Goal: Communication & Community: Answer question/provide support

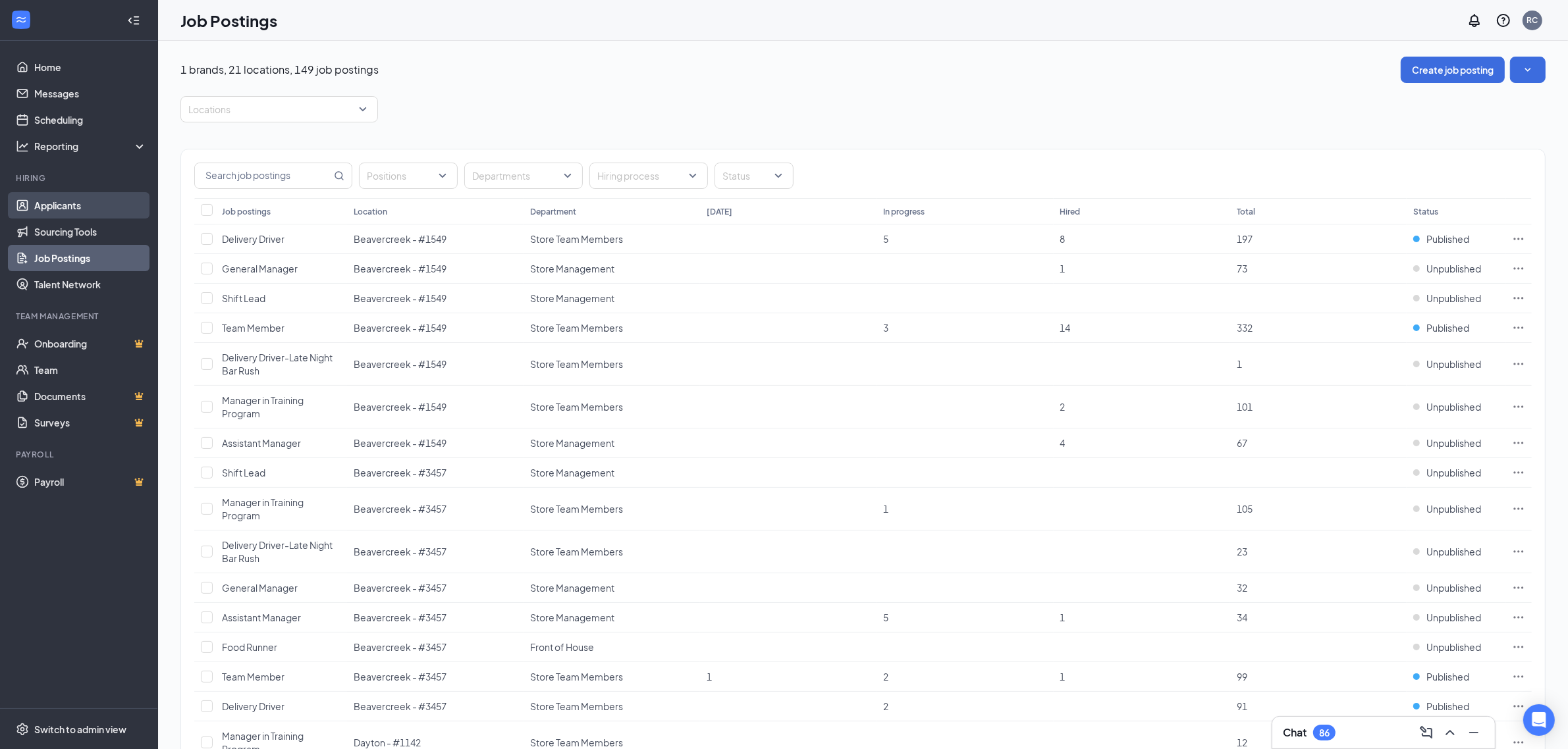
click at [77, 204] on link "Applicants" at bounding box center [91, 205] width 113 height 26
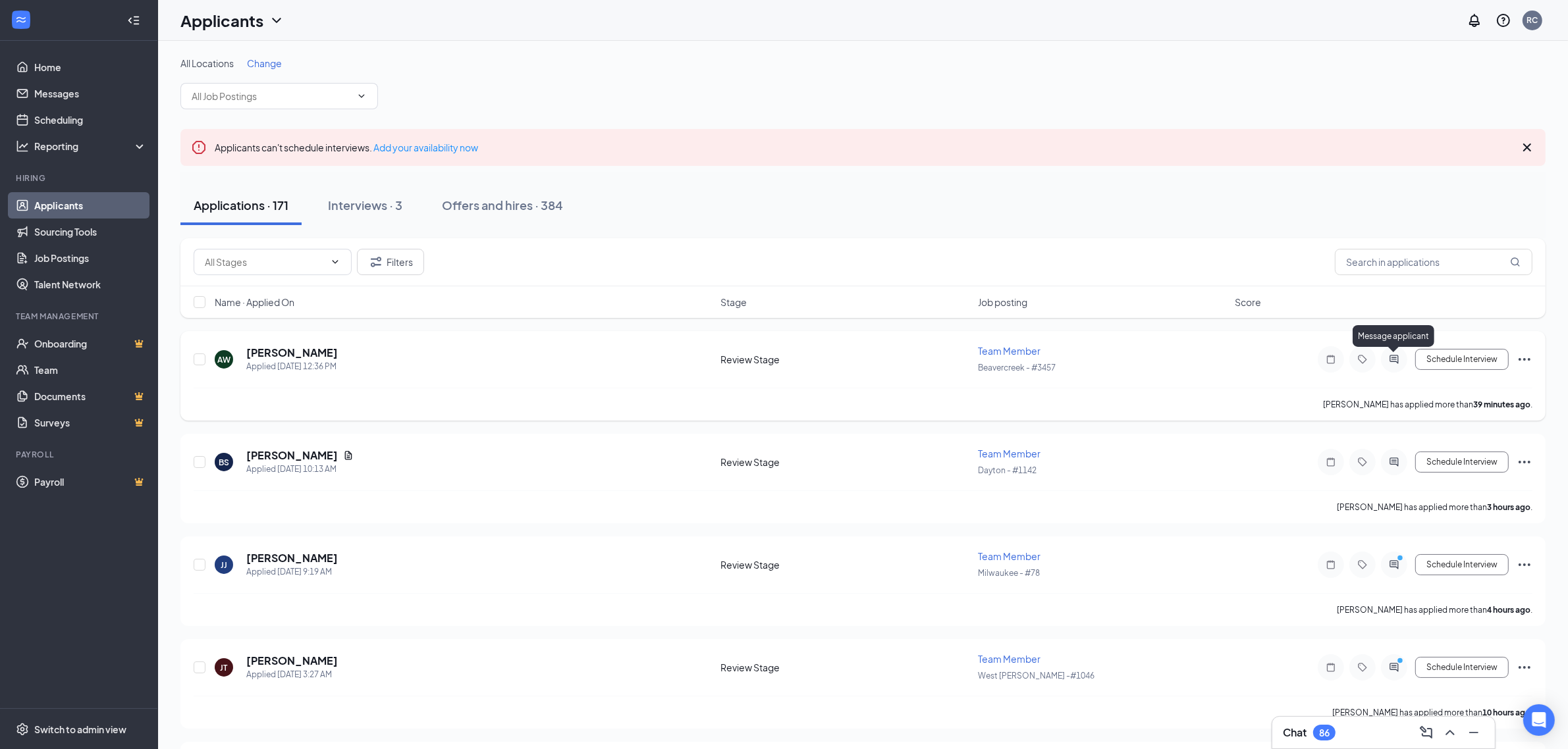
click at [1391, 354] on icon "ActiveChat" at bounding box center [1394, 359] width 16 height 10
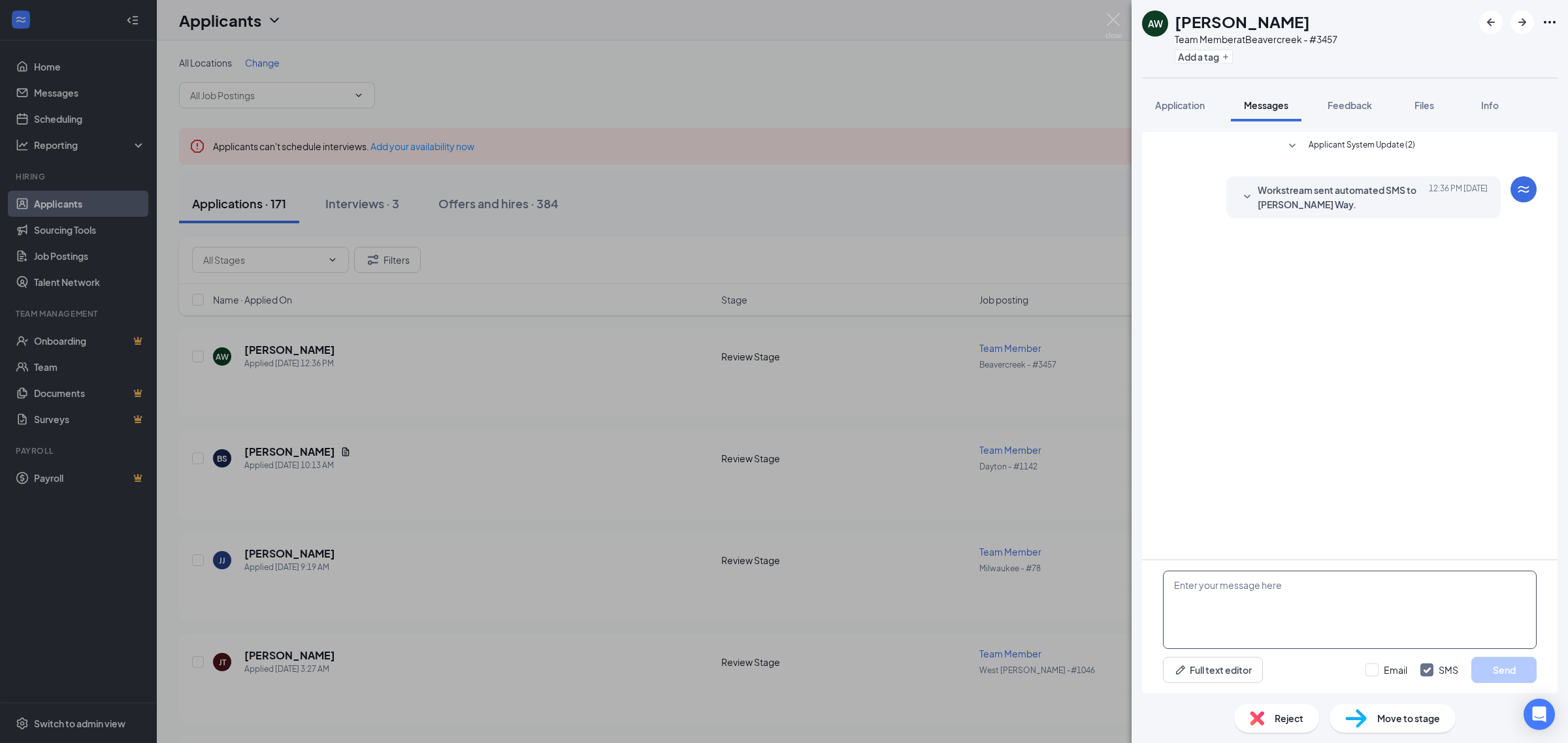
click at [1211, 618] on textarea at bounding box center [1349, 610] width 374 height 78
paste textarea "Just reviewing your application for Jimmy John’s. Can you come in Tuesday 9/16 …"
type textarea "Just reviewing your application for Jimmy John’s. Can you come in Tuesday 9/16 …"
click at [1483, 674] on button "Send" at bounding box center [1504, 670] width 65 height 26
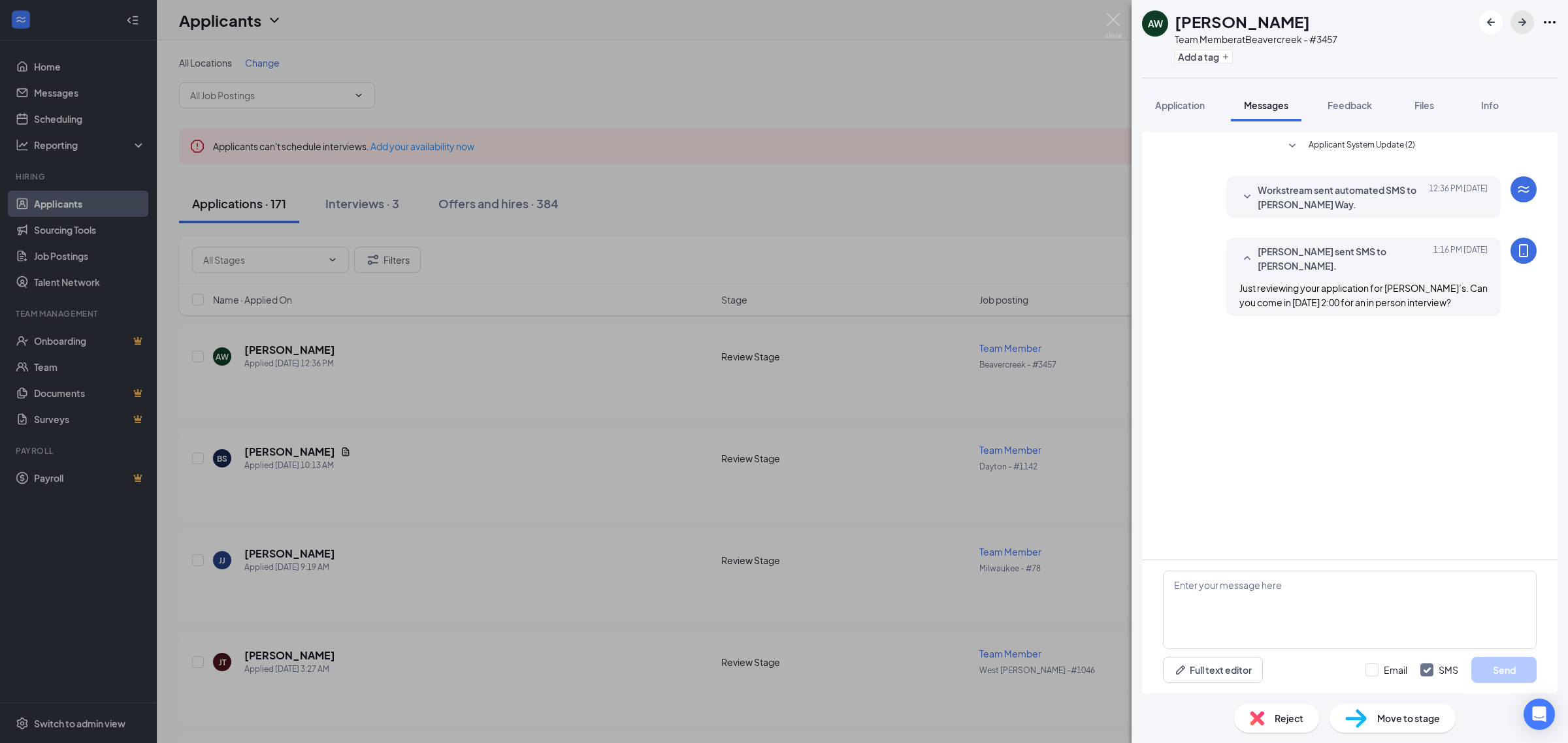
click at [1530, 21] on button "button" at bounding box center [1522, 21] width 23 height 23
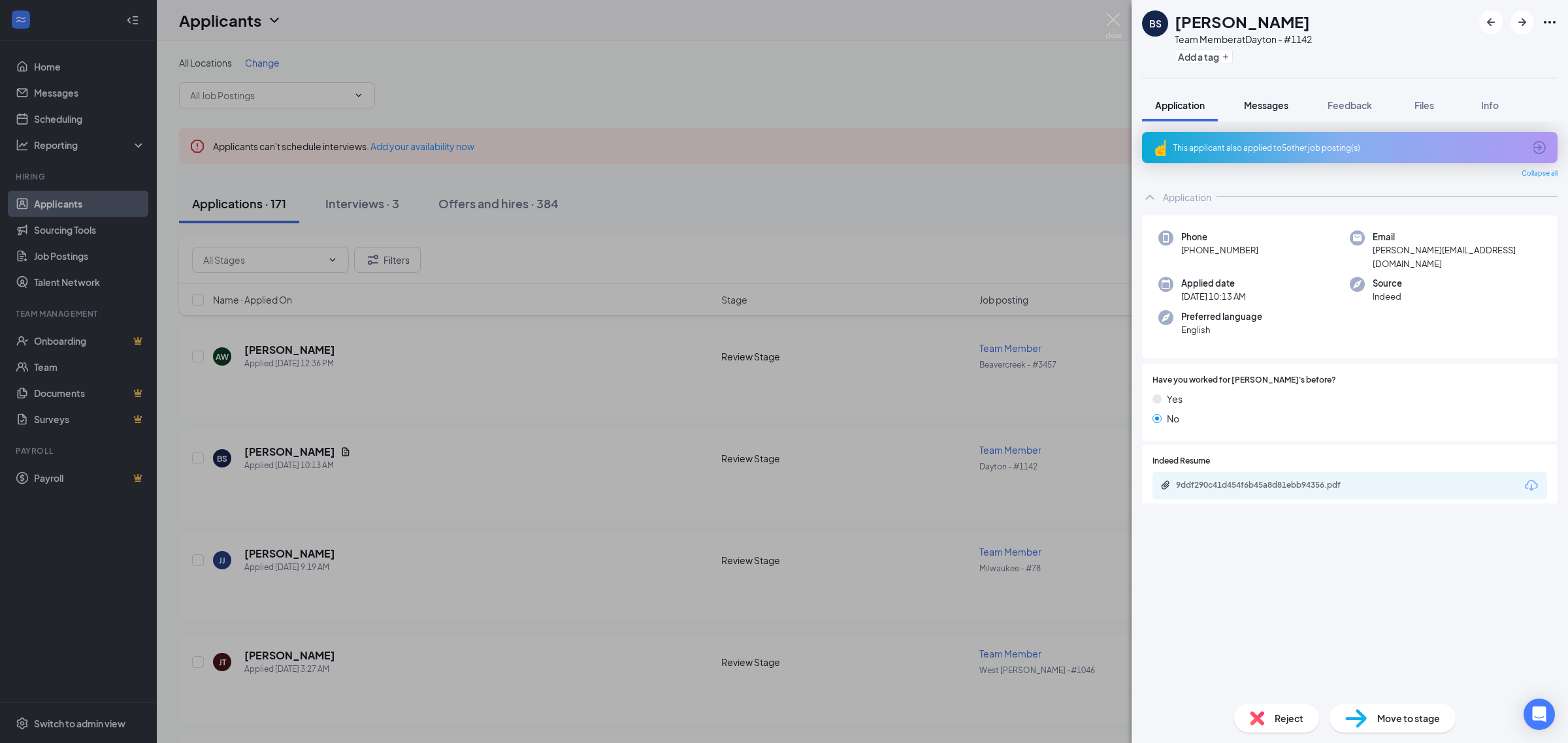
click at [1274, 109] on span "Messages" at bounding box center [1266, 106] width 45 height 12
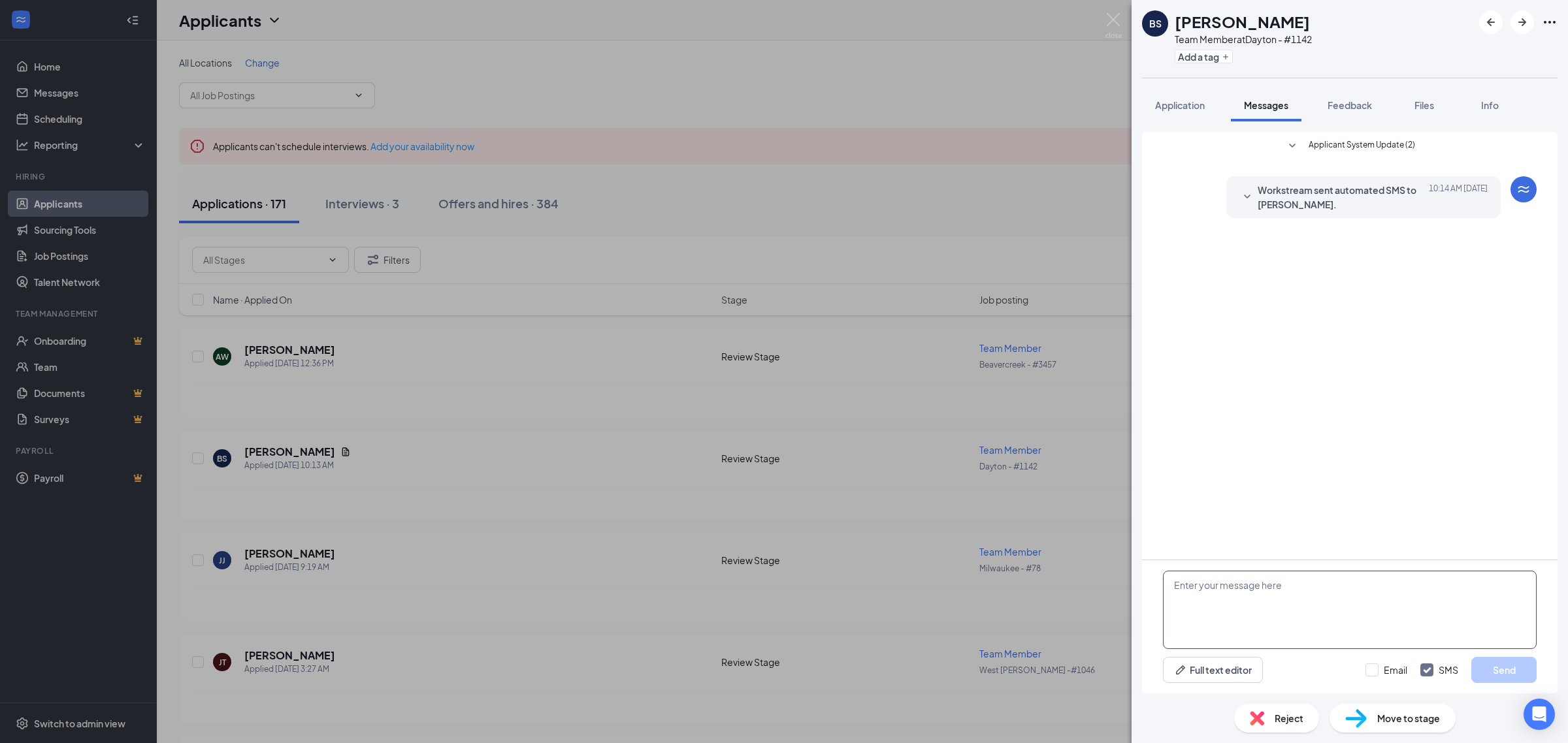
click at [1229, 607] on textarea at bounding box center [1349, 610] width 374 height 78
paste textarea "Just reviewing your application for Jimmy John’s. Can you come in Tuesday 9/16 …"
type textarea "Just reviewing your application for Jimmy John’s. Can you come in Tuesday 9/16 …"
click at [1501, 673] on button "Send" at bounding box center [1504, 670] width 65 height 26
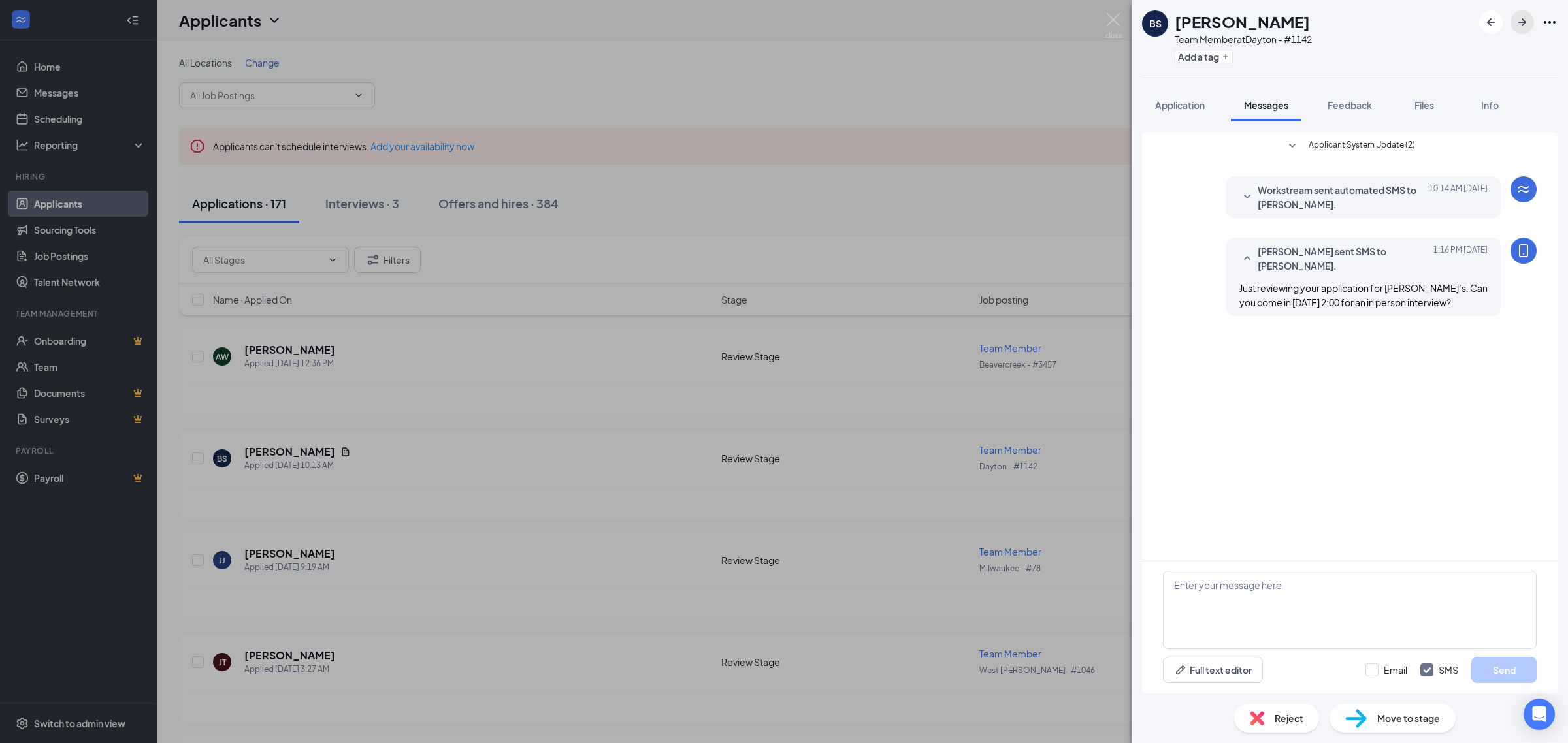
click at [1522, 21] on icon "ArrowRight" at bounding box center [1522, 21] width 8 height 8
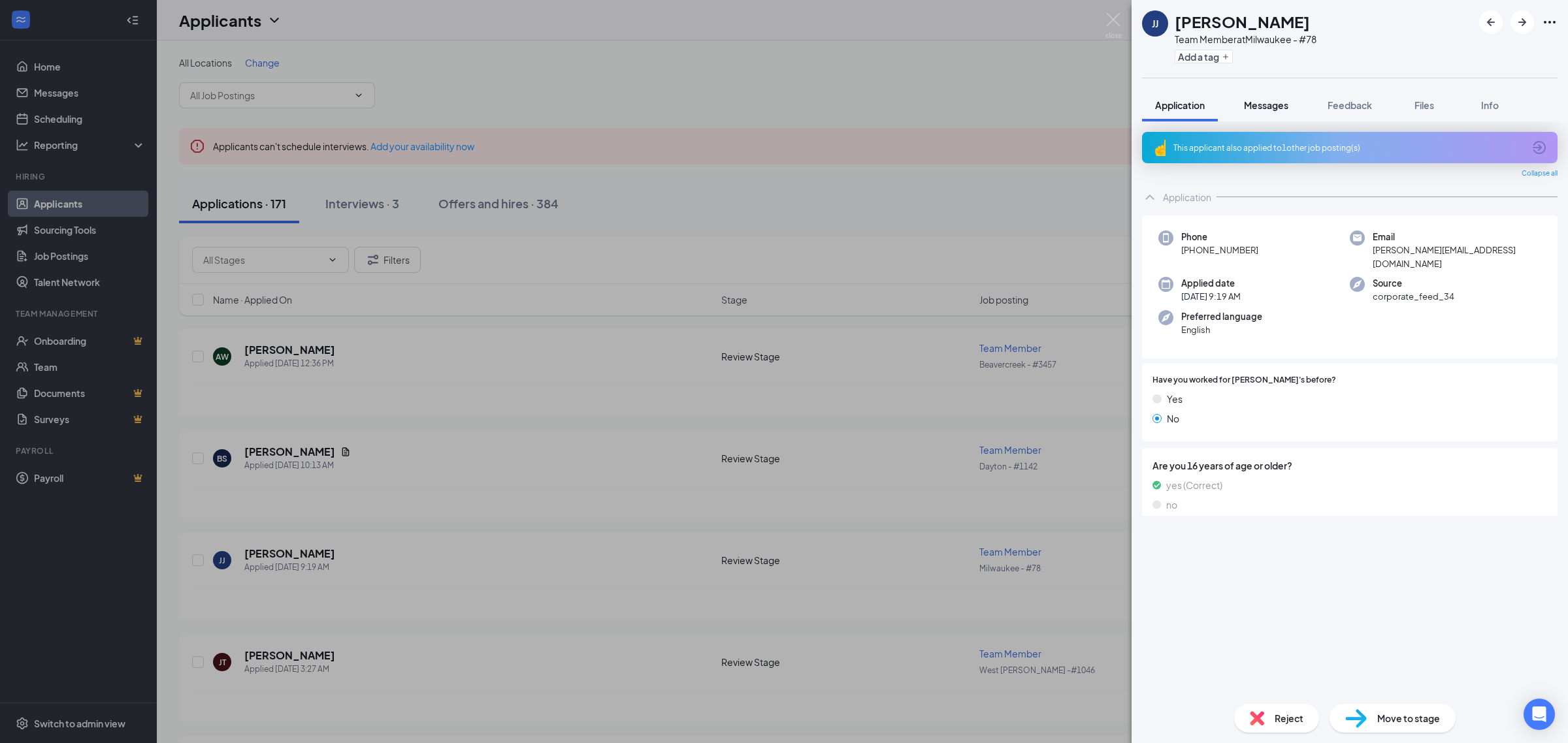
click at [1276, 116] on button "Messages" at bounding box center [1266, 105] width 70 height 33
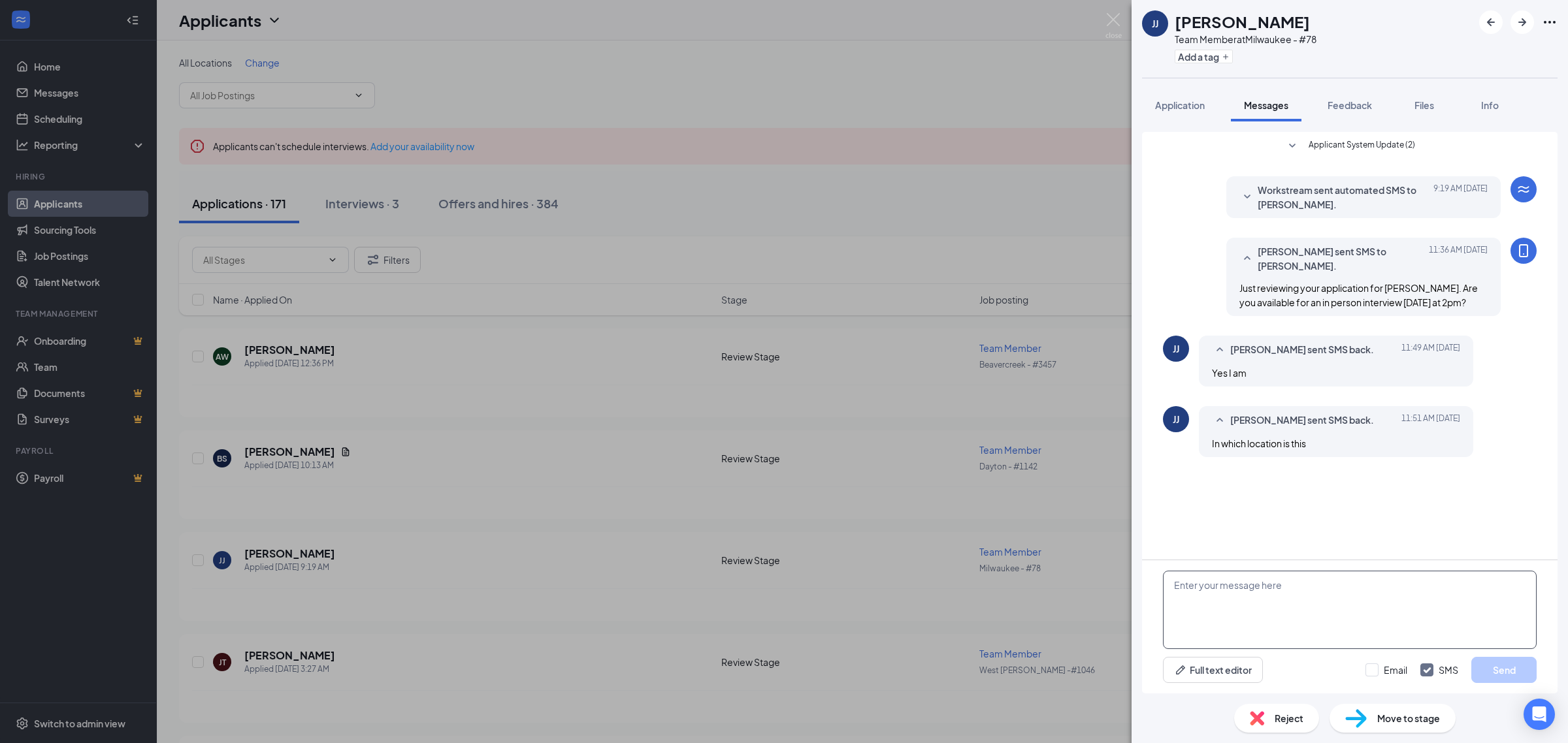
click at [1402, 638] on textarea at bounding box center [1349, 610] width 374 height 78
paste textarea "Great, We're located at 3129 N Oakland Ave. Ask for Alfredo when you arrive."
type textarea "Great, We're located at 3129 N Oakland Ave. Ask for Alfredo when you arrive."
click at [1487, 654] on div "Great, We're located at 3129 N Oakland Ave. Ask for Alfredo when you arrive. Fu…" at bounding box center [1350, 626] width 416 height 133
click at [1504, 665] on button "Send" at bounding box center [1504, 670] width 65 height 26
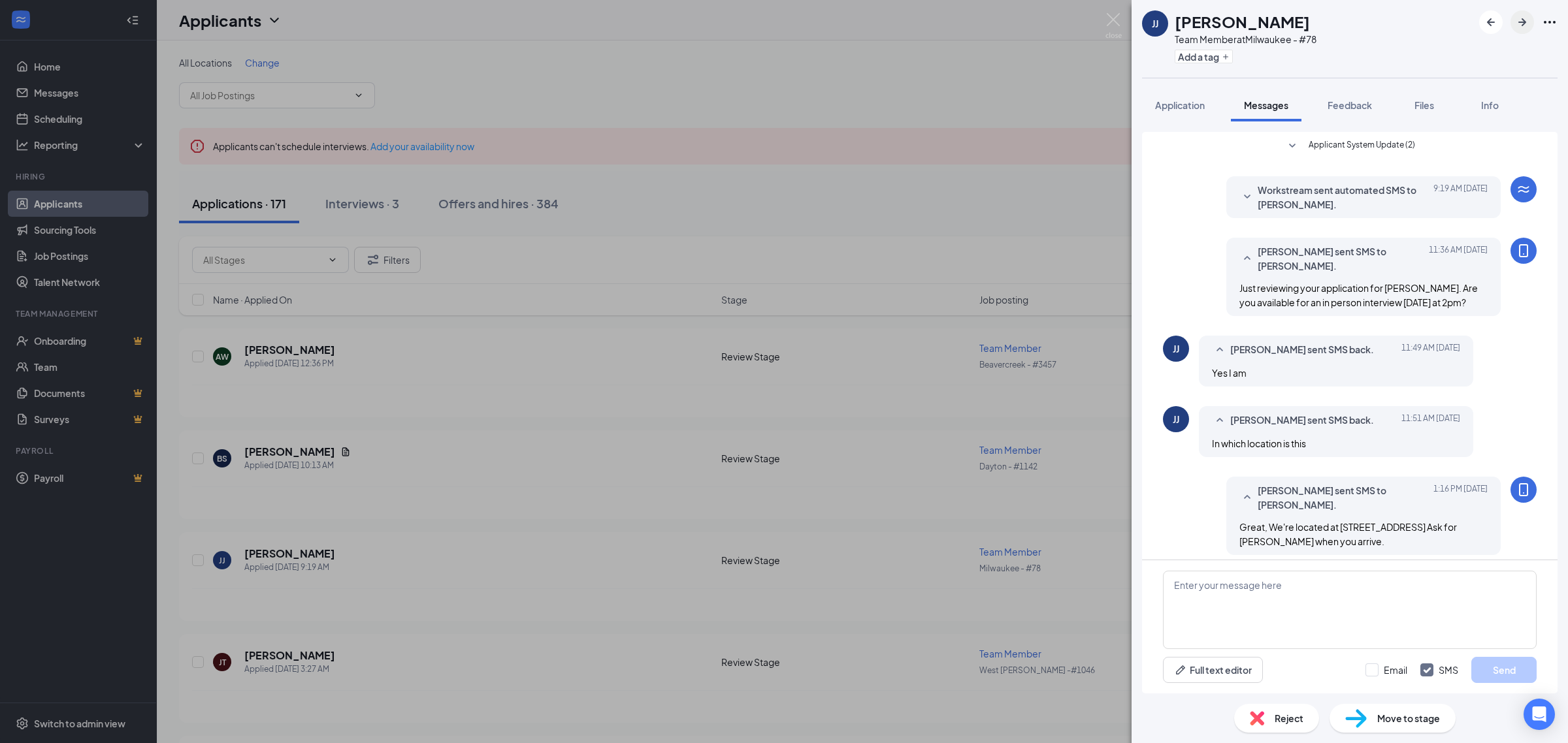
scroll to position [8, 0]
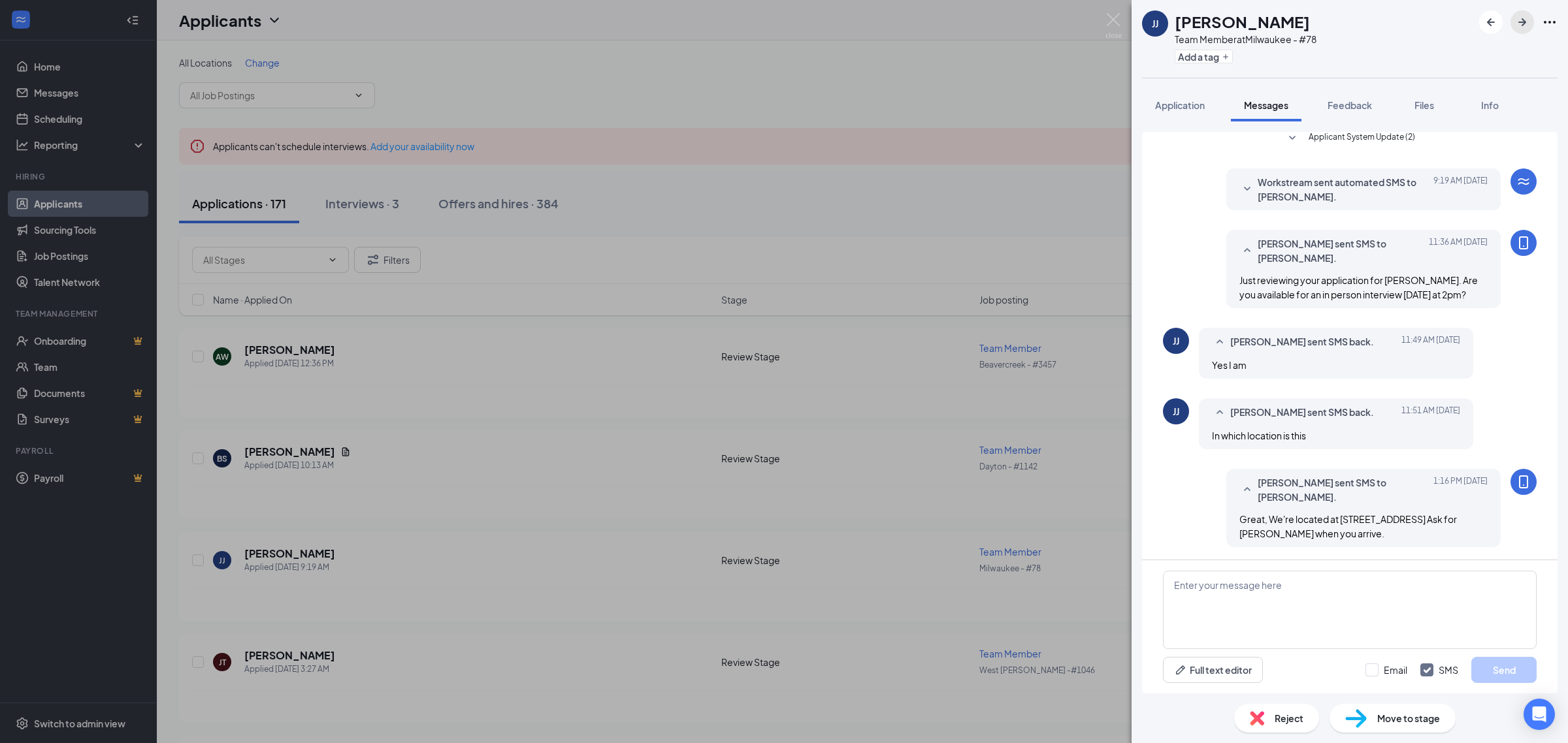
click at [1527, 15] on icon "ArrowRight" at bounding box center [1522, 22] width 15 height 15
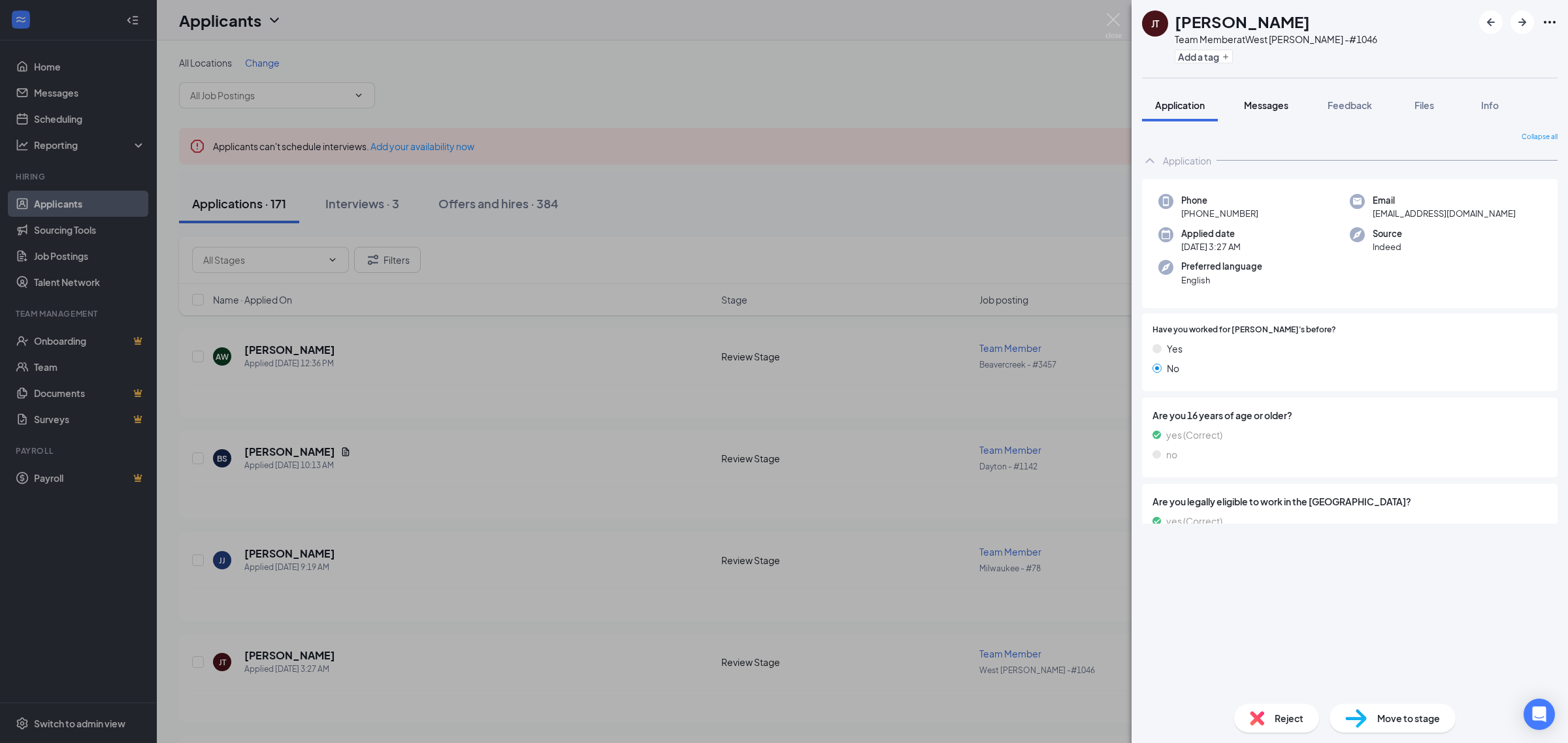
click at [1267, 116] on button "Messages" at bounding box center [1266, 105] width 70 height 33
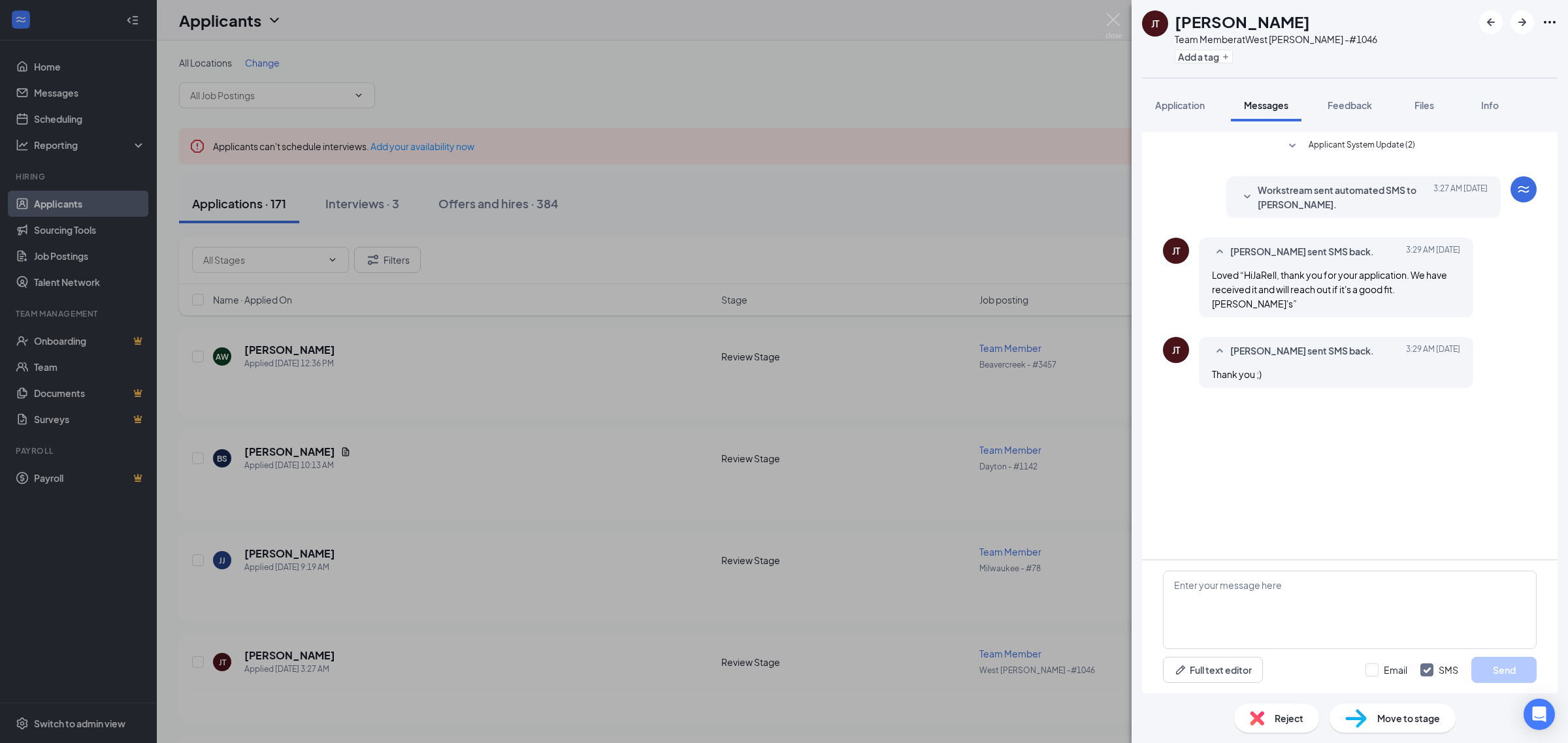
click at [1356, 195] on span "Workstream sent automated SMS to JaRell Tudor." at bounding box center [1343, 197] width 171 height 28
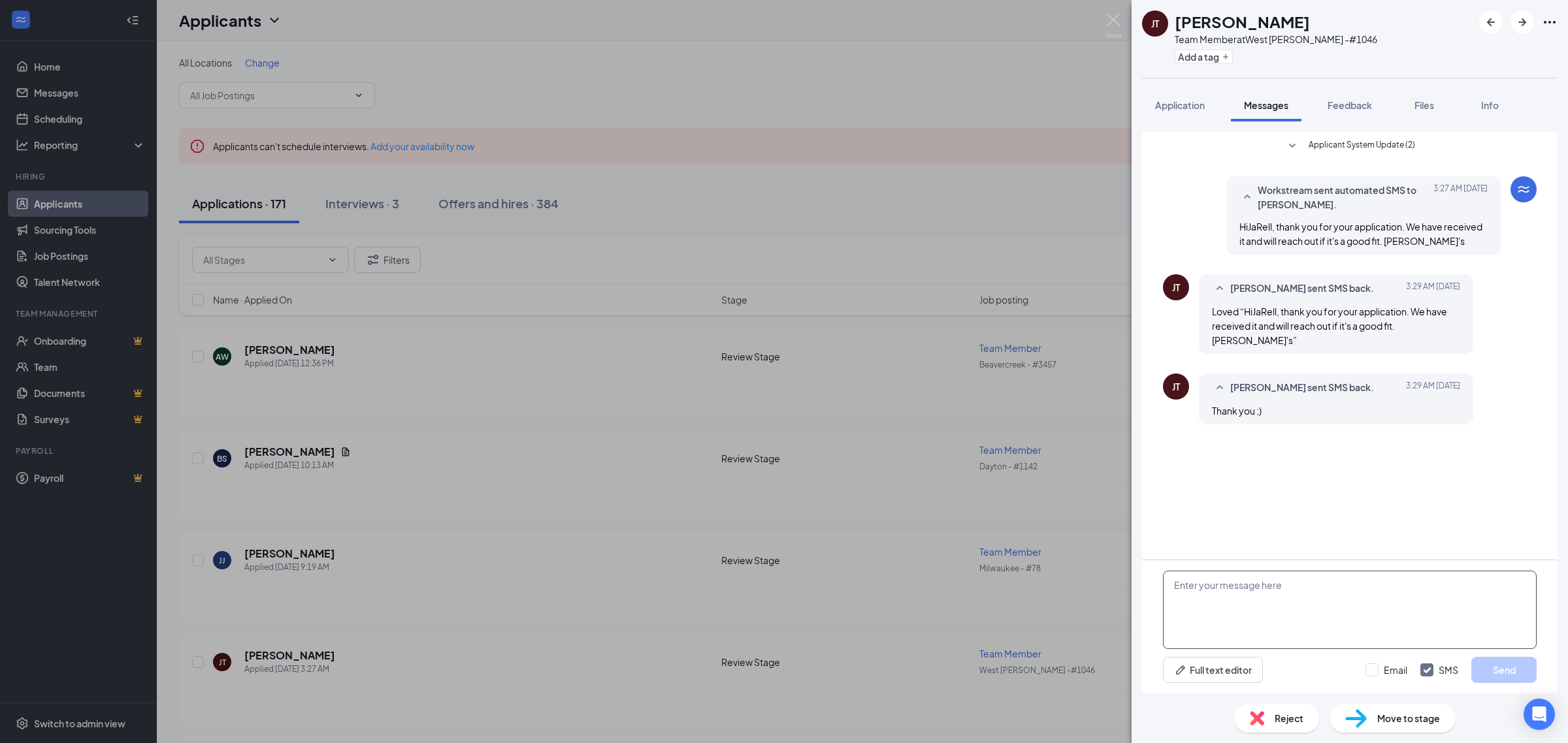
click at [1277, 618] on textarea at bounding box center [1349, 610] width 374 height 78
paste textarea "Just reviewing your application for Jimmy John’s. Can you come in Tuesday 9/16 …"
type textarea "Just reviewing your application for Jimmy John’s. Can you come in Tuesday 9/16 …"
click at [1510, 671] on button "Send" at bounding box center [1504, 670] width 65 height 26
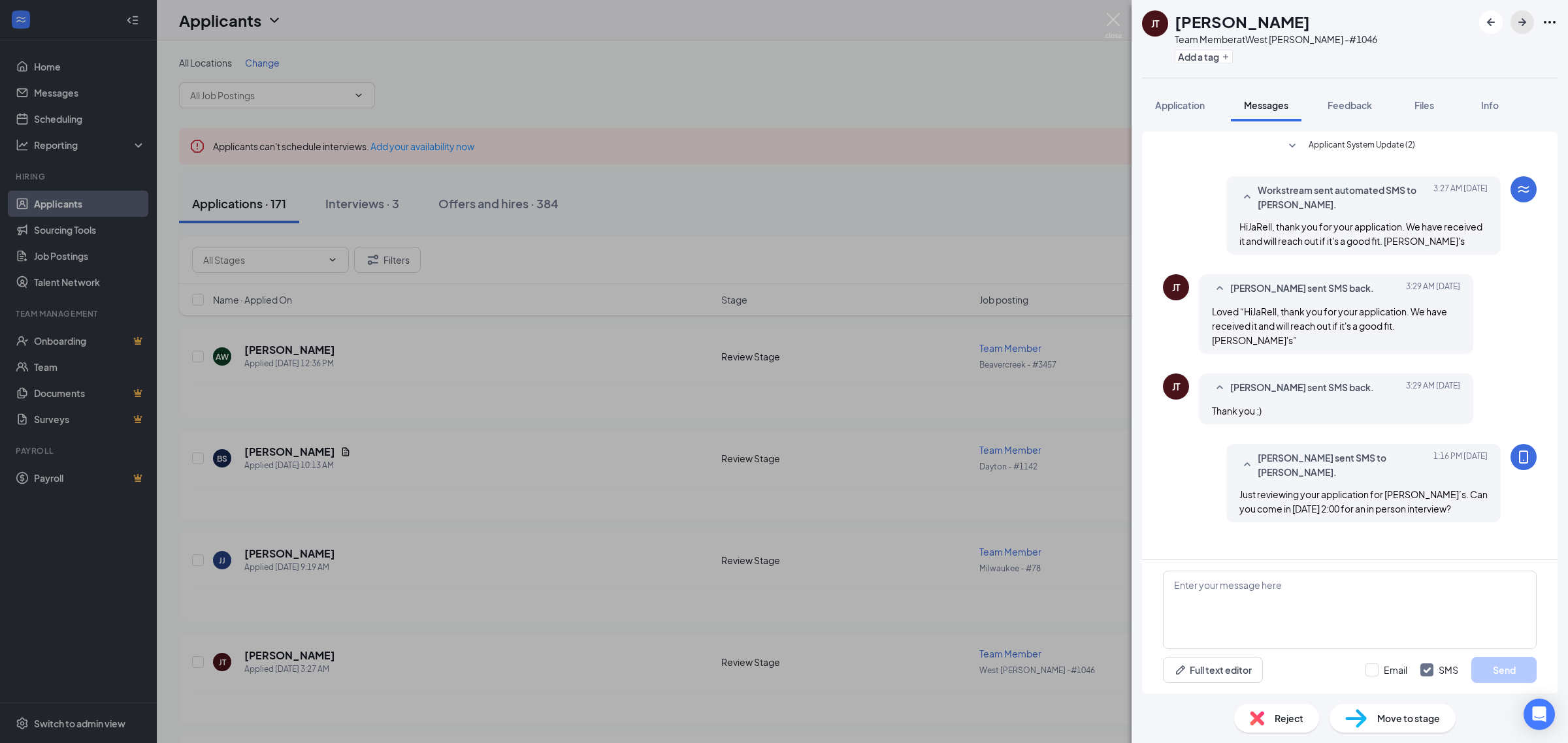
click at [1522, 18] on icon "ArrowRight" at bounding box center [1522, 22] width 15 height 15
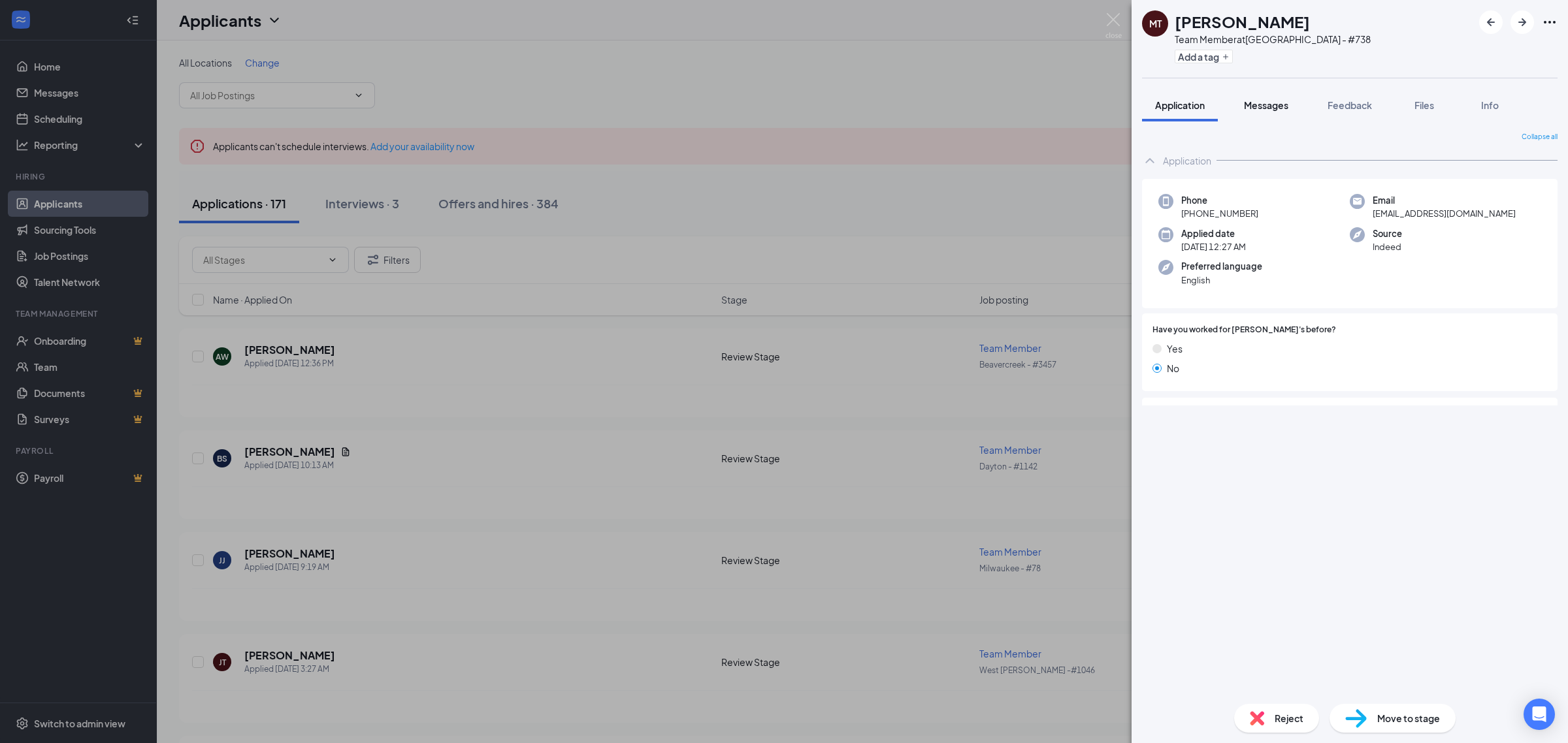
click at [1271, 102] on span "Messages" at bounding box center [1266, 106] width 45 height 12
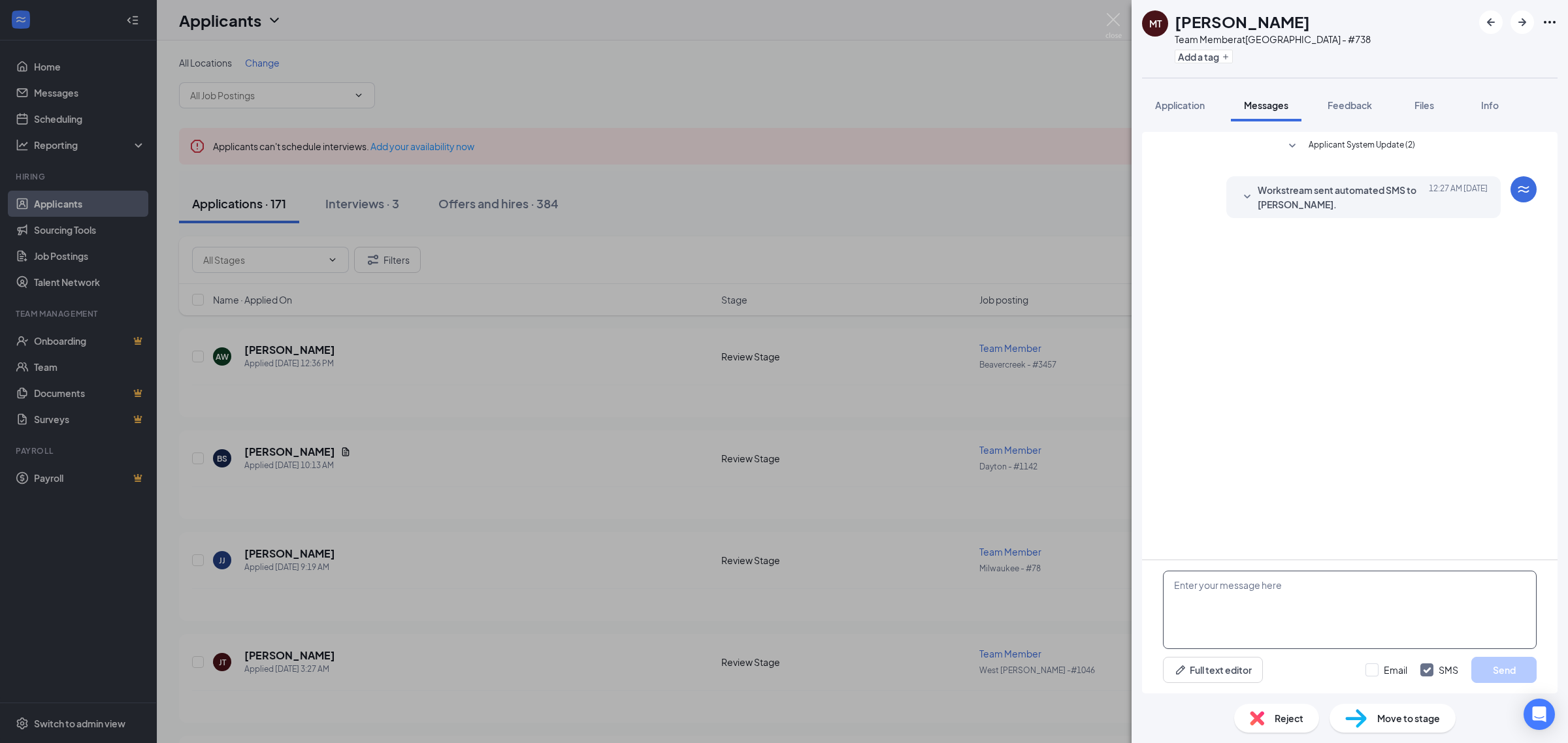
click at [1275, 591] on textarea at bounding box center [1349, 610] width 374 height 78
paste textarea "Just reviewing your application for Jimmy John’s. Can you come in Tuesday 9/16 …"
type textarea "Just reviewing your application for Jimmy John’s. Can you come in Tuesday 9/16 …"
click at [1514, 672] on button "Send" at bounding box center [1504, 670] width 65 height 26
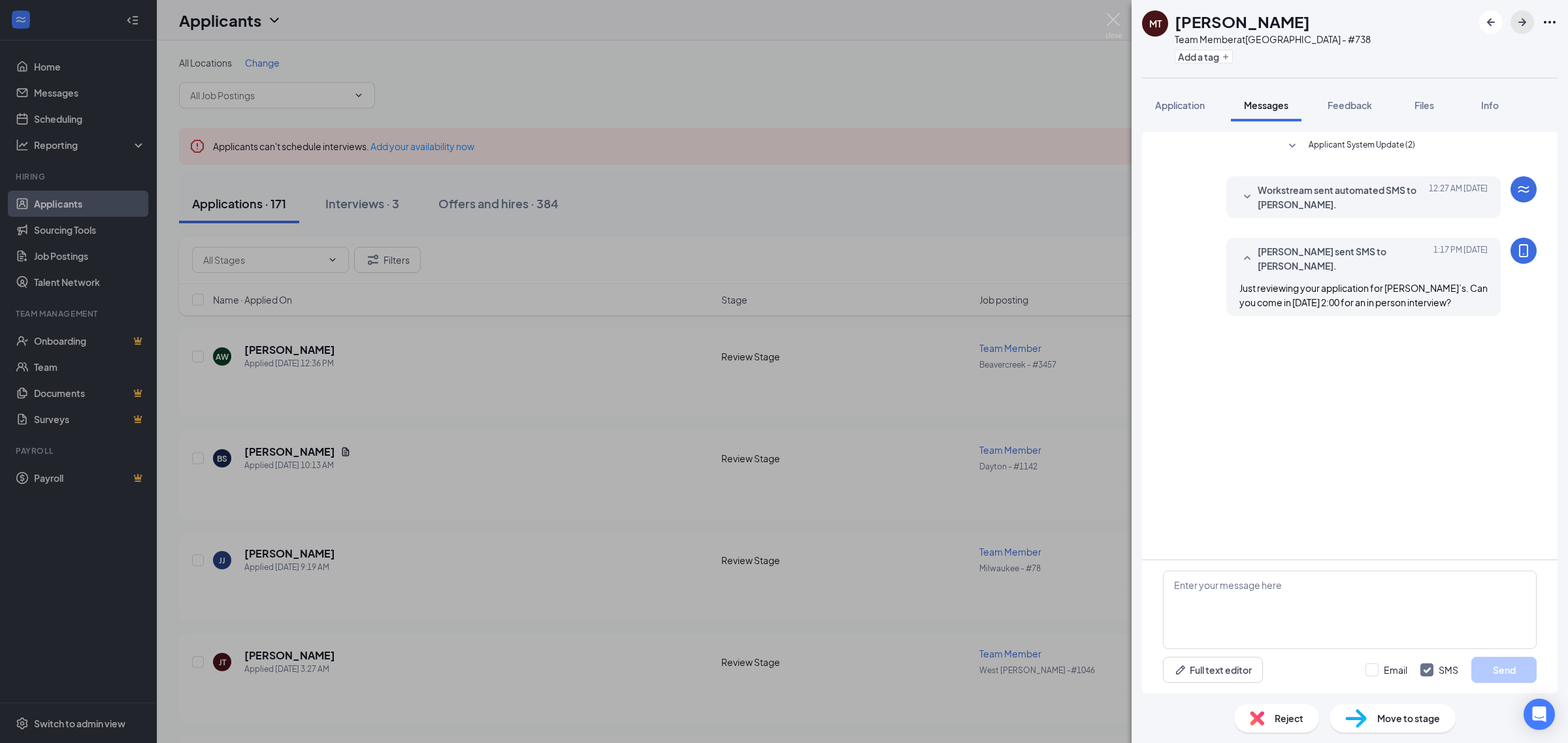
click at [1520, 25] on icon "ArrowRight" at bounding box center [1522, 22] width 15 height 15
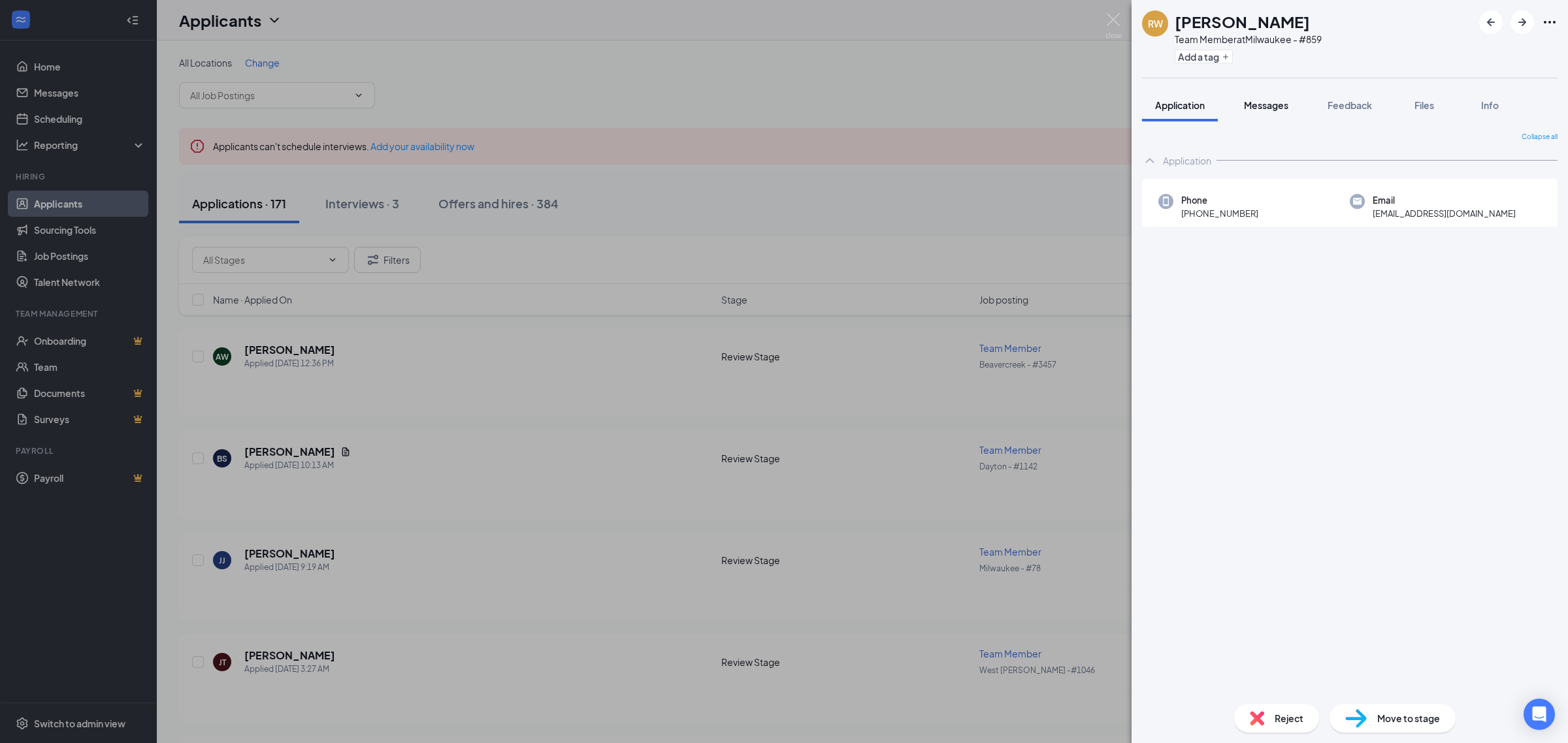
click at [1267, 109] on span "Messages" at bounding box center [1266, 106] width 45 height 12
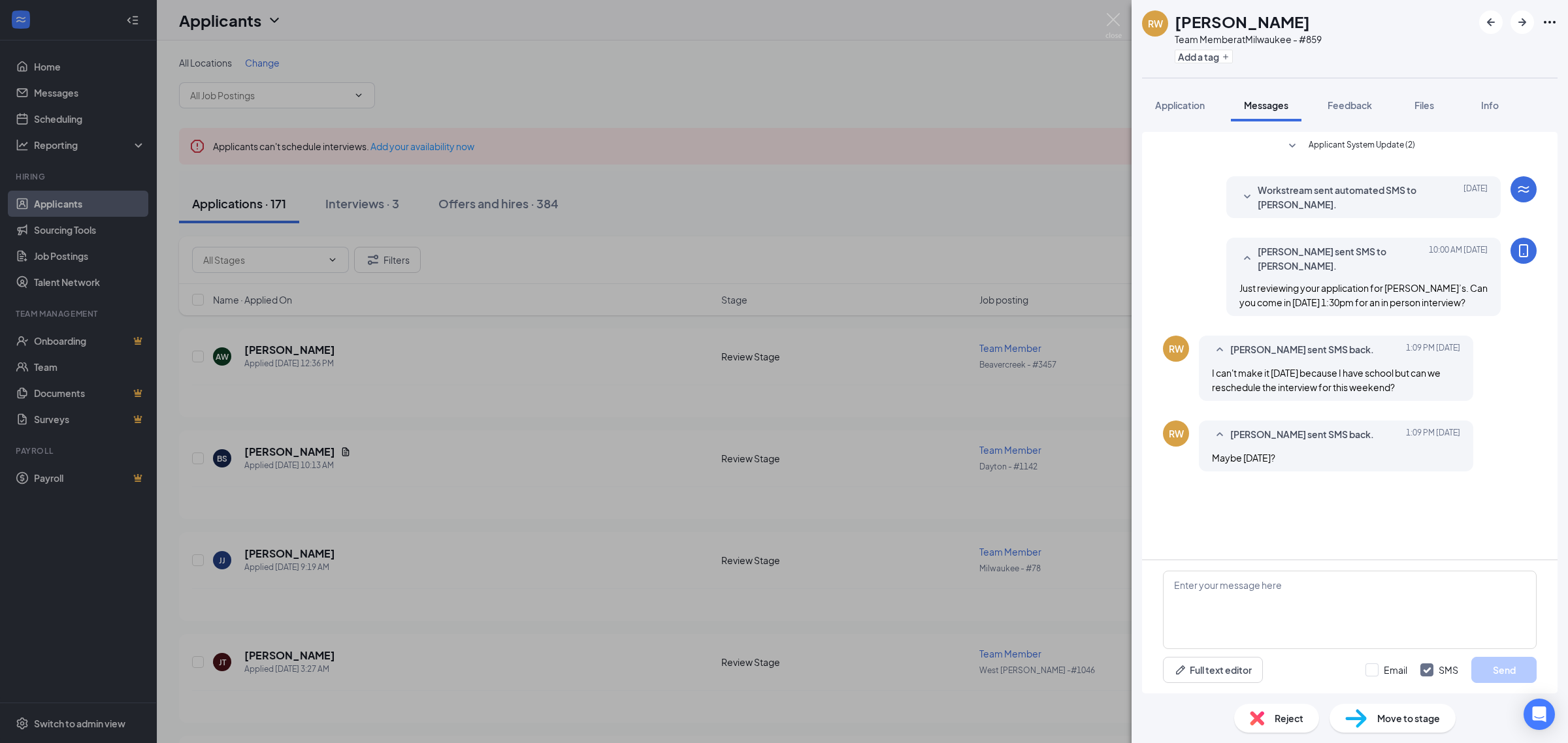
click at [1284, 714] on span "Reject" at bounding box center [1288, 718] width 28 height 15
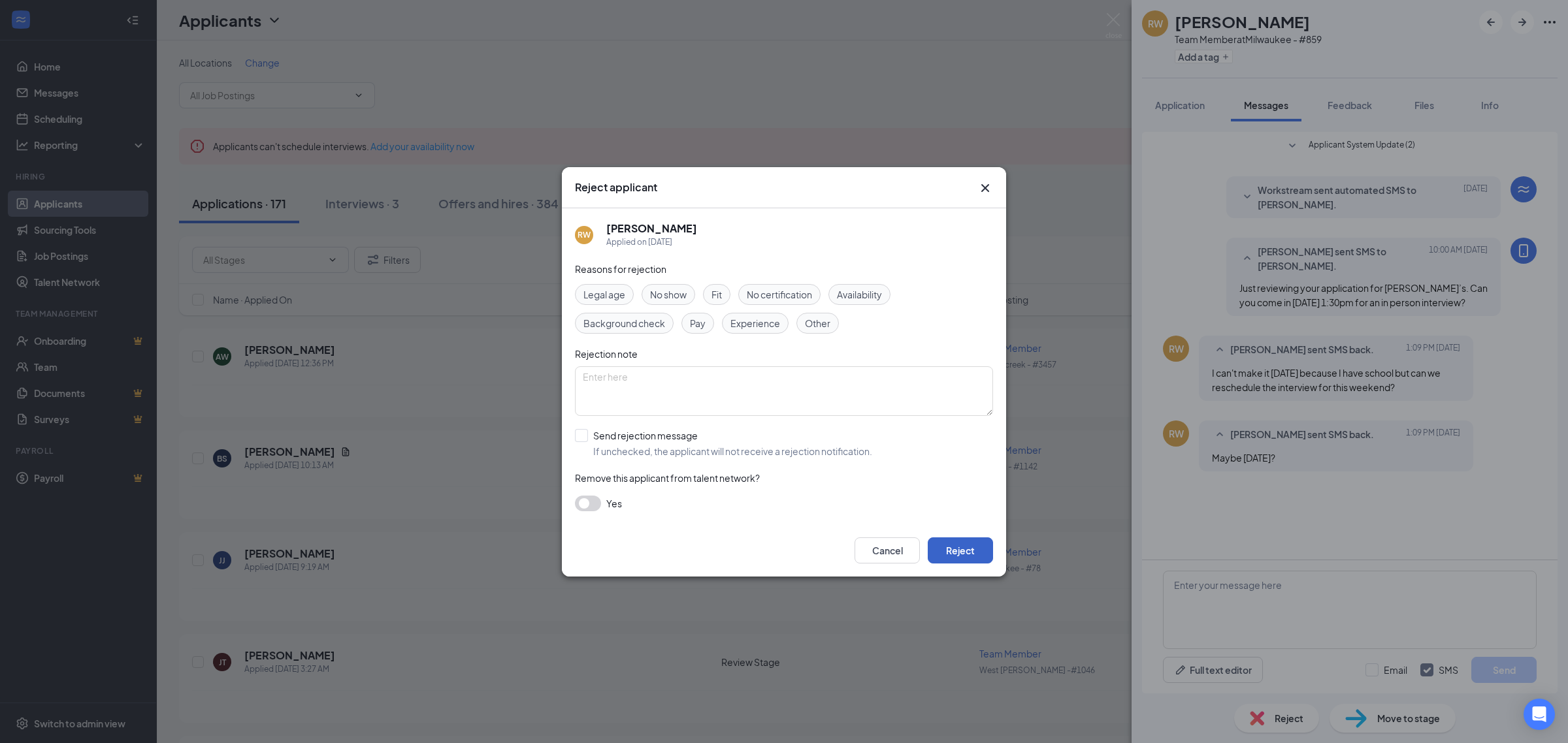
click at [980, 552] on button "Reject" at bounding box center [961, 551] width 65 height 26
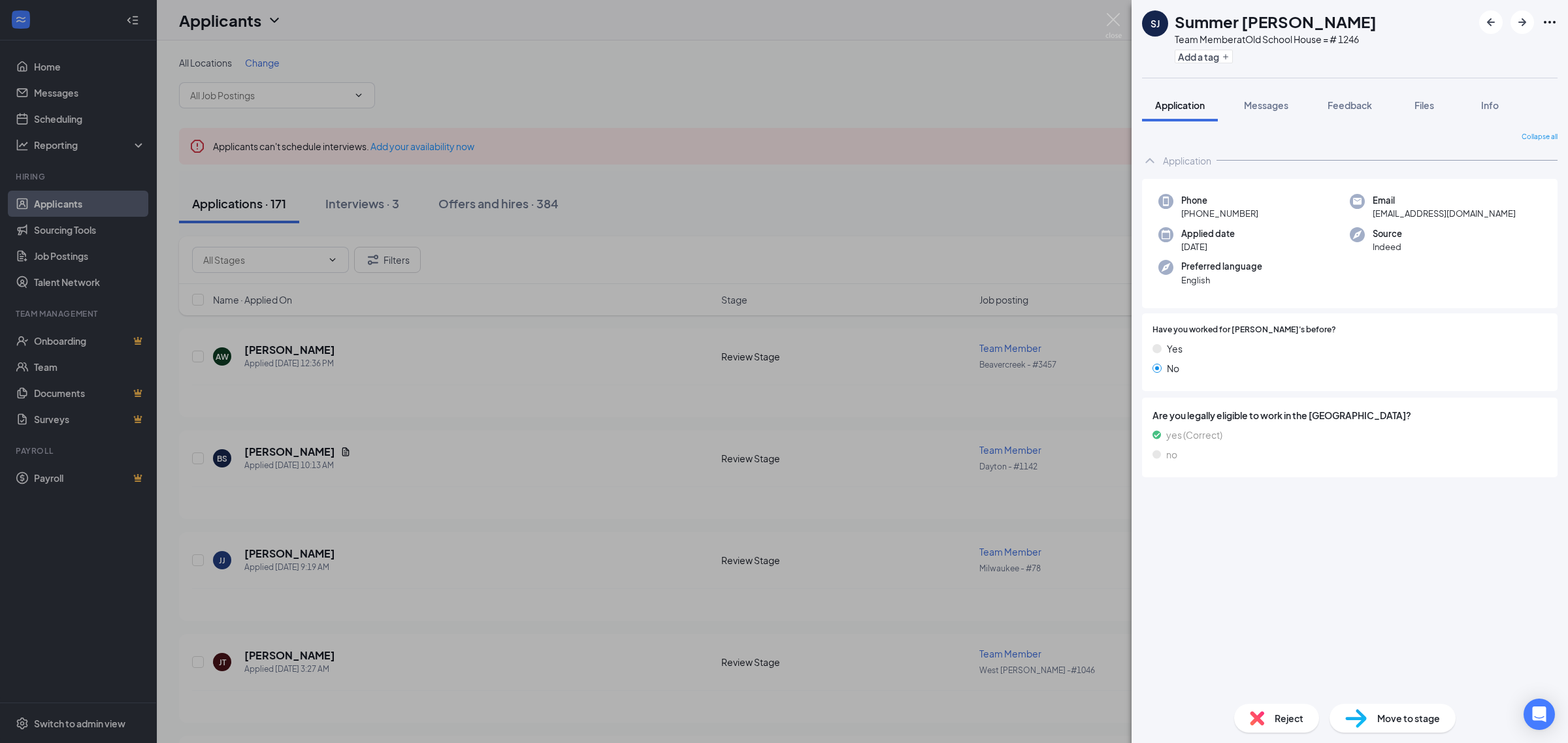
click at [1255, 108] on span "Messages" at bounding box center [1266, 106] width 45 height 12
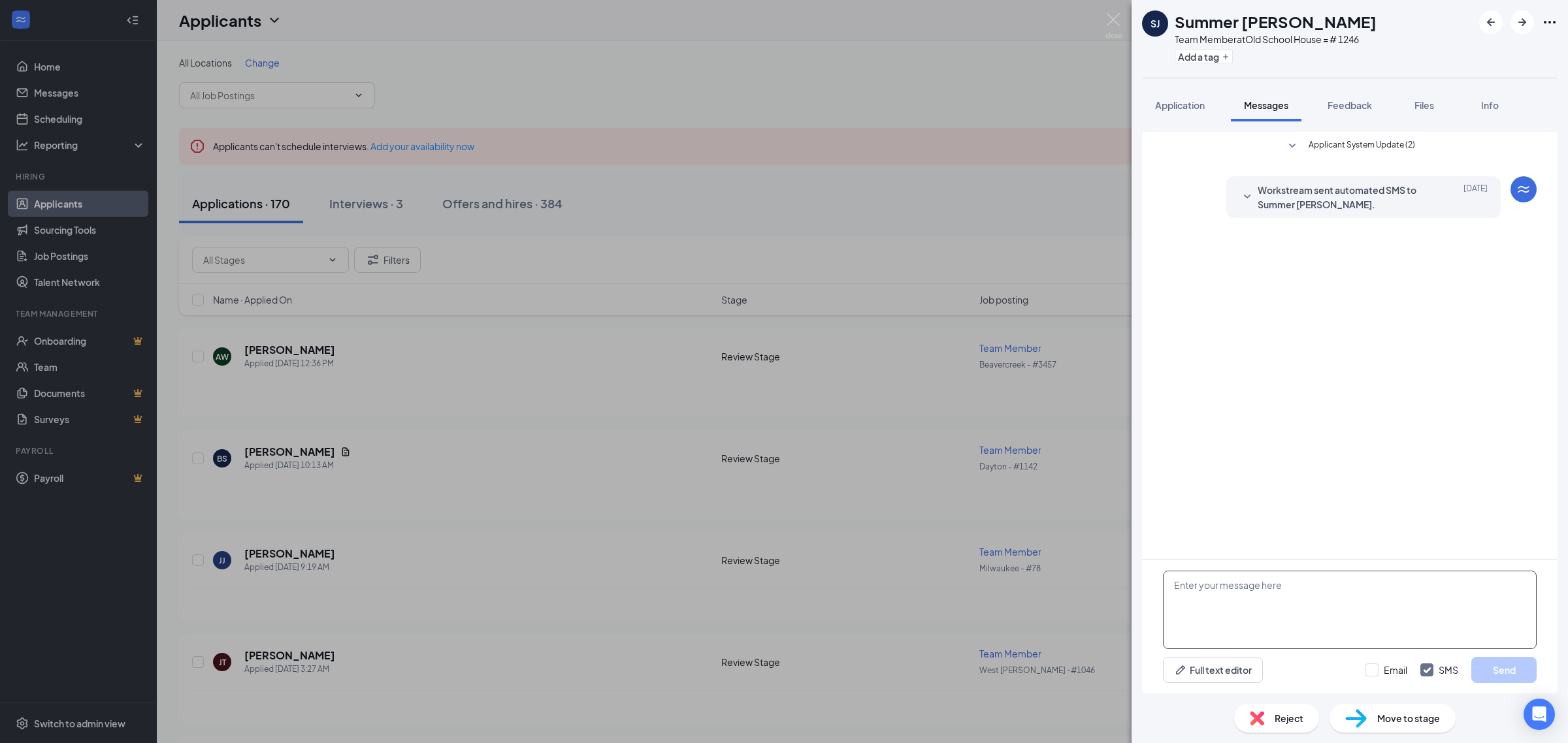
click at [1274, 614] on textarea at bounding box center [1349, 610] width 374 height 78
paste textarea "Just reviewing your application for Jimmy John’s. Can you come in Tuesday 9/16 …"
type textarea "Just reviewing your application for Jimmy John’s. Can you come in Tuesday 9/16 …"
drag, startPoint x: 1508, startPoint y: 669, endPoint x: 1503, endPoint y: 687, distance: 18.7
click at [1508, 670] on button "Send" at bounding box center [1504, 670] width 65 height 26
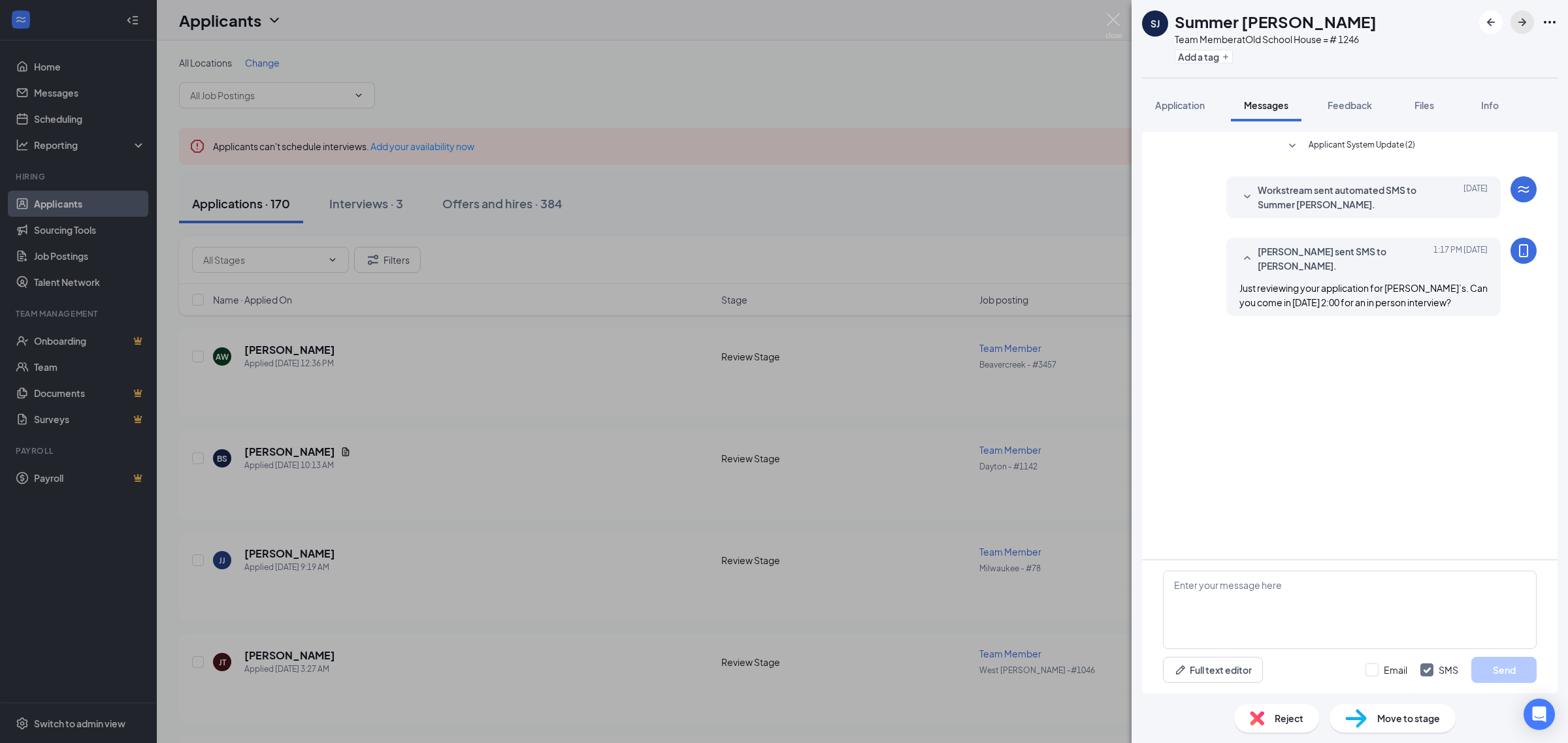
click at [1520, 24] on icon "ArrowRight" at bounding box center [1522, 22] width 15 height 15
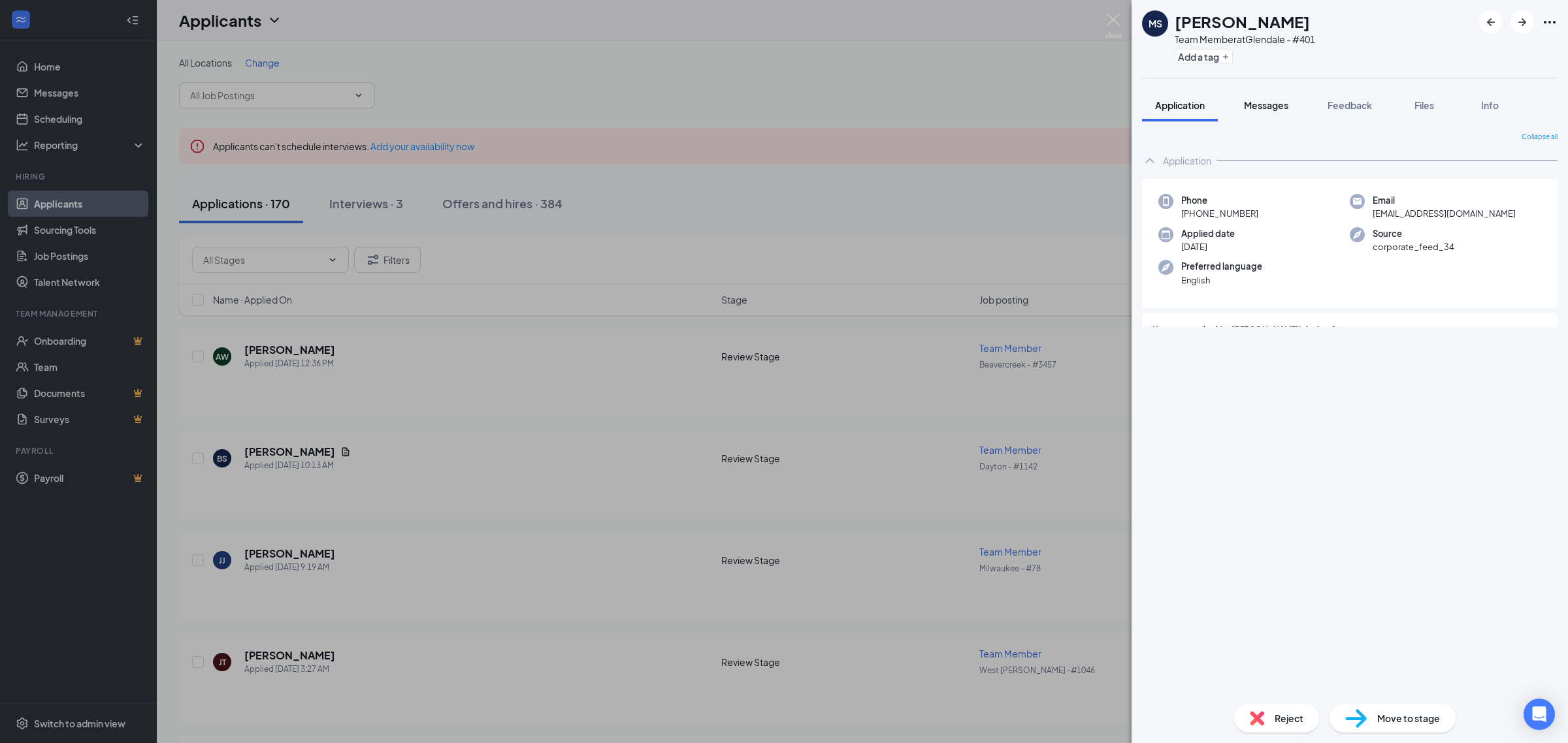
drag, startPoint x: 1262, startPoint y: 98, endPoint x: 1264, endPoint y: 108, distance: 10.2
click at [1262, 100] on span "Messages" at bounding box center [1266, 106] width 45 height 12
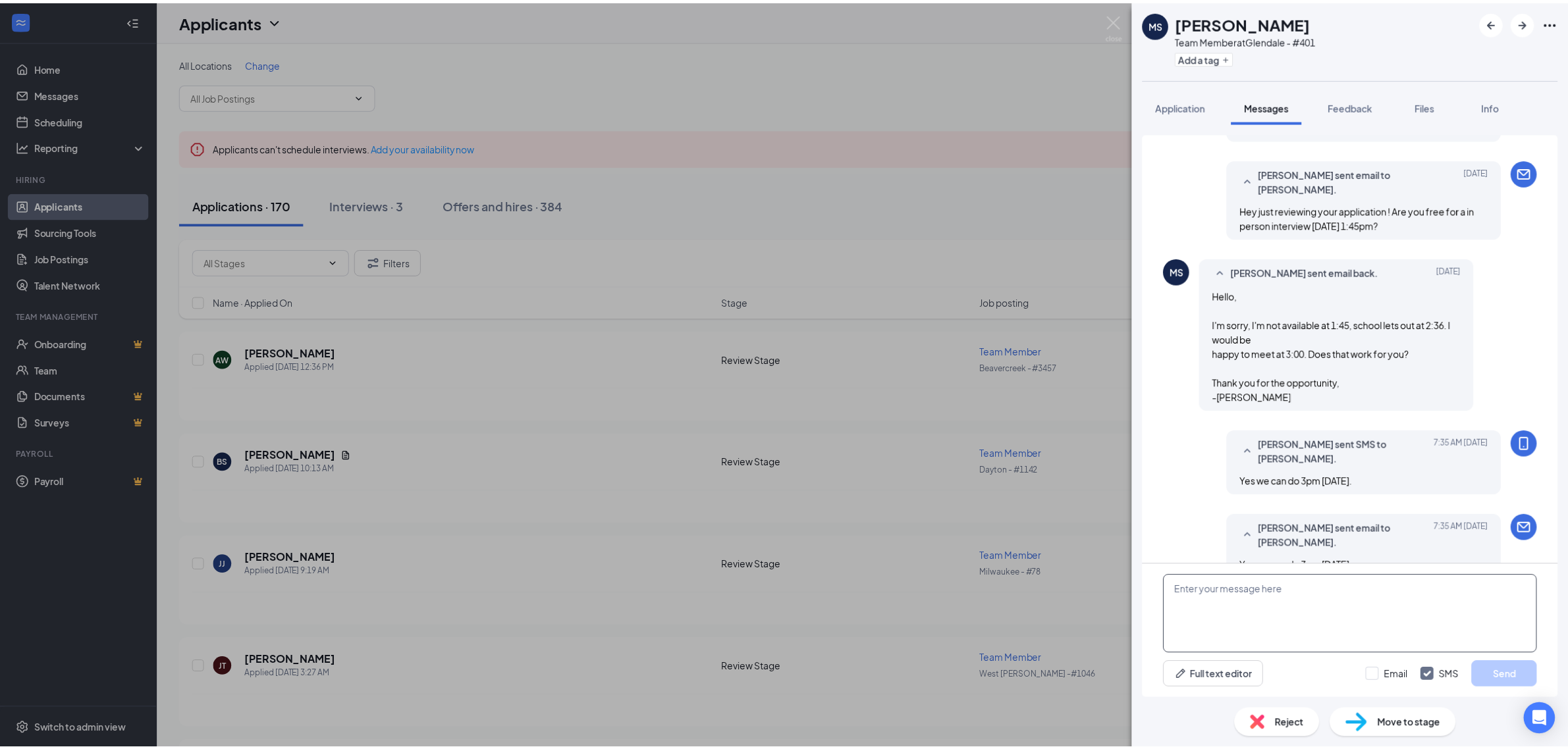
scroll to position [208, 0]
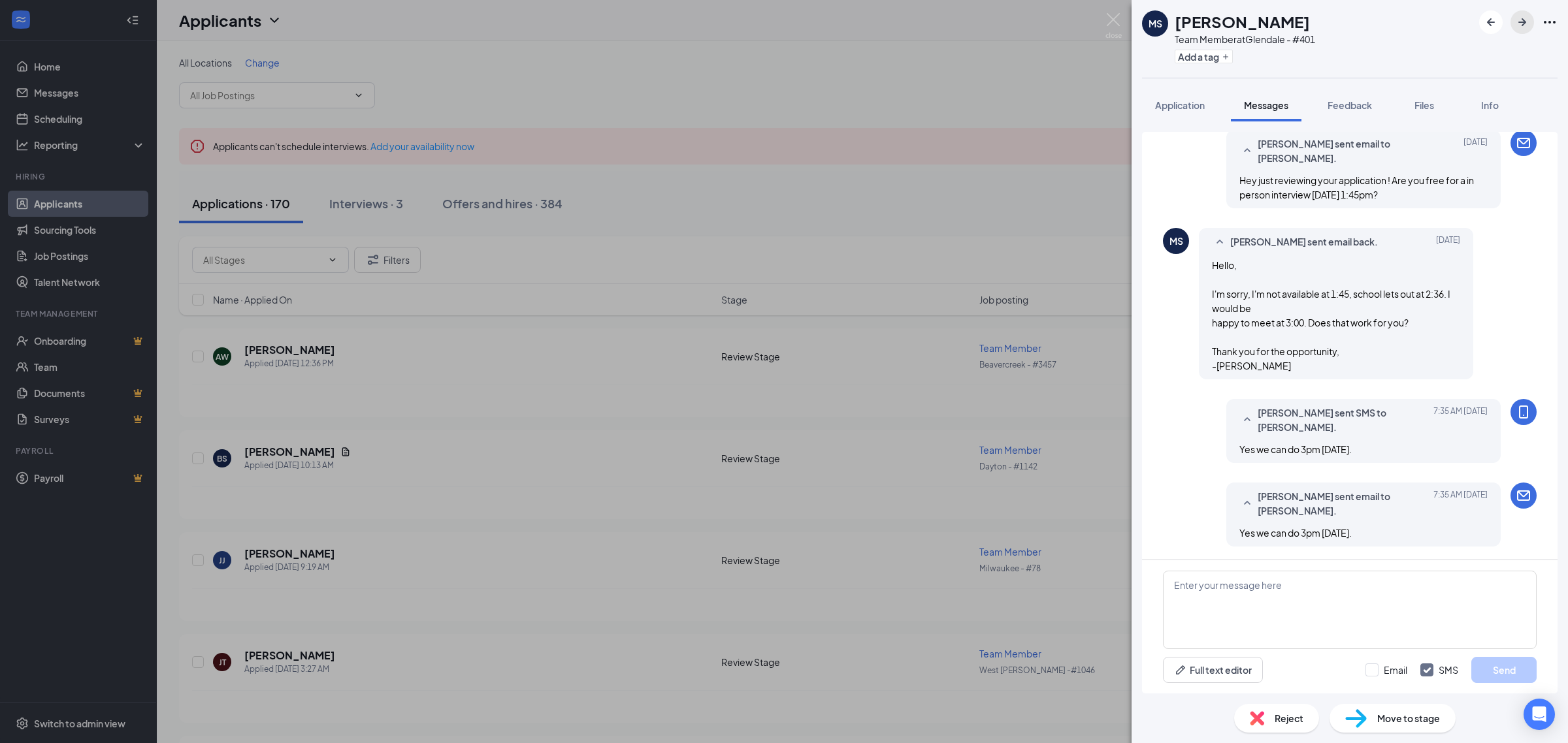
click at [1524, 24] on icon "ArrowRight" at bounding box center [1522, 22] width 15 height 15
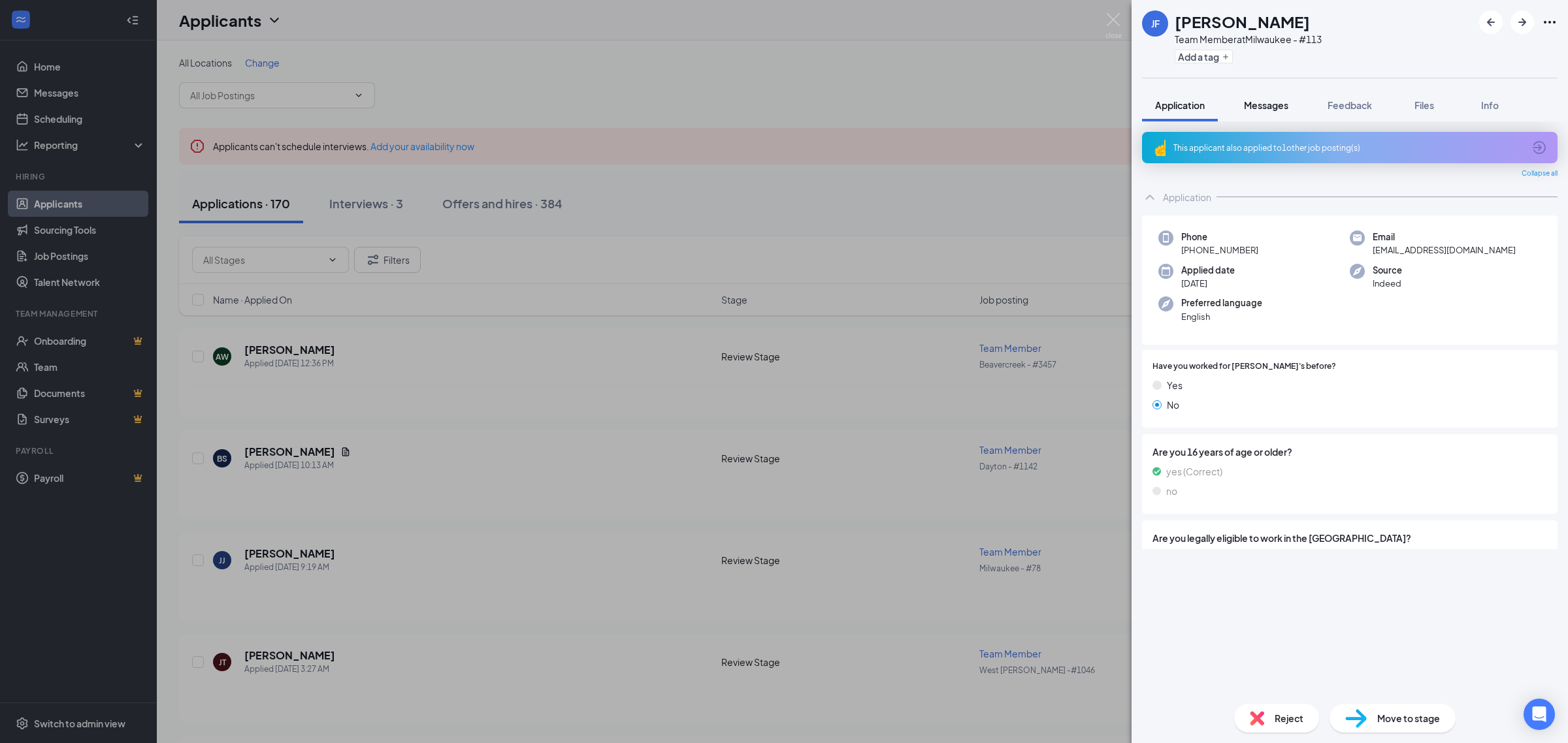
click at [1272, 107] on span "Messages" at bounding box center [1266, 106] width 45 height 12
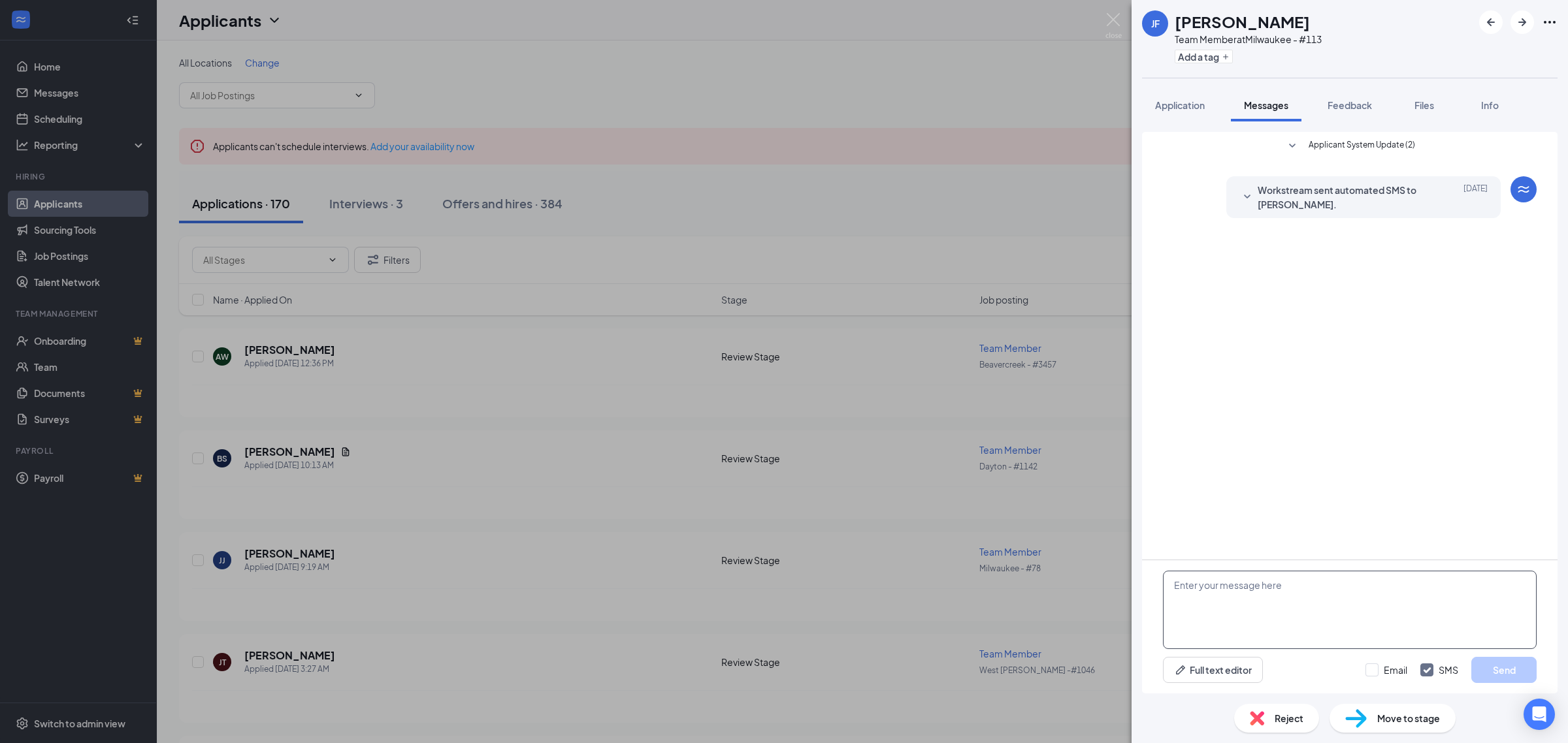
click at [1272, 578] on textarea at bounding box center [1349, 610] width 374 height 78
paste textarea "Just reviewing your application for Jimmy John’s. Can you come in Tuesday 9/16 …"
type textarea "Just reviewing your application for Jimmy John’s. Can you come in Tuesday 9/16 …"
drag, startPoint x: 1516, startPoint y: 673, endPoint x: 1519, endPoint y: 661, distance: 12.4
click at [1516, 673] on button "Send" at bounding box center [1504, 670] width 65 height 26
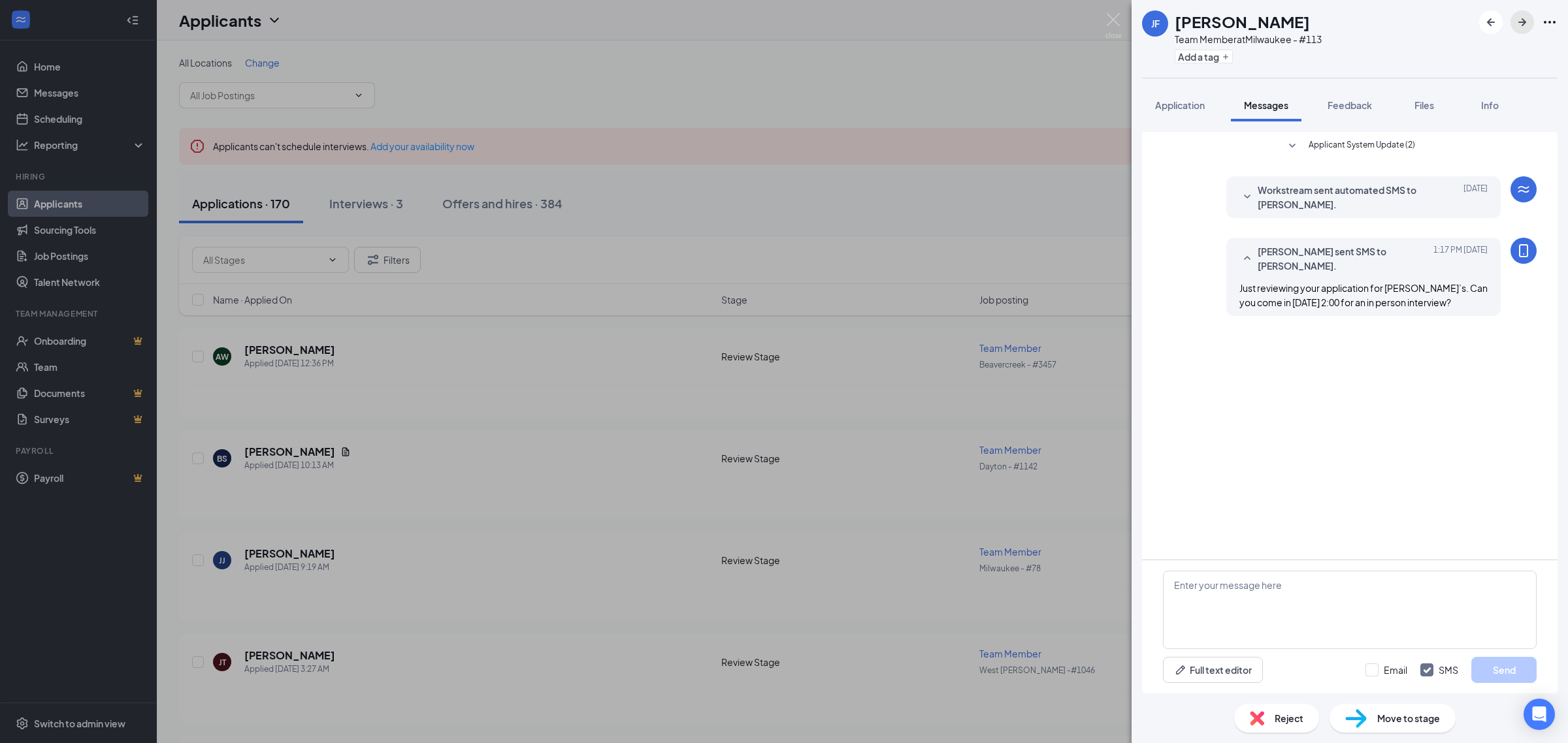
click at [1516, 20] on icon "ArrowRight" at bounding box center [1522, 22] width 15 height 15
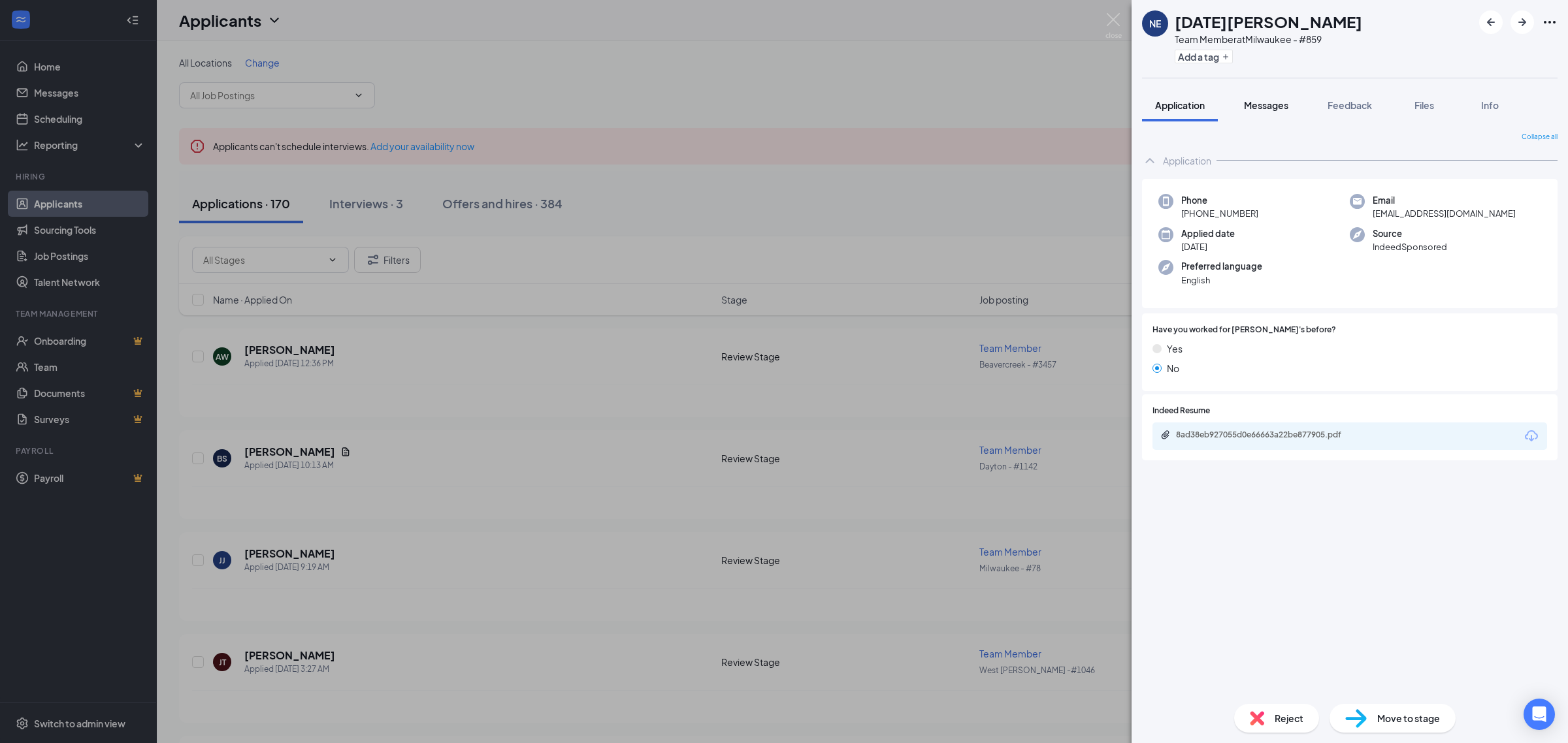
click at [1255, 106] on span "Messages" at bounding box center [1266, 106] width 45 height 12
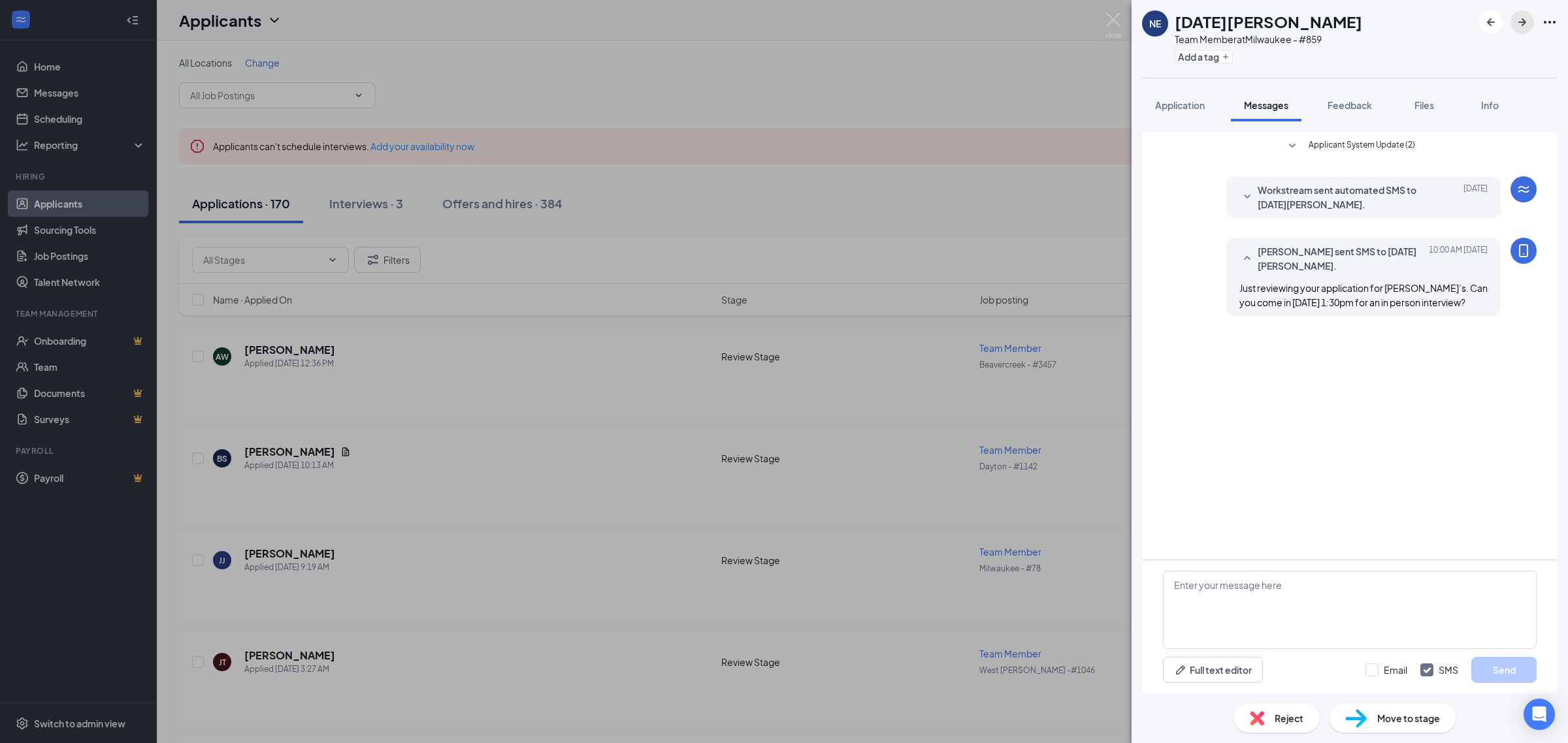
click at [1522, 21] on icon "ArrowRight" at bounding box center [1522, 22] width 15 height 15
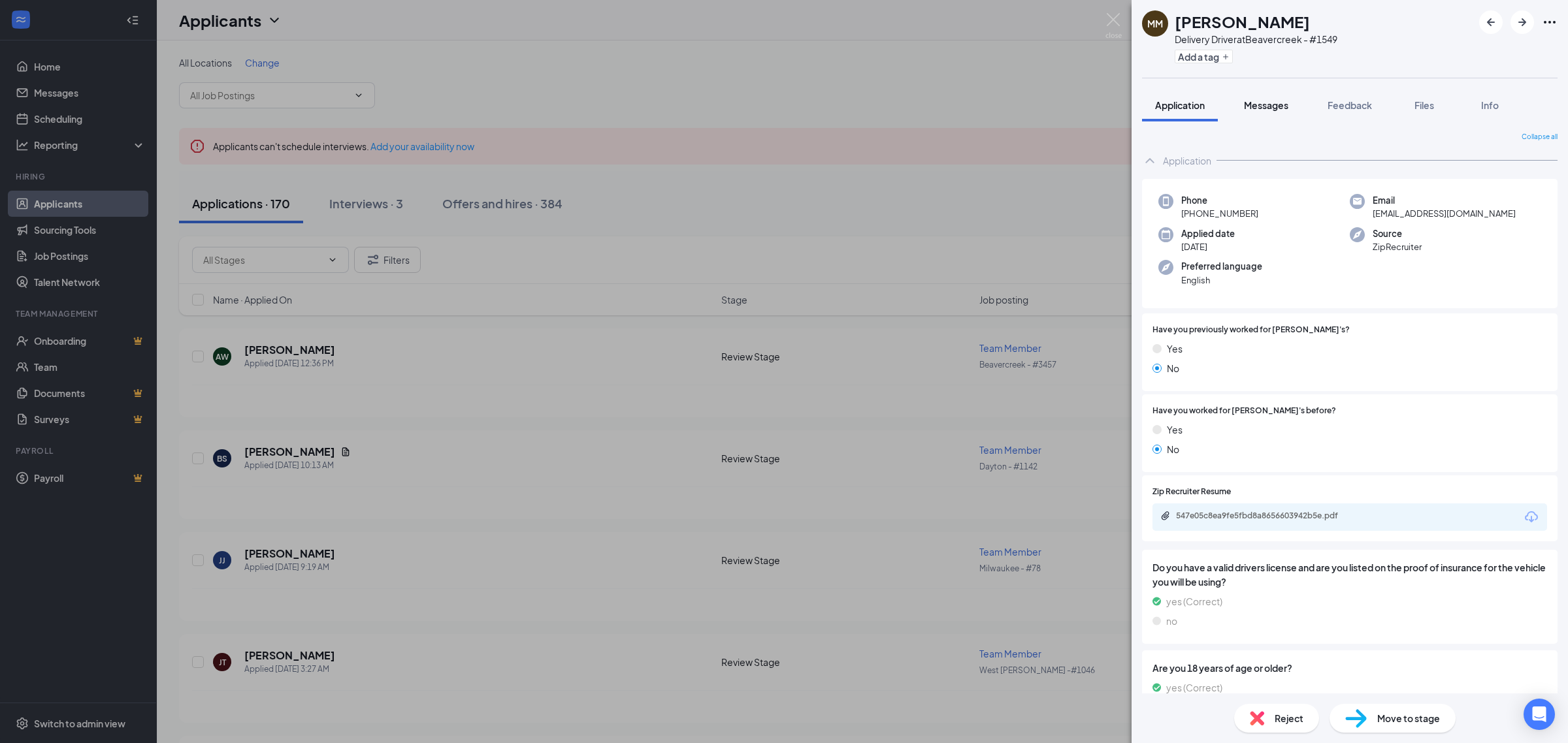
click at [1268, 100] on span "Messages" at bounding box center [1266, 106] width 45 height 12
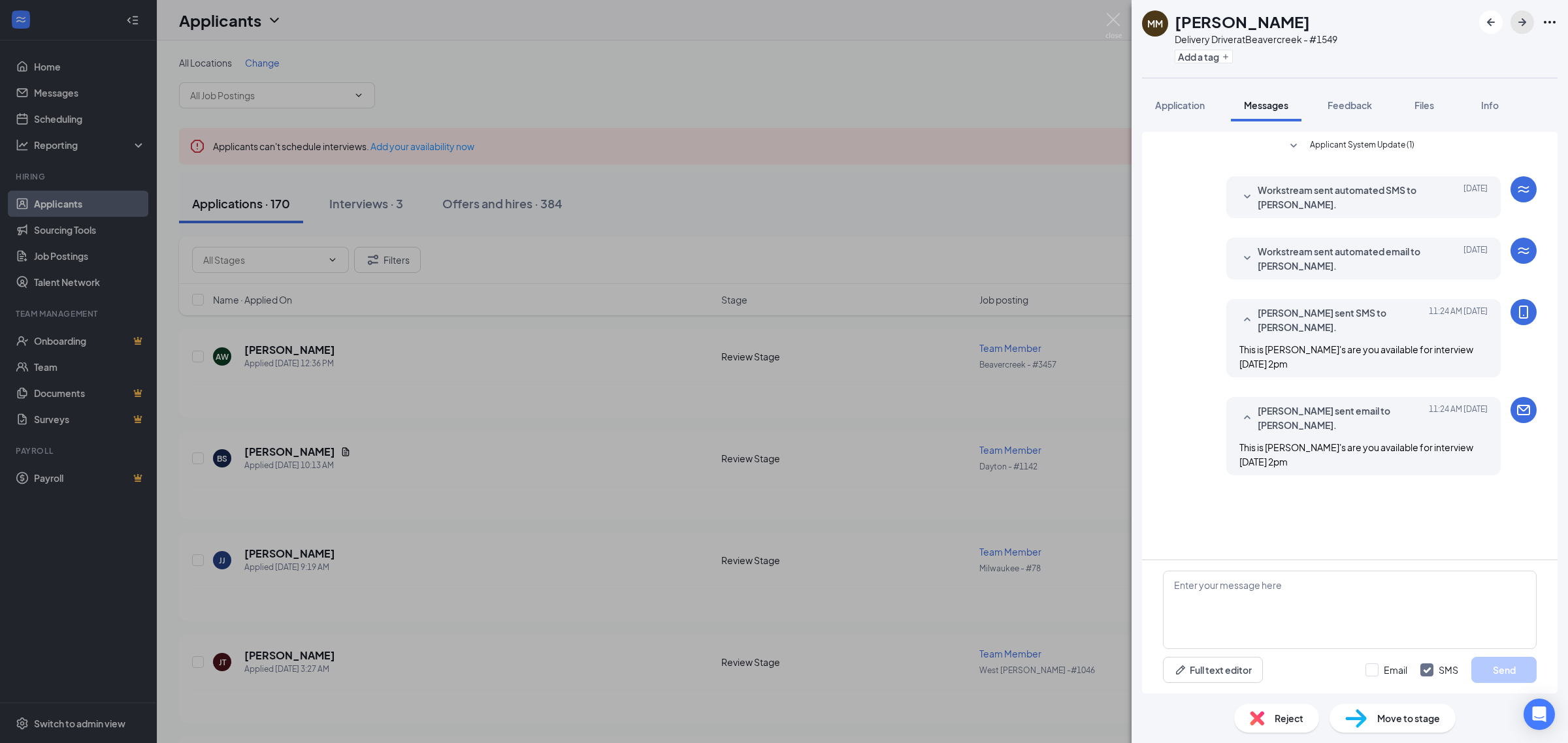
click at [1517, 29] on button "button" at bounding box center [1522, 21] width 23 height 23
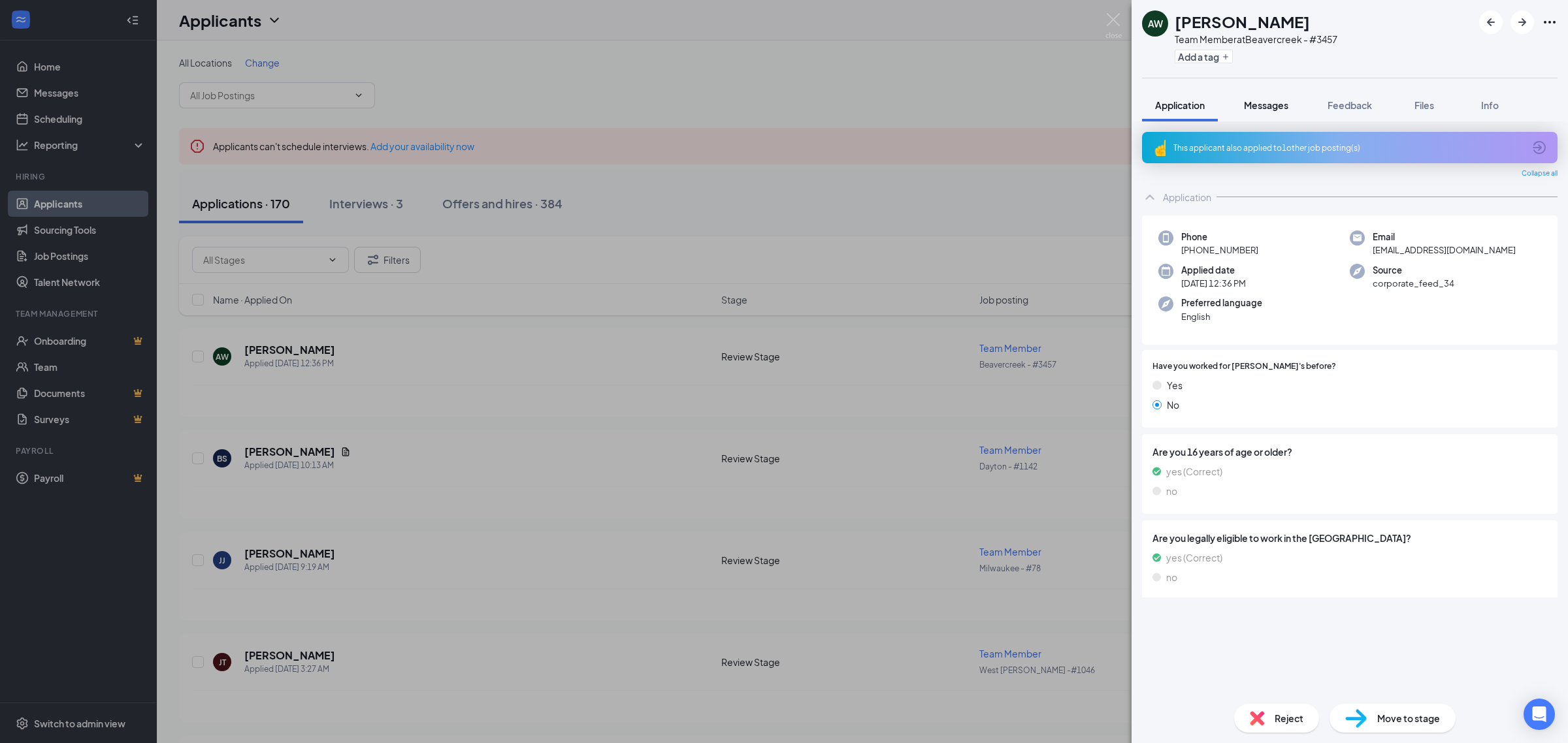
click at [1275, 110] on div "Messages" at bounding box center [1266, 105] width 45 height 13
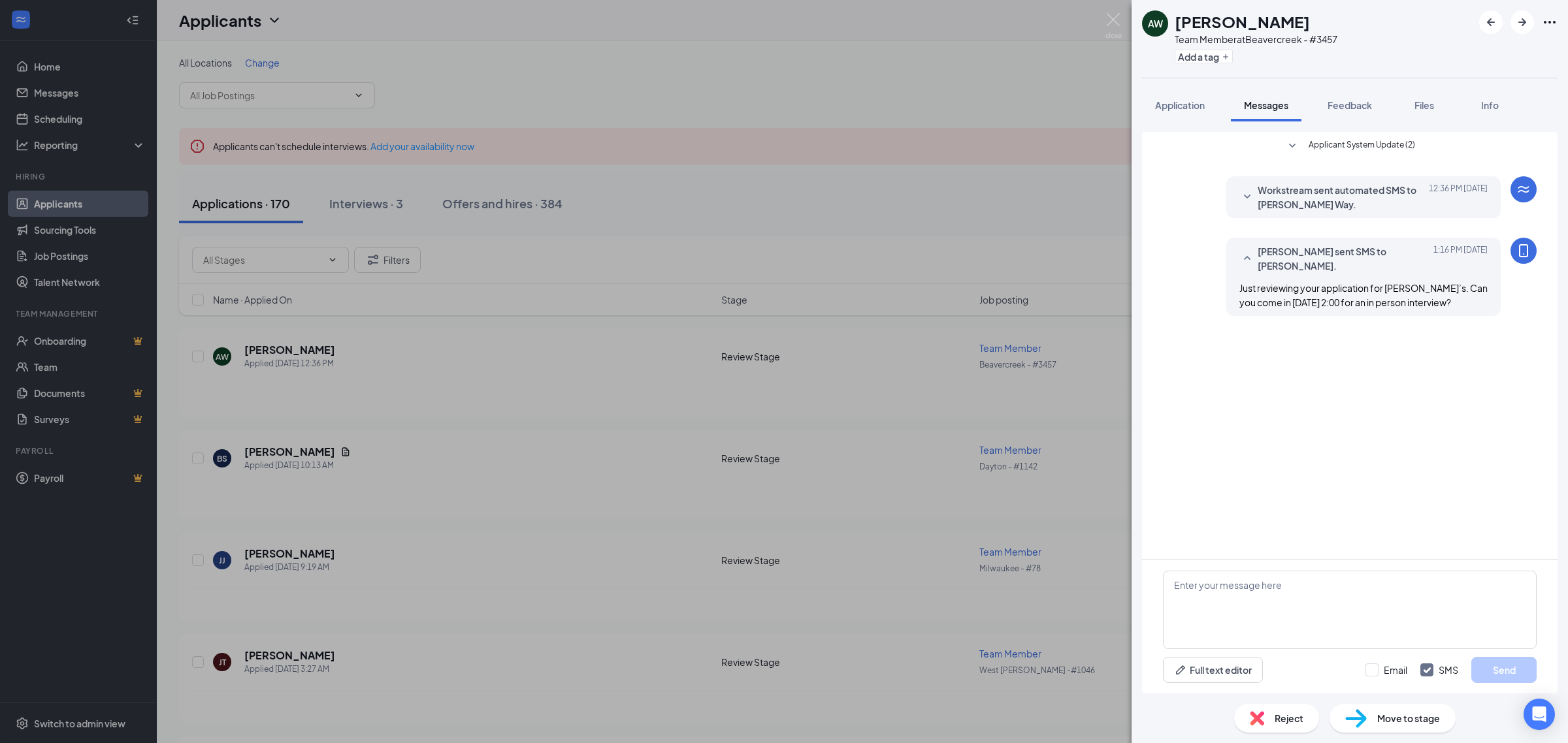
click at [677, 557] on div "AW Adam Way Team Member at Beavercreek - #3457 Add a tag Application Messages F…" at bounding box center [784, 371] width 1568 height 743
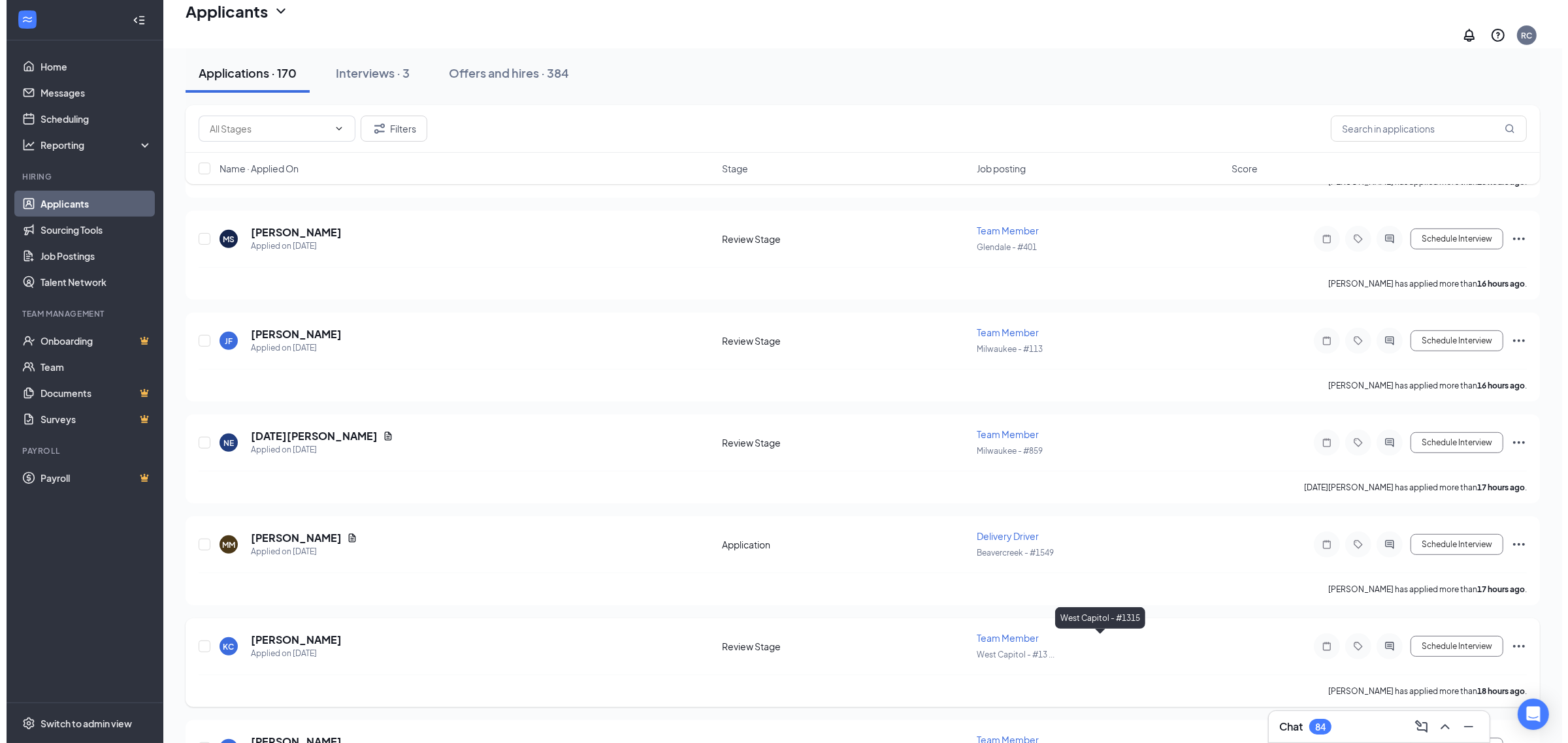
scroll to position [789, 0]
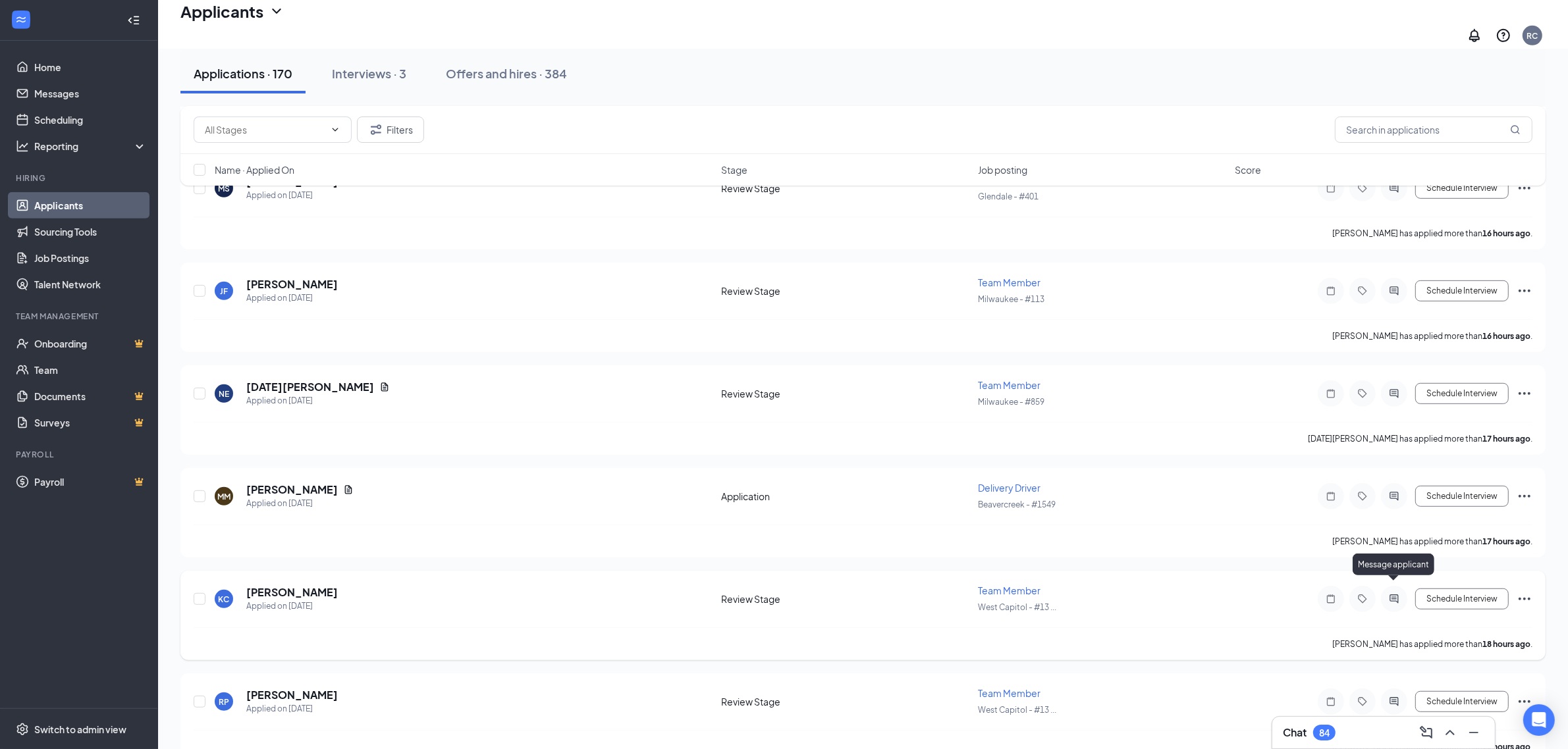
click at [1400, 594] on icon "ActiveChat" at bounding box center [1394, 599] width 16 height 10
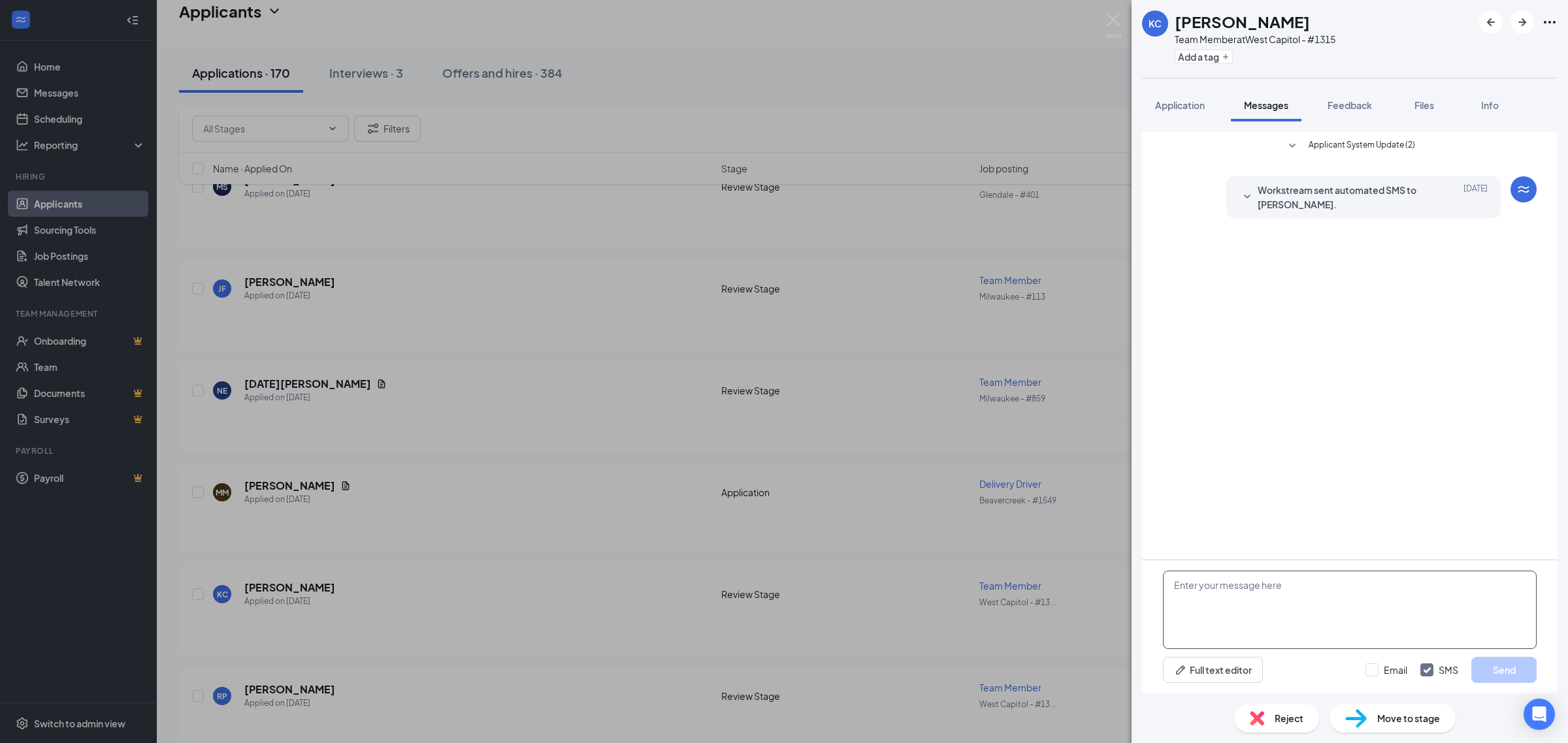
click at [1235, 622] on textarea at bounding box center [1349, 610] width 374 height 78
paste textarea "Just reviewing your application for Jimmy John’s. Can you come in Tuesday 9/16 …"
type textarea "Just reviewing your application for Jimmy John’s. Can you come in Tuesday 9/16 …"
click at [1512, 669] on button "Send" at bounding box center [1504, 670] width 65 height 26
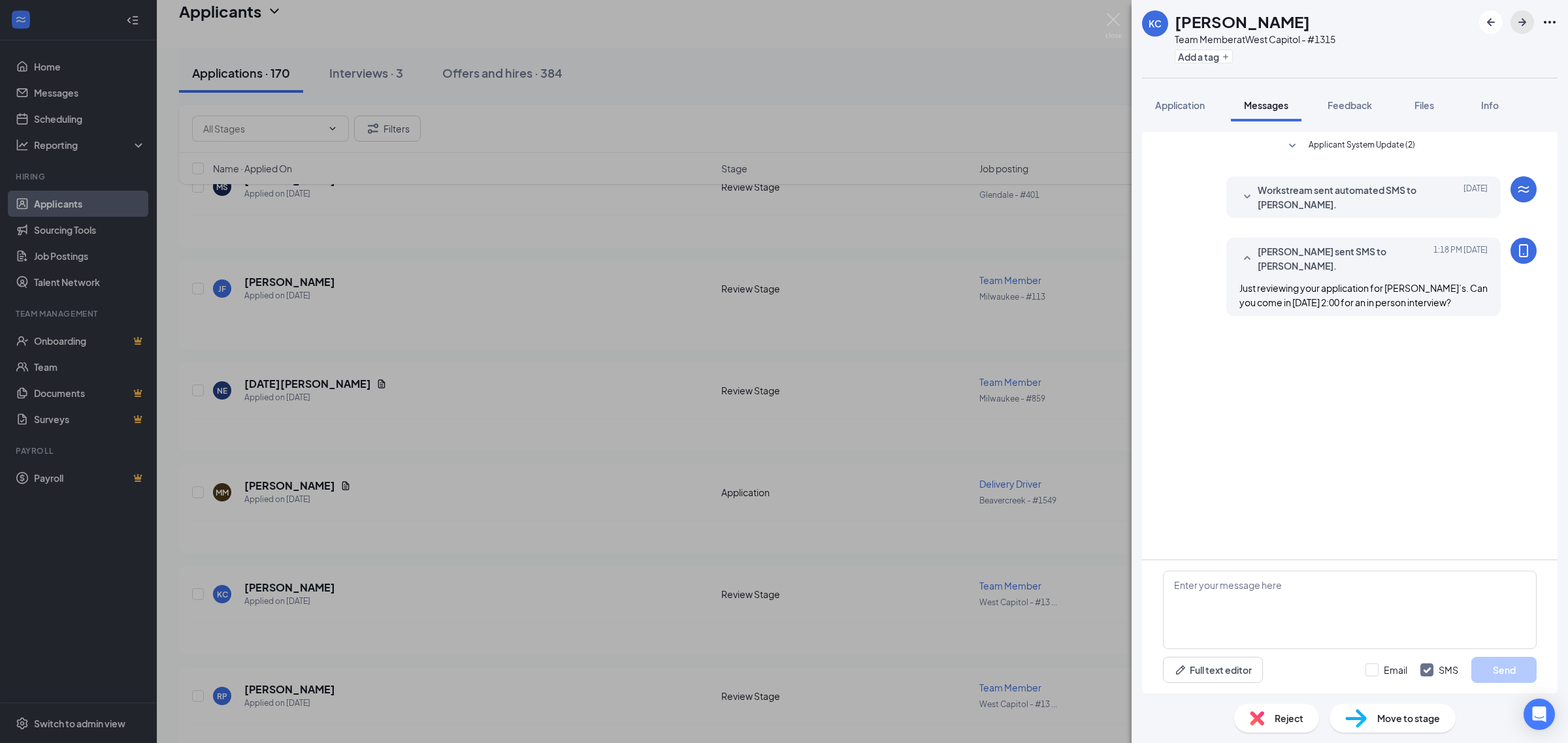
click at [1516, 23] on icon "ArrowRight" at bounding box center [1522, 22] width 15 height 15
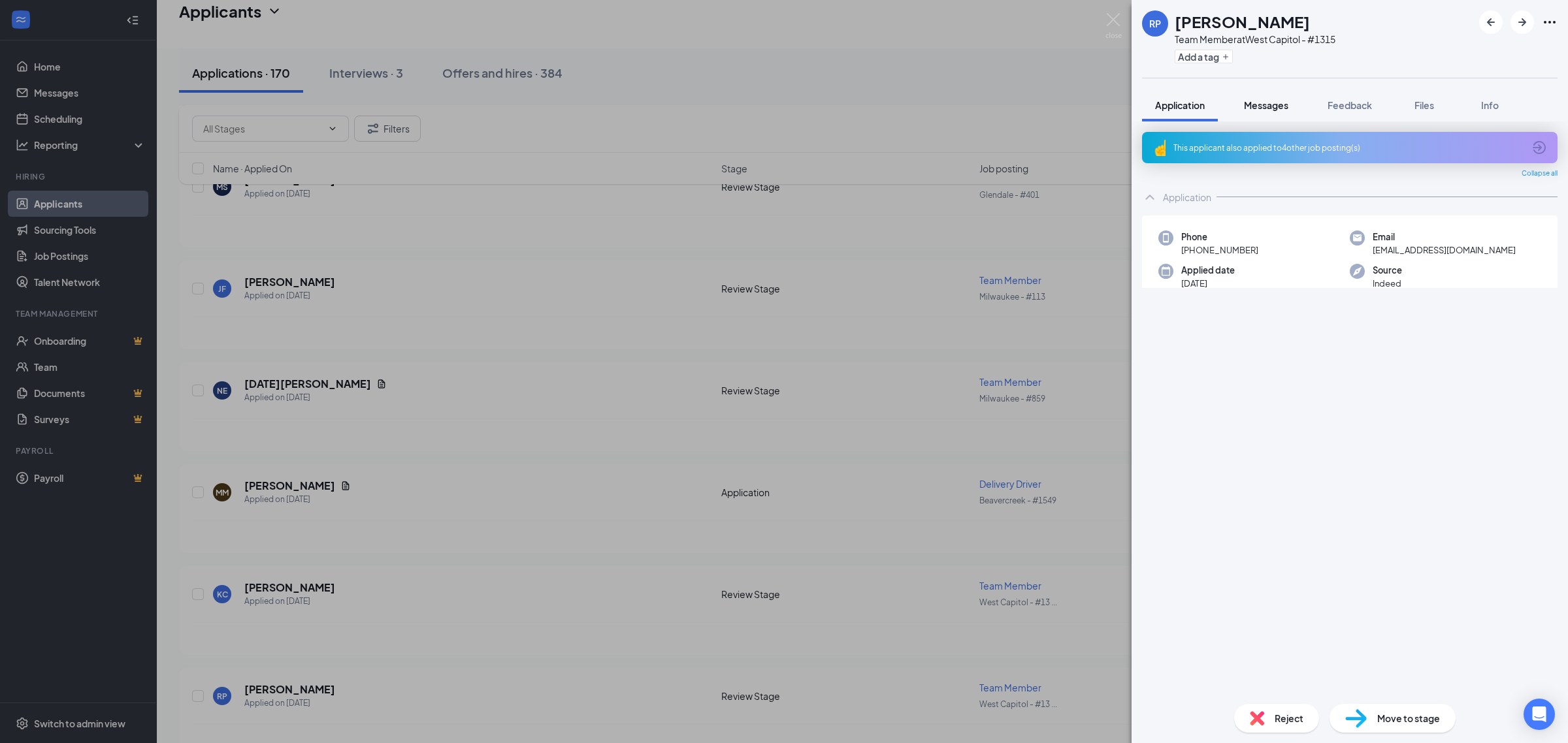
drag, startPoint x: 1250, startPoint y: 109, endPoint x: 1253, endPoint y: 119, distance: 10.4
click at [1251, 108] on span "Messages" at bounding box center [1266, 106] width 45 height 12
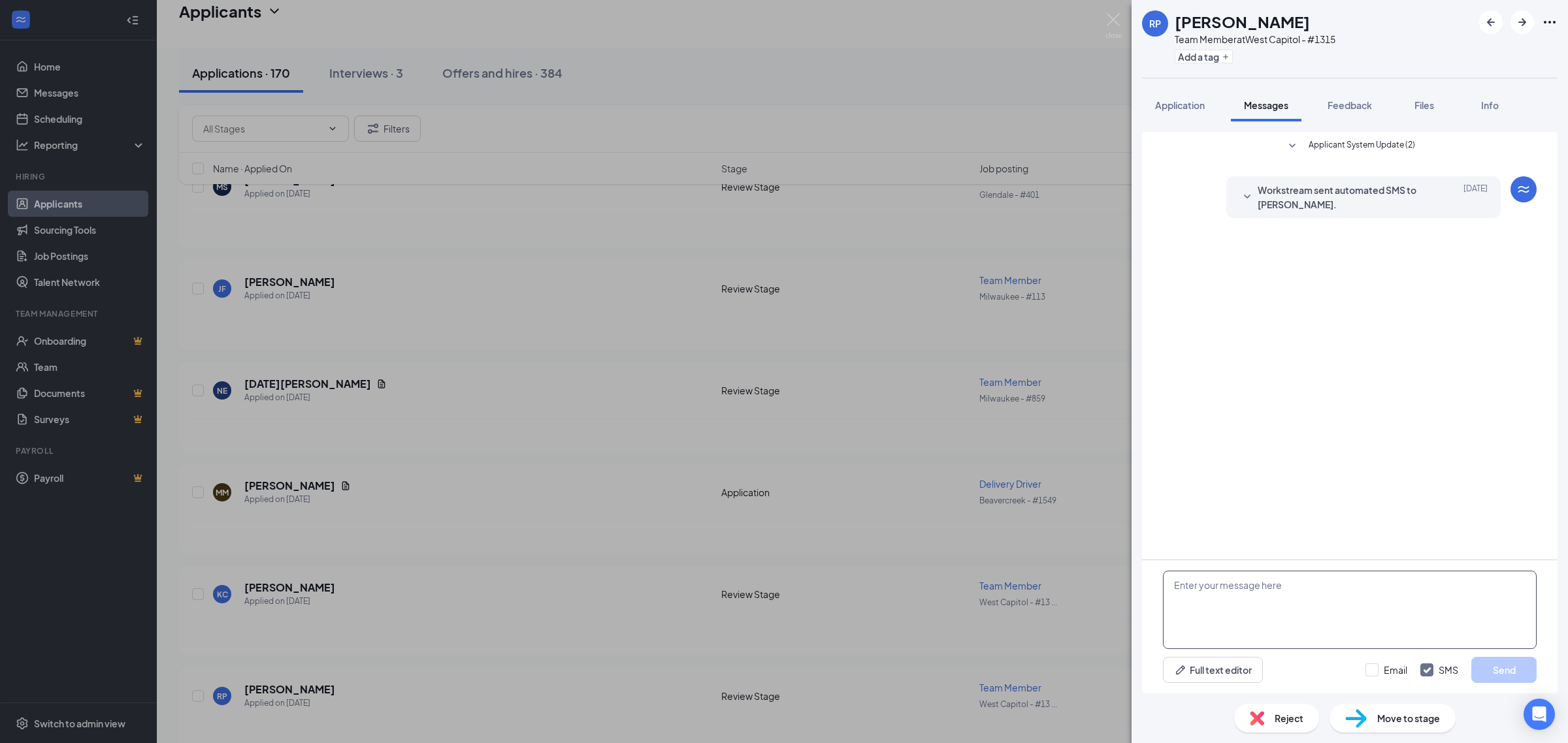
click at [1288, 624] on textarea at bounding box center [1349, 610] width 374 height 78
click at [1154, 580] on div "Full text editor Email SMS Send" at bounding box center [1350, 626] width 416 height 133
click at [1358, 594] on textarea at bounding box center [1349, 610] width 374 height 78
paste textarea "Just reviewing your application for Jimmy John’s. Can you come in Tuesday 9/16 …"
type textarea "Just reviewing your application for Jimmy John’s. Can you come in Tuesday 9/16 …"
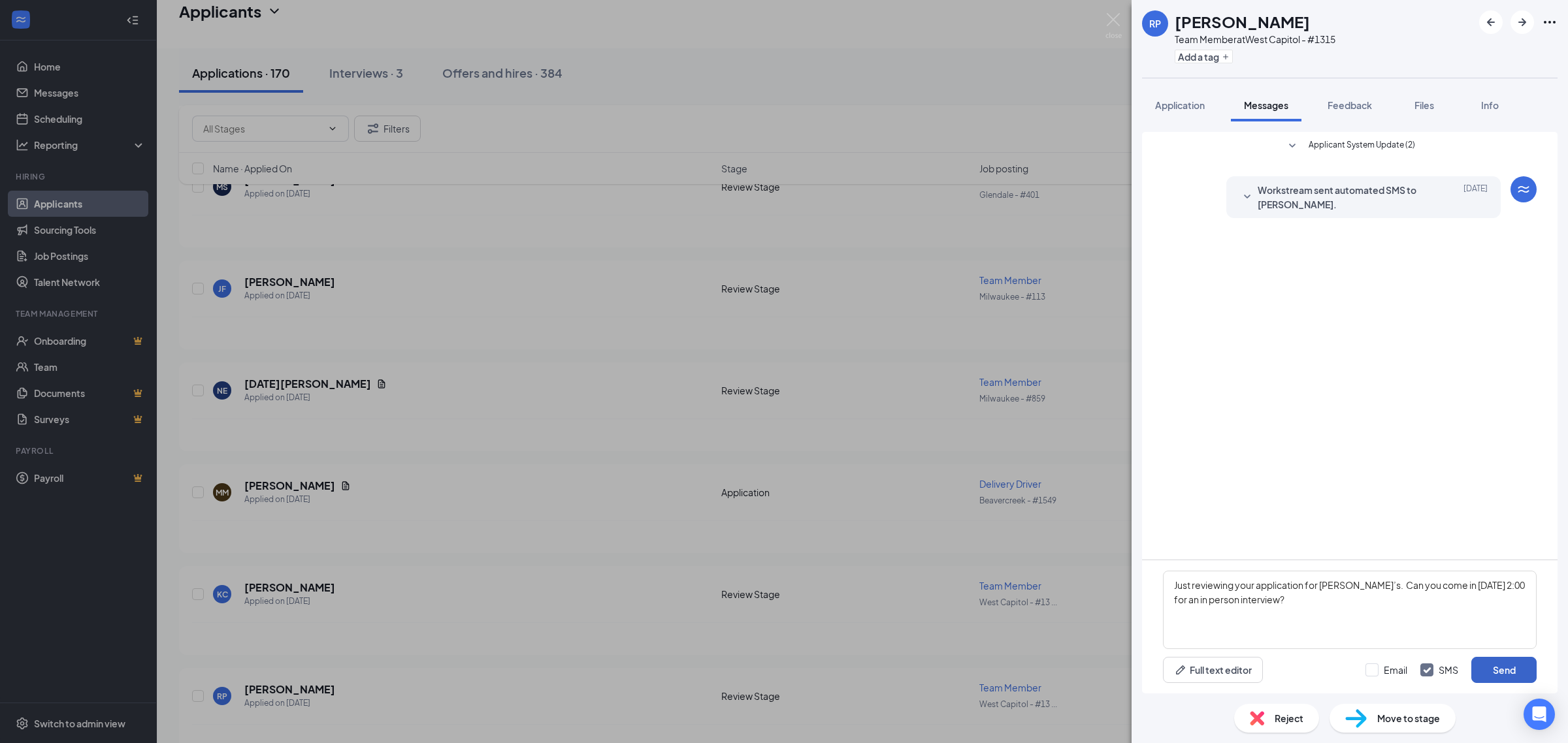
click at [1499, 672] on button "Send" at bounding box center [1504, 670] width 65 height 26
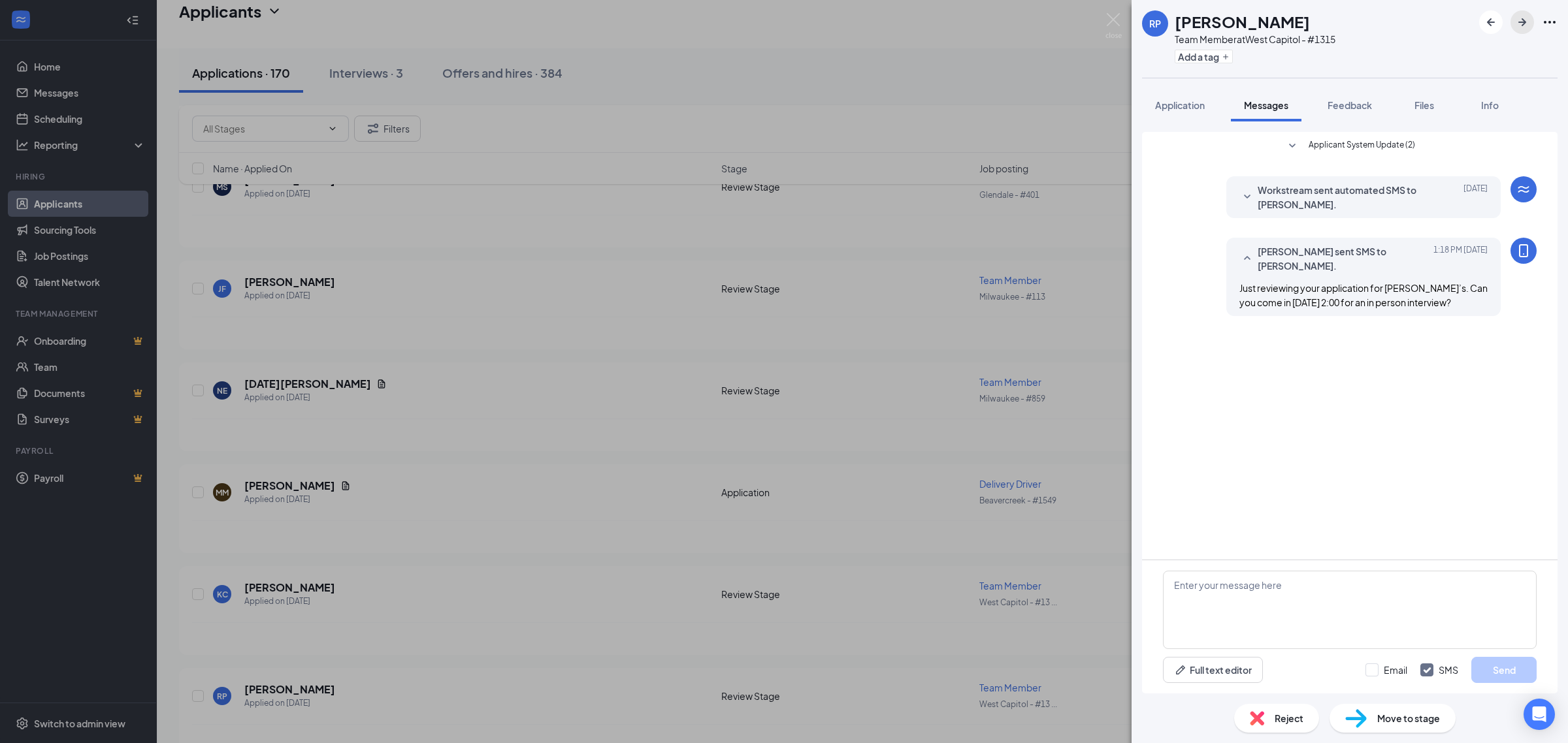
click at [1514, 21] on icon "ArrowRight" at bounding box center [1522, 22] width 15 height 15
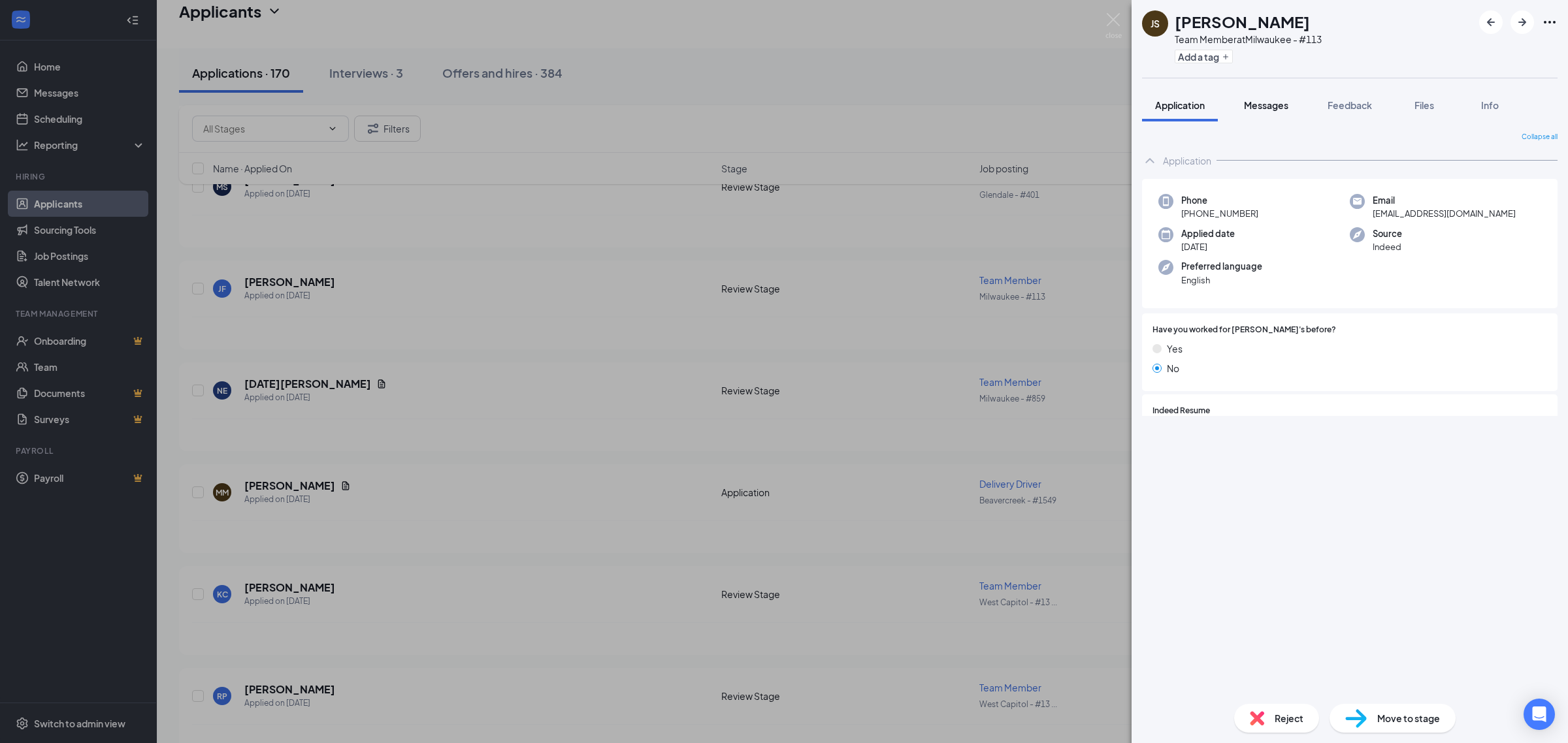
click at [1274, 106] on span "Messages" at bounding box center [1266, 106] width 45 height 12
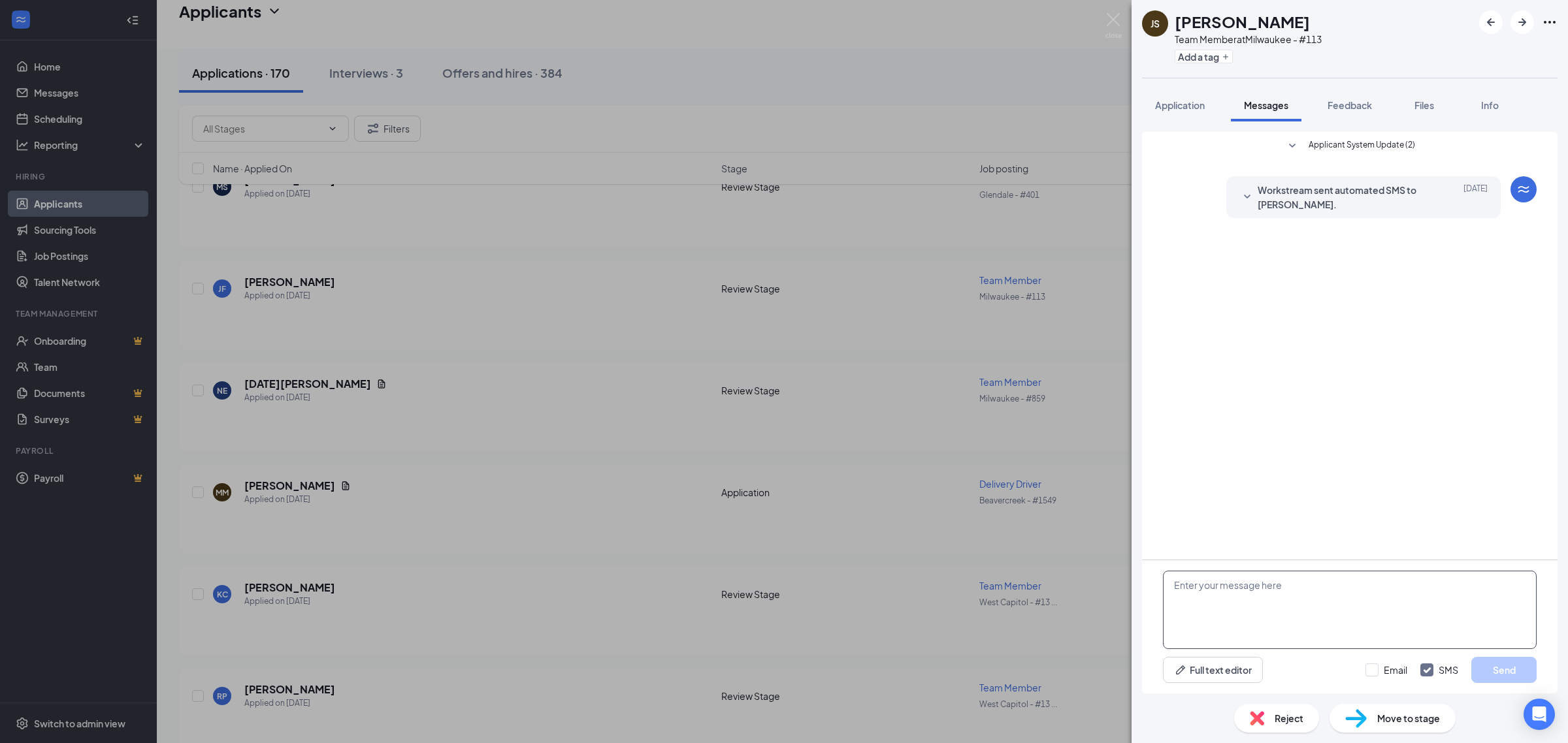
click at [1304, 639] on textarea at bounding box center [1349, 610] width 374 height 78
paste textarea "Just reviewing your application for Jimmy John’s. Can you come in Tuesday 9/16 …"
type textarea "Just reviewing your application for Jimmy John’s. Can you come in Tuesday 9/16 …"
click at [1284, 716] on span "Reject" at bounding box center [1288, 718] width 28 height 15
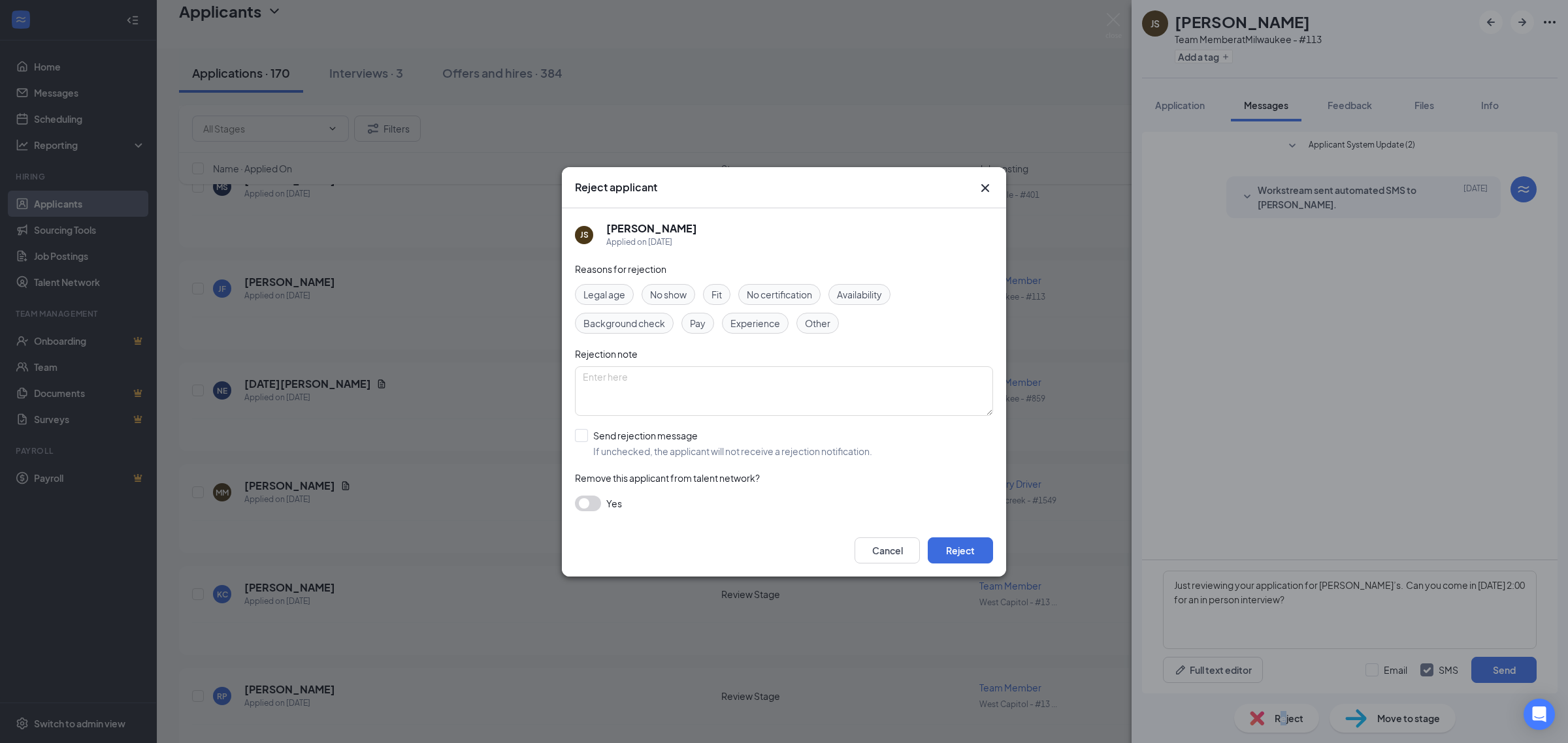
click at [985, 188] on icon "Cross" at bounding box center [985, 188] width 15 height 15
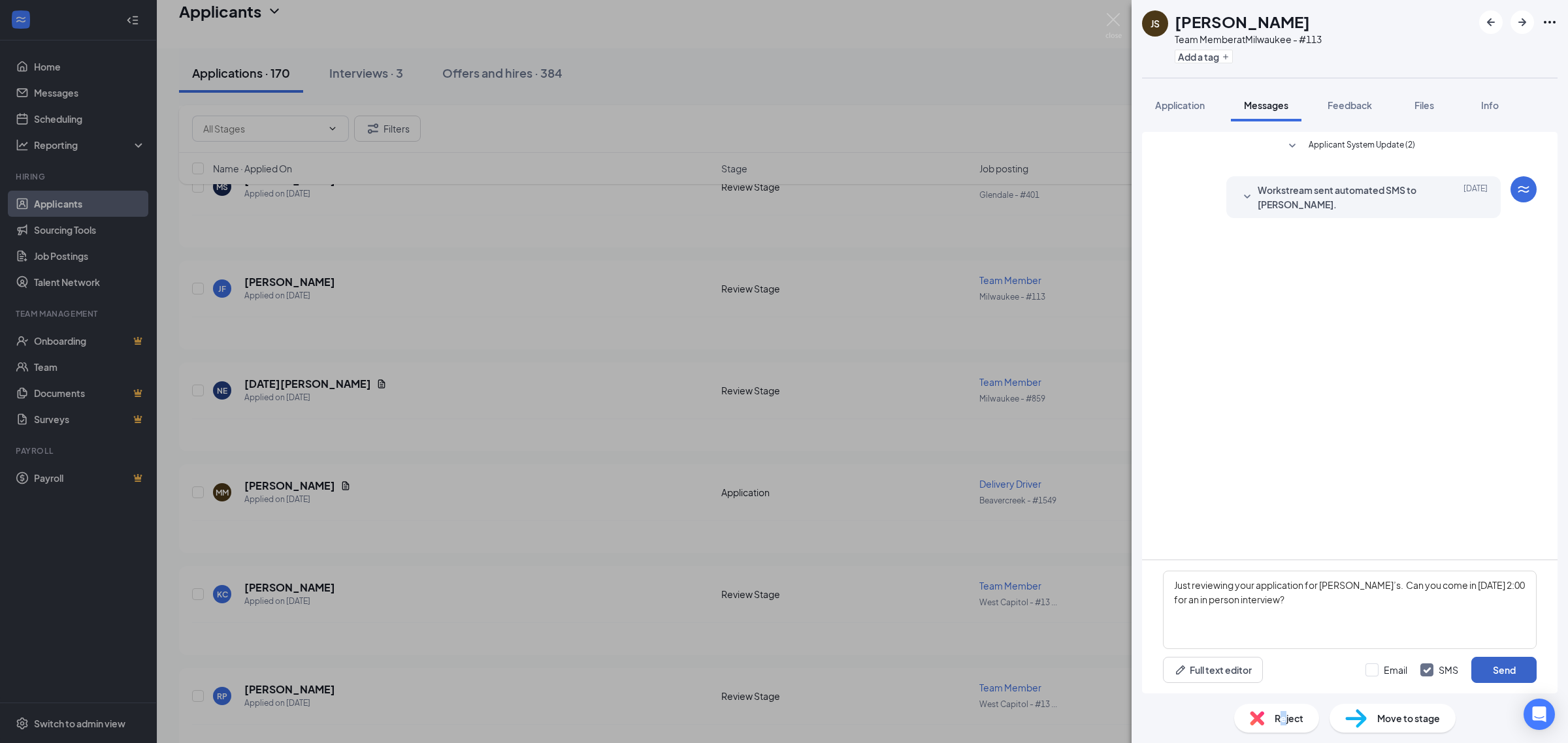
click at [1504, 678] on button "Send" at bounding box center [1504, 670] width 65 height 26
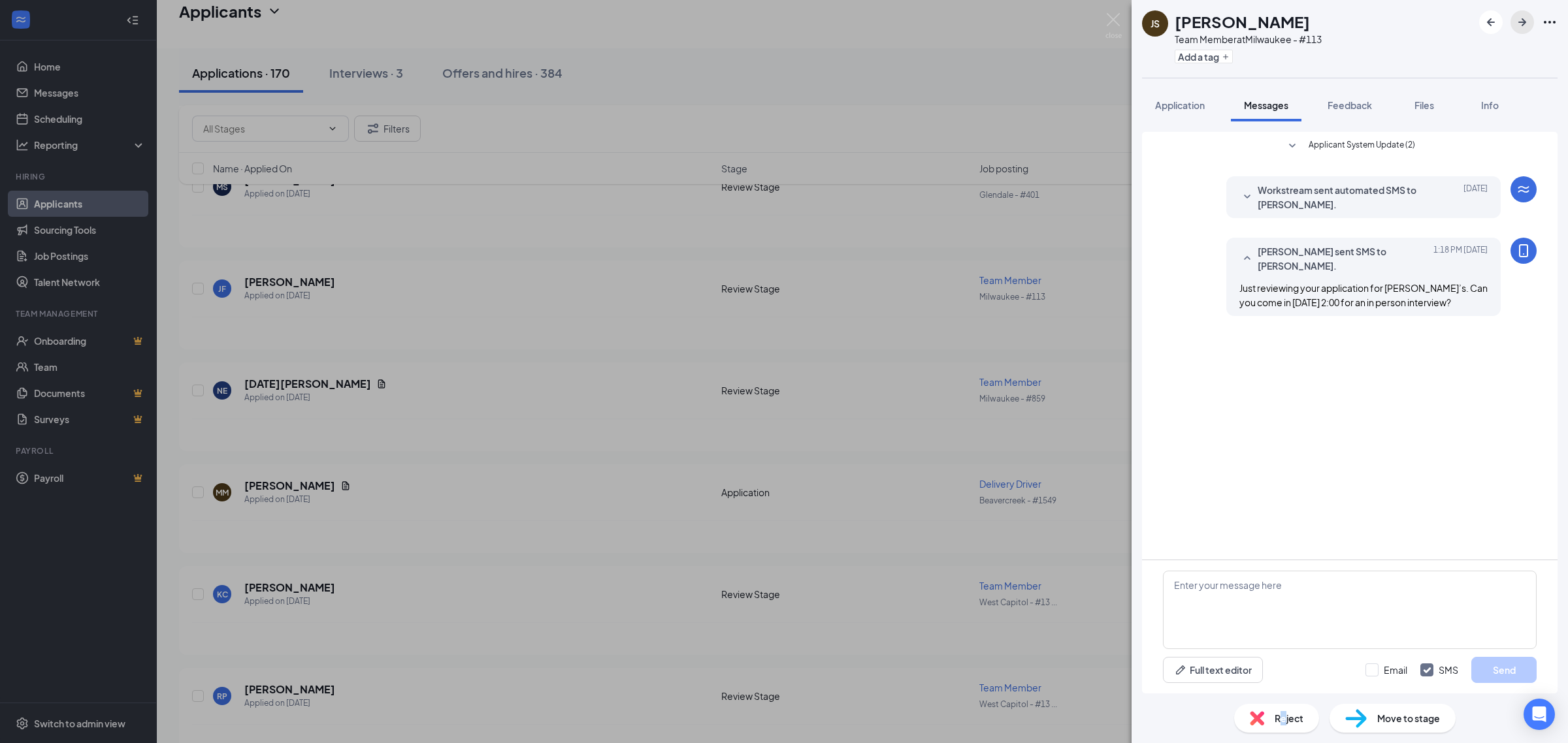
click at [1513, 27] on button "button" at bounding box center [1522, 21] width 23 height 23
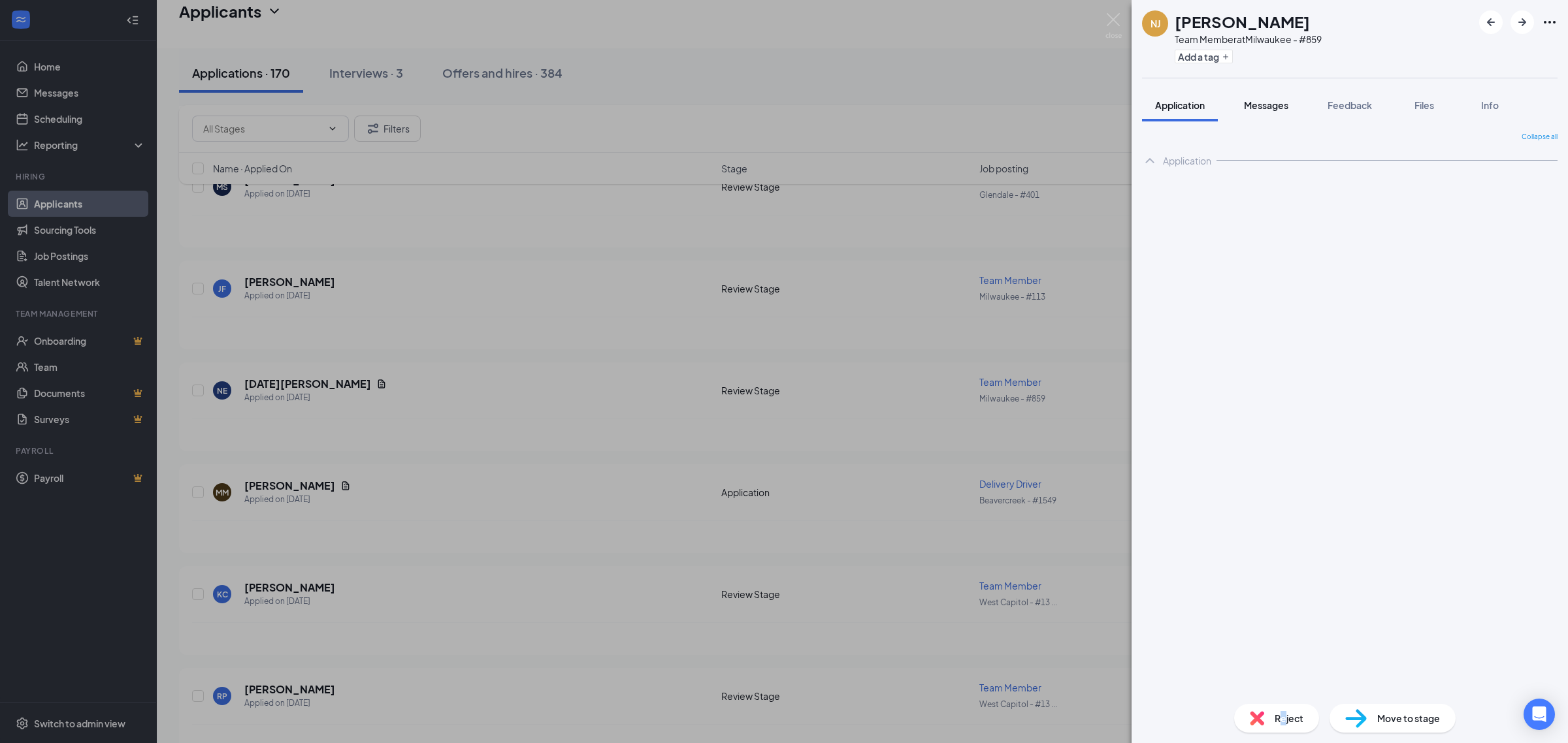
click at [1262, 100] on span "Messages" at bounding box center [1266, 106] width 45 height 12
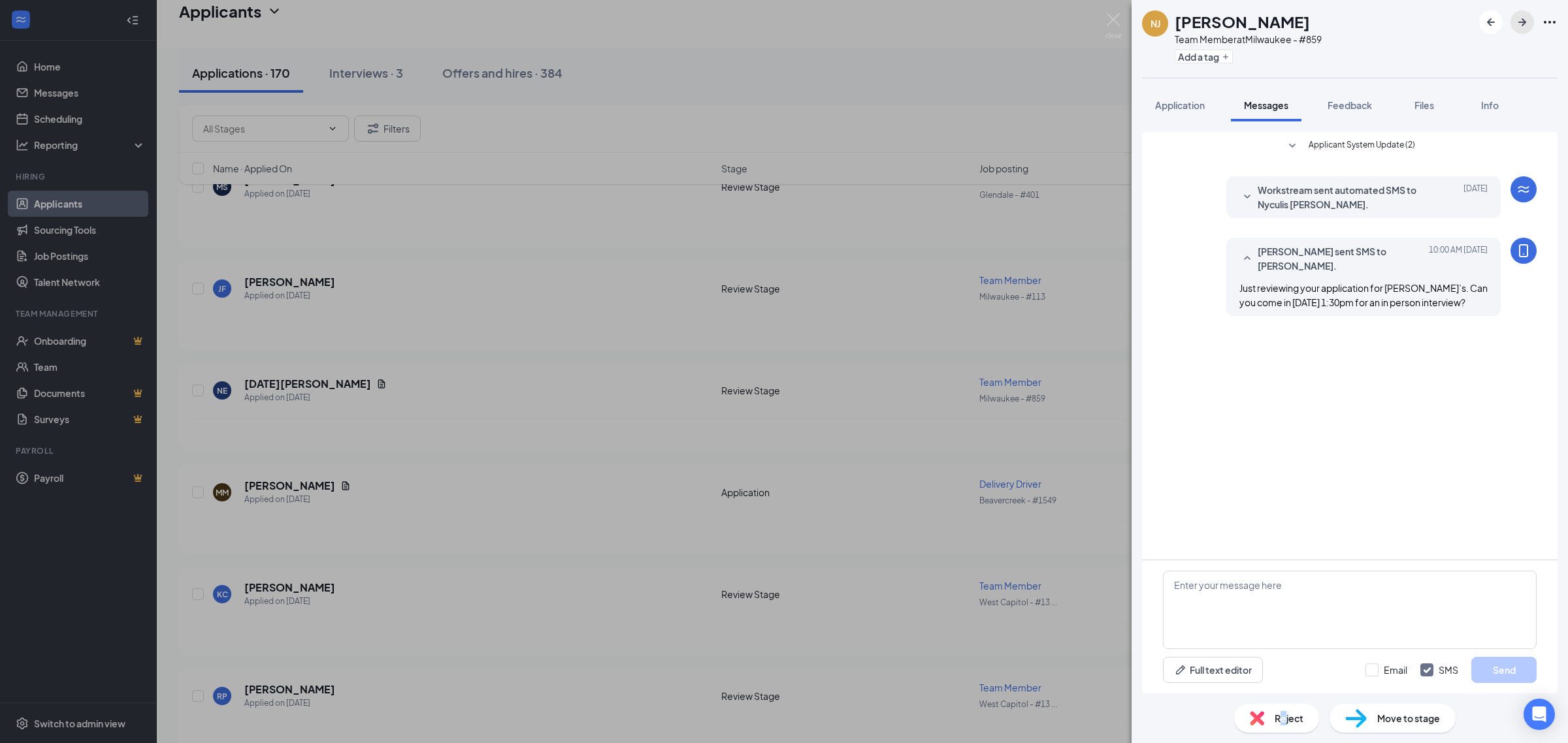
click at [1521, 21] on icon "ArrowRight" at bounding box center [1522, 22] width 15 height 15
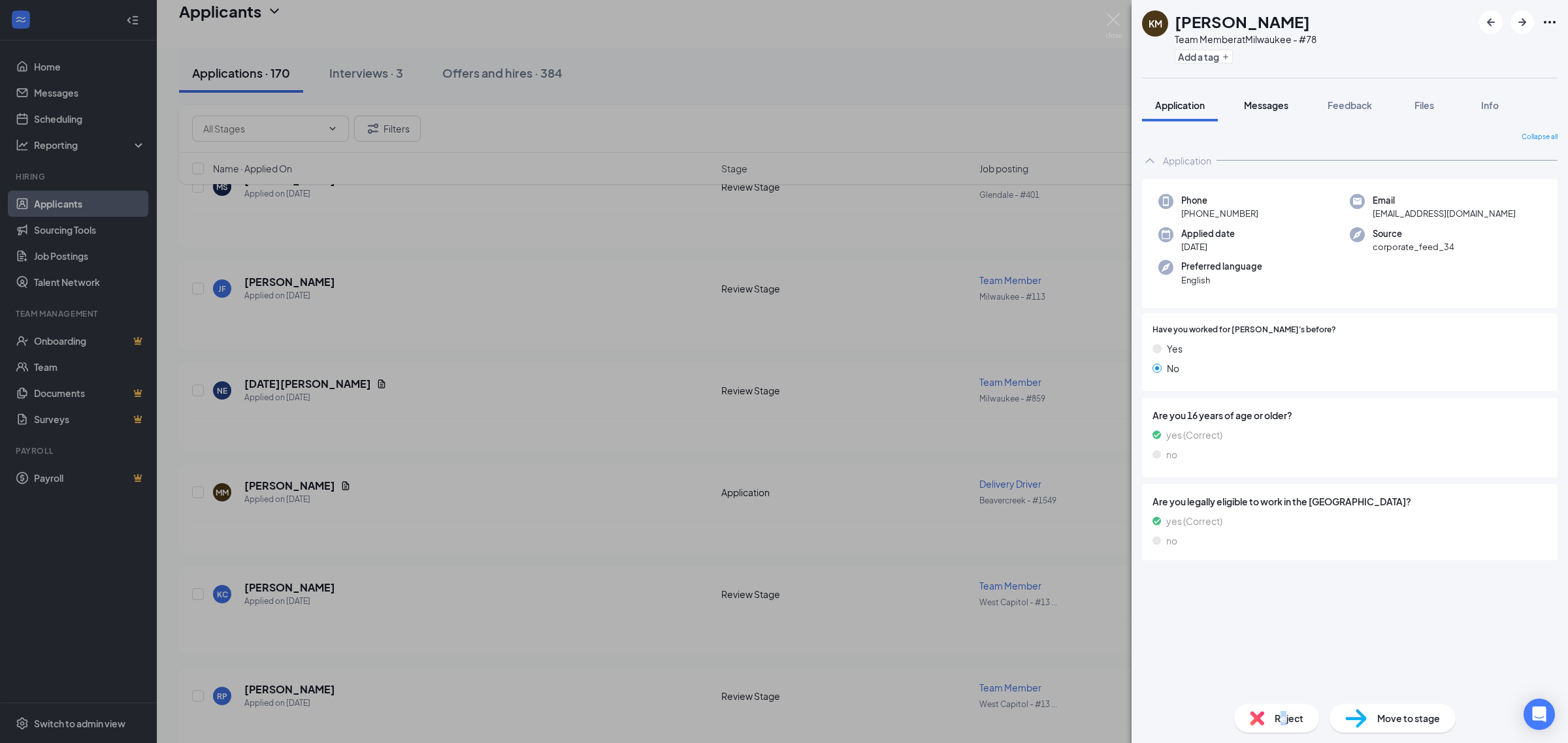
click at [1258, 107] on span "Messages" at bounding box center [1266, 106] width 45 height 12
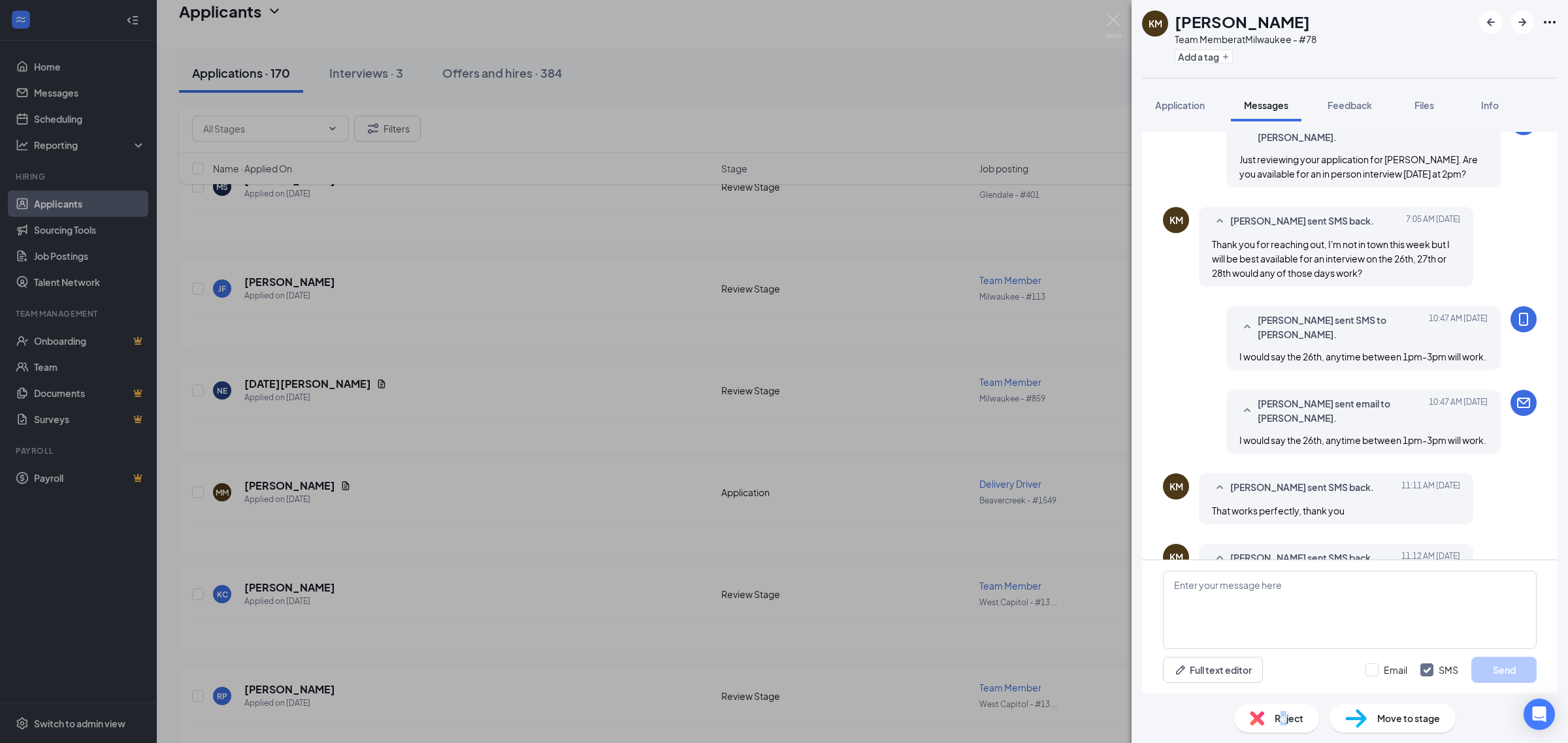
scroll to position [219, 0]
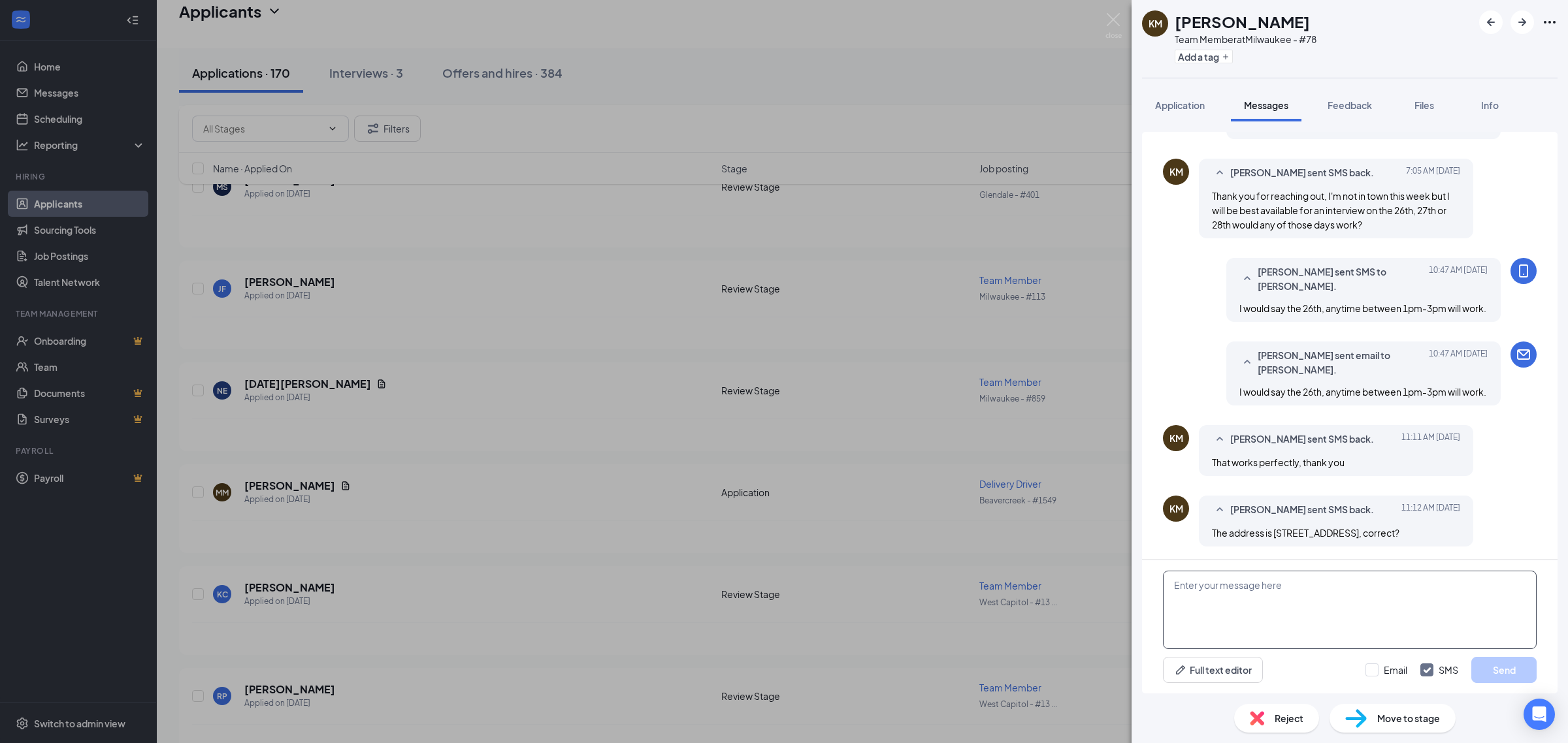
click at [1332, 603] on textarea at bounding box center [1349, 610] width 374 height 78
type textarea "Yes"
click at [1475, 664] on button "Send" at bounding box center [1504, 670] width 65 height 26
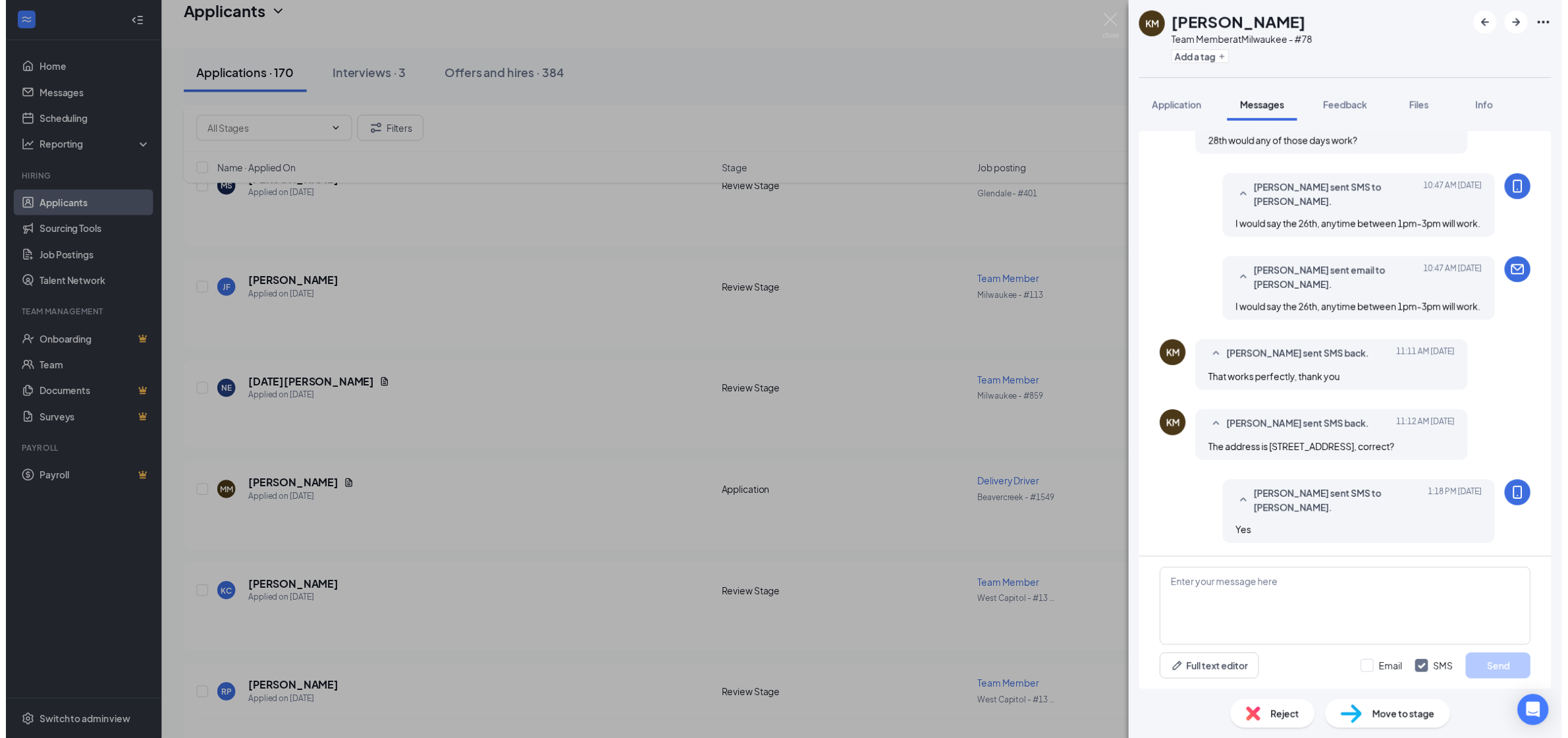
scroll to position [307, 0]
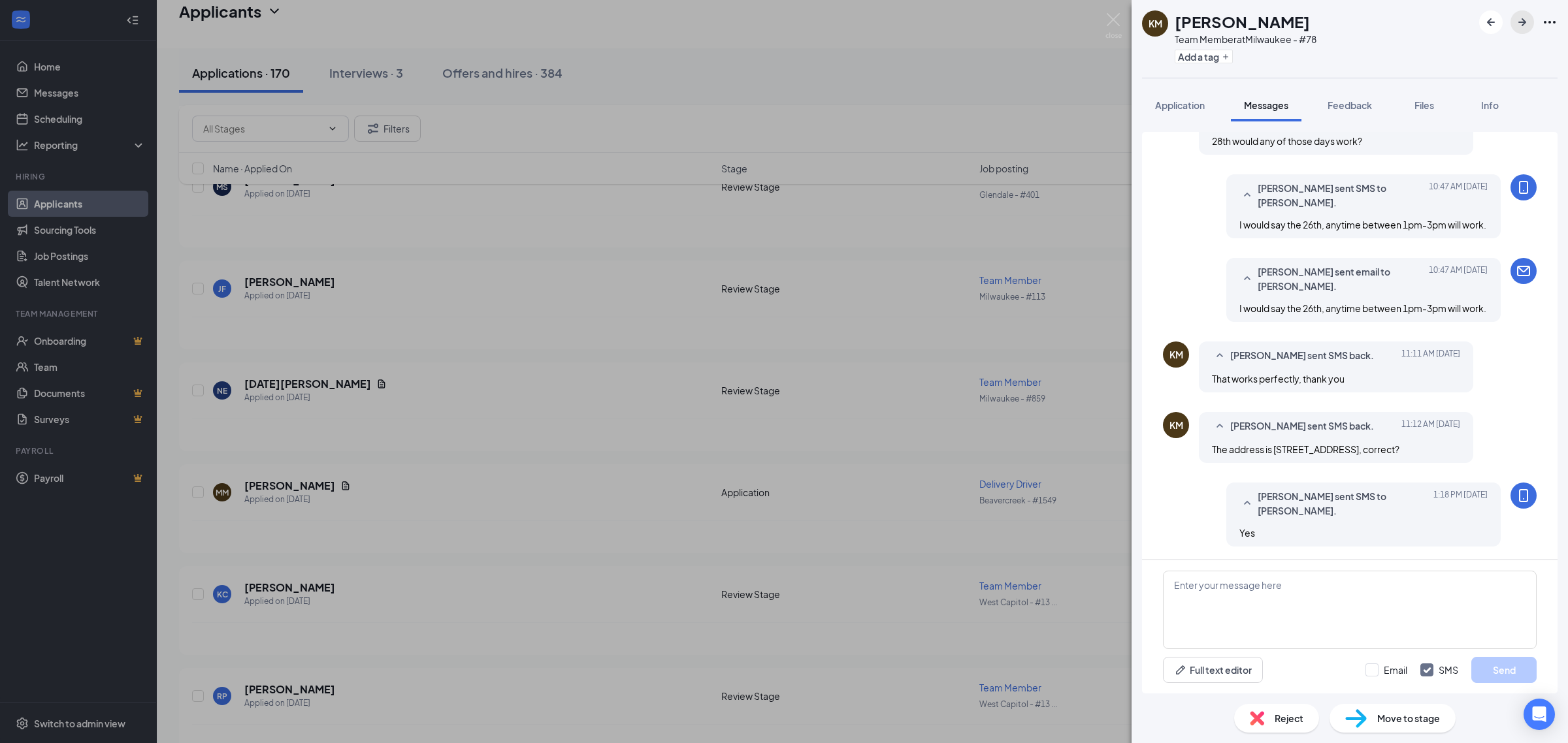
click at [1528, 30] on button "button" at bounding box center [1522, 21] width 23 height 23
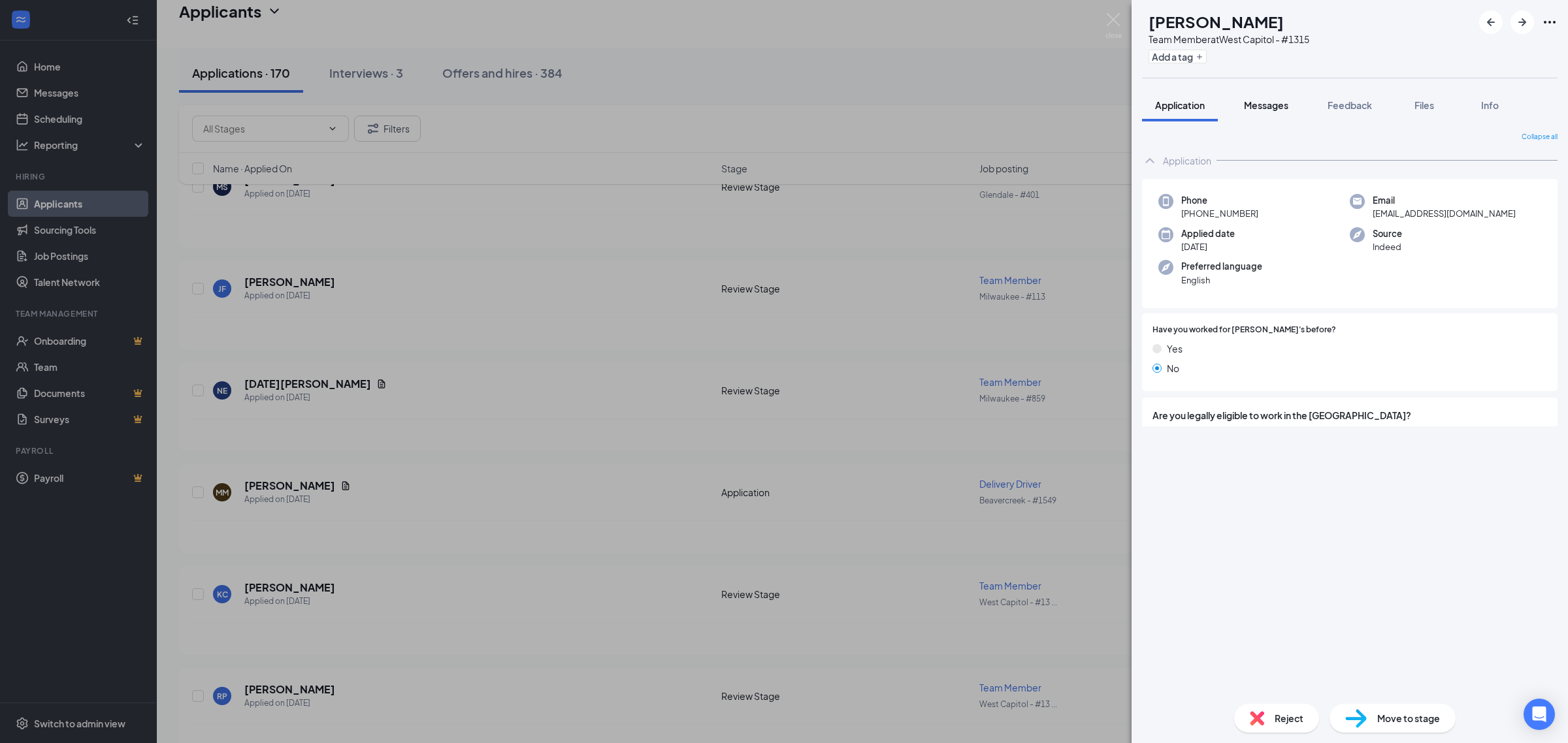
click at [1274, 110] on span "Messages" at bounding box center [1266, 106] width 45 height 12
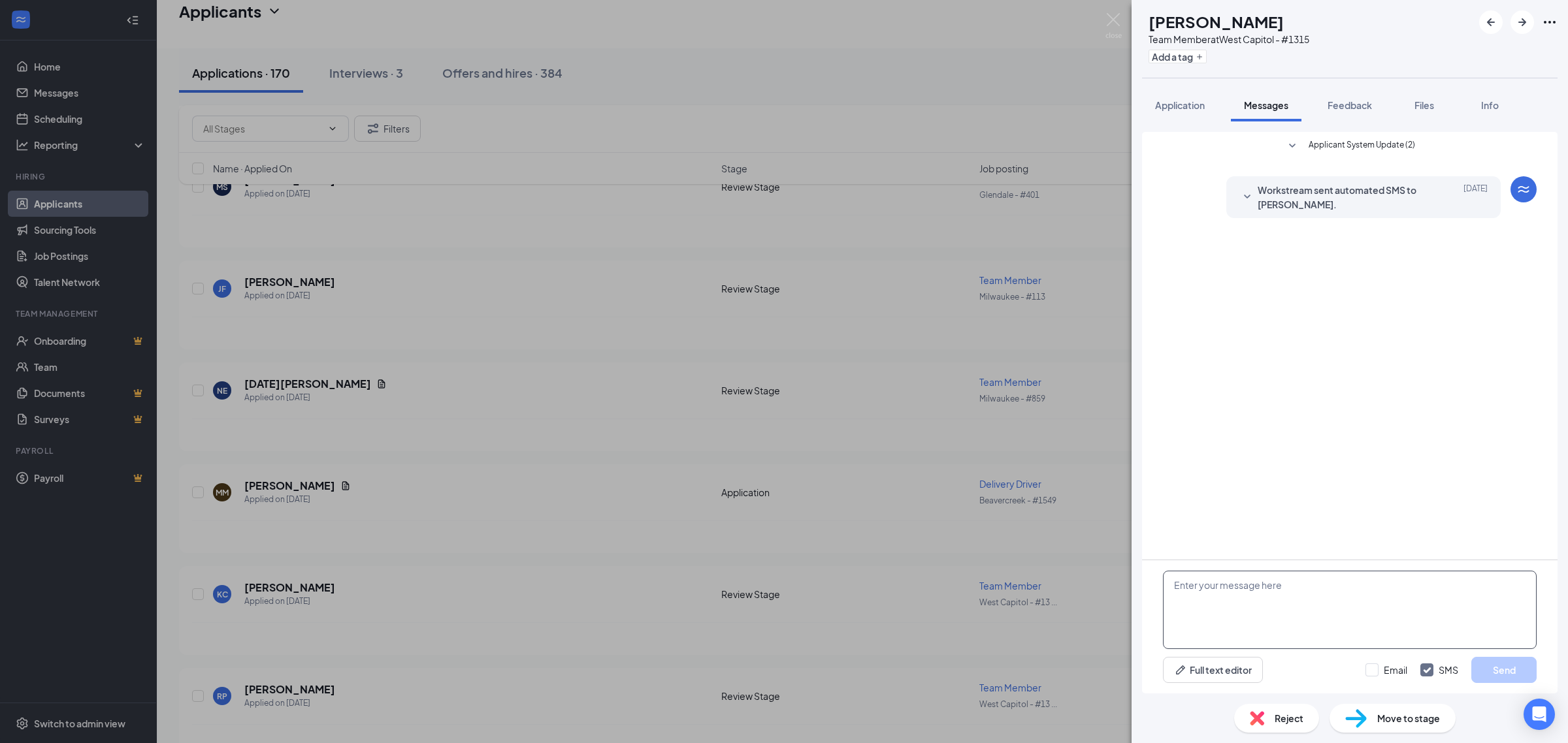
click at [1299, 645] on textarea at bounding box center [1349, 610] width 374 height 78
paste textarea "Just reviewing your application for Jimmy John’s. Can you come in Tuesday 9/16 …"
type textarea "Just reviewing your application for Jimmy John’s. Can you come in Tuesday 9/16 …"
click at [1506, 670] on button "Send" at bounding box center [1504, 670] width 65 height 26
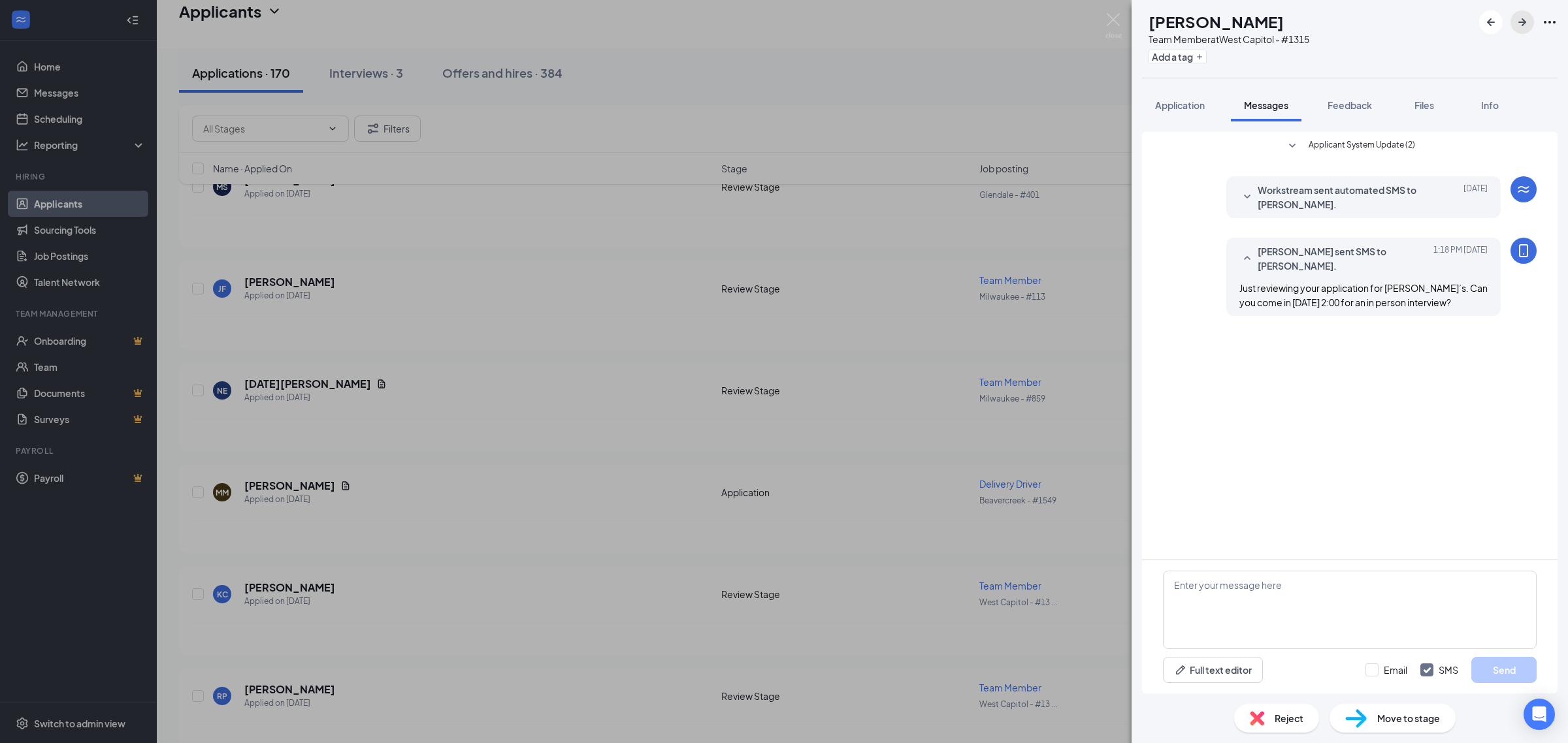
click at [1525, 26] on icon "ArrowRight" at bounding box center [1522, 22] width 15 height 15
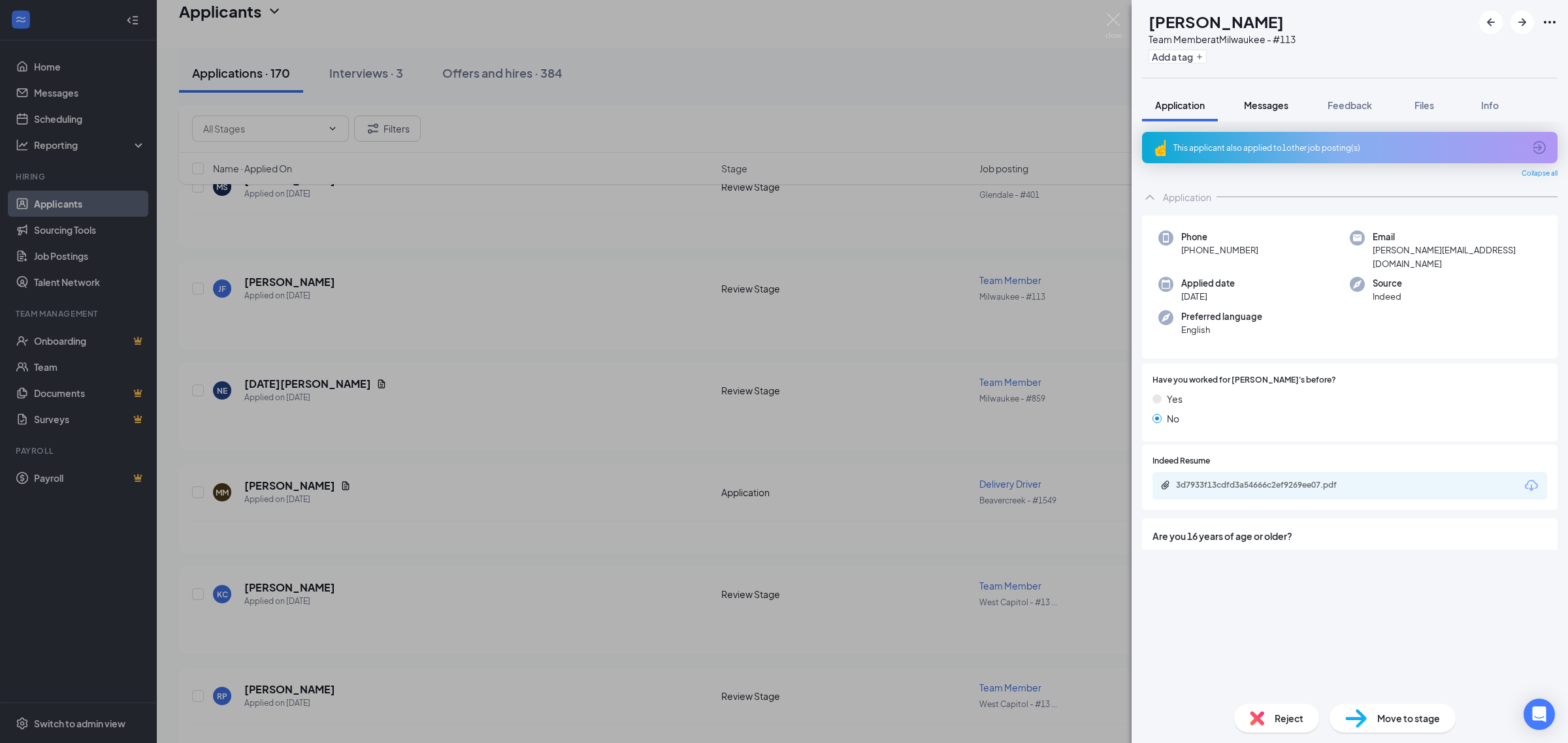
click at [1268, 103] on span "Messages" at bounding box center [1266, 106] width 45 height 12
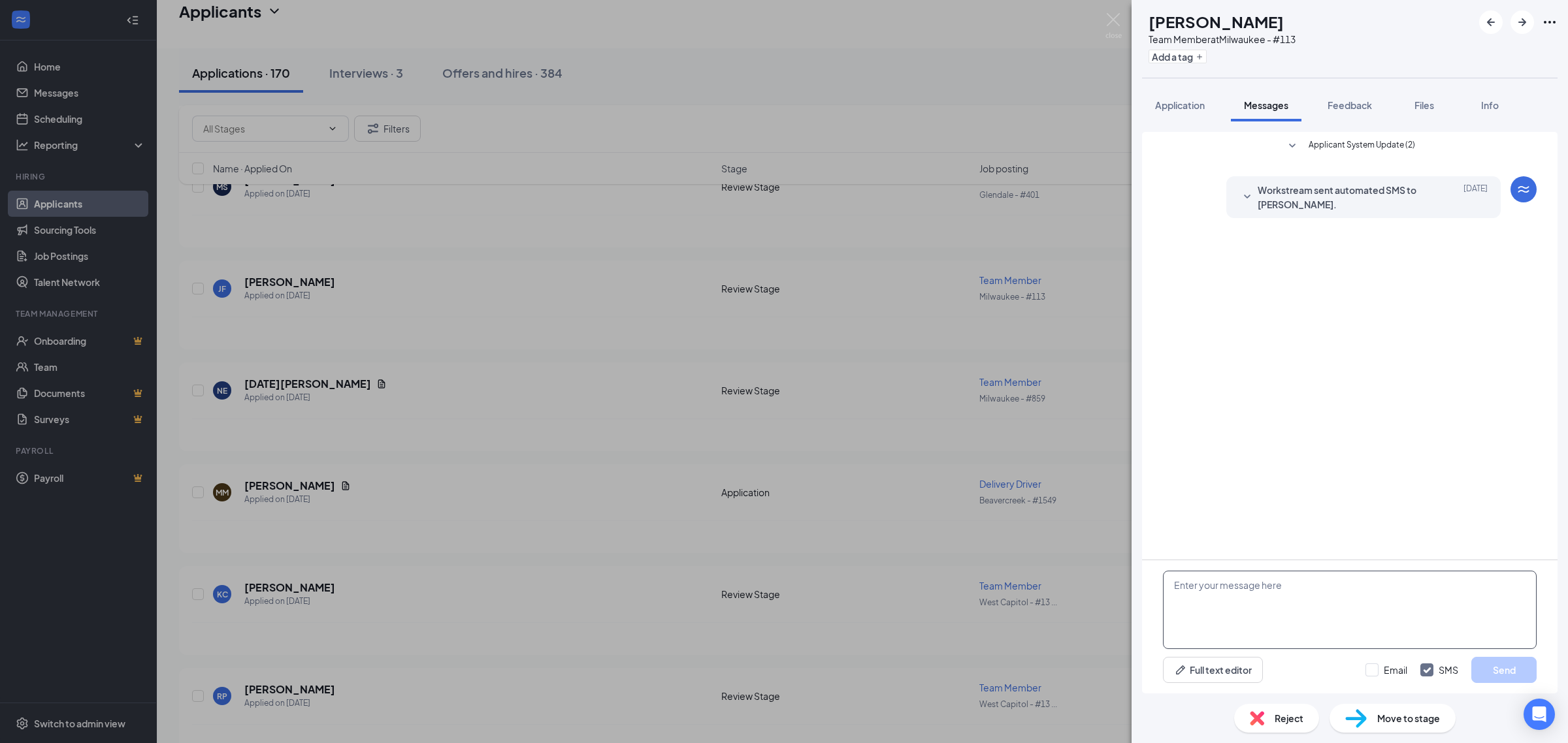
click at [1297, 625] on textarea at bounding box center [1349, 610] width 374 height 78
paste textarea "Just reviewing your application for Jimmy John’s. Can you come in Tuesday 9/16 …"
type textarea "Just reviewing your application for Jimmy John’s. Can you come in Tuesday 9/16 …"
click at [1512, 674] on button "Send" at bounding box center [1504, 670] width 65 height 26
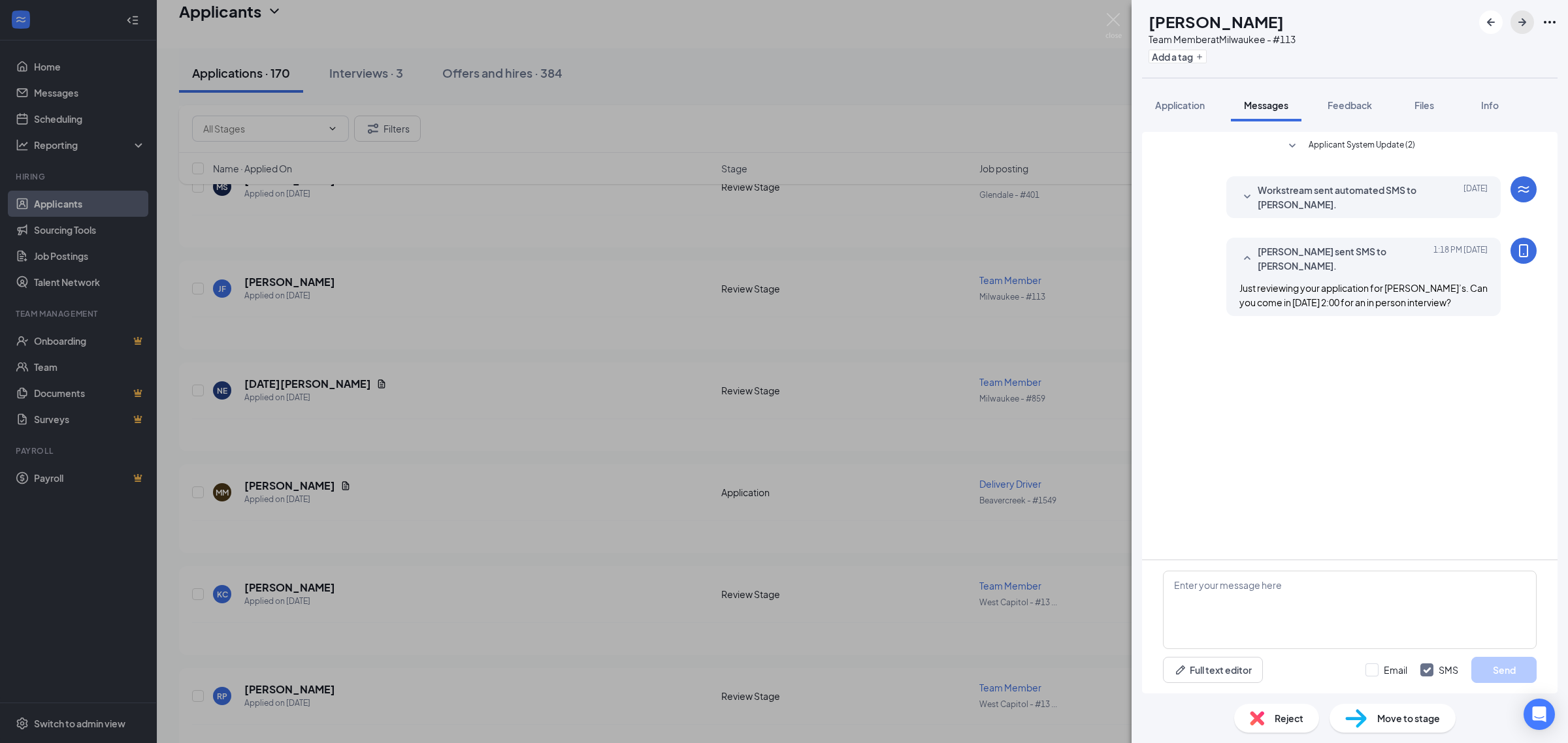
click at [1520, 25] on icon "ArrowRight" at bounding box center [1522, 22] width 15 height 15
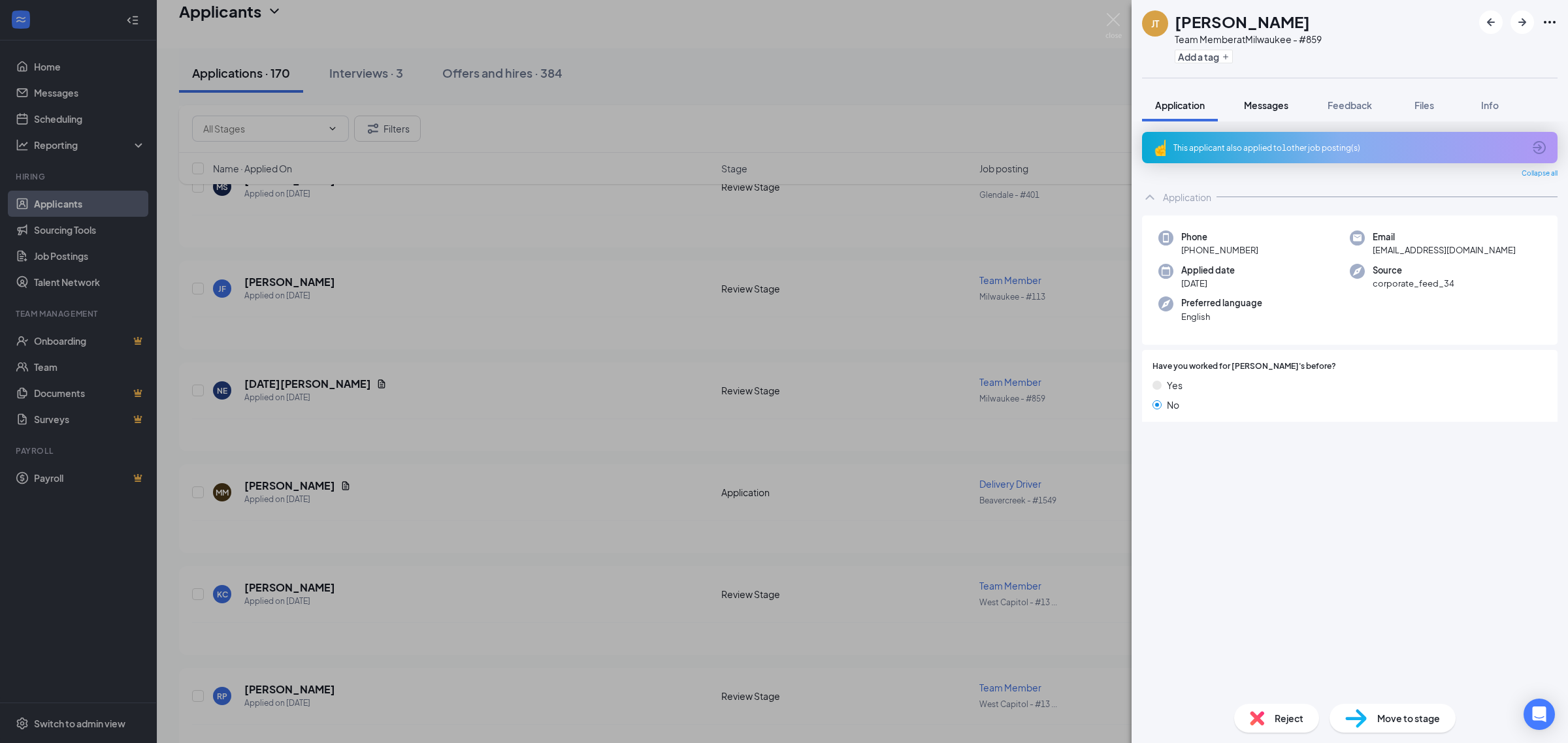
click at [1274, 102] on span "Messages" at bounding box center [1266, 106] width 45 height 12
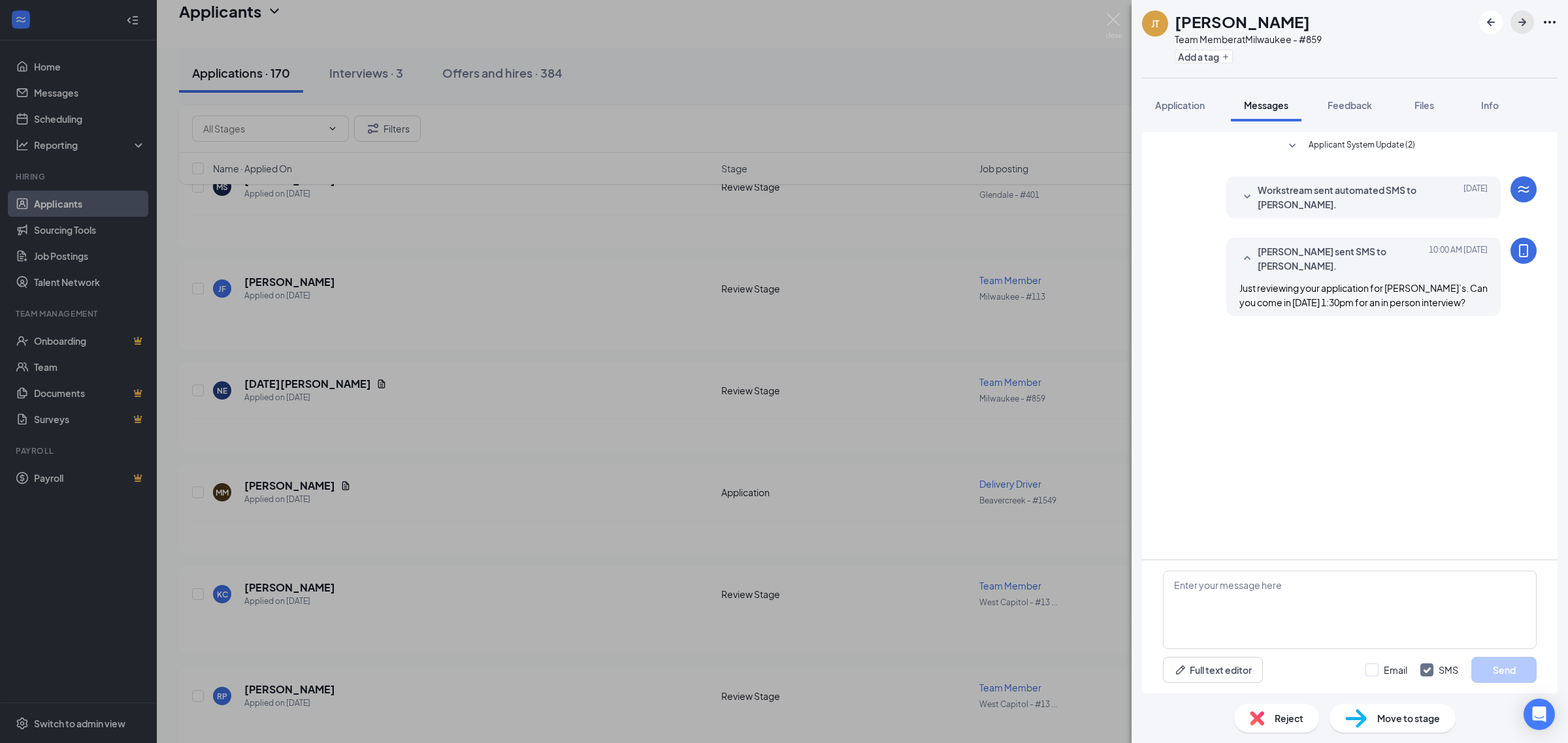
click at [1526, 15] on icon "ArrowRight" at bounding box center [1522, 22] width 15 height 15
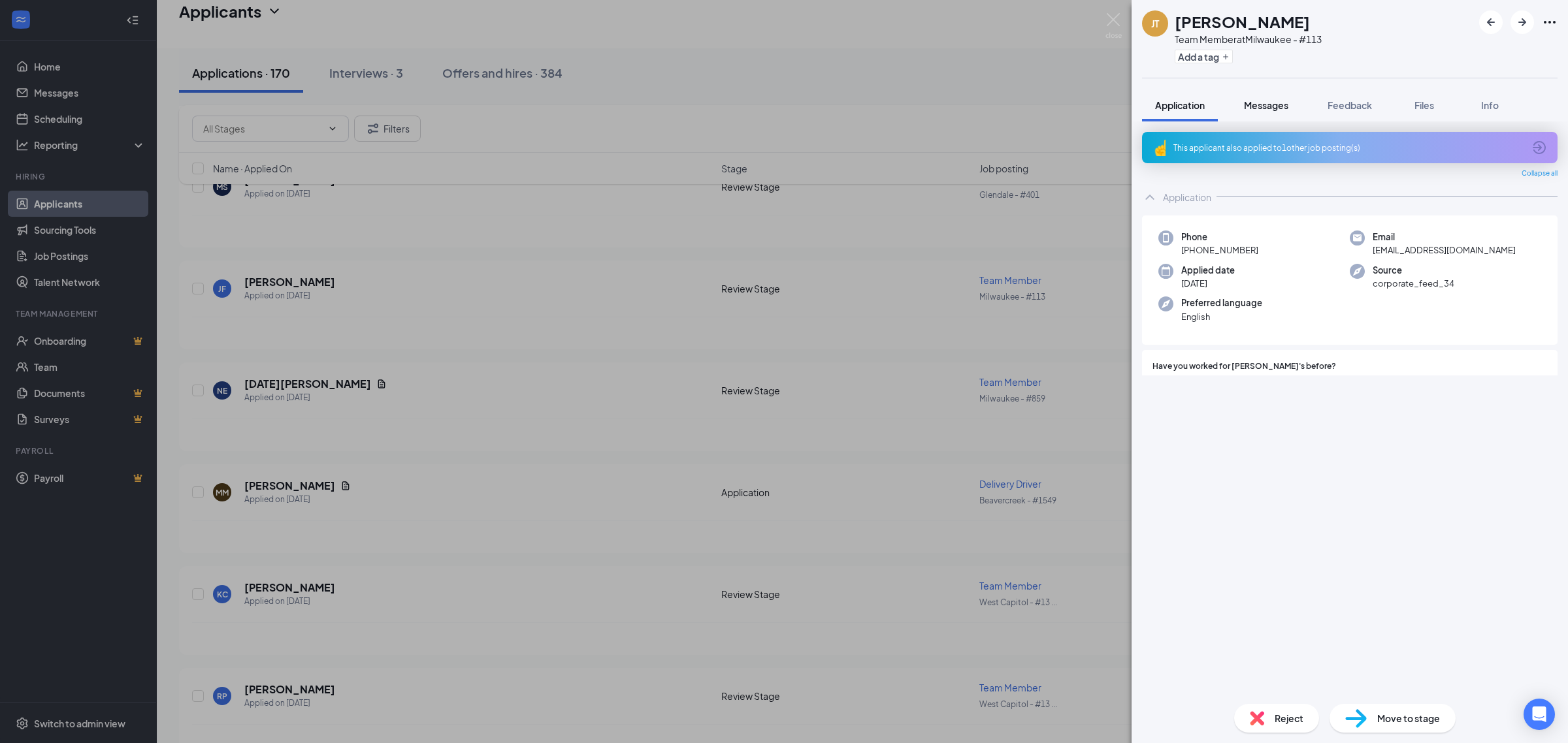
click at [1279, 112] on button "Messages" at bounding box center [1266, 105] width 70 height 33
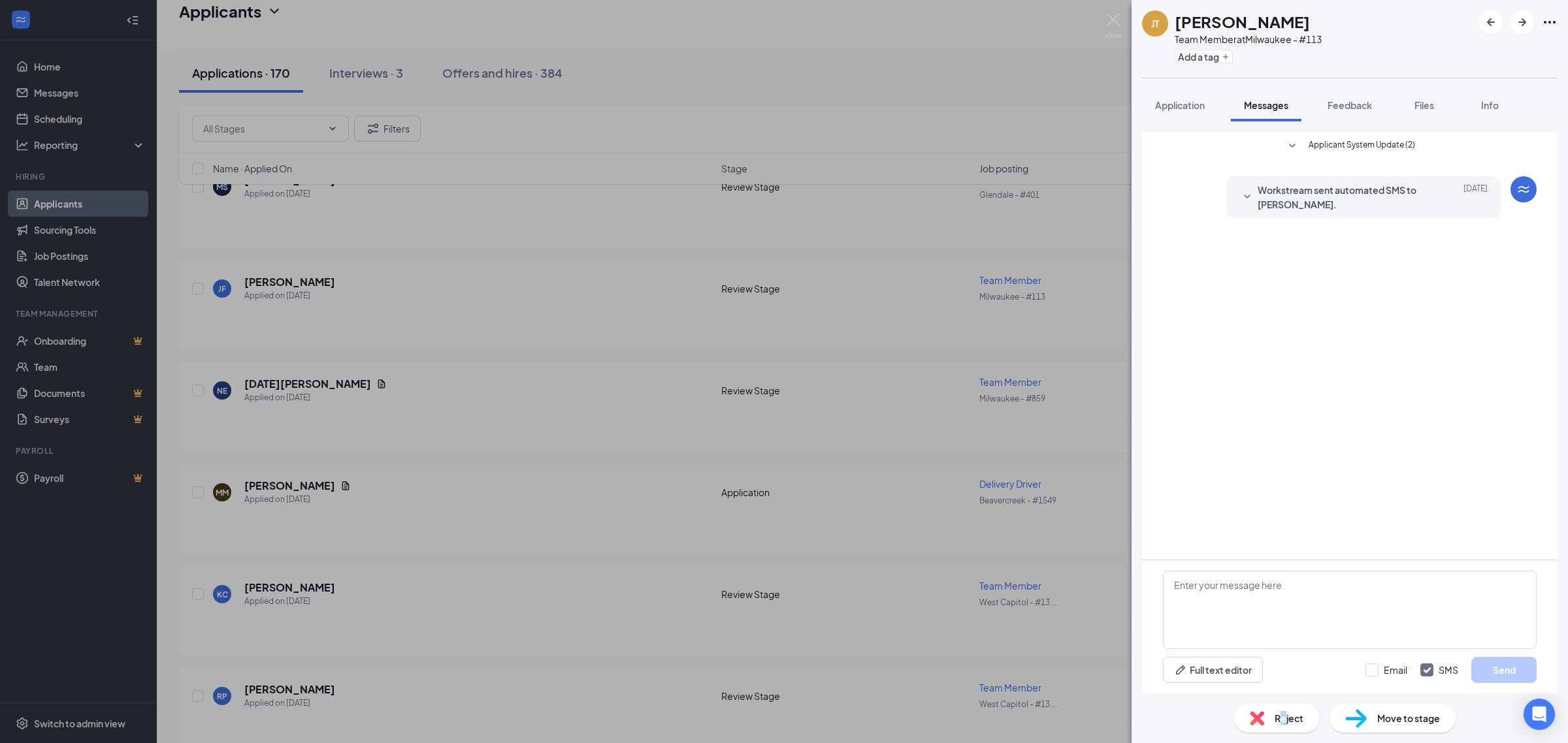
click at [1284, 722] on div "Reject" at bounding box center [1276, 718] width 85 height 28
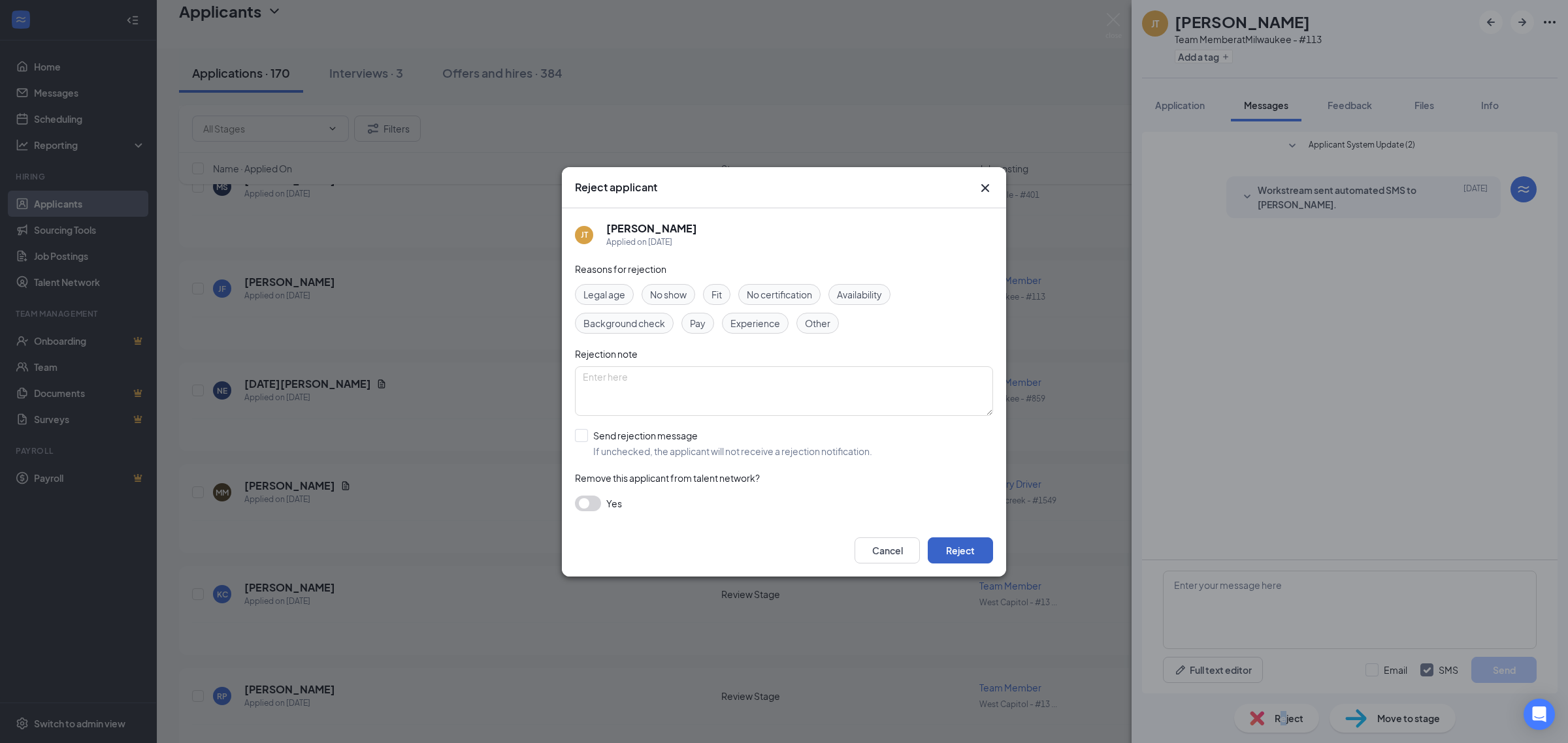
click at [972, 541] on button "Reject" at bounding box center [961, 551] width 65 height 26
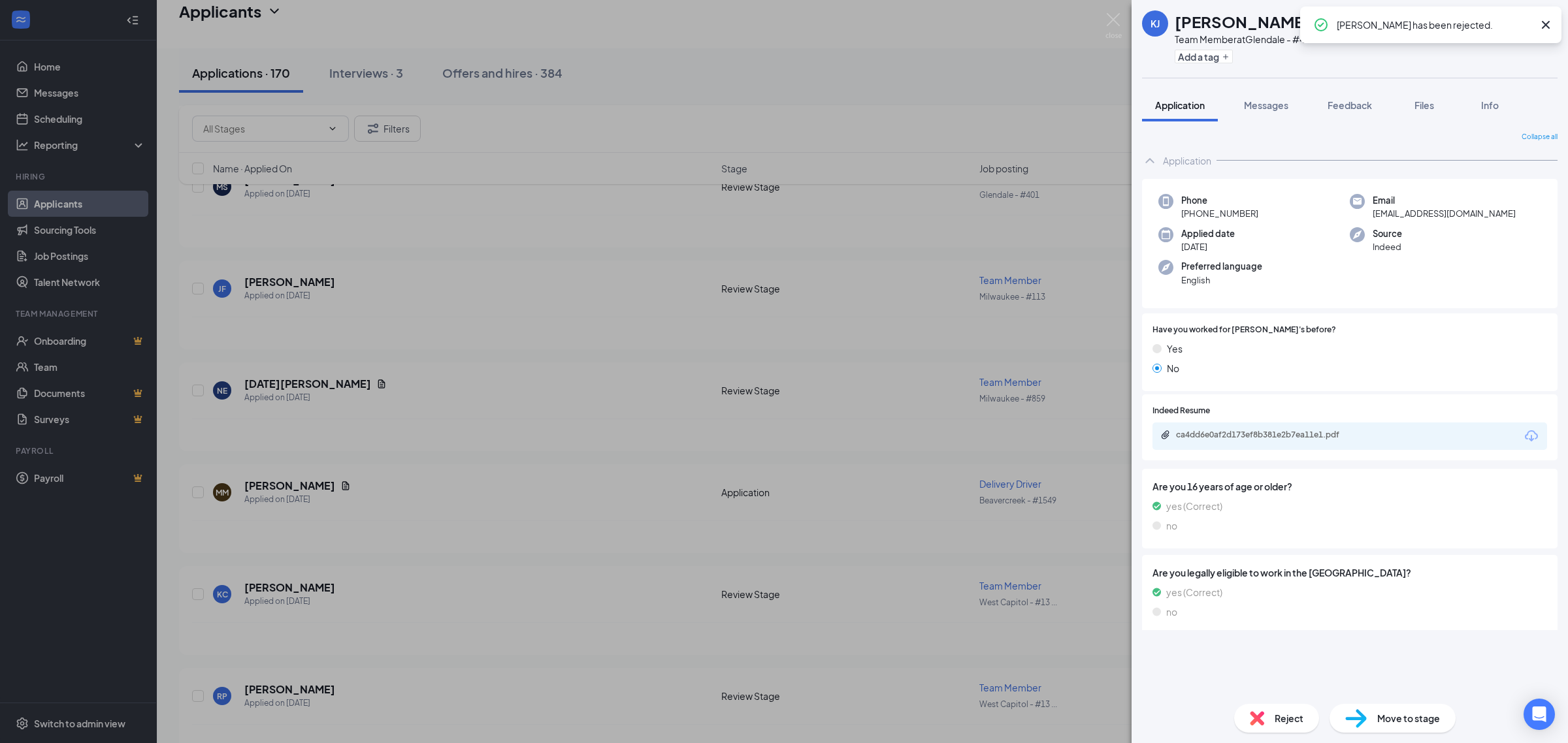
click at [1279, 69] on div "KJ Kajona Johnson Team Member at Glendale - #401 Add a tag" at bounding box center [1350, 39] width 436 height 77
click at [1285, 105] on span "Messages" at bounding box center [1266, 106] width 45 height 12
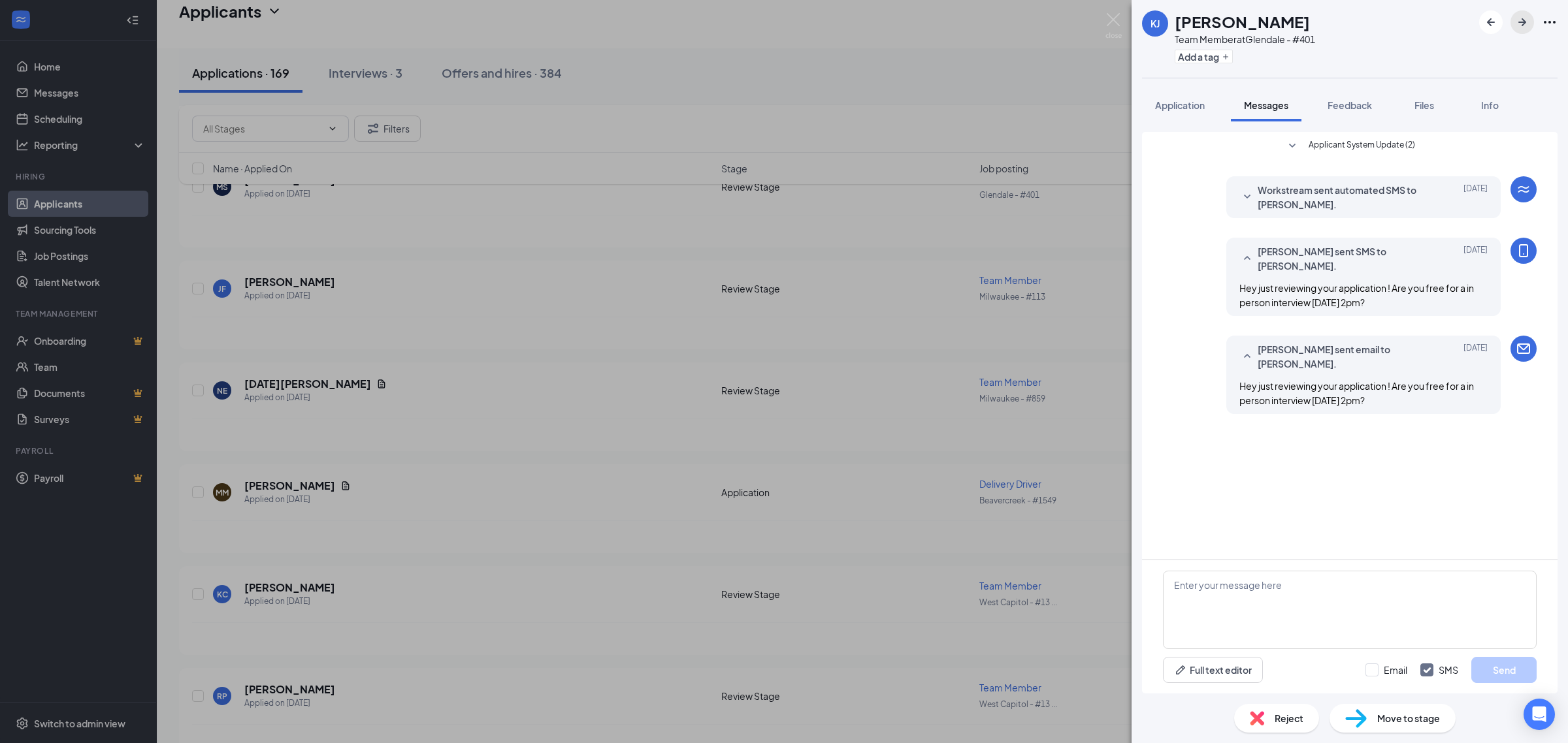
click at [1520, 29] on icon "ArrowRight" at bounding box center [1522, 22] width 15 height 15
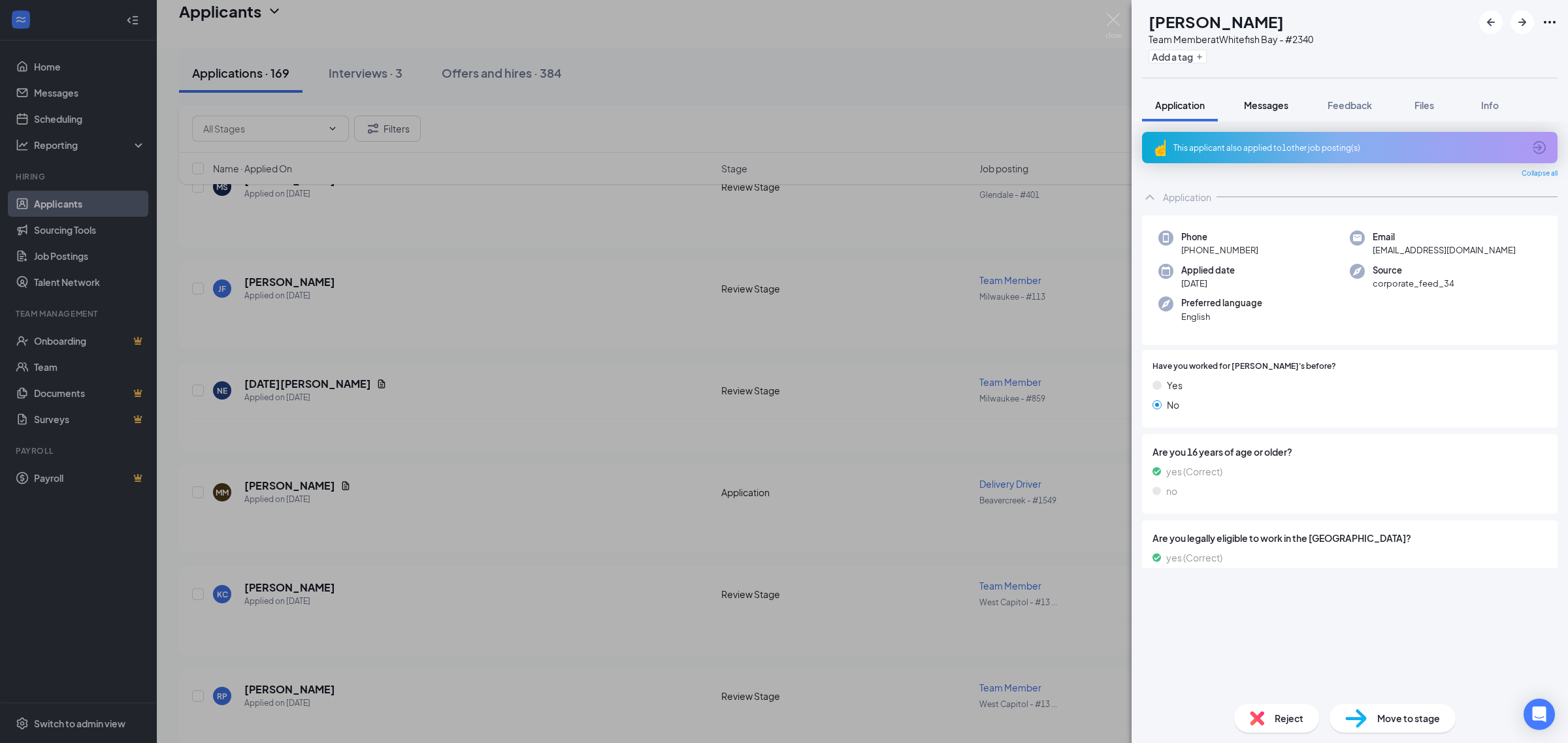
click at [1287, 110] on span "Messages" at bounding box center [1266, 106] width 45 height 12
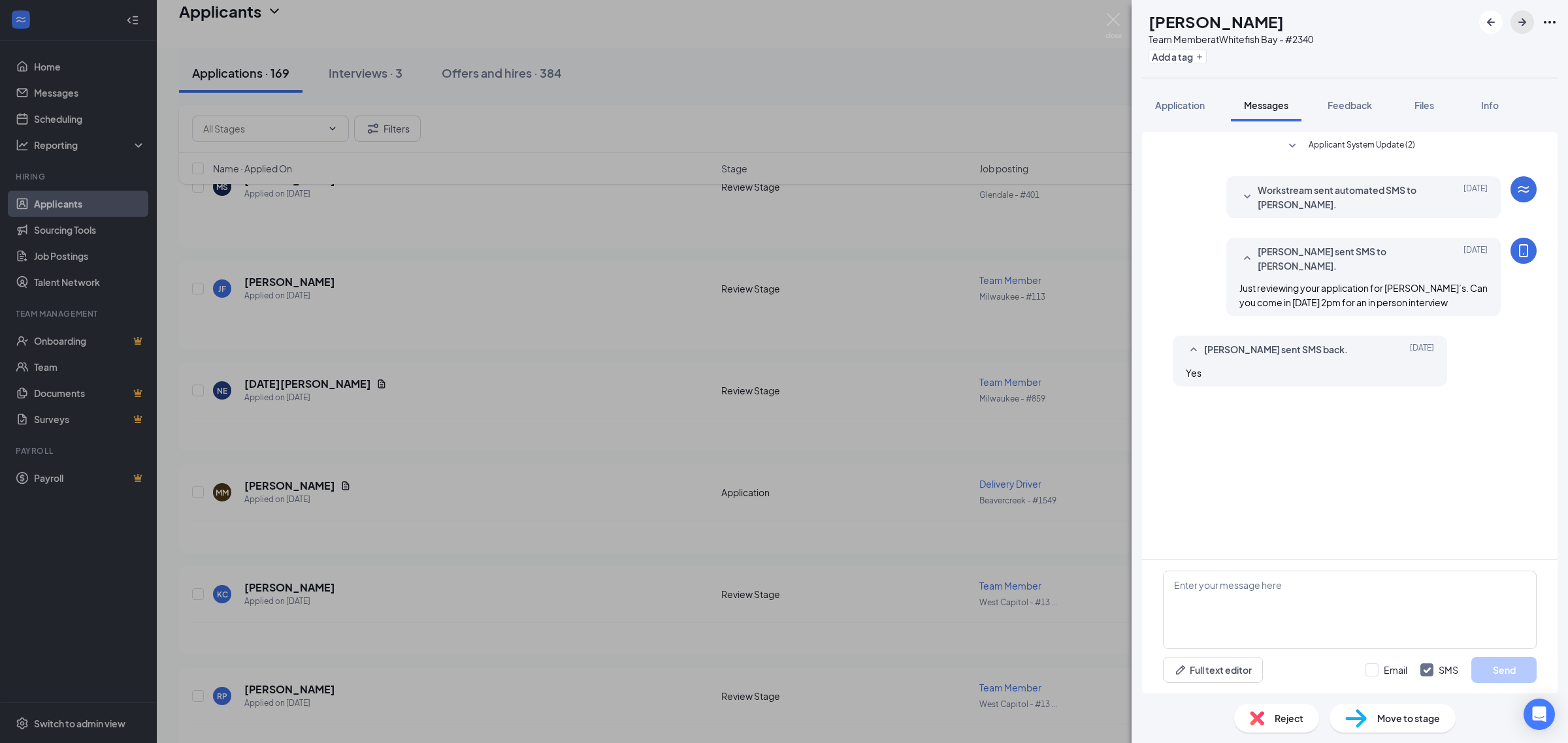
click at [1514, 21] on icon "ArrowRight" at bounding box center [1522, 22] width 15 height 15
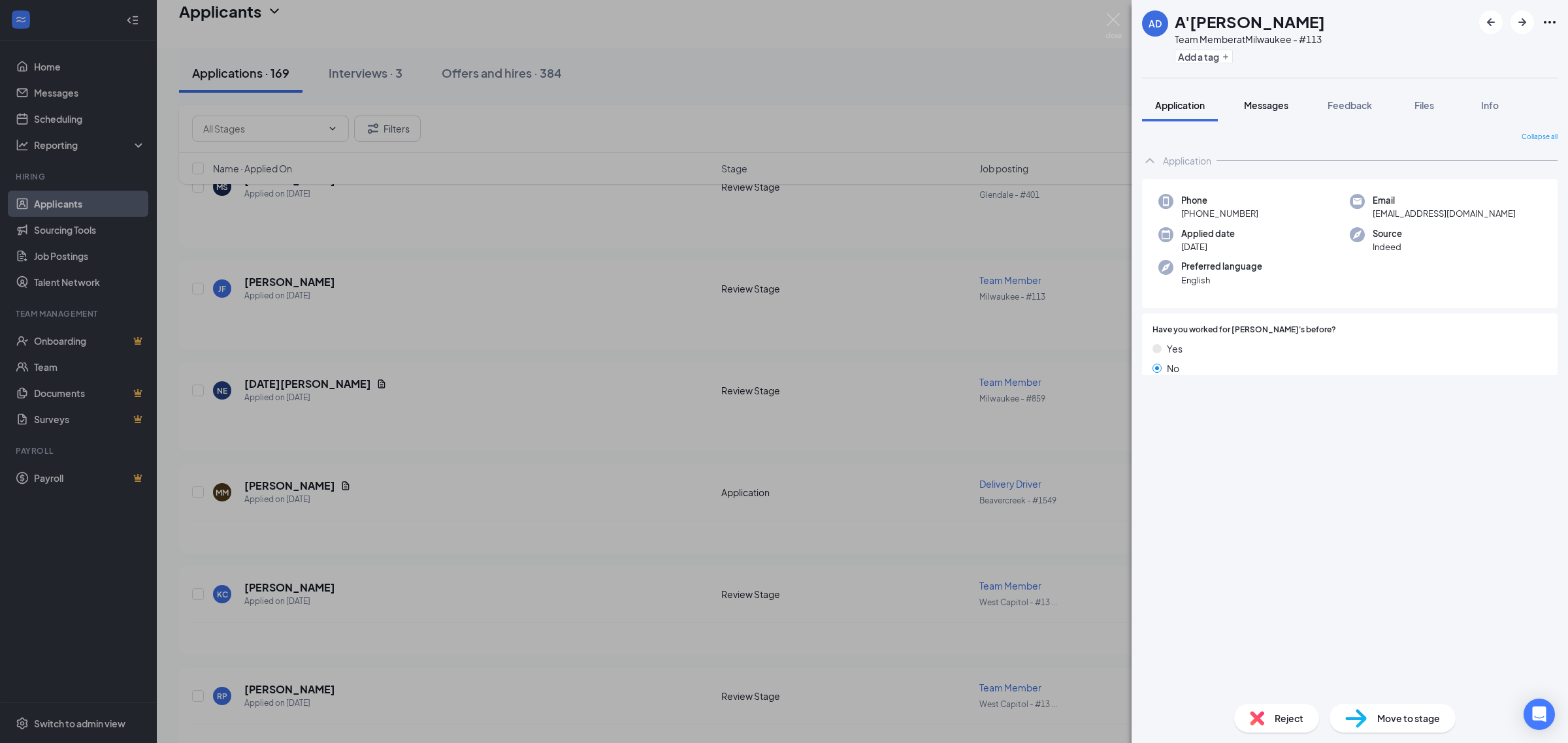
click at [1283, 109] on span "Messages" at bounding box center [1266, 106] width 45 height 12
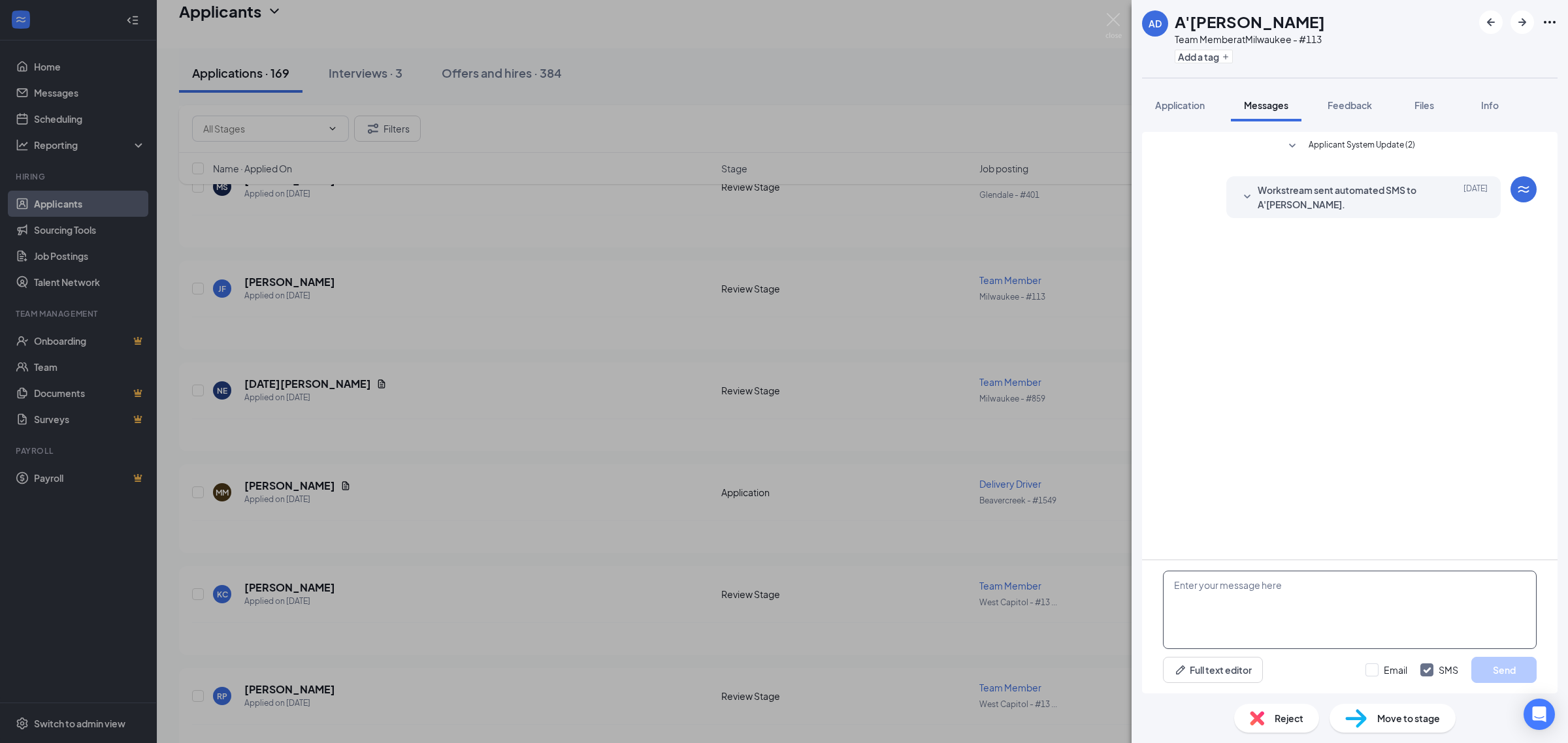
click at [1292, 640] on textarea at bounding box center [1349, 610] width 374 height 78
click at [1296, 716] on span "Reject" at bounding box center [1288, 718] width 28 height 15
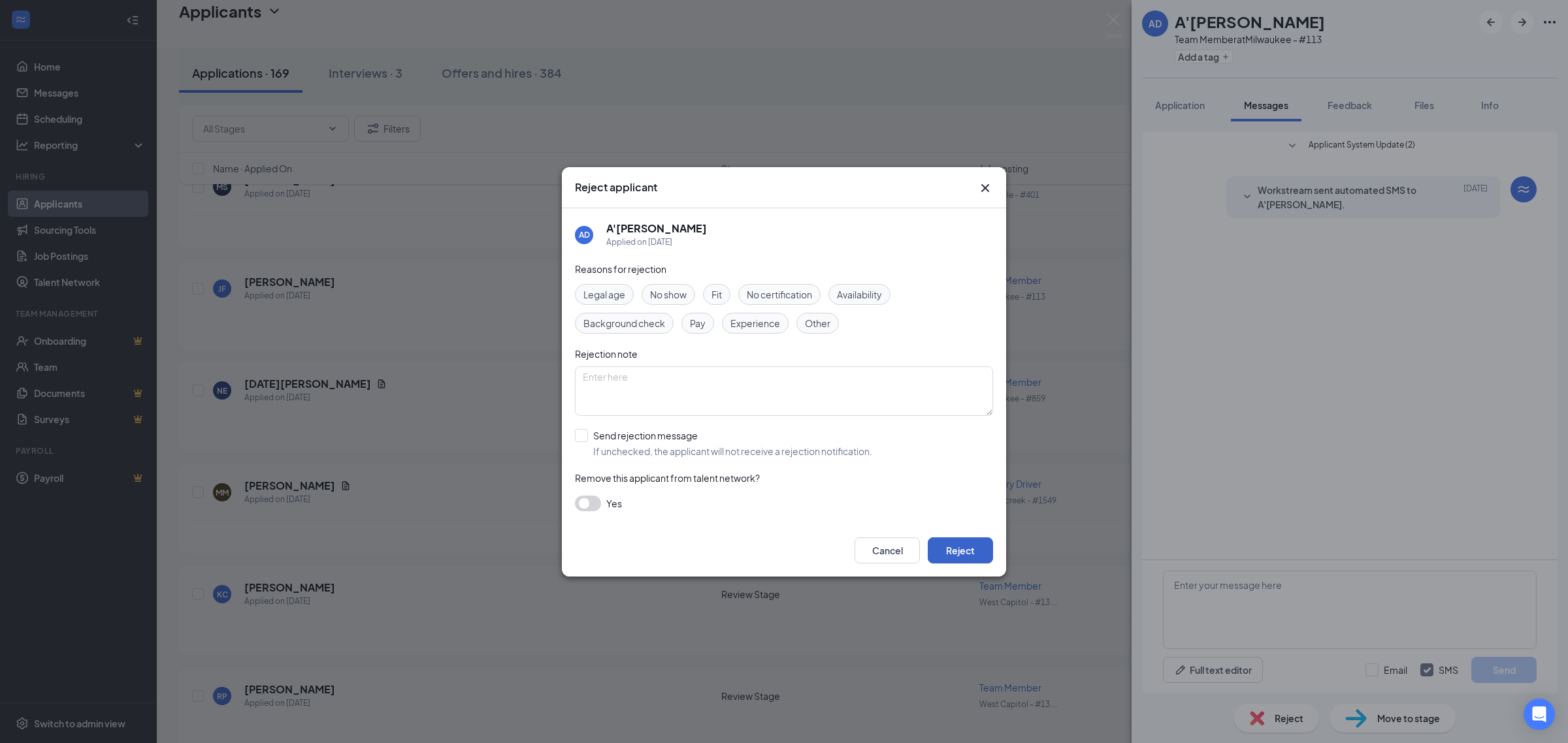
click at [970, 551] on button "Reject" at bounding box center [961, 551] width 65 height 26
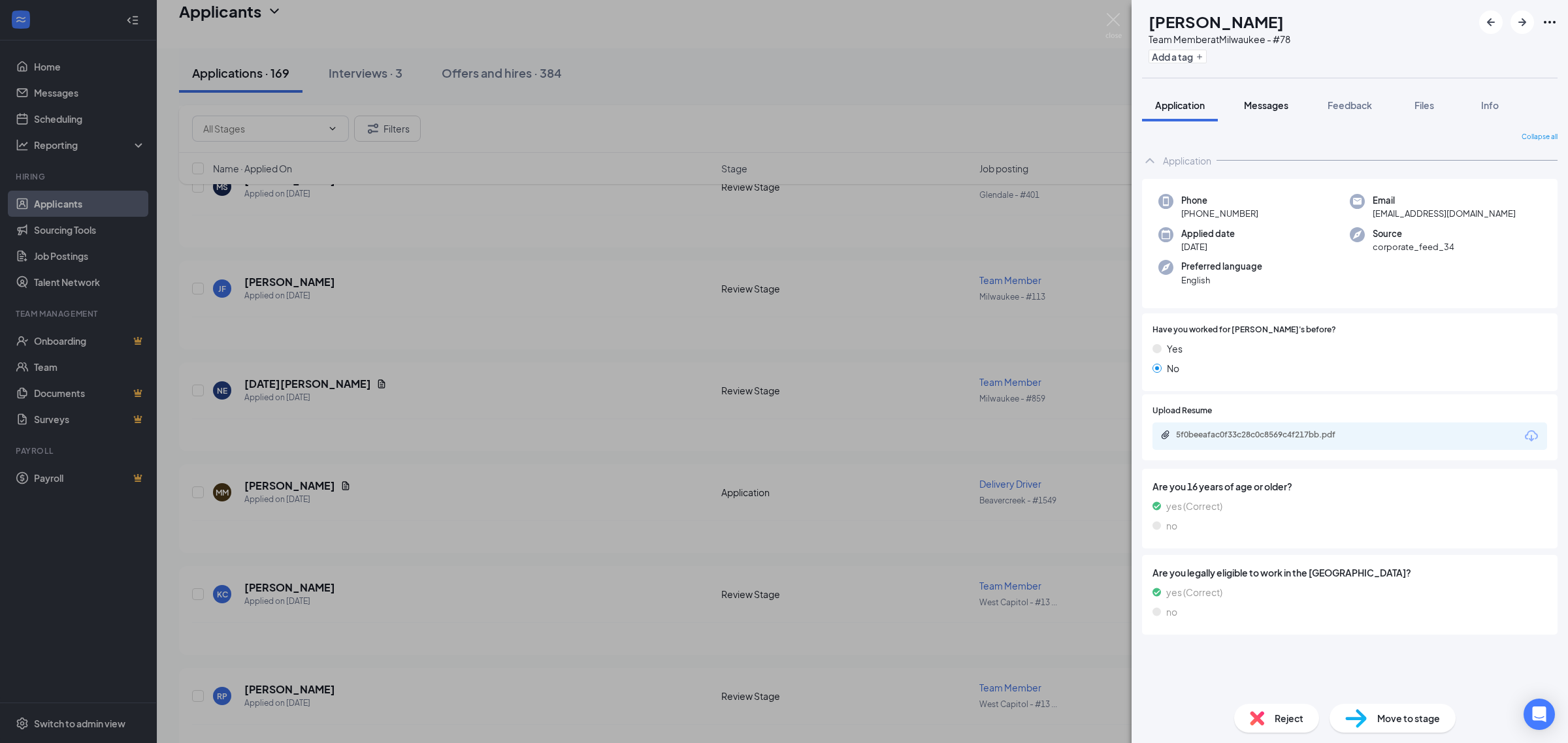
click at [1251, 106] on span "Messages" at bounding box center [1266, 106] width 45 height 12
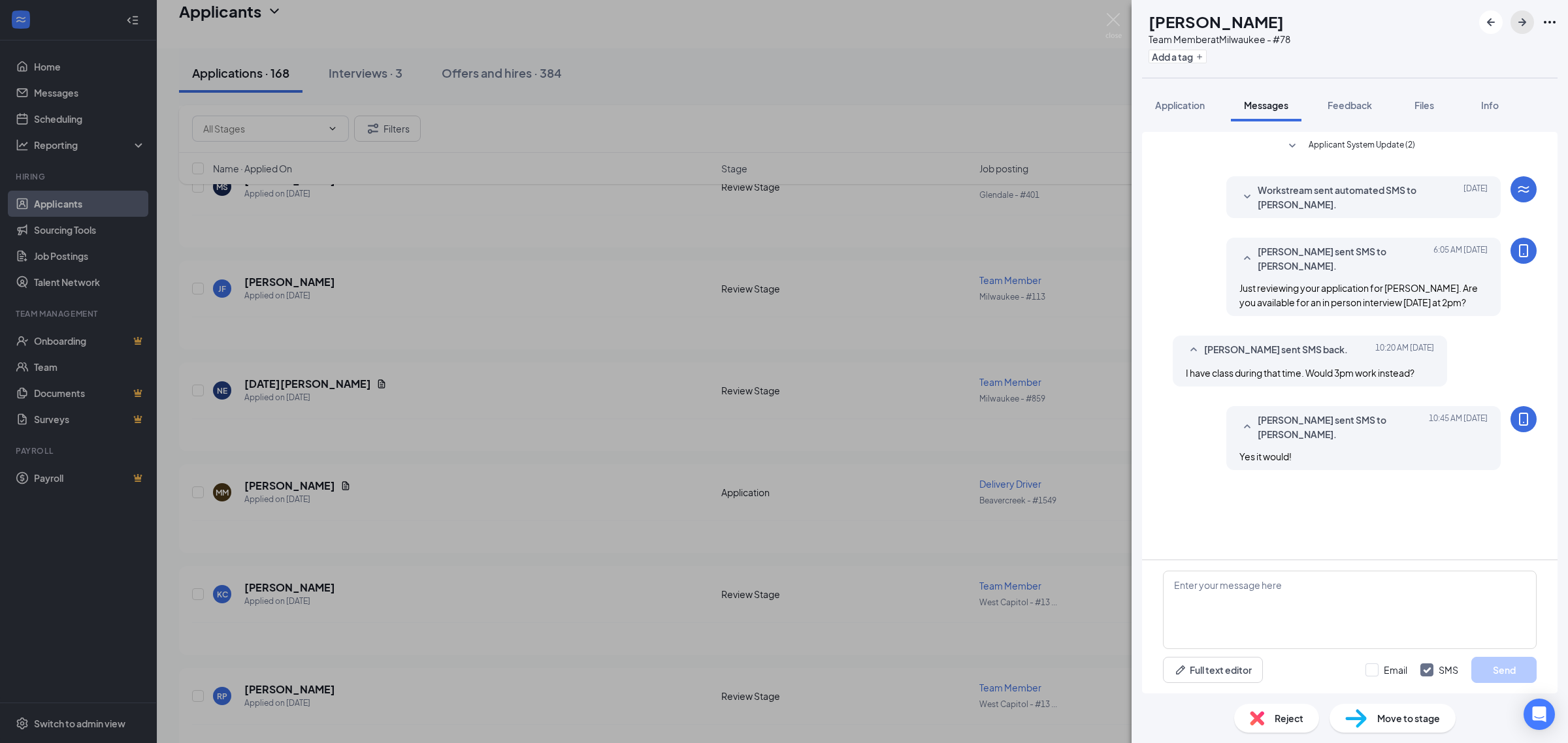
click at [1517, 28] on icon "ArrowRight" at bounding box center [1522, 22] width 15 height 15
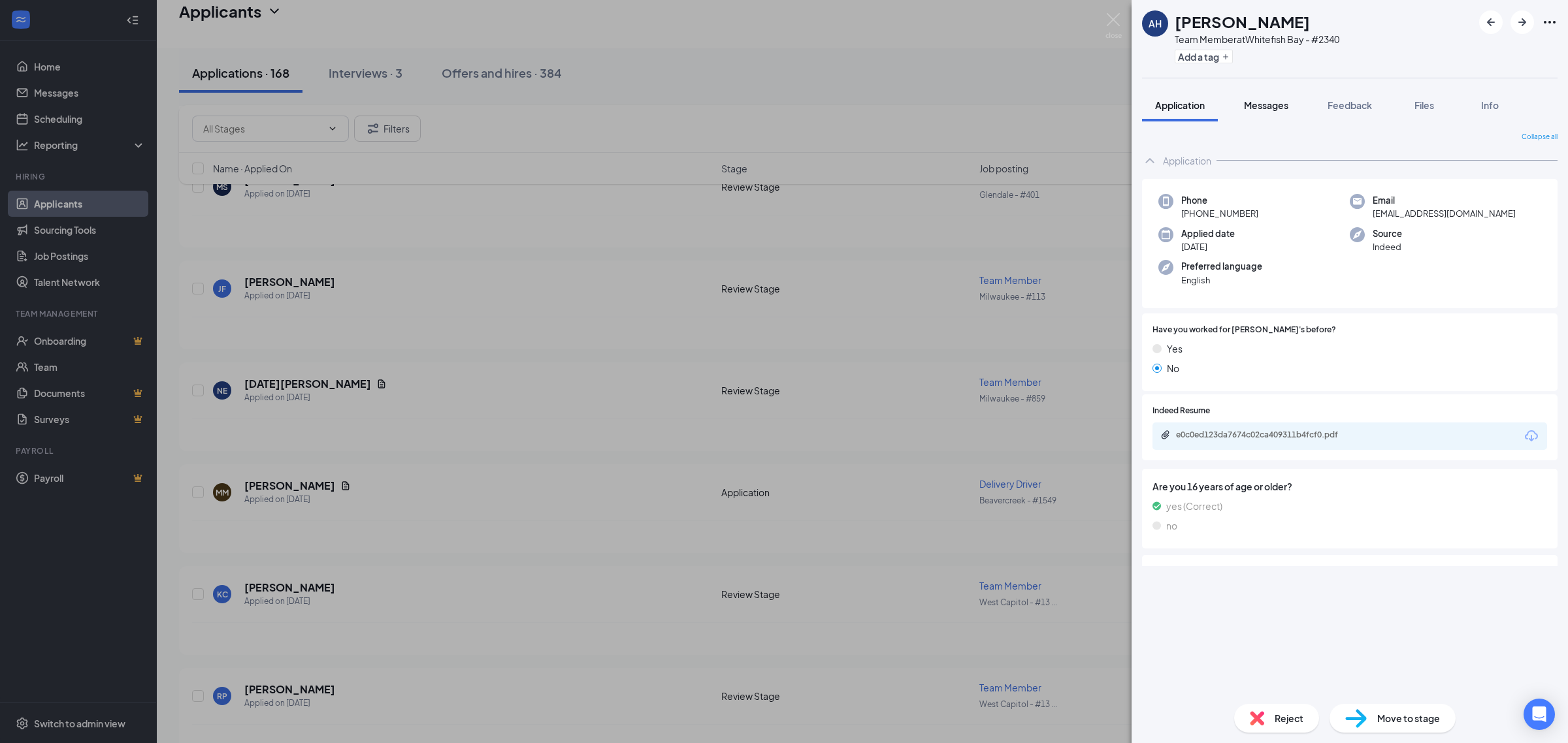
click at [1263, 113] on button "Messages" at bounding box center [1266, 105] width 70 height 33
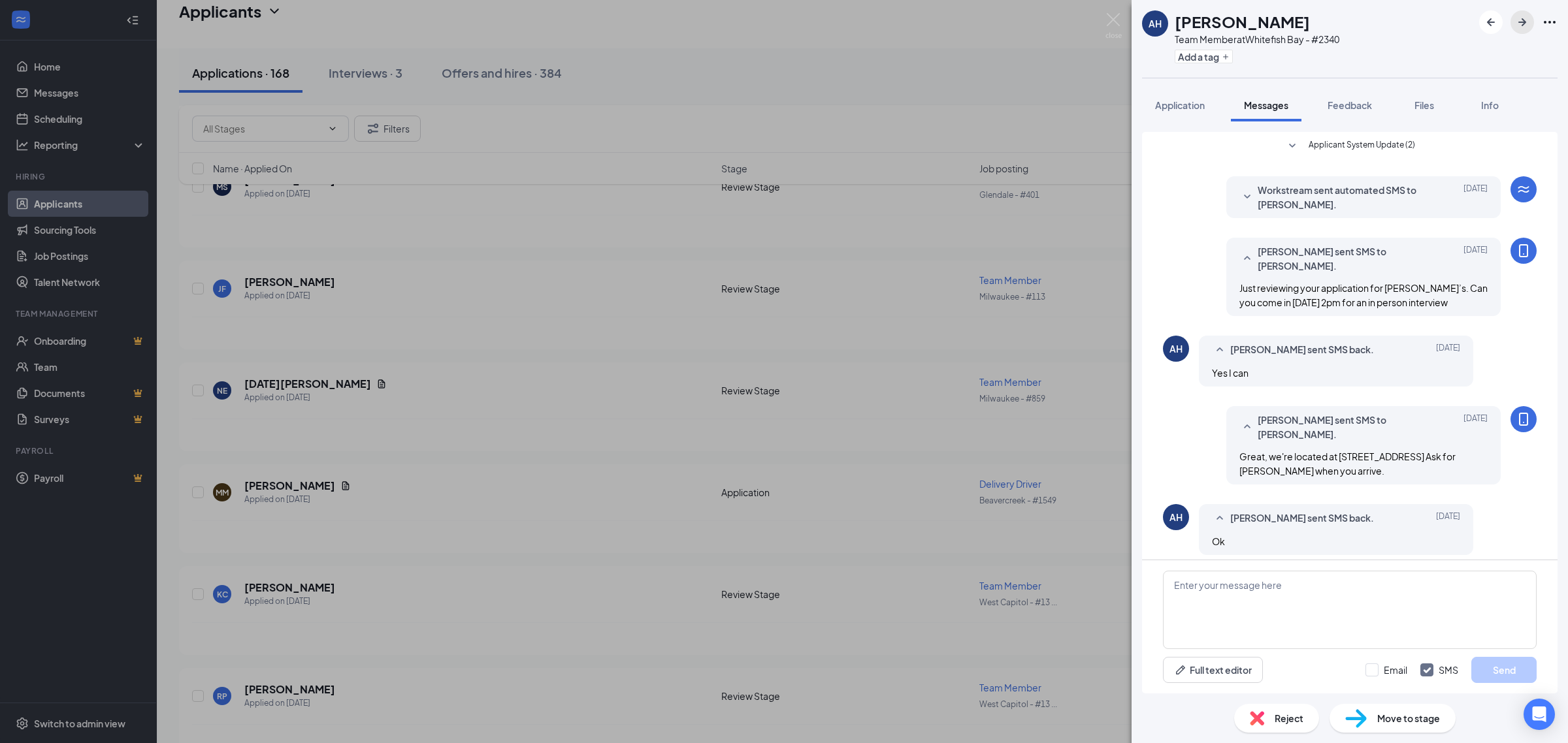
click at [1530, 23] on icon "ArrowRight" at bounding box center [1522, 22] width 15 height 15
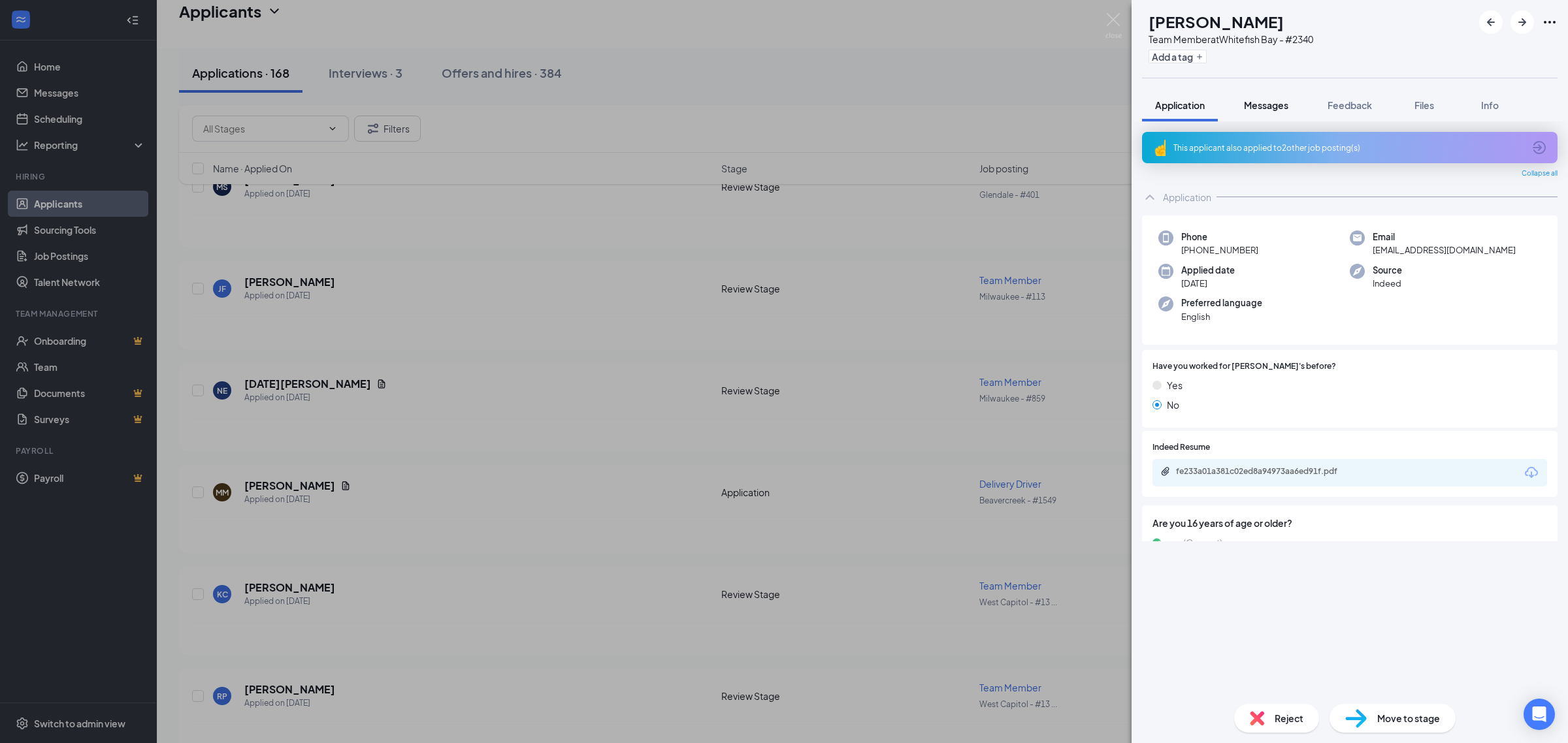
click at [1268, 109] on span "Messages" at bounding box center [1266, 106] width 45 height 12
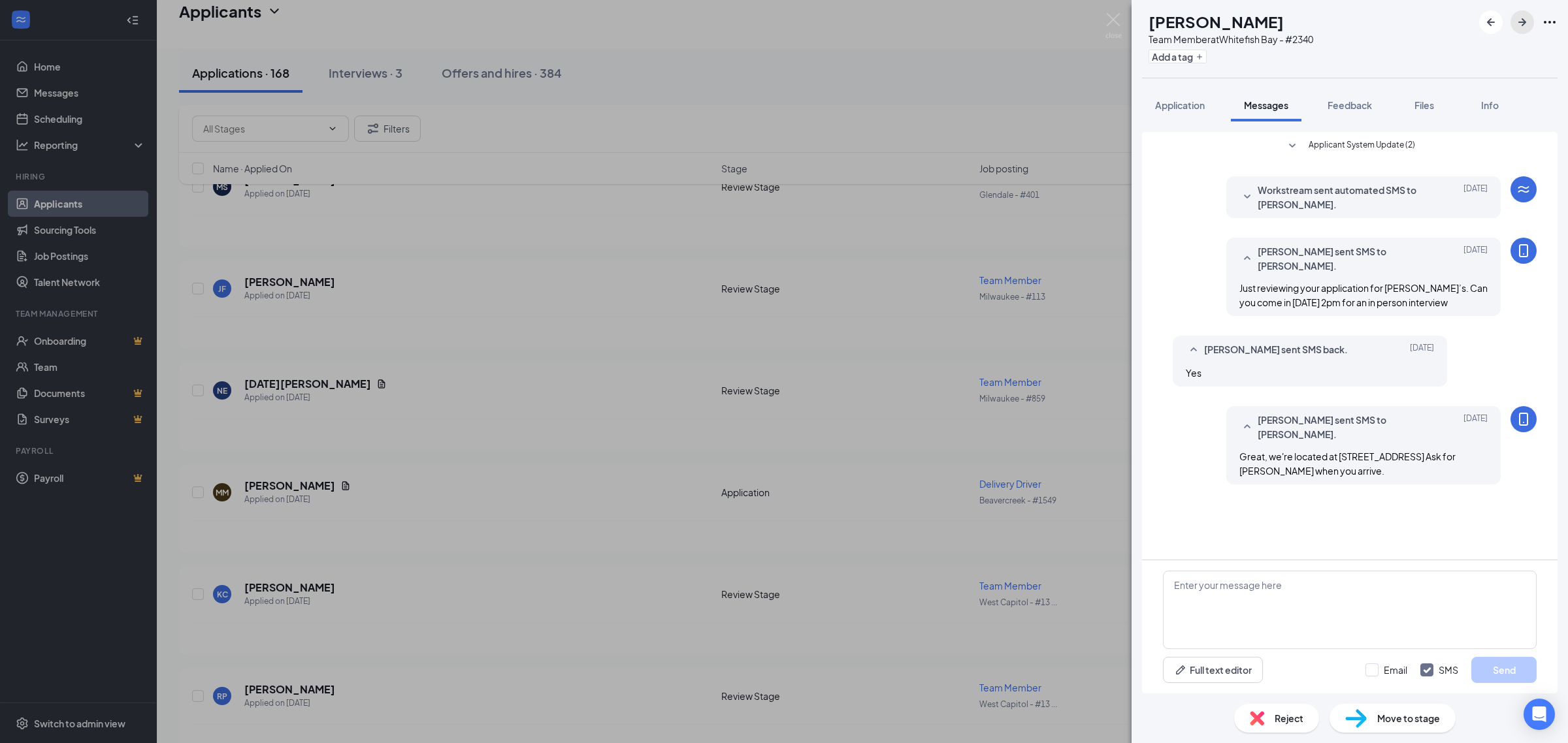
click at [1516, 27] on icon "ArrowRight" at bounding box center [1522, 22] width 15 height 15
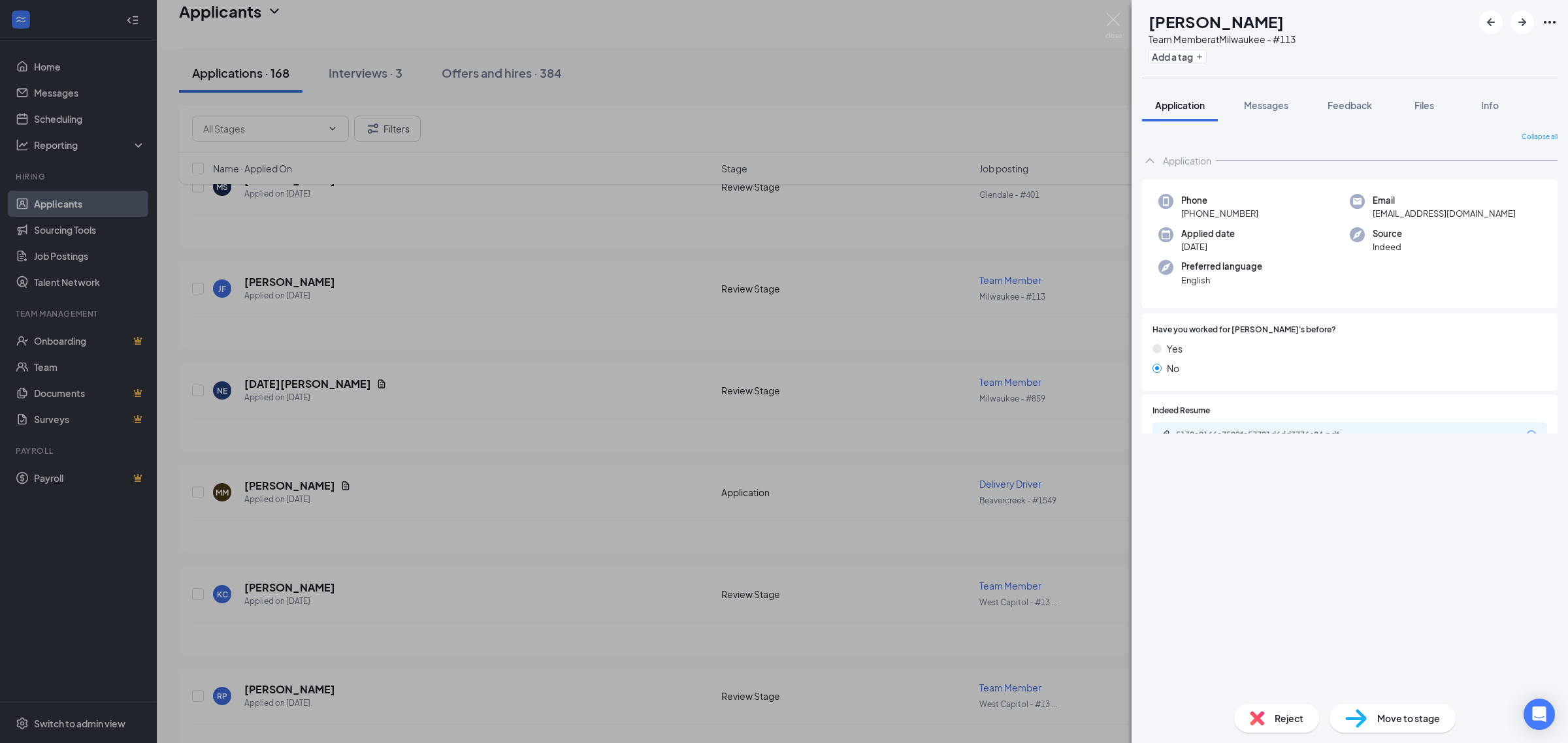
drag, startPoint x: 1274, startPoint y: 106, endPoint x: 1278, endPoint y: 141, distance: 35.2
click at [1274, 105] on span "Messages" at bounding box center [1266, 106] width 45 height 12
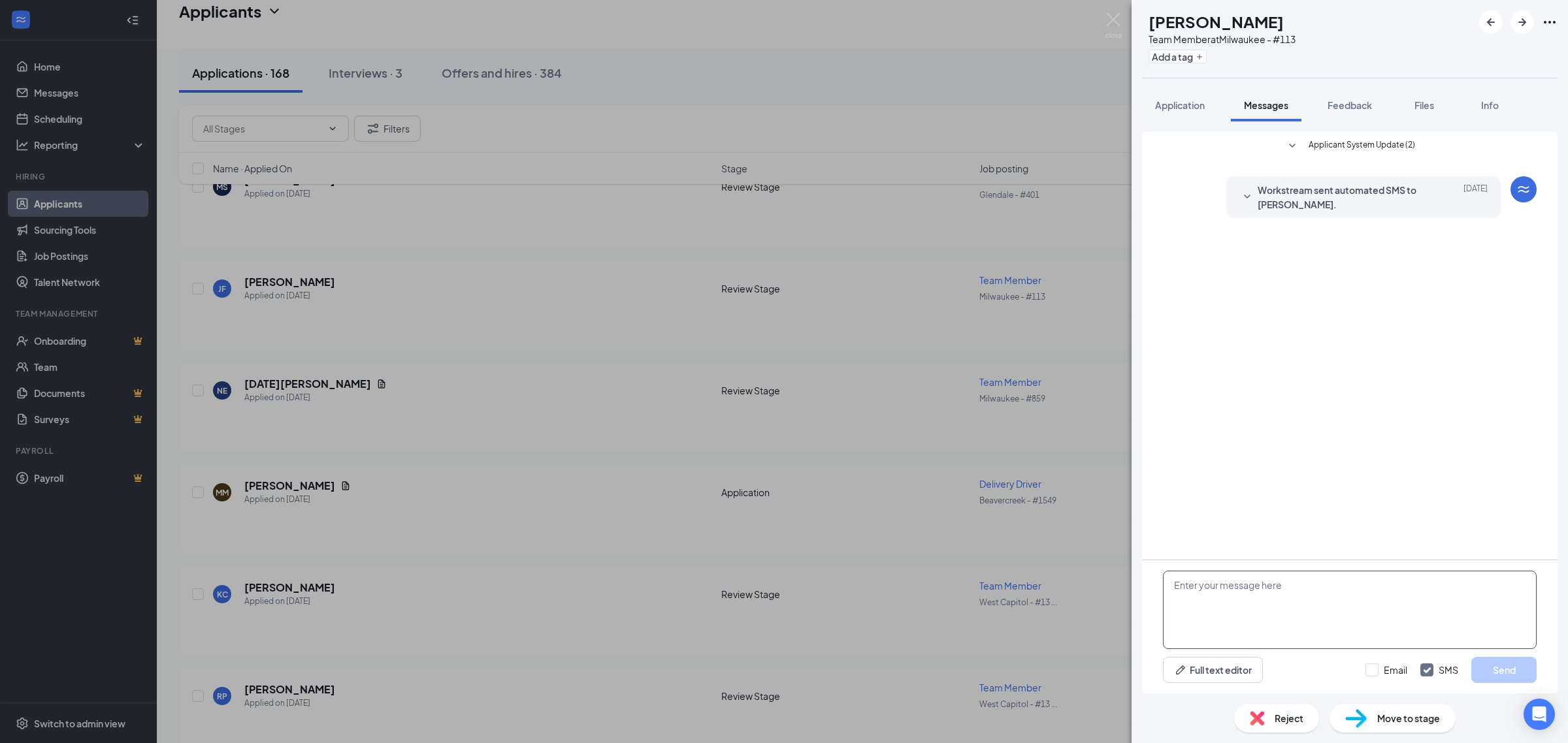
click at [1283, 642] on textarea at bounding box center [1349, 610] width 374 height 78
paste textarea "Just reviewing your application for Jimmy John’s. Can you come in Tuesday 9/16 …"
type textarea "Just reviewing your application for Jimmy John’s. Can you come in Tuesday 9/16 …"
click at [1516, 671] on button "Send" at bounding box center [1504, 670] width 65 height 26
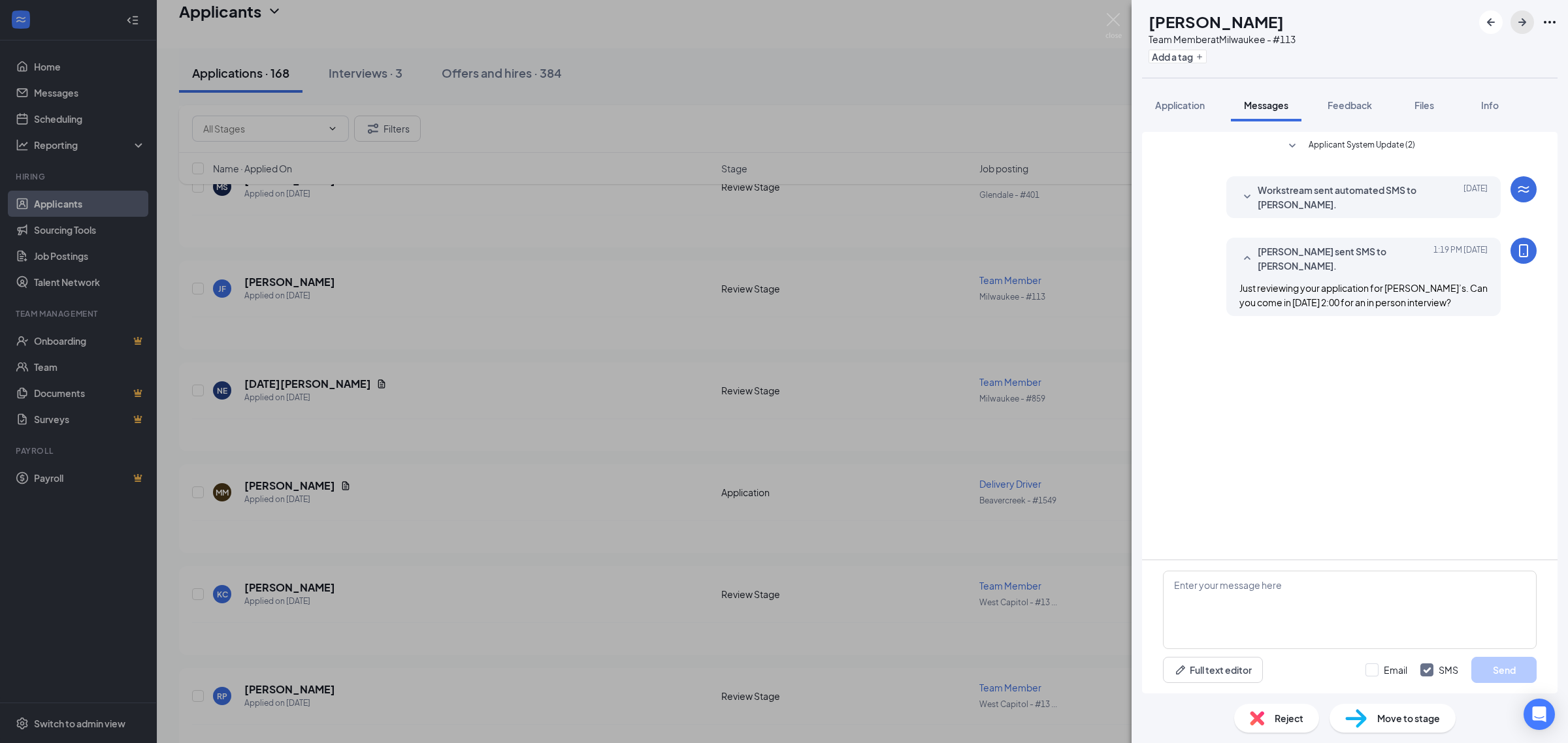
click at [1525, 31] on button "button" at bounding box center [1522, 21] width 23 height 23
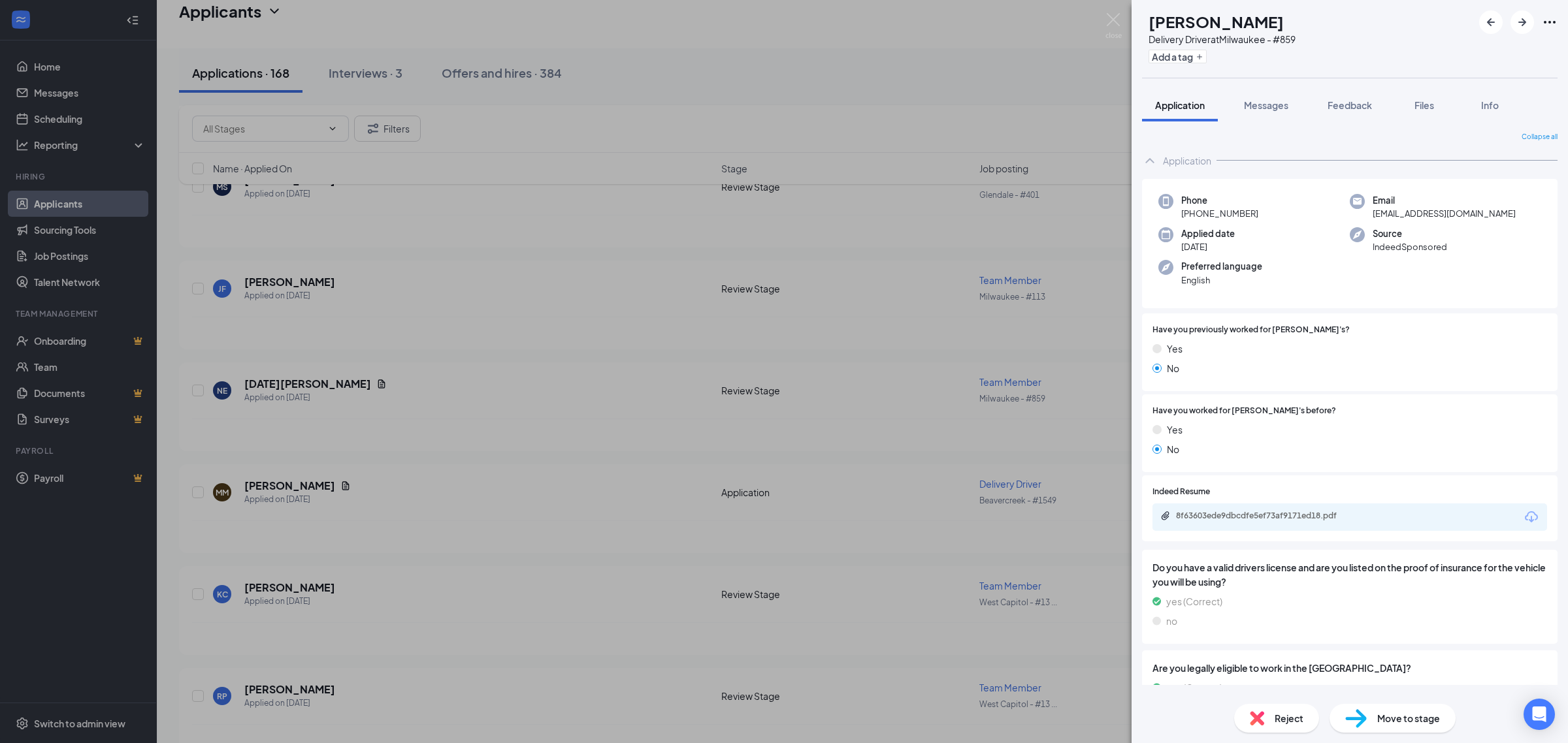
click at [1272, 111] on div "Messages" at bounding box center [1266, 105] width 45 height 13
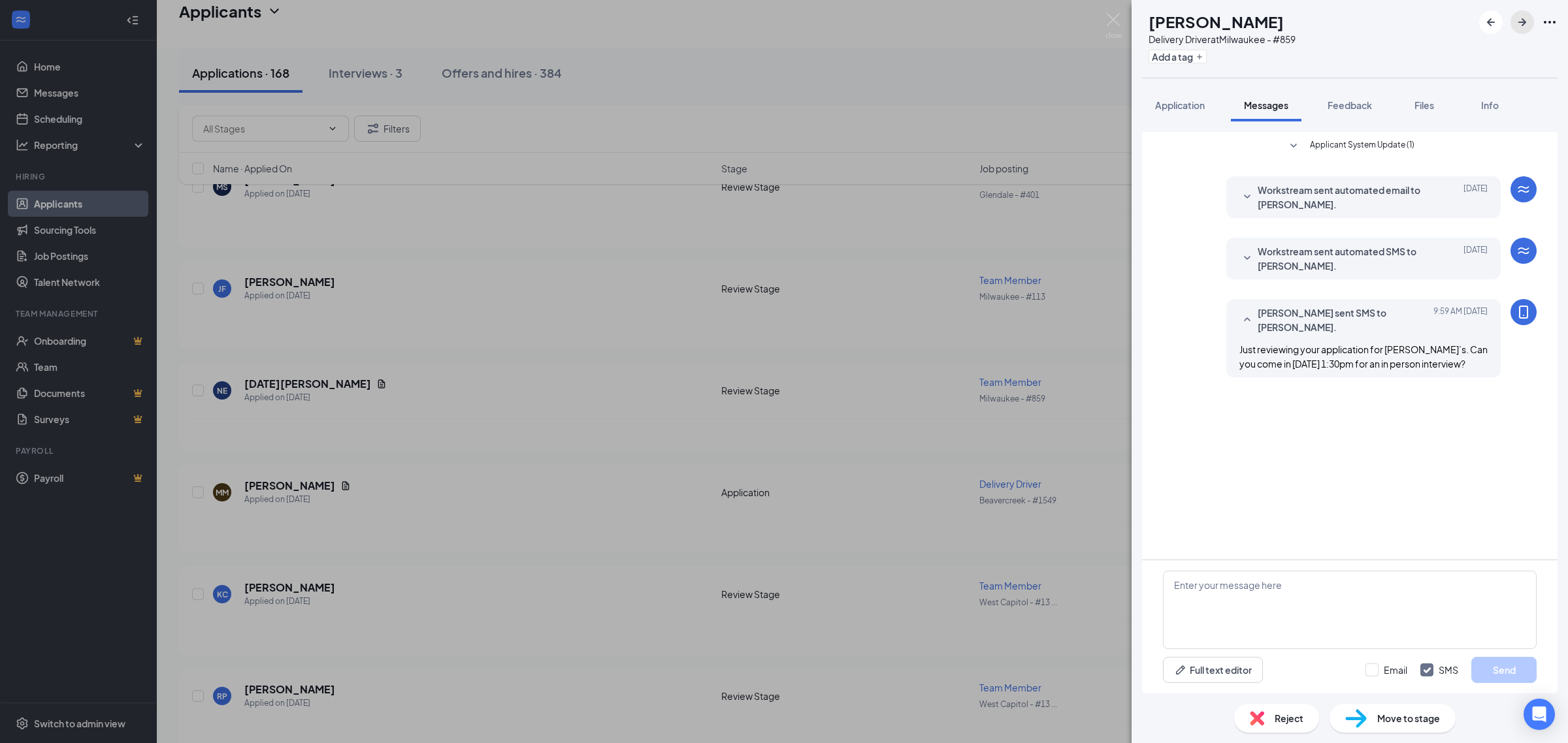
drag, startPoint x: 1513, startPoint y: 23, endPoint x: 1410, endPoint y: 93, distance: 124.5
click at [1514, 23] on button "button" at bounding box center [1522, 21] width 23 height 23
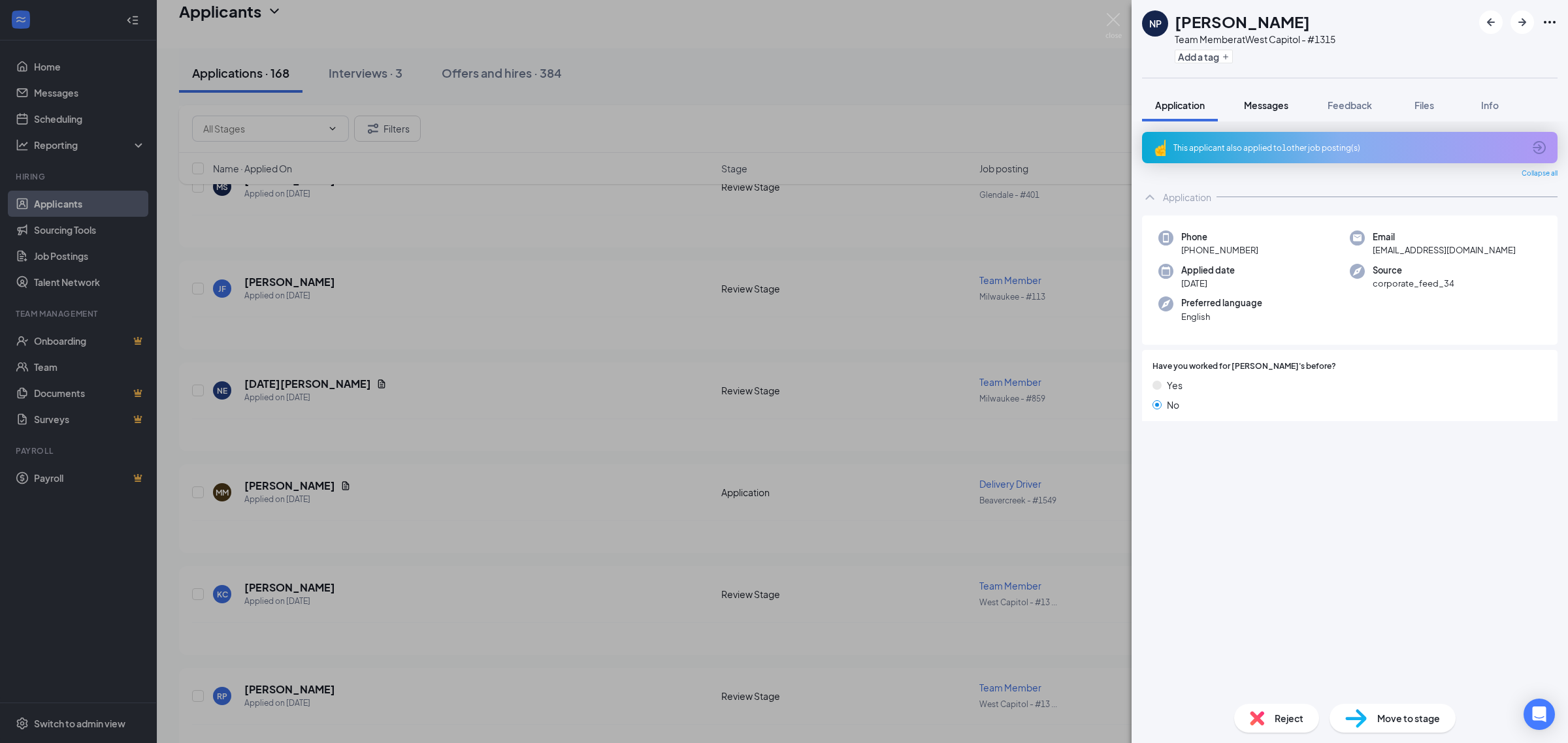
click at [1259, 107] on span "Messages" at bounding box center [1266, 106] width 45 height 12
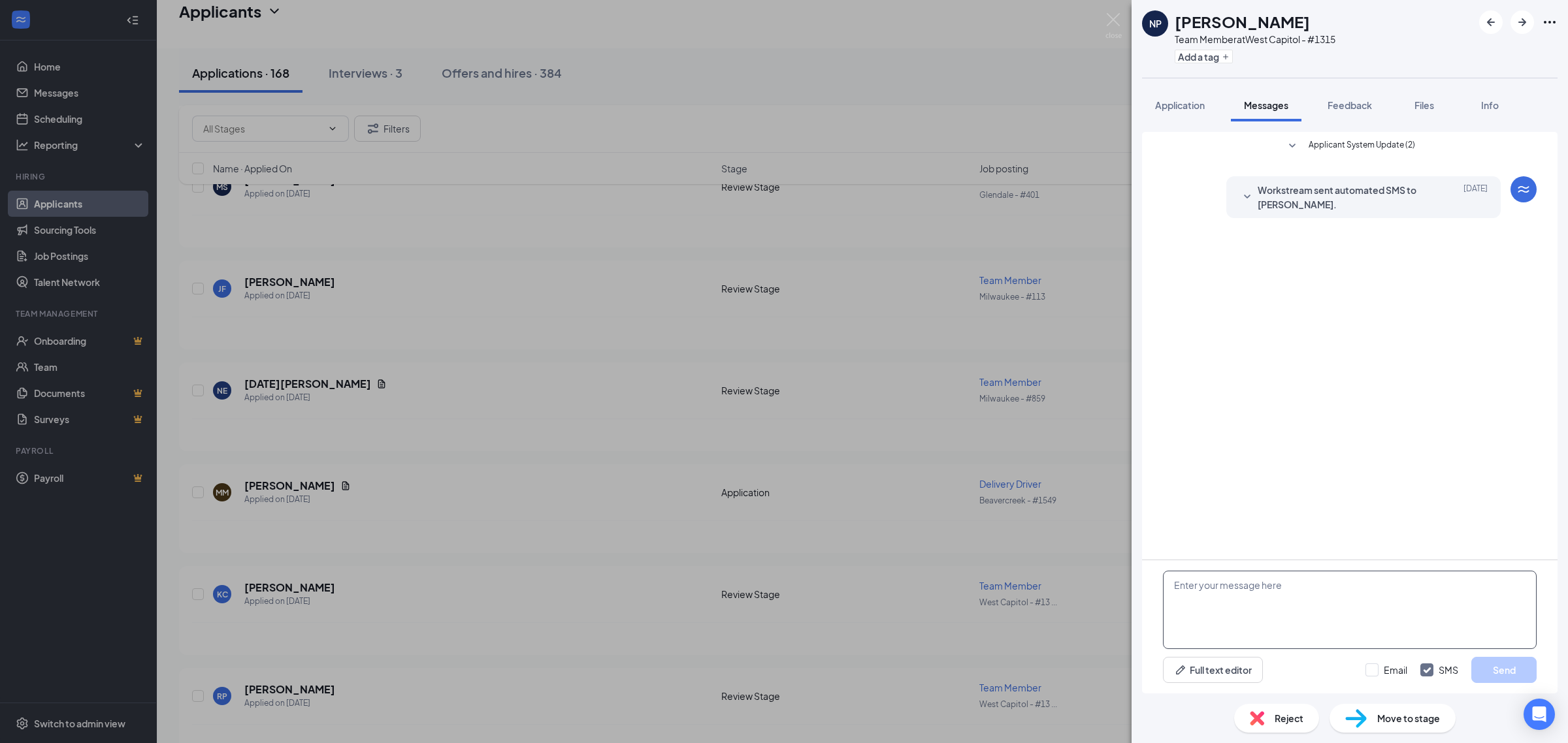
click at [1295, 604] on textarea at bounding box center [1349, 610] width 374 height 78
paste textarea "Just reviewing your application for Jimmy John’s. Can you come in Tuesday 9/16 …"
type textarea "Just reviewing your application for Jimmy John’s. Can you come in Tuesday 9/16 …"
click at [1509, 672] on button "Send" at bounding box center [1504, 670] width 65 height 26
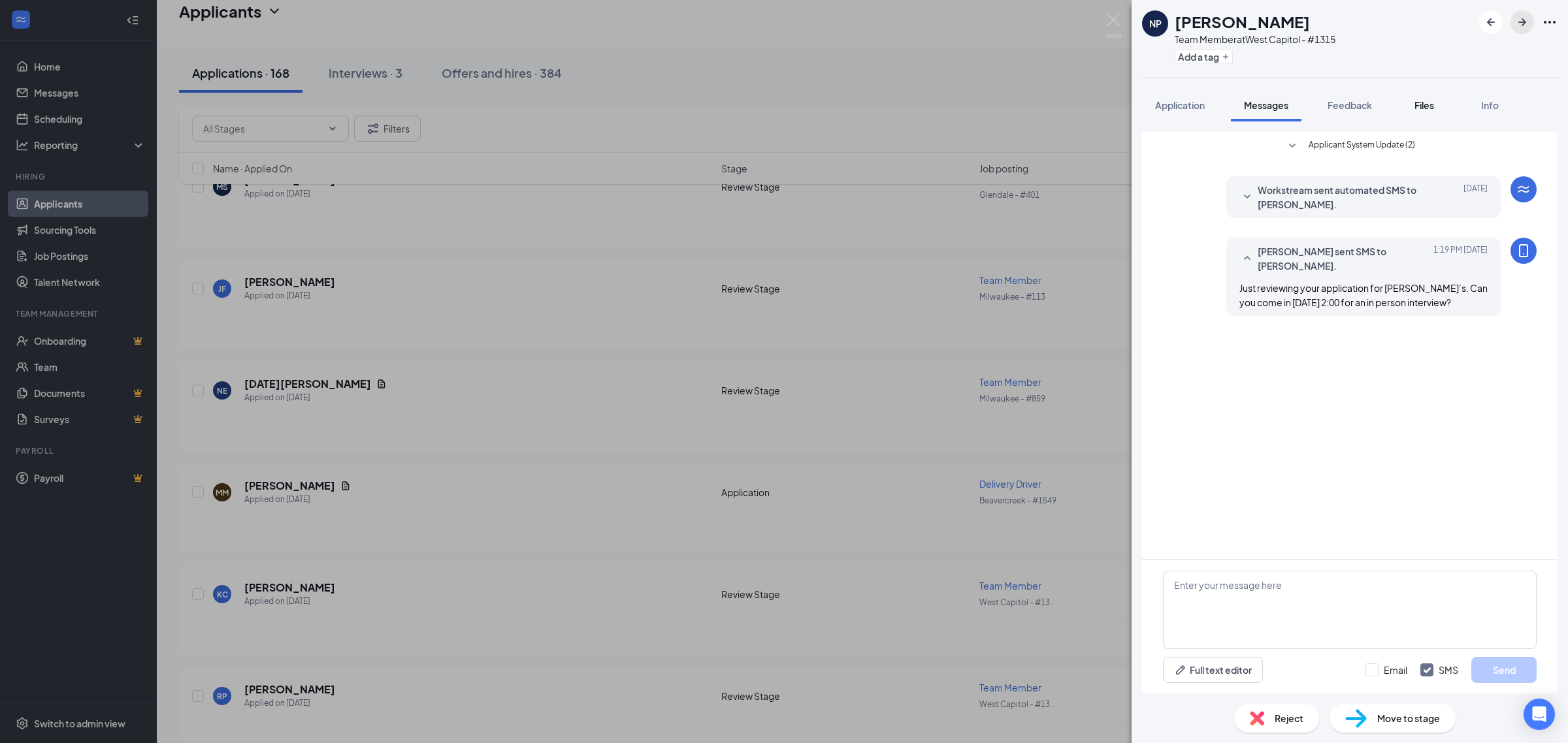
drag, startPoint x: 1527, startPoint y: 25, endPoint x: 1428, endPoint y: 95, distance: 121.2
click at [1527, 24] on icon "ArrowRight" at bounding box center [1522, 22] width 15 height 15
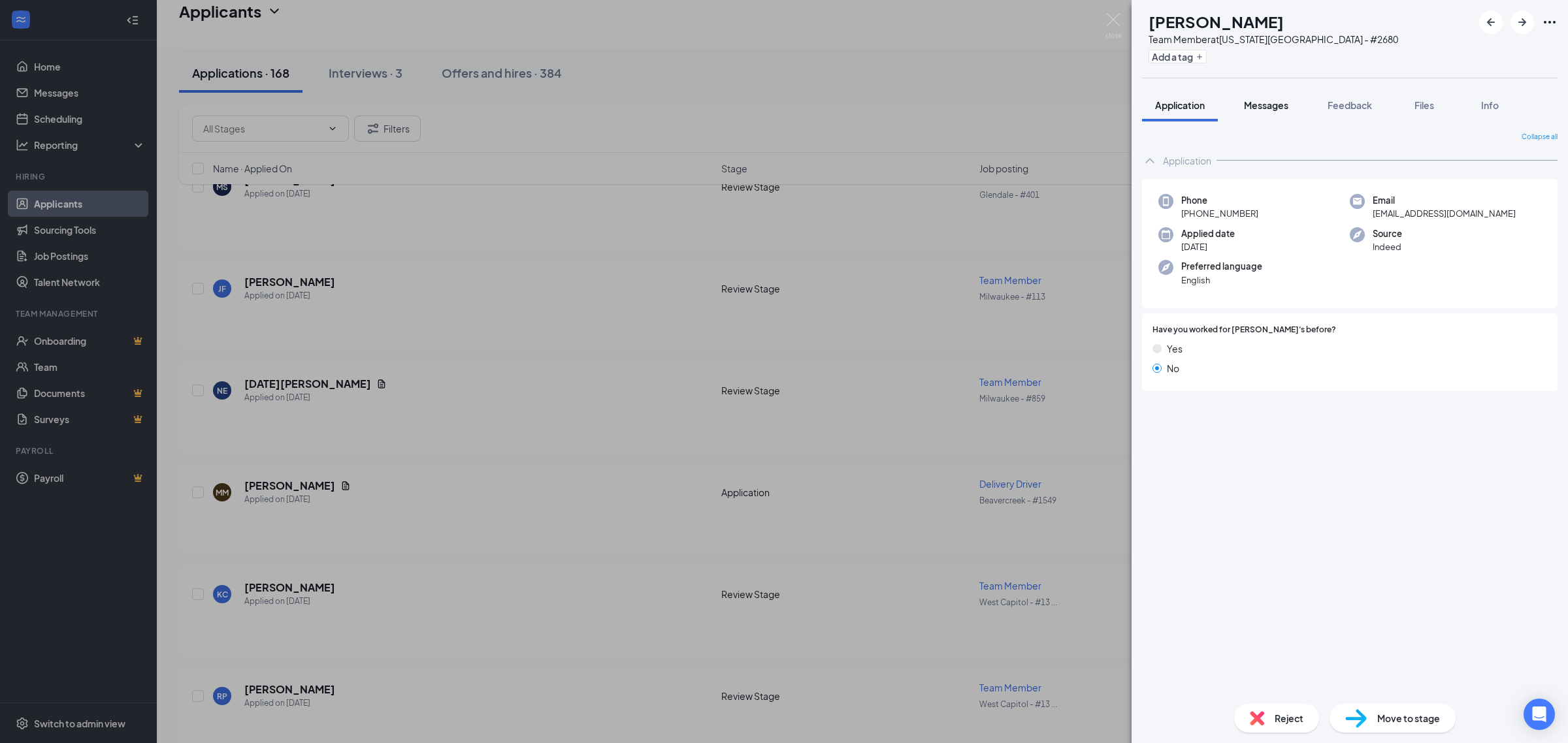
click at [1277, 105] on span "Messages" at bounding box center [1266, 106] width 45 height 12
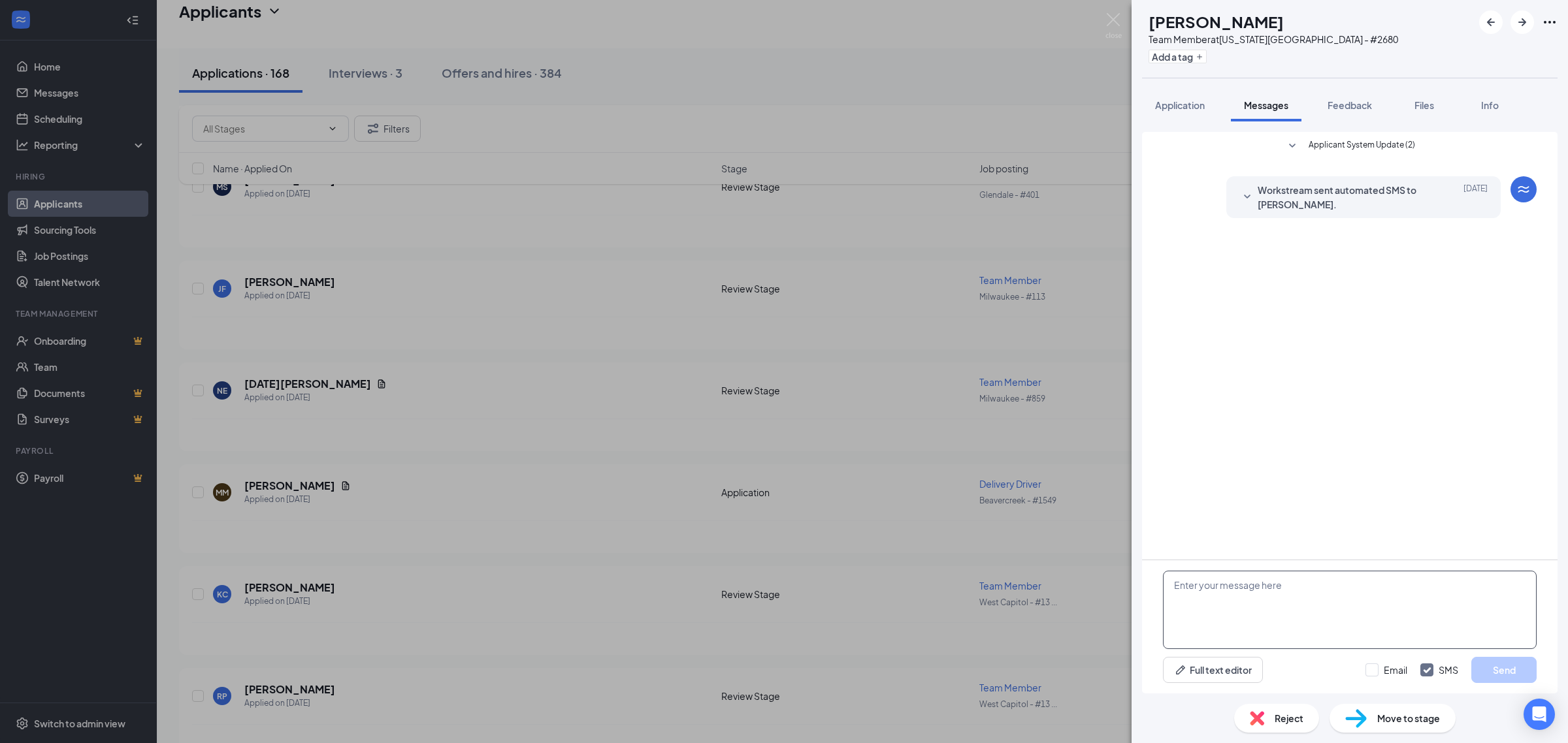
click at [1275, 634] on textarea at bounding box center [1349, 610] width 374 height 78
paste textarea "Just reviewing your application for Jimmy John’s. Can you come in Tuesday 9/16 …"
type textarea "Just reviewing your application for Jimmy John’s. Can you come in Tuesday 9/16 …"
click at [1516, 673] on button "Send" at bounding box center [1504, 670] width 65 height 26
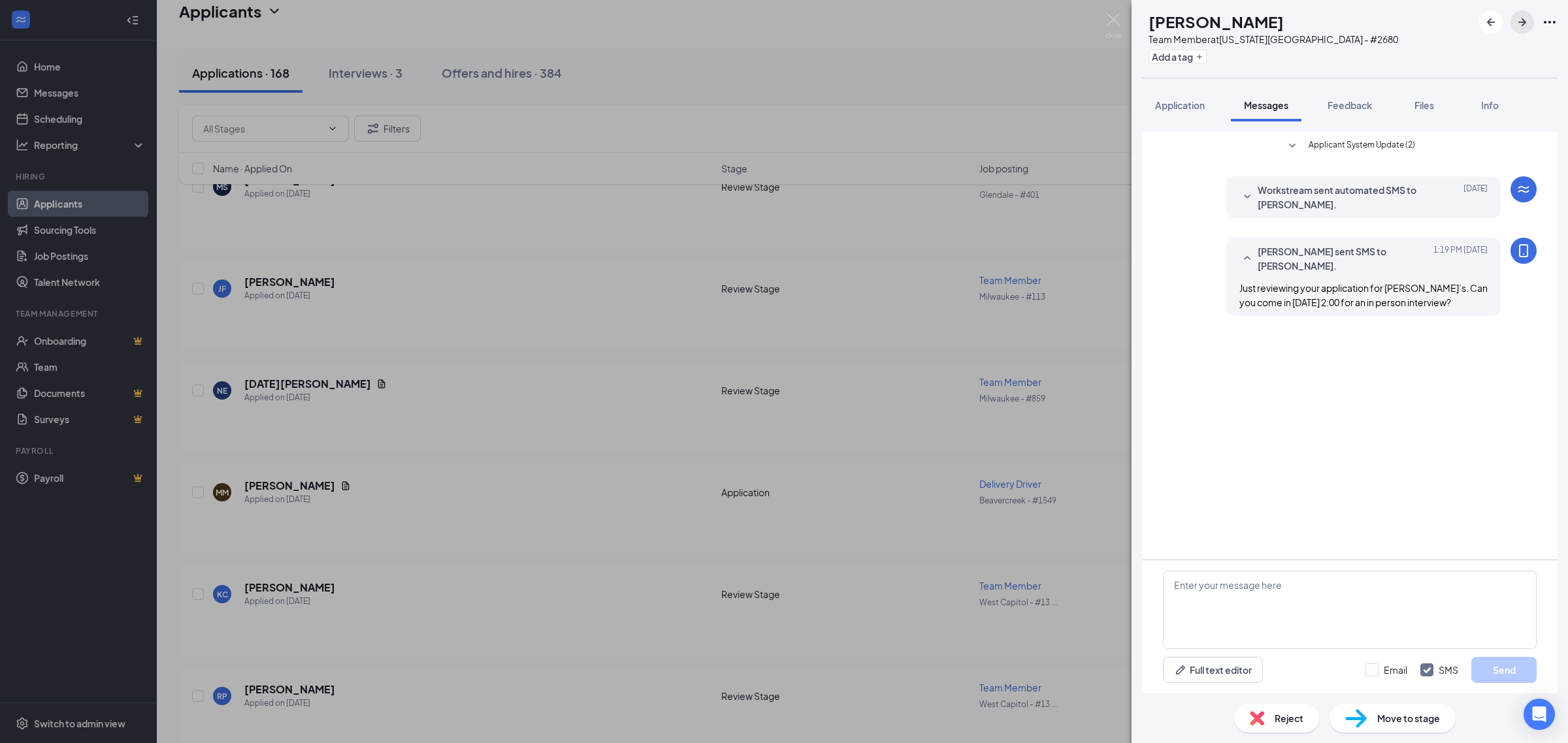
click at [1520, 23] on icon "ArrowRight" at bounding box center [1522, 22] width 15 height 15
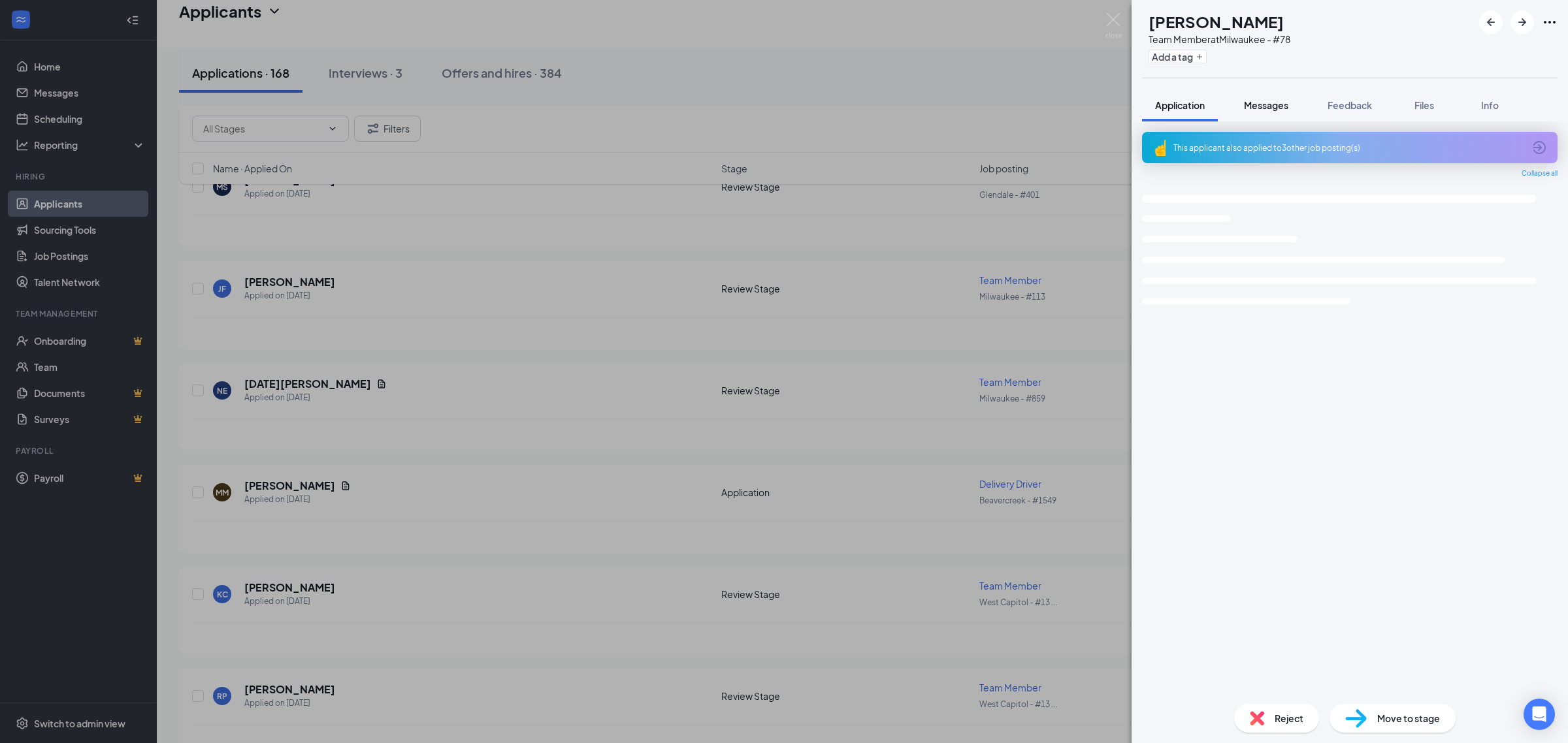
click at [1280, 110] on div "Messages" at bounding box center [1266, 105] width 45 height 13
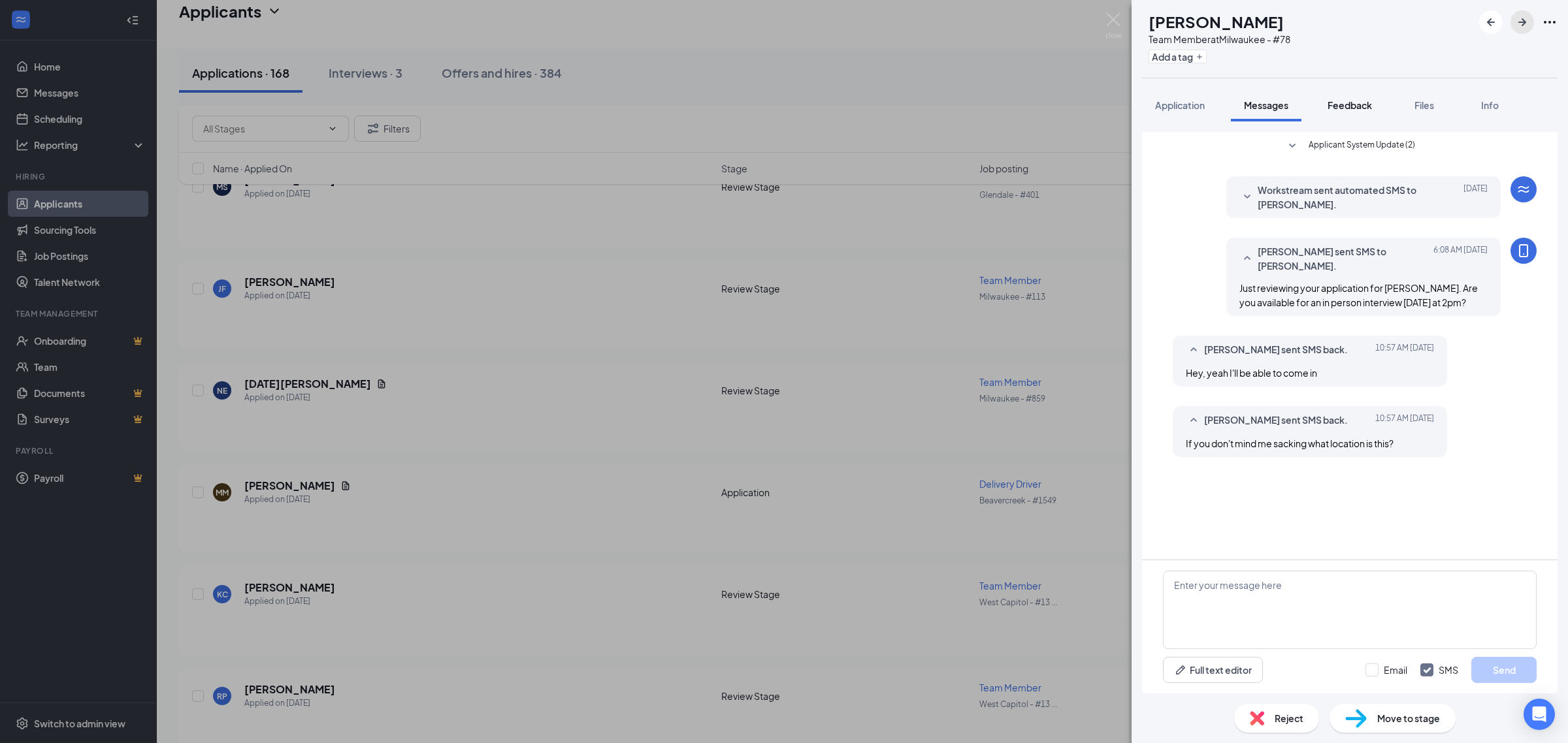
click at [1520, 29] on icon "ArrowRight" at bounding box center [1522, 22] width 15 height 15
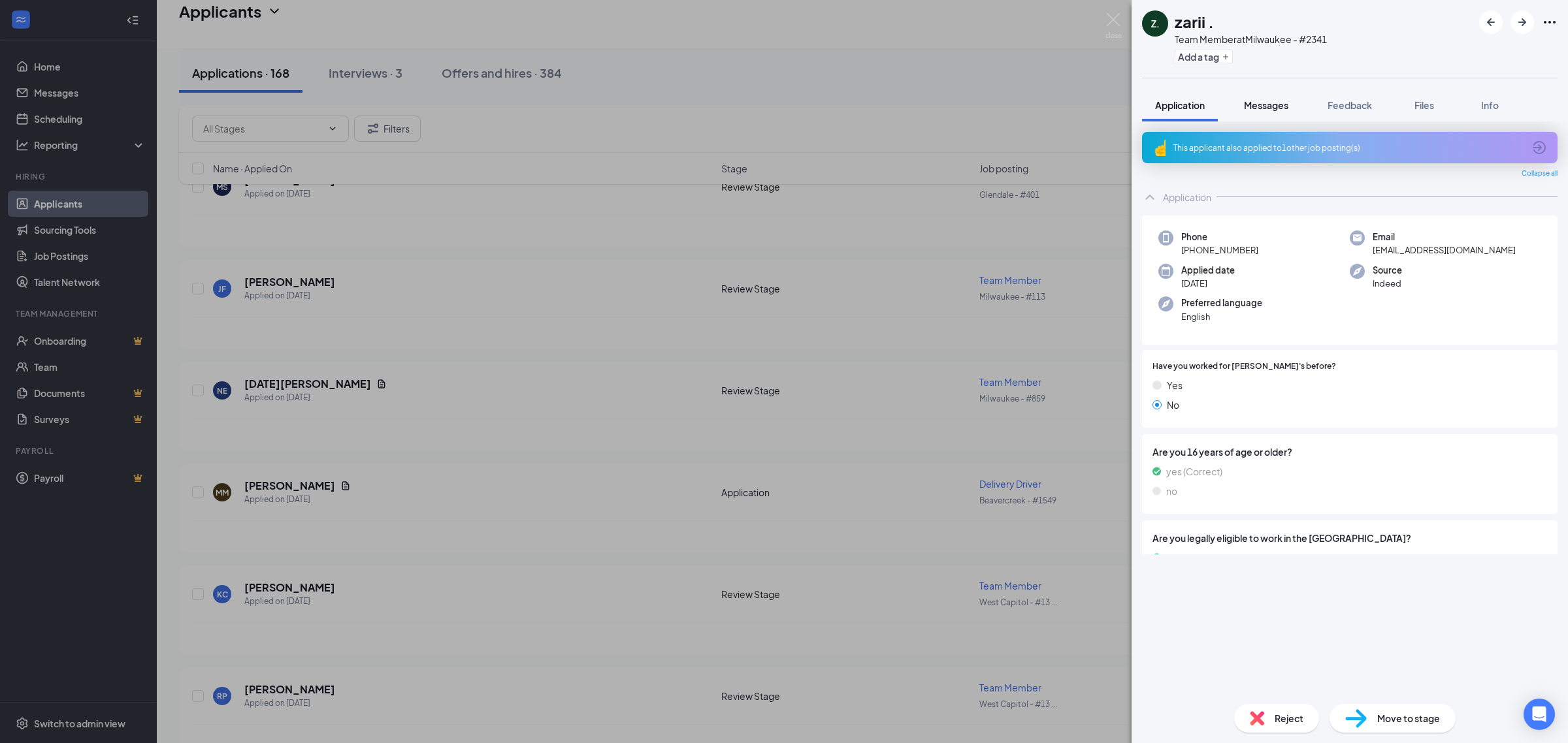
click at [1260, 115] on button "Messages" at bounding box center [1266, 105] width 70 height 33
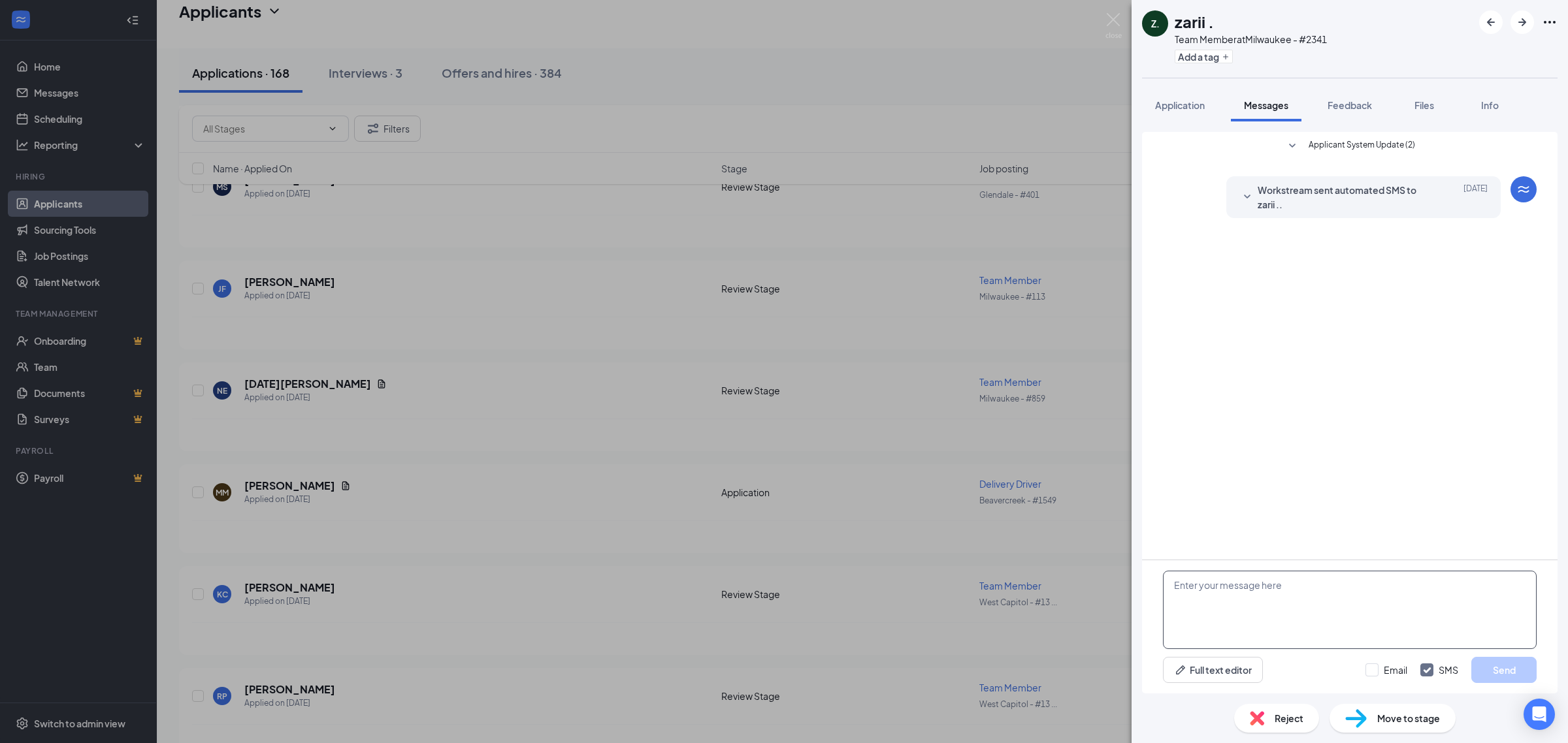
click at [1264, 609] on textarea at bounding box center [1349, 610] width 374 height 78
paste textarea "Just reviewing your application for Jimmy John’s. Can you come in Tuesday 9/16 …"
type textarea "Just reviewing your application for Jimmy John’s. Can you come in Tuesday 9/16 …"
click at [1504, 668] on button "Send" at bounding box center [1504, 670] width 65 height 26
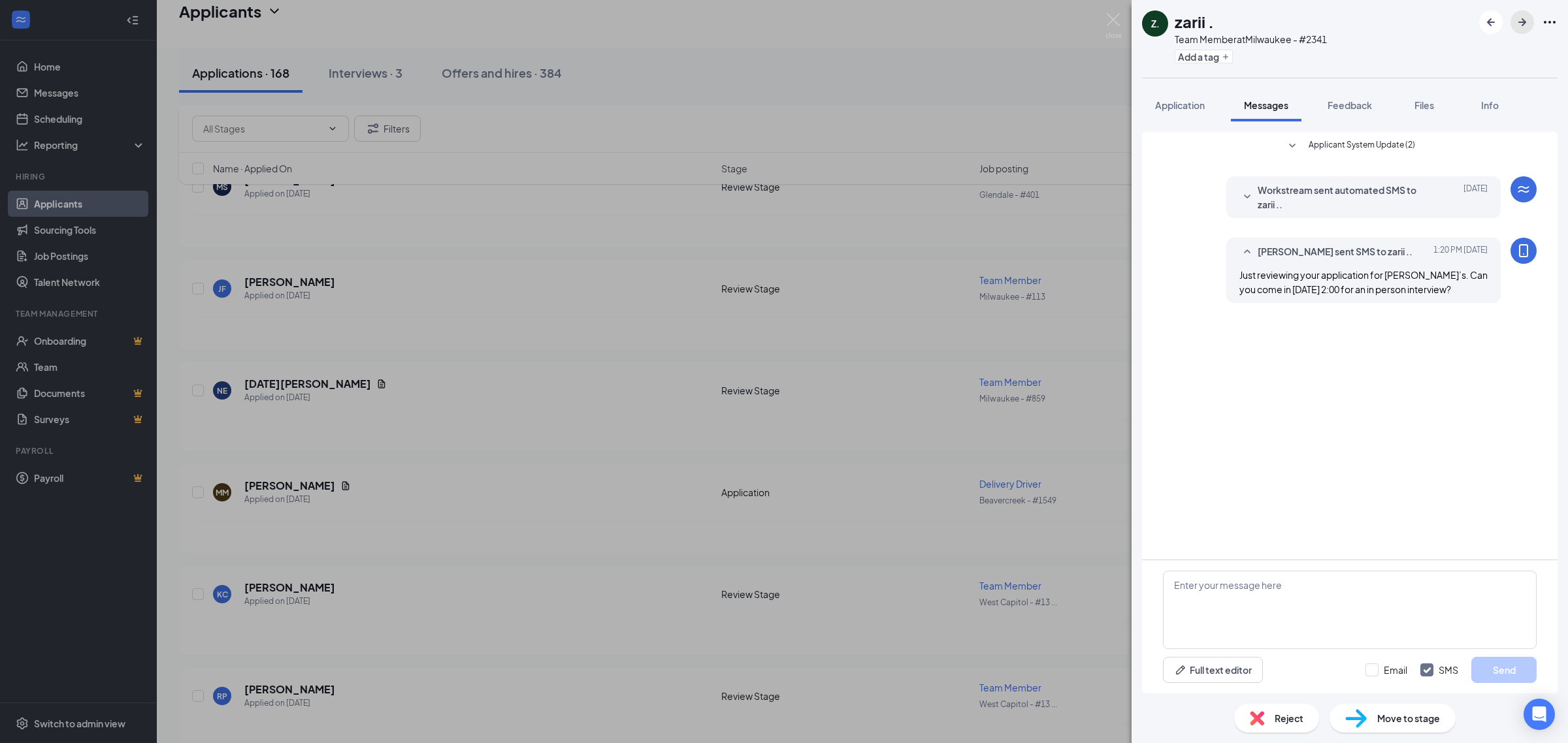
click at [1521, 24] on icon "ArrowRight" at bounding box center [1522, 22] width 15 height 15
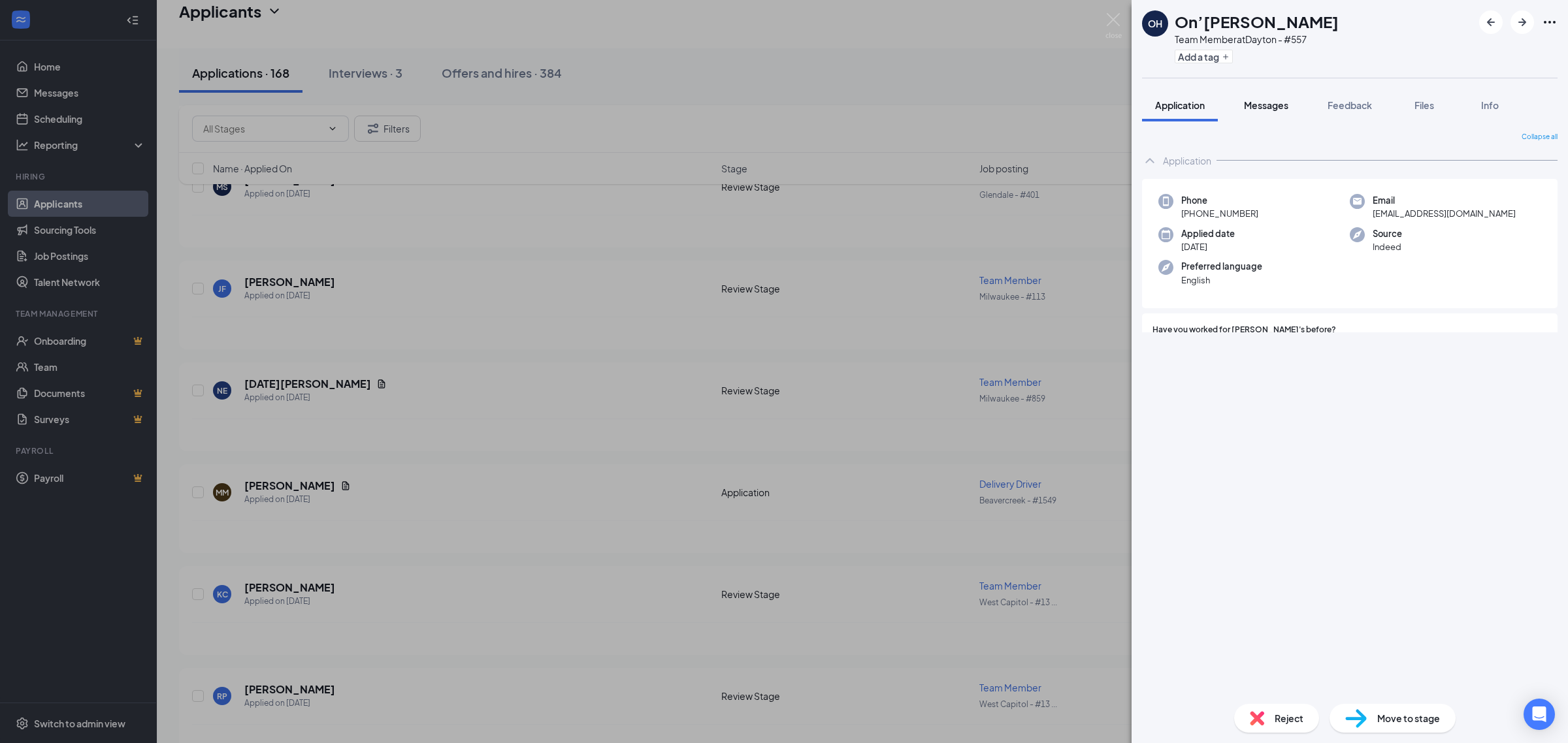
click at [1277, 115] on button "Messages" at bounding box center [1266, 105] width 70 height 33
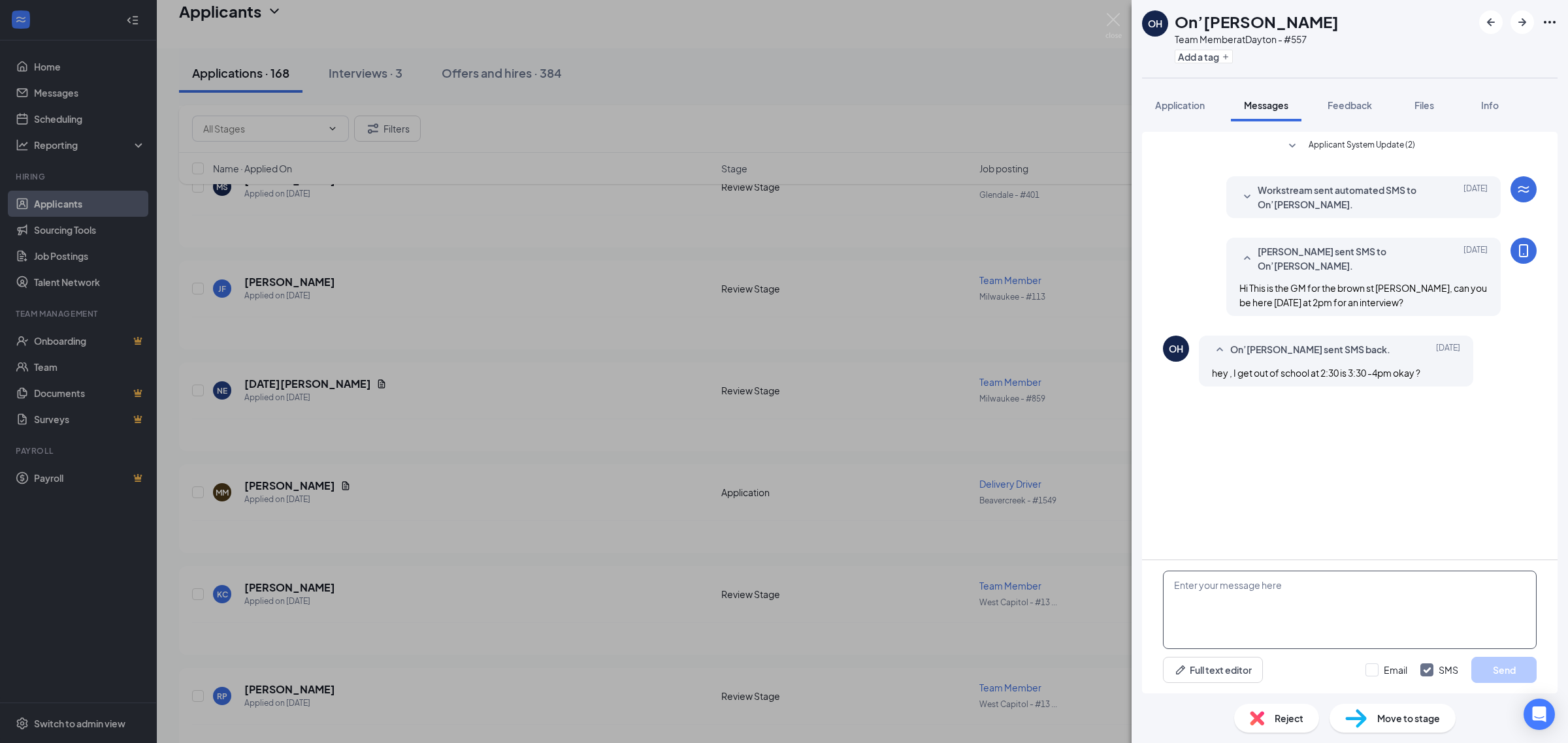
click at [1275, 630] on textarea at bounding box center [1349, 610] width 374 height 78
click at [1525, 27] on icon "ArrowRight" at bounding box center [1522, 22] width 15 height 15
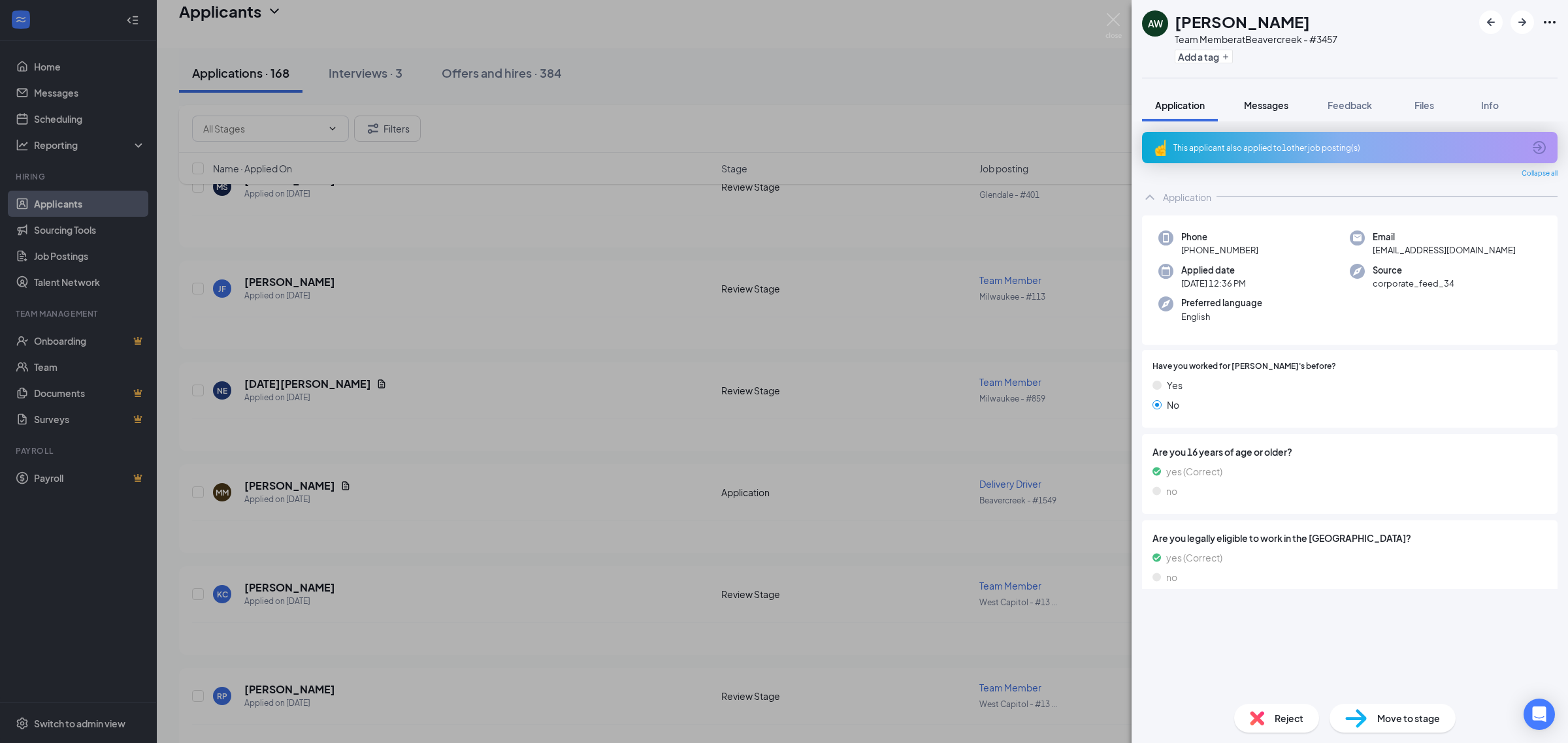
click at [1282, 111] on div "Messages" at bounding box center [1266, 105] width 45 height 13
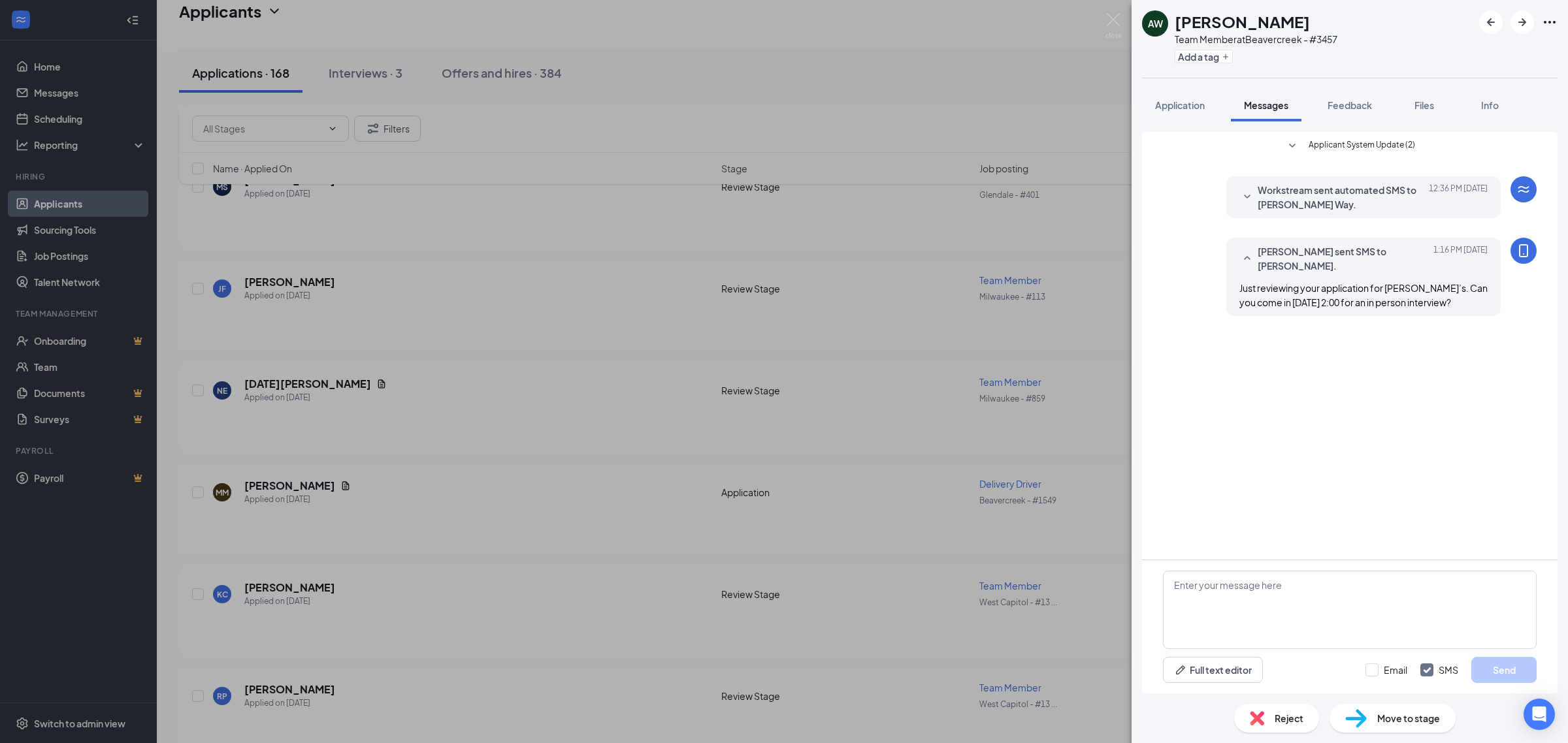
click at [971, 298] on div "AW Adam Way Team Member at Beavercreek - #3457 Add a tag Application Messages F…" at bounding box center [784, 371] width 1568 height 743
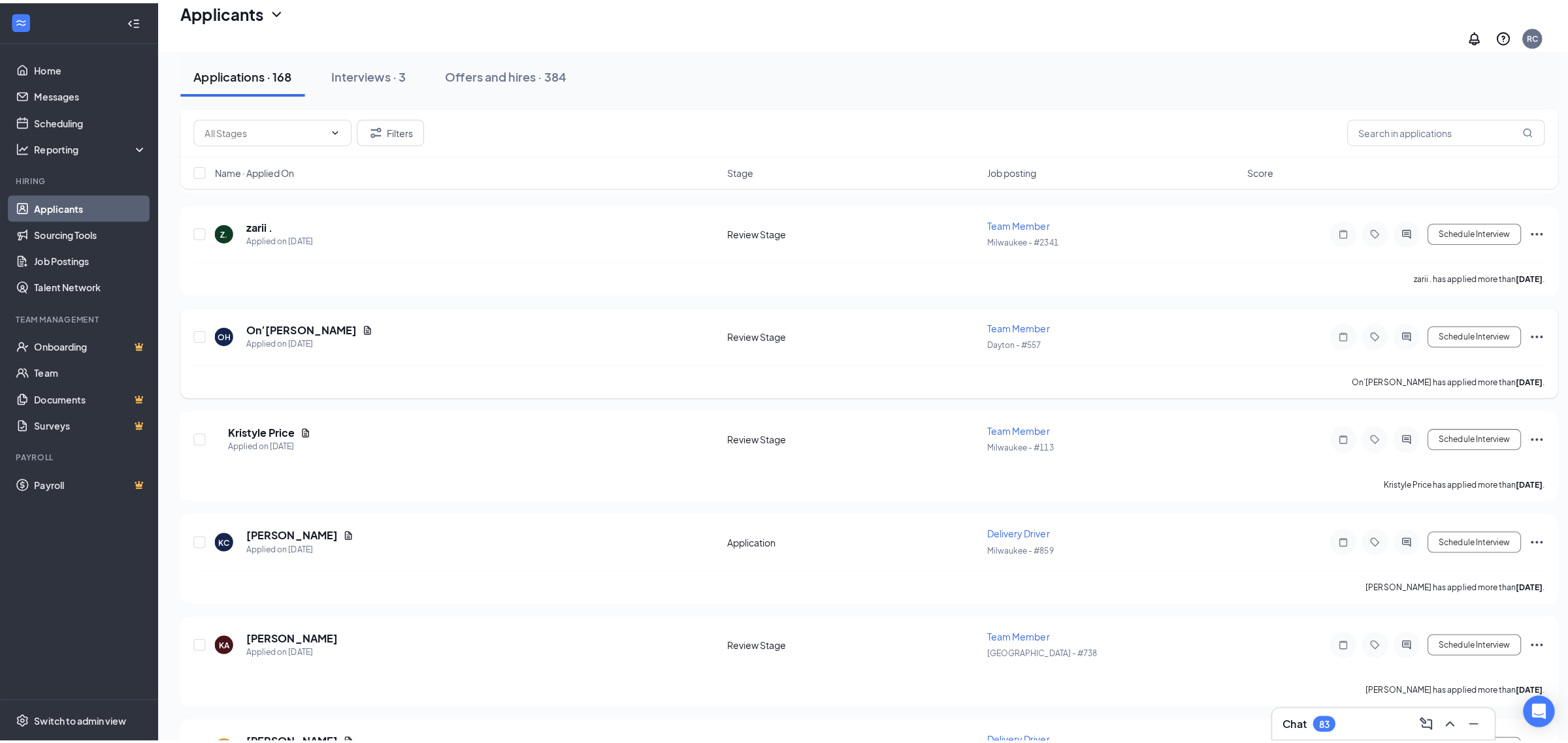
scroll to position [2993, 0]
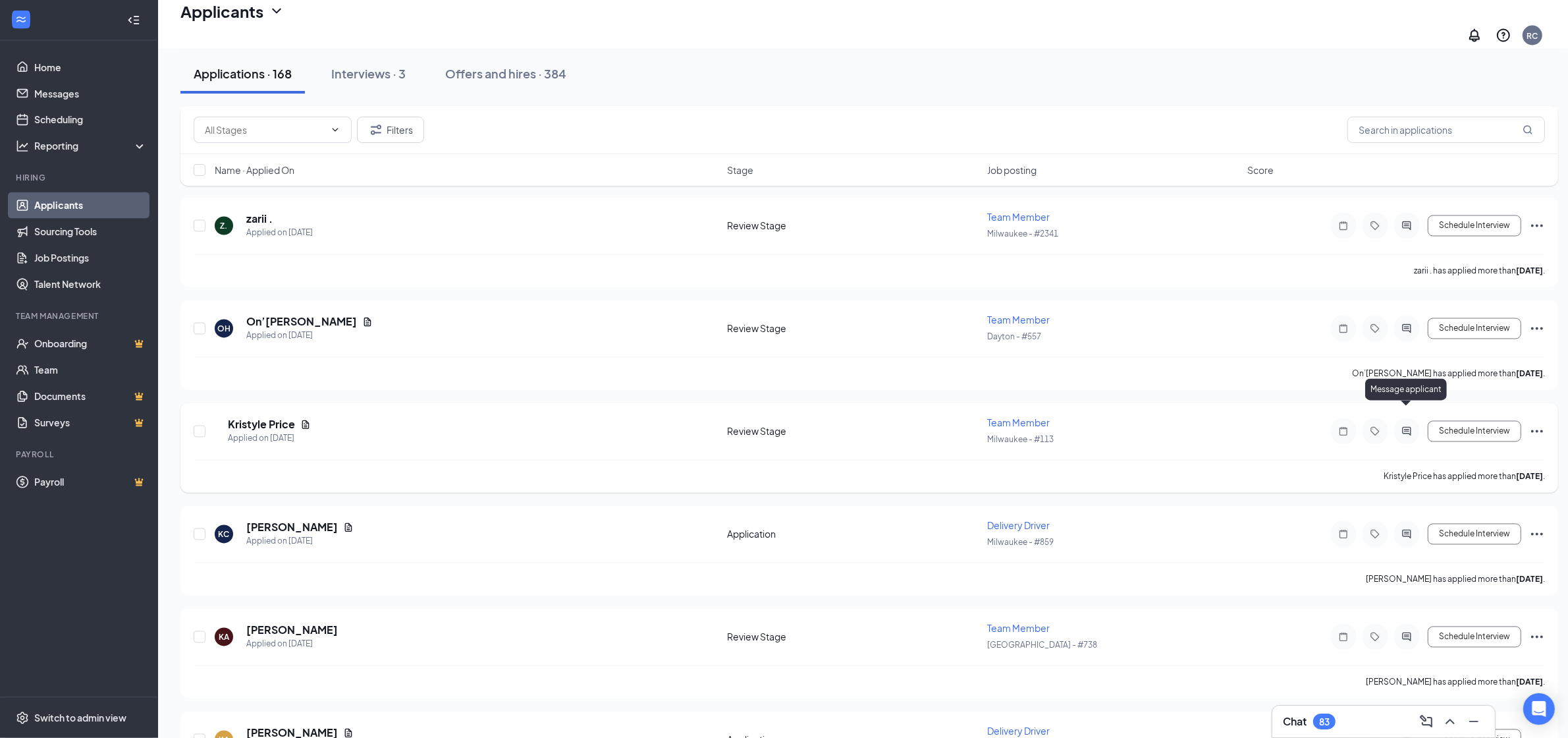
click at [1411, 426] on icon "ActiveChat" at bounding box center [1407, 431] width 16 height 10
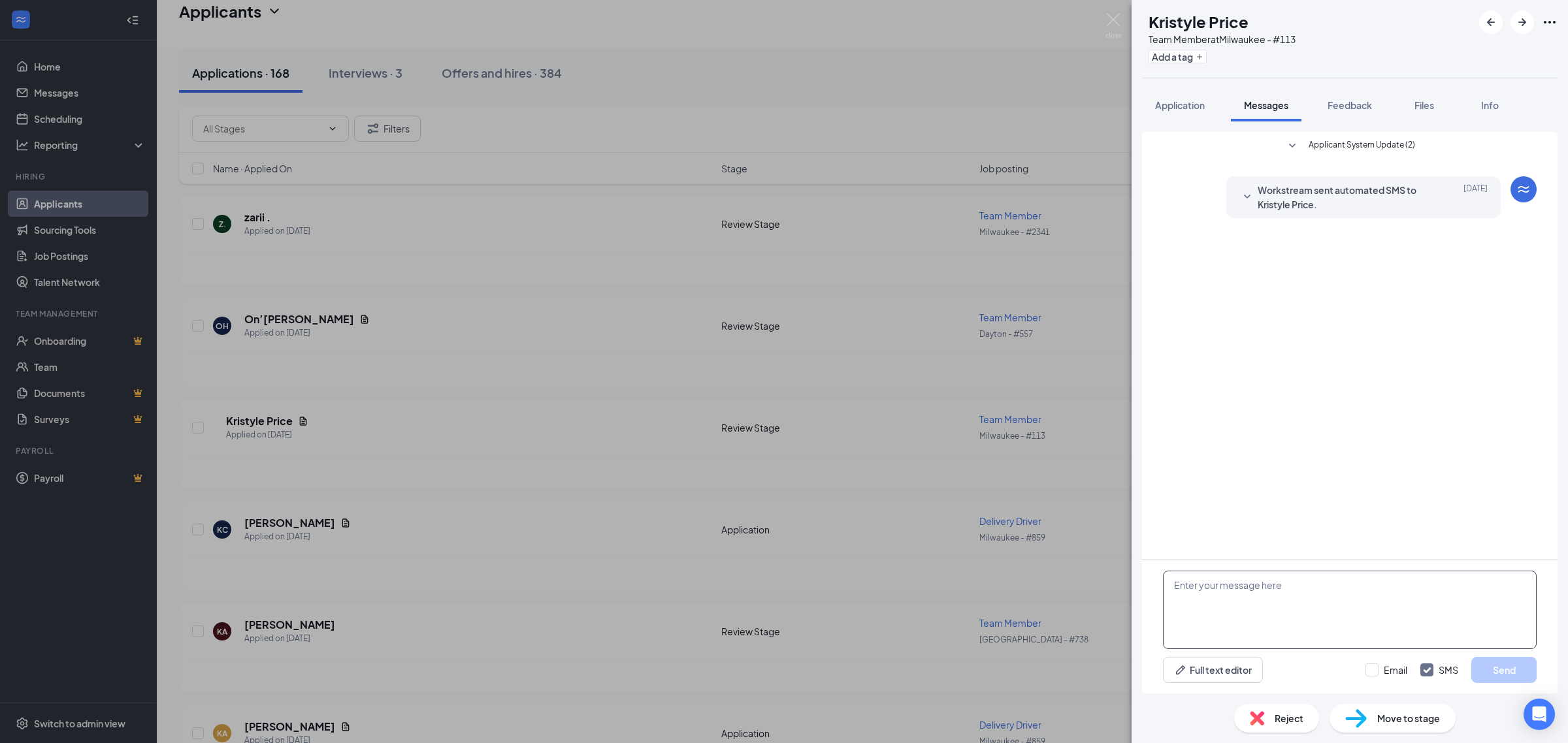
click at [1253, 636] on textarea at bounding box center [1349, 610] width 374 height 78
paste textarea "Just reviewing your application for Jimmy John’s. Can you come in Tuesday 9/16 …"
type textarea "Just reviewing your application for Jimmy John’s. Can you come in Tuesday 9/16 …"
click at [1490, 660] on button "Send" at bounding box center [1504, 670] width 65 height 26
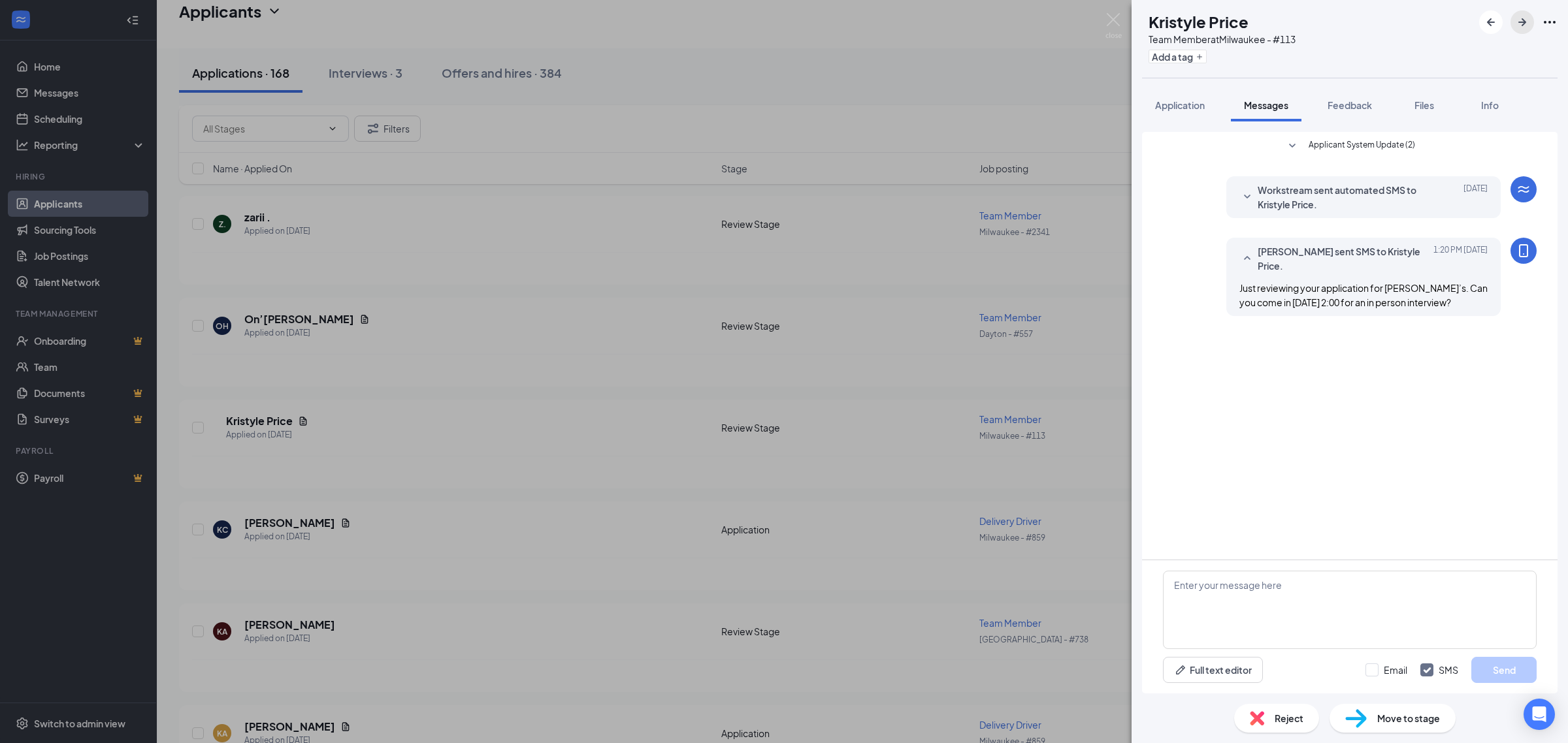
click at [1519, 18] on icon "ArrowRight" at bounding box center [1522, 22] width 15 height 15
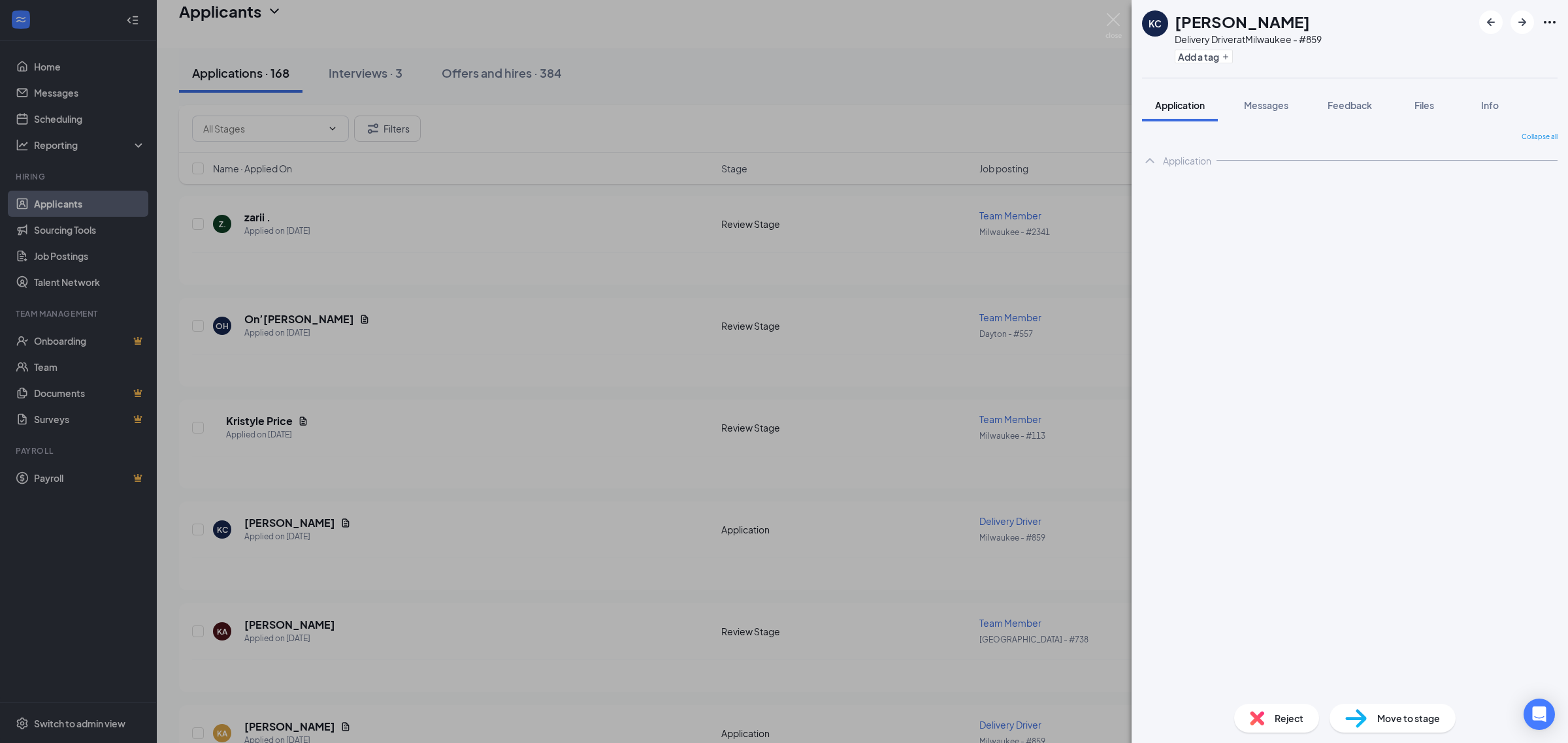
click at [1274, 105] on span "Messages" at bounding box center [1266, 106] width 45 height 12
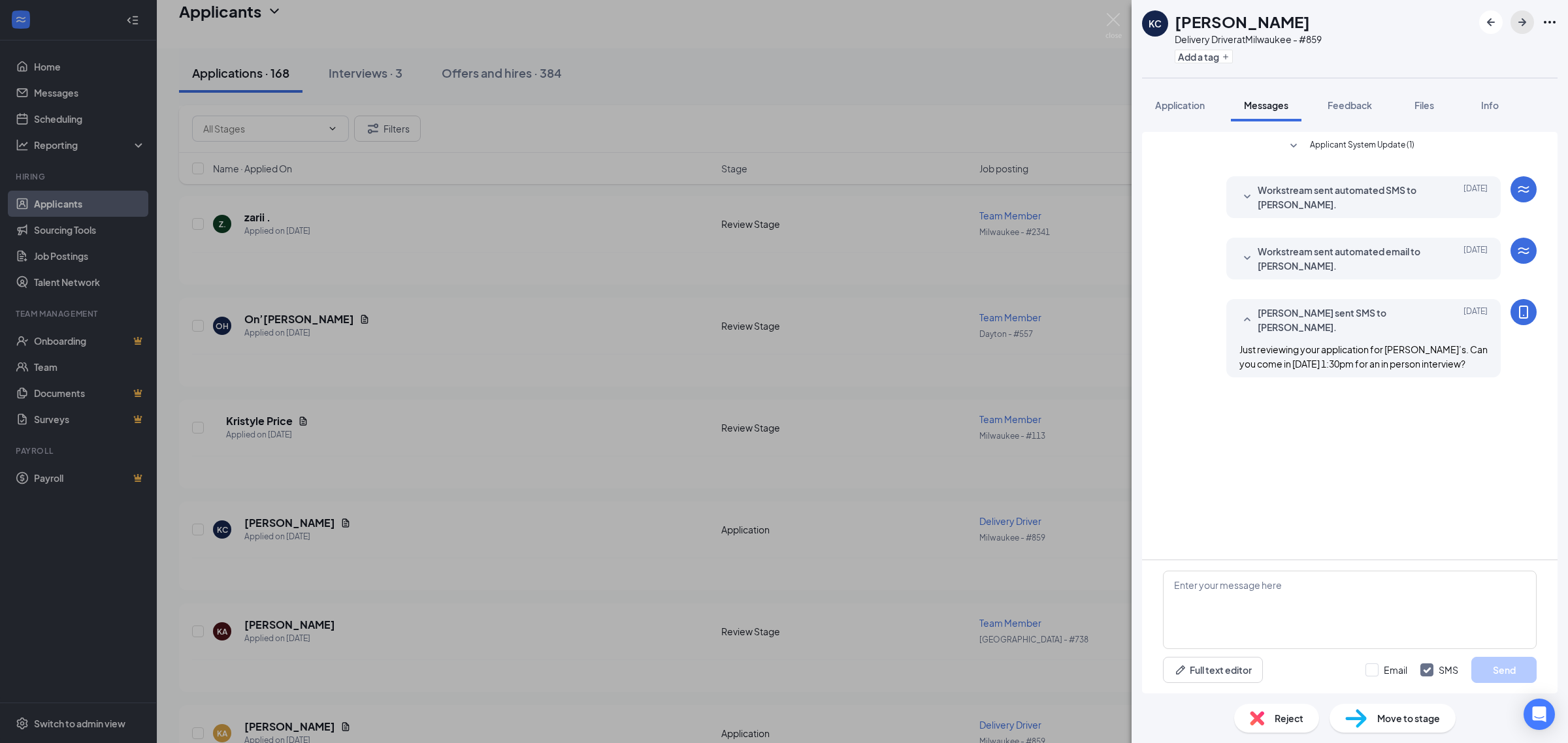
click at [1516, 21] on icon "ArrowRight" at bounding box center [1522, 22] width 15 height 15
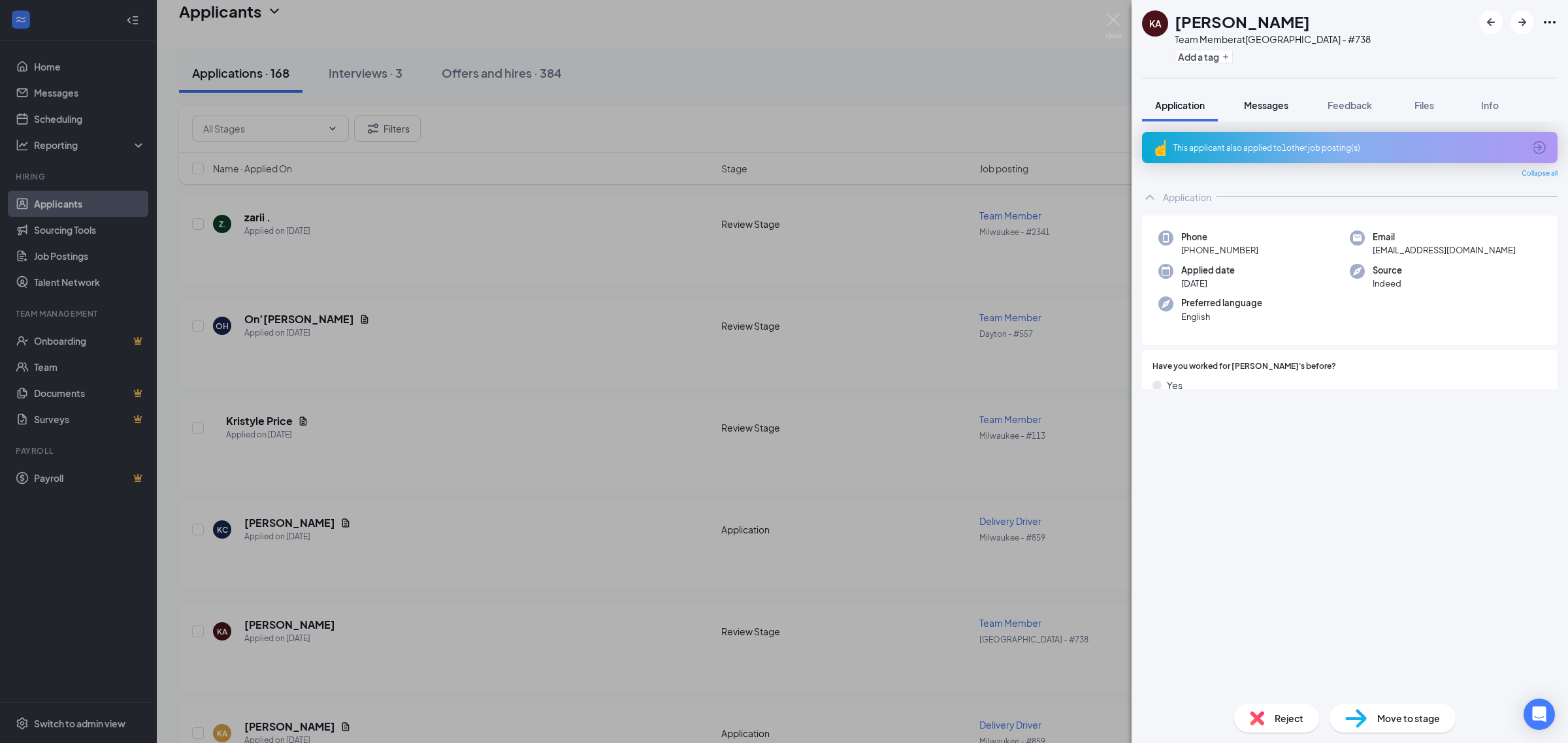
click at [1269, 102] on span "Messages" at bounding box center [1266, 106] width 45 height 12
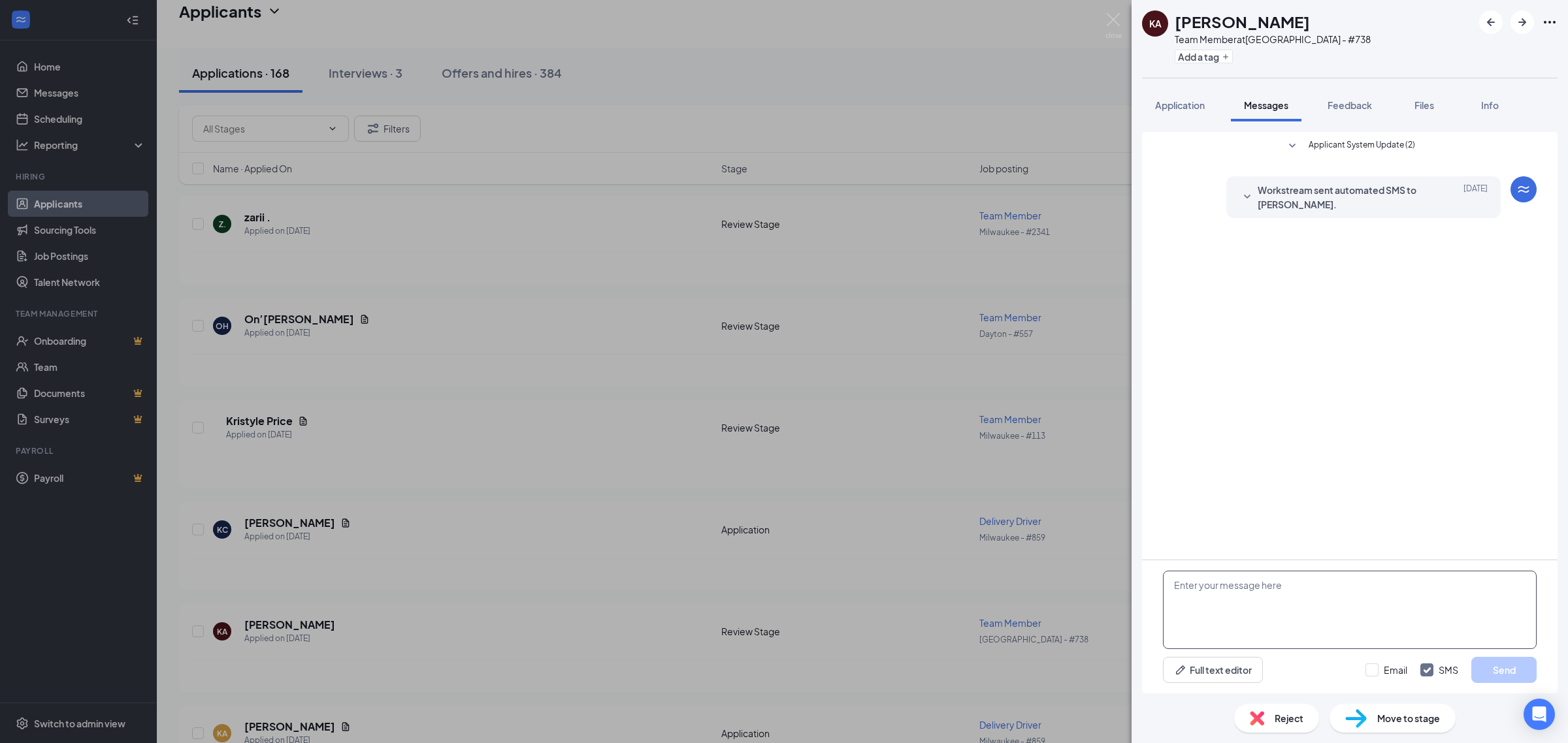
click at [1263, 603] on textarea at bounding box center [1349, 610] width 374 height 78
paste textarea "Just reviewing your application for Jimmy John’s. Can you come in Tuesday 9/16 …"
type textarea "Just reviewing your application for Jimmy John’s. Can you come in Tuesday 9/16 …"
click at [1506, 663] on button "Send" at bounding box center [1504, 670] width 65 height 26
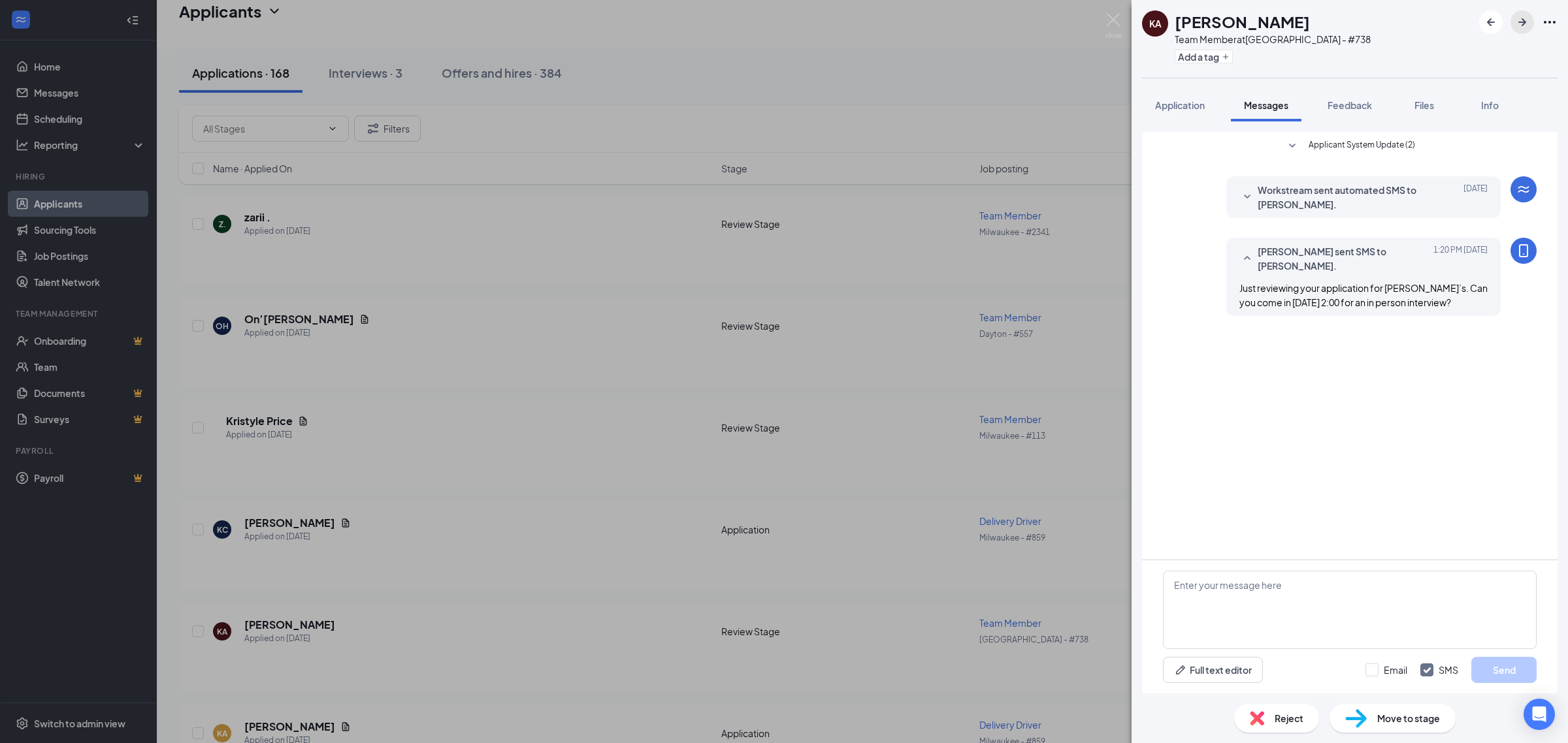
click at [1526, 21] on icon "ArrowRight" at bounding box center [1522, 21] width 8 height 8
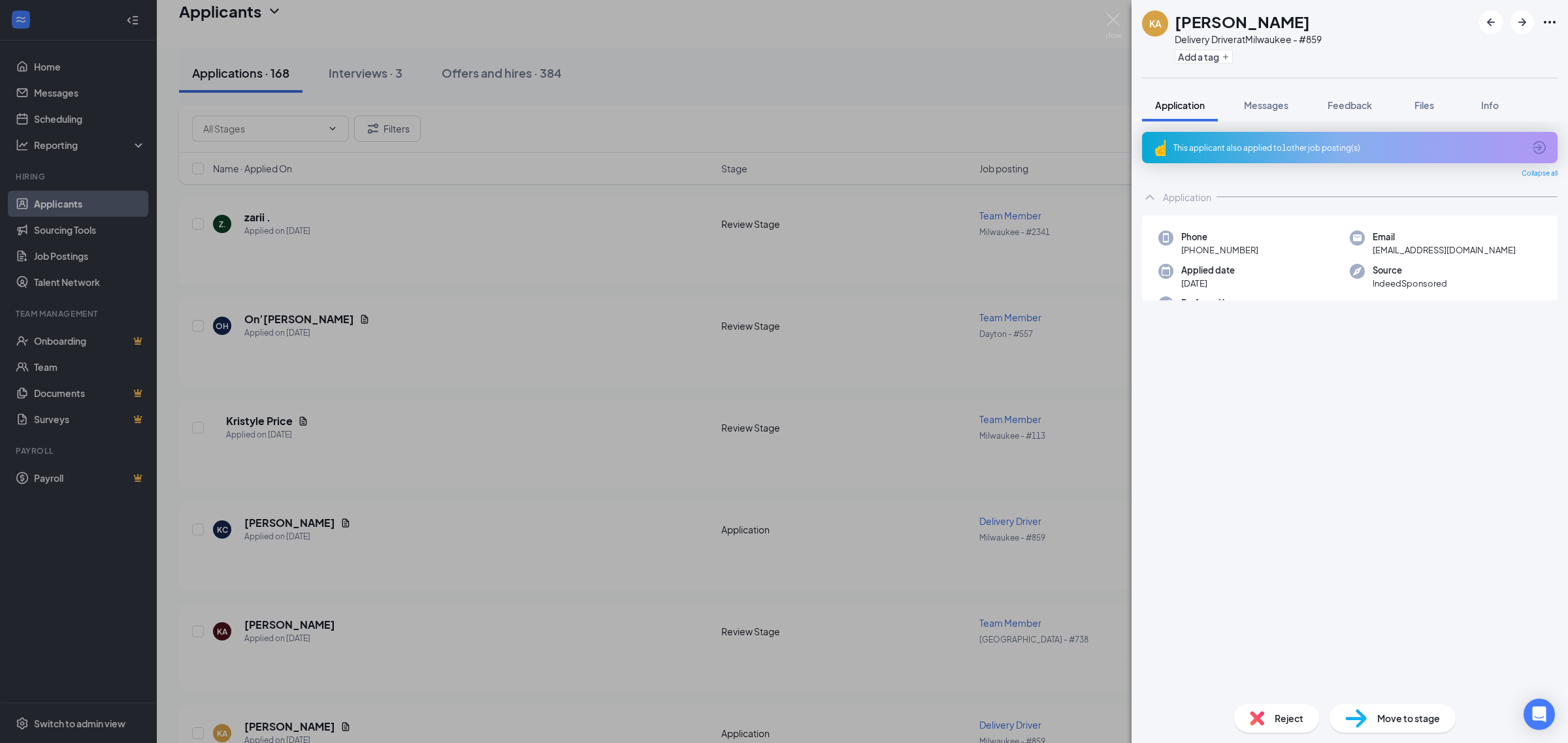
click at [1276, 107] on span "Messages" at bounding box center [1266, 106] width 45 height 12
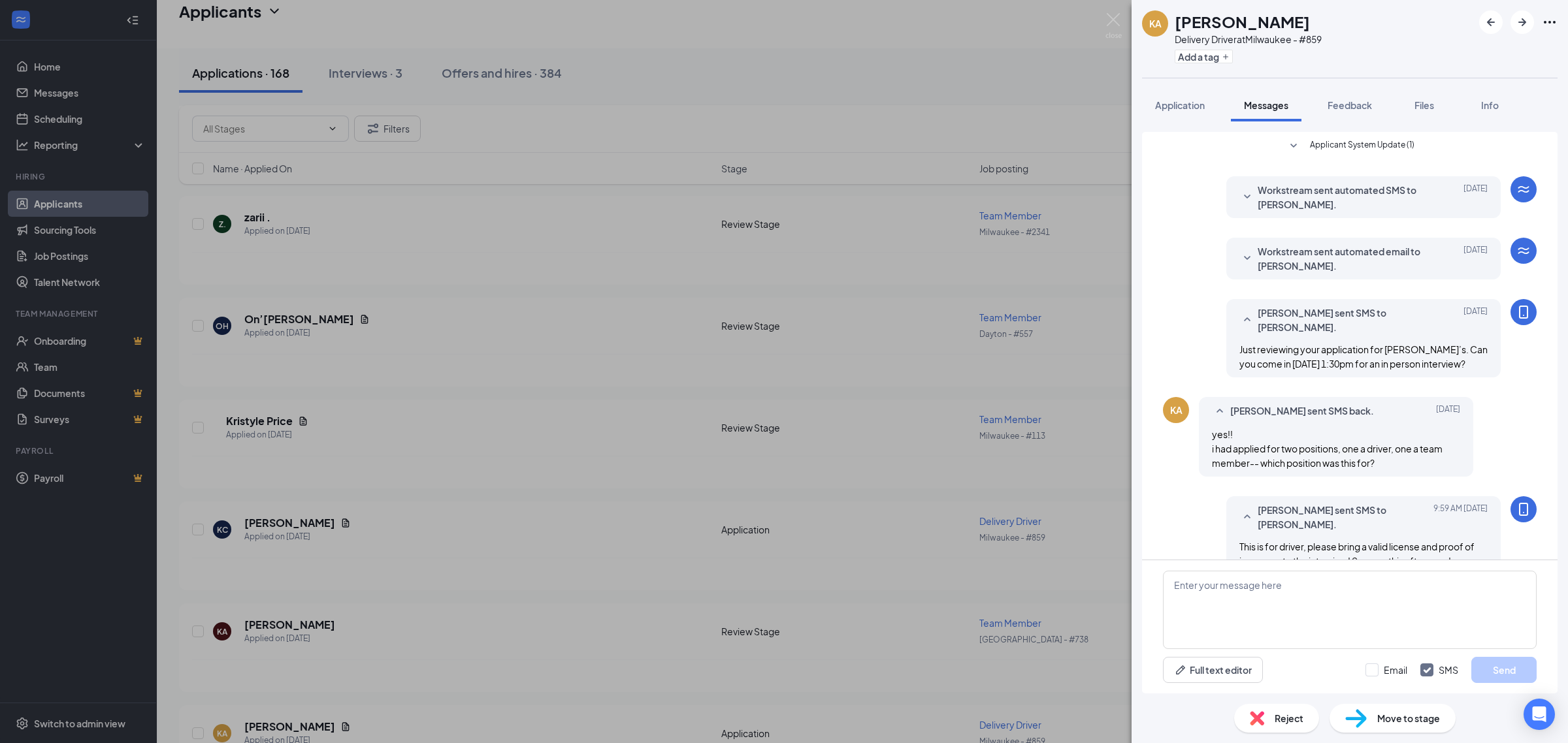
scroll to position [42, 0]
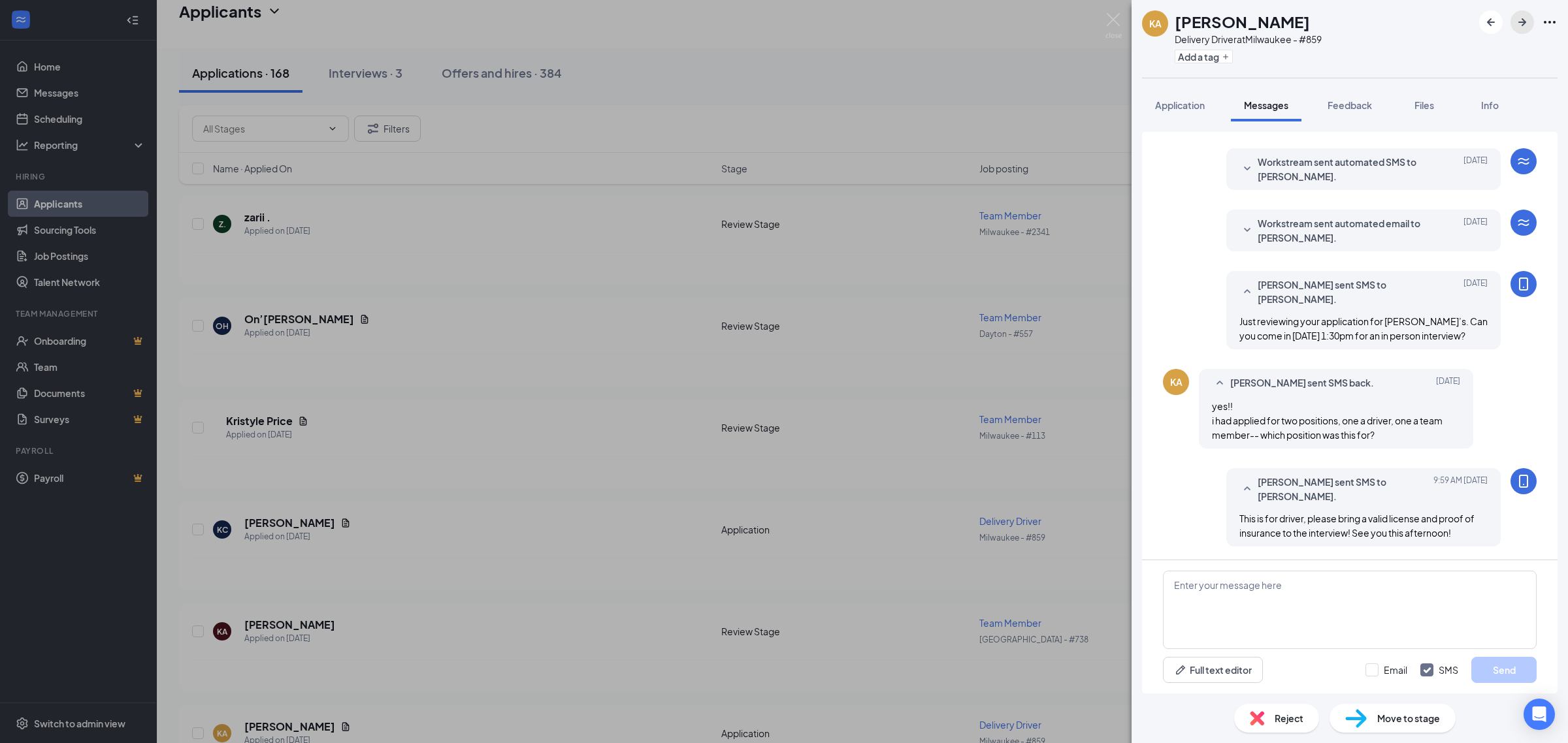
click at [1521, 27] on icon "ArrowRight" at bounding box center [1522, 22] width 15 height 15
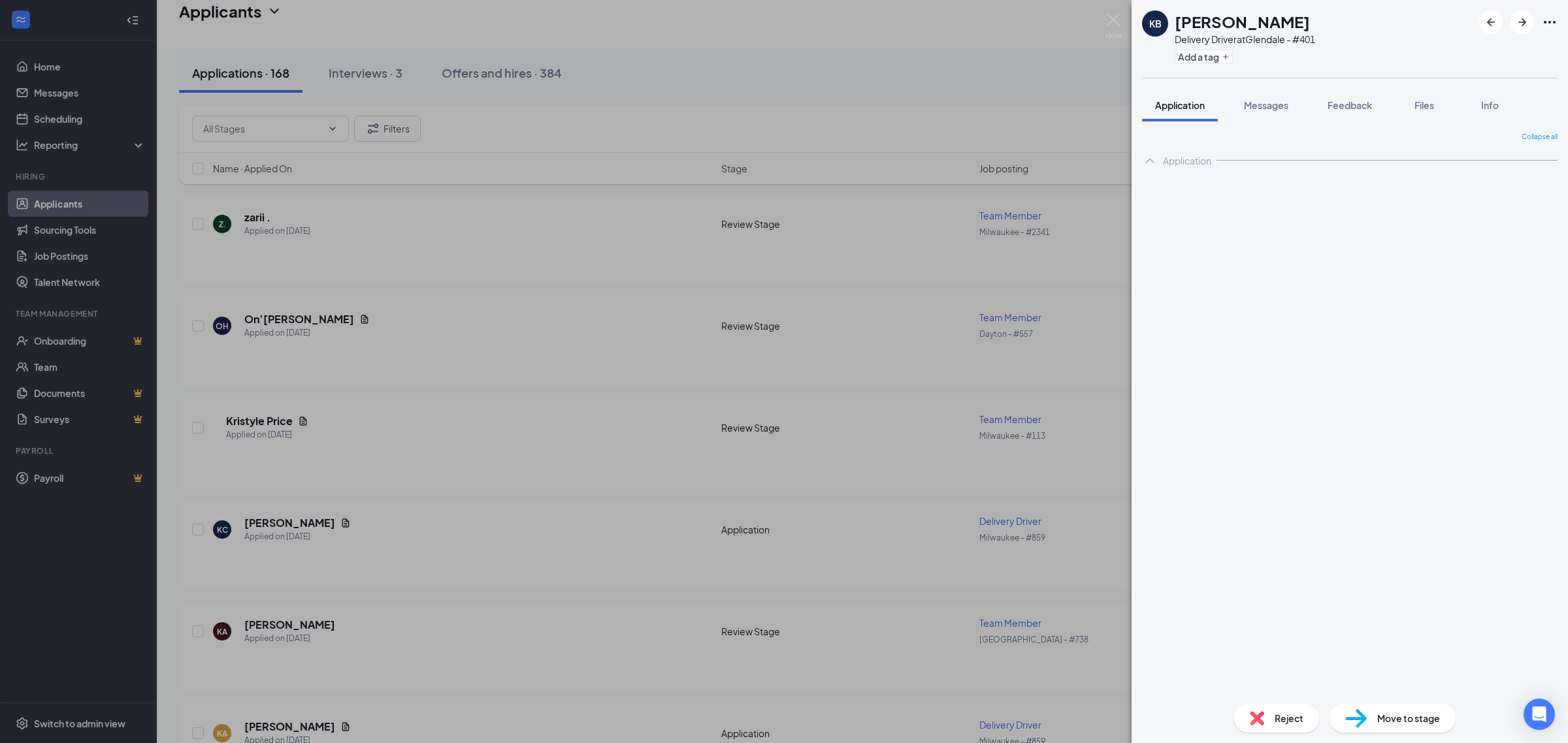
click at [1272, 100] on span "Messages" at bounding box center [1266, 106] width 45 height 12
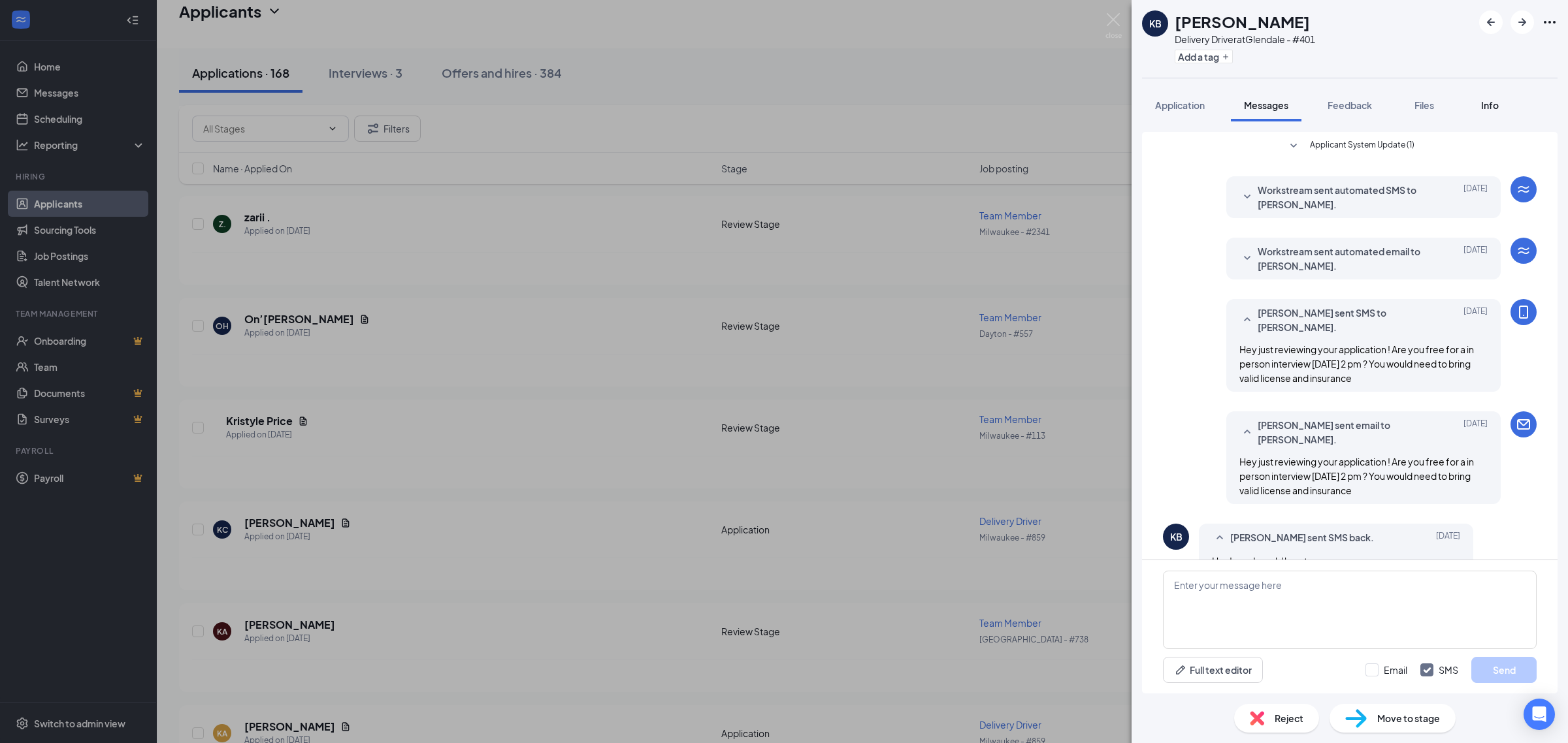
scroll to position [239, 0]
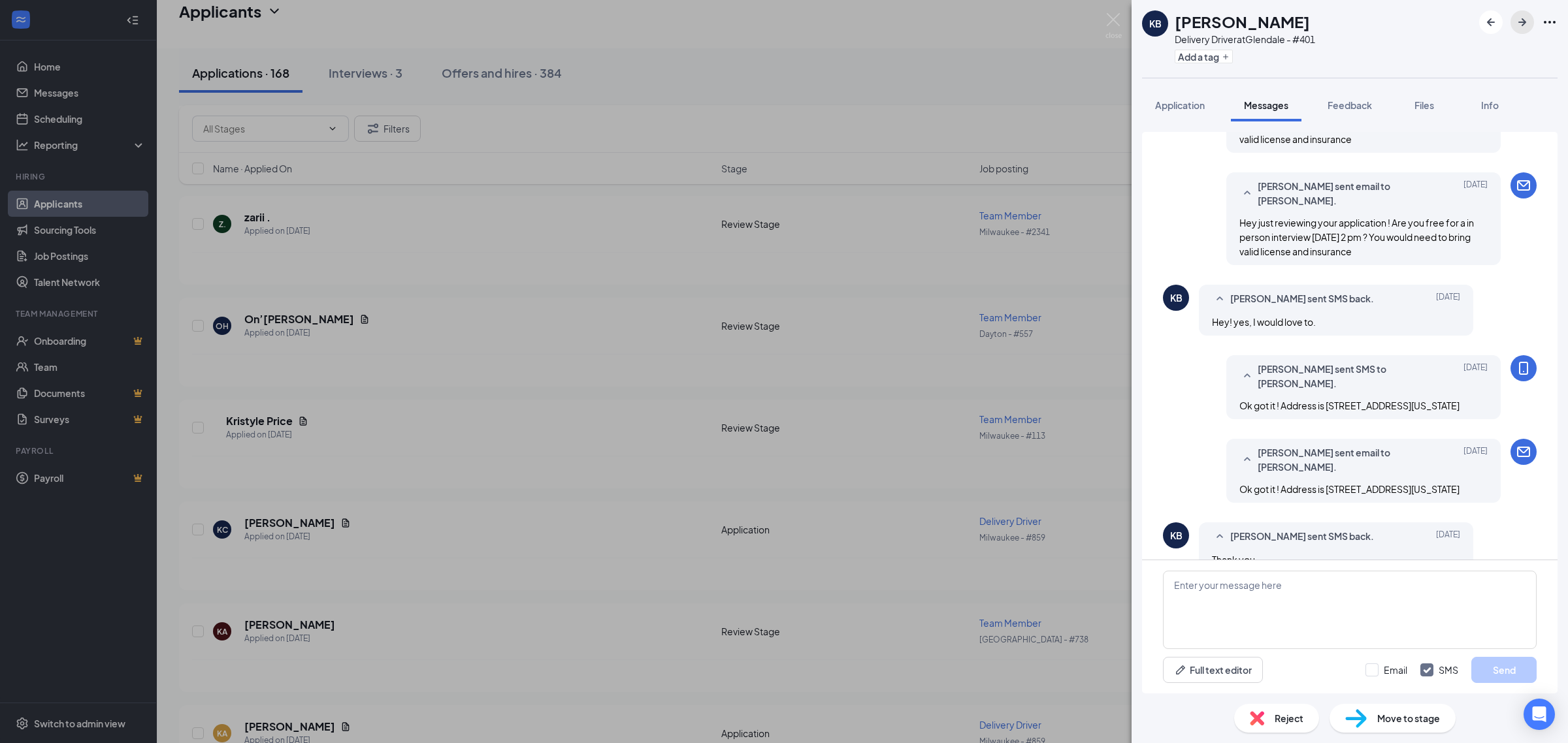
click at [1517, 30] on button "button" at bounding box center [1522, 21] width 23 height 23
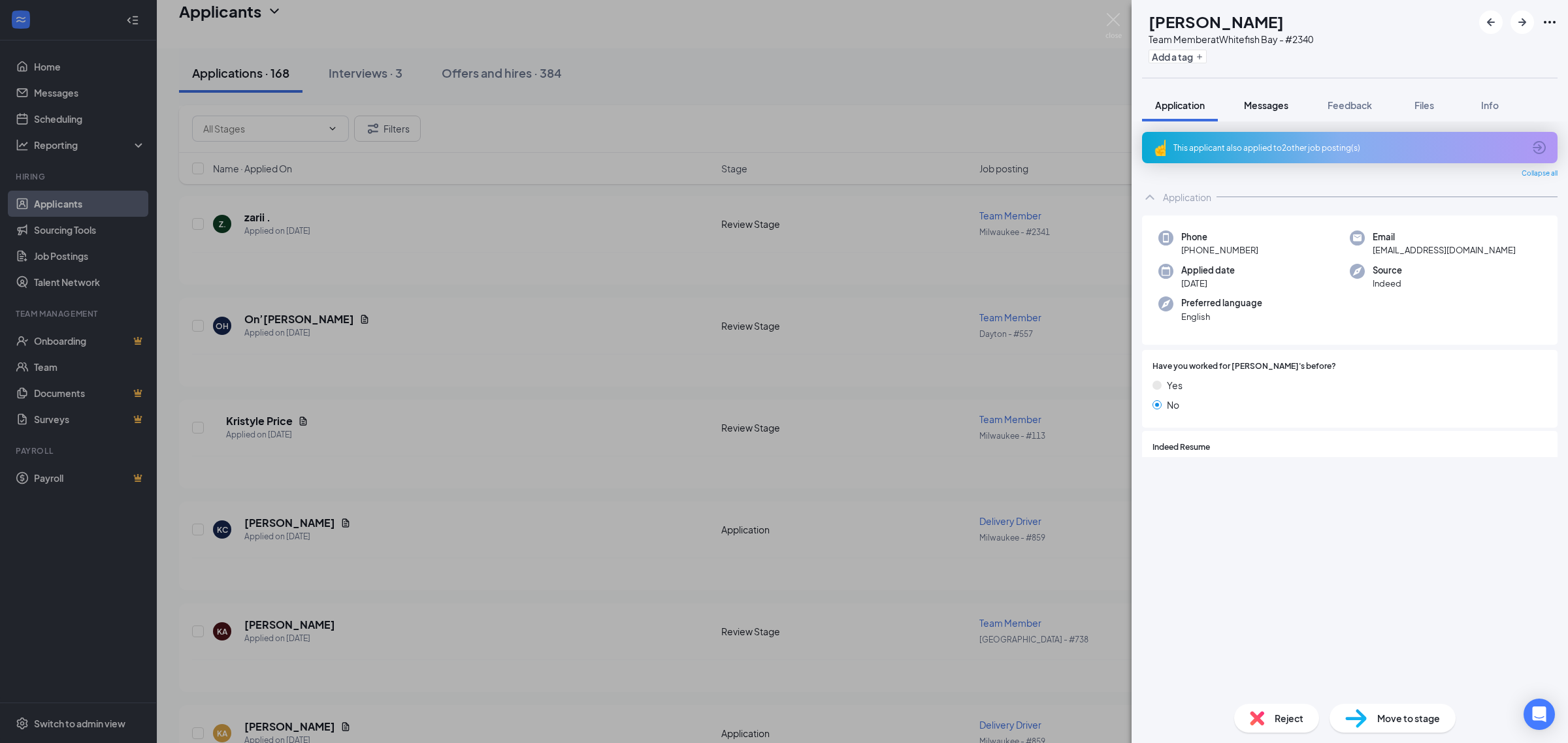
click at [1287, 107] on span "Messages" at bounding box center [1266, 106] width 45 height 12
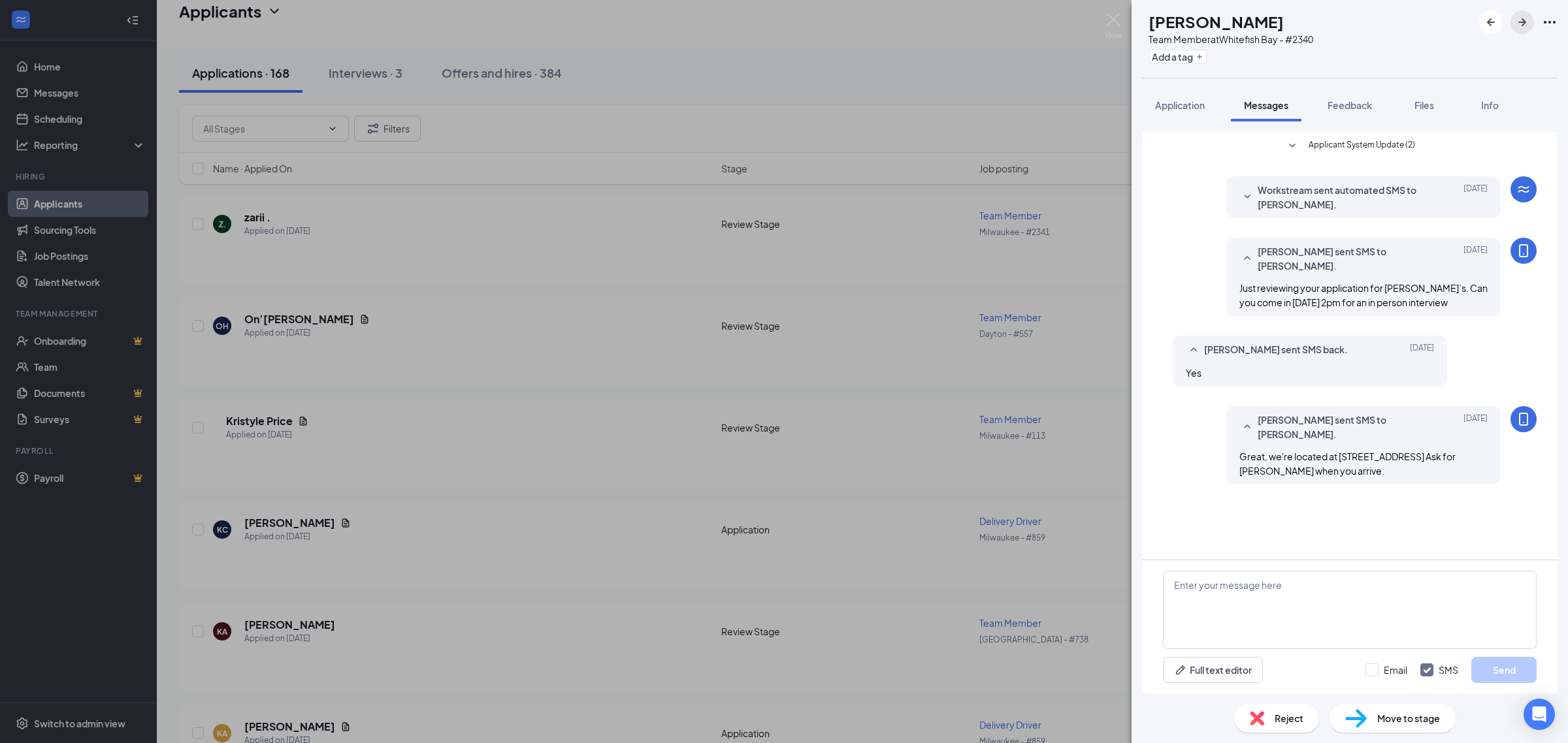
click at [1520, 23] on icon "ArrowRight" at bounding box center [1522, 22] width 15 height 15
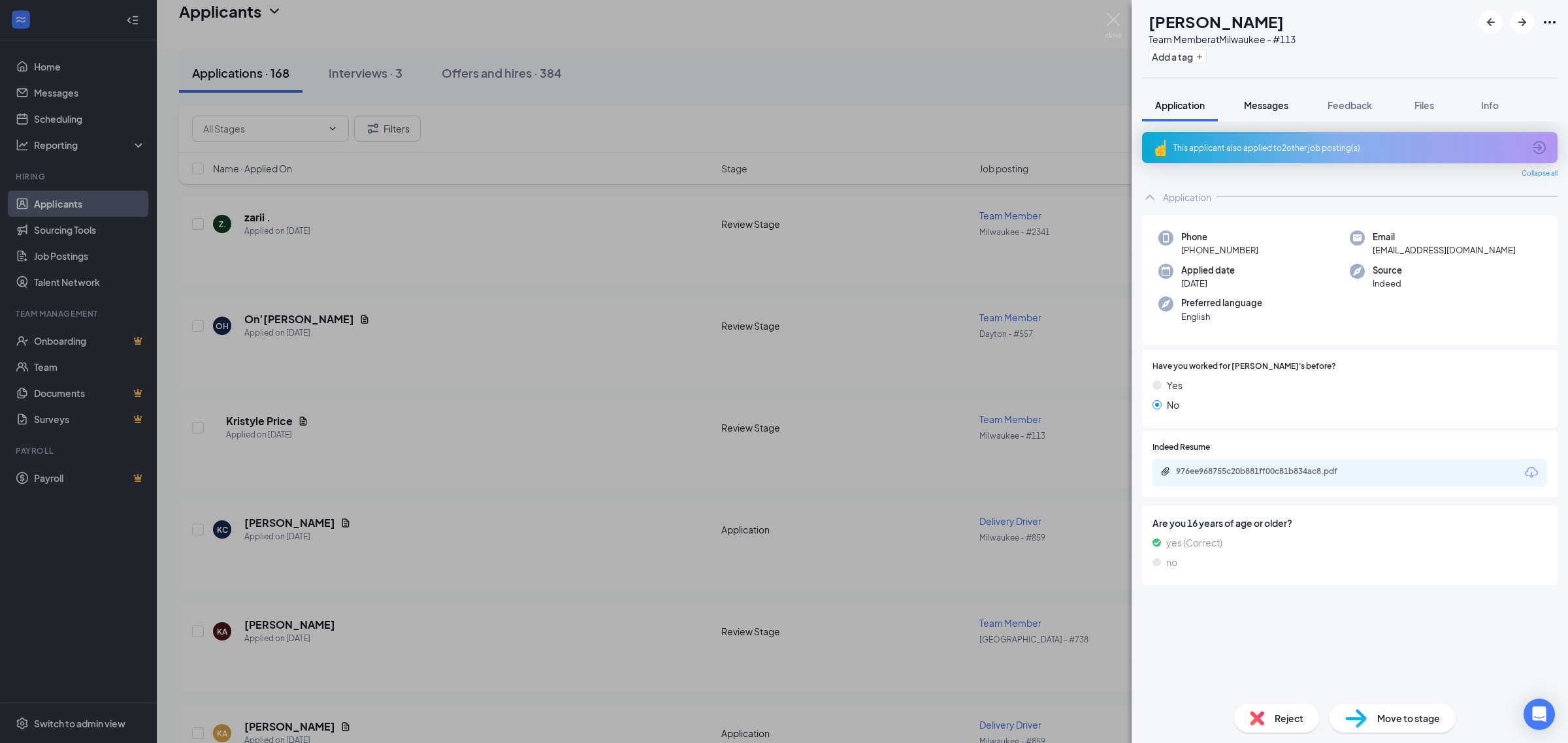
click at [1259, 106] on span "Messages" at bounding box center [1266, 106] width 45 height 12
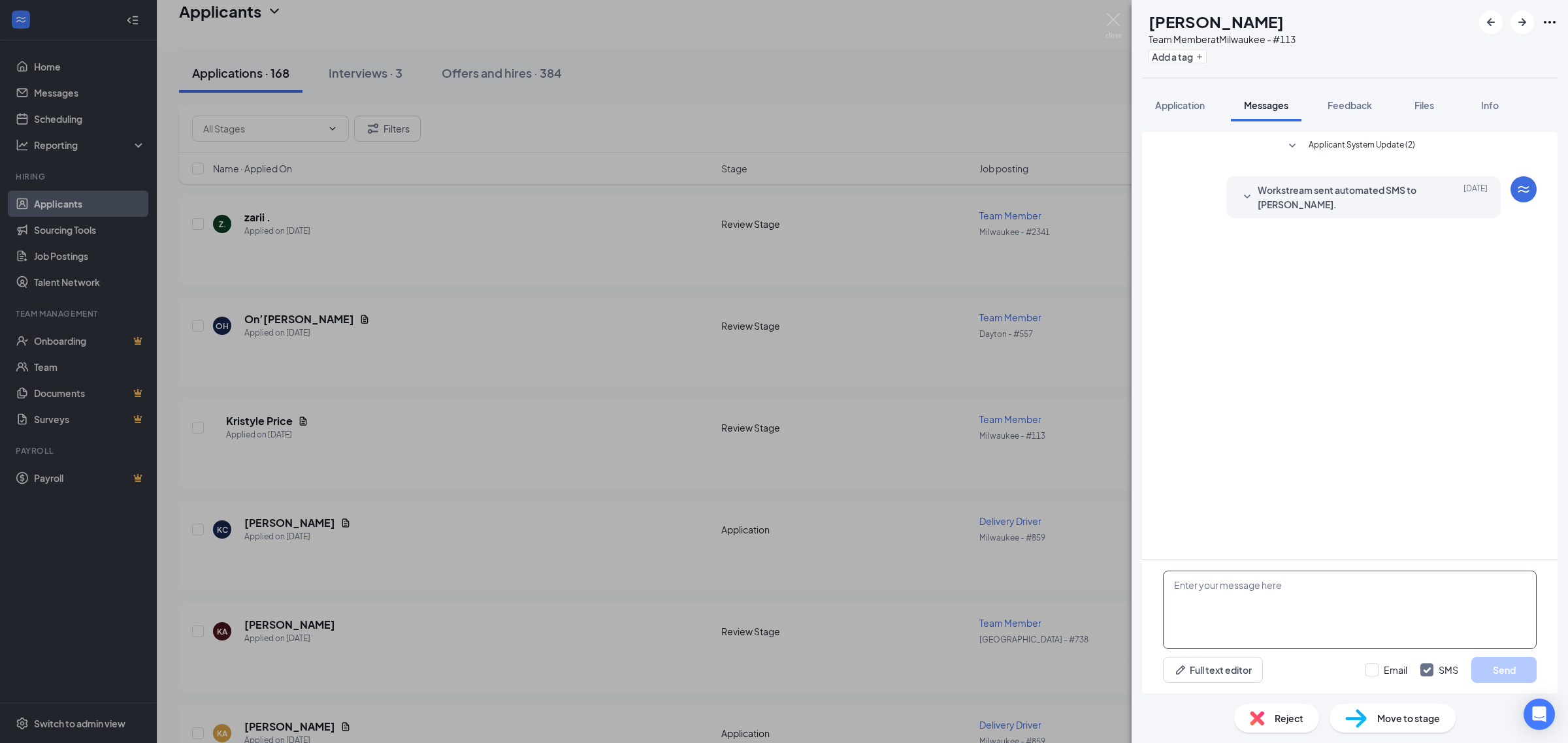
click at [1317, 612] on textarea at bounding box center [1349, 610] width 374 height 78
paste textarea "Just reviewing your application for Jimmy John’s. Can you come in Tuesday 9/16 …"
type textarea "Just reviewing your application for Jimmy John’s. Can you come in Tuesday 9/16 …"
click at [1477, 674] on button "Send" at bounding box center [1504, 670] width 65 height 26
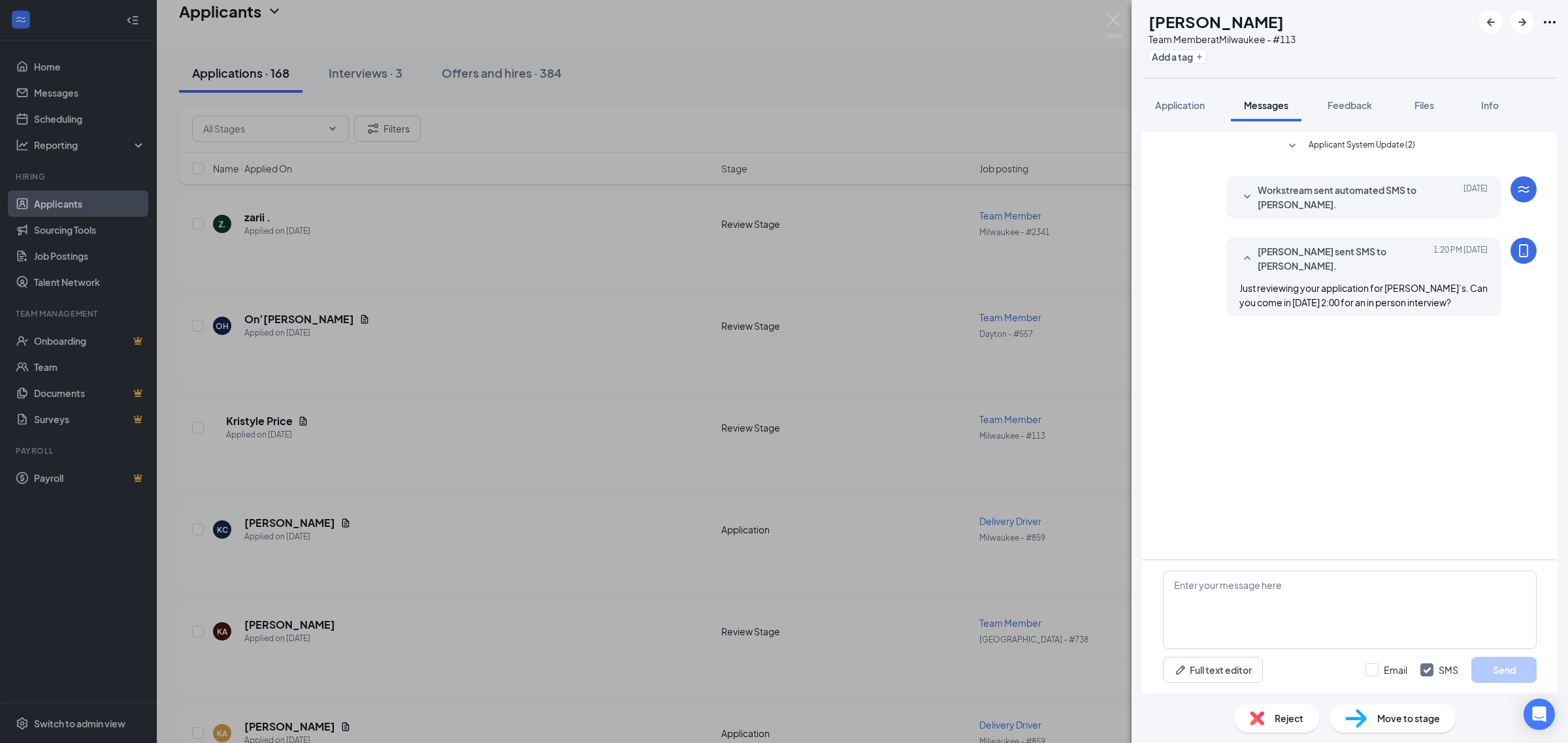
click at [1520, 37] on div "TJ Treonna Johnson Team Member at Milwaukee - #113 Add a tag" at bounding box center [1350, 39] width 436 height 77
click at [1522, 27] on icon "ArrowRight" at bounding box center [1522, 22] width 15 height 15
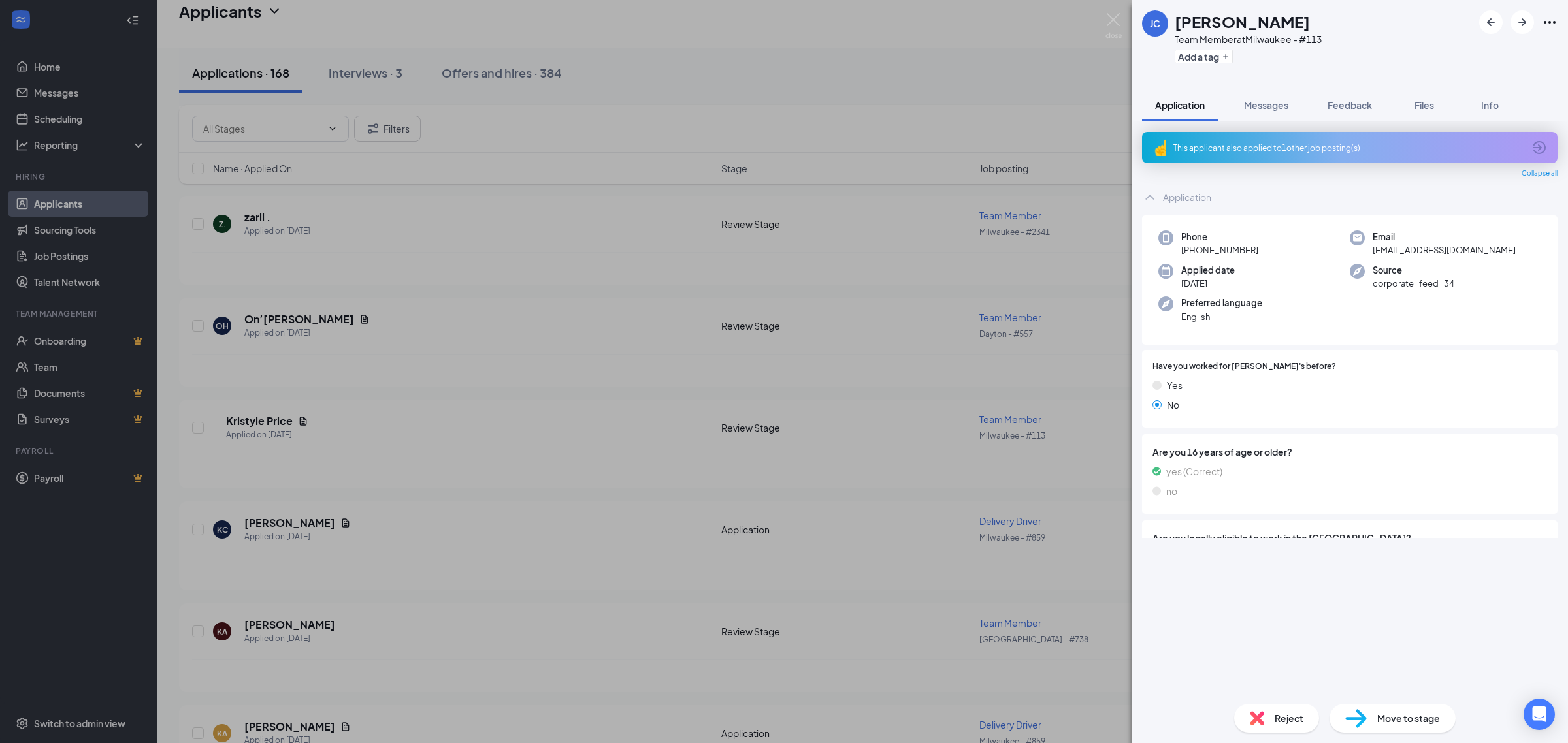
click at [1271, 109] on span "Messages" at bounding box center [1266, 106] width 45 height 12
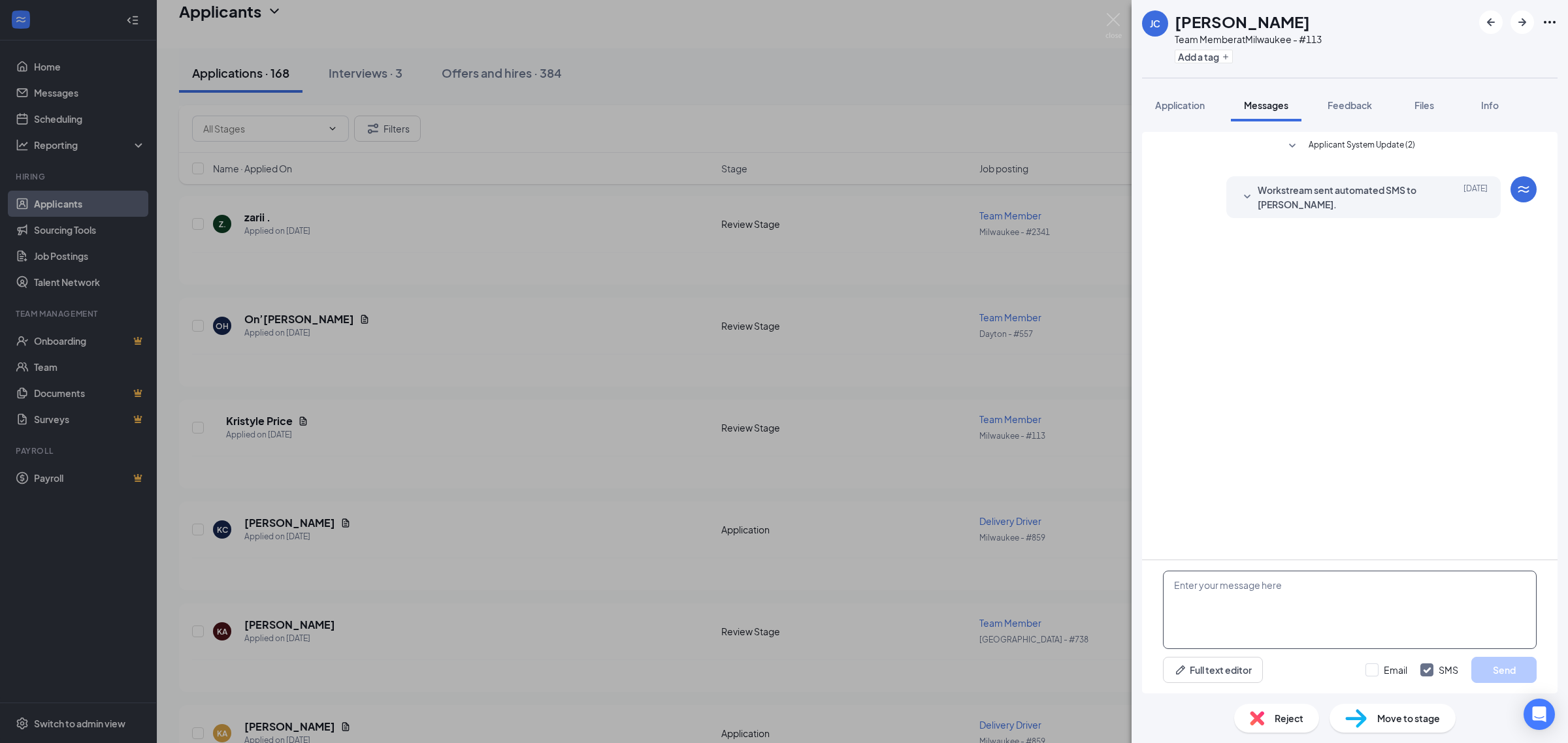
click at [1276, 621] on textarea at bounding box center [1349, 610] width 374 height 78
paste textarea "Just reviewing your application for Jimmy John’s. Can you come in Tuesday 9/16 …"
type textarea "Just reviewing your application for Jimmy John’s. Can you come in Tuesday 9/16 …"
click at [1476, 663] on button "Send" at bounding box center [1504, 670] width 65 height 26
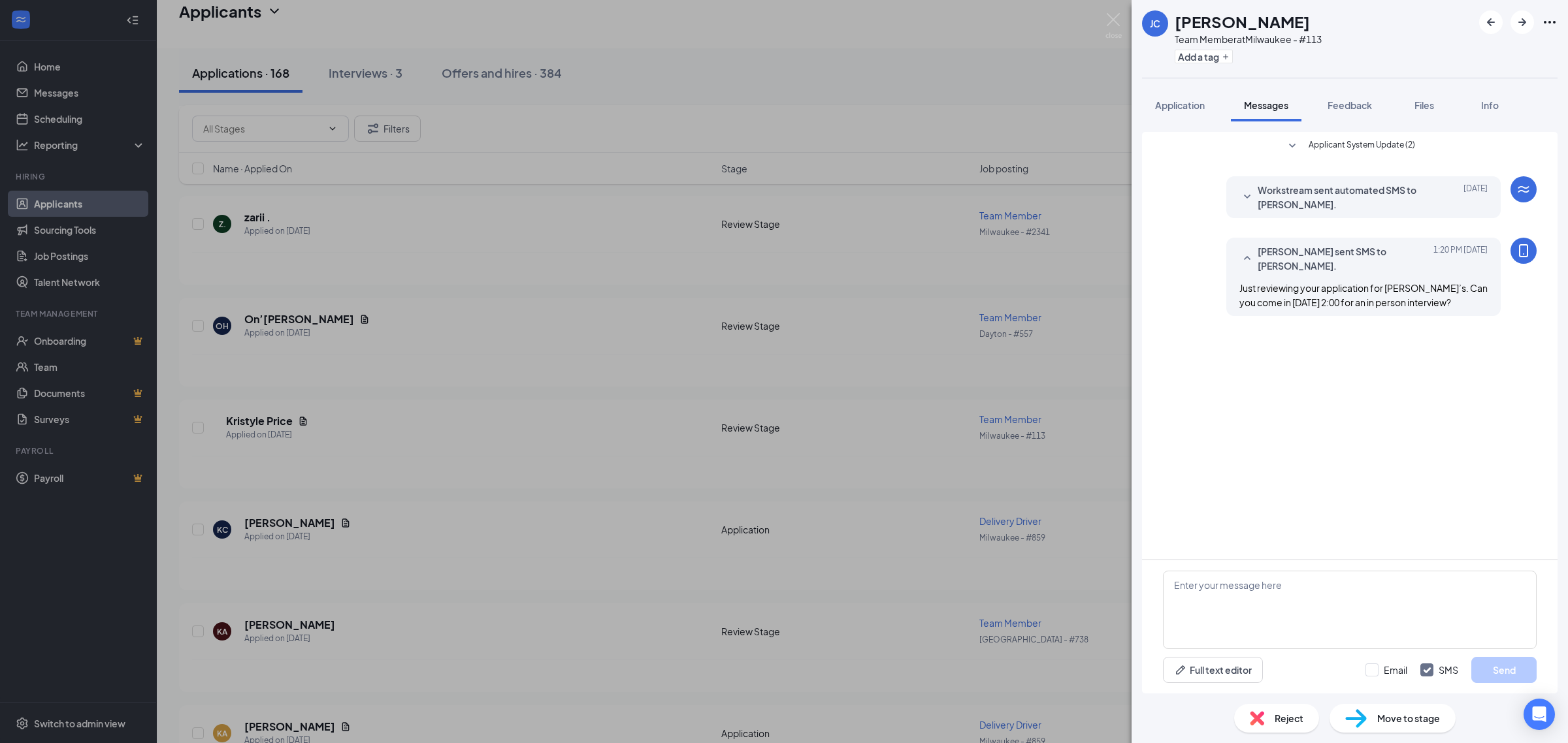
click at [1522, 34] on div "JC Jaetana Cortamilia Team Member at Milwaukee - #113 Add a tag" at bounding box center [1350, 39] width 436 height 77
click at [1522, 30] on button "button" at bounding box center [1522, 21] width 23 height 23
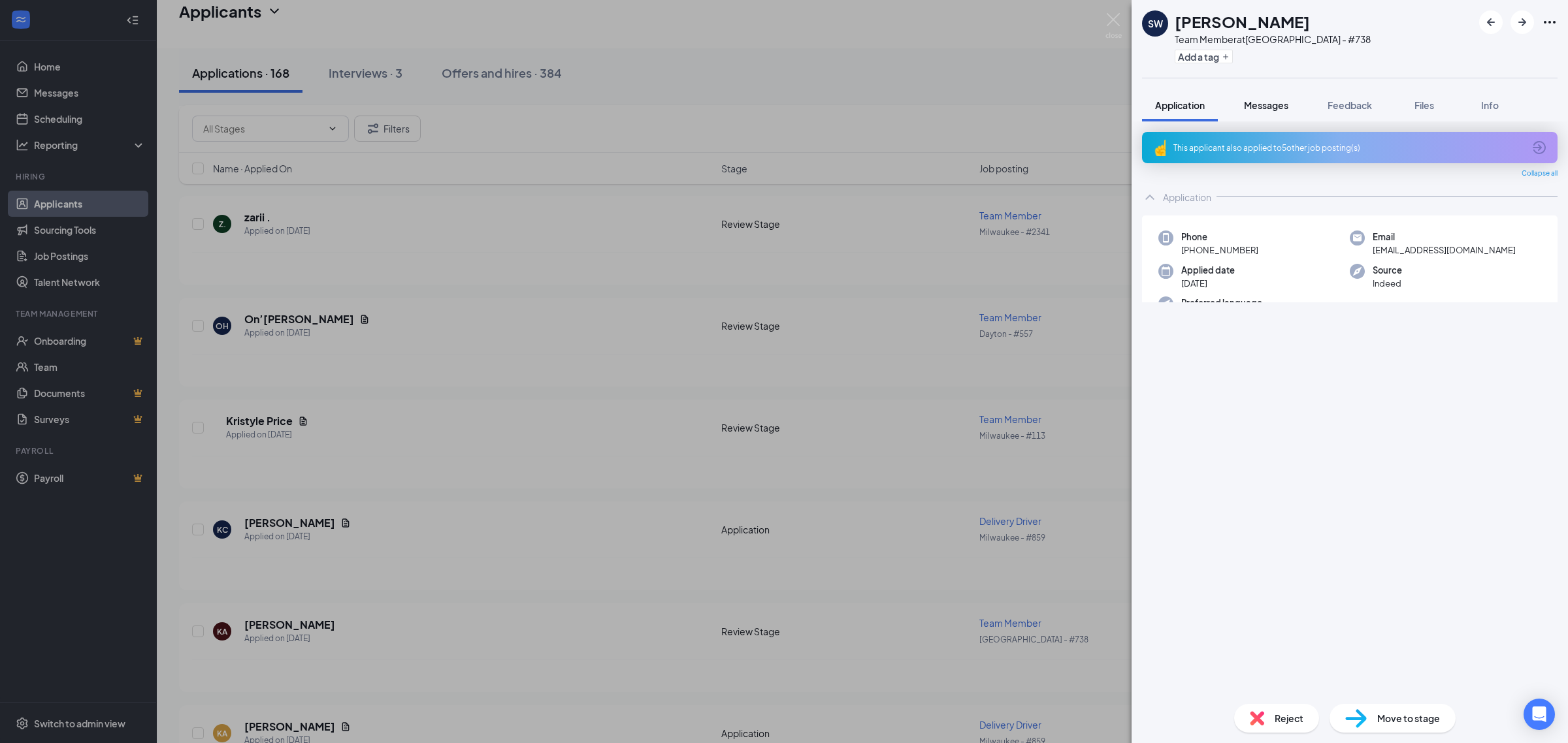
click at [1274, 112] on button "Messages" at bounding box center [1266, 105] width 70 height 33
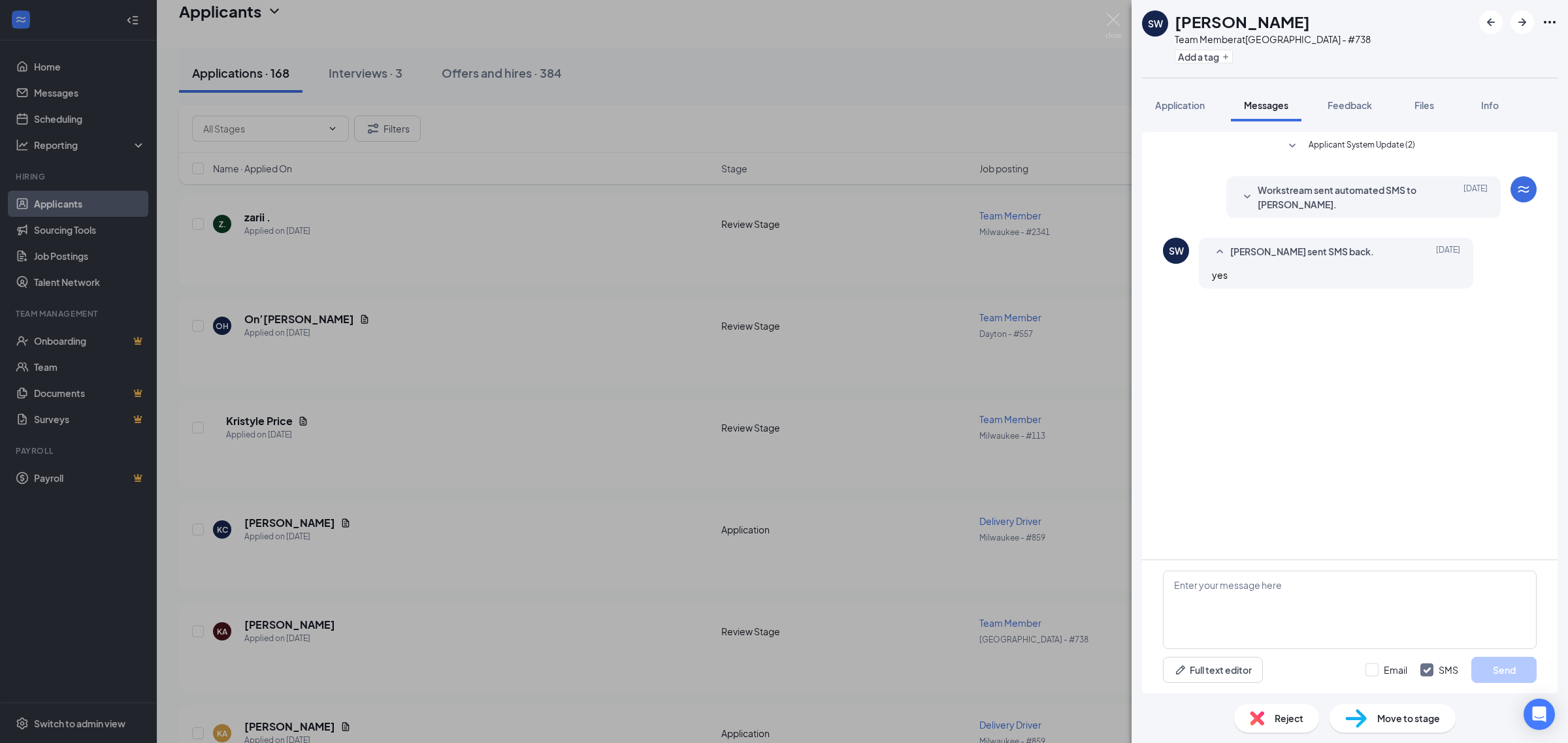
click at [1283, 725] on span "Reject" at bounding box center [1288, 718] width 28 height 15
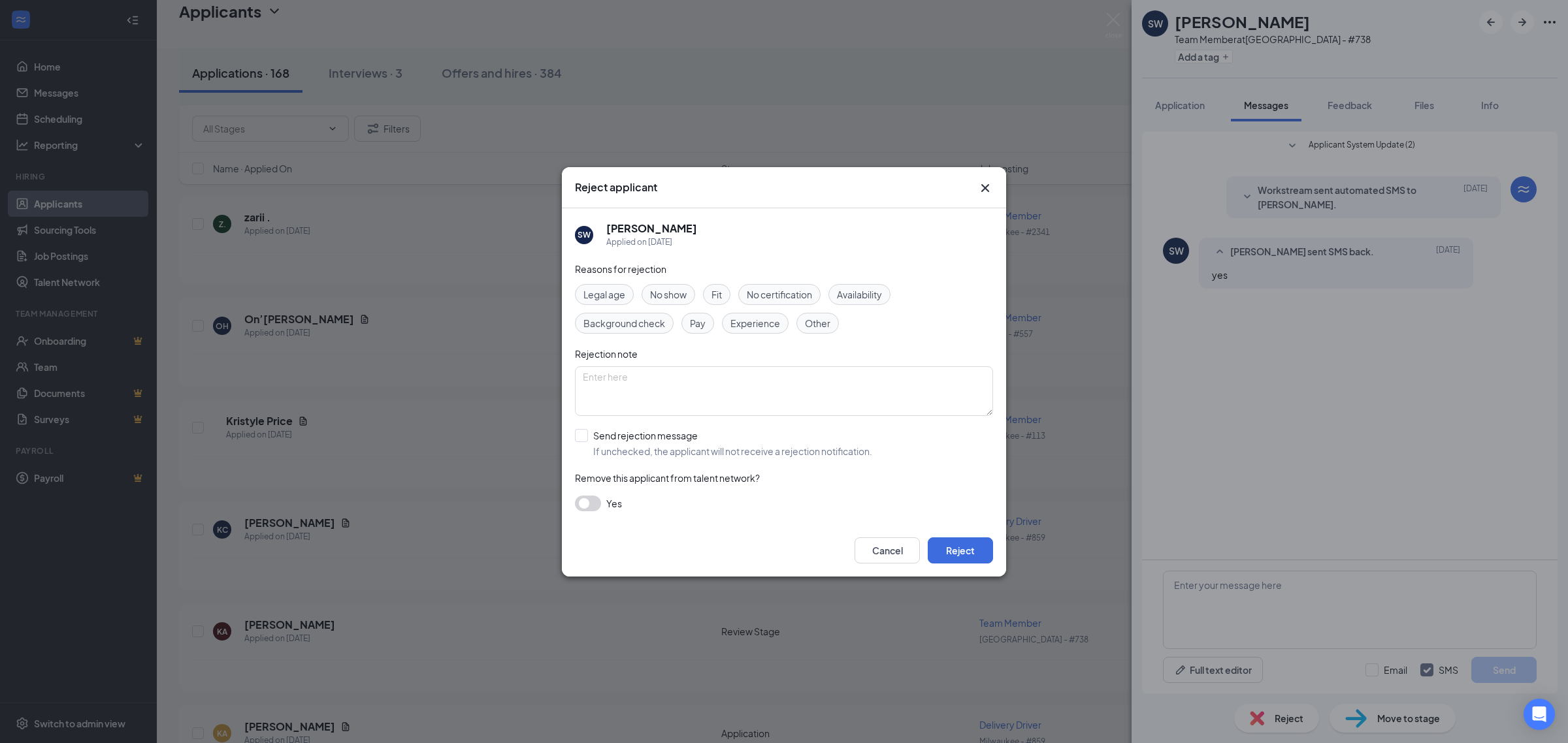
click at [596, 504] on button "button" at bounding box center [588, 503] width 26 height 15
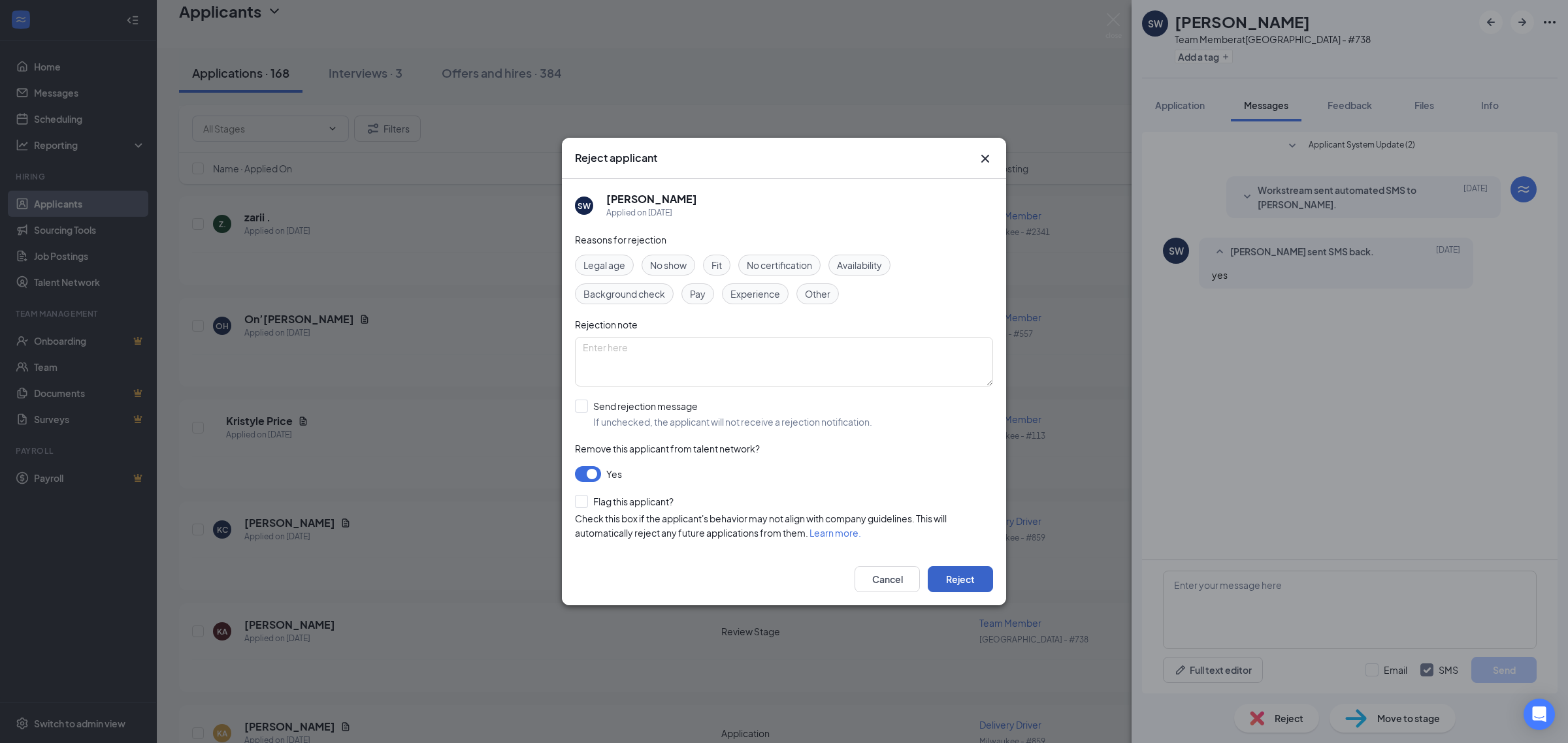
click at [985, 571] on button "Reject" at bounding box center [961, 579] width 65 height 26
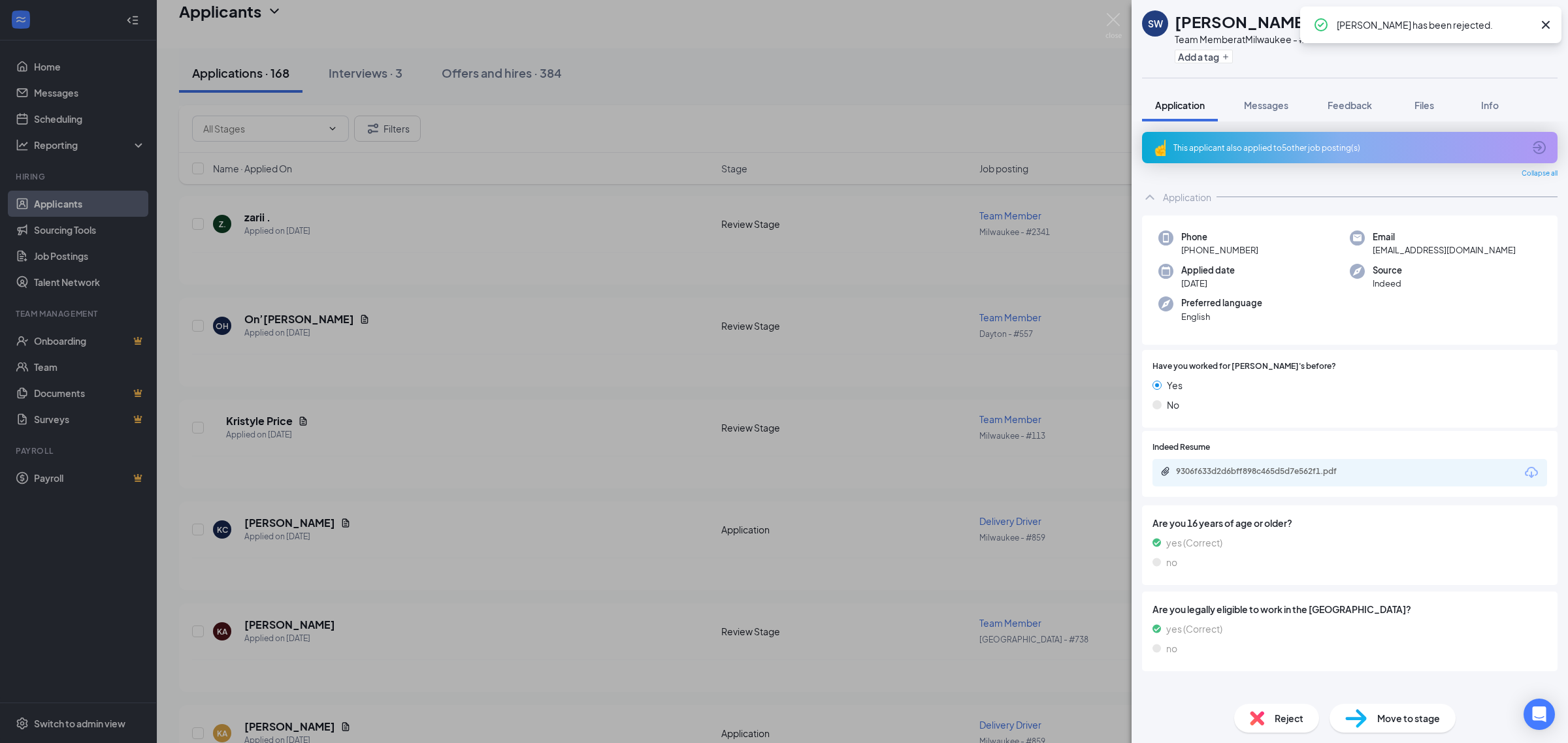
click at [1288, 709] on div "Reject" at bounding box center [1276, 718] width 85 height 28
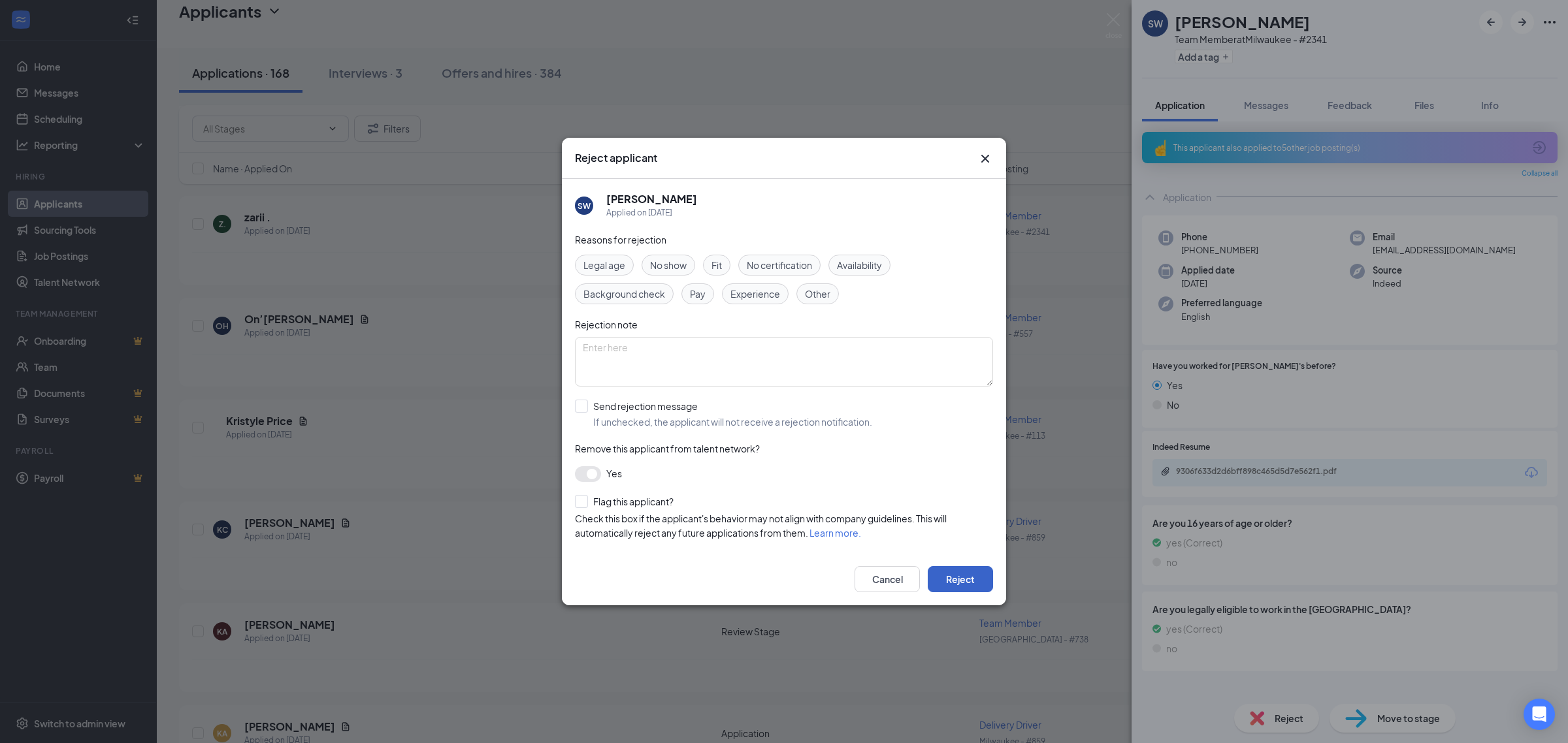
click at [970, 574] on button "Reject" at bounding box center [961, 579] width 65 height 26
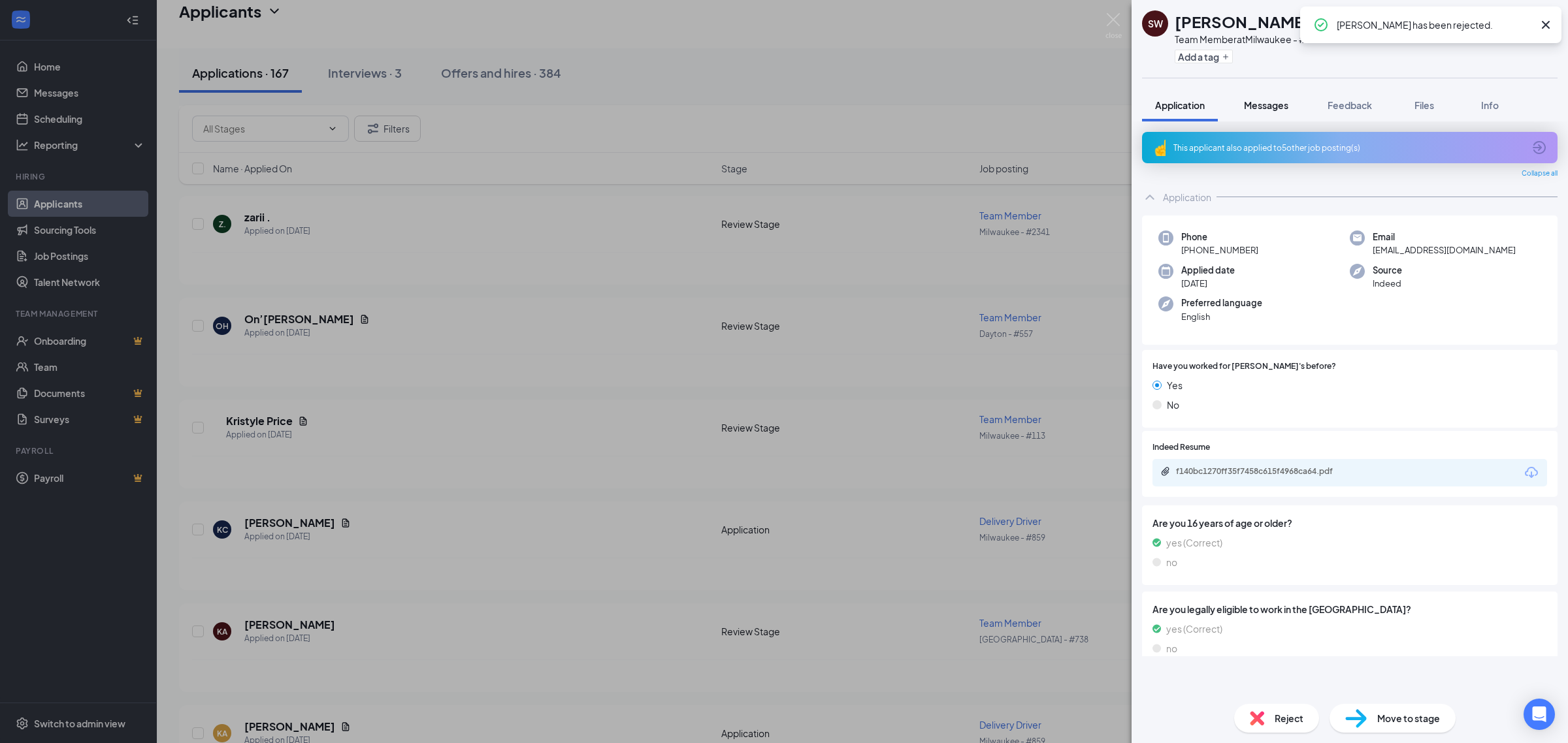
click at [1271, 107] on span "Messages" at bounding box center [1266, 106] width 45 height 12
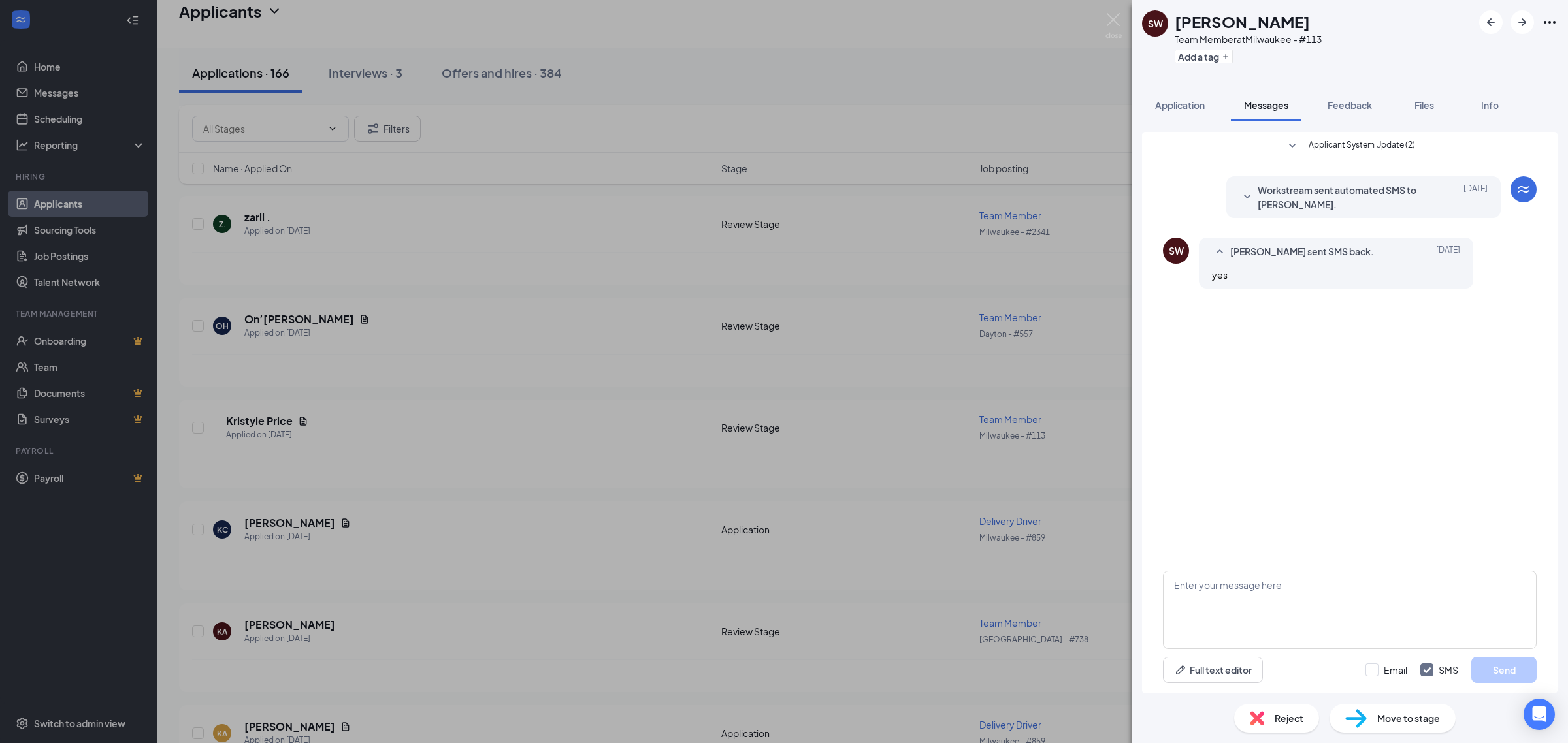
click at [1300, 719] on span "Reject" at bounding box center [1288, 718] width 28 height 15
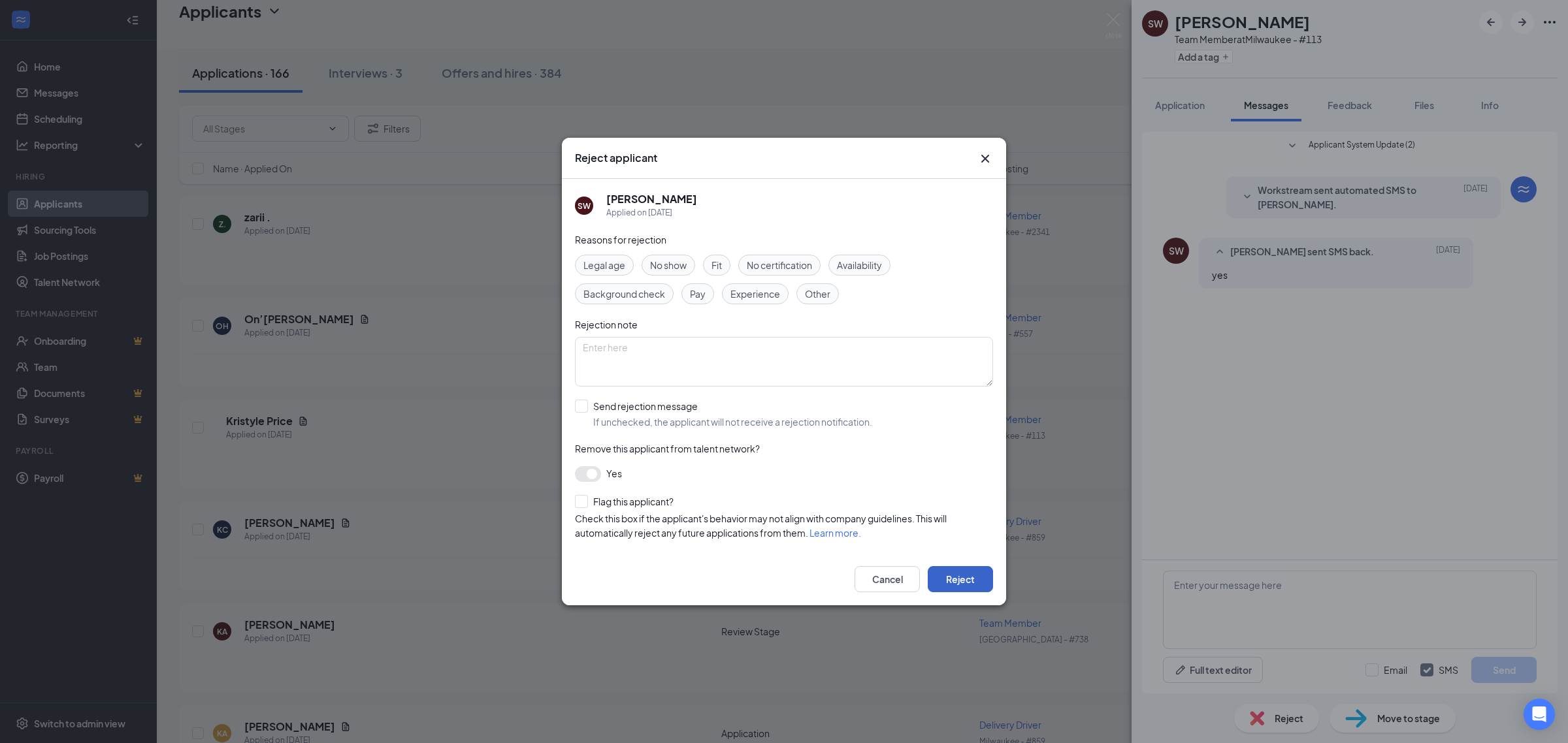
click at [977, 578] on button "Reject" at bounding box center [961, 579] width 65 height 26
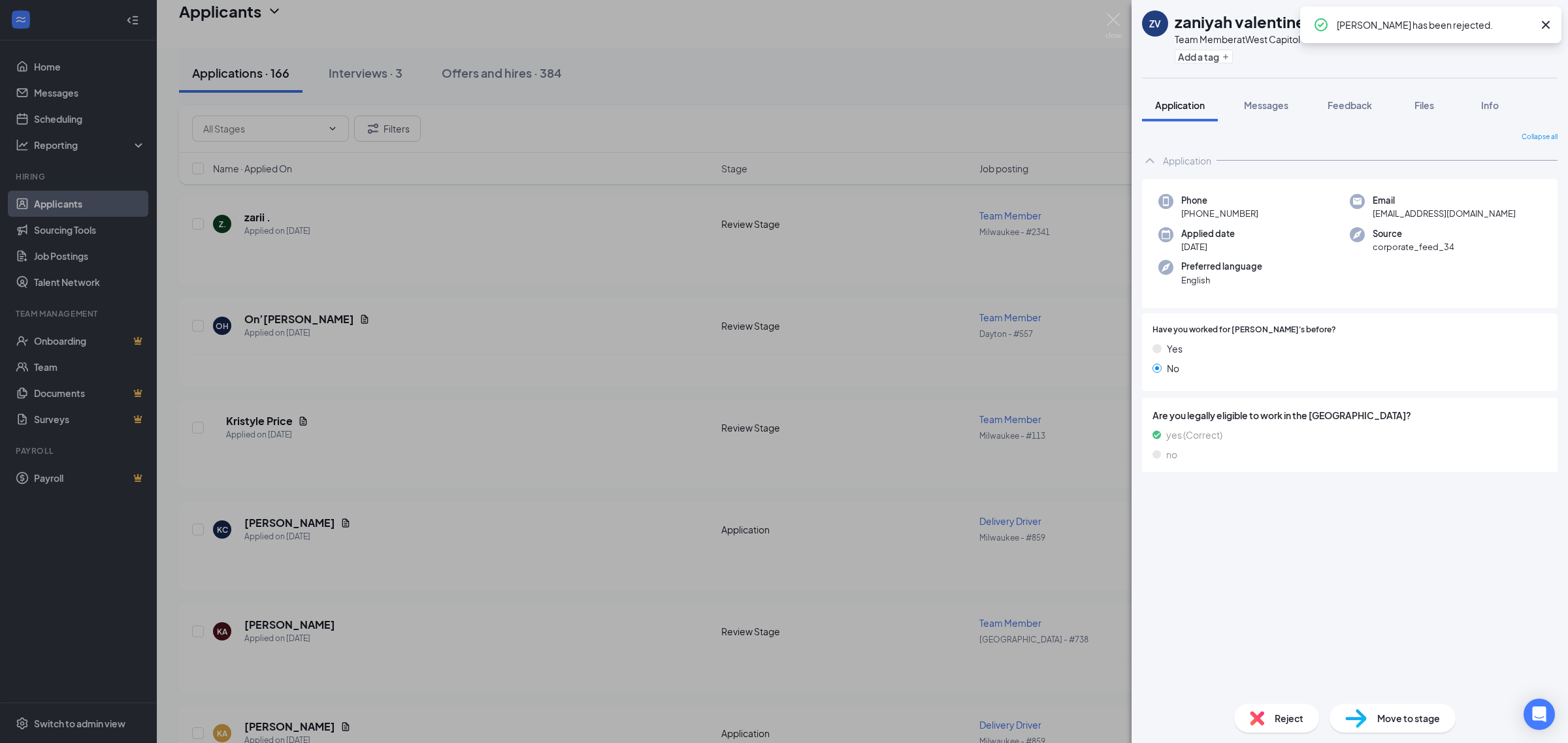
click at [1269, 94] on button "Messages" at bounding box center [1266, 105] width 70 height 33
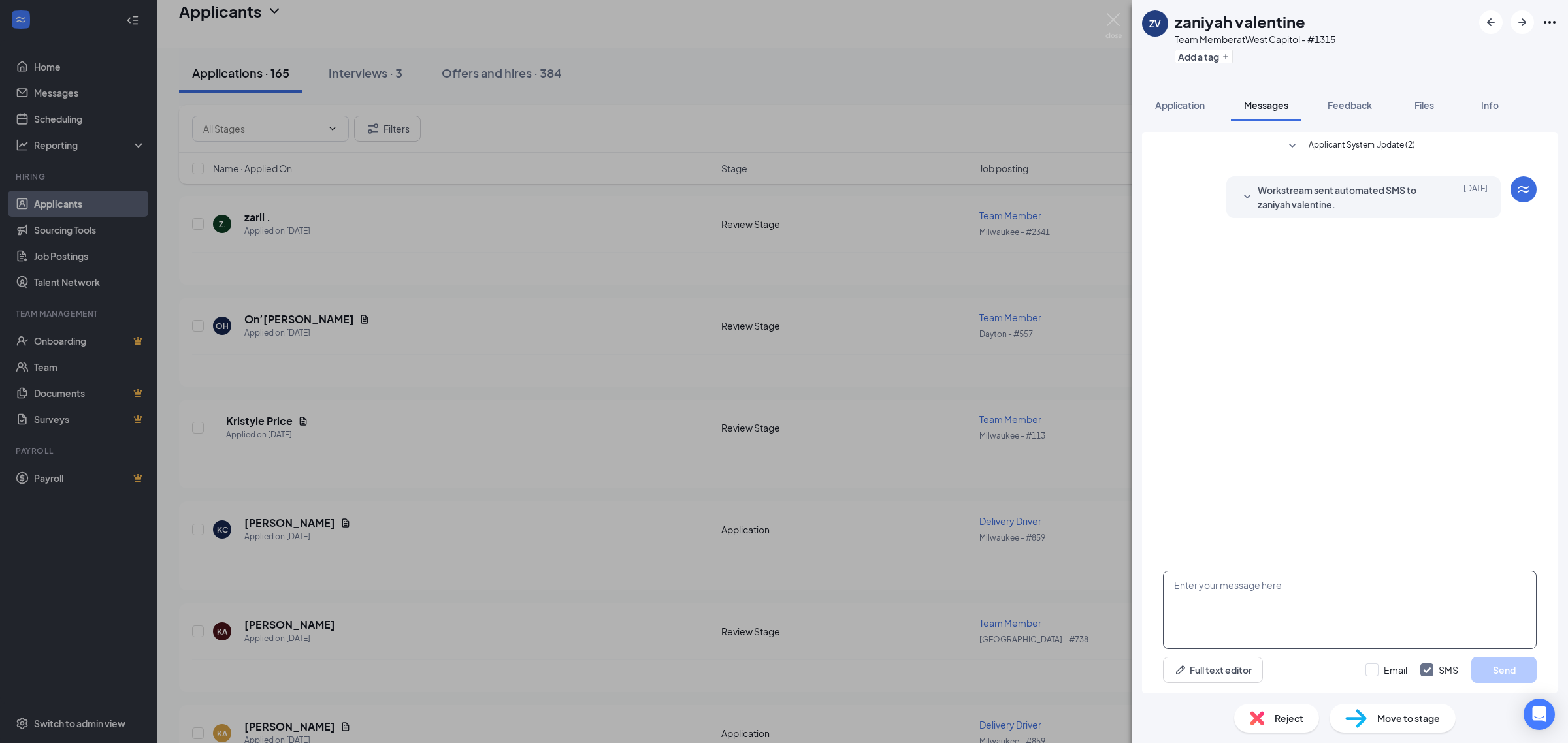
click at [1254, 625] on textarea at bounding box center [1349, 610] width 374 height 78
paste textarea "Just reviewing your application for Jimmy John’s. Can you come in Tuesday 9/16 …"
type textarea "Just reviewing your application for Jimmy John’s. Can you come in Tuesday 9/16 …"
click at [1504, 667] on button "Send" at bounding box center [1504, 670] width 65 height 26
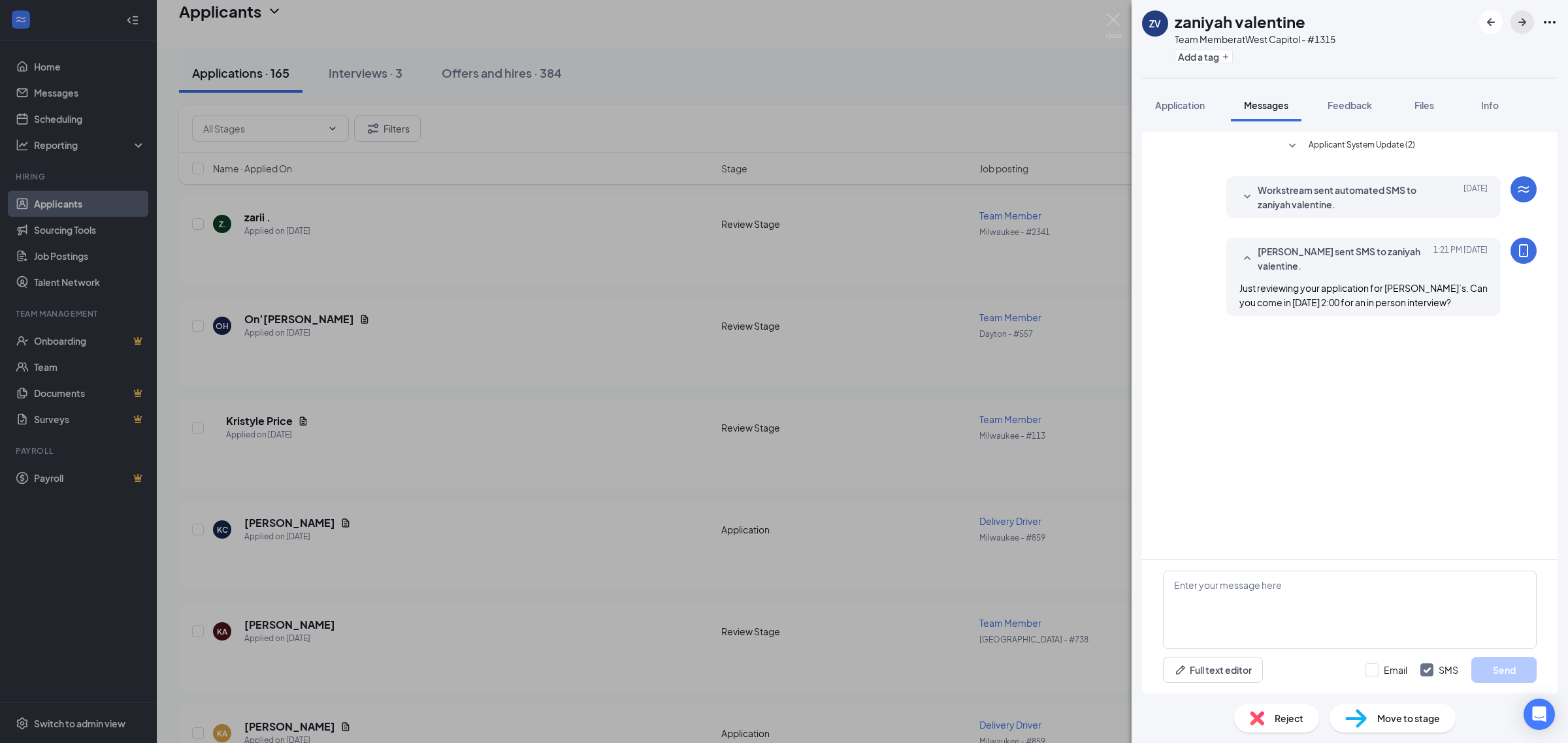
click at [1525, 26] on icon "ArrowRight" at bounding box center [1522, 22] width 15 height 15
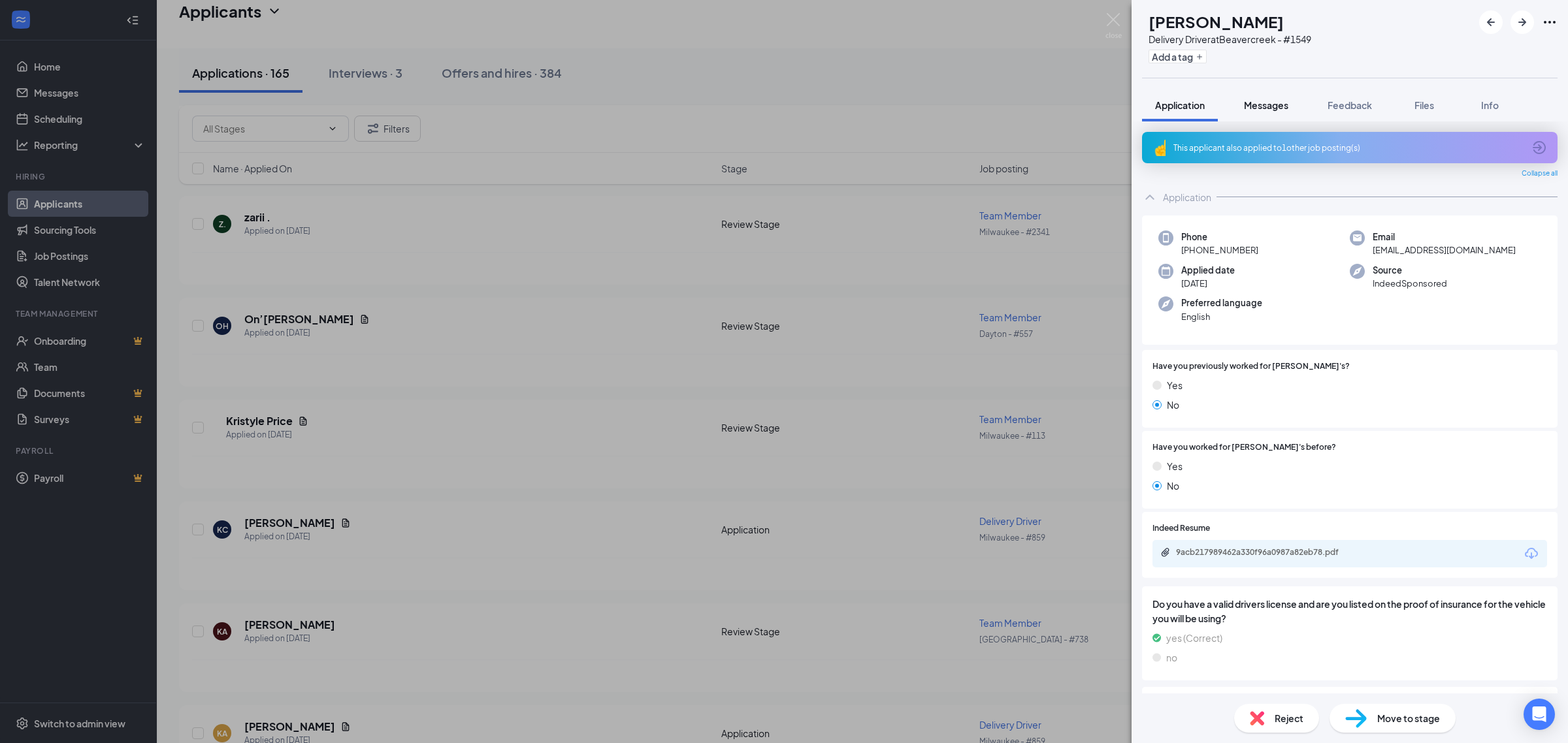
click at [1266, 109] on span "Messages" at bounding box center [1266, 106] width 45 height 12
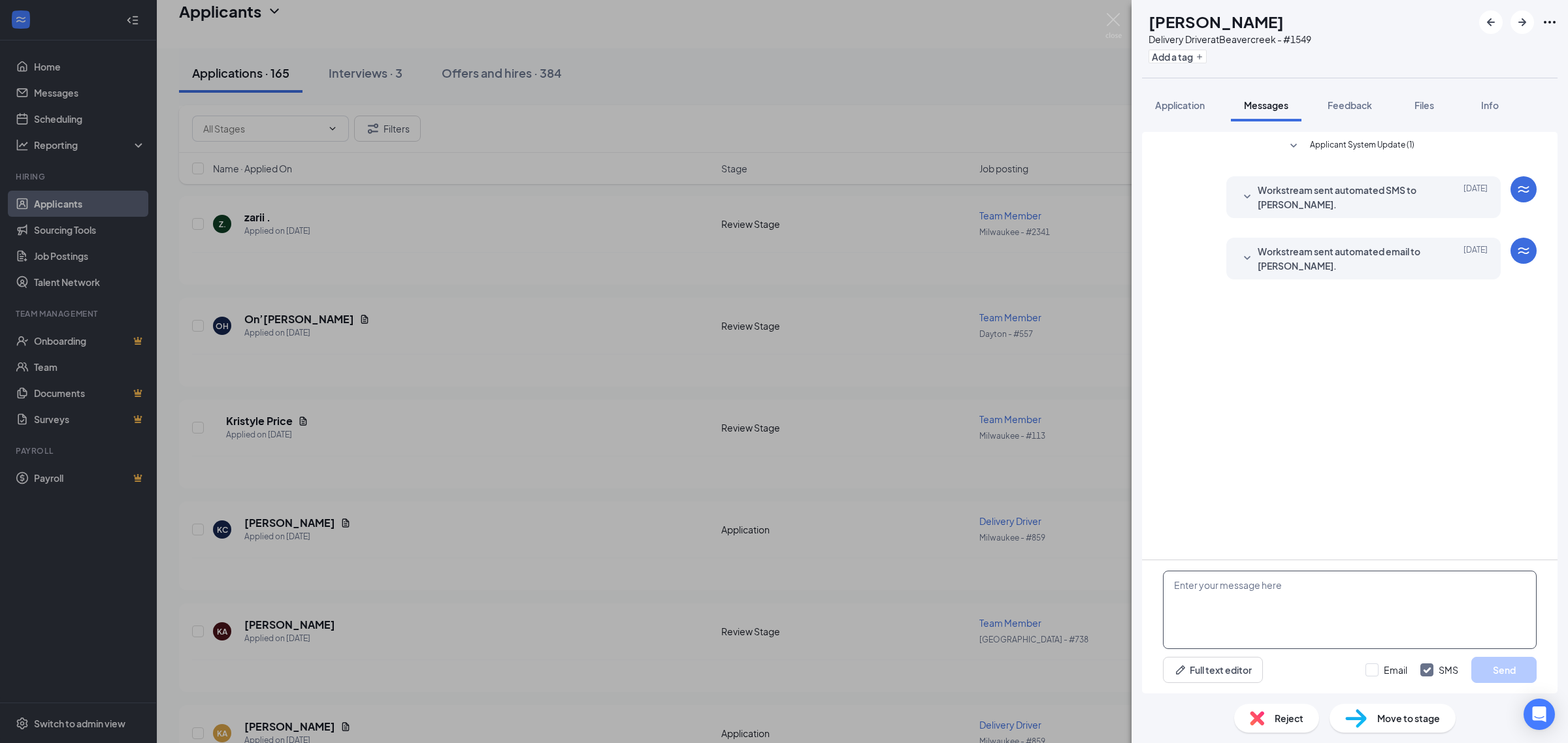
click at [1248, 628] on textarea at bounding box center [1349, 610] width 374 height 78
paste textarea "Just reviewing your application for Jimmy John’s. Can you come in Tuesday 9/16 …"
type textarea "Just reviewing your application for Jimmy John’s. Can you come in Tuesday 9/16 …"
drag, startPoint x: 1530, startPoint y: 663, endPoint x: 1527, endPoint y: 611, distance: 52.1
click at [1528, 663] on button "Send" at bounding box center [1504, 670] width 65 height 26
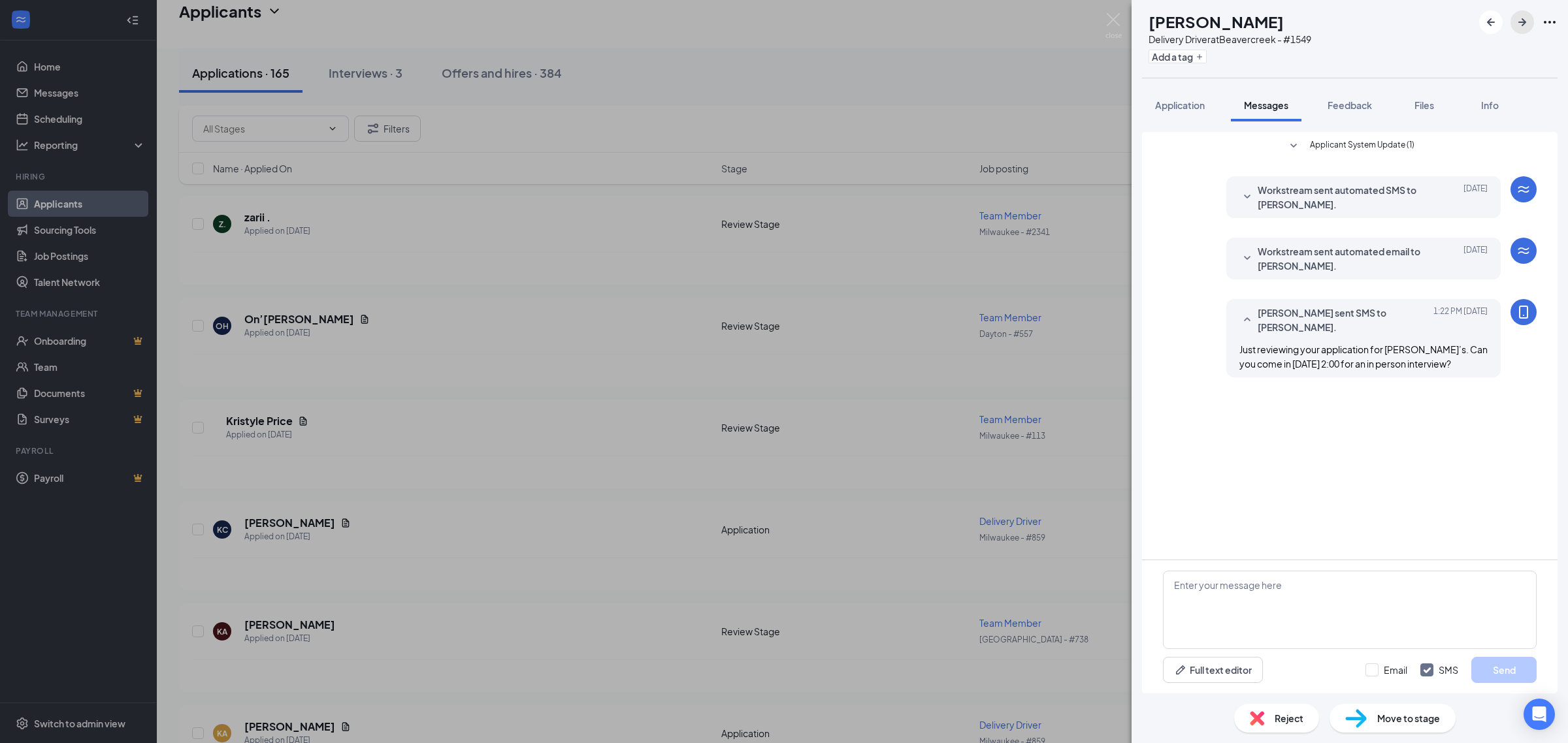
click at [1532, 24] on button "button" at bounding box center [1522, 21] width 23 height 23
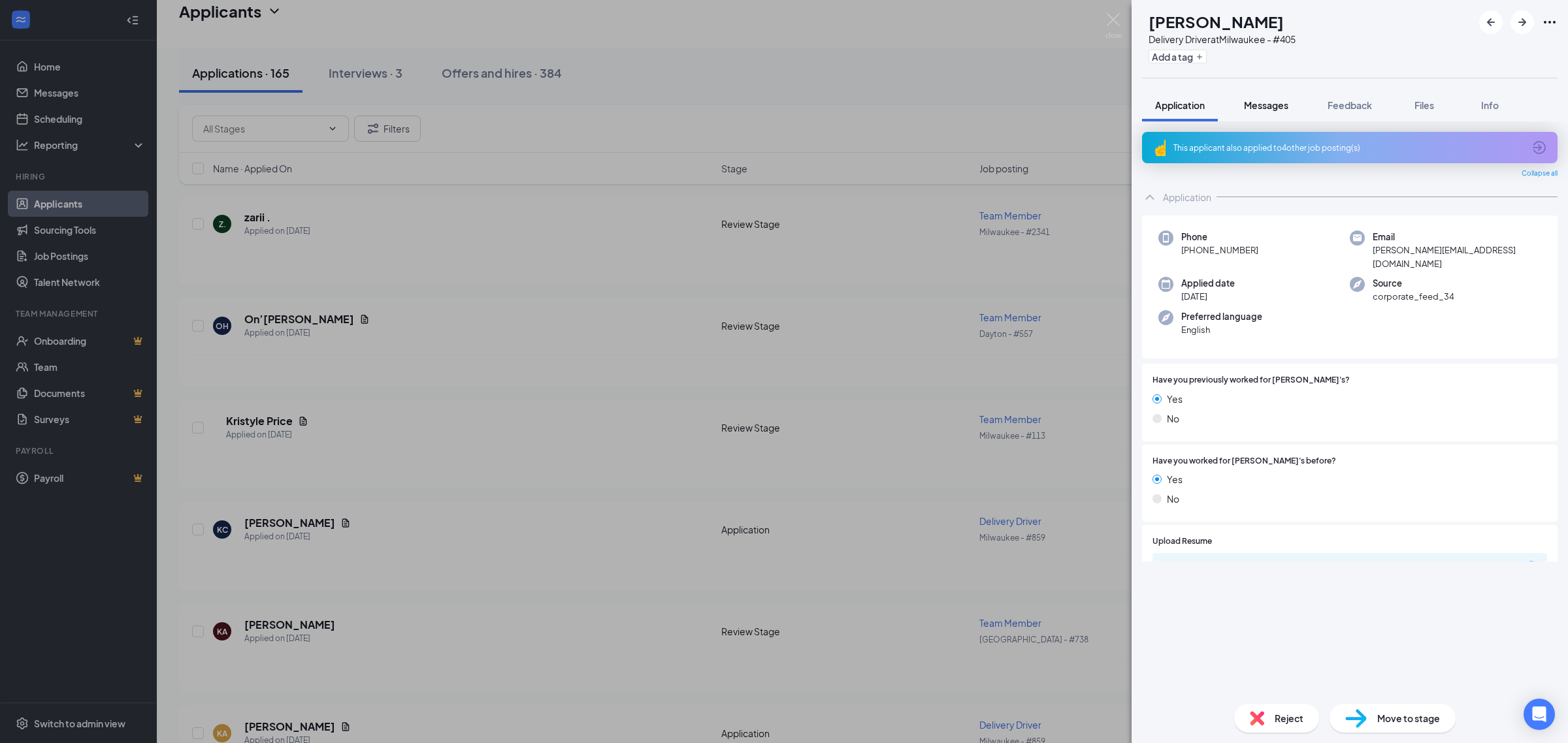
click at [1274, 109] on span "Messages" at bounding box center [1266, 106] width 45 height 12
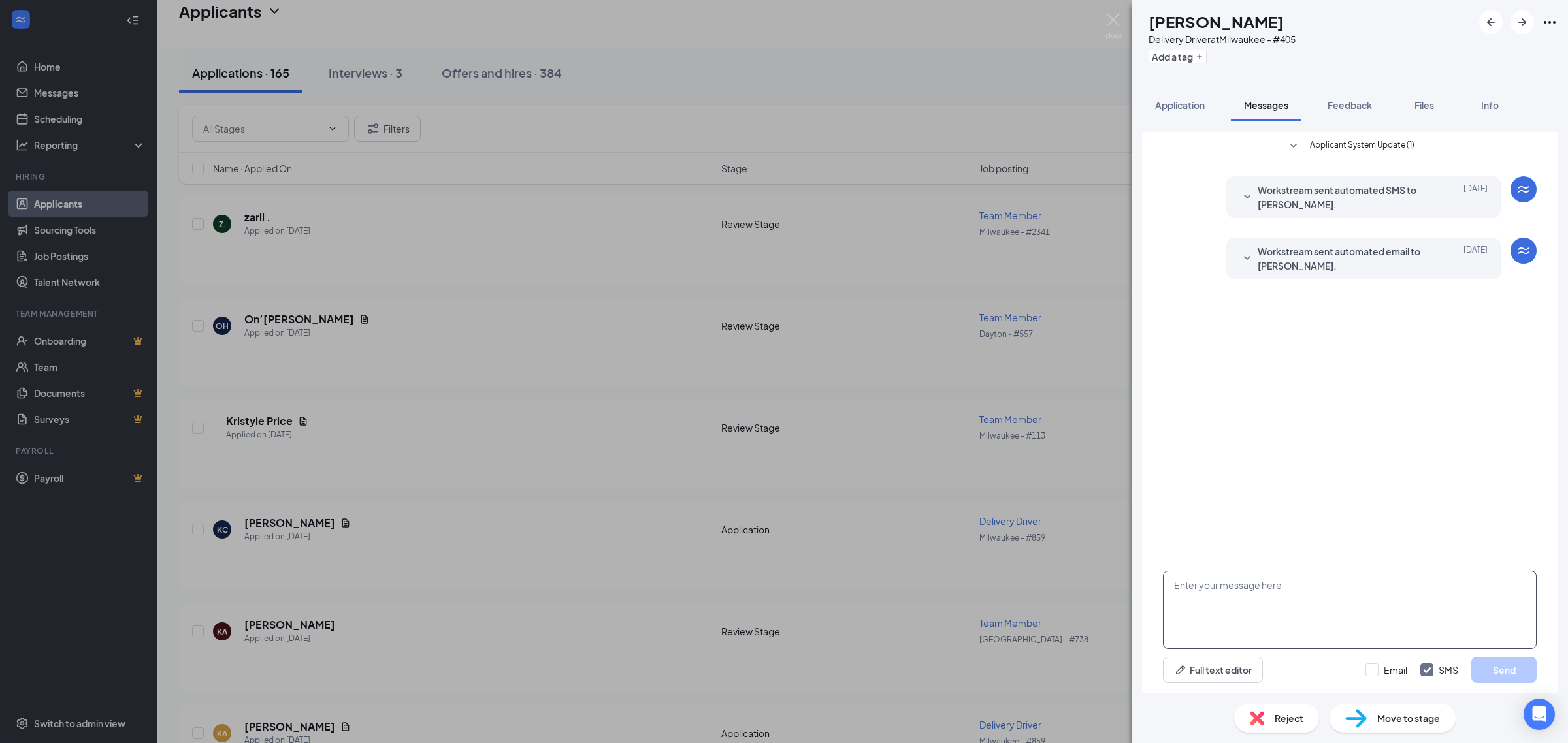
click at [1296, 621] on textarea at bounding box center [1349, 610] width 374 height 78
paste textarea "Just reviewing your application for Jimmy John’s. Can you come in Tuesday 9/16 …"
type textarea "Just reviewing your application for Jimmy John’s. Can you come in Tuesday 9/16 …"
click at [1508, 663] on button "Send" at bounding box center [1504, 670] width 65 height 26
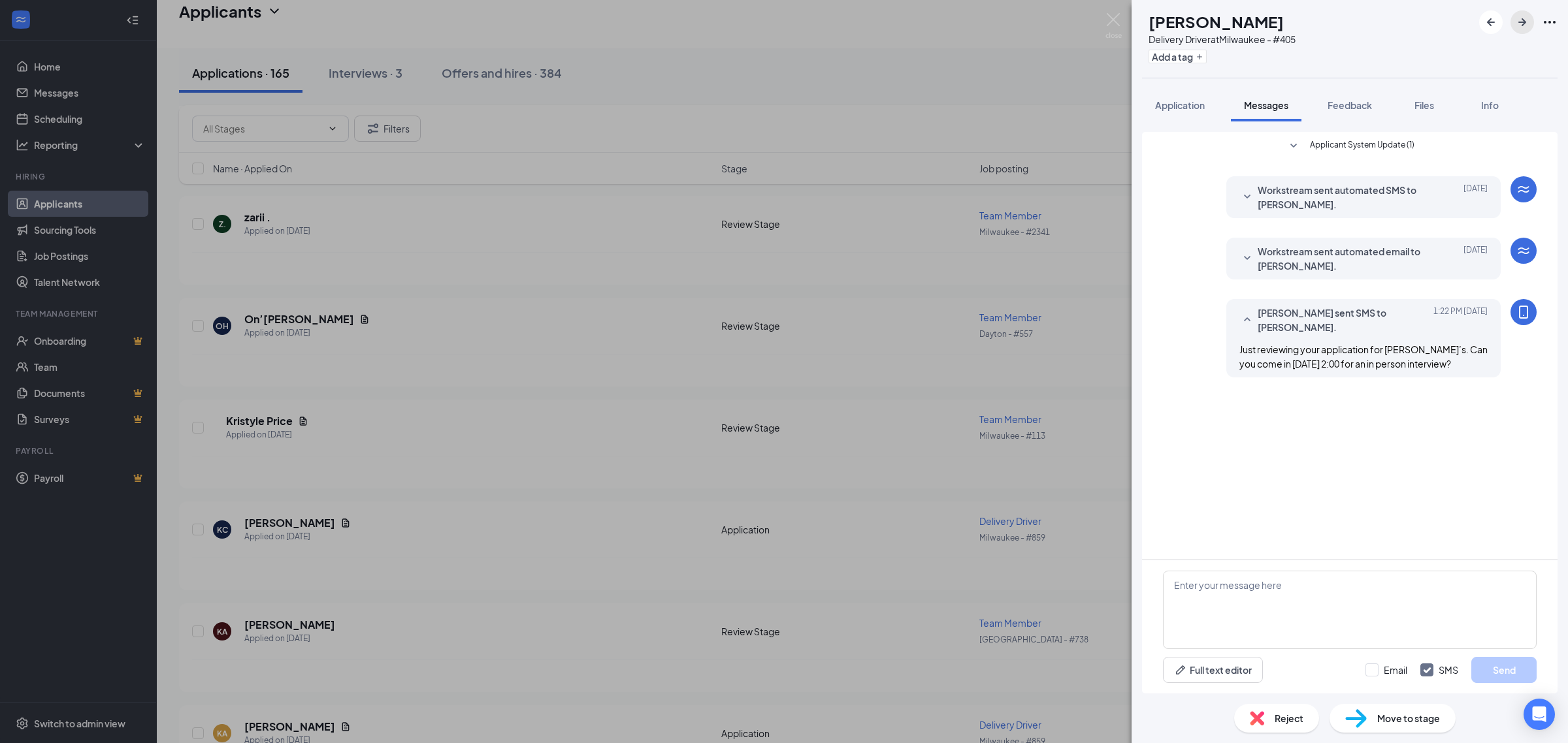
click at [1523, 23] on icon "ArrowRight" at bounding box center [1522, 21] width 8 height 8
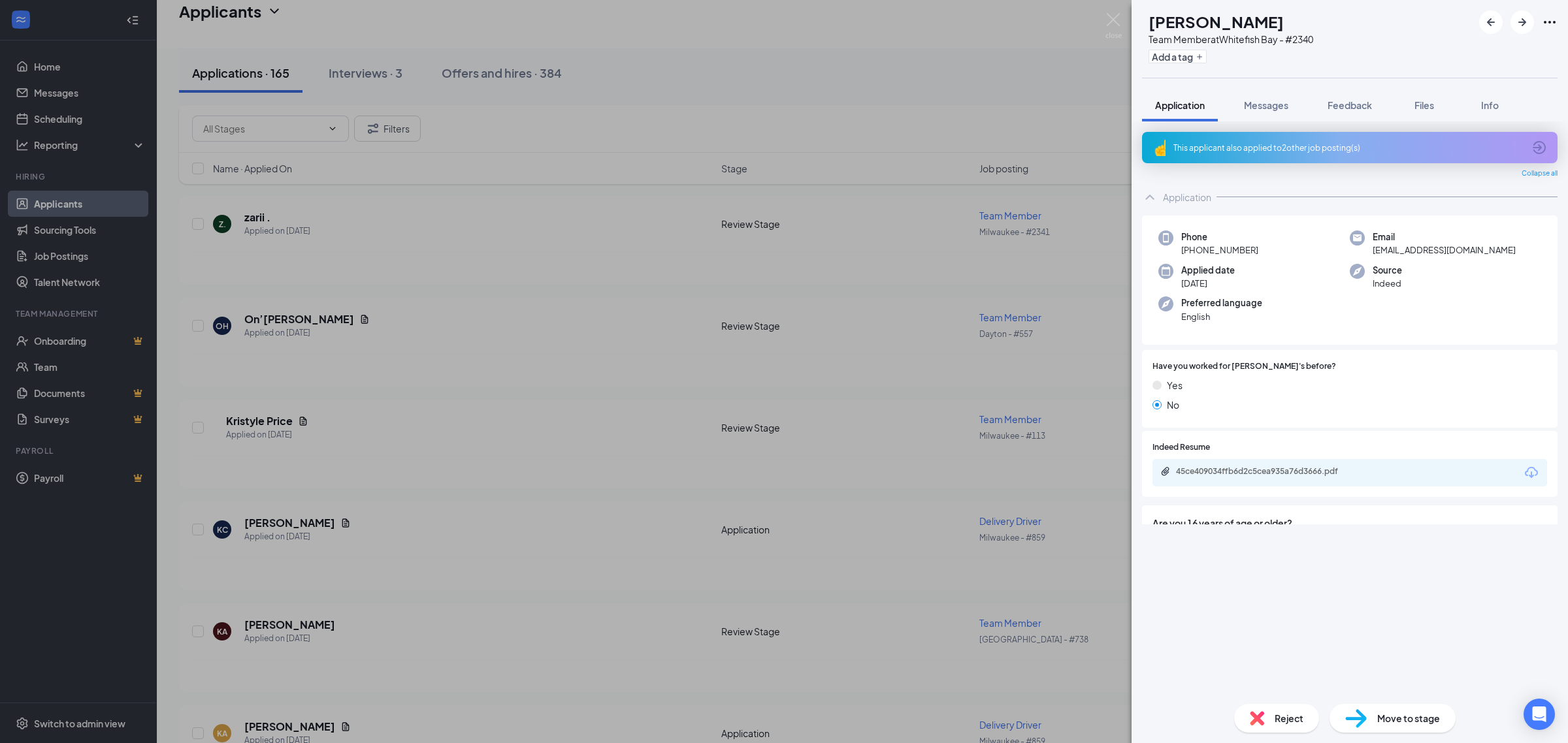
click at [1272, 110] on span "Messages" at bounding box center [1266, 106] width 45 height 12
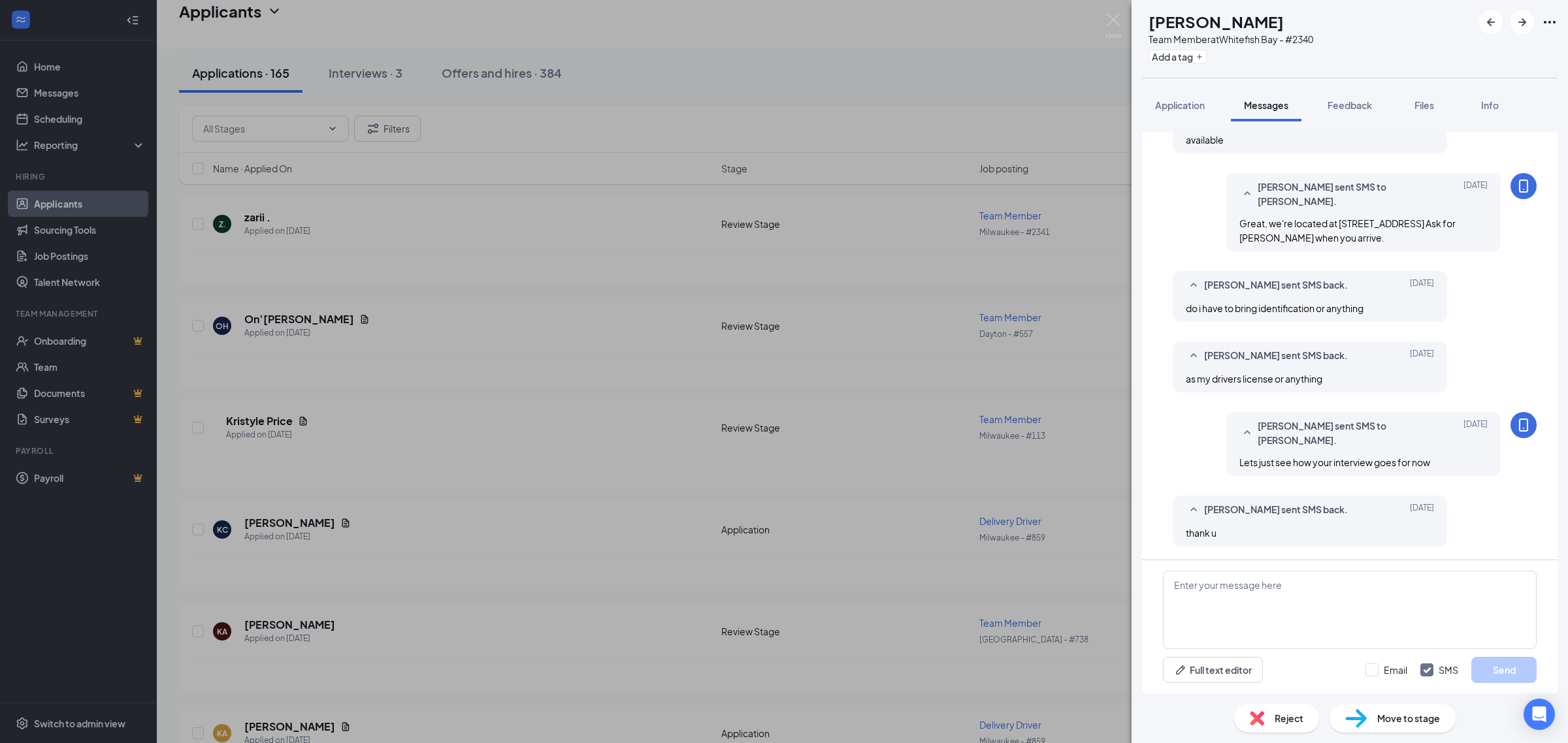
scroll to position [415, 0]
click at [1520, 27] on icon "ArrowRight" at bounding box center [1522, 22] width 15 height 15
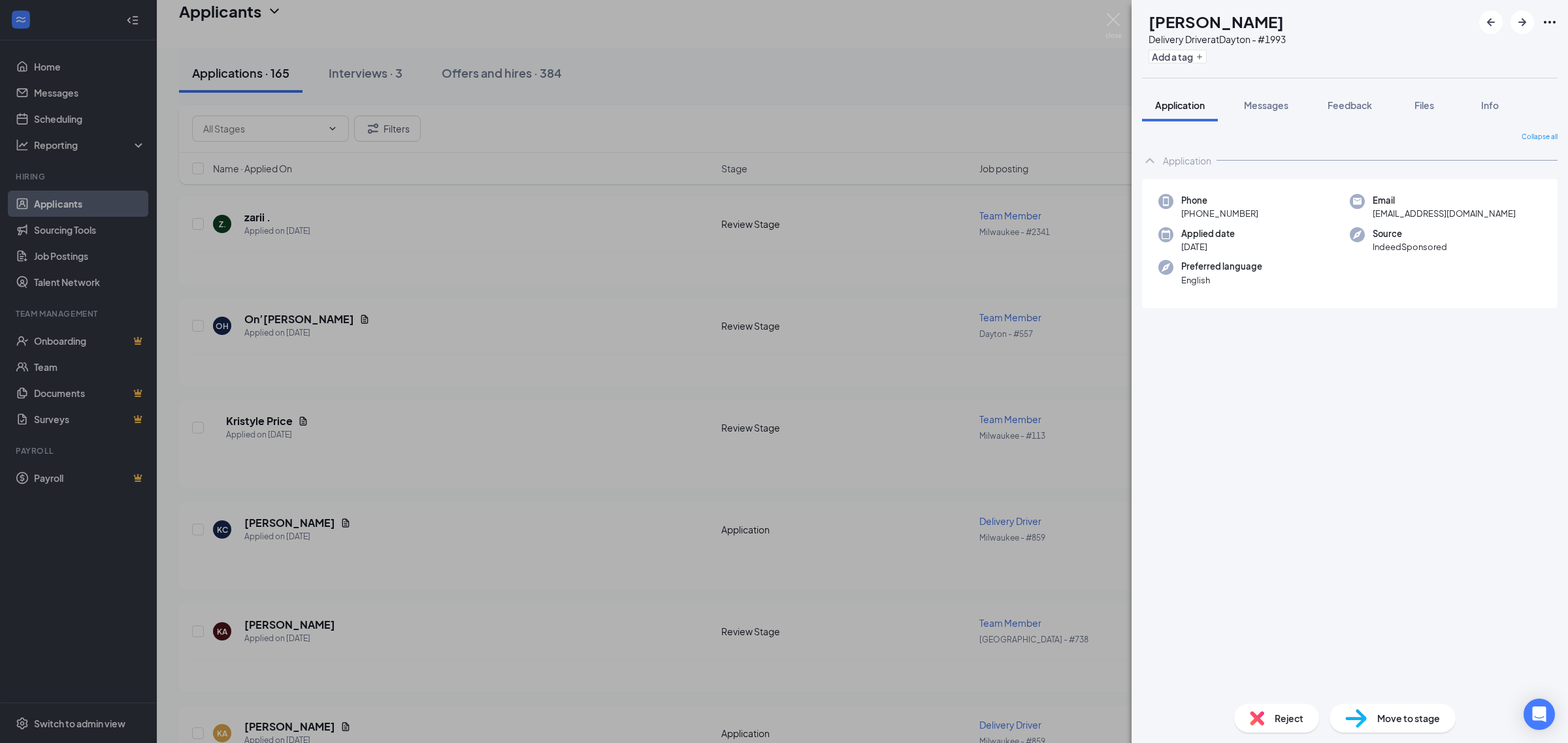
click at [1267, 109] on span "Messages" at bounding box center [1266, 106] width 45 height 12
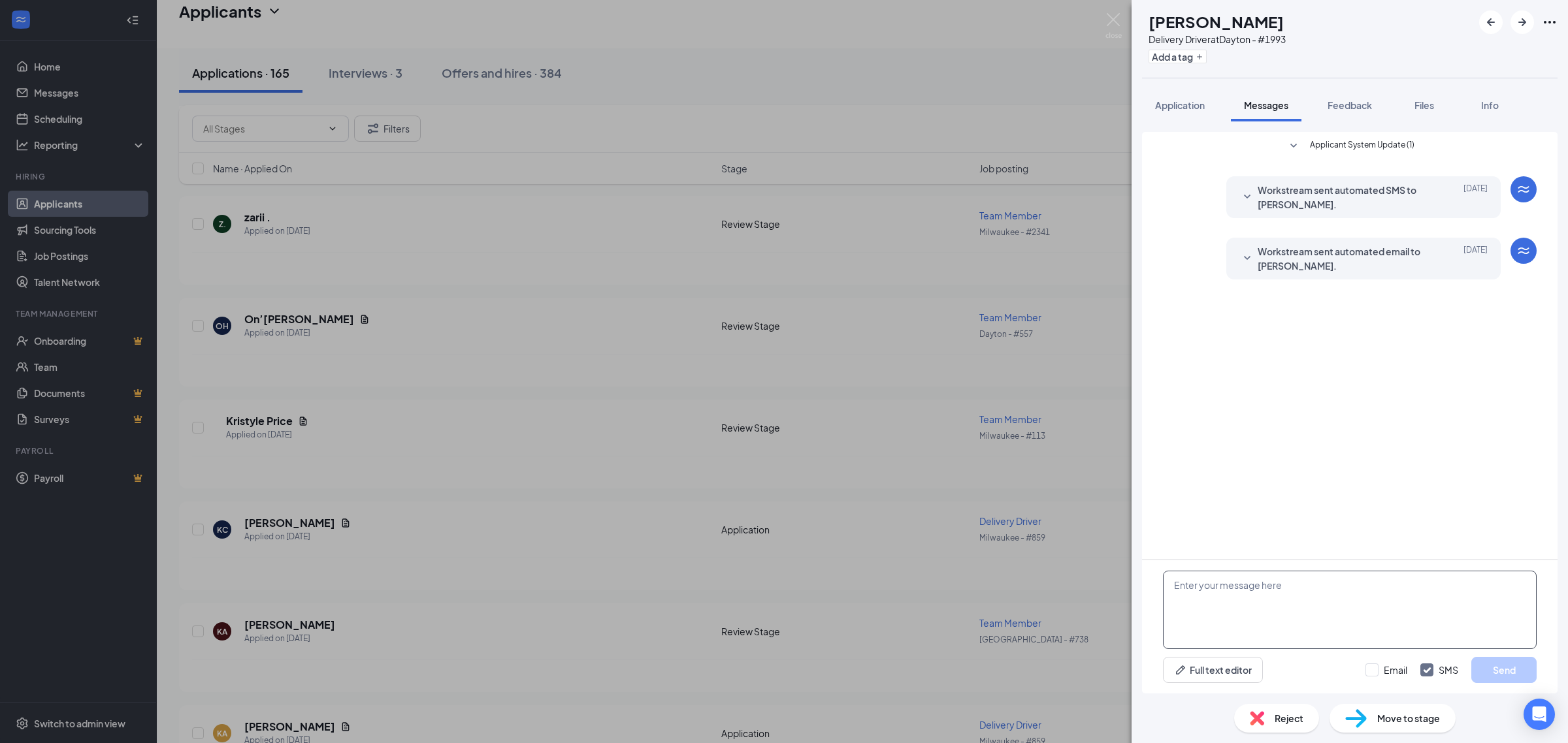
click at [1255, 620] on textarea at bounding box center [1349, 610] width 374 height 78
paste textarea "Just reviewing your application for Jimmy John’s. Can you come in Tuesday 9/16 …"
type textarea "Just reviewing your application for Jimmy John’s. Can you come in Tuesday 9/16 …"
click at [1495, 669] on button "Send" at bounding box center [1504, 670] width 65 height 26
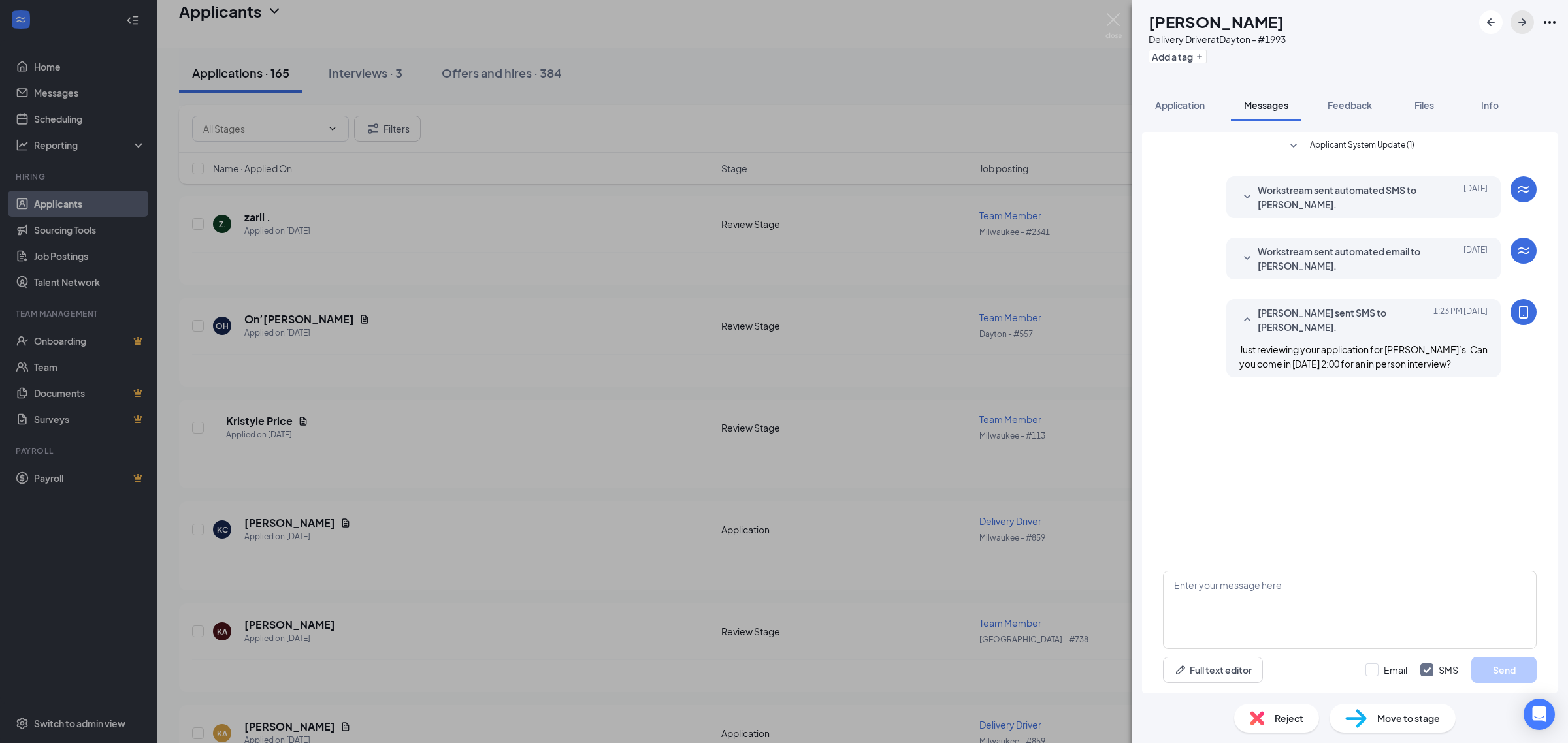
click at [1514, 27] on icon "ArrowRight" at bounding box center [1522, 22] width 15 height 15
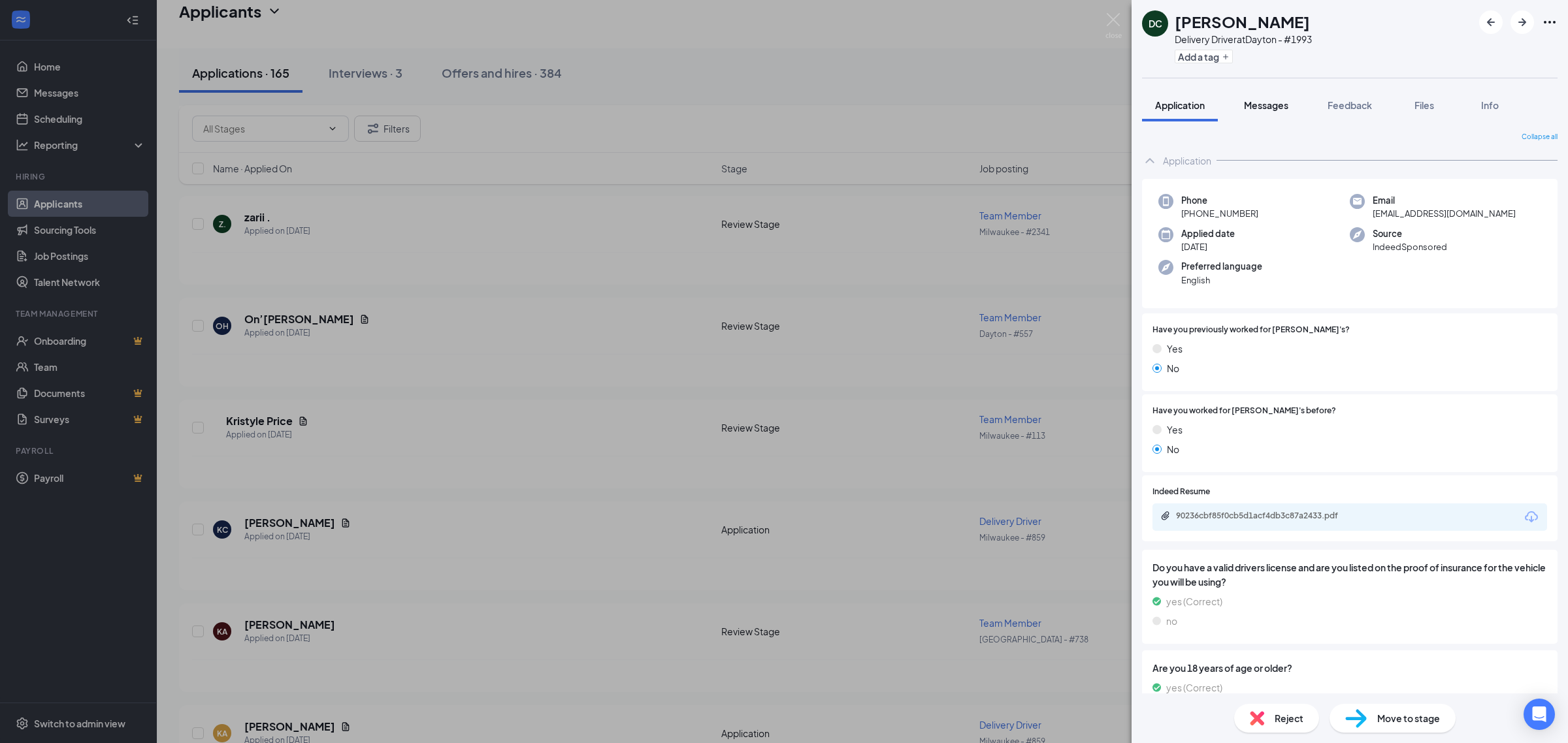
click at [1260, 106] on span "Messages" at bounding box center [1266, 106] width 45 height 12
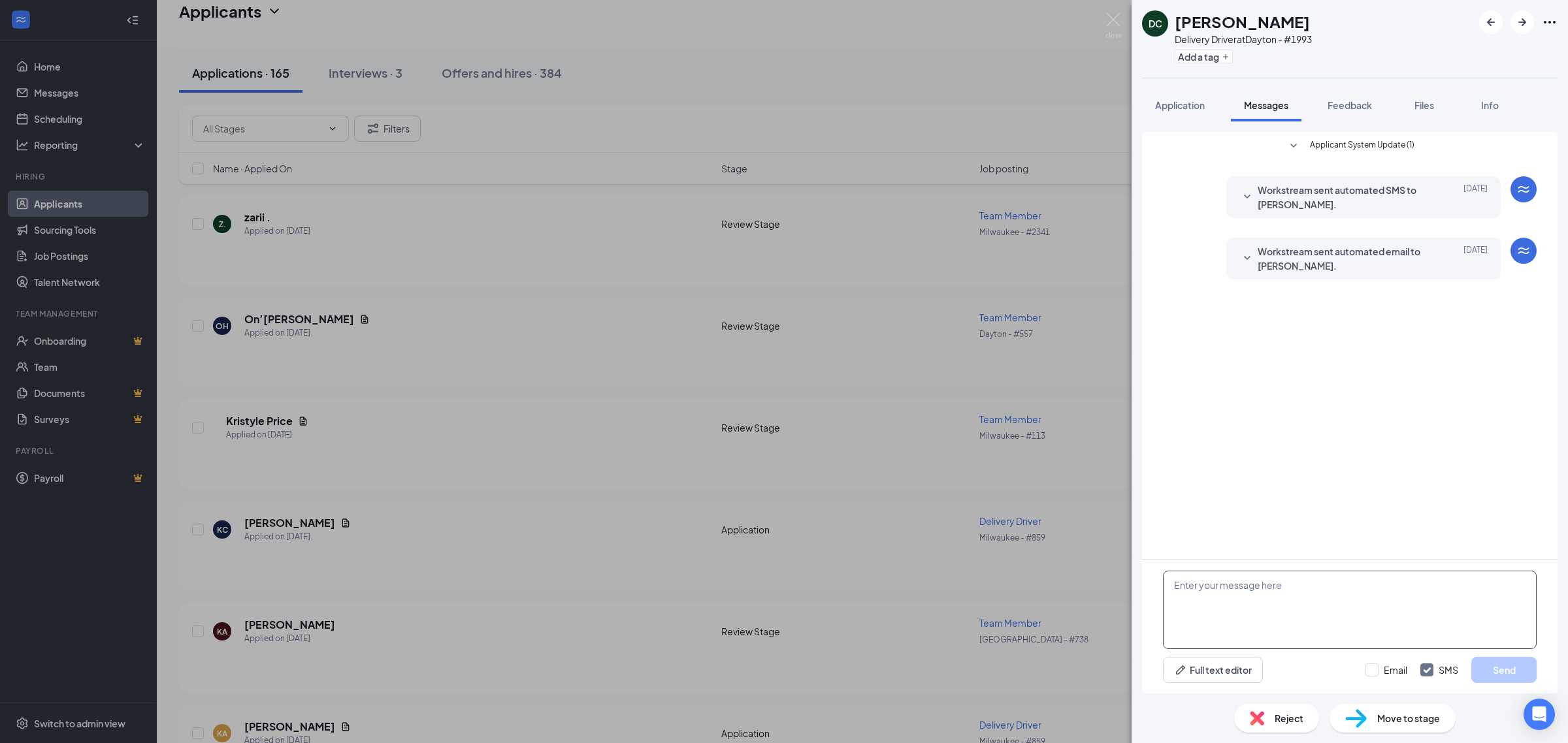
click at [1266, 612] on textarea at bounding box center [1349, 610] width 374 height 78
paste textarea "Just reviewing your application for Jimmy John’s. Can you come in Tuesday 9/16 …"
type textarea "Just reviewing your application for Jimmy John’s. Can you come in Tuesday 9/16 …"
click at [1503, 664] on button "Send" at bounding box center [1504, 670] width 65 height 26
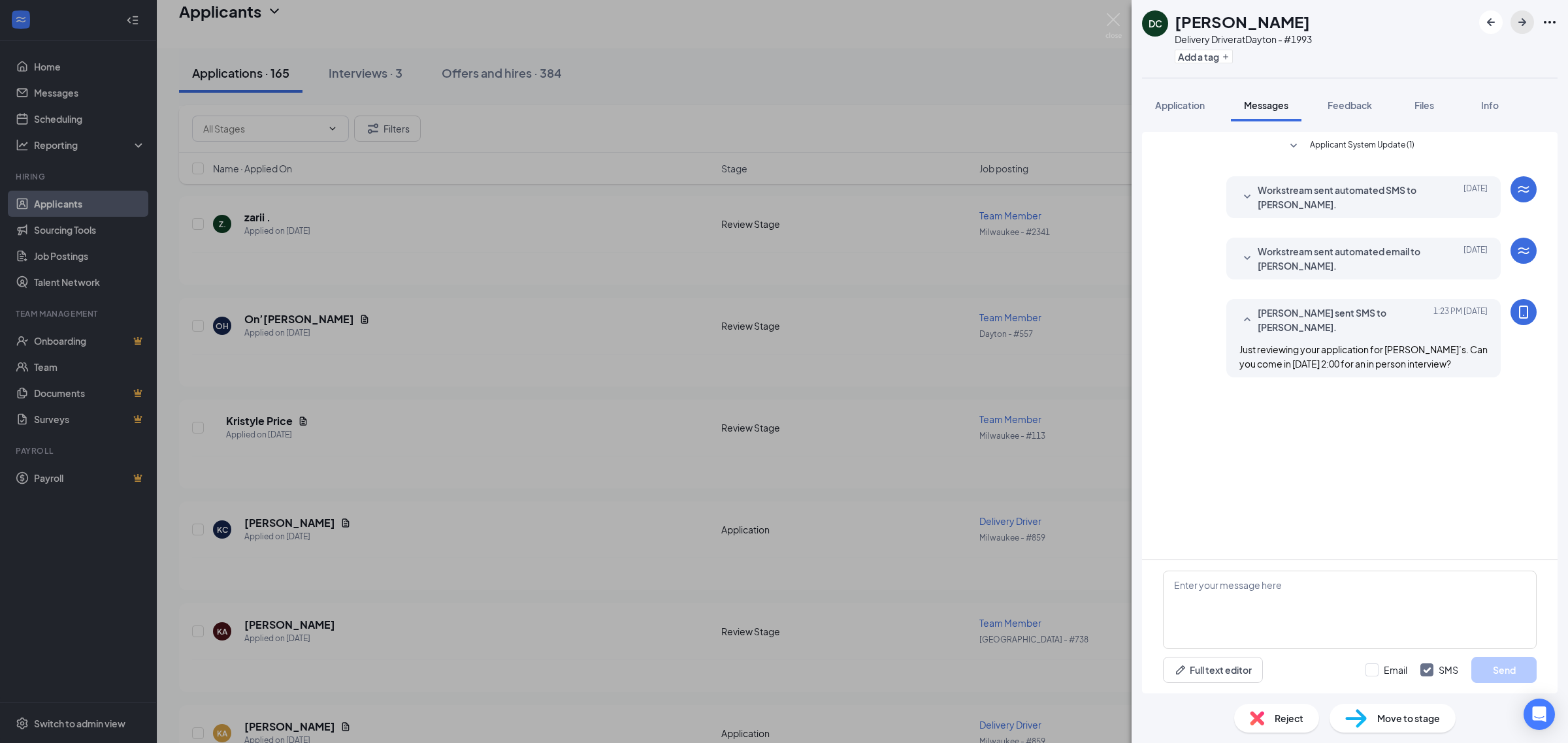
click at [1516, 29] on icon "ArrowRight" at bounding box center [1522, 22] width 15 height 15
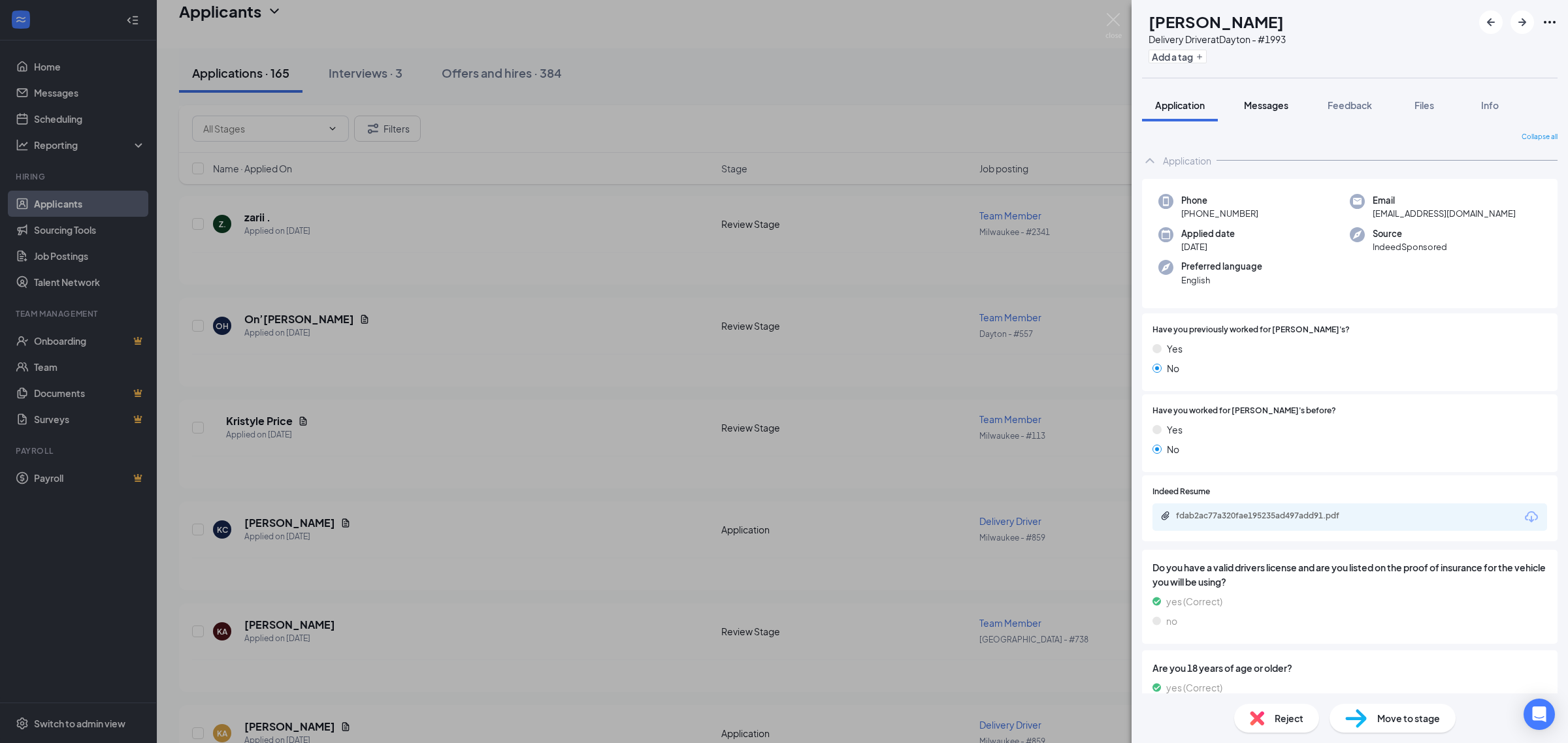
click at [1269, 108] on span "Messages" at bounding box center [1266, 106] width 45 height 12
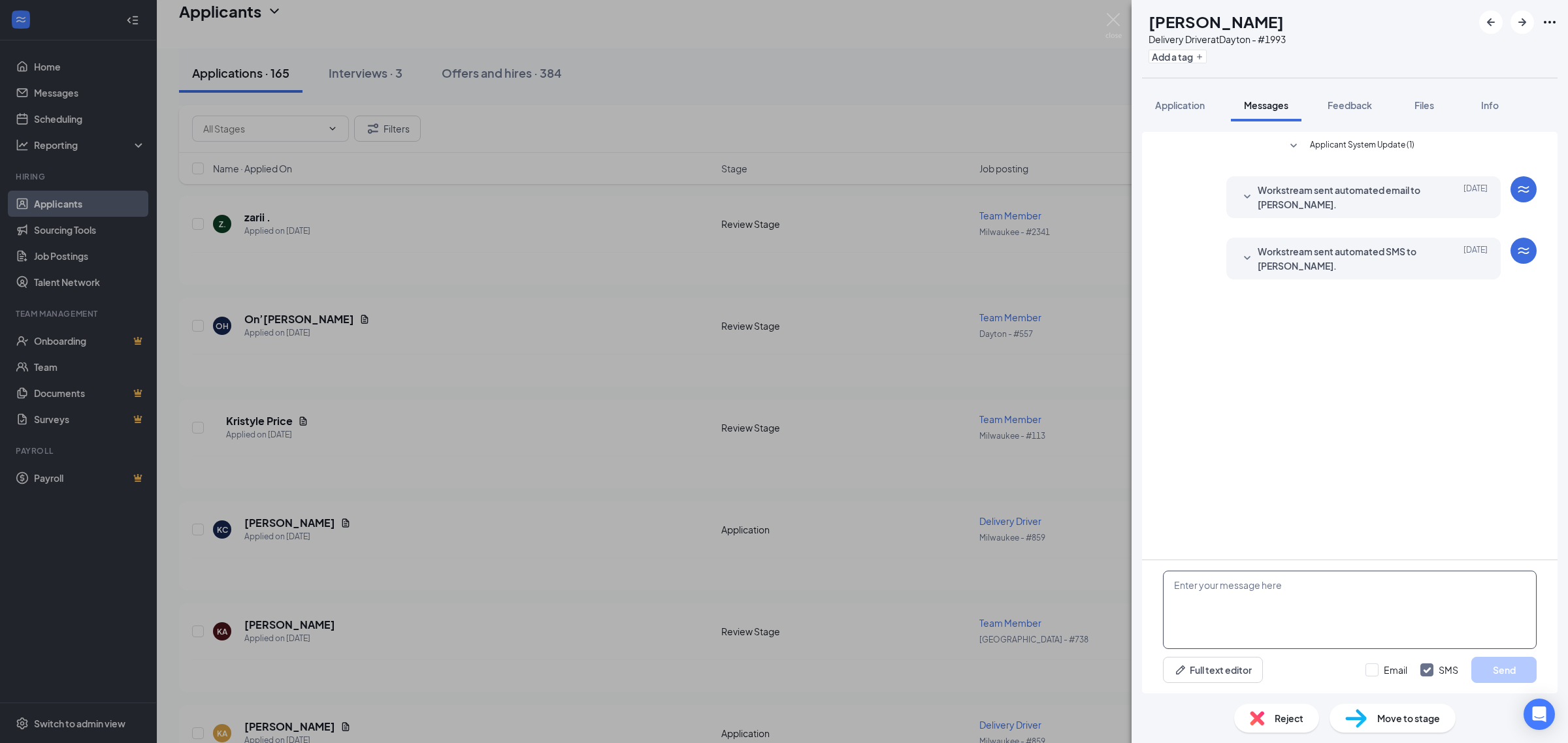
click at [1294, 614] on textarea at bounding box center [1349, 610] width 374 height 78
paste textarea "Just reviewing your application for Jimmy John’s. Can you come in Tuesday 9/16 …"
type textarea "Just reviewing your application for Jimmy John’s. Can you come in Tuesday 9/16 …"
click at [1479, 663] on button "Send" at bounding box center [1504, 670] width 65 height 26
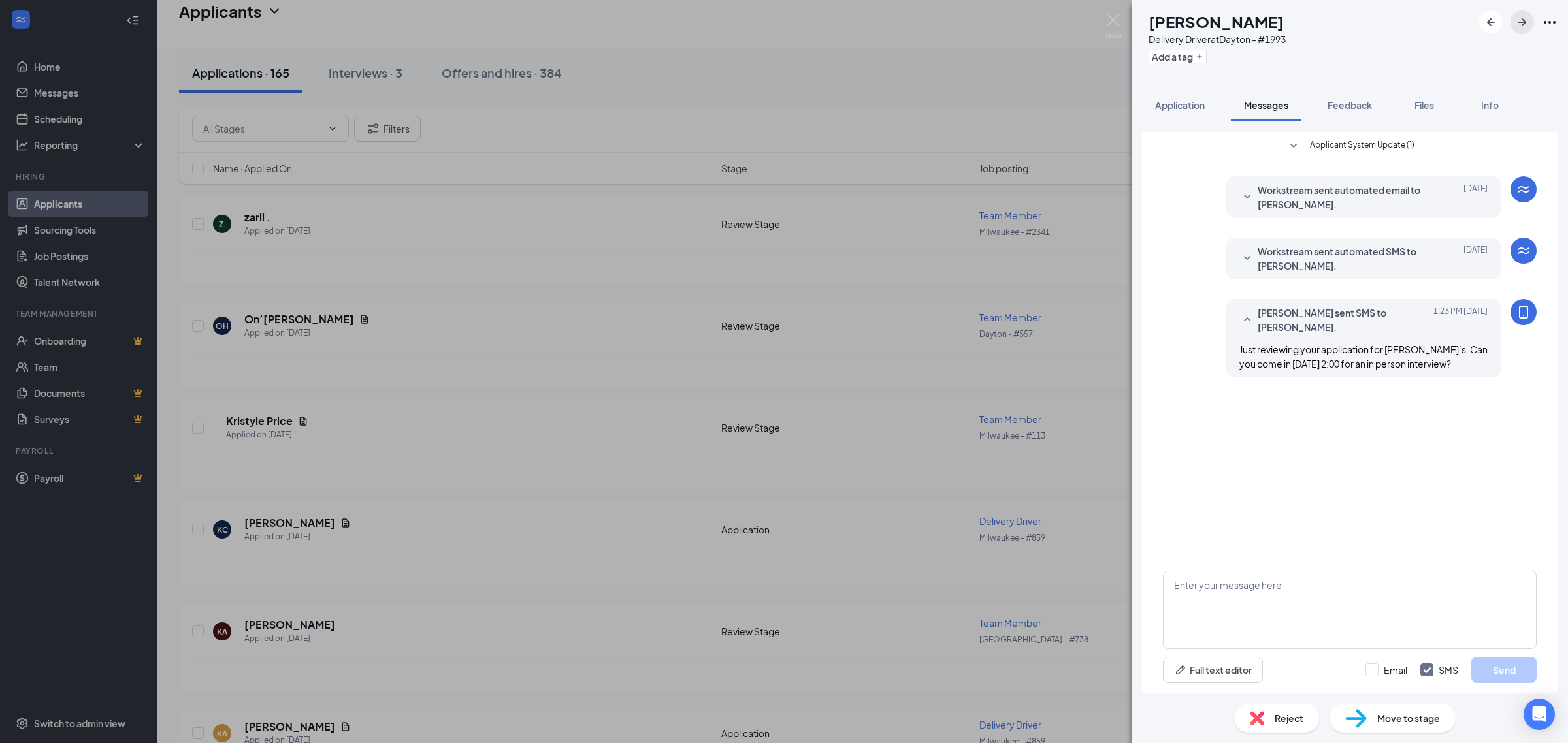
click at [1520, 23] on icon "ArrowRight" at bounding box center [1522, 21] width 8 height 8
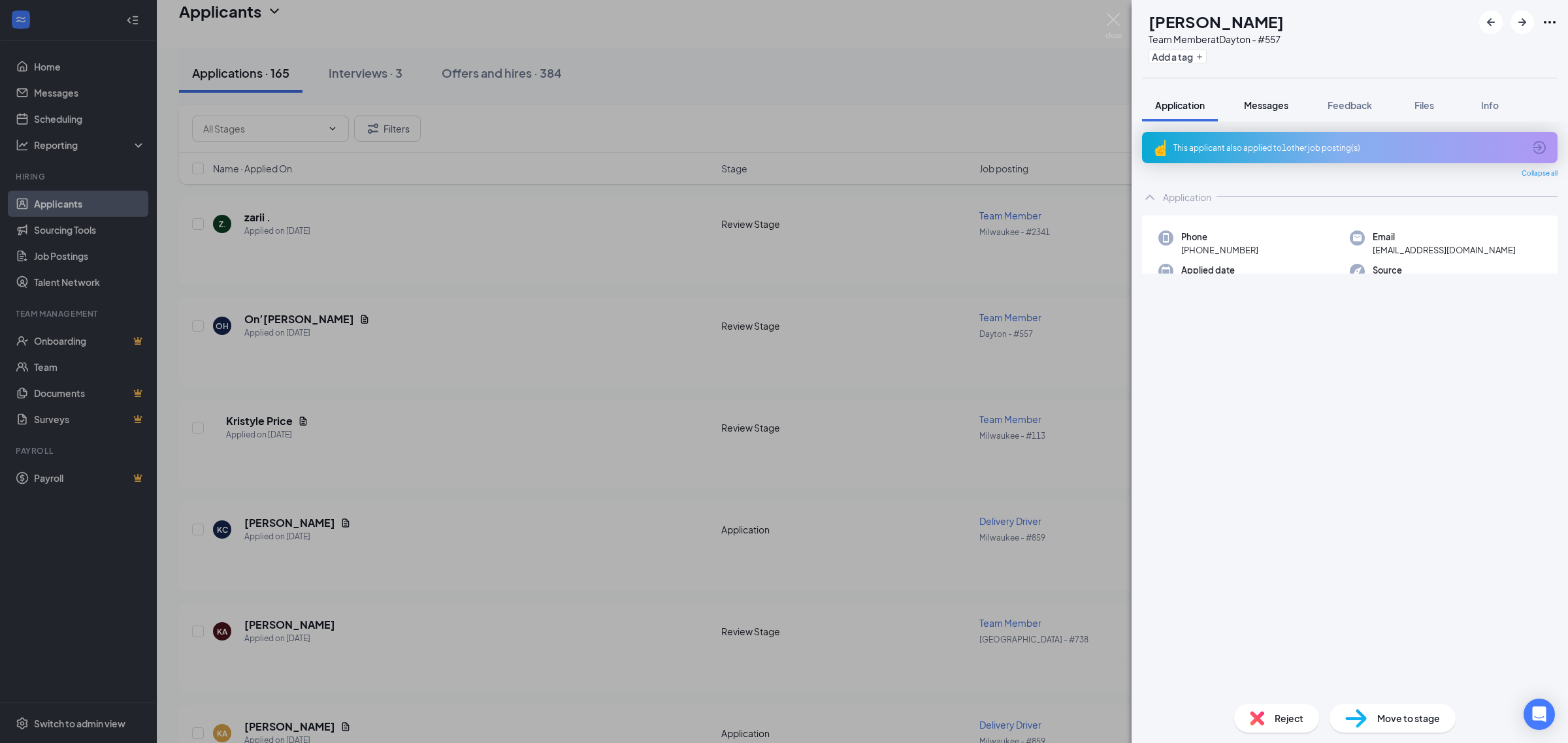
click at [1256, 97] on button "Messages" at bounding box center [1266, 105] width 70 height 33
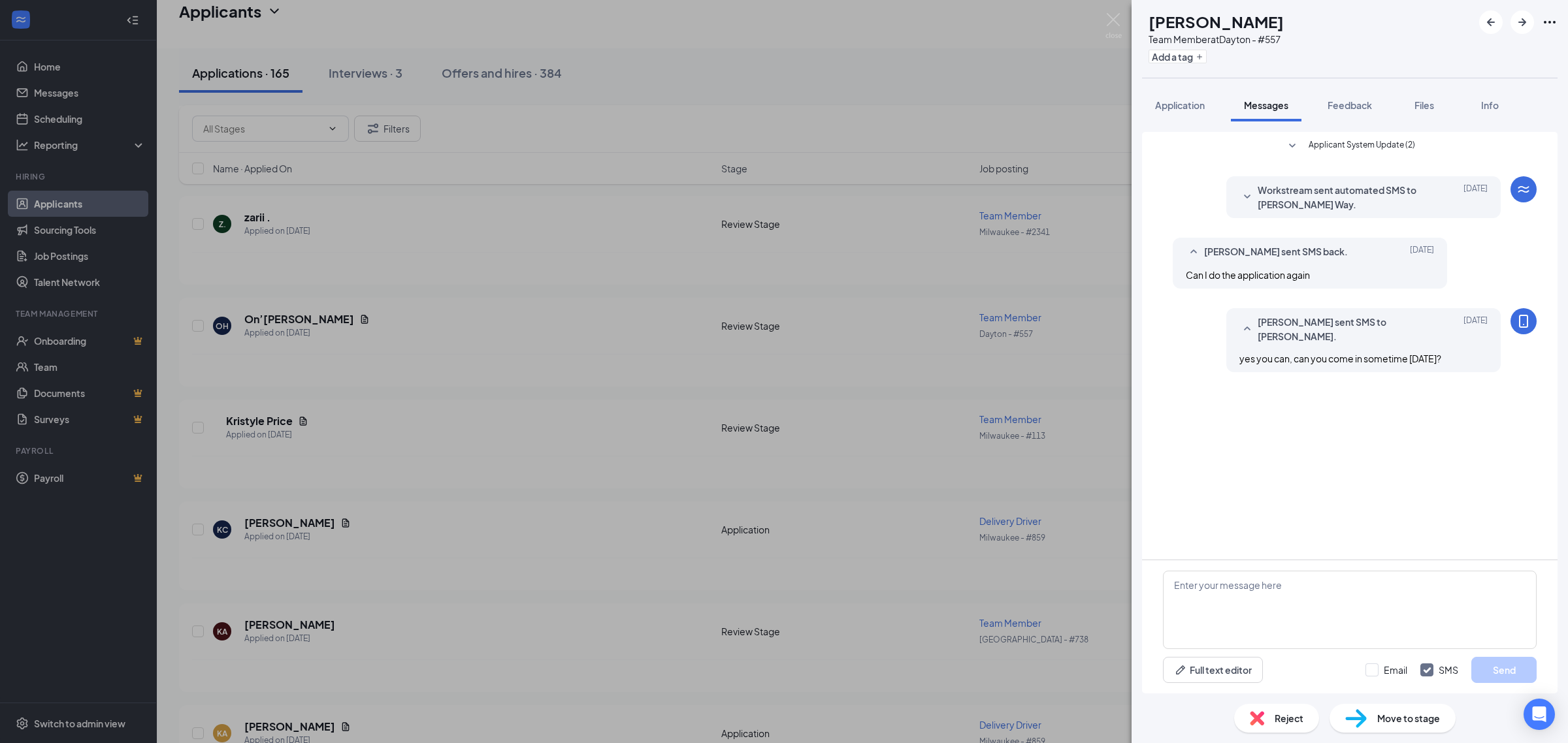
click at [815, 382] on div "AW Adam Way Team Member at Dayton - #557 Add a tag Application Messages Feedbac…" at bounding box center [784, 371] width 1568 height 743
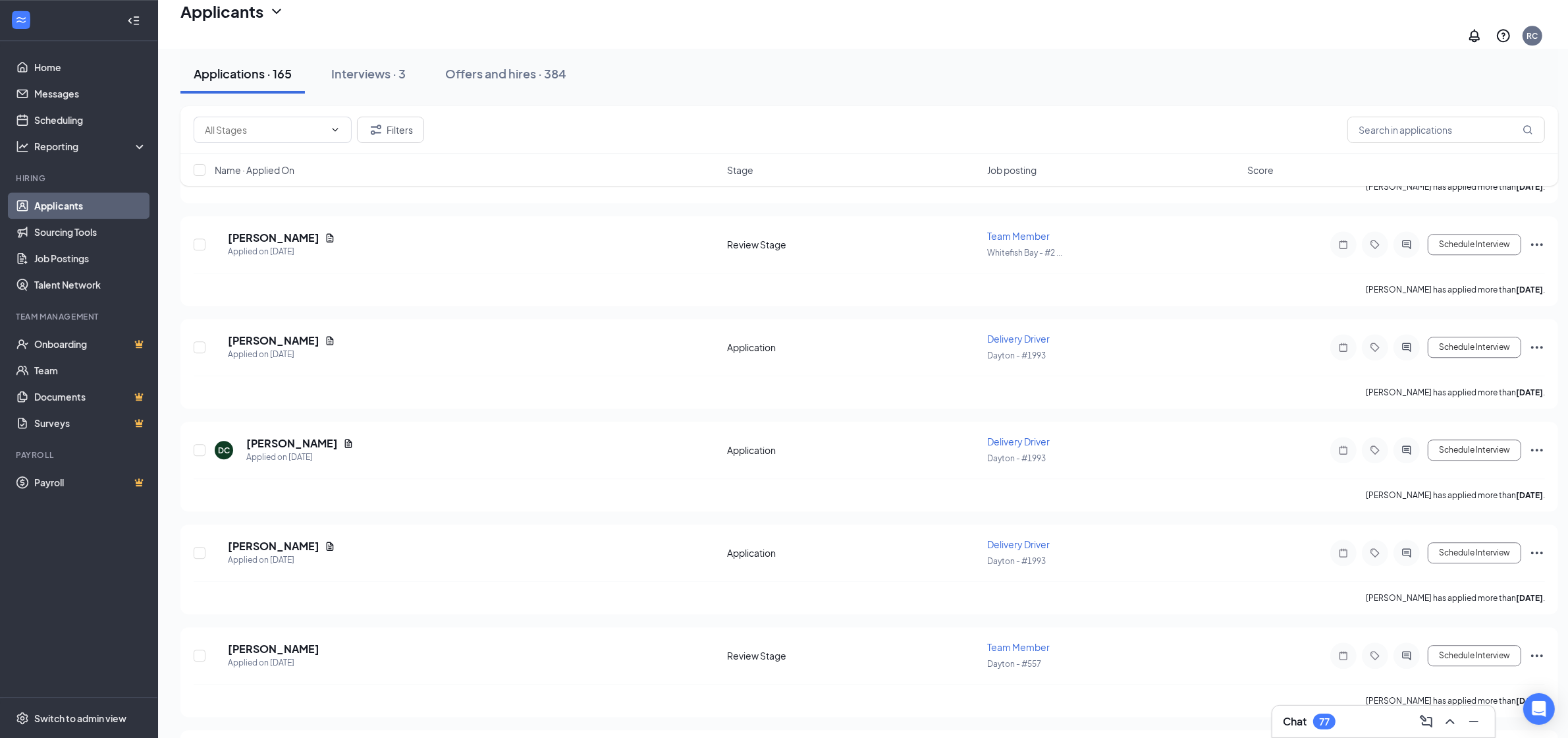
scroll to position [4363, 0]
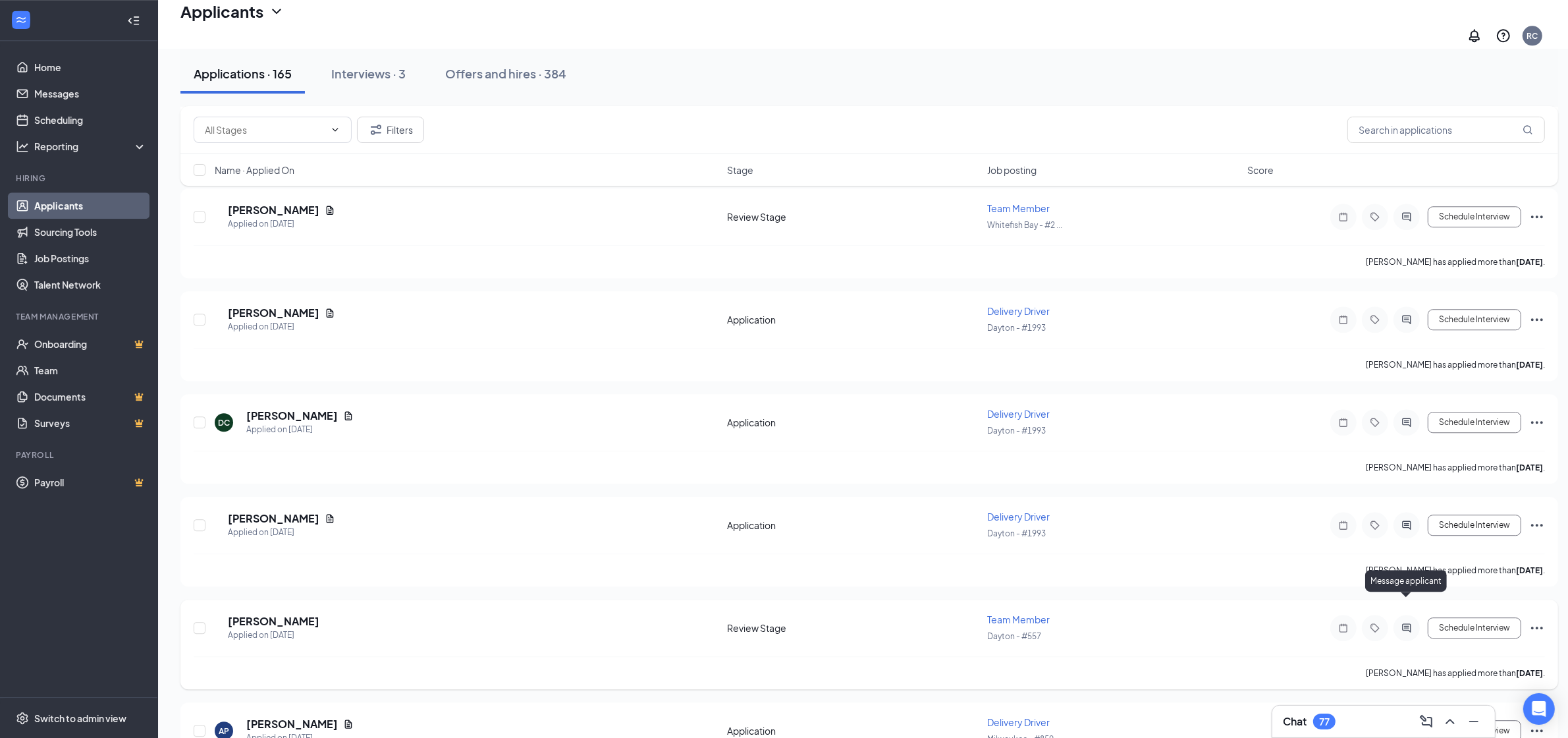
click at [1403, 623] on icon "ActiveChat" at bounding box center [1407, 628] width 16 height 10
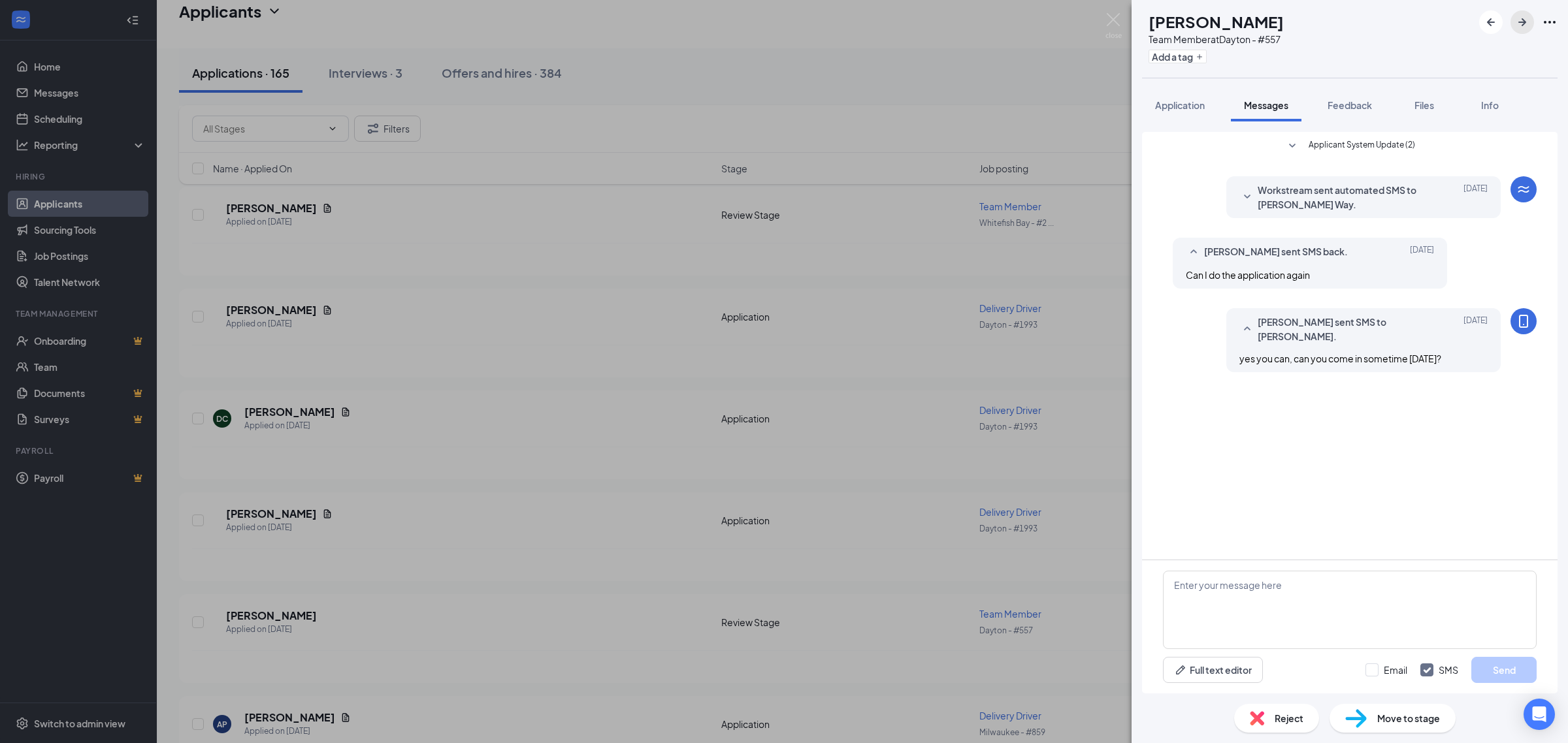
click at [1521, 30] on button "button" at bounding box center [1522, 21] width 23 height 23
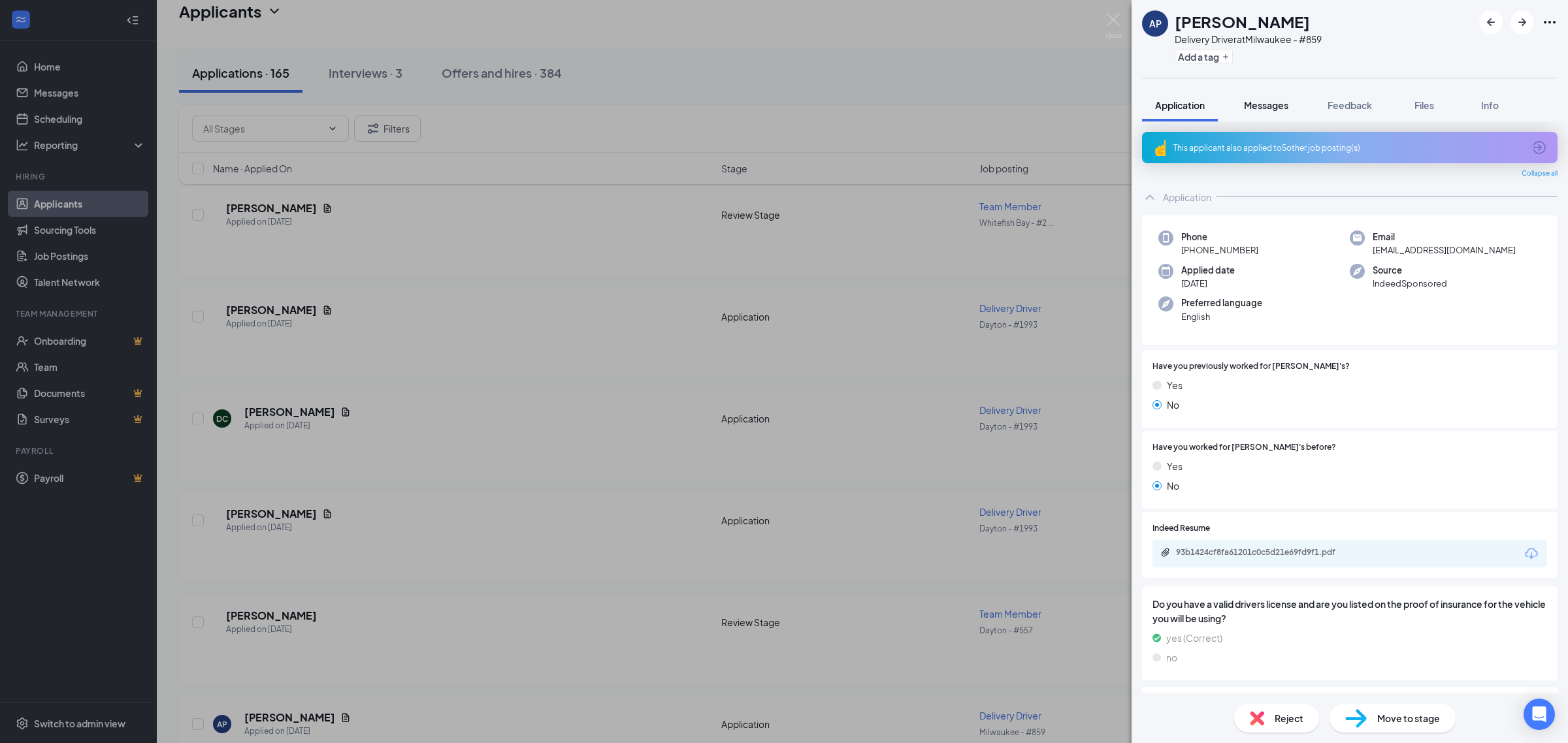
click at [1272, 115] on button "Messages" at bounding box center [1266, 105] width 70 height 33
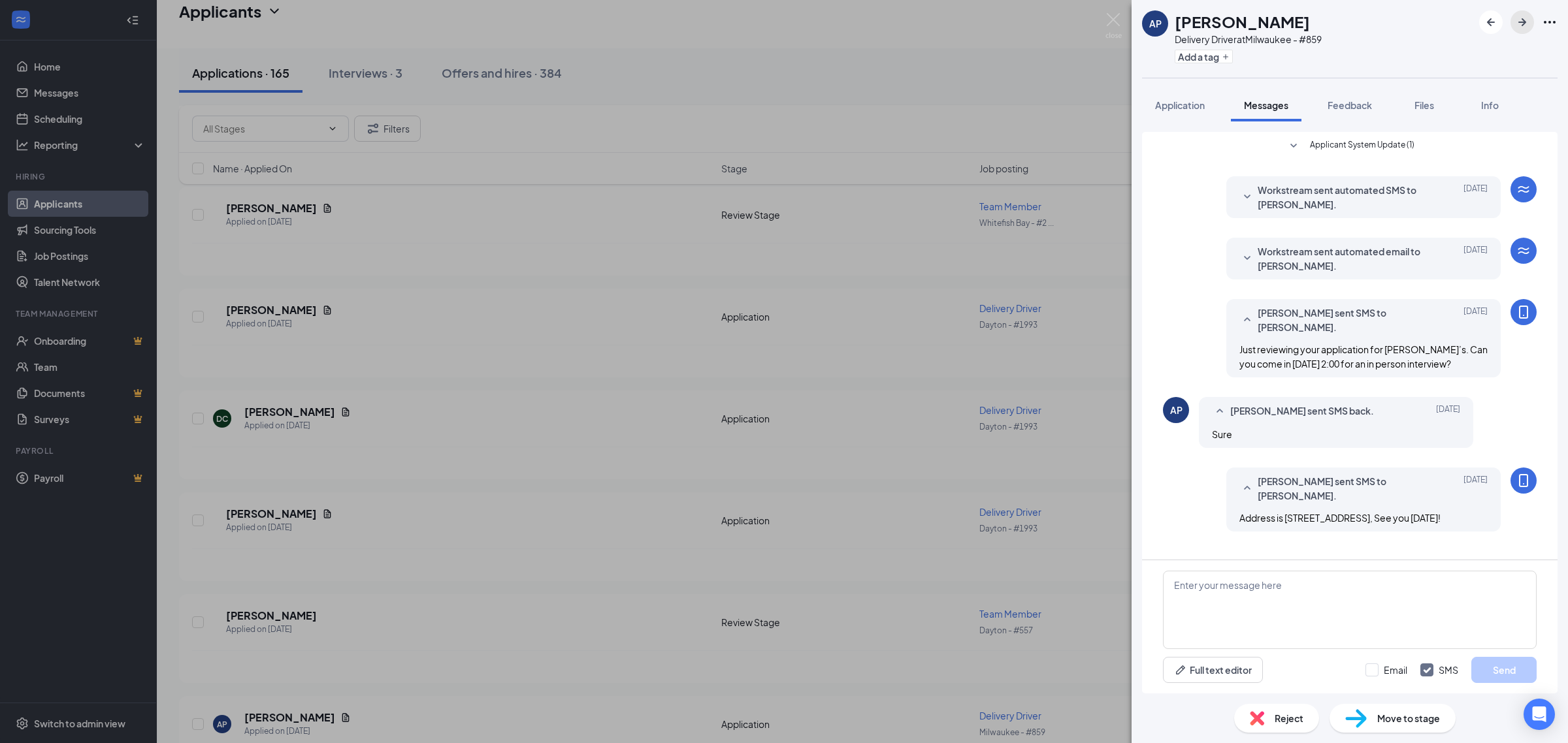
click at [1533, 25] on button "button" at bounding box center [1522, 21] width 23 height 23
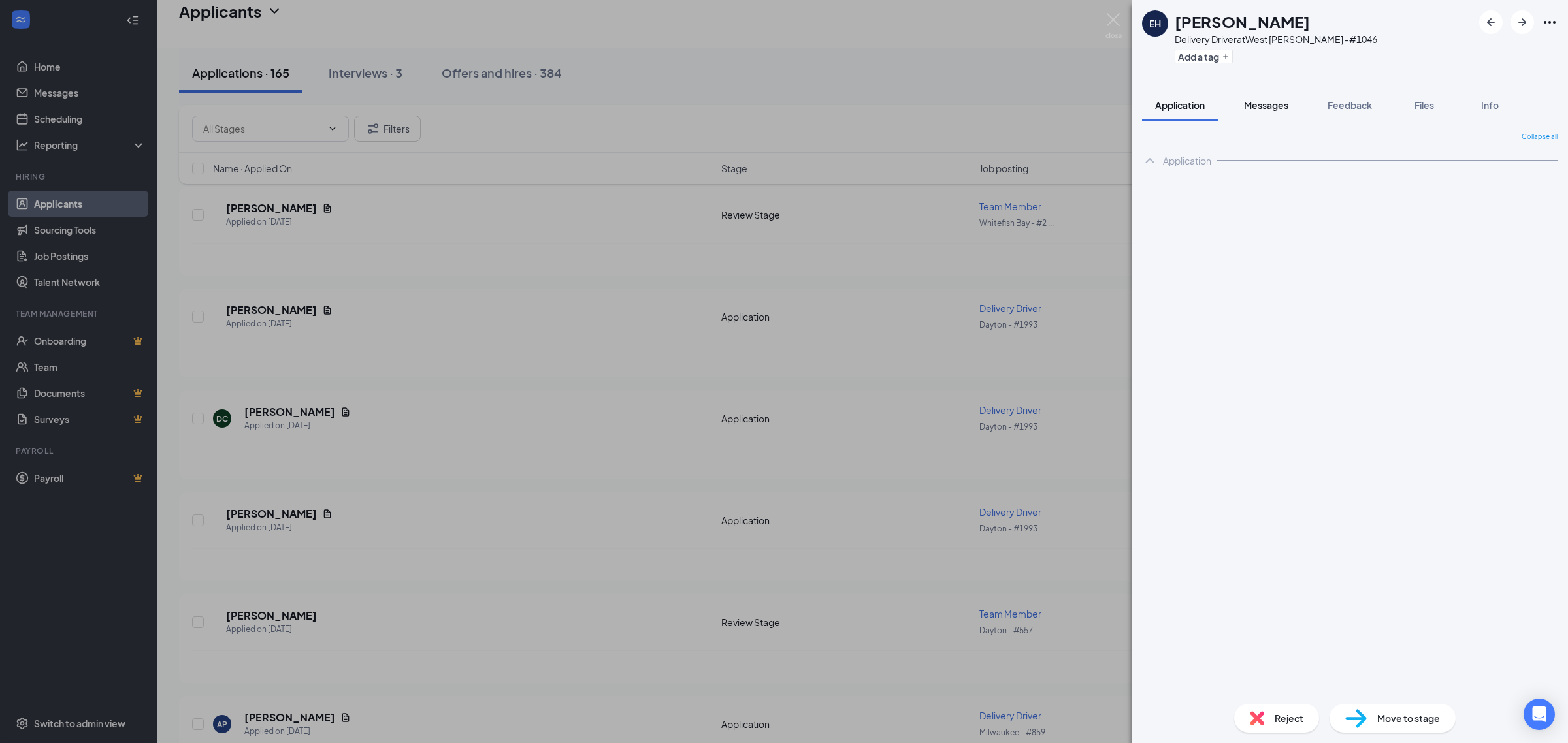
click at [1268, 102] on span "Messages" at bounding box center [1266, 106] width 45 height 12
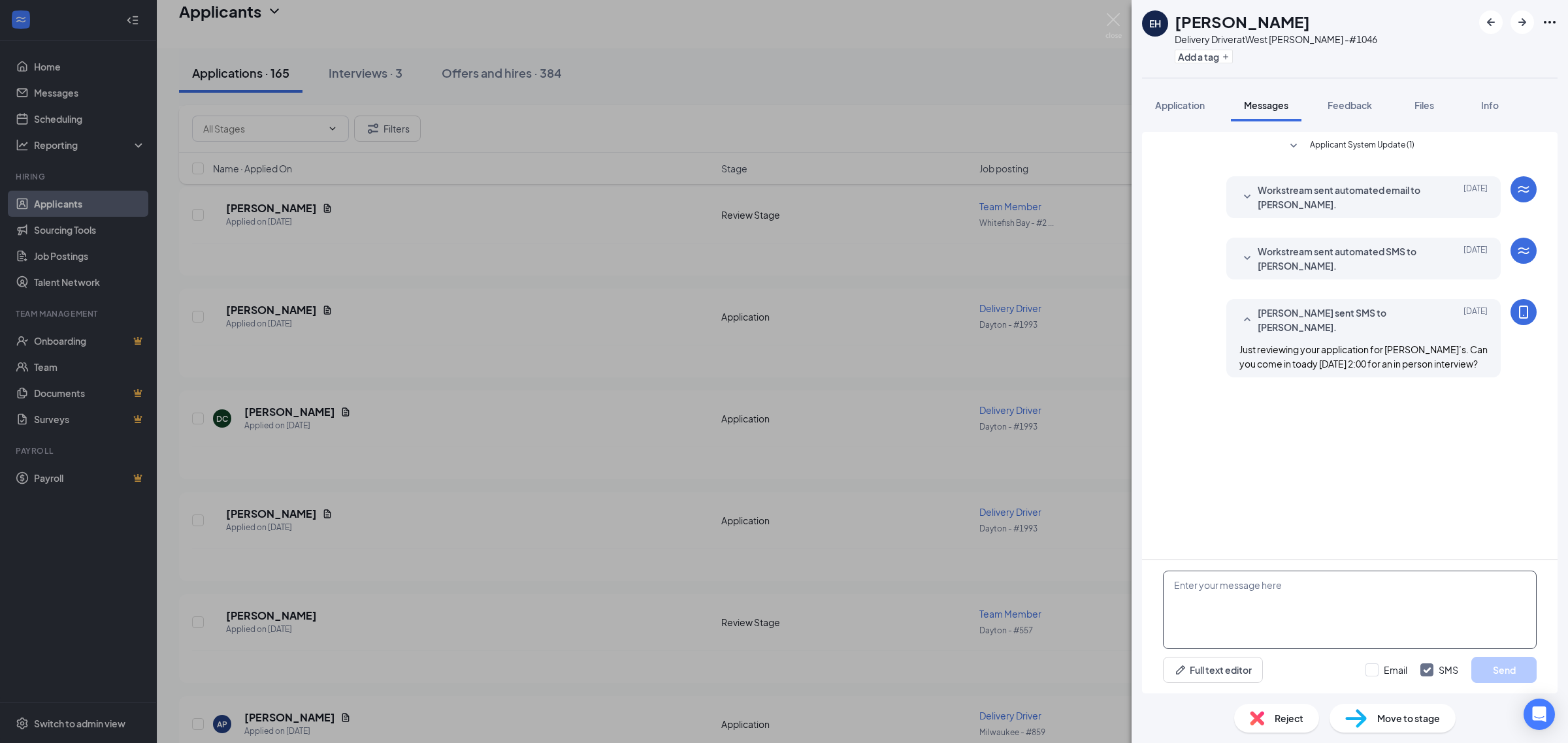
click at [1302, 618] on textarea at bounding box center [1349, 610] width 374 height 78
click at [1296, 719] on span "Reject" at bounding box center [1288, 718] width 28 height 15
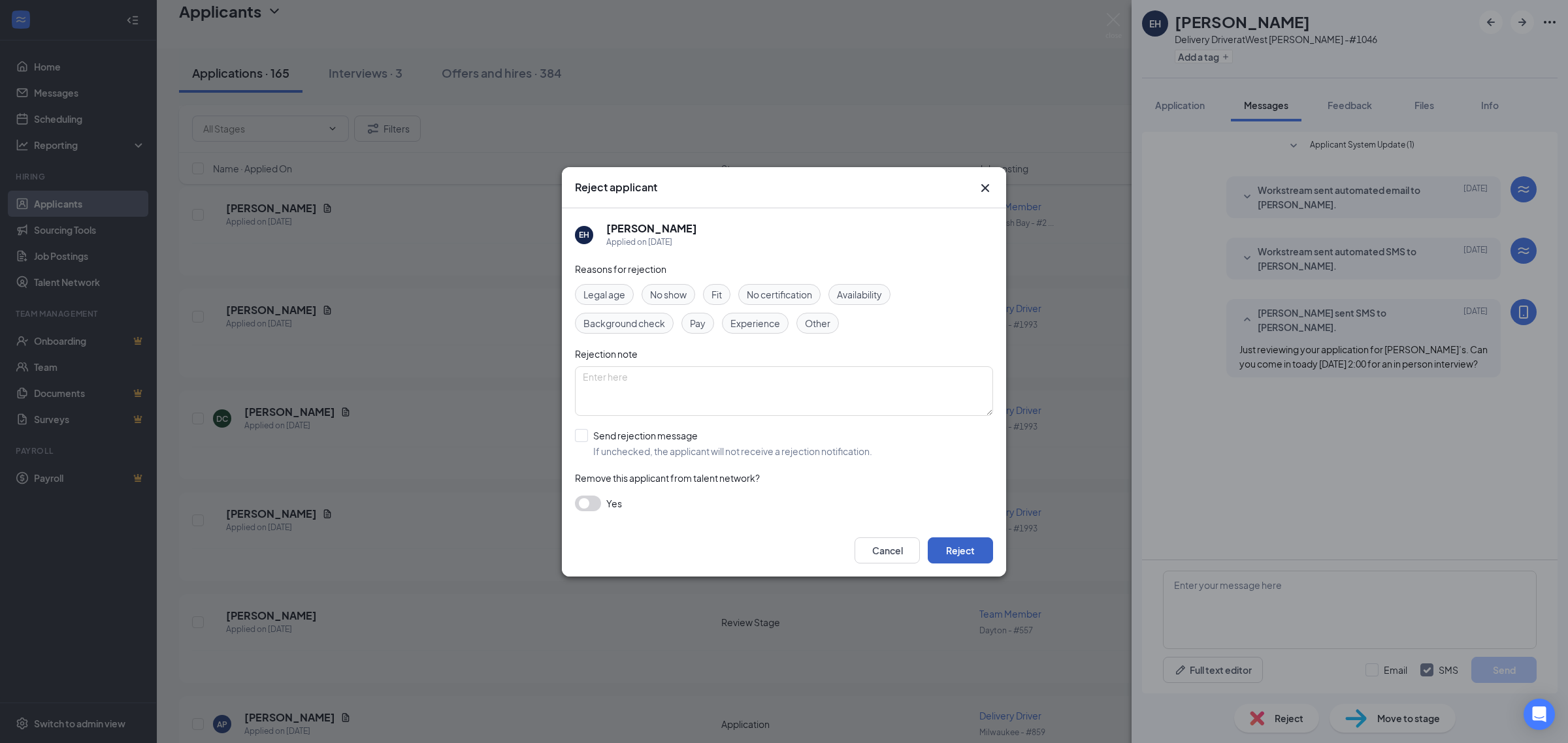
click at [977, 550] on button "Reject" at bounding box center [961, 551] width 65 height 26
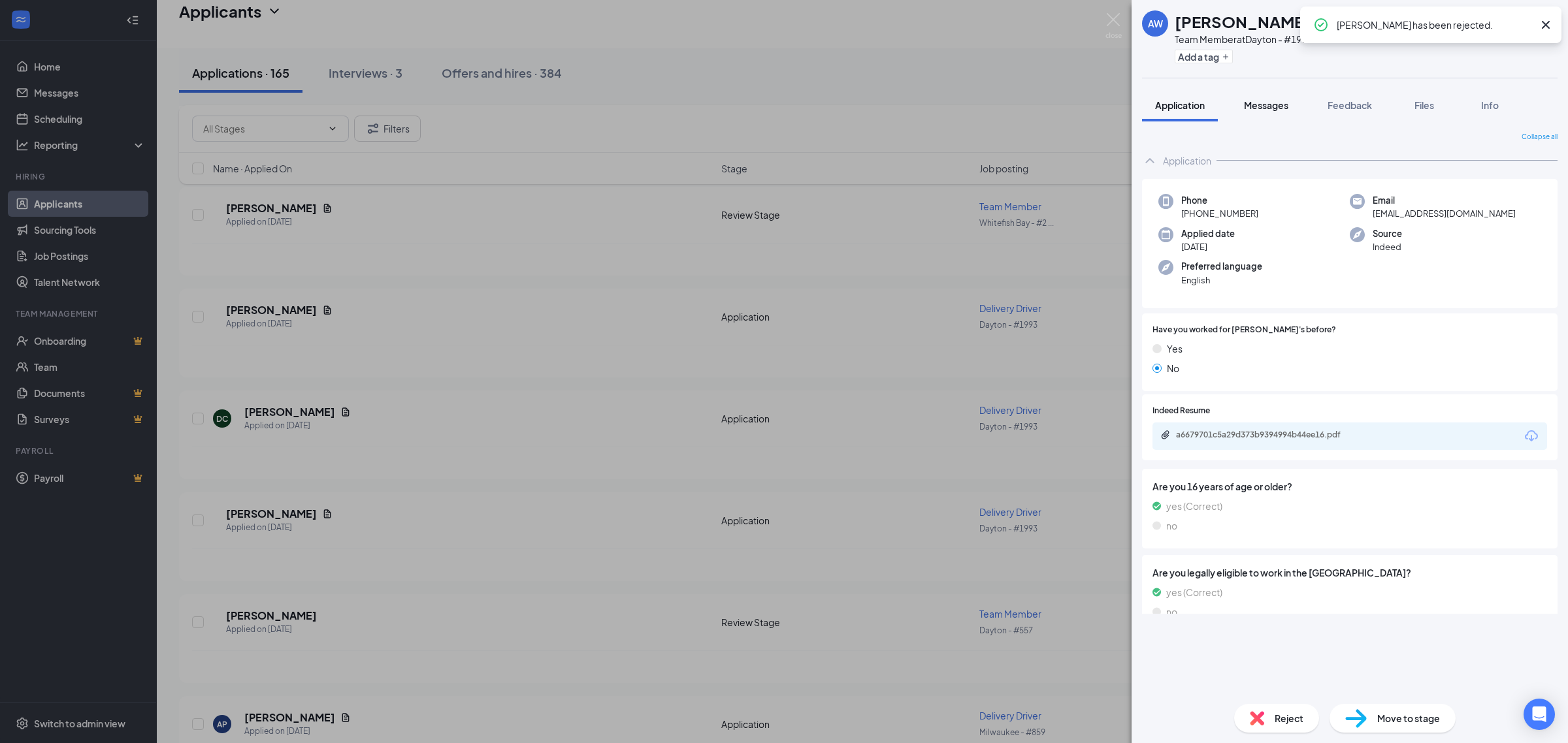
click at [1282, 100] on span "Messages" at bounding box center [1266, 106] width 45 height 12
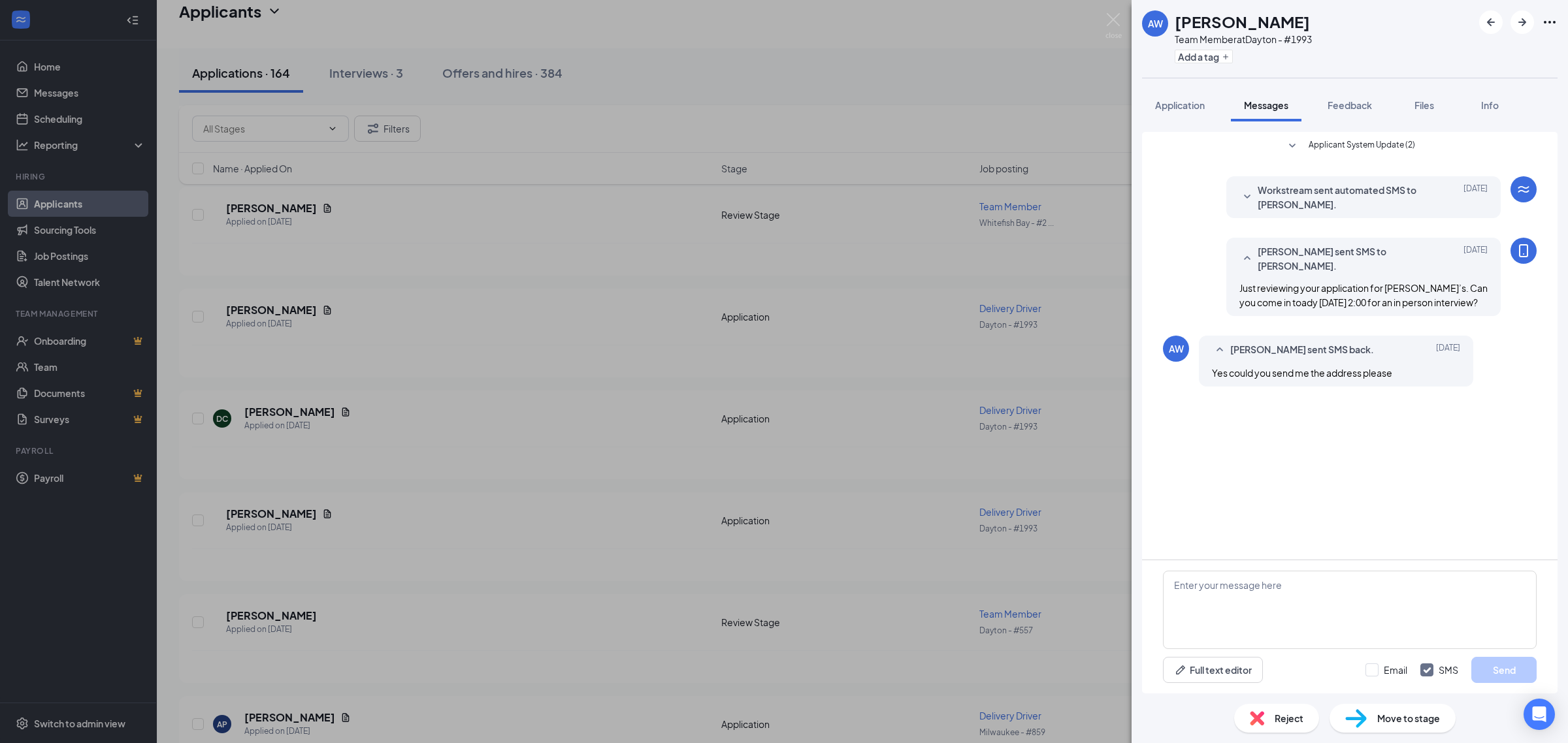
click at [1102, 25] on div "AW Amanda Weiler Team Member at Dayton - #1993 Add a tag Application Messages F…" at bounding box center [784, 371] width 1568 height 743
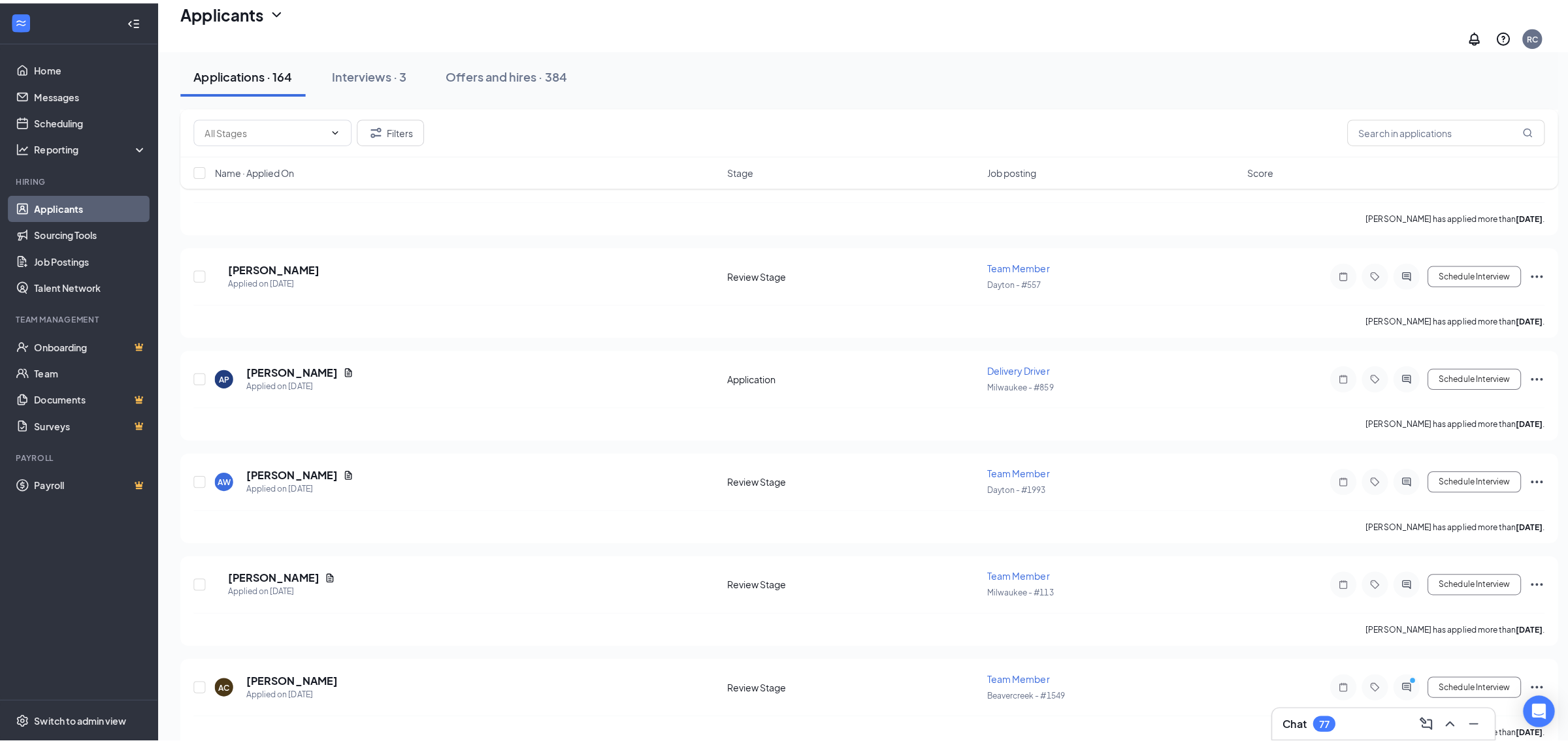
scroll to position [4680, 0]
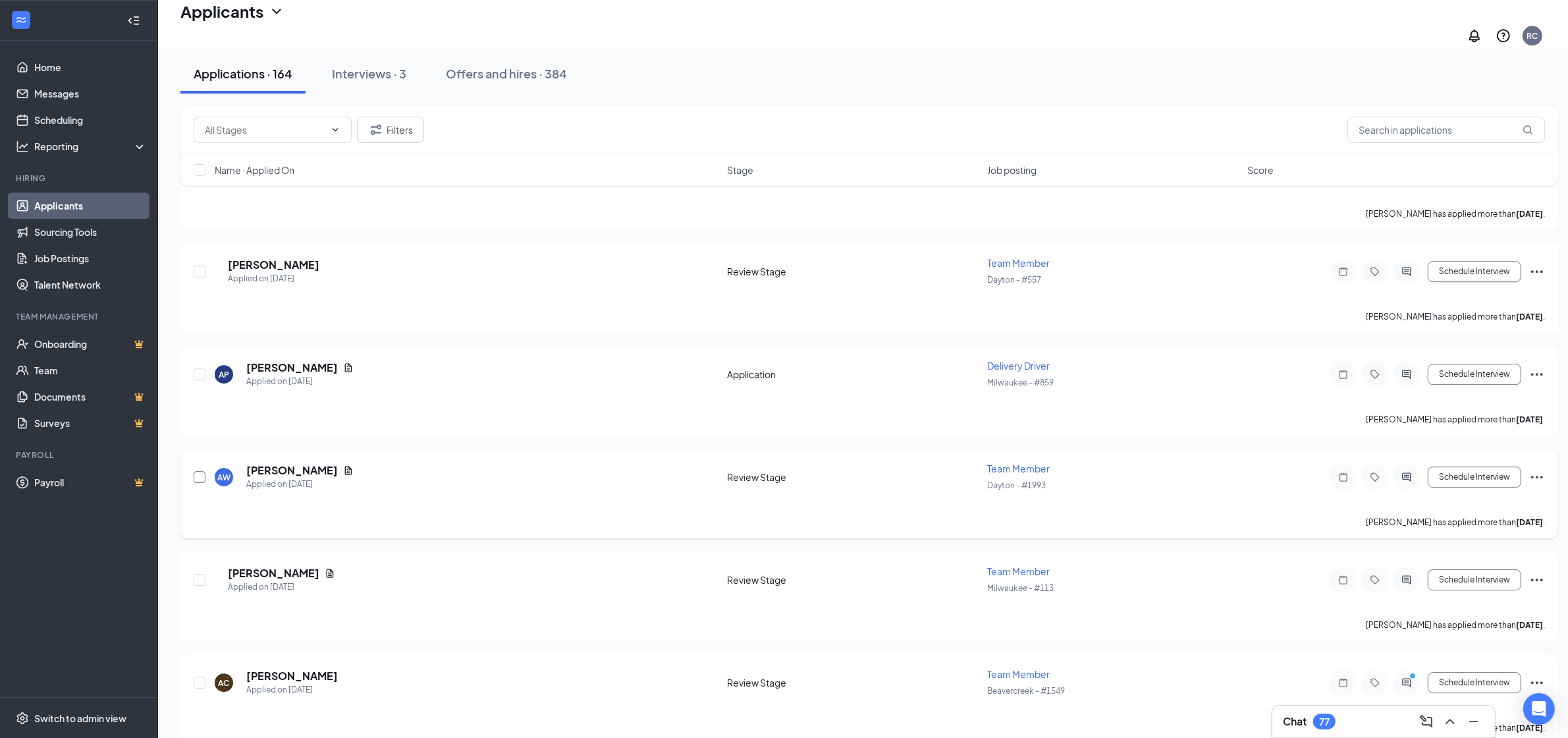
click at [201, 471] on input "checkbox" at bounding box center [200, 477] width 12 height 12
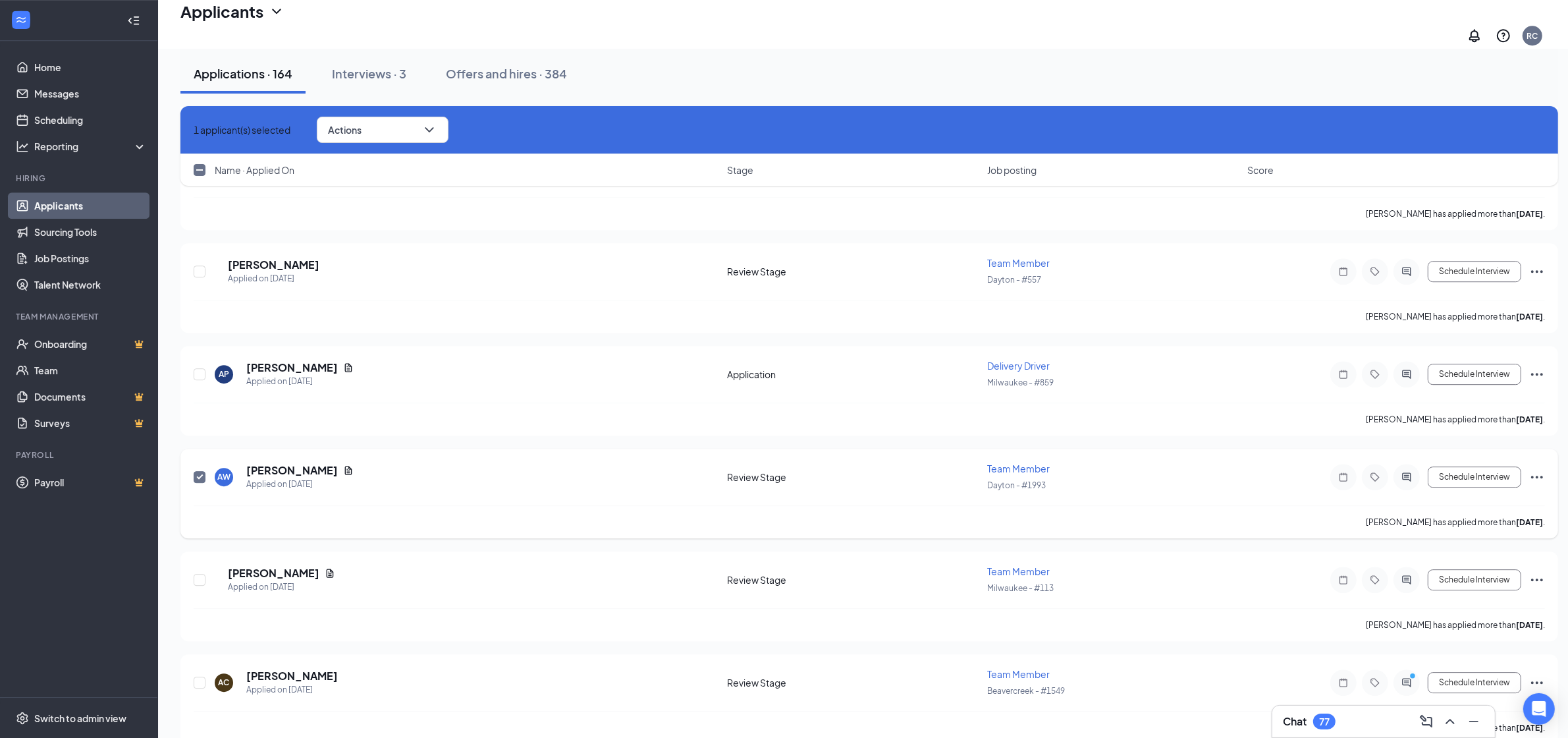
click at [195, 471] on input "checkbox" at bounding box center [200, 477] width 12 height 12
checkbox input "false"
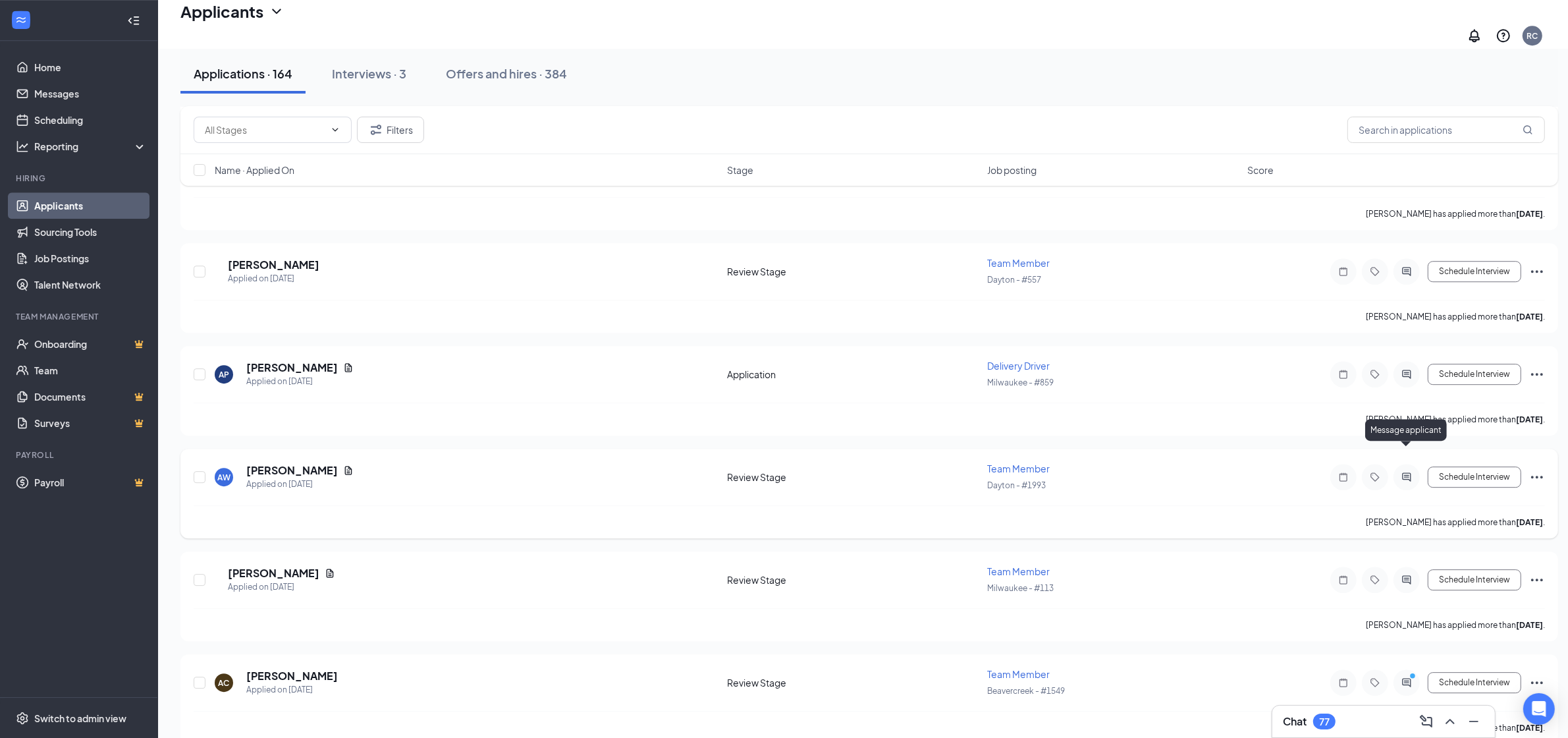
click at [1404, 471] on icon "ActiveChat" at bounding box center [1407, 476] width 16 height 10
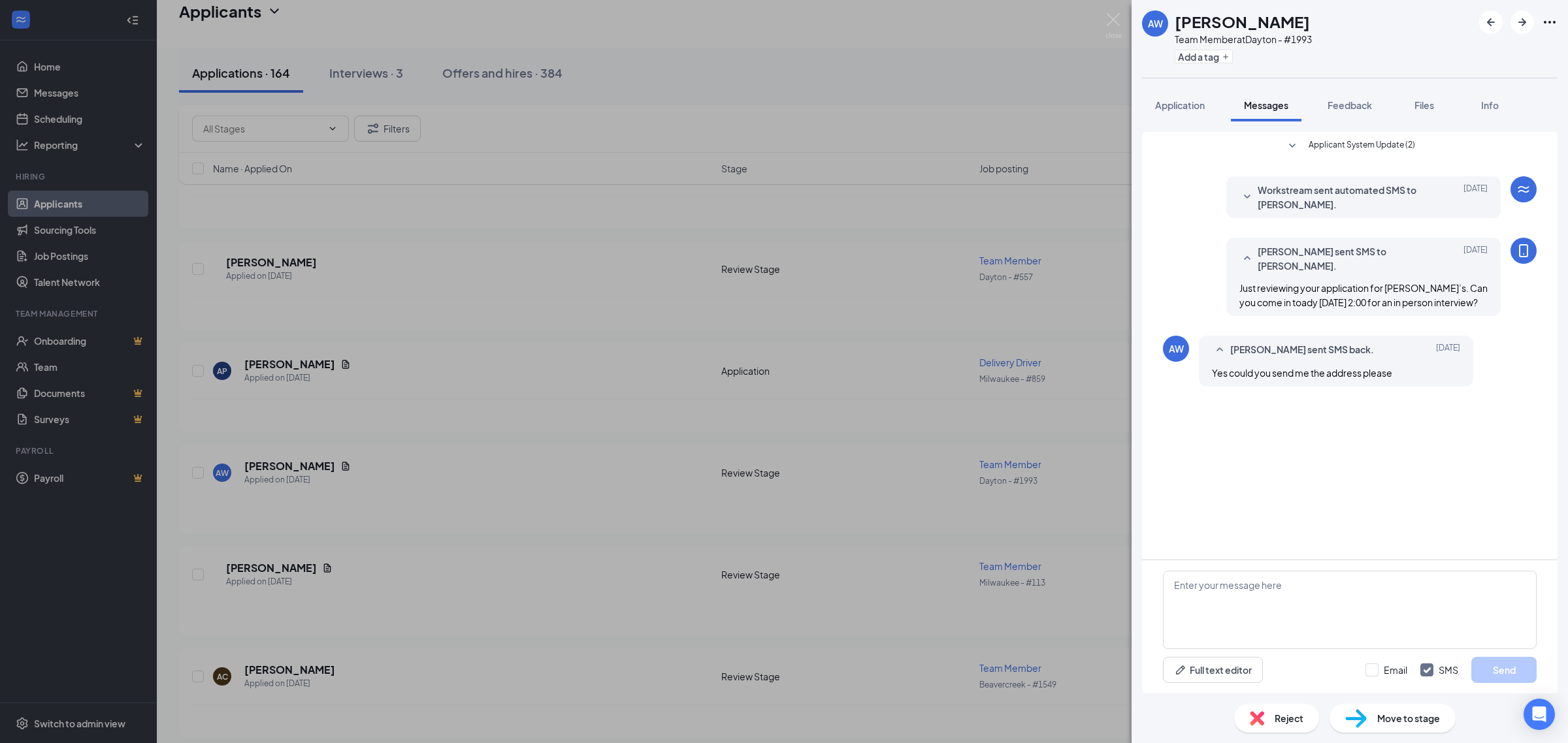
click at [1279, 727] on div "Reject" at bounding box center [1276, 718] width 85 height 28
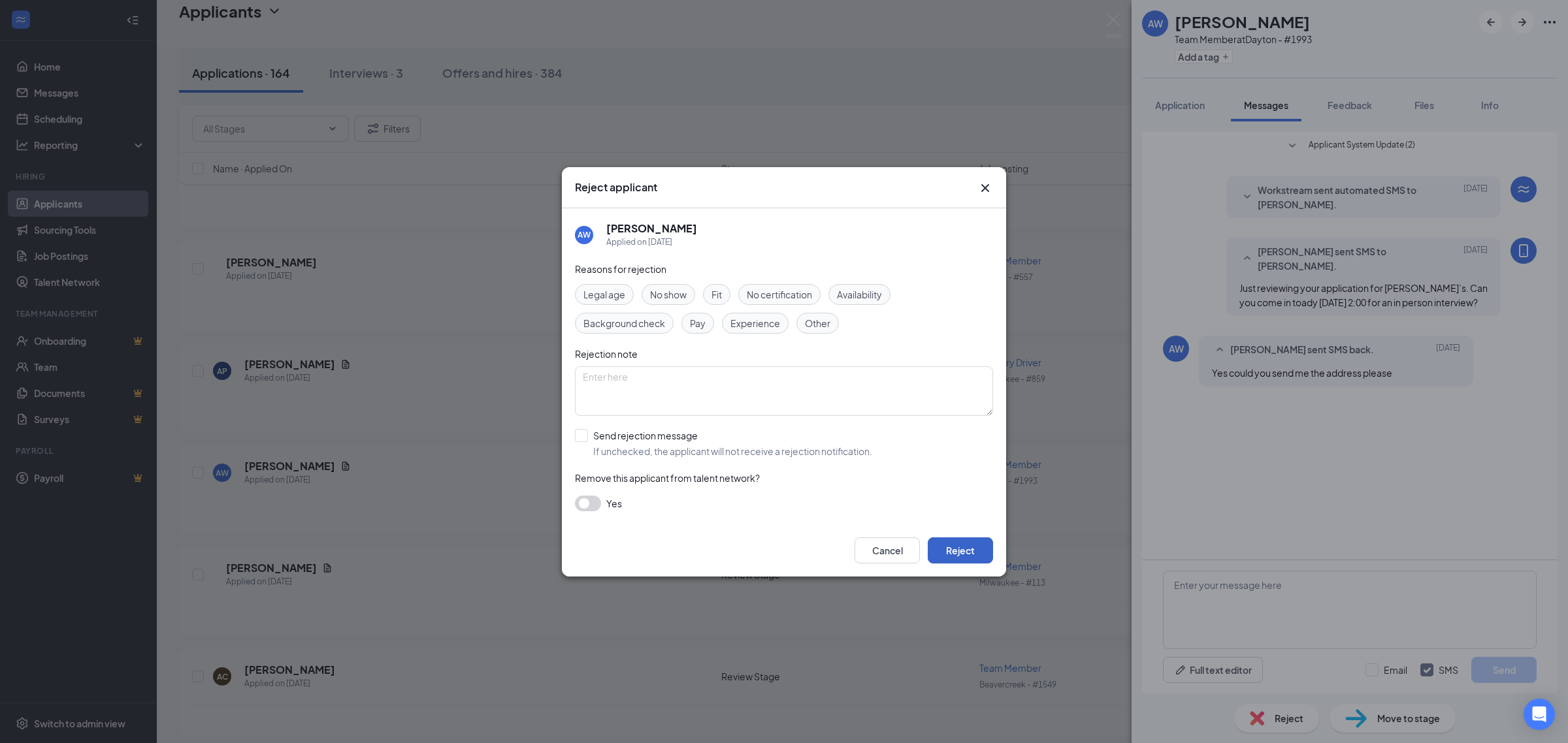
click at [951, 555] on button "Reject" at bounding box center [961, 551] width 65 height 26
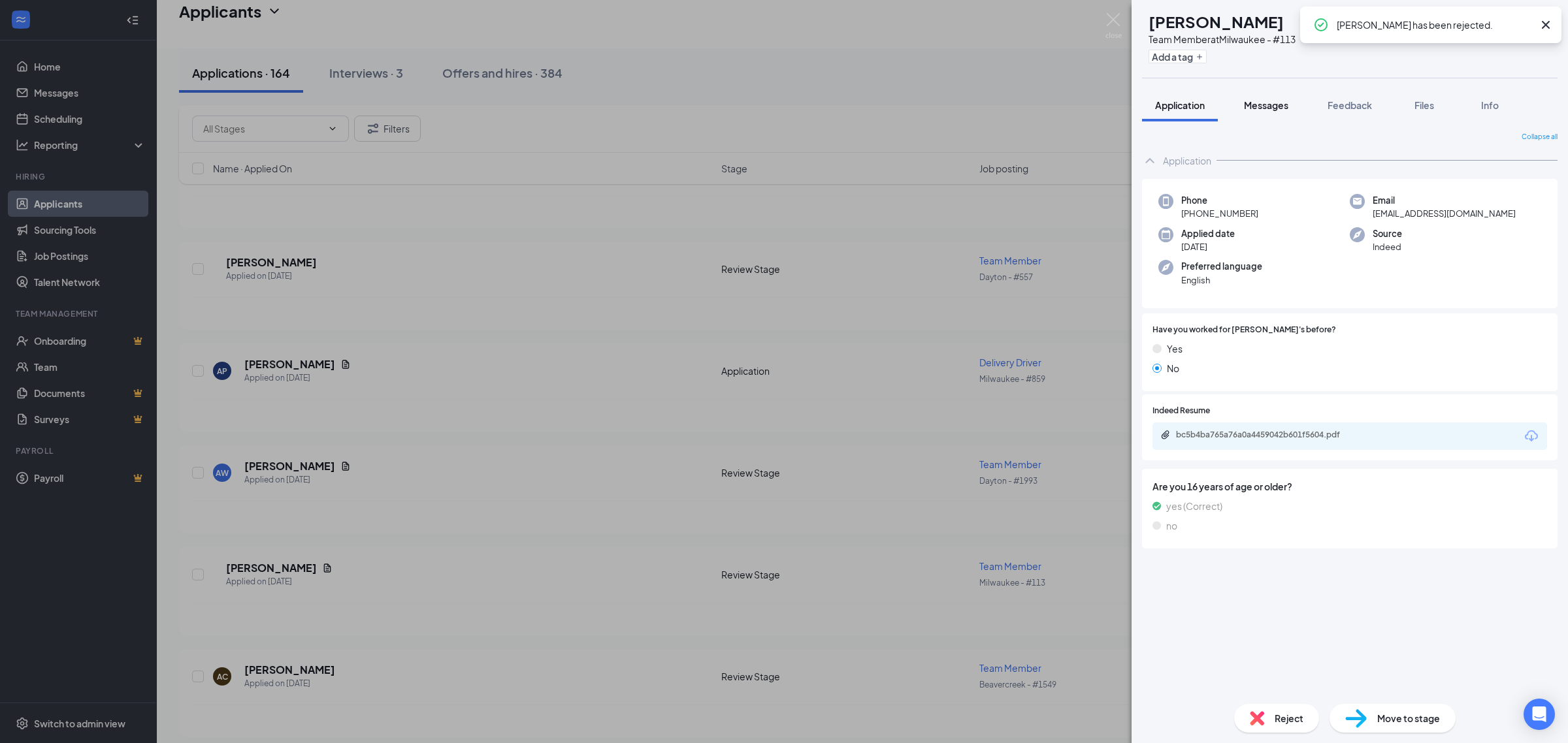
click at [1283, 112] on button "Messages" at bounding box center [1266, 105] width 70 height 33
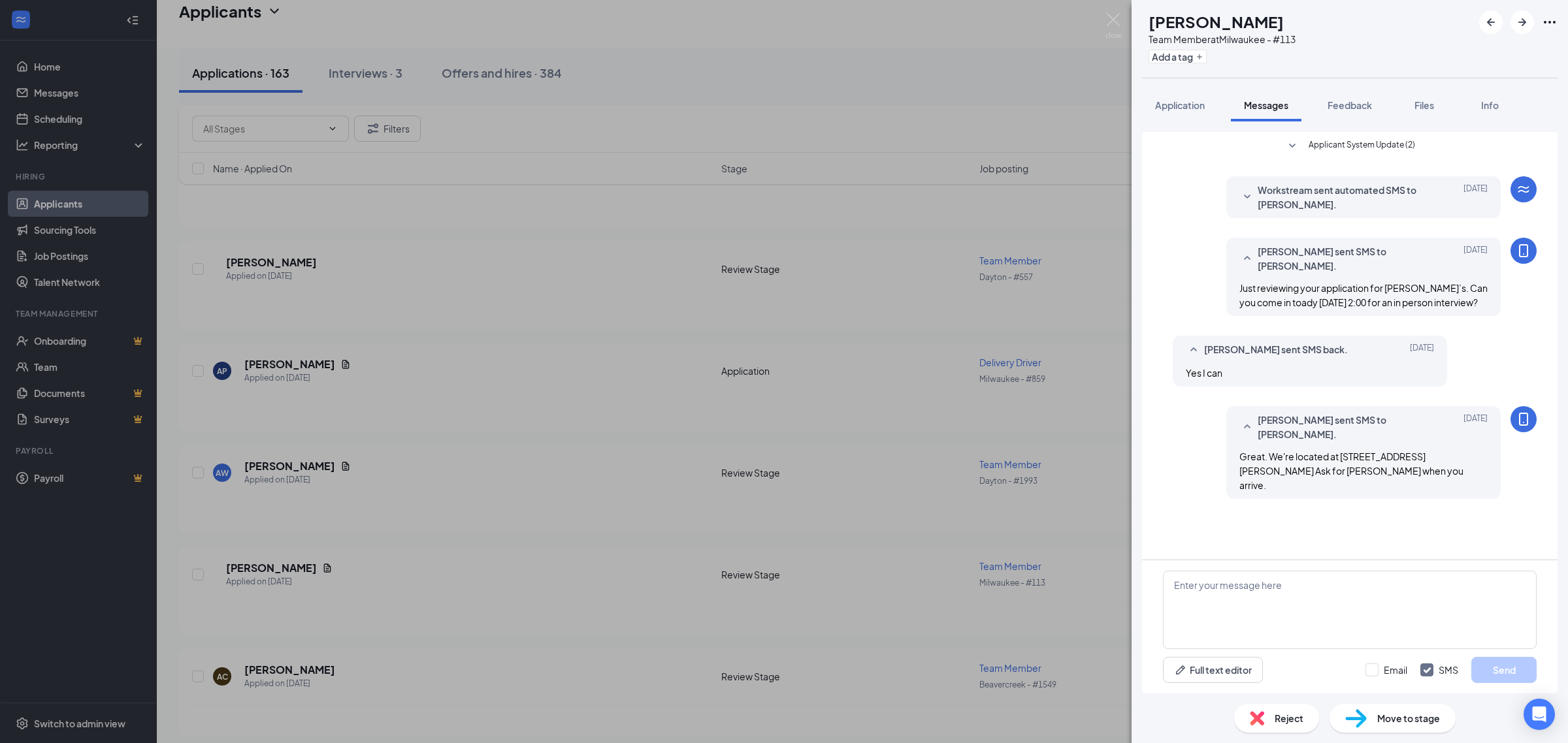
click at [1285, 714] on span "Reject" at bounding box center [1288, 718] width 28 height 15
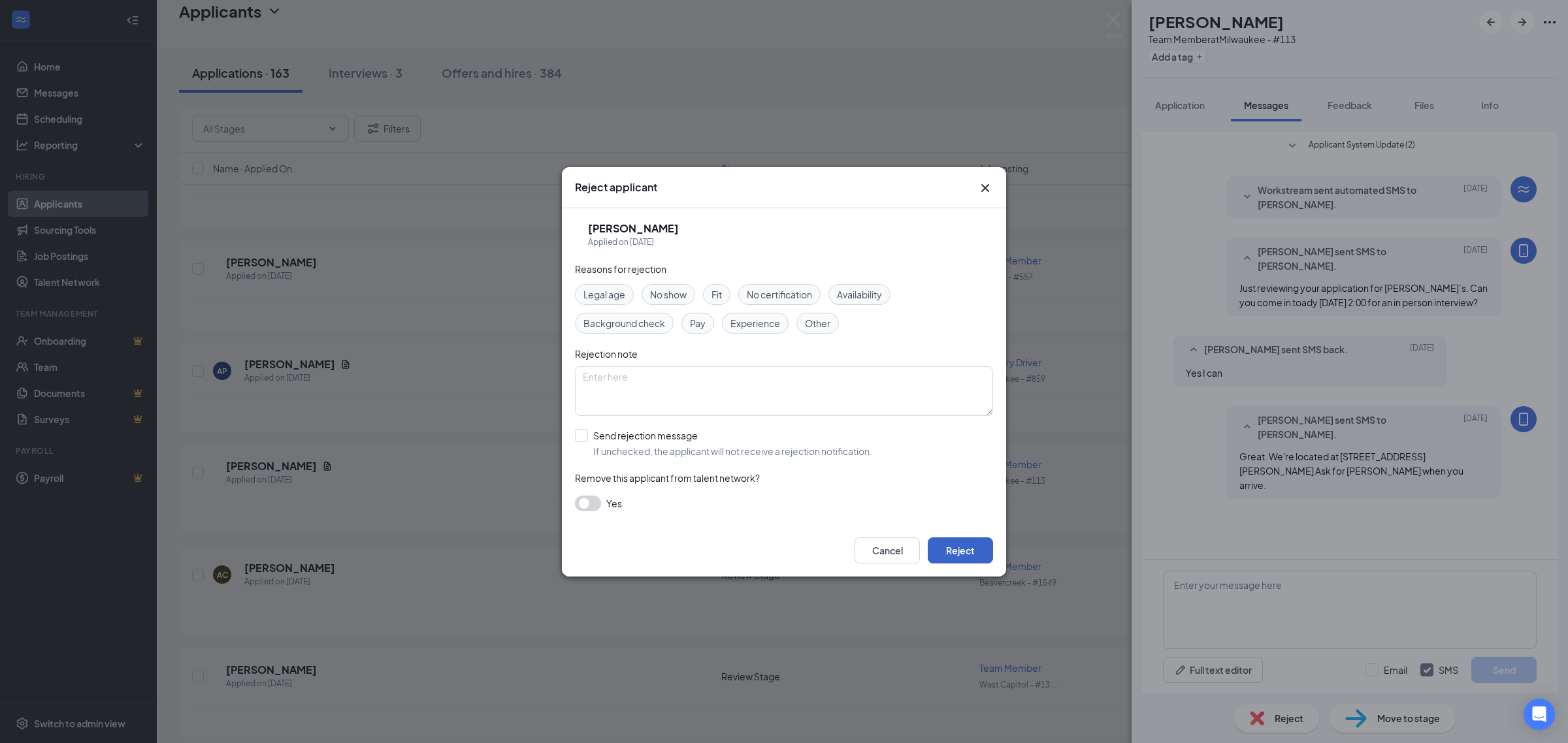
drag, startPoint x: 951, startPoint y: 549, endPoint x: 1047, endPoint y: 550, distance: 96.0
click at [951, 550] on button "Reject" at bounding box center [961, 551] width 65 height 26
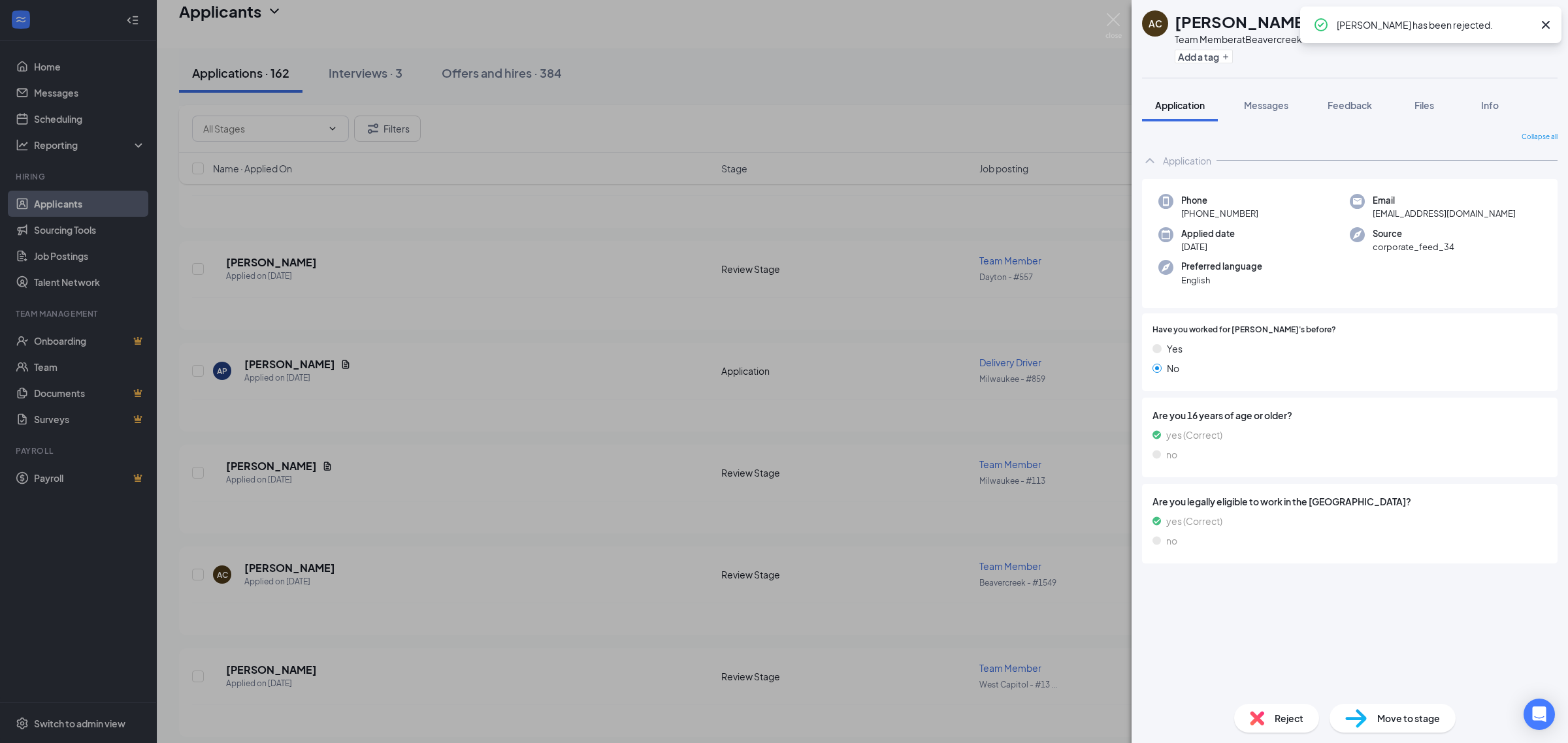
click at [1265, 119] on button "Messages" at bounding box center [1266, 105] width 70 height 33
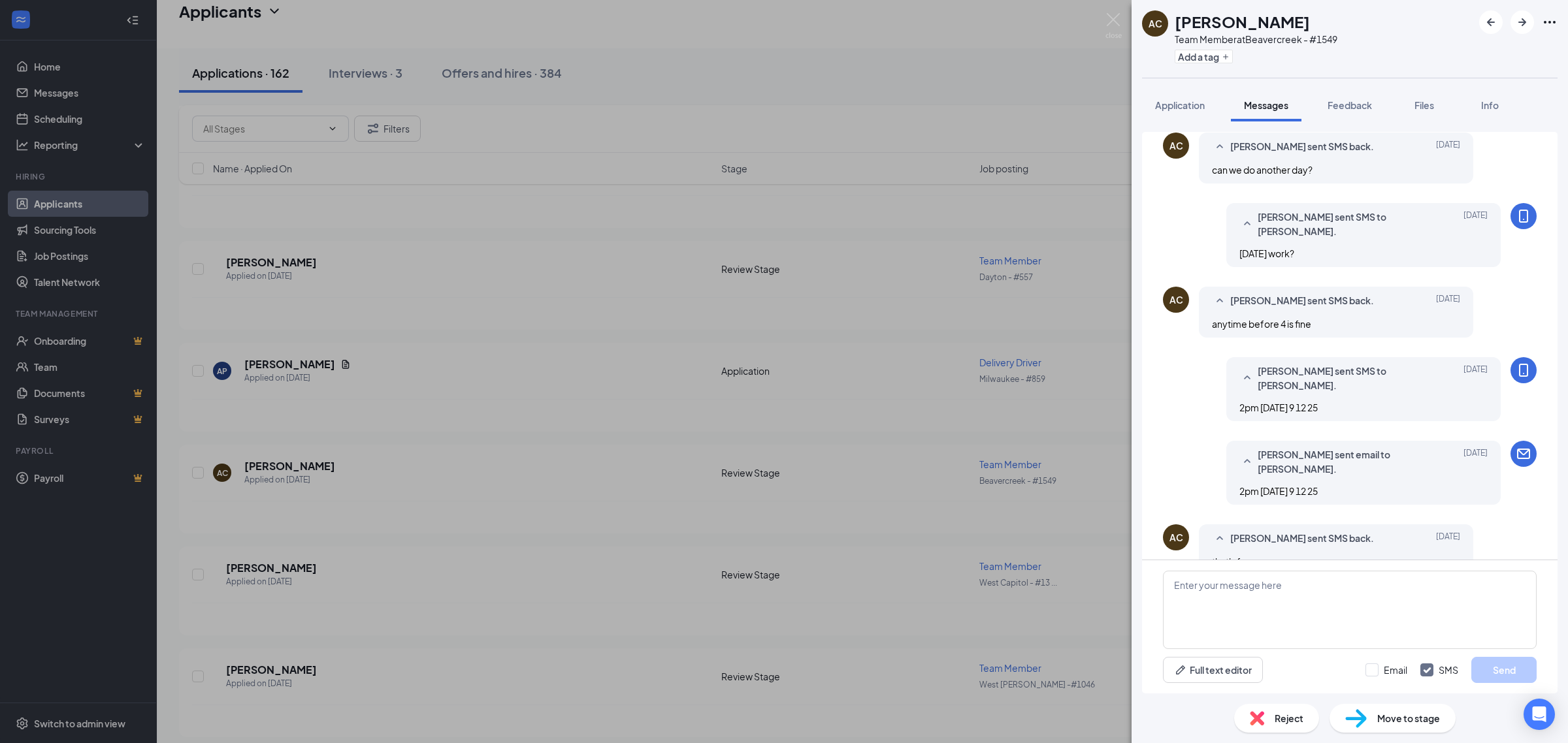
scroll to position [206, 0]
click at [1517, 21] on icon "ArrowRight" at bounding box center [1522, 22] width 15 height 15
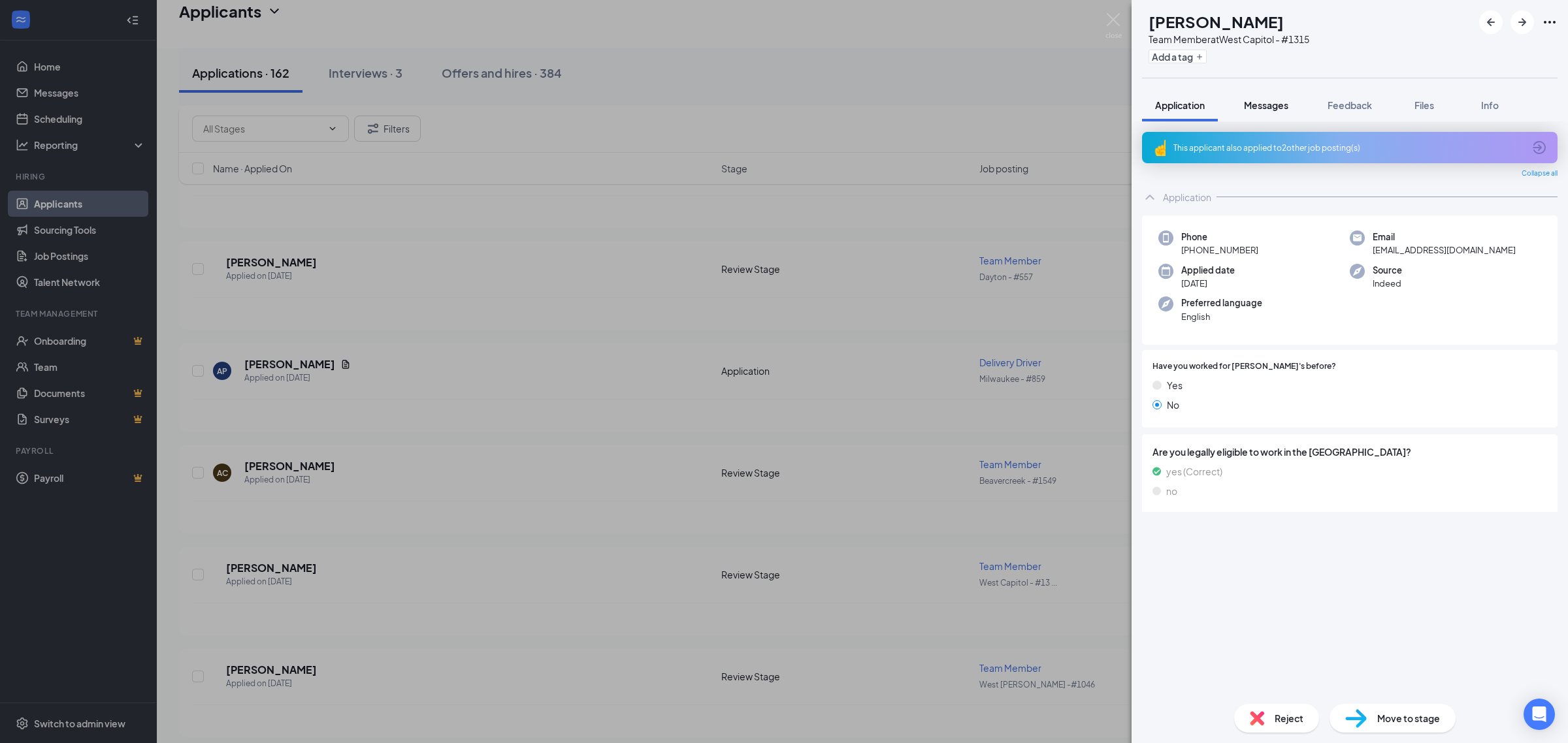
click at [1264, 107] on span "Messages" at bounding box center [1266, 106] width 45 height 12
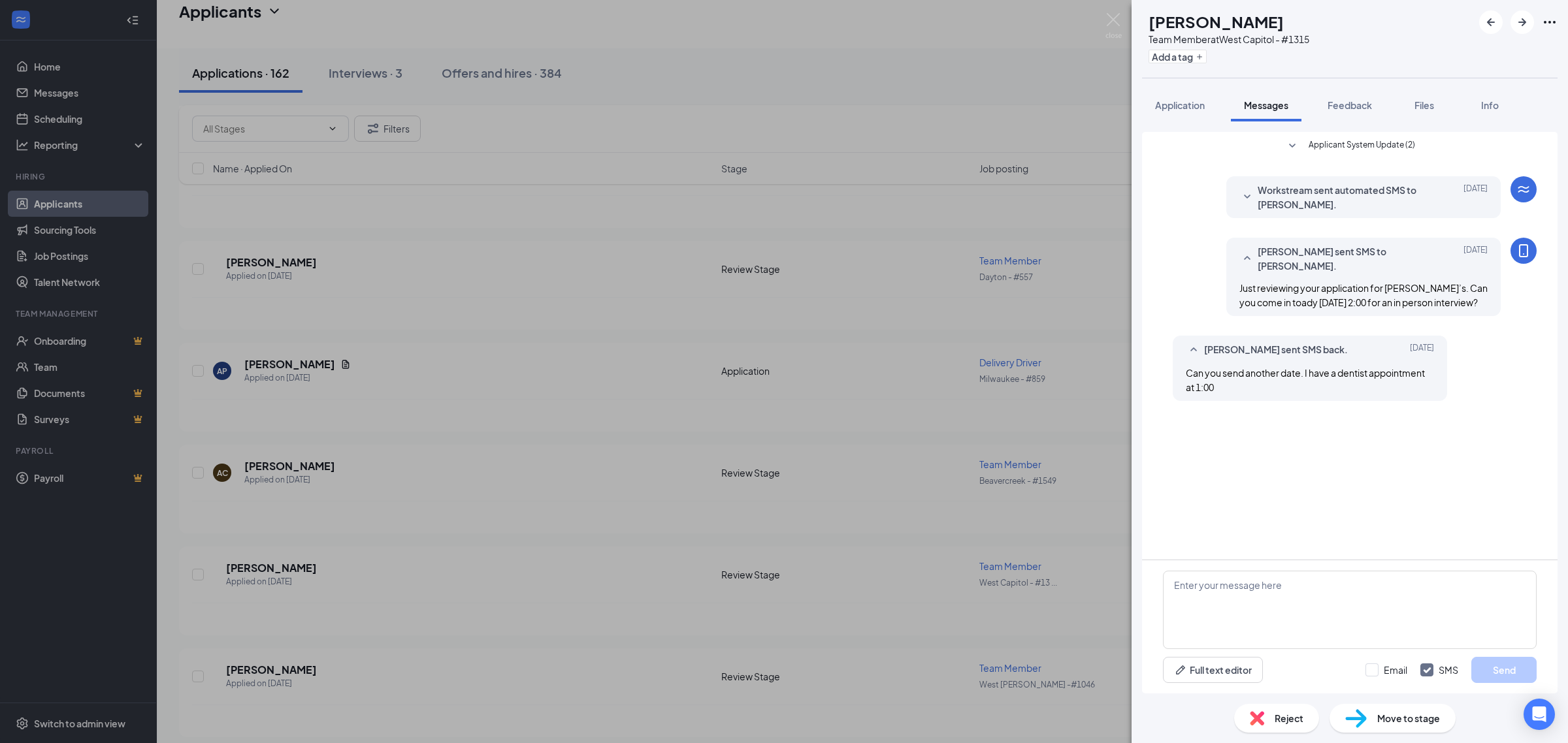
click at [1264, 107] on span "Messages" at bounding box center [1266, 106] width 45 height 12
click at [1522, 27] on icon "ArrowRight" at bounding box center [1522, 22] width 15 height 15
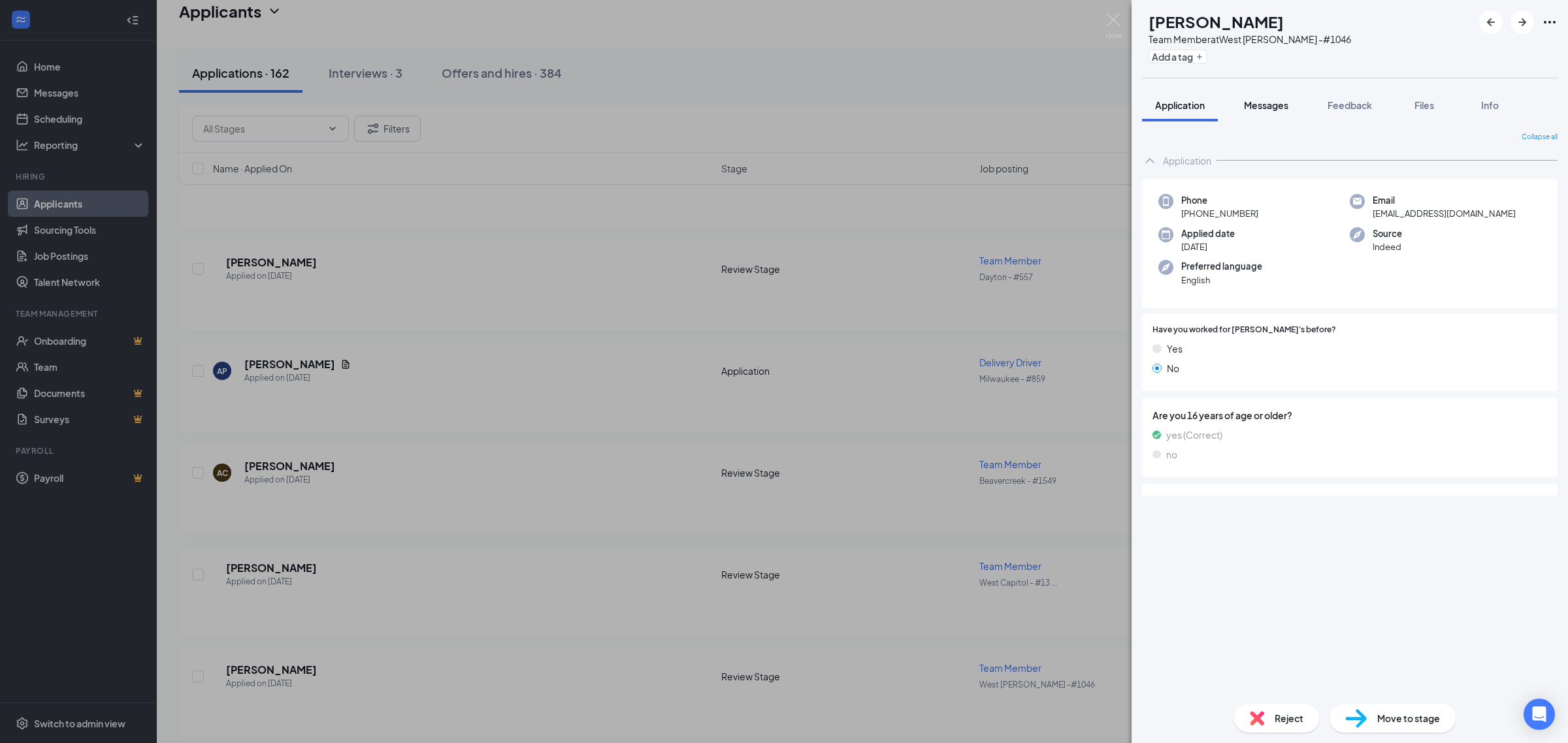
click at [1277, 100] on span "Messages" at bounding box center [1266, 106] width 45 height 12
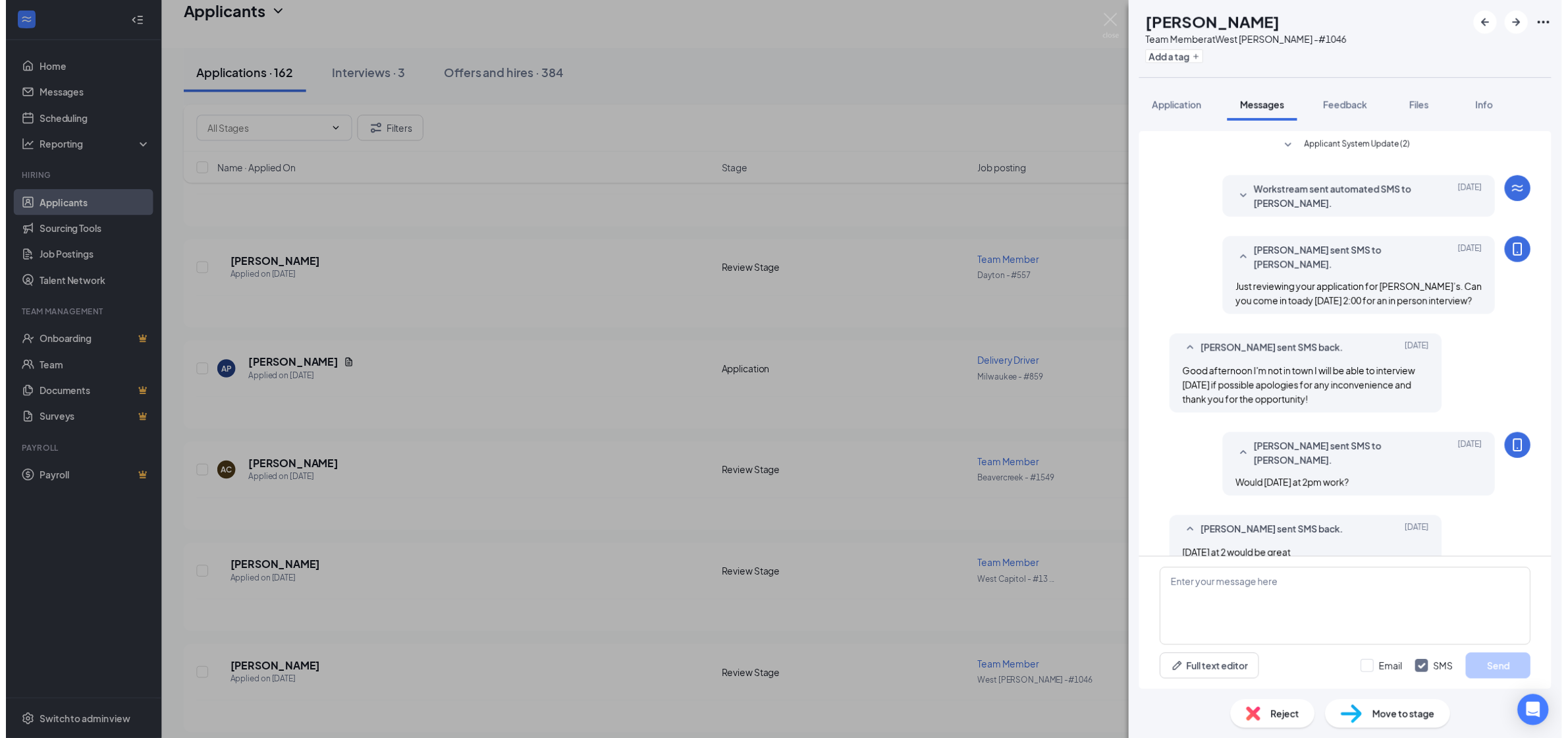
scroll to position [23, 0]
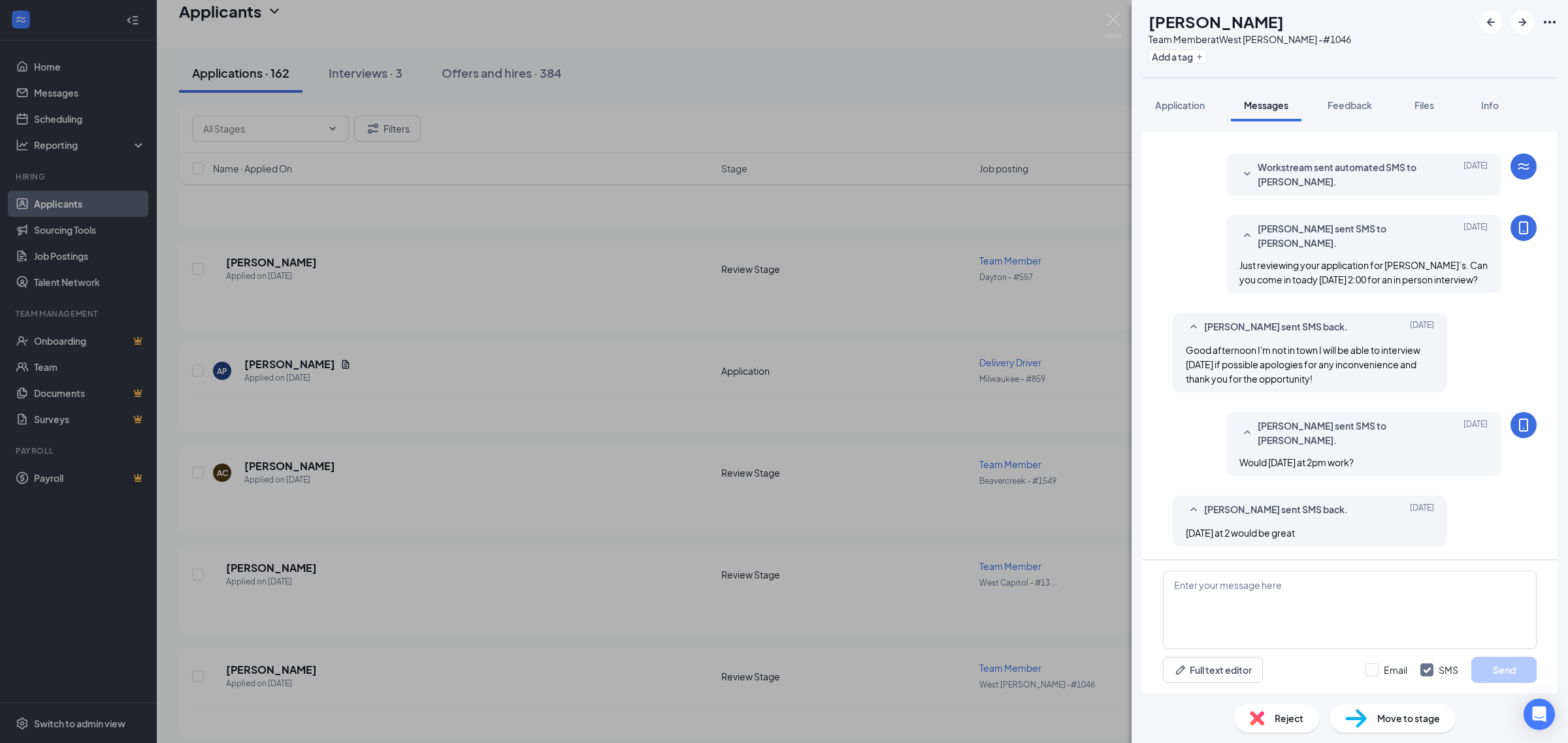
click at [199, 343] on div "RB Regina Broach Team Member at West Chester -#1046 Add a tag Application Messa…" at bounding box center [784, 371] width 1568 height 743
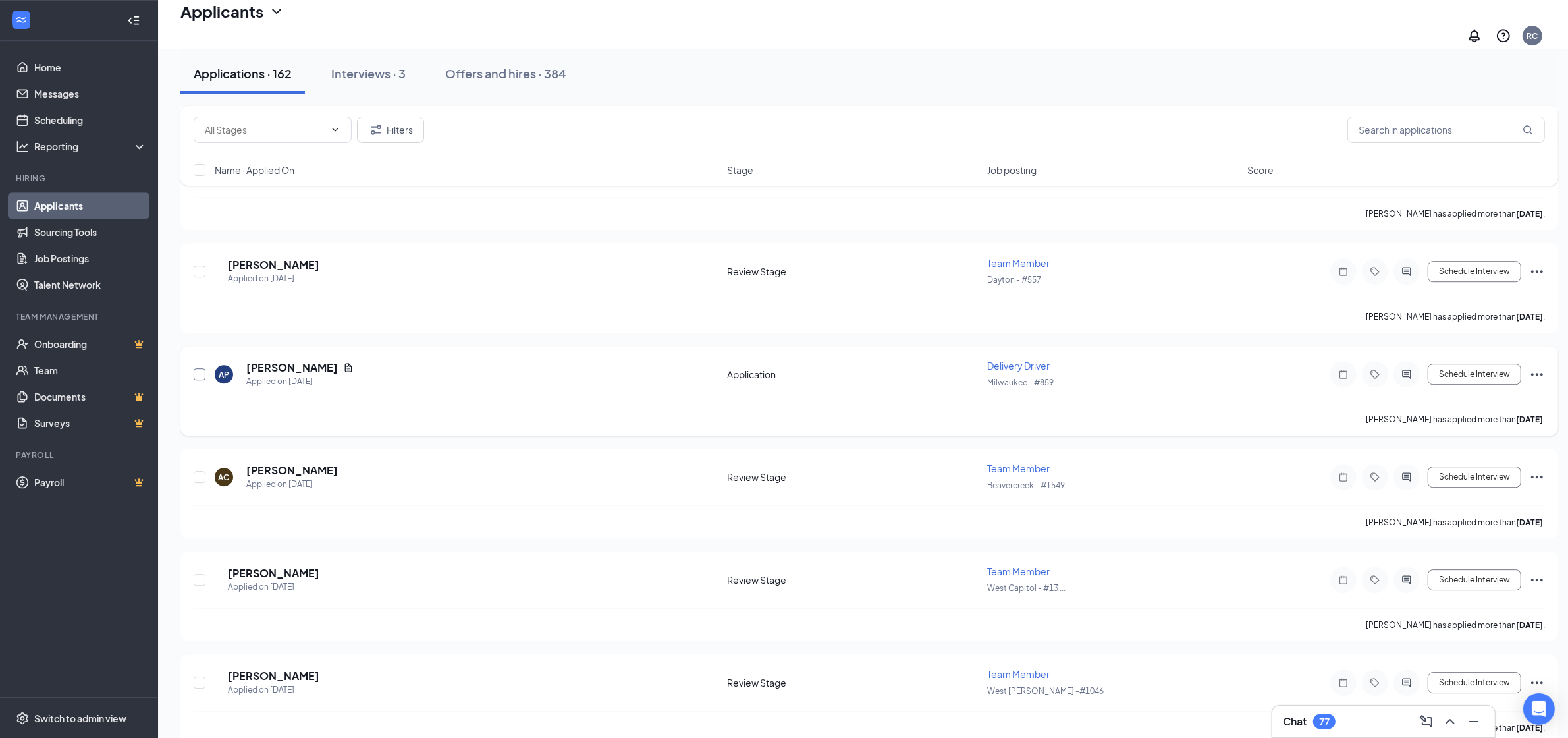
click at [197, 368] on input "checkbox" at bounding box center [200, 374] width 12 height 12
checkbox input "true"
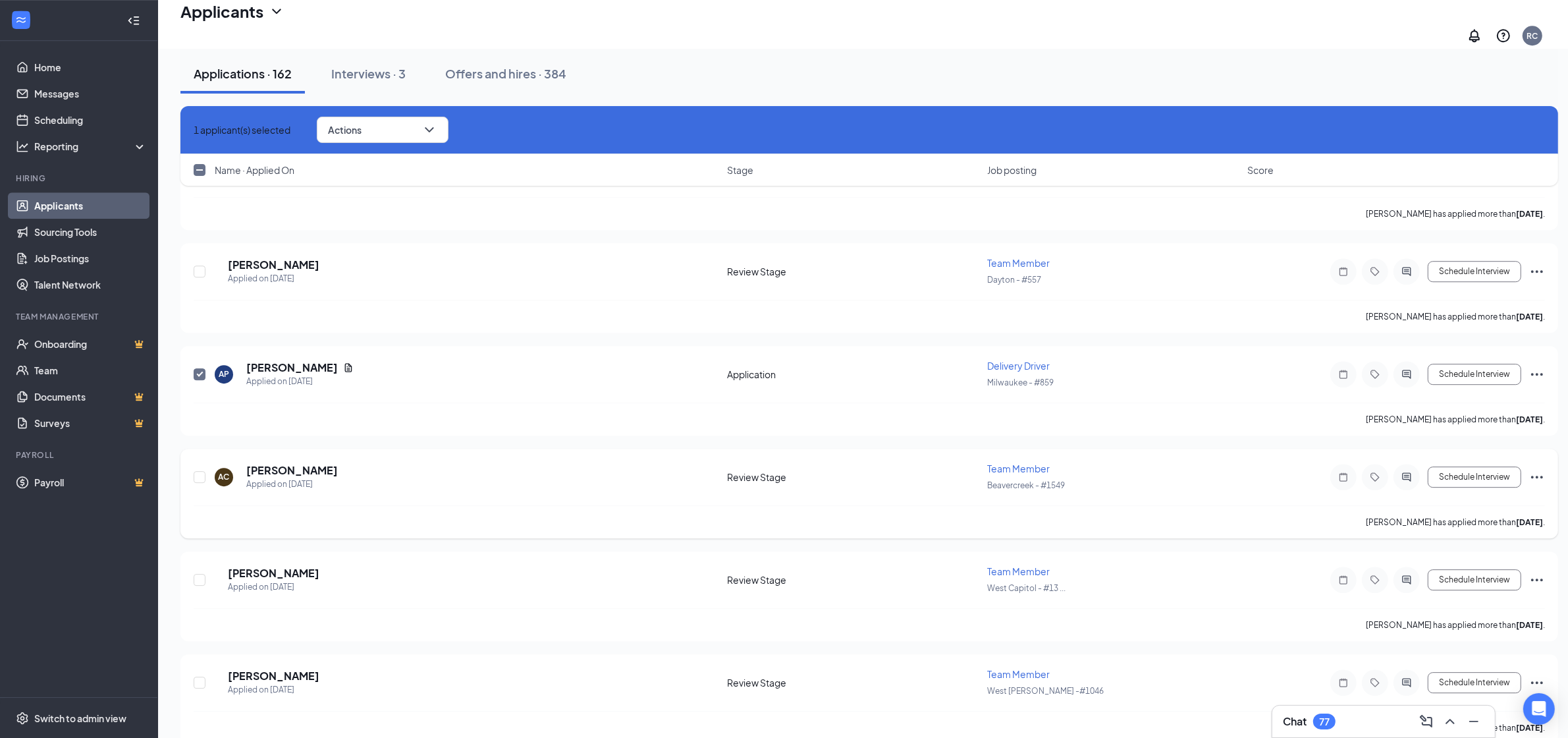
click at [196, 462] on div at bounding box center [200, 476] width 13 height 30
click at [198, 573] on input "checkbox" at bounding box center [200, 579] width 12 height 12
checkbox input "true"
click at [199, 471] on input "checkbox" at bounding box center [200, 477] width 12 height 12
checkbox input "true"
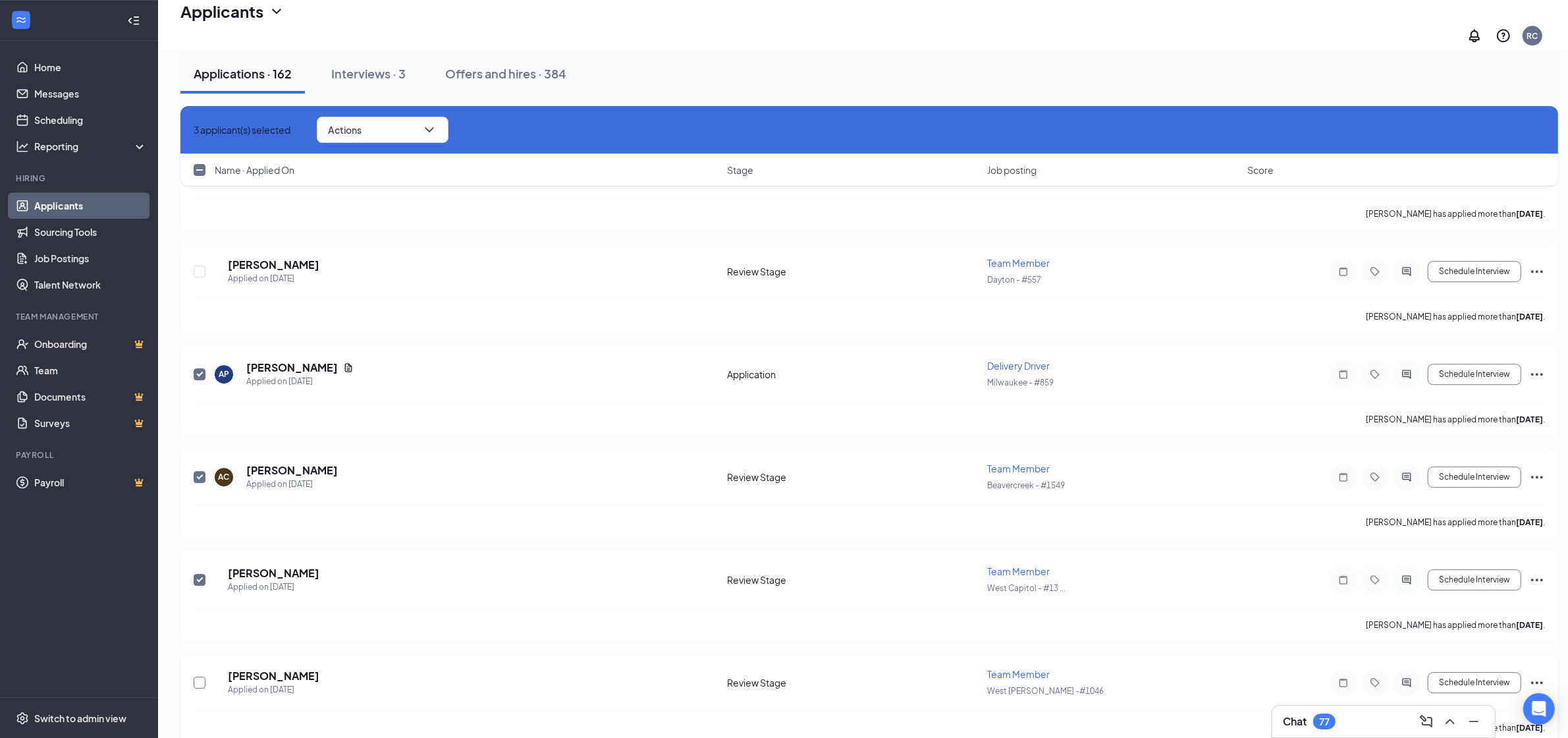
click at [202, 676] on input "checkbox" at bounding box center [200, 683] width 12 height 12
checkbox input "true"
click at [390, 133] on button "Actions" at bounding box center [383, 130] width 132 height 26
click at [389, 255] on p "Reject" at bounding box center [409, 248] width 119 height 13
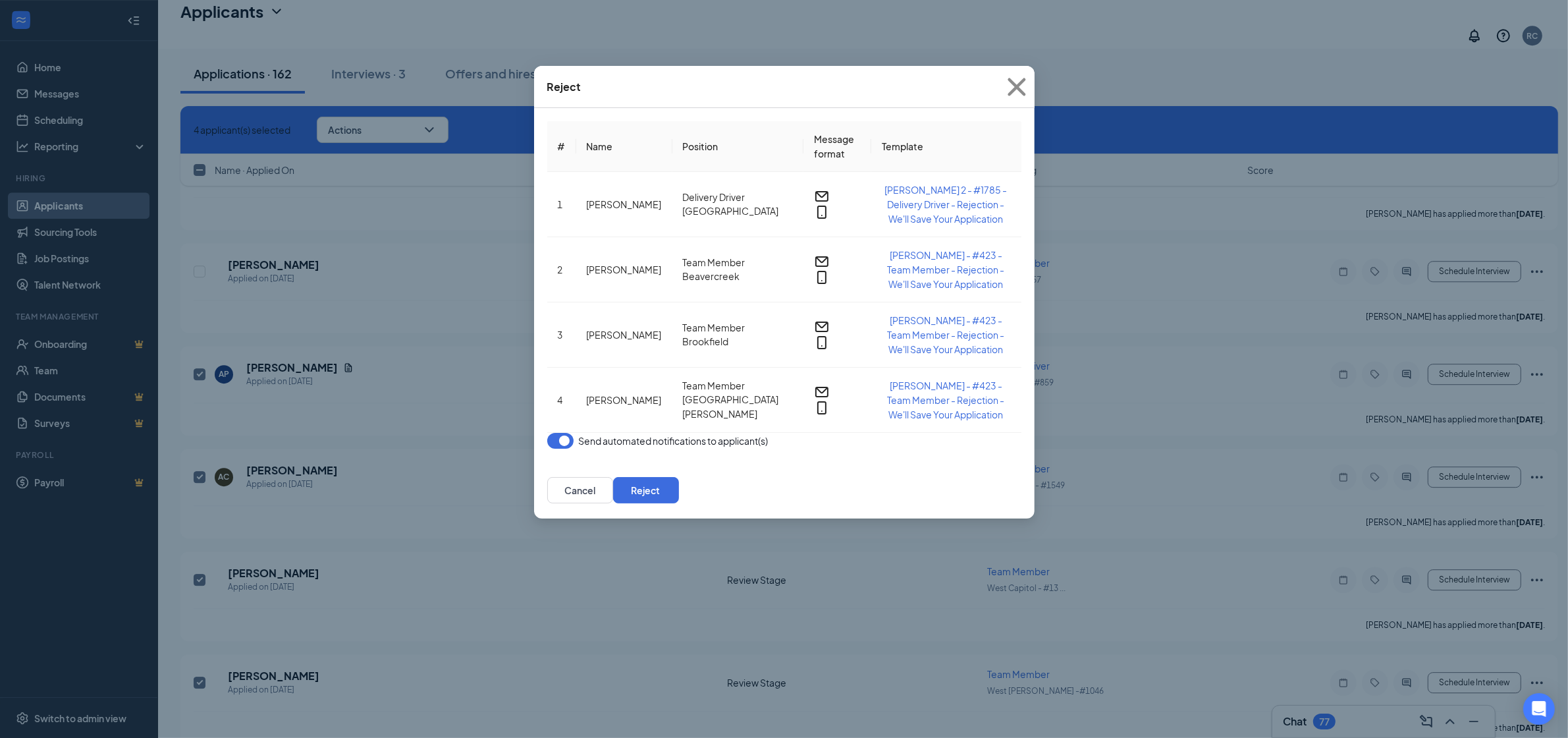
click at [565, 433] on button "button" at bounding box center [560, 441] width 26 height 16
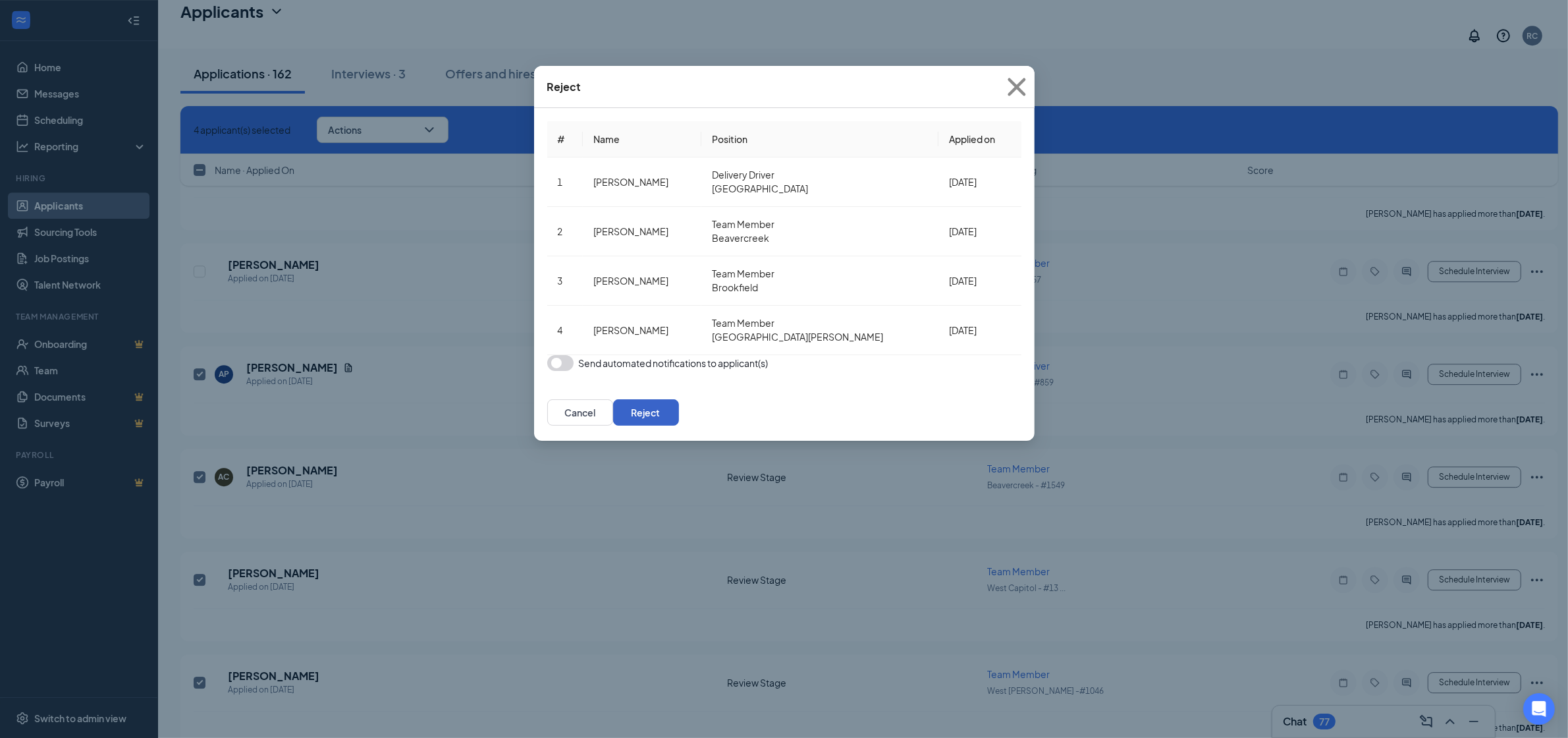
click at [679, 399] on button "Reject" at bounding box center [646, 412] width 66 height 26
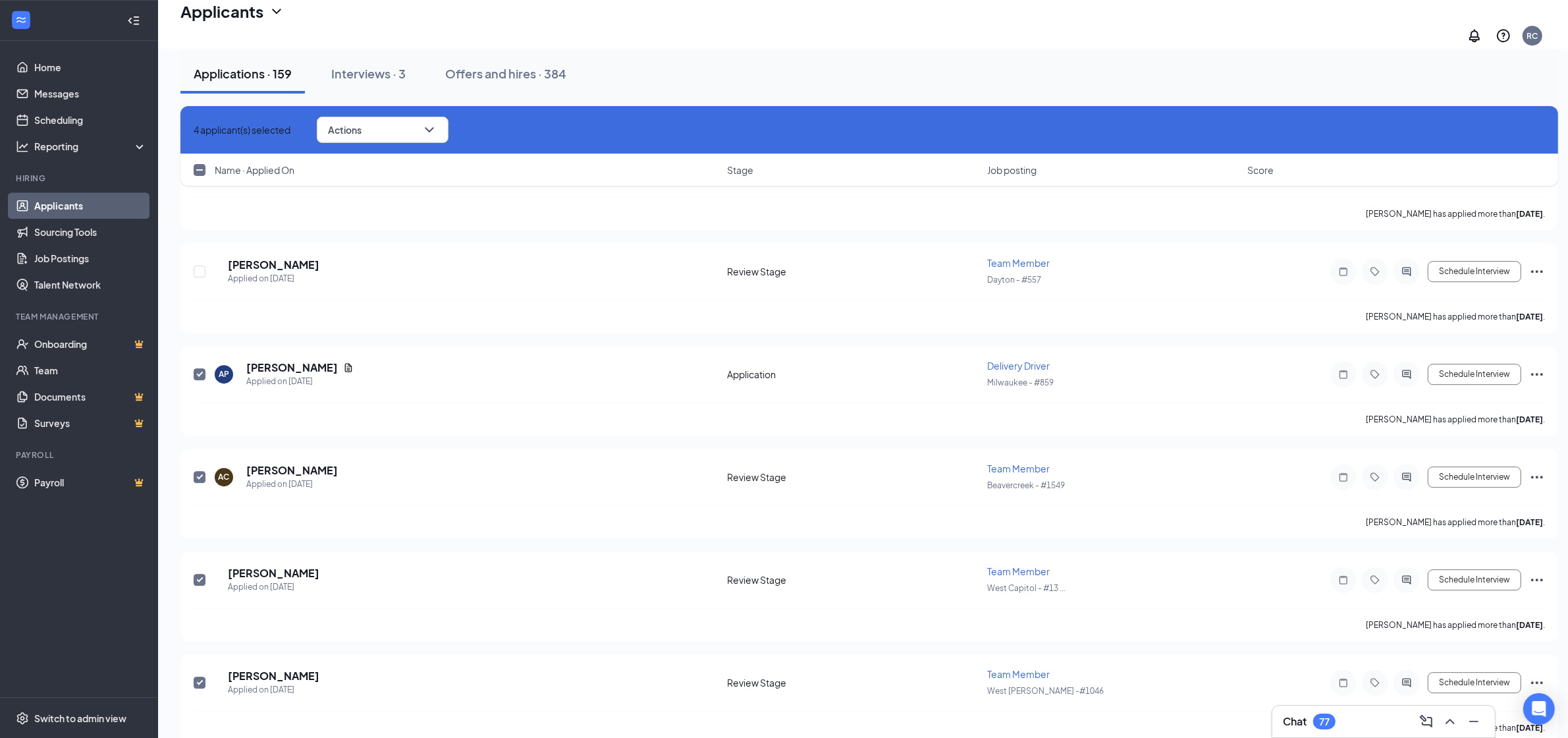
checkbox input "false"
click at [1414, 369] on icon "ActiveChat" at bounding box center [1407, 374] width 16 height 10
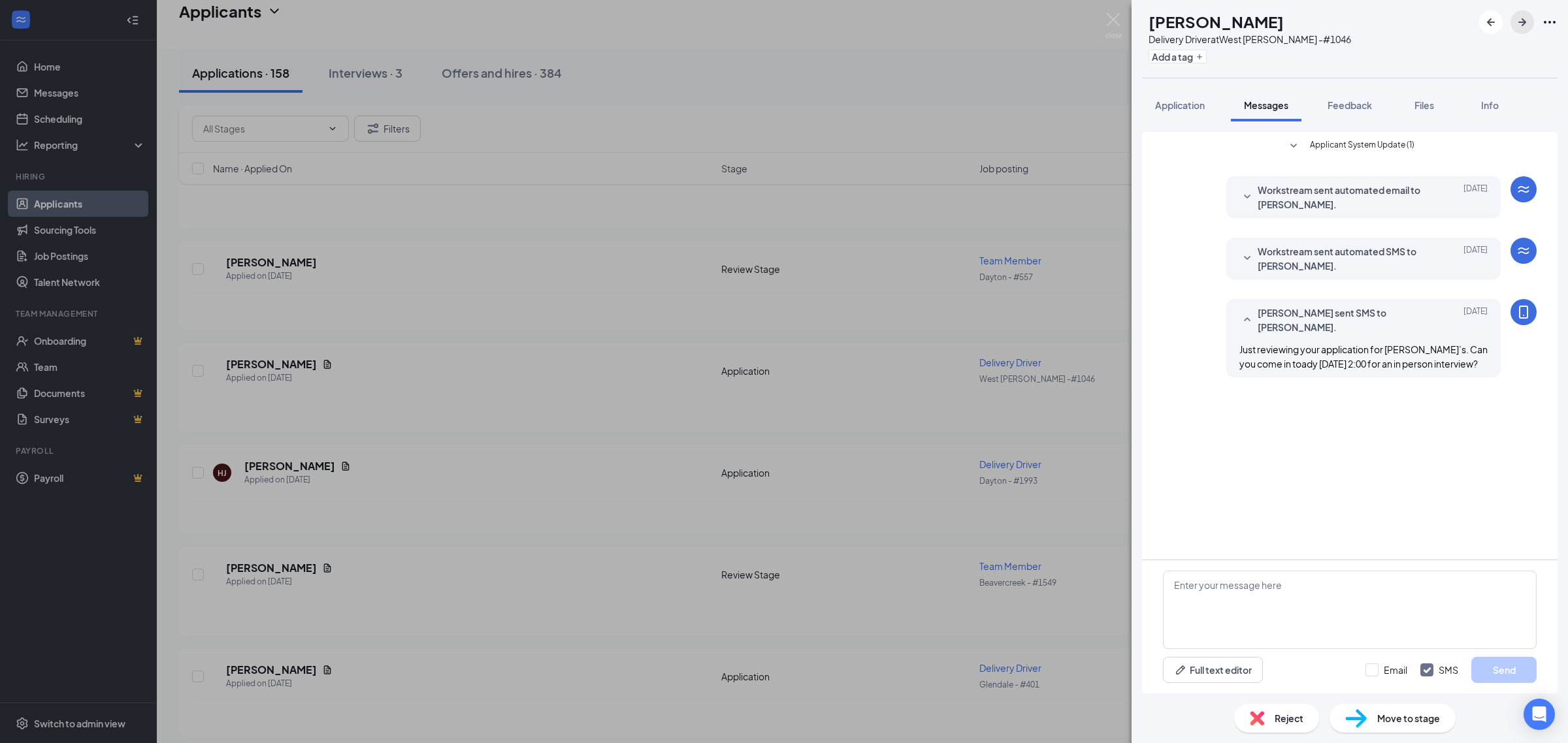
click at [1516, 25] on icon "ArrowRight" at bounding box center [1522, 22] width 15 height 15
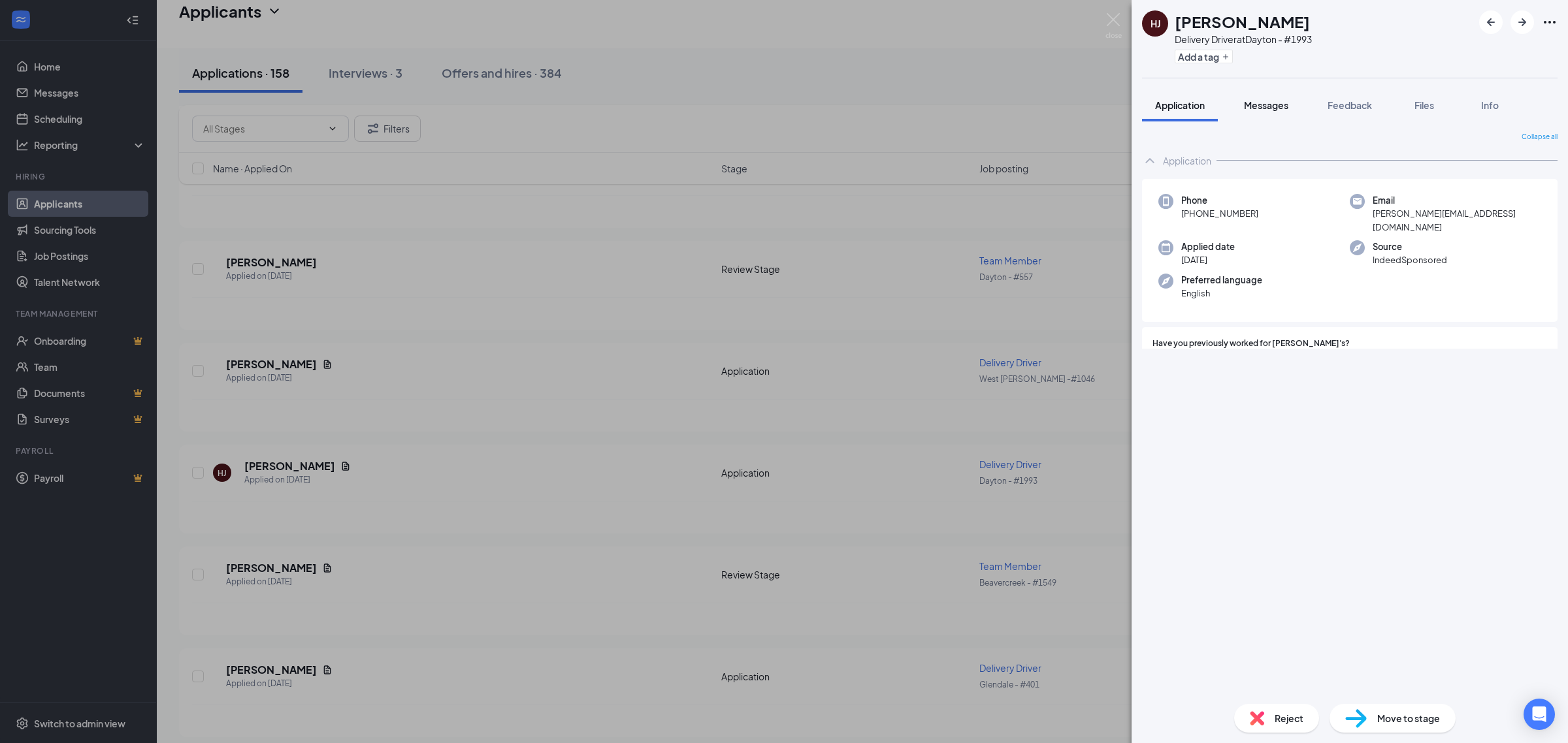
click at [1255, 112] on button "Messages" at bounding box center [1266, 105] width 70 height 33
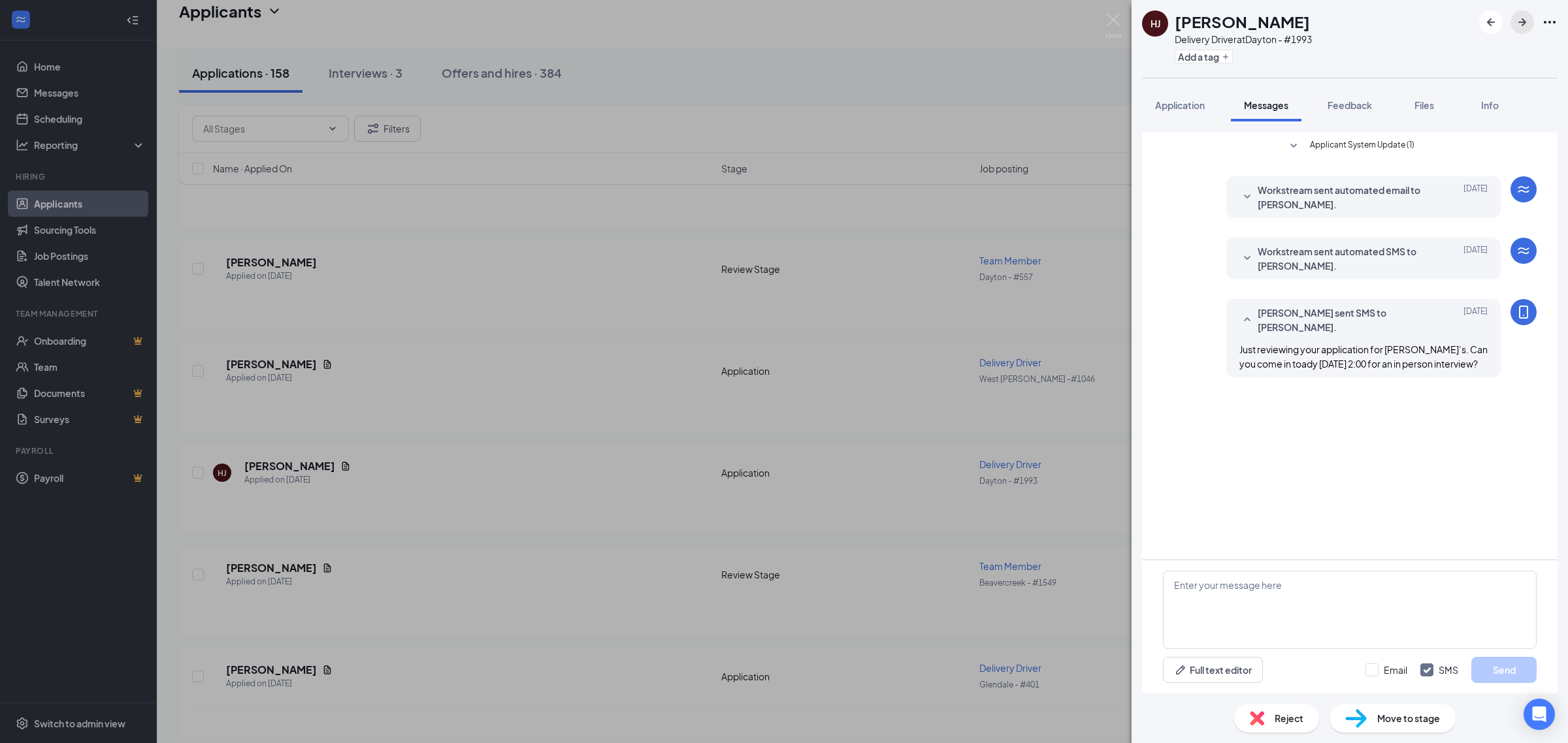
click at [1527, 26] on icon "ArrowRight" at bounding box center [1522, 22] width 15 height 15
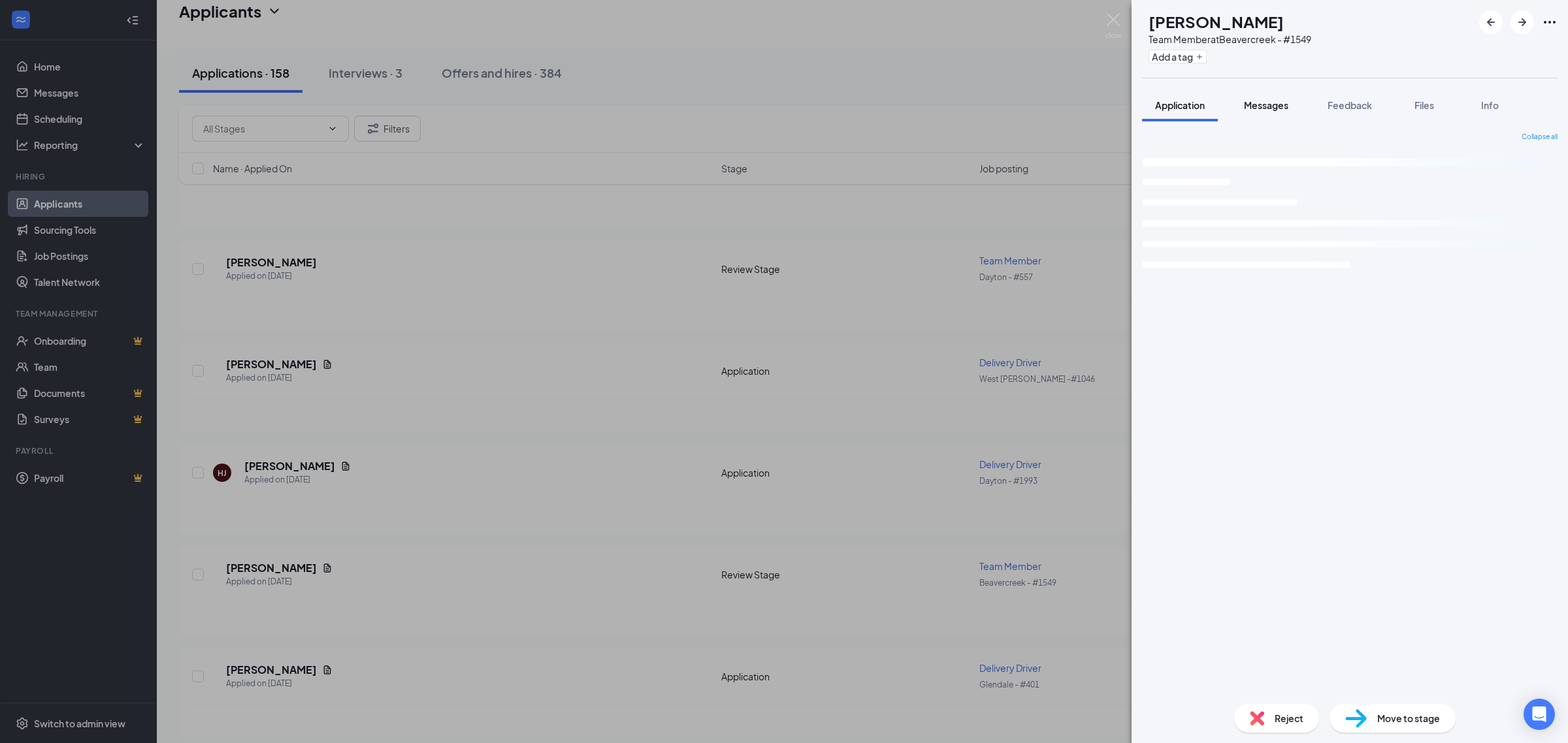
click at [1274, 113] on button "Messages" at bounding box center [1266, 105] width 70 height 33
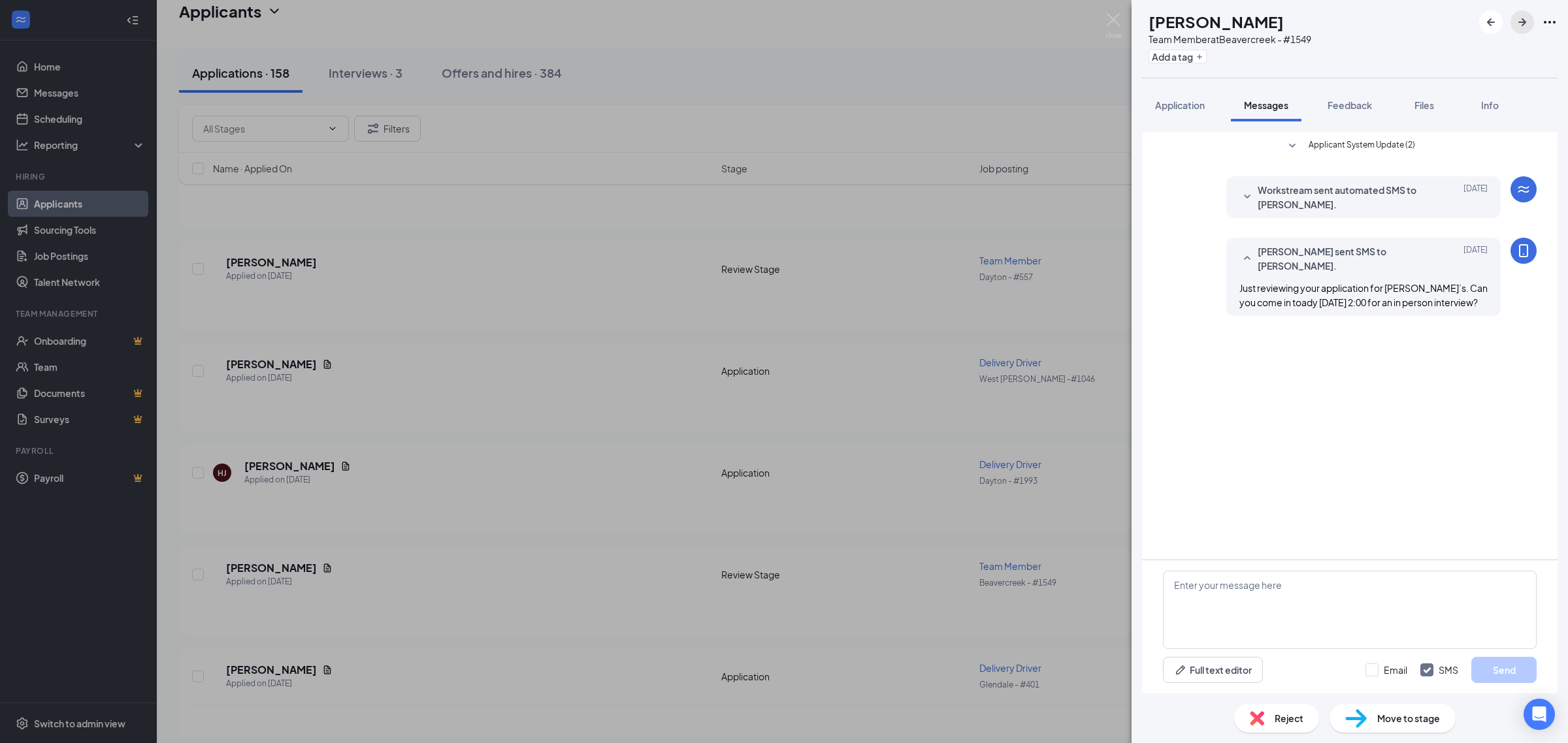
click at [1516, 17] on icon "ArrowRight" at bounding box center [1522, 22] width 15 height 15
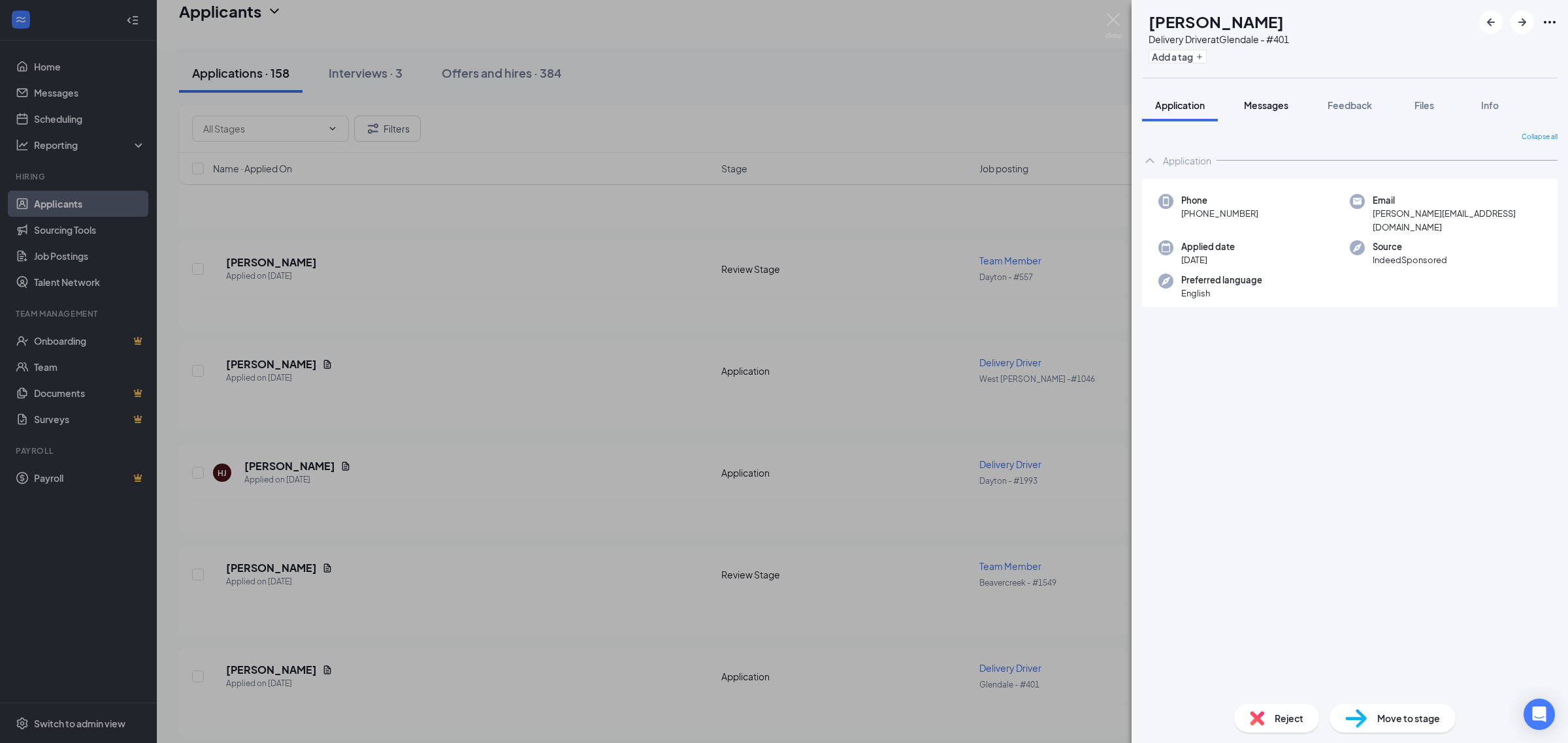
click at [1280, 108] on span "Messages" at bounding box center [1266, 106] width 45 height 12
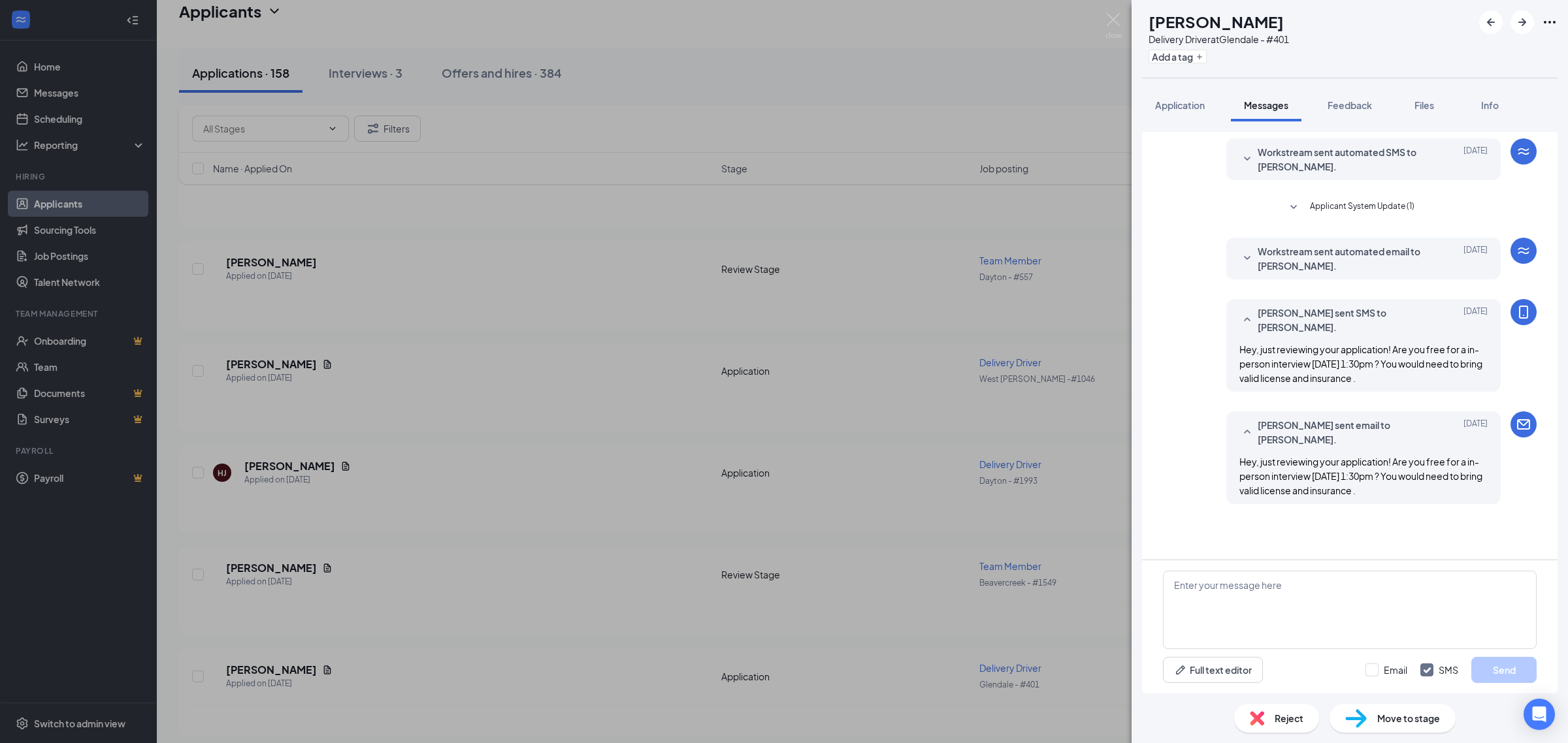
click at [214, 563] on div "YT Yolanda taylor Delivery Driver at Glendale - #401 Add a tag Application Mess…" at bounding box center [784, 371] width 1568 height 743
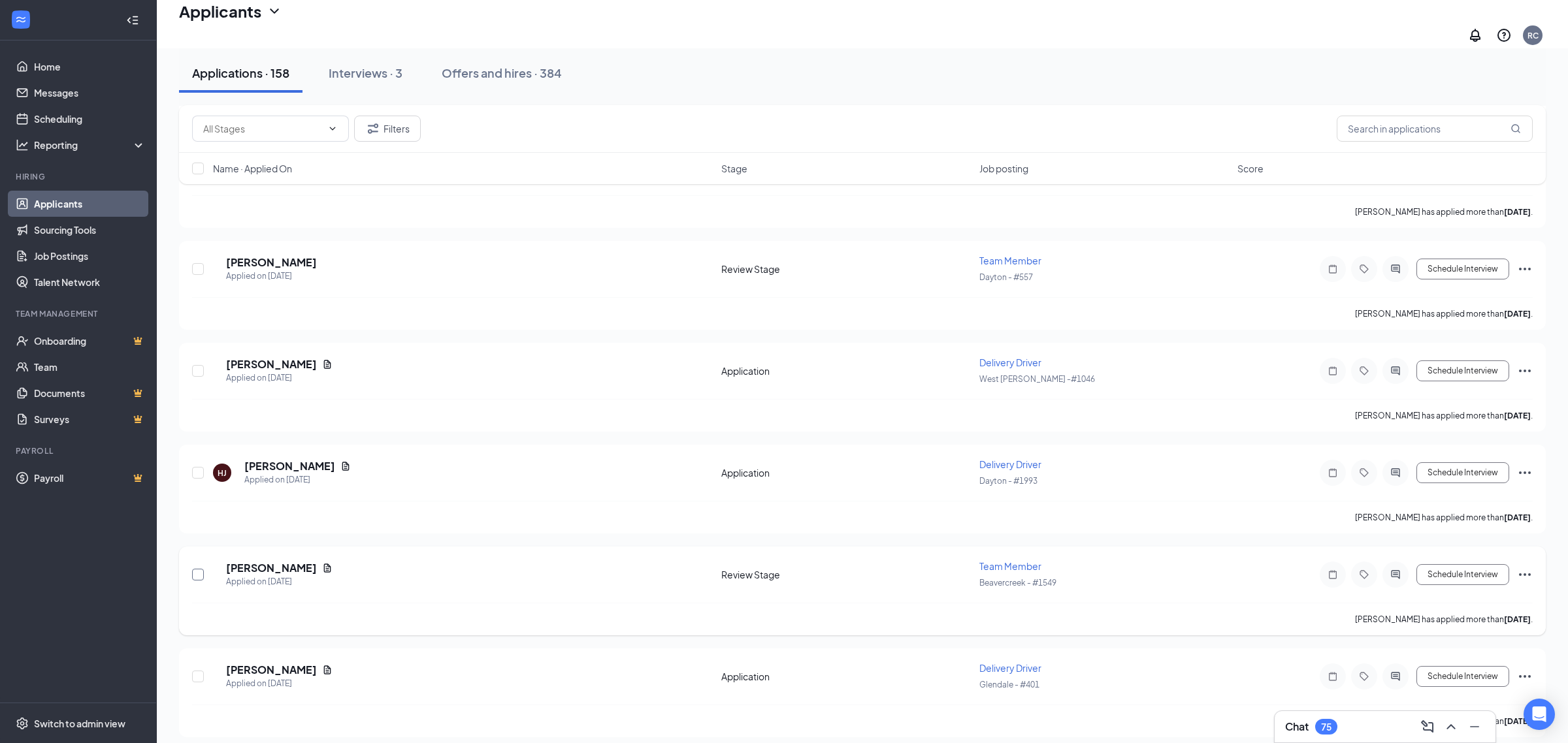
click at [203, 569] on input "checkbox" at bounding box center [198, 575] width 12 height 12
checkbox input "true"
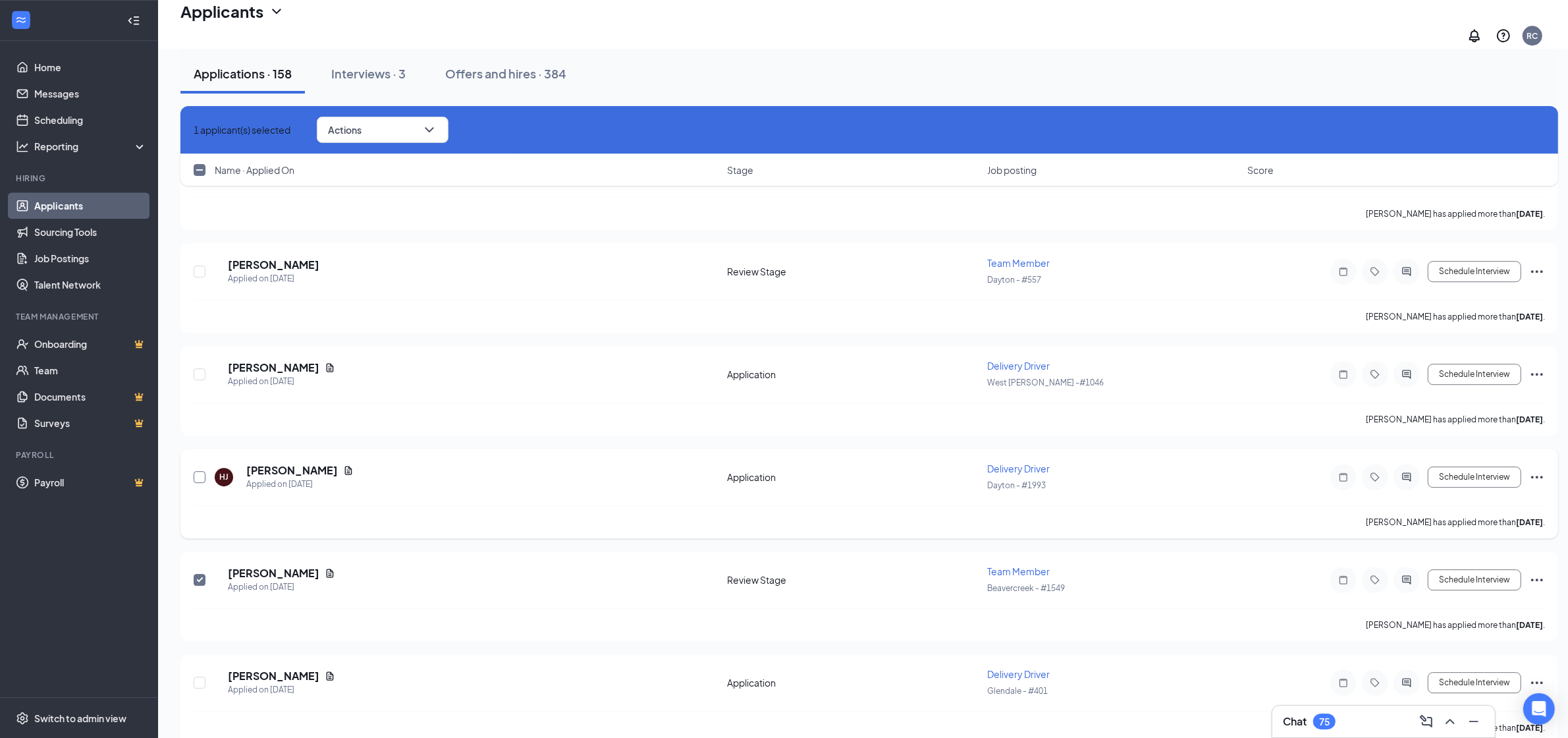
click at [199, 471] on input "checkbox" at bounding box center [200, 477] width 12 height 12
checkbox input "true"
click at [202, 368] on input "checkbox" at bounding box center [200, 374] width 12 height 12
click at [378, 135] on button "Actions" at bounding box center [383, 130] width 132 height 26
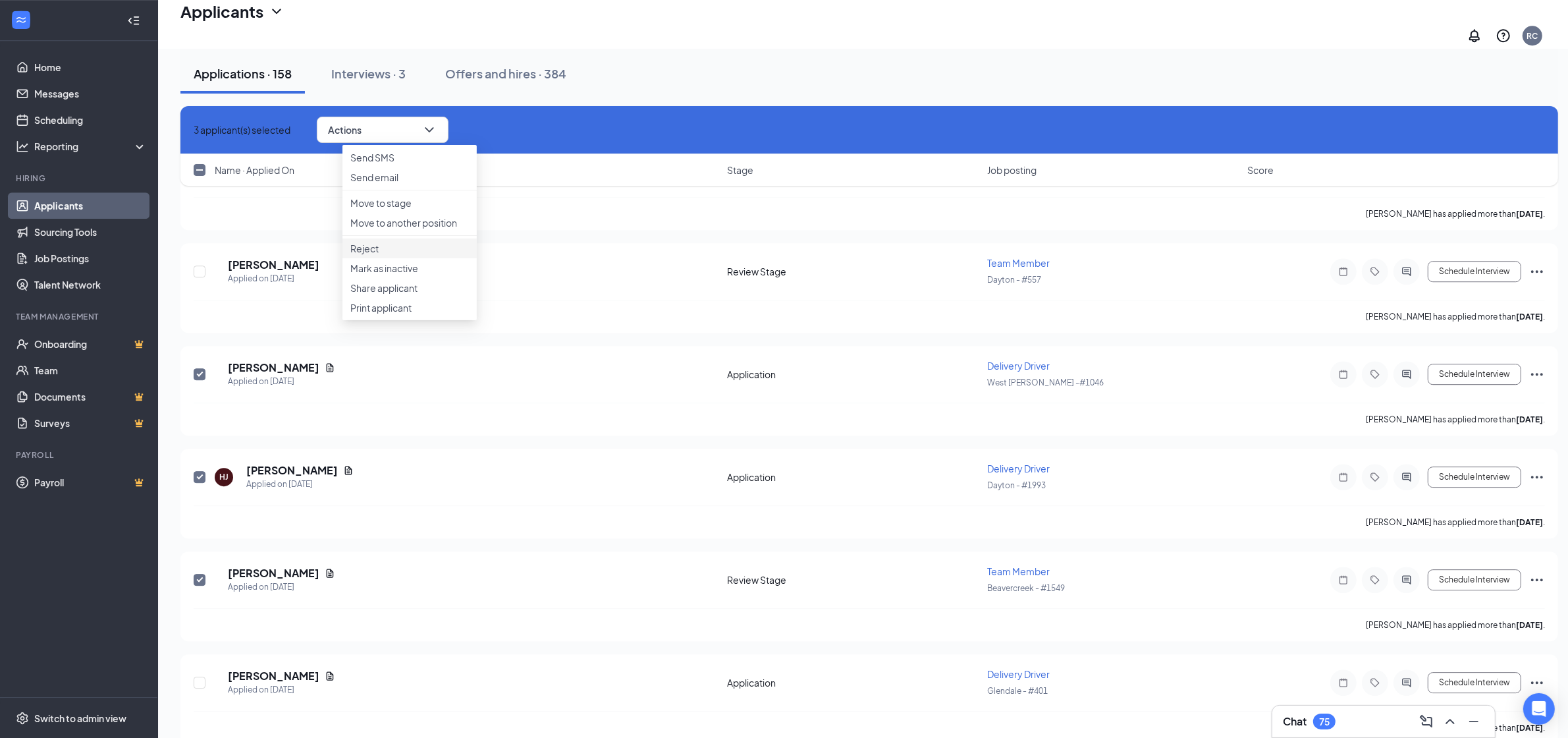
click at [376, 255] on p "Reject" at bounding box center [409, 248] width 119 height 13
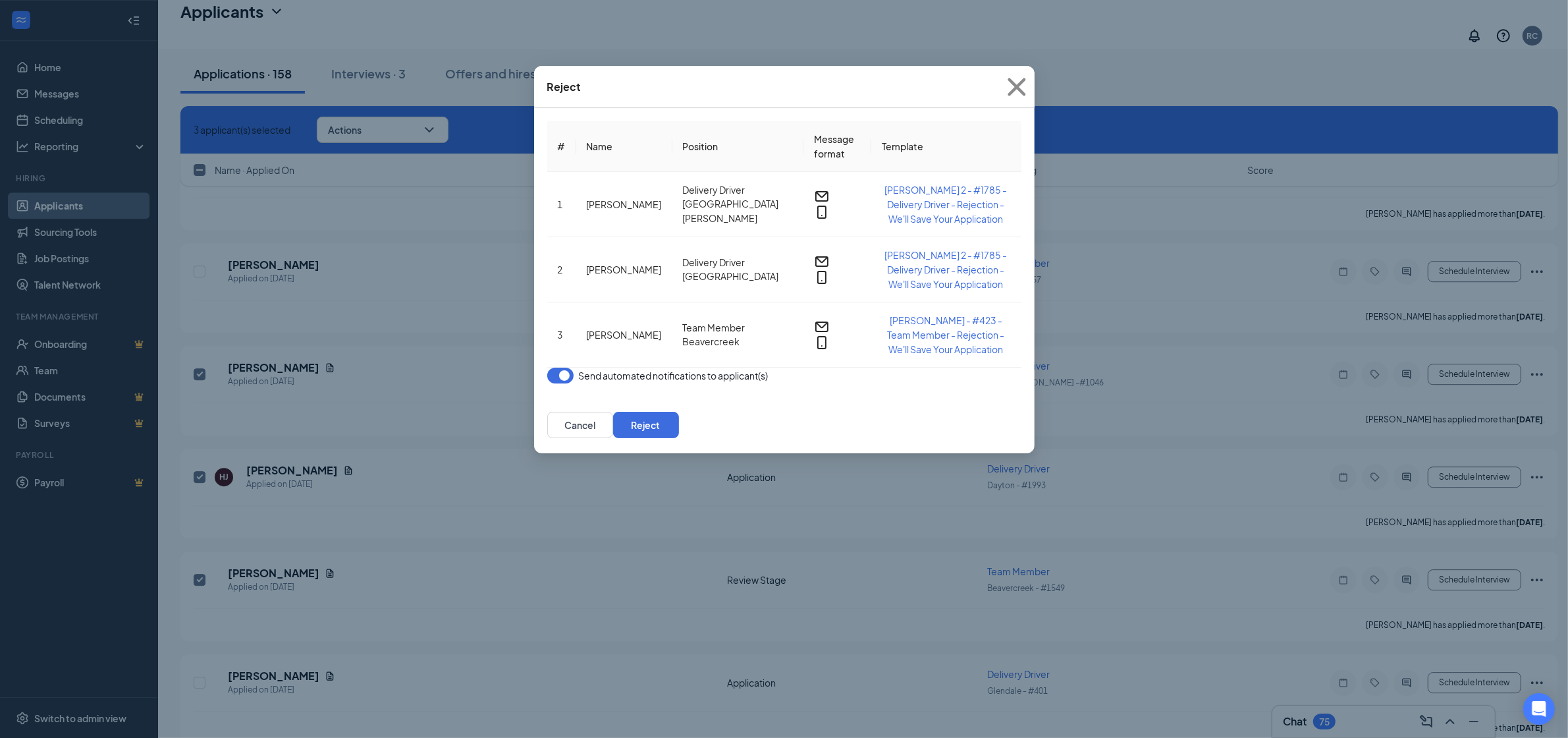
click at [567, 367] on button "button" at bounding box center [560, 375] width 26 height 16
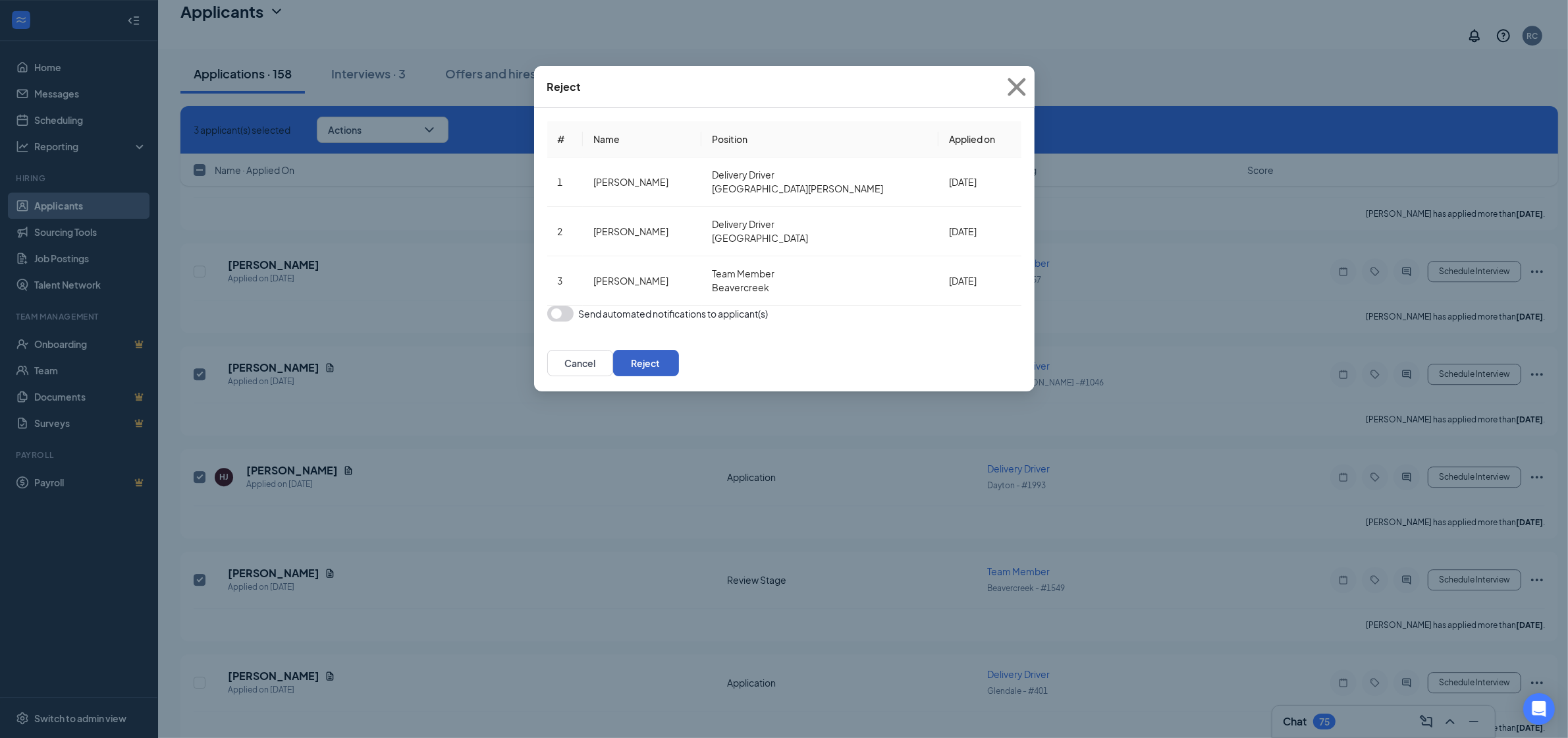
click at [679, 376] on button "Reject" at bounding box center [646, 363] width 66 height 26
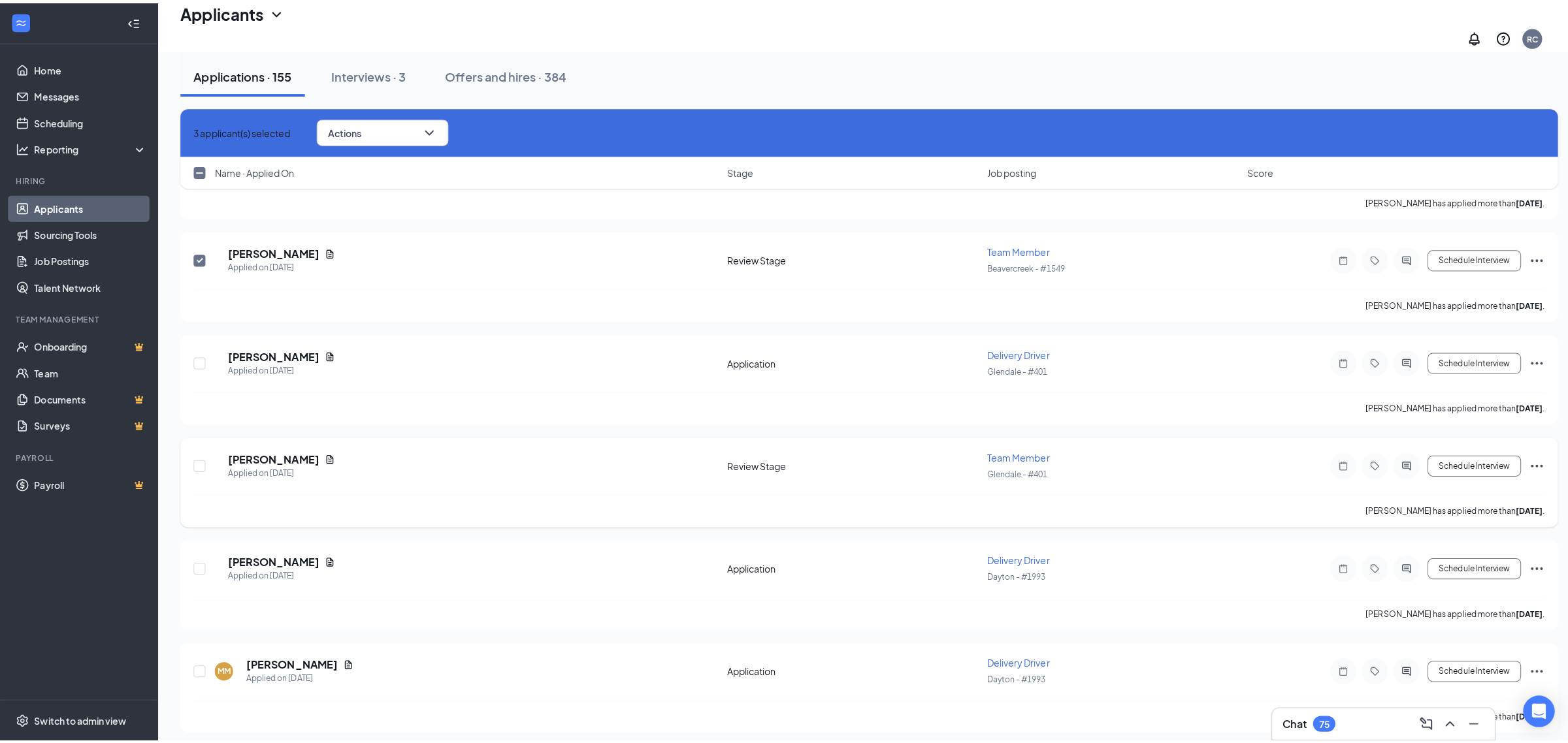
scroll to position [5007, 0]
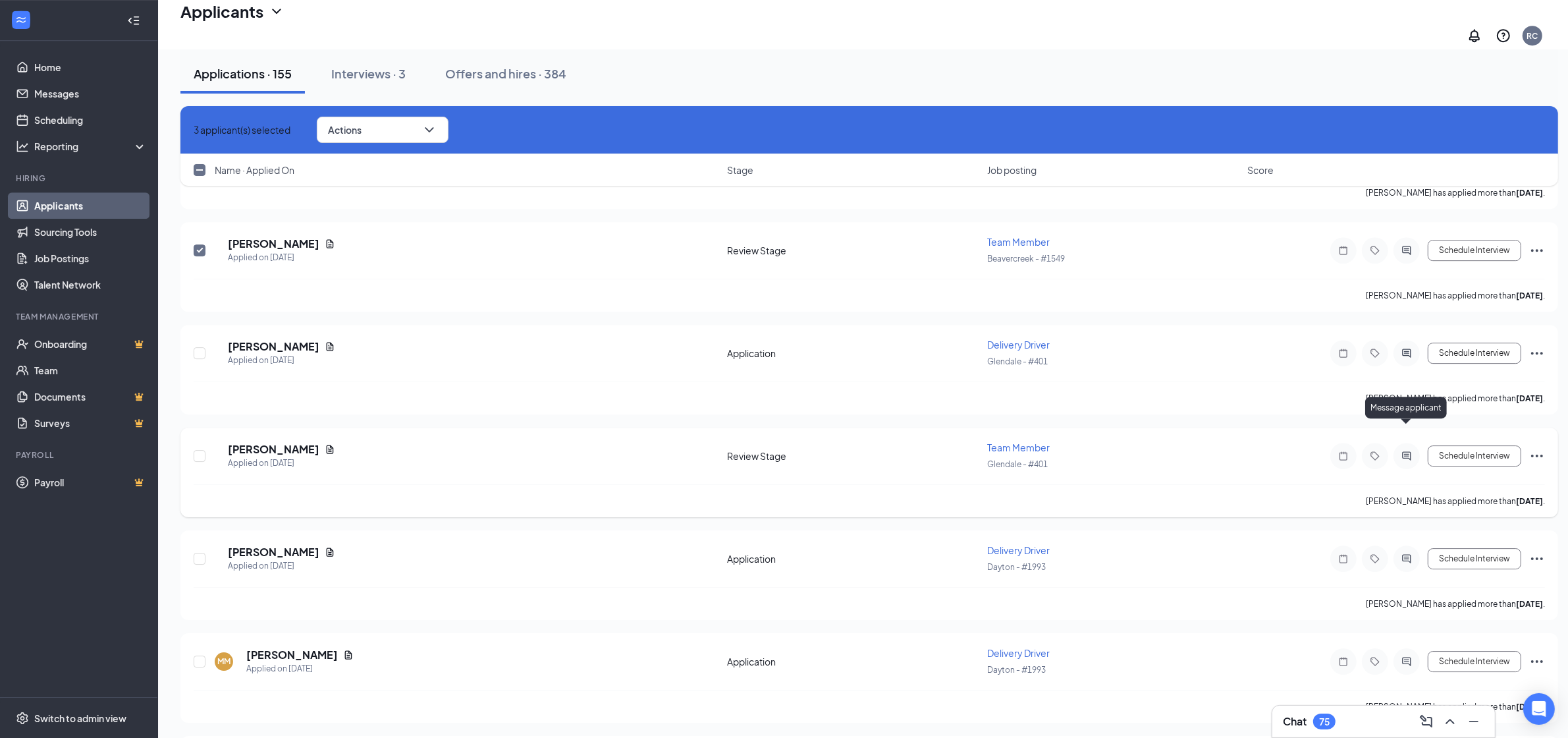
click at [1409, 450] on icon "ActiveChat" at bounding box center [1407, 456] width 16 height 10
checkbox input "false"
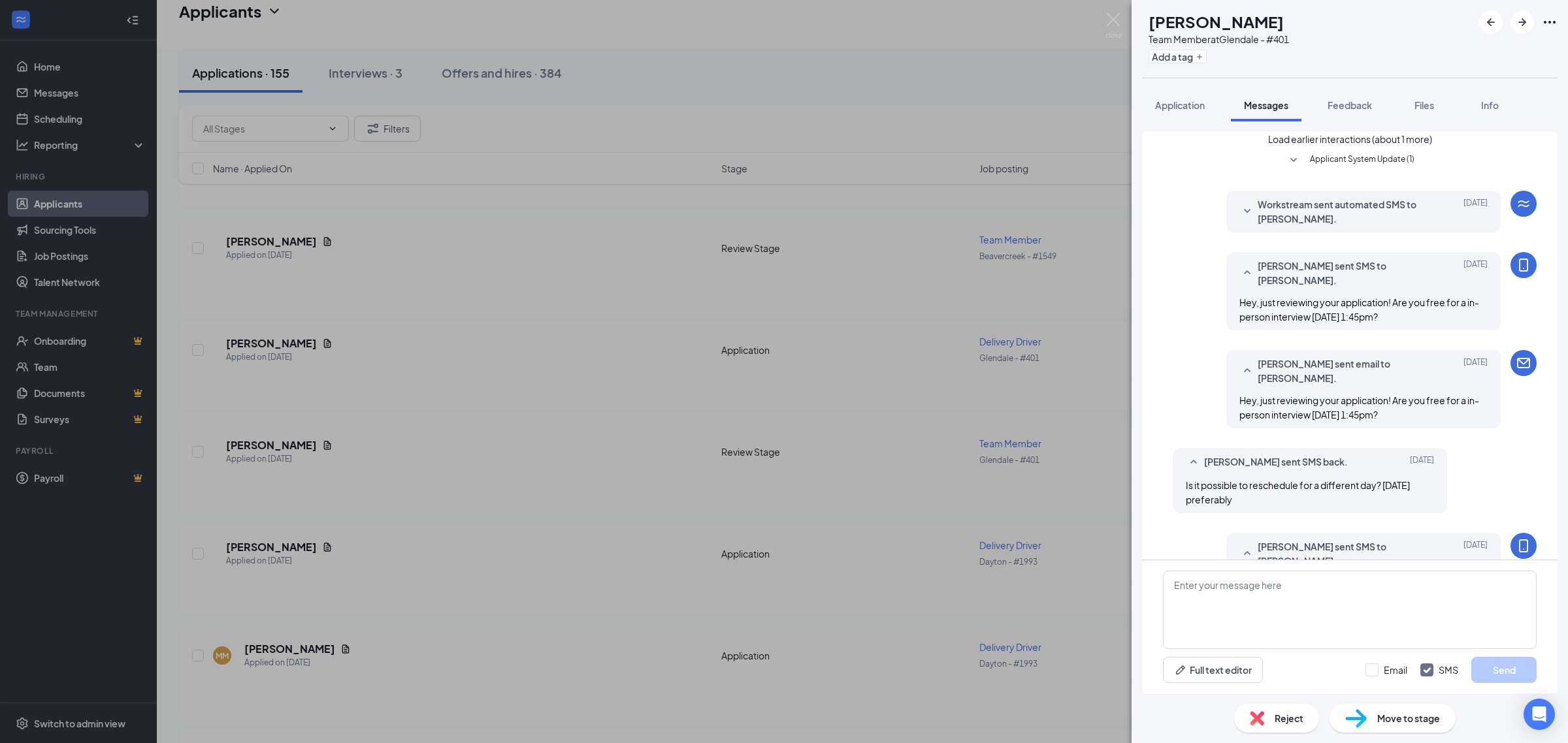
scroll to position [399, 0]
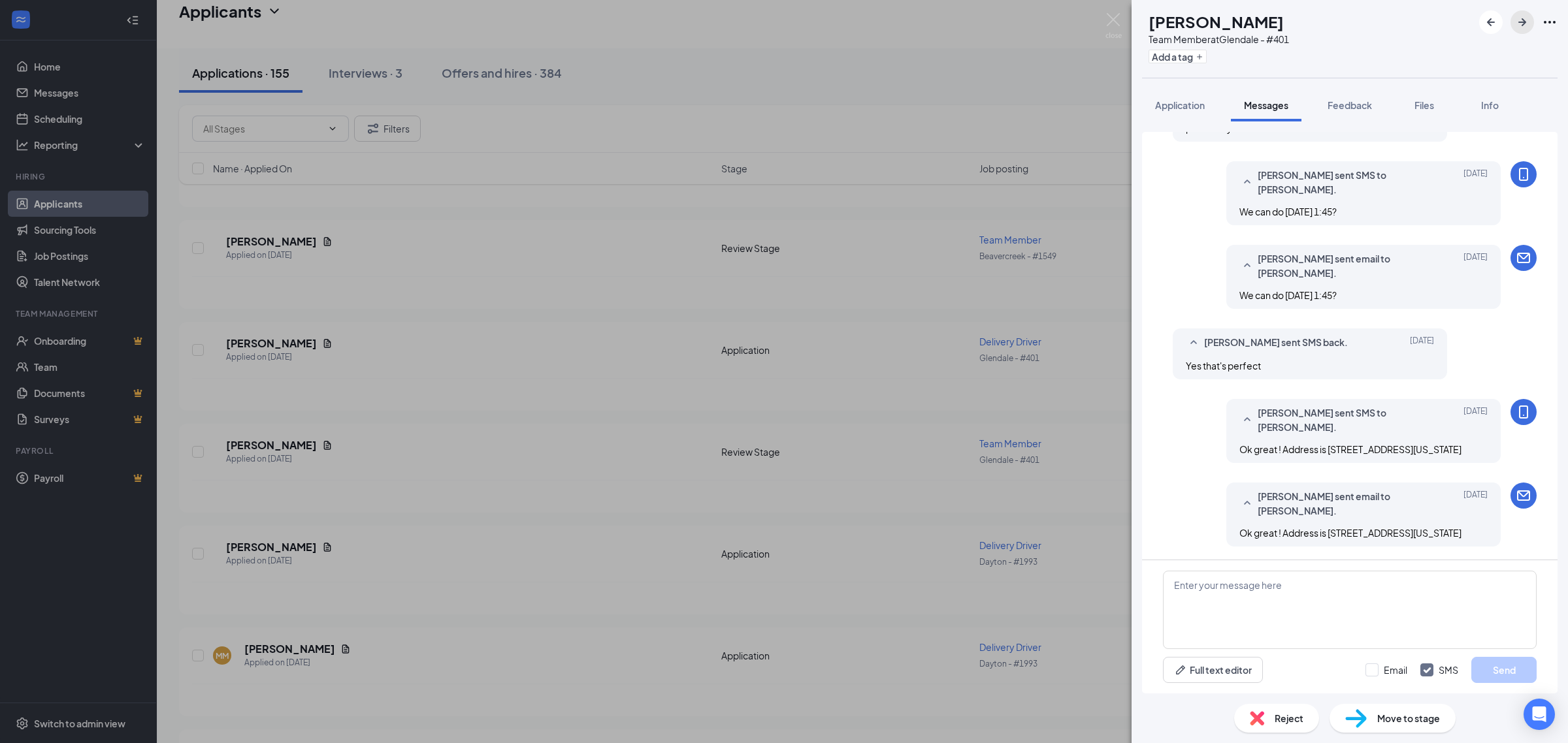
click at [1521, 18] on icon "ArrowRight" at bounding box center [1522, 22] width 15 height 15
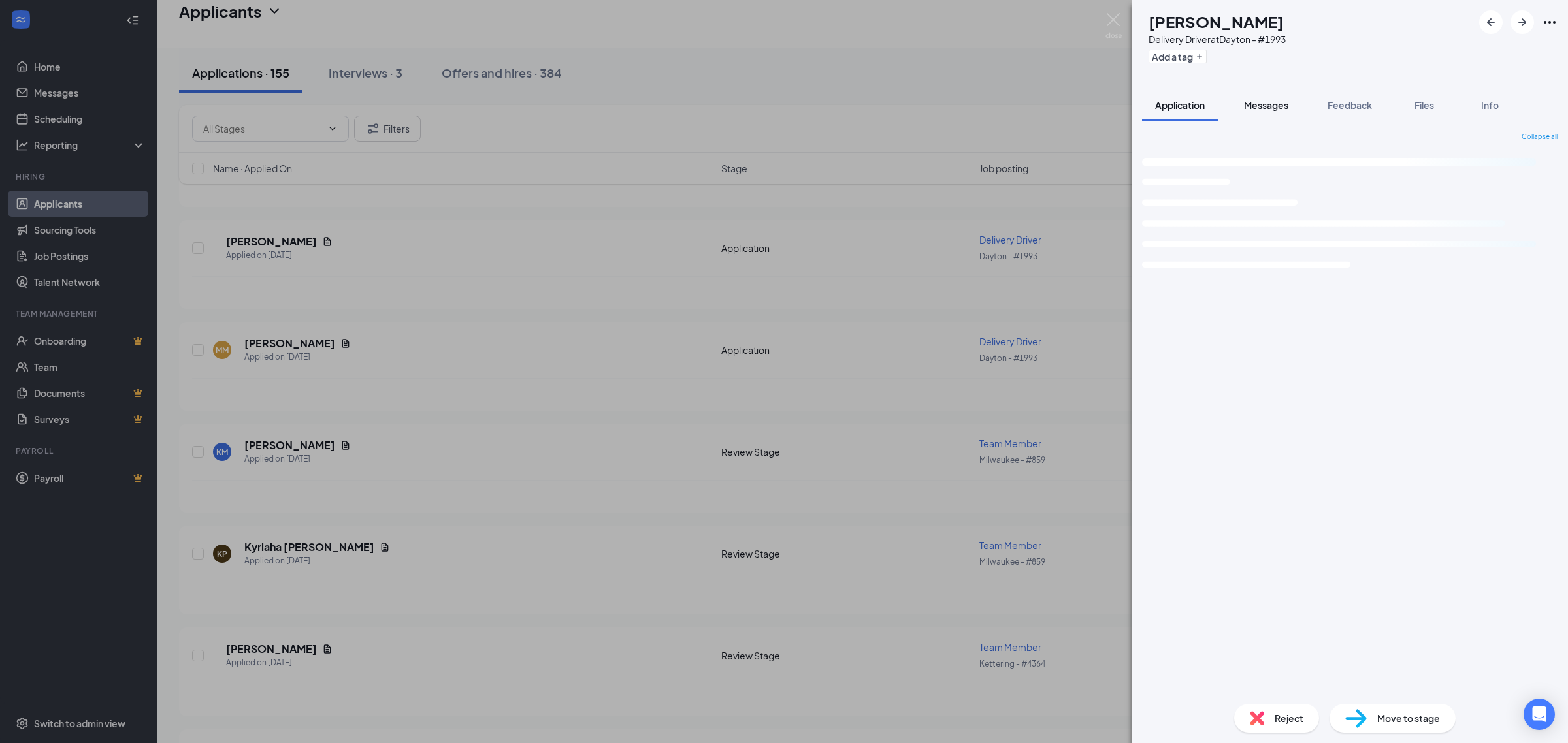
click at [1277, 107] on span "Messages" at bounding box center [1266, 106] width 45 height 12
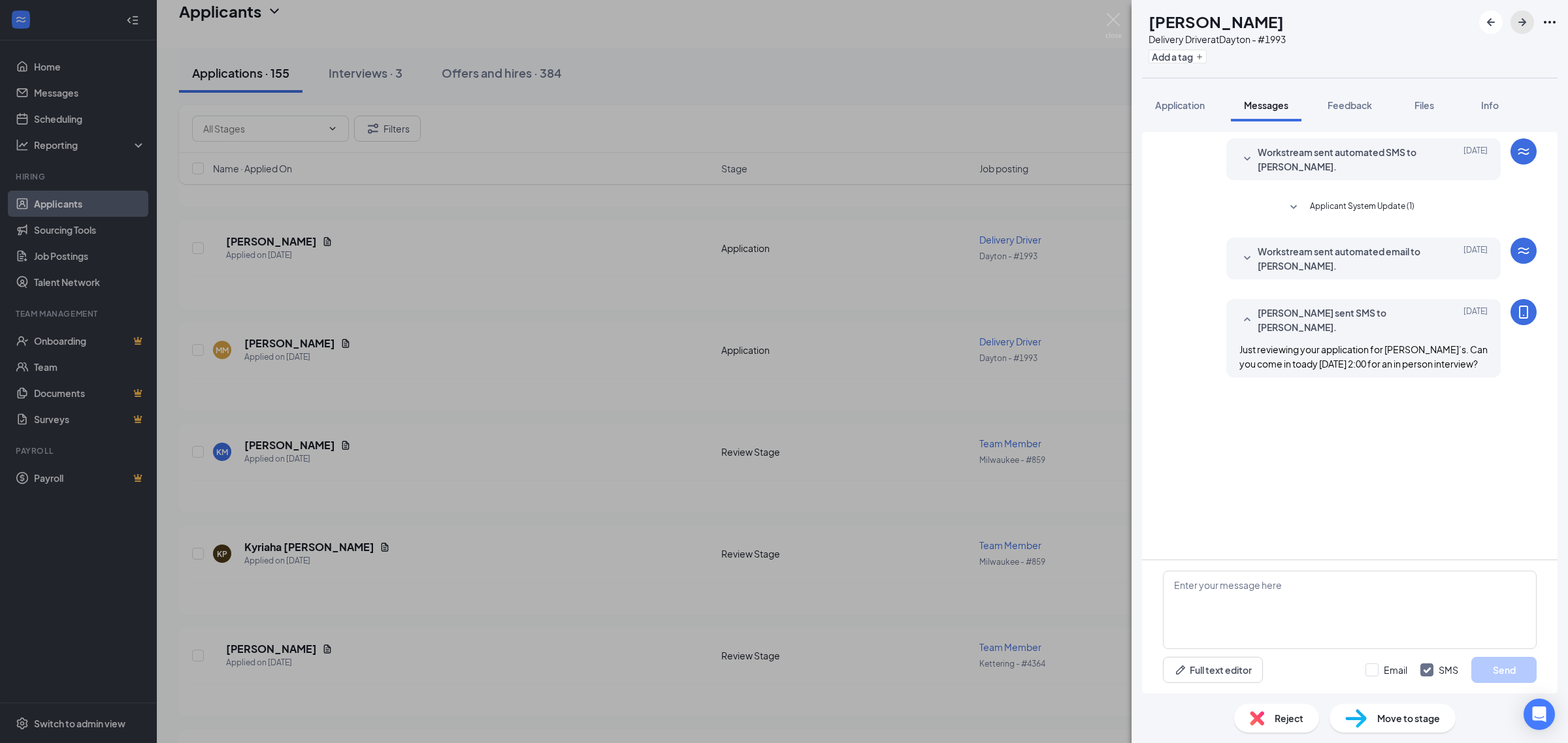
click at [1528, 21] on icon "ArrowRight" at bounding box center [1522, 22] width 15 height 15
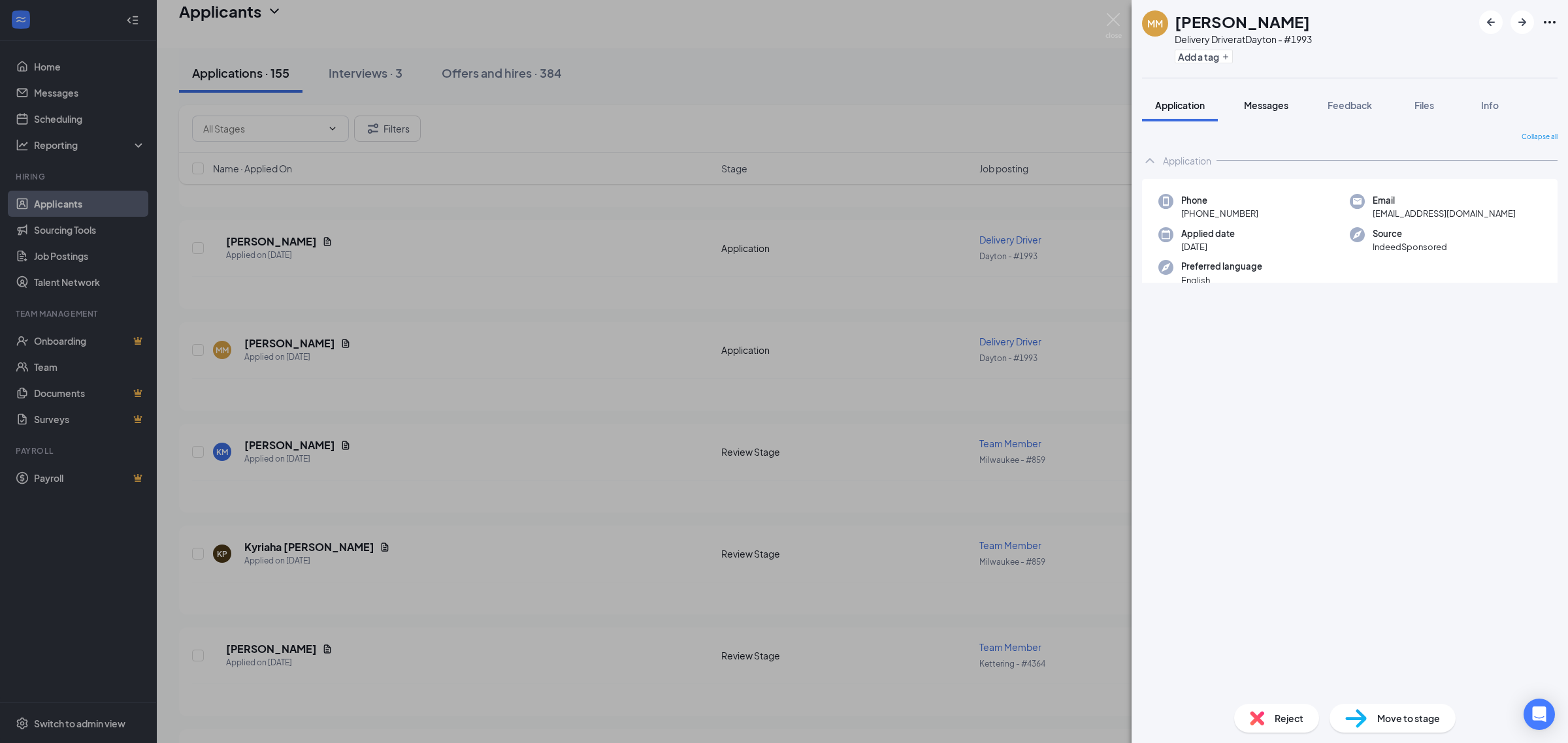
click at [1277, 109] on span "Messages" at bounding box center [1266, 106] width 45 height 12
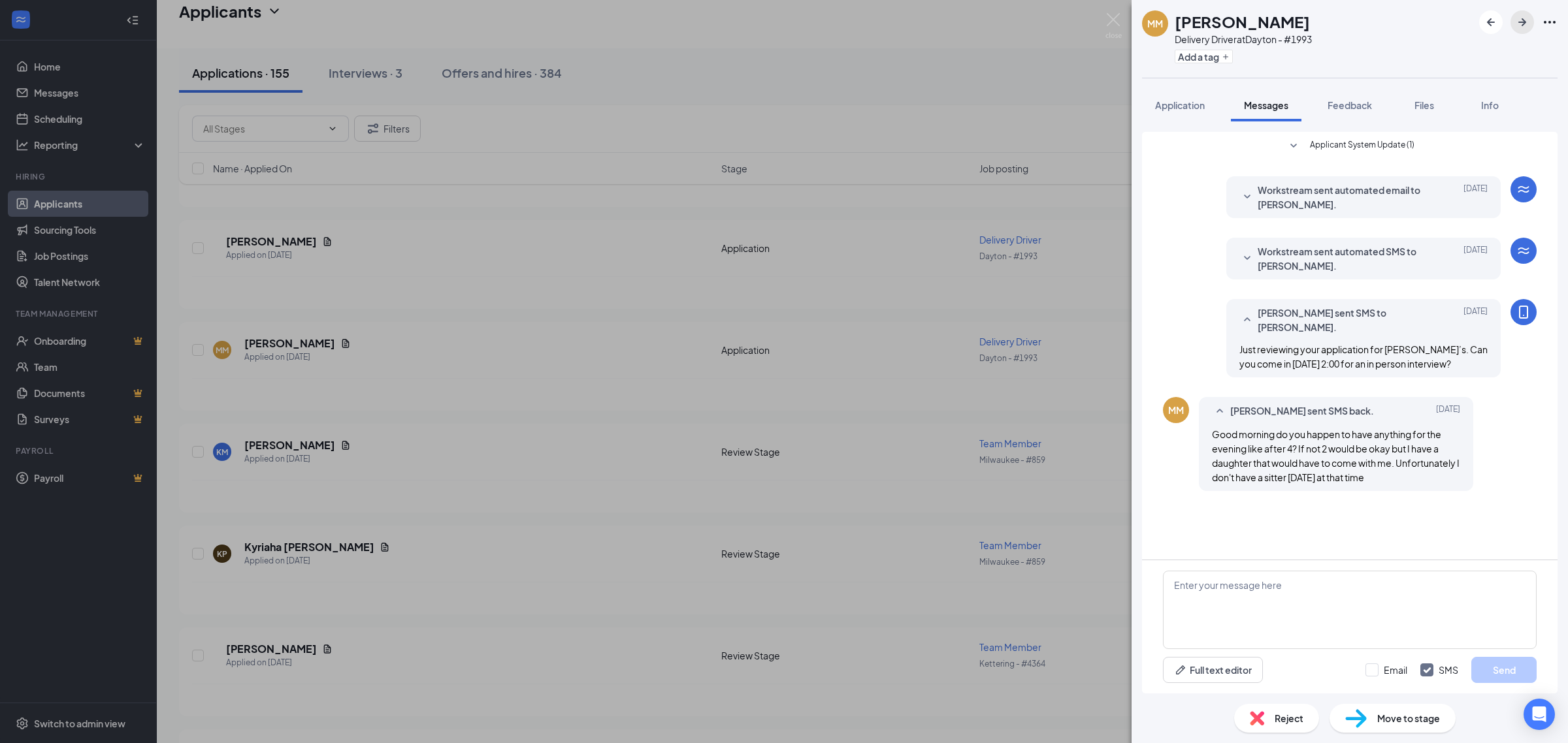
click at [1523, 23] on icon "ArrowRight" at bounding box center [1522, 21] width 8 height 8
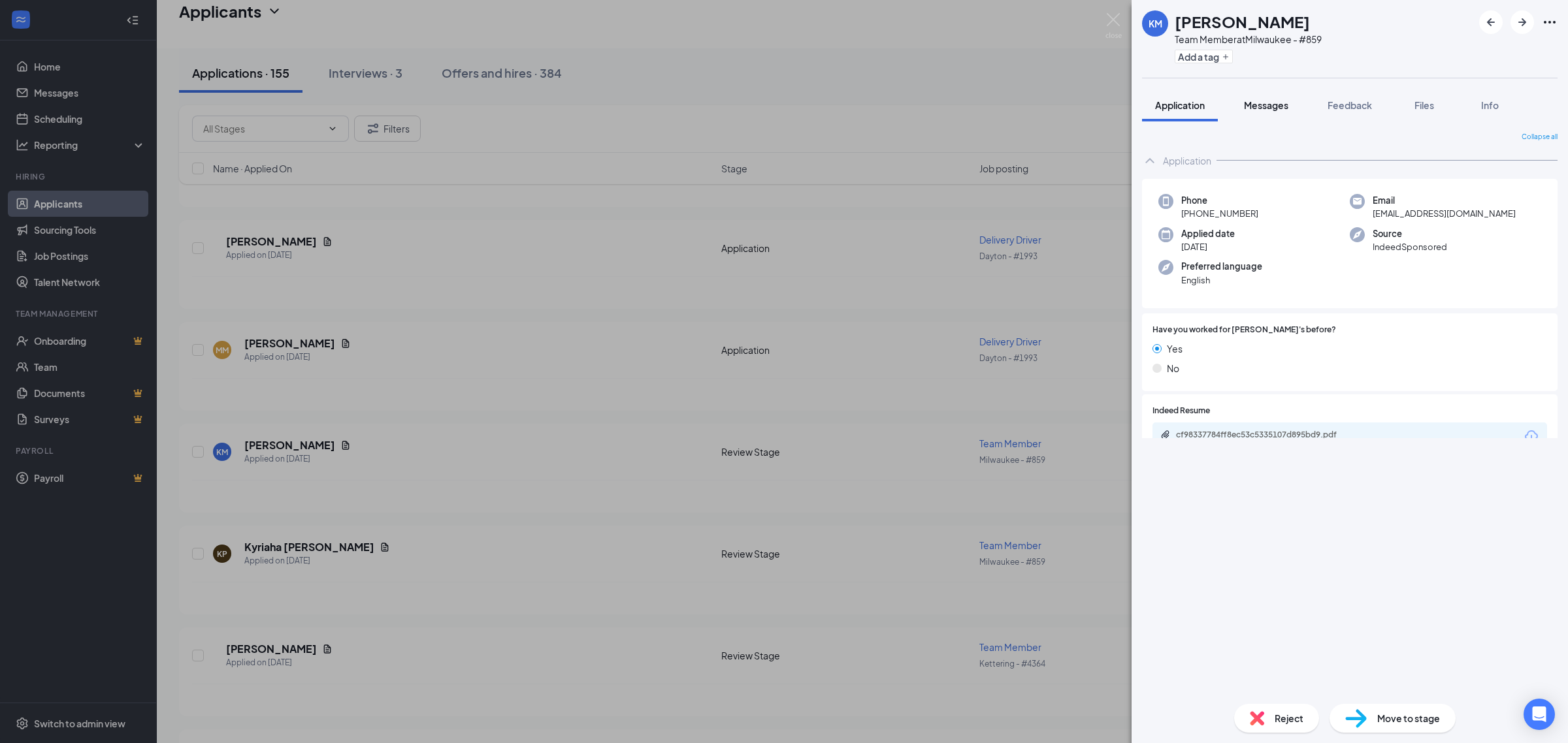
click at [1268, 100] on span "Messages" at bounding box center [1266, 106] width 45 height 12
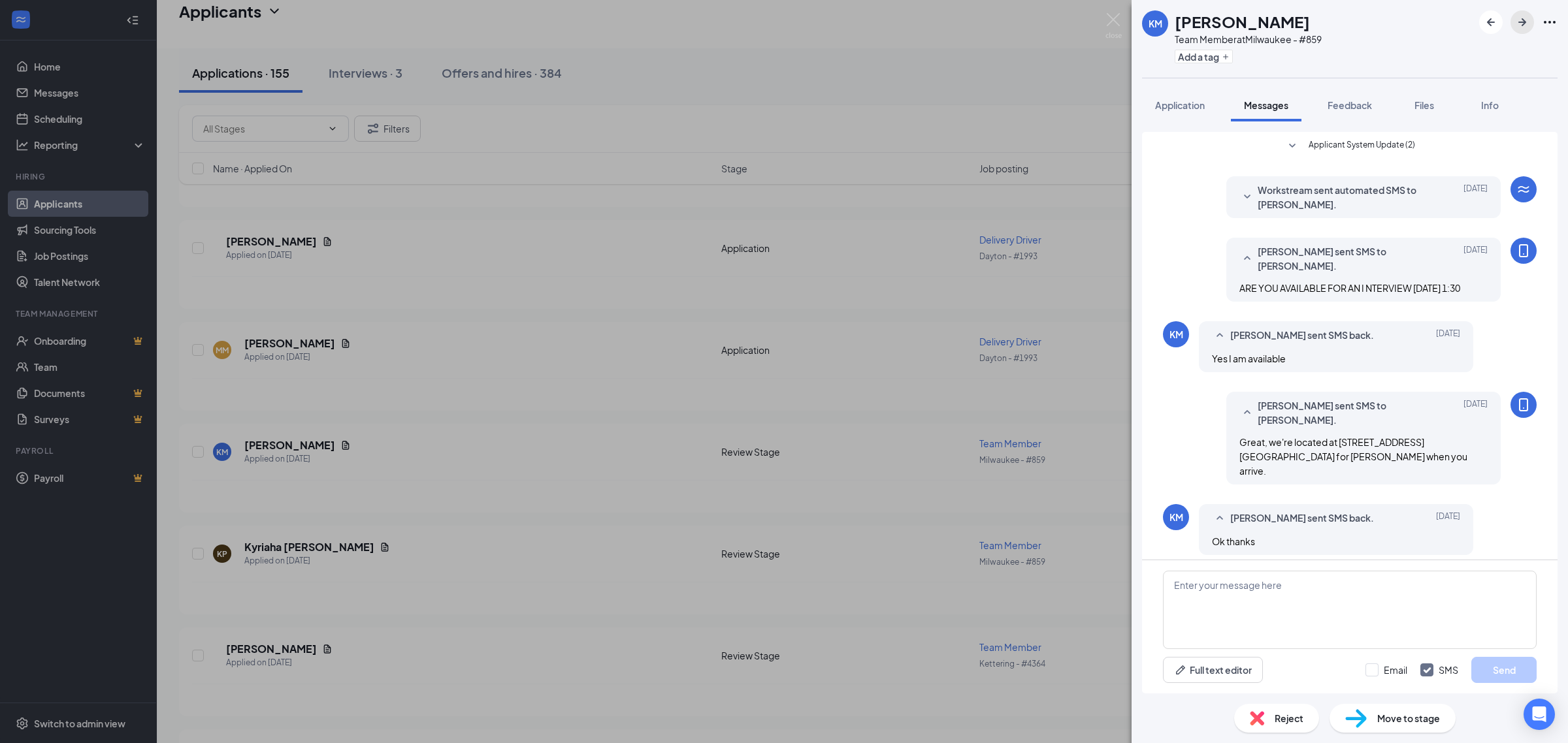
click at [1517, 23] on icon "ArrowRight" at bounding box center [1522, 22] width 15 height 15
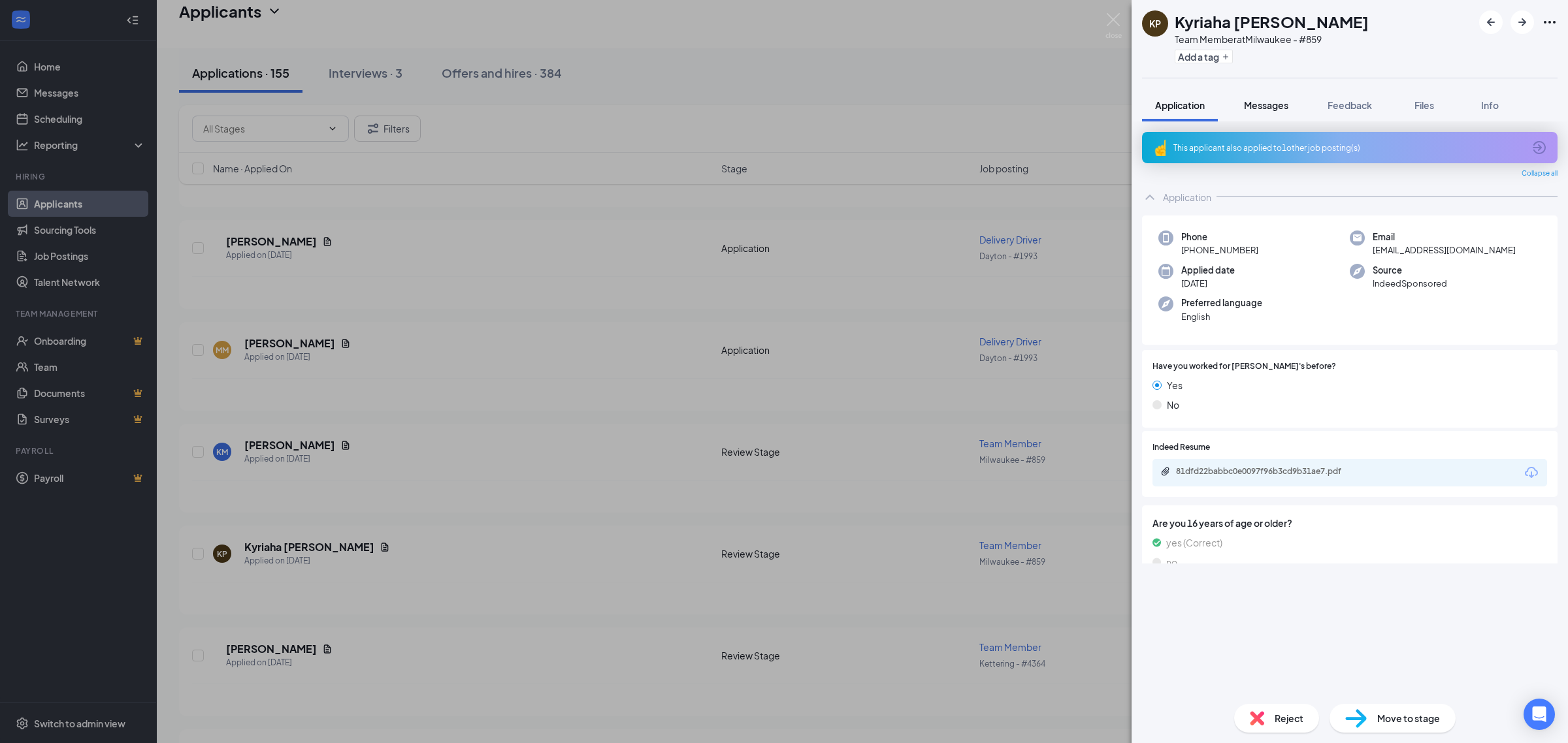
click at [1276, 107] on span "Messages" at bounding box center [1266, 106] width 45 height 12
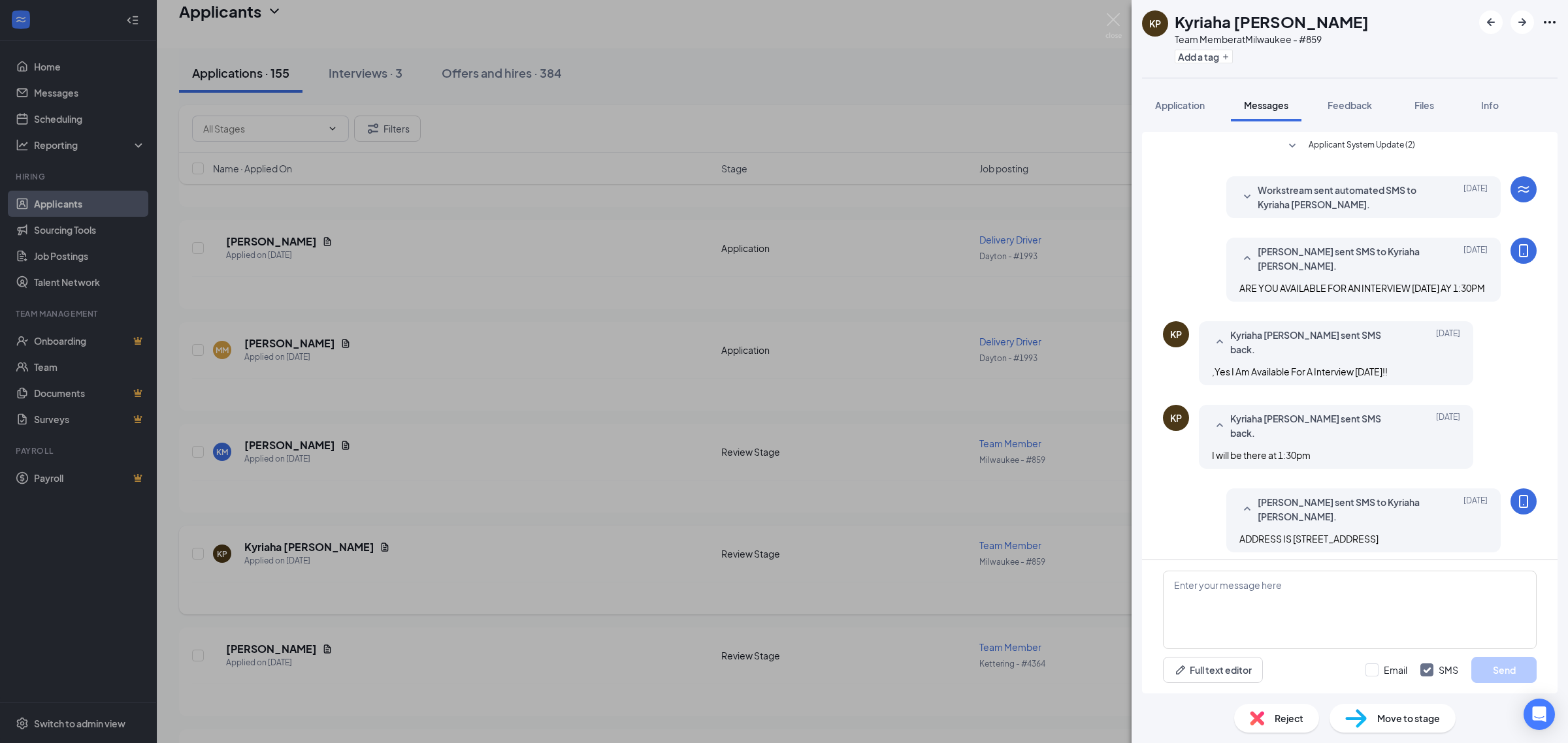
drag, startPoint x: 631, startPoint y: 161, endPoint x: 304, endPoint y: 535, distance: 496.8
click at [631, 160] on div "KP Kyriaha Pullen Team Member at Milwaukee - #859 Add a tag Application Message…" at bounding box center [784, 371] width 1568 height 743
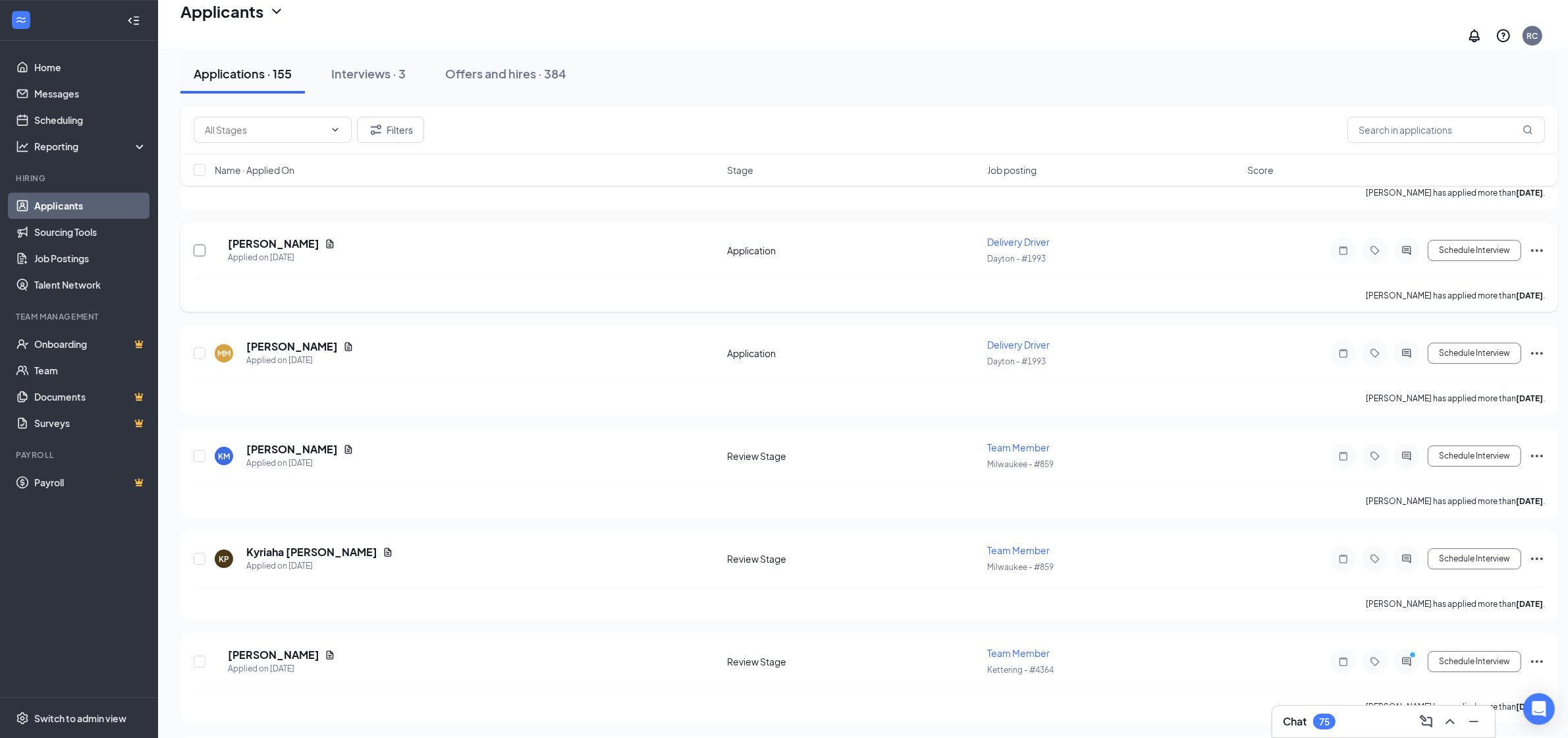
click at [202, 244] on input "checkbox" at bounding box center [200, 250] width 12 height 12
checkbox input "true"
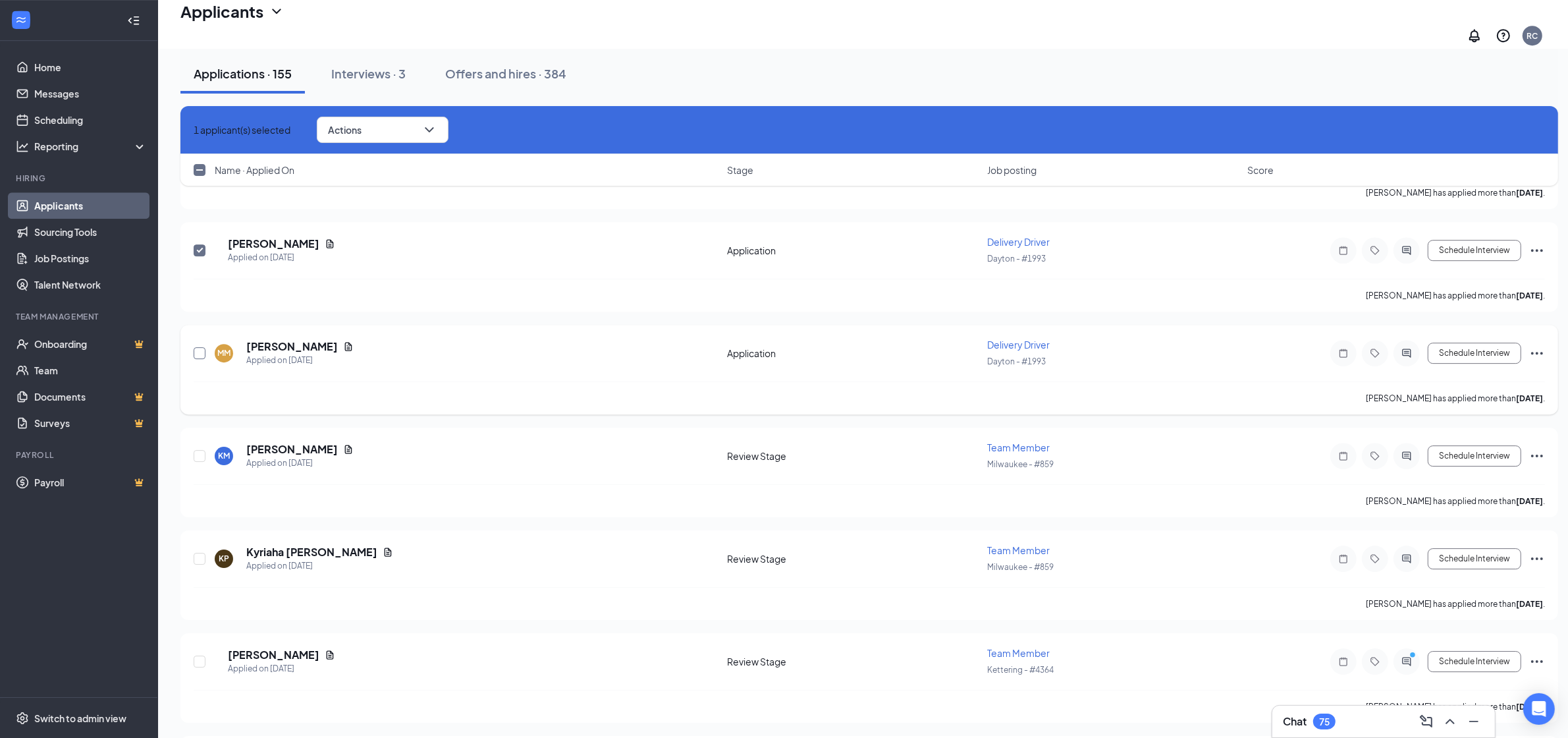
click at [202, 347] on input "checkbox" at bounding box center [200, 353] width 12 height 12
checkbox input "true"
click at [198, 450] on input "checkbox" at bounding box center [200, 456] width 12 height 12
checkbox input "true"
click at [202, 553] on input "checkbox" at bounding box center [200, 559] width 12 height 12
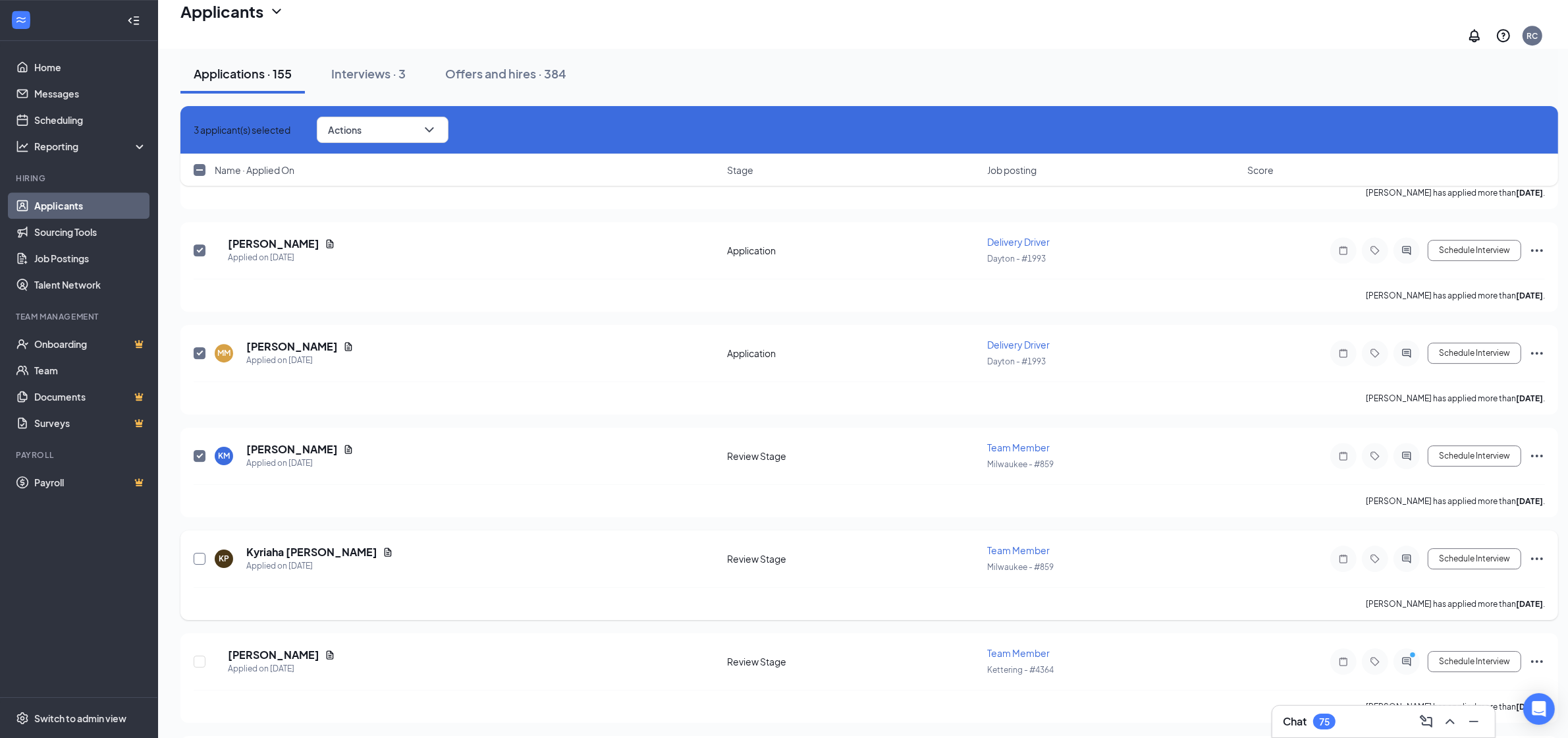
checkbox input "true"
click at [197, 656] on input "checkbox" at bounding box center [200, 662] width 12 height 12
checkbox input "true"
drag, startPoint x: 402, startPoint y: 122, endPoint x: 402, endPoint y: 133, distance: 11.0
click at [402, 123] on button "Actions" at bounding box center [383, 130] width 132 height 26
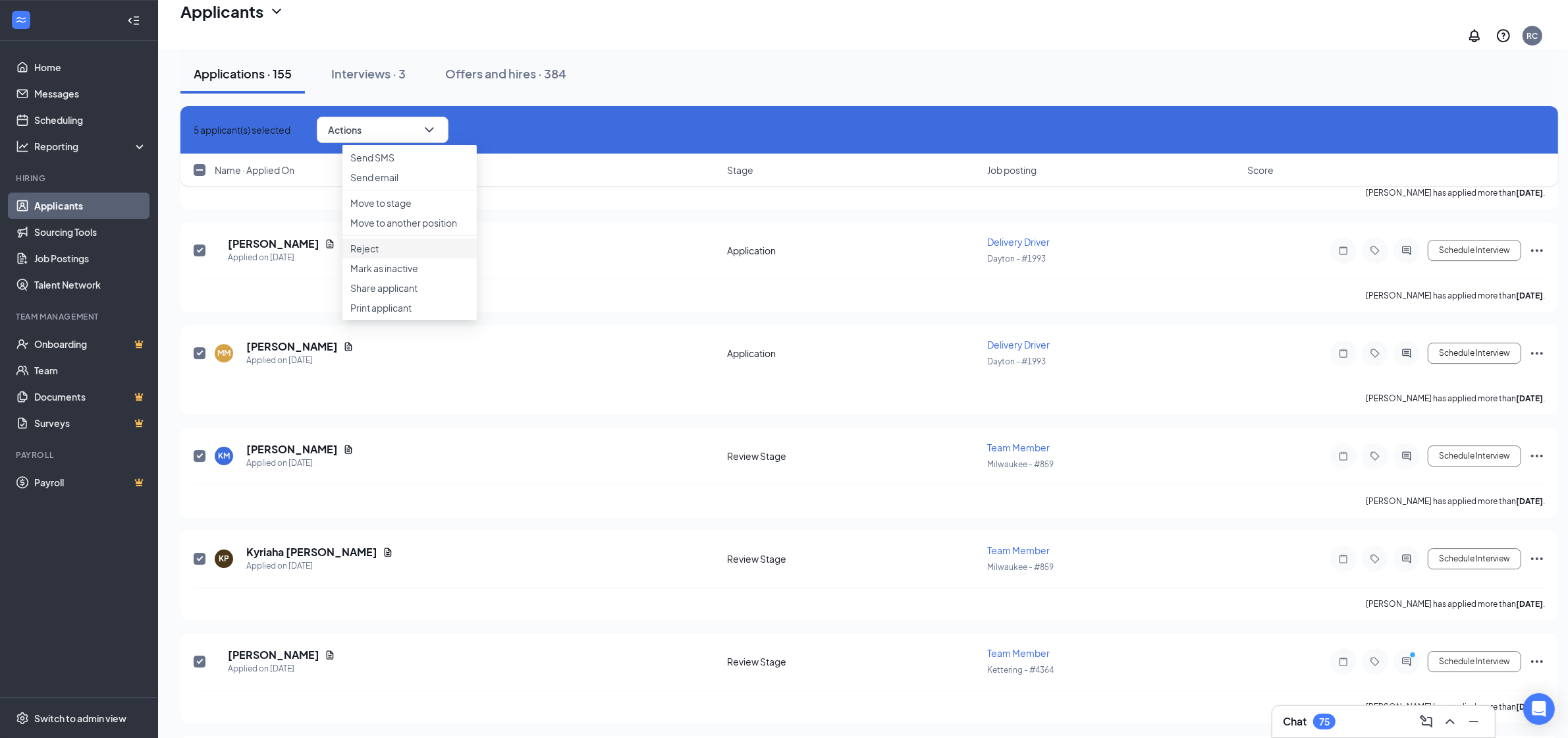
click at [393, 258] on li "Reject" at bounding box center [409, 248] width 134 height 20
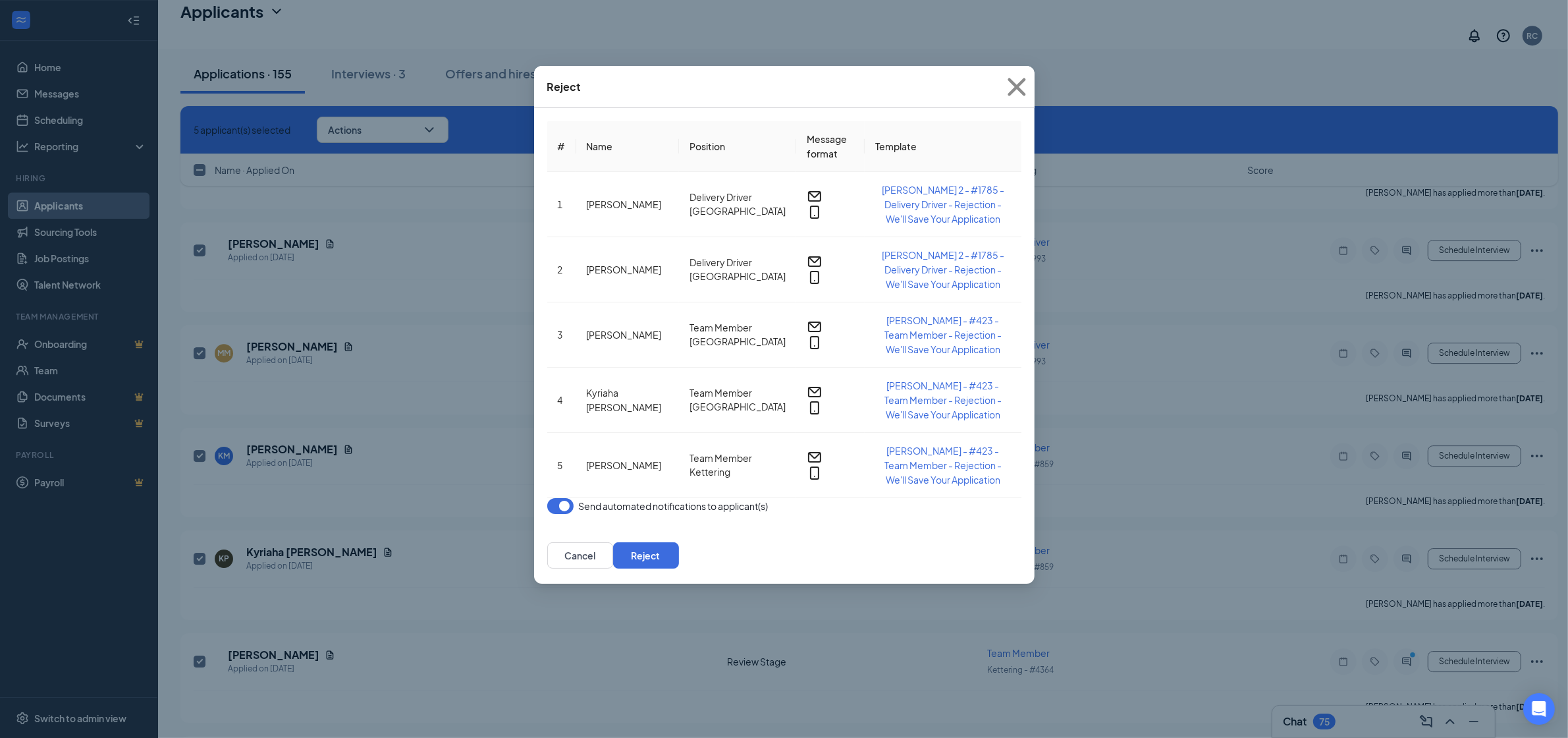
click at [552, 498] on button "button" at bounding box center [560, 506] width 26 height 16
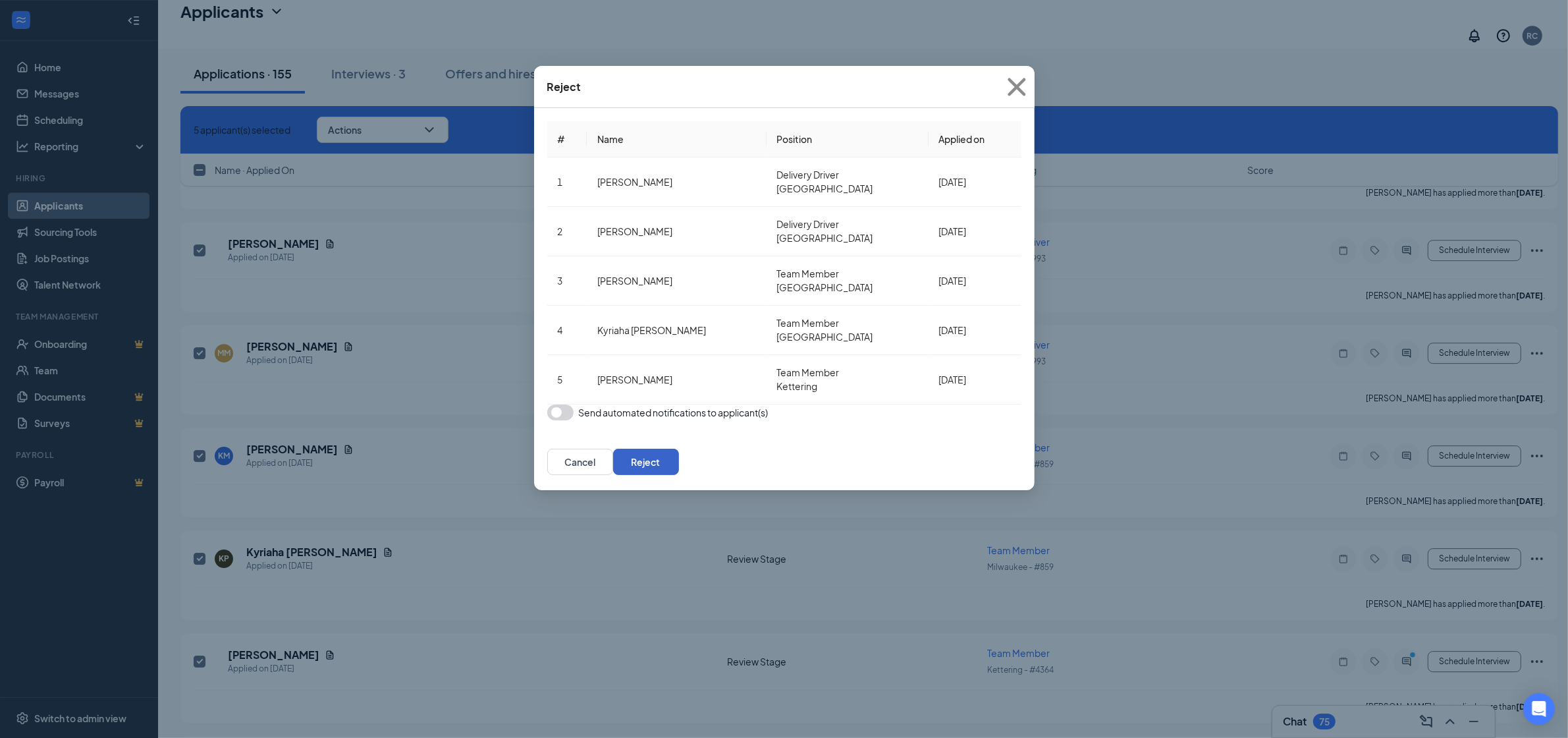
click at [679, 449] on button "Reject" at bounding box center [646, 462] width 66 height 26
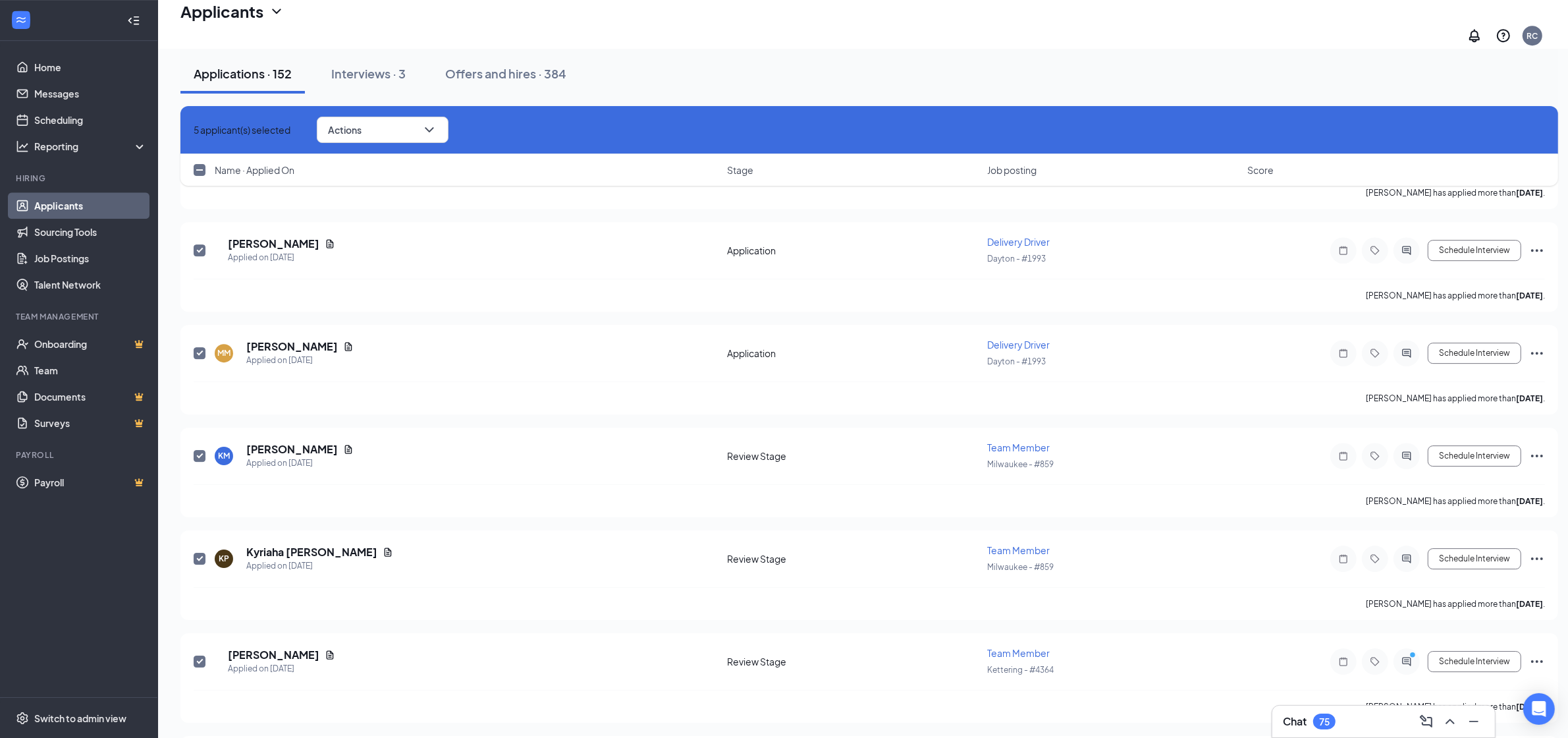
checkbox input "false"
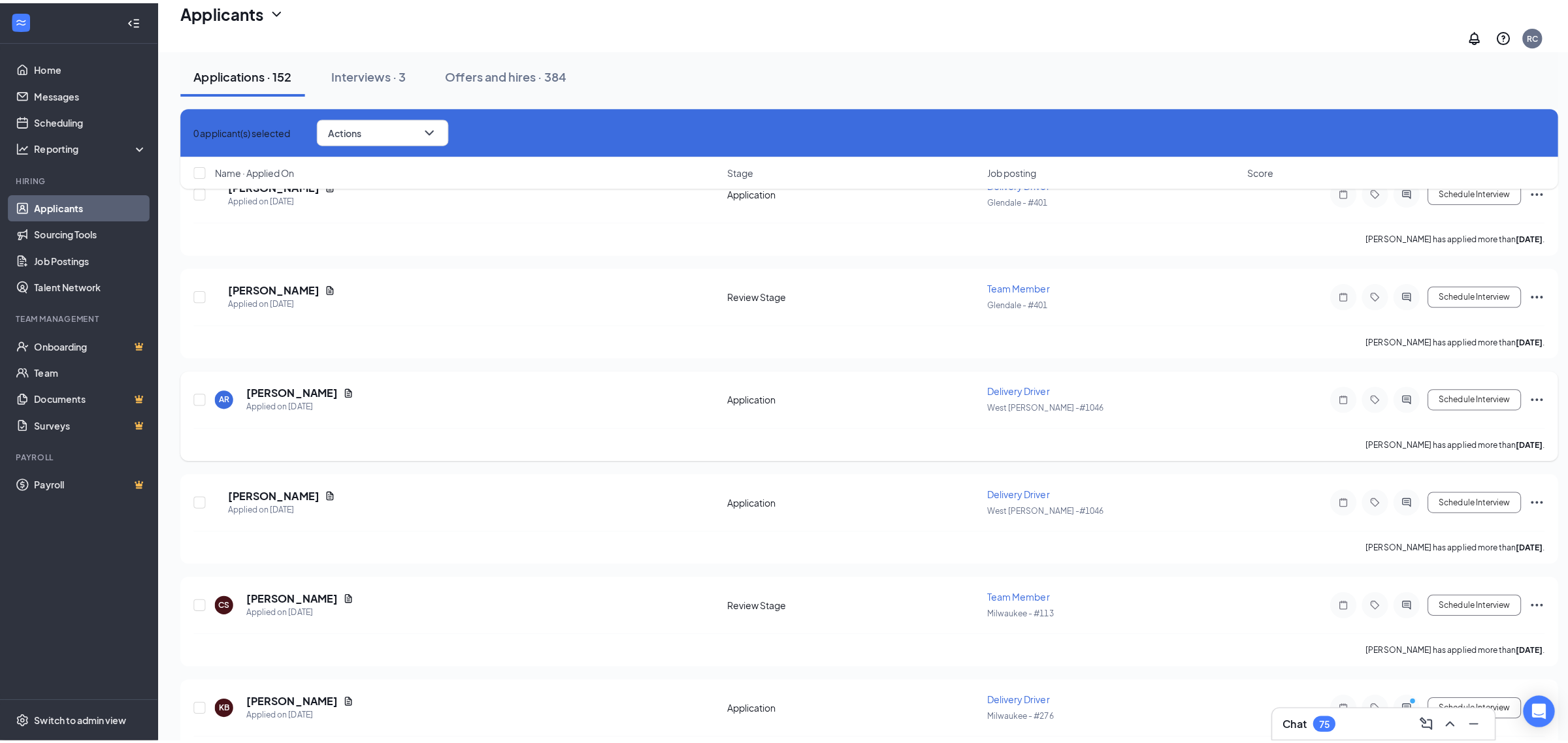
scroll to position [4848, 0]
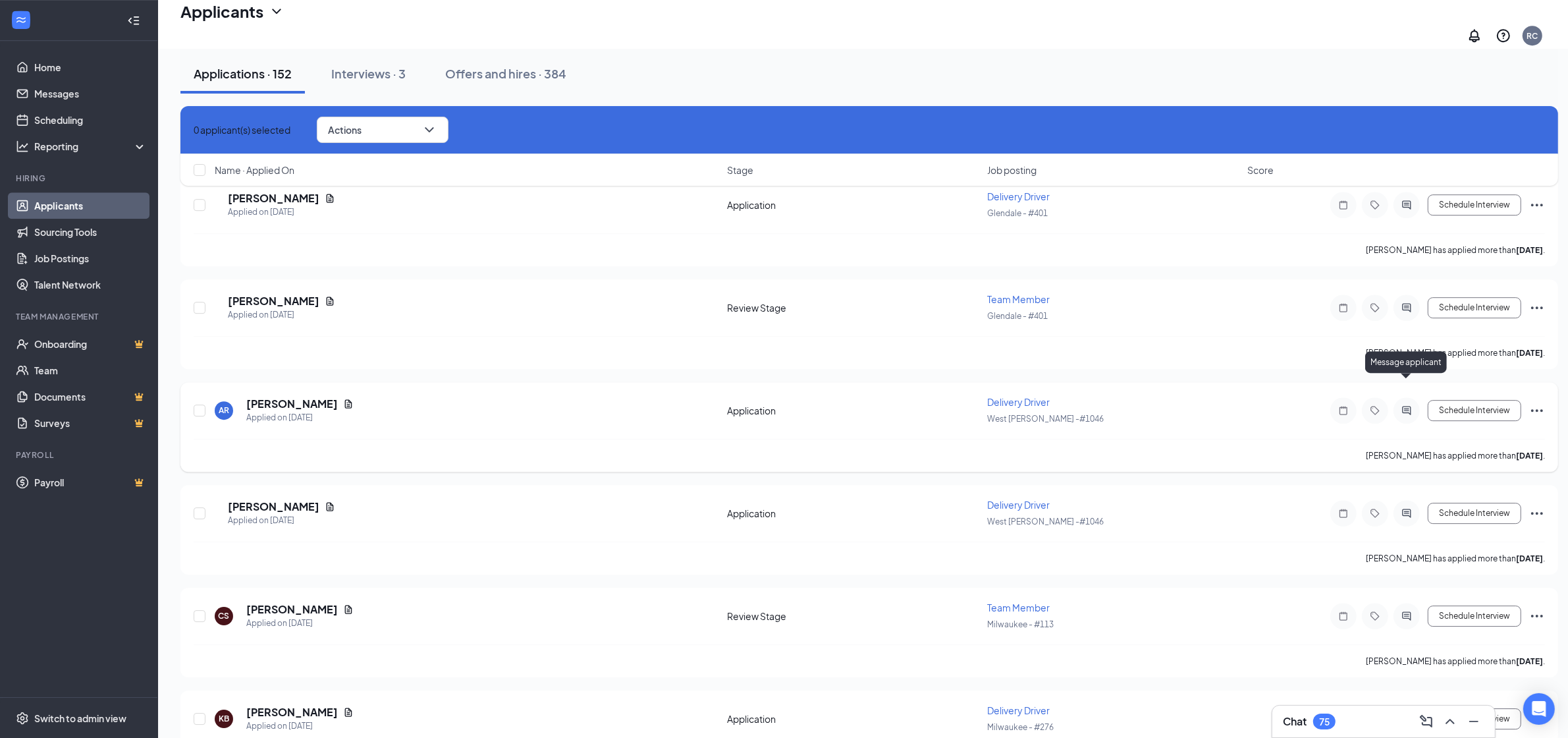
click at [1410, 405] on icon "ActiveChat" at bounding box center [1407, 410] width 9 height 9
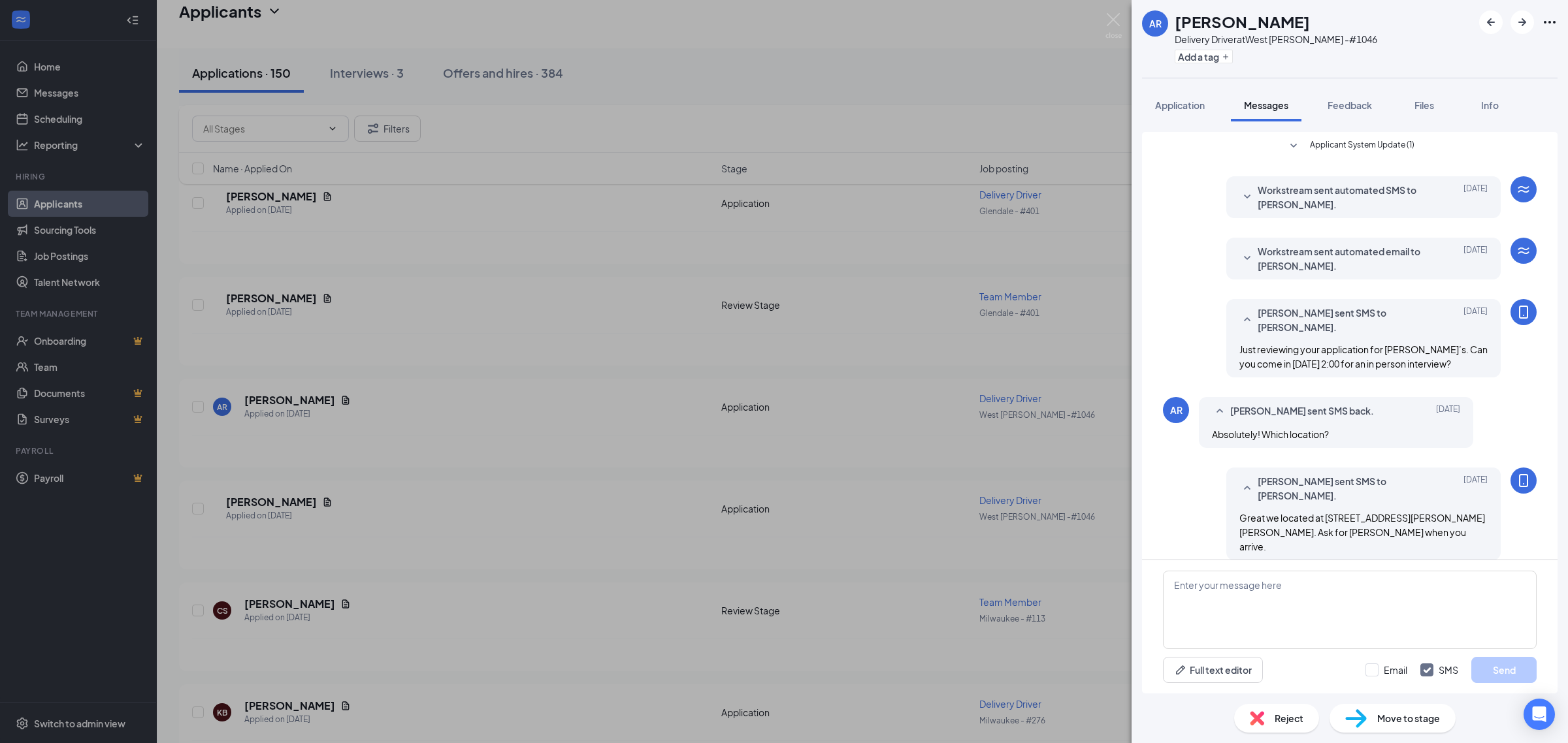
scroll to position [83, 0]
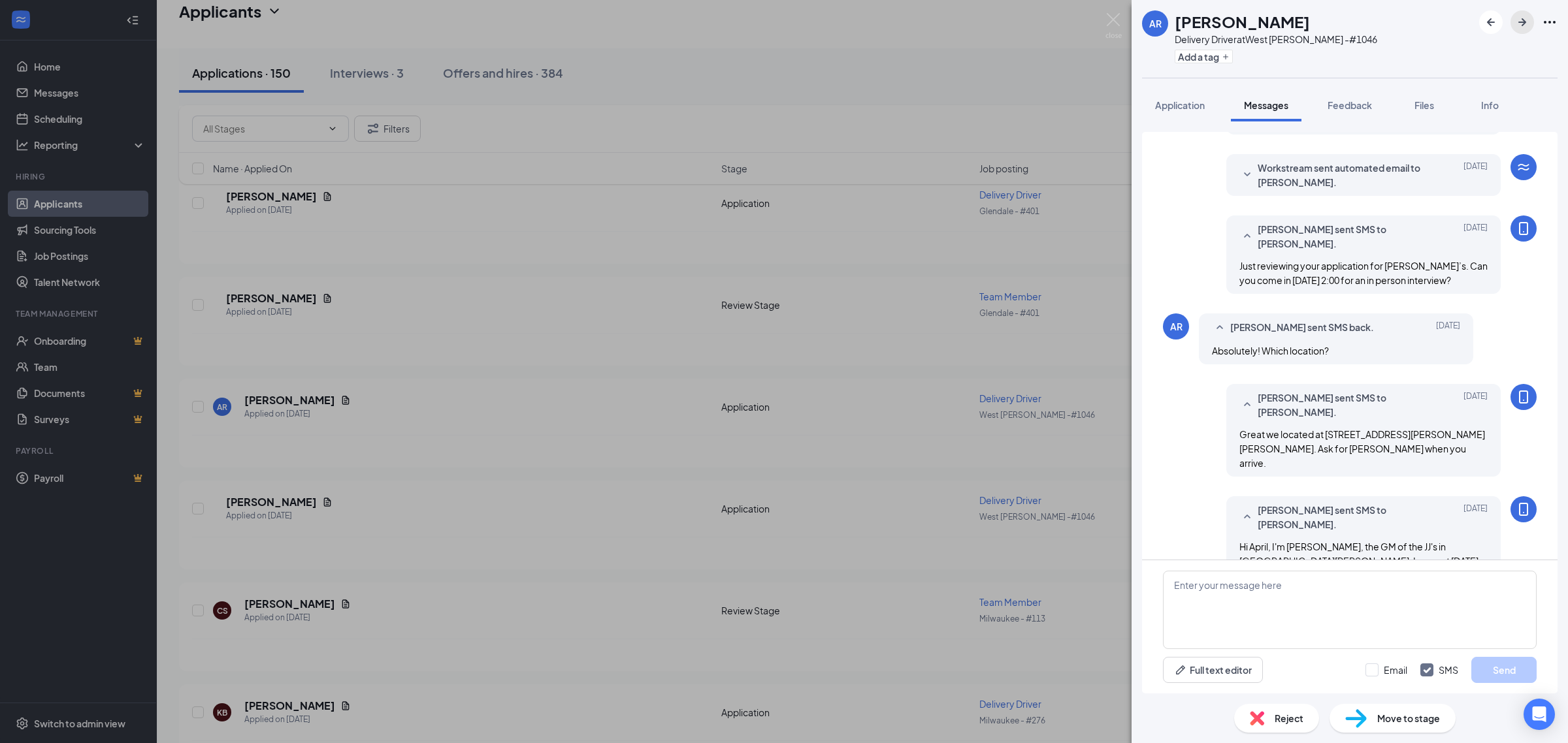
click at [1524, 27] on icon "ArrowRight" at bounding box center [1522, 22] width 15 height 15
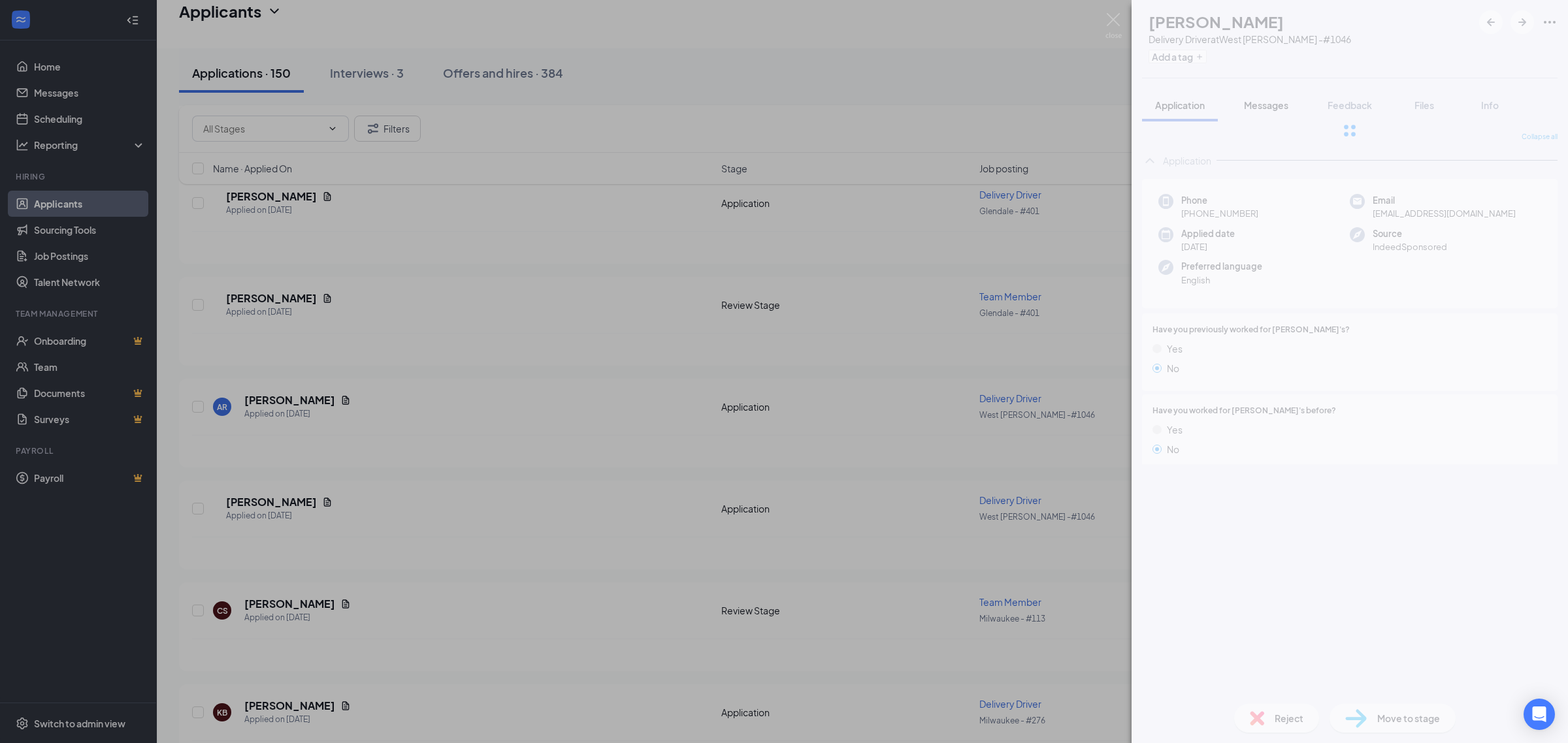
click at [1266, 110] on span "Messages" at bounding box center [1266, 106] width 45 height 12
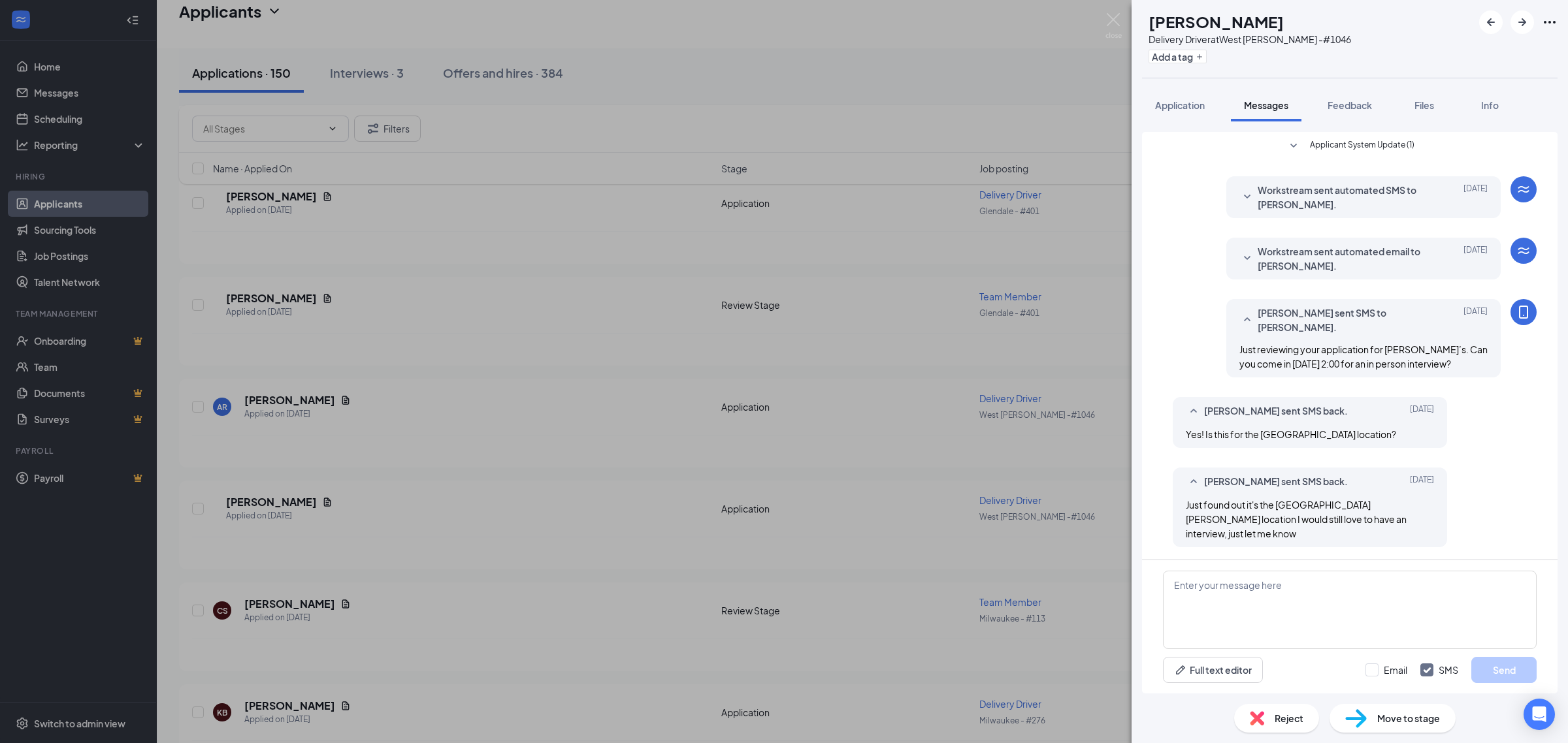
scroll to position [154, 0]
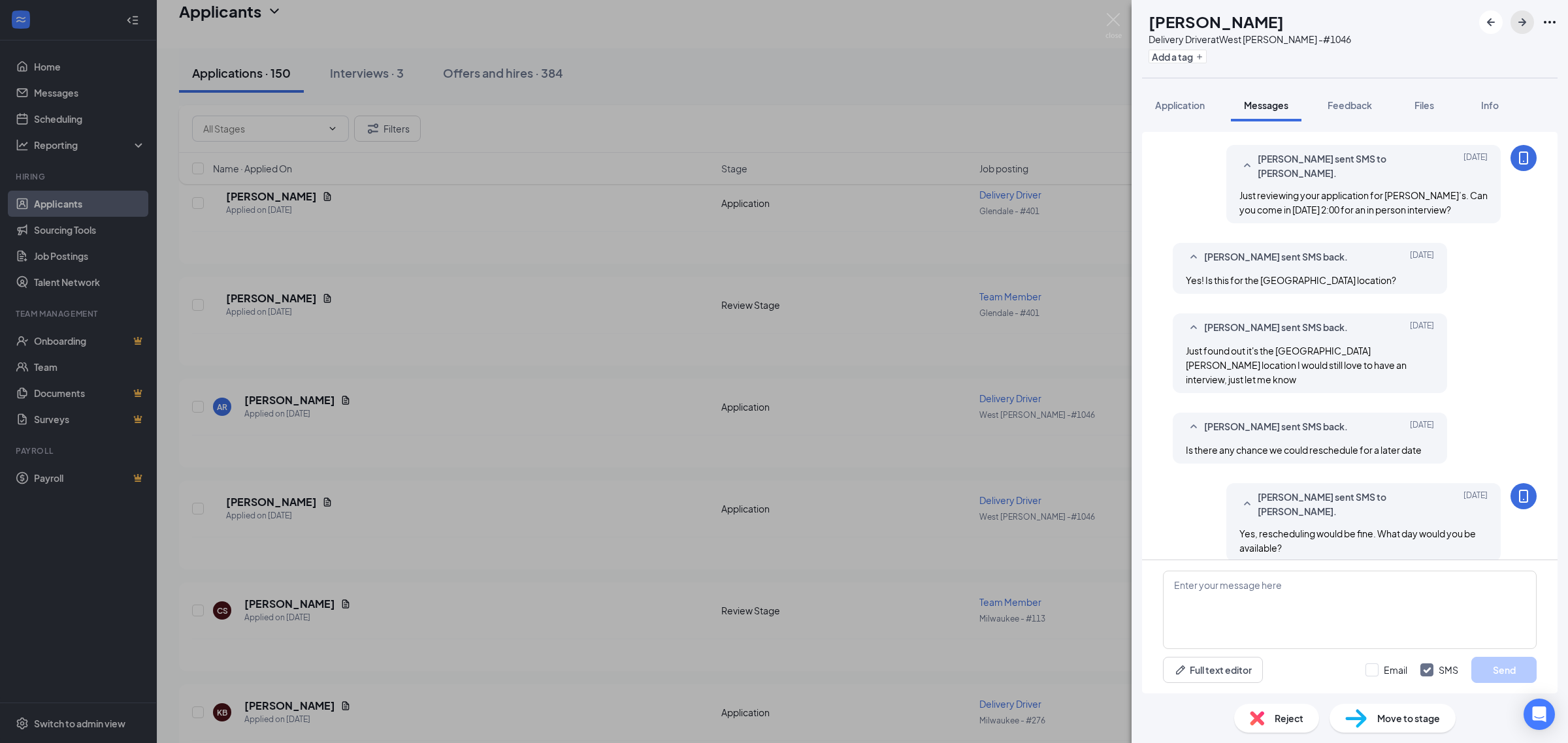
click at [1522, 17] on icon "ArrowRight" at bounding box center [1522, 22] width 15 height 15
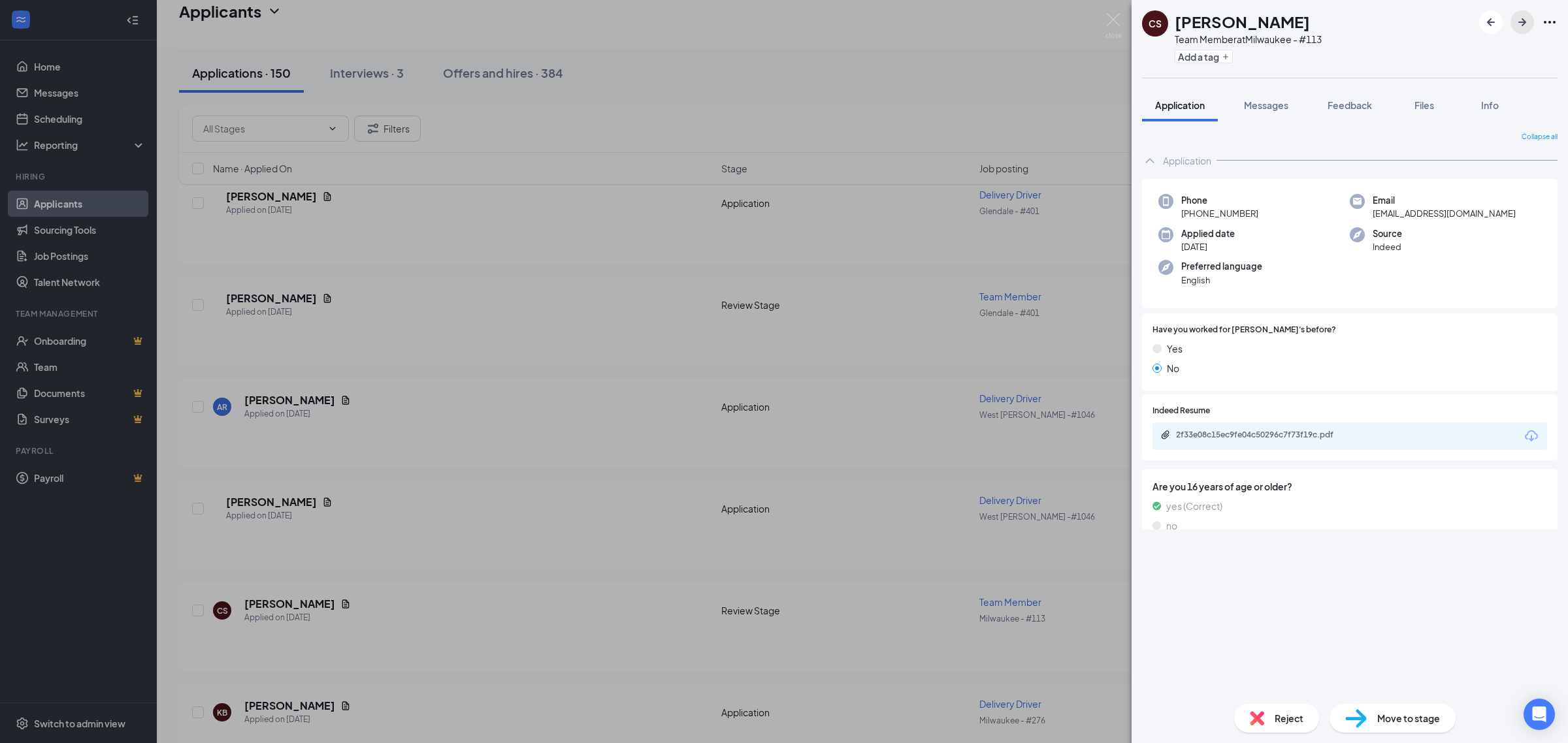
click at [1288, 105] on span "Messages" at bounding box center [1266, 106] width 45 height 12
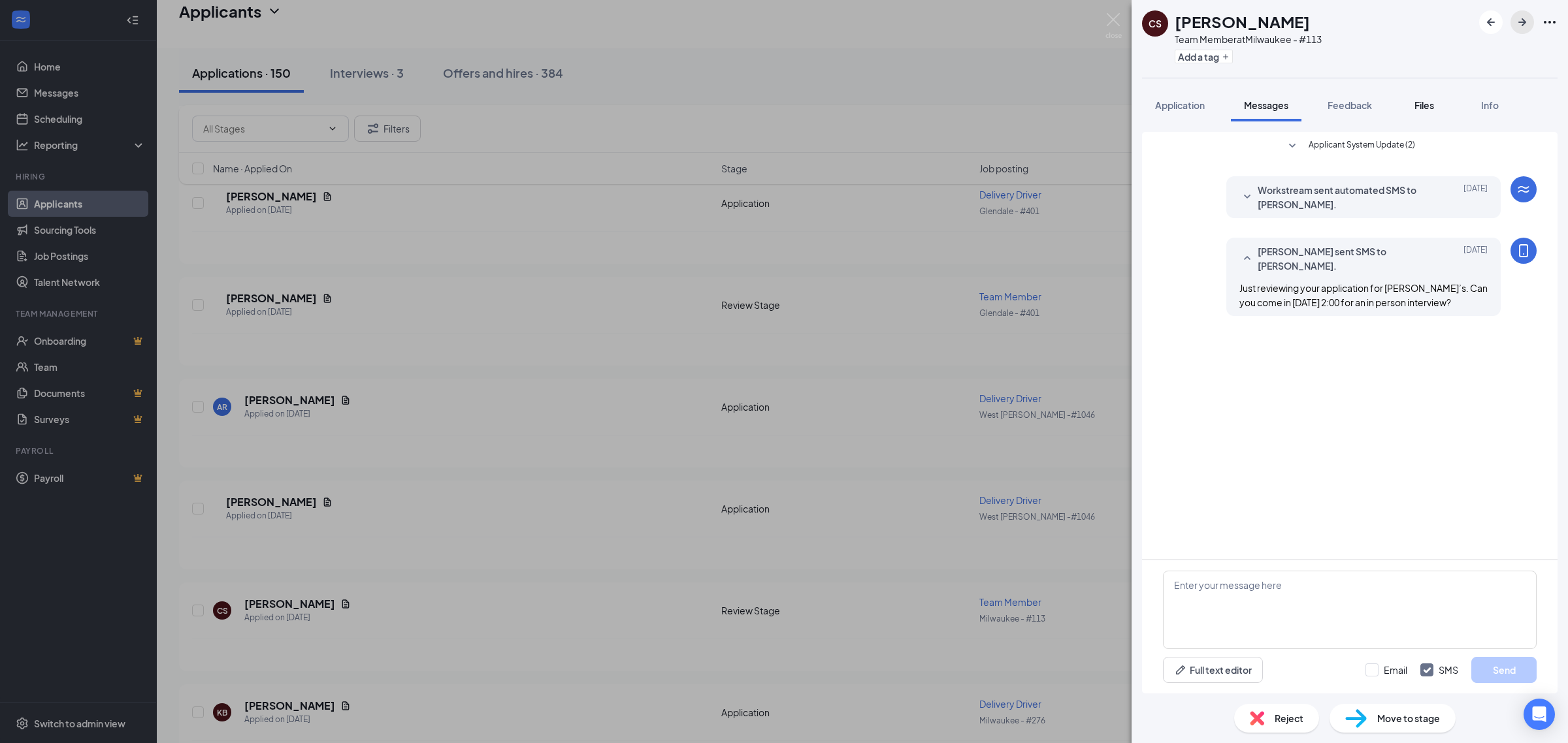
click at [1522, 25] on icon "ArrowRight" at bounding box center [1522, 21] width 8 height 8
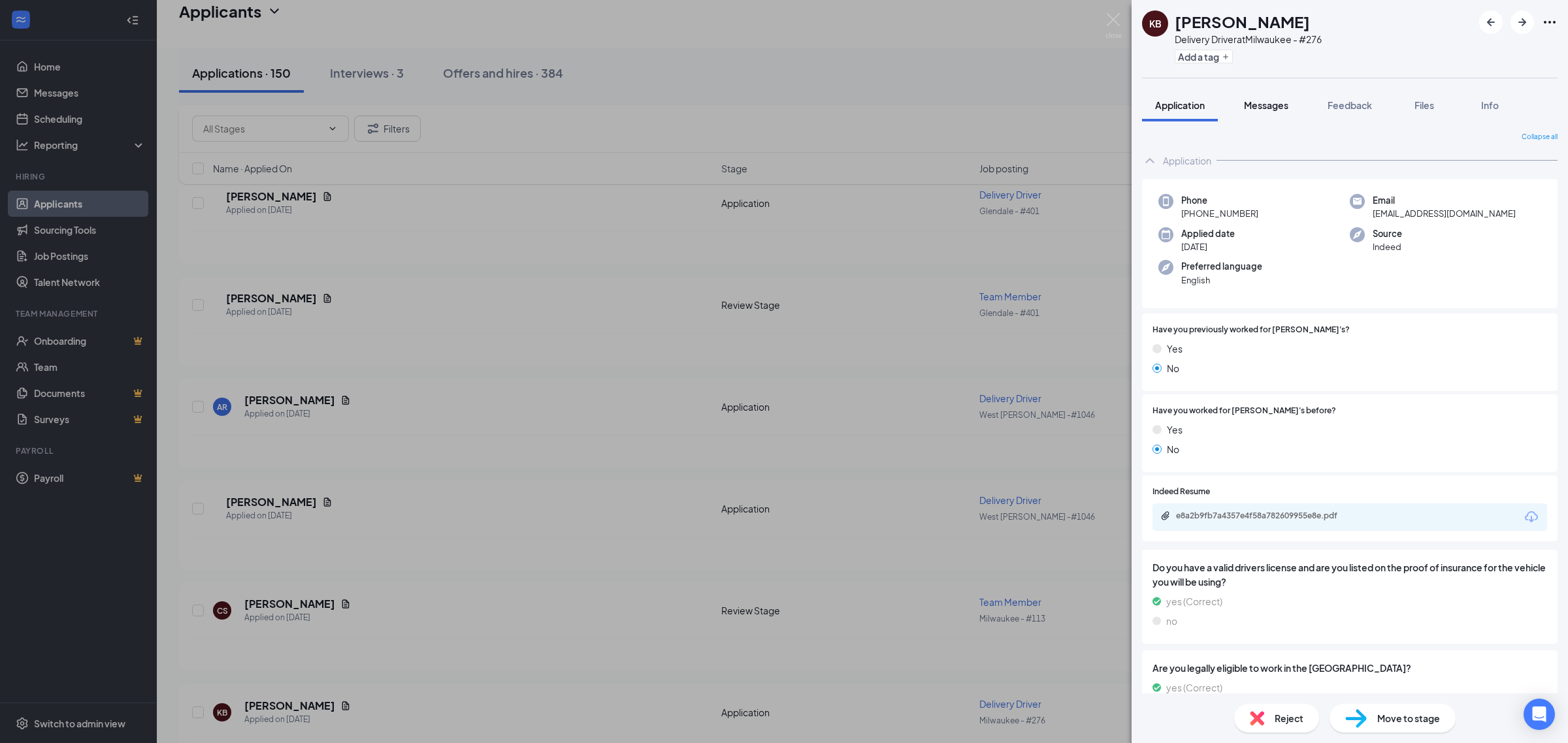
click at [1269, 101] on span "Messages" at bounding box center [1266, 106] width 45 height 12
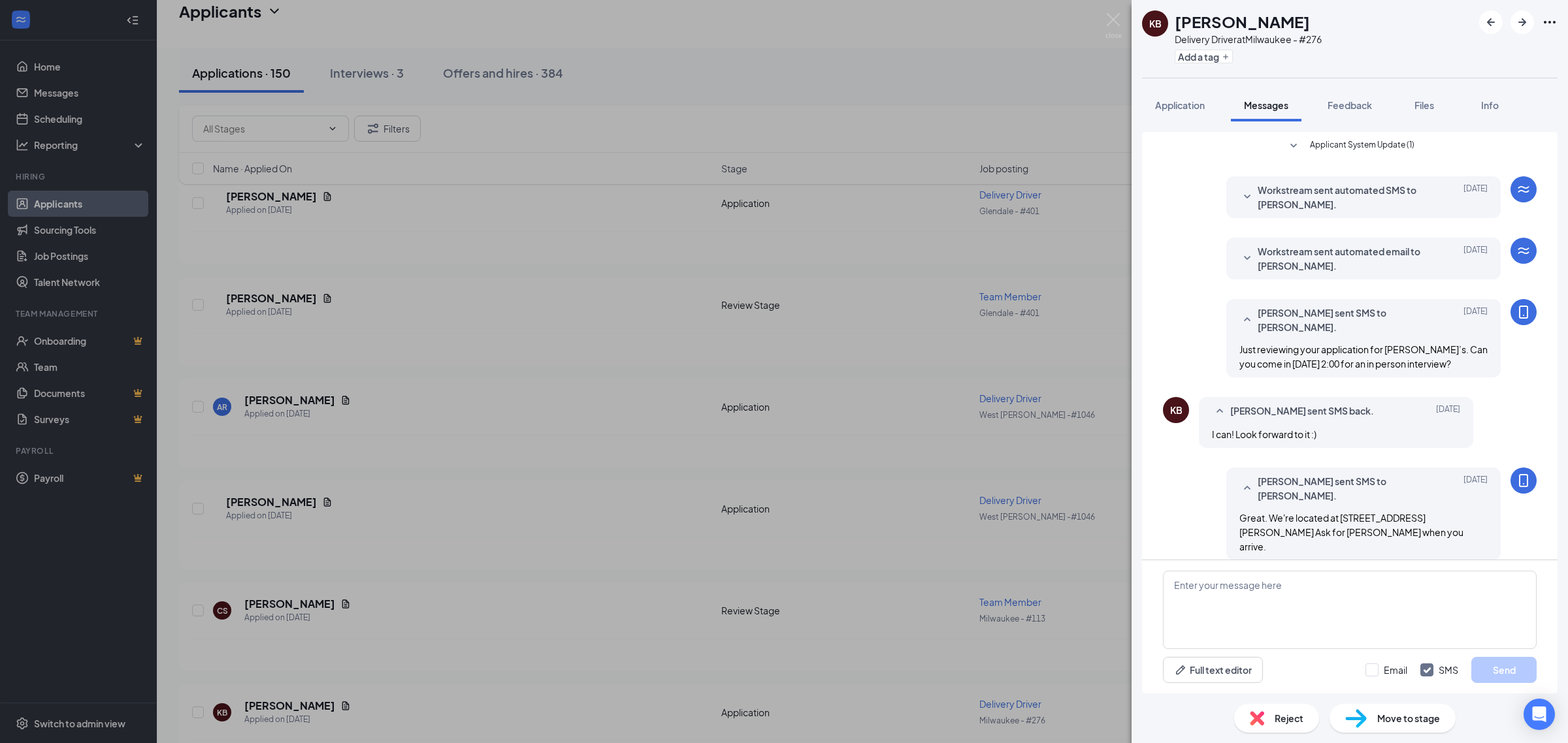
scroll to position [127, 0]
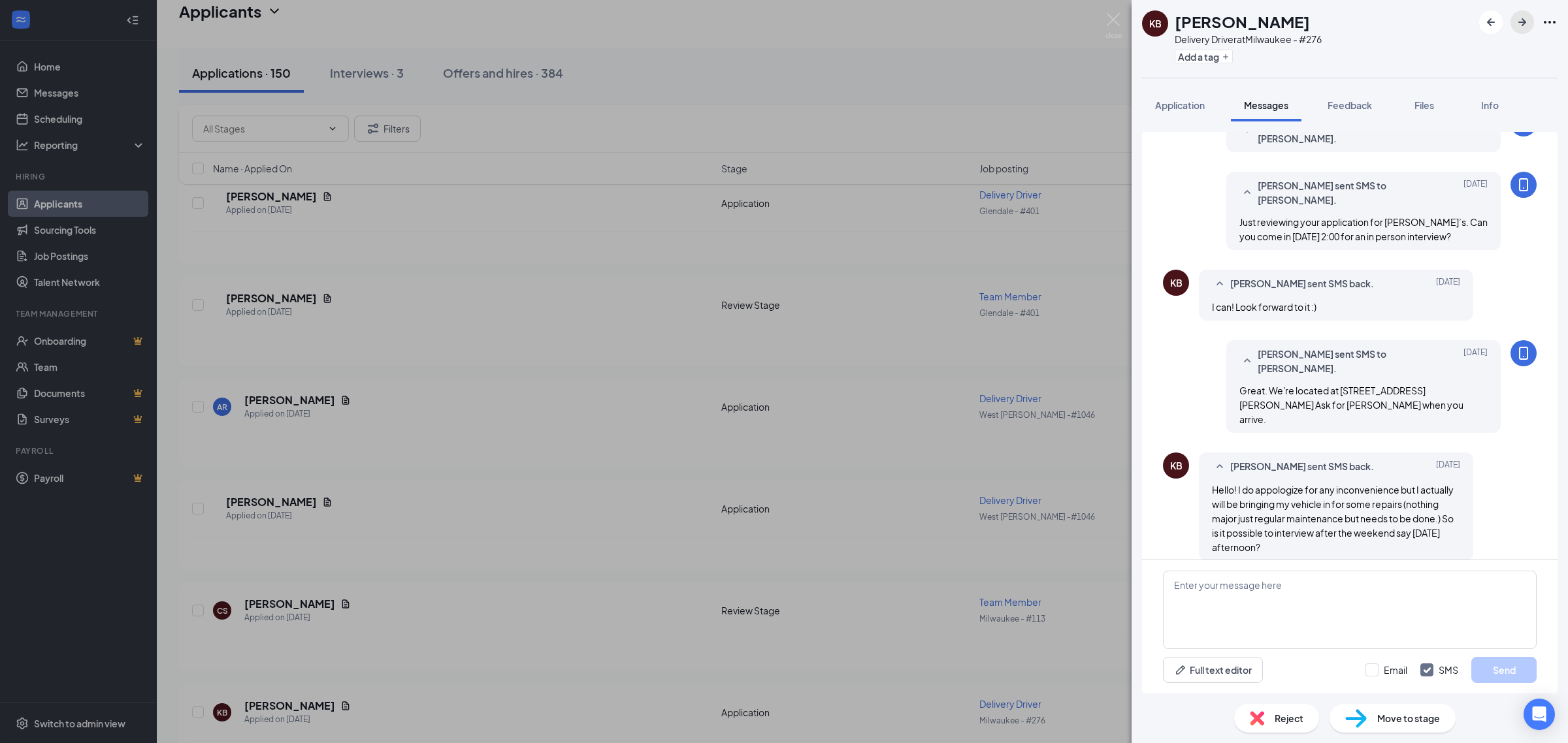
click at [1522, 27] on icon "ArrowRight" at bounding box center [1522, 22] width 15 height 15
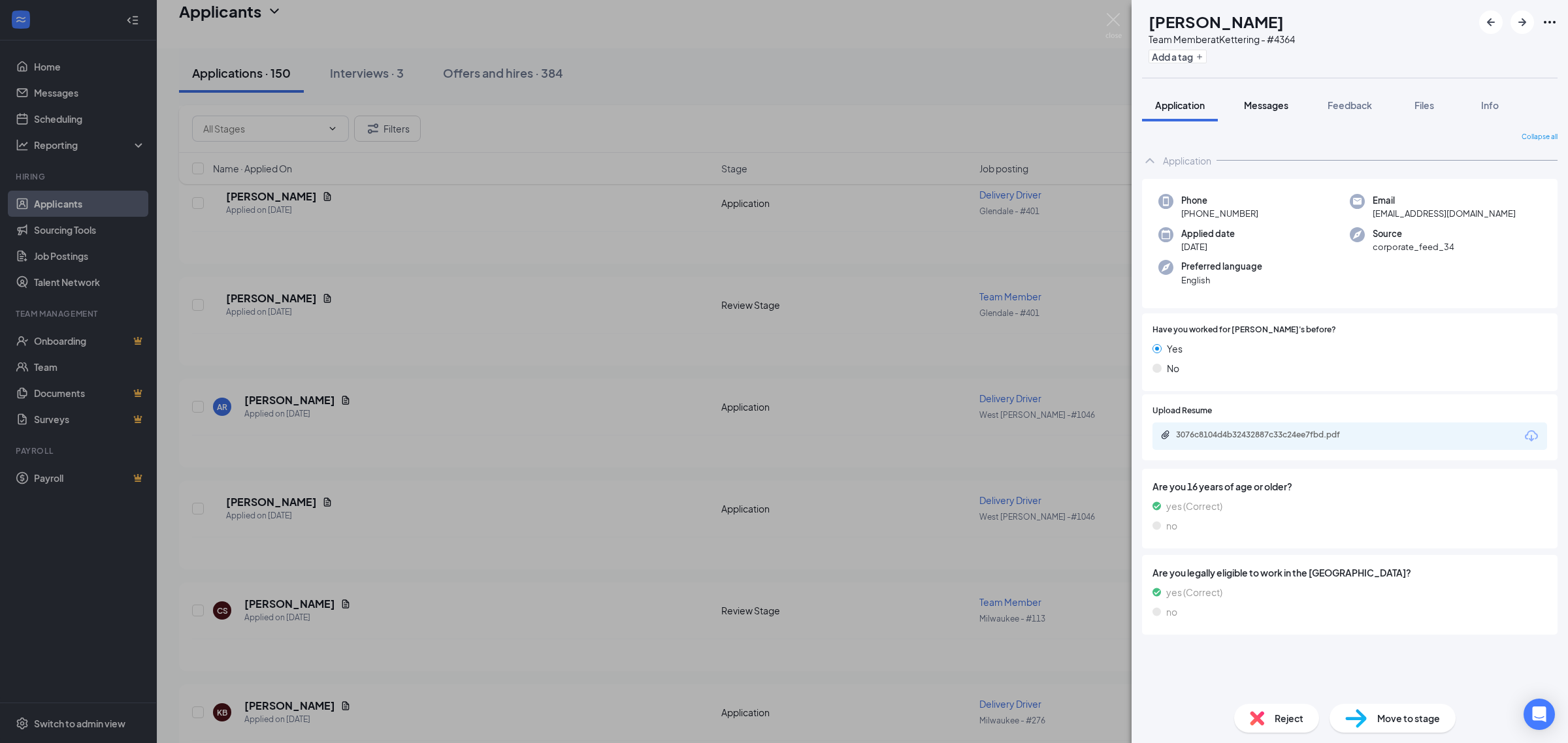
click at [1277, 109] on span "Messages" at bounding box center [1266, 106] width 45 height 12
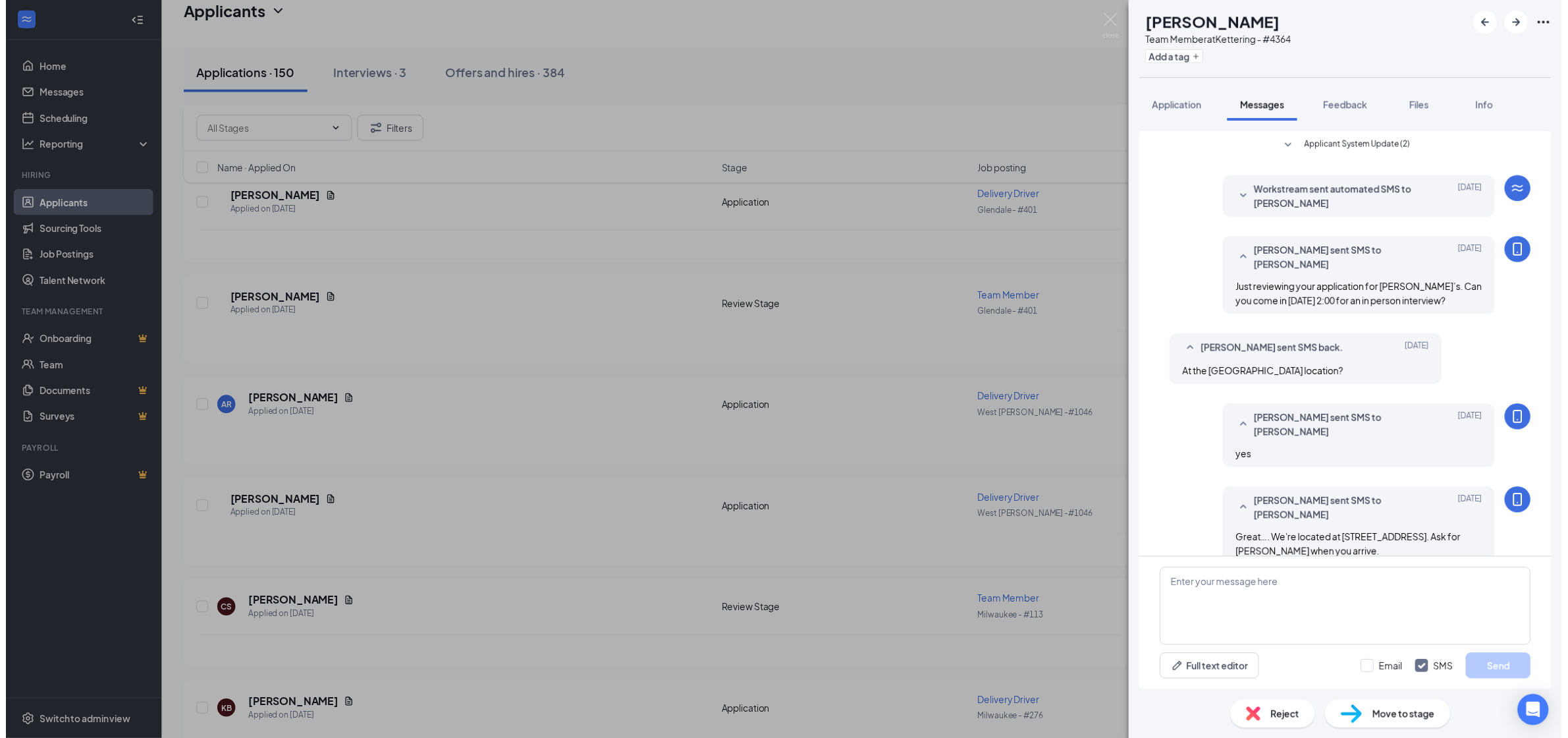
scroll to position [93, 0]
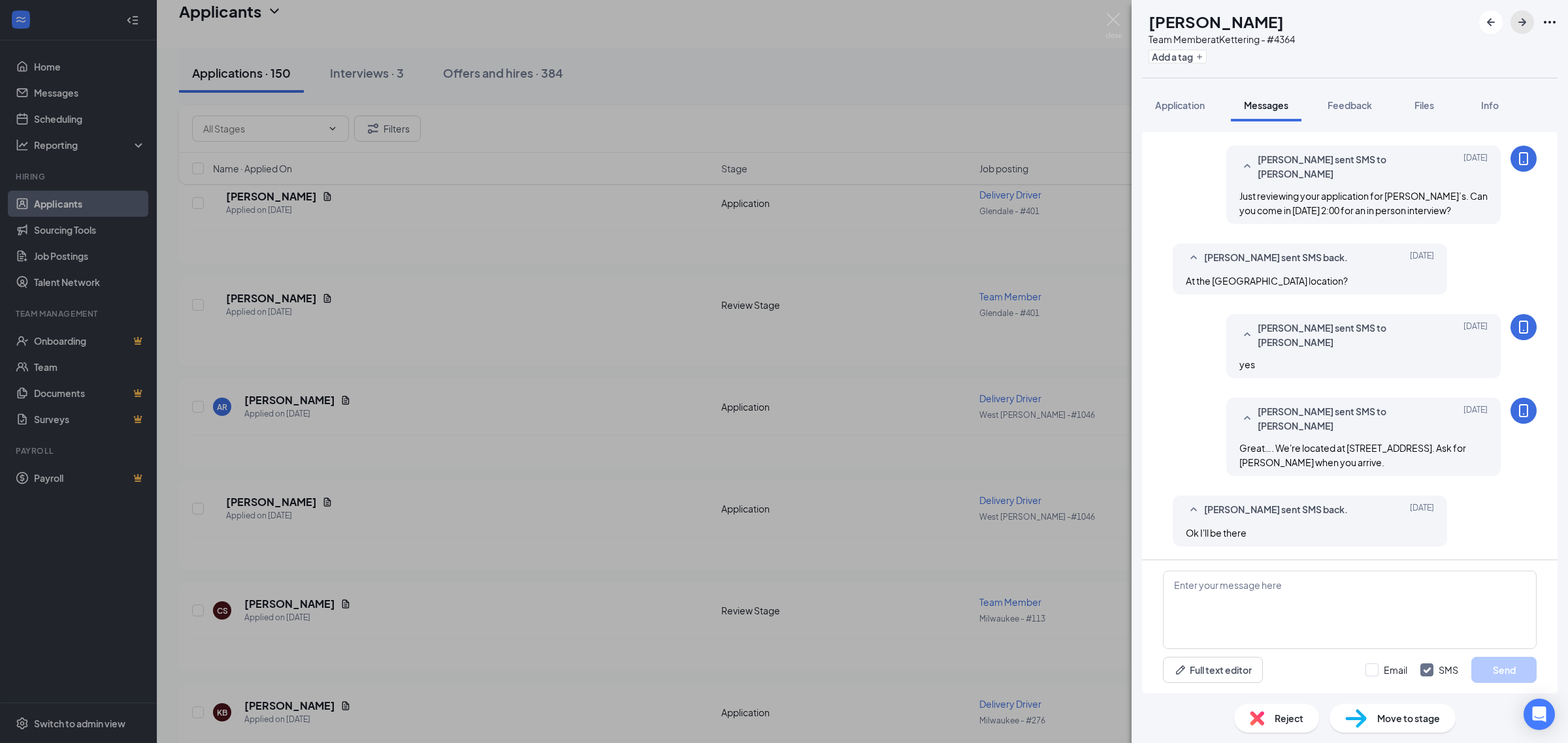
click at [1516, 23] on icon "ArrowRight" at bounding box center [1522, 22] width 15 height 15
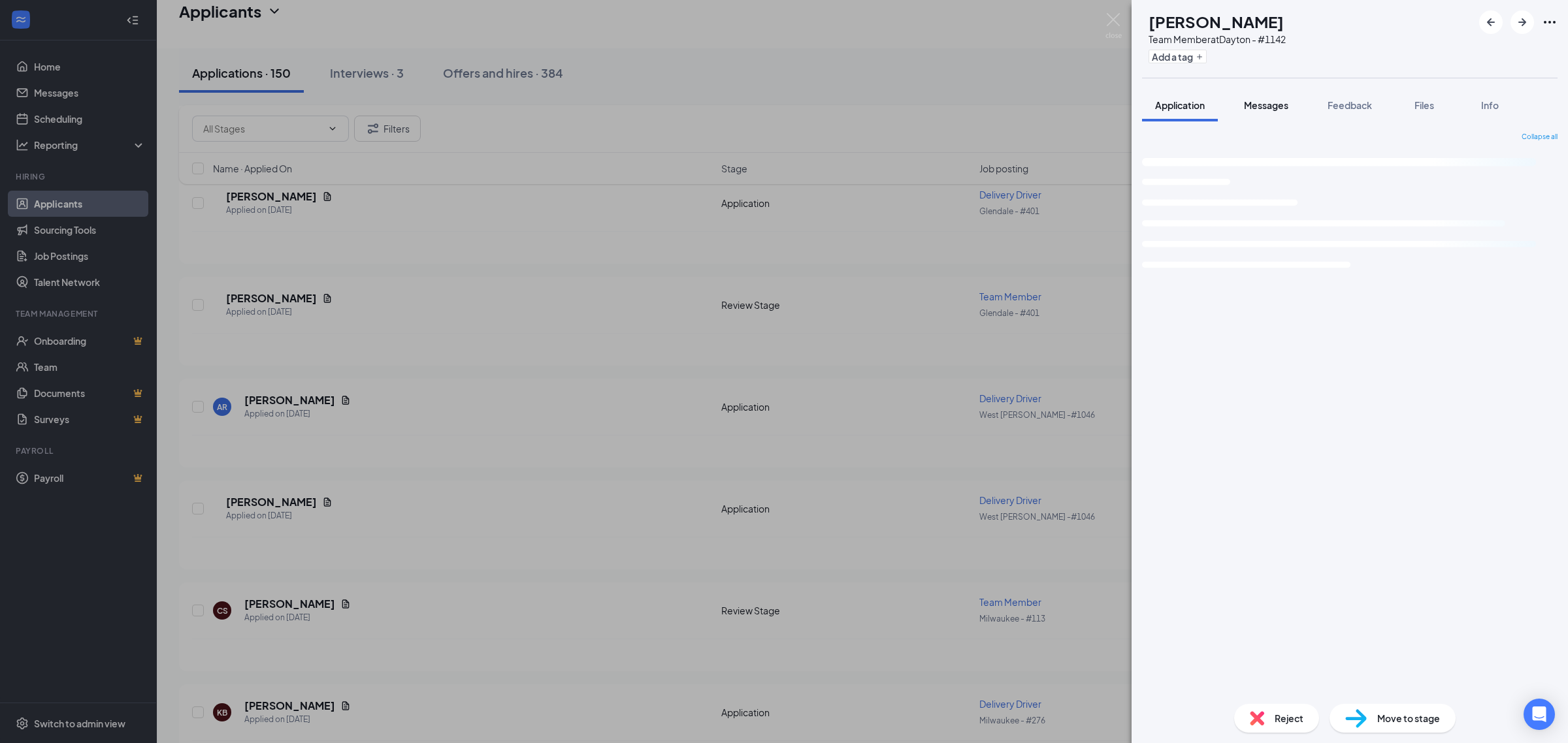
click at [1277, 105] on span "Messages" at bounding box center [1266, 106] width 45 height 12
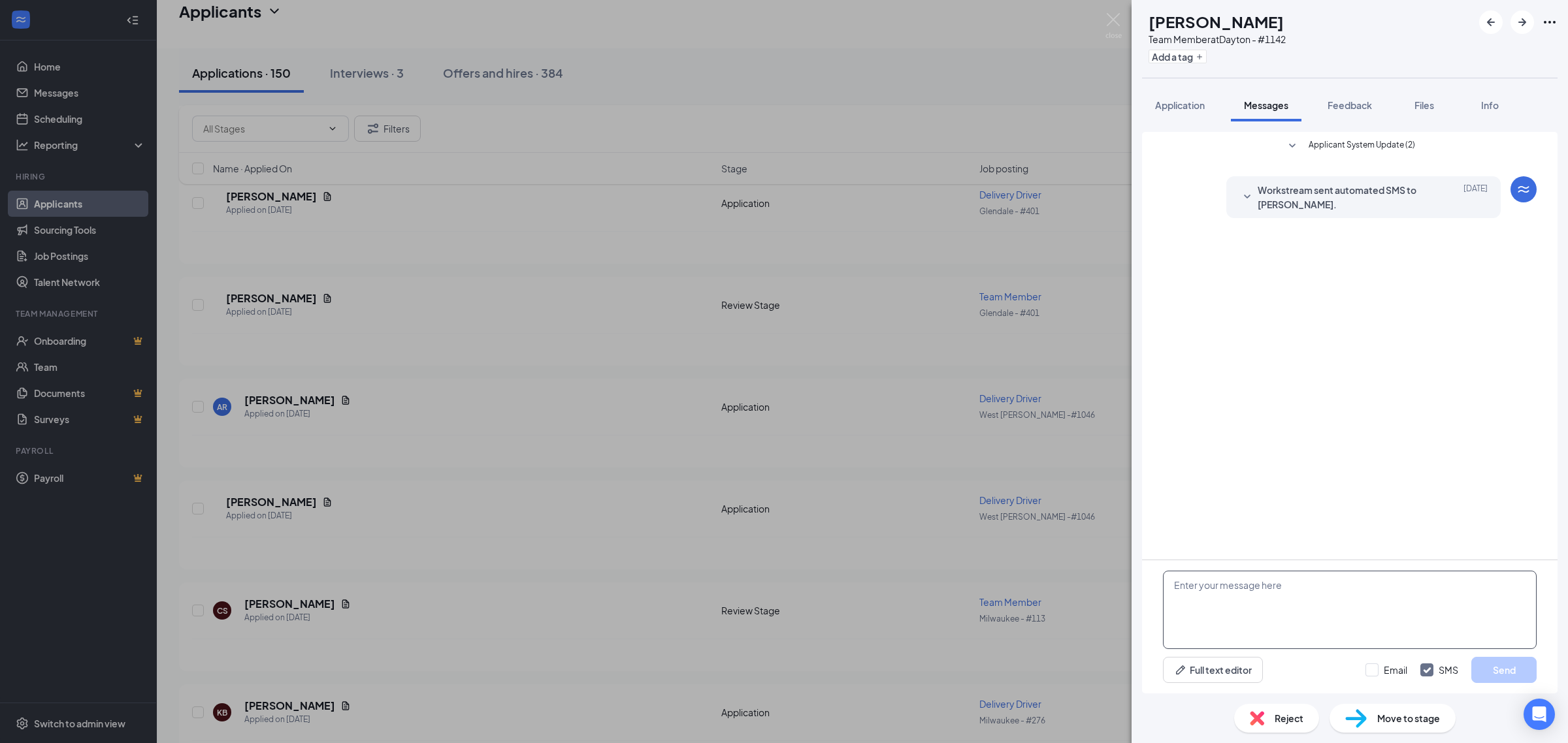
click at [1246, 593] on textarea at bounding box center [1349, 610] width 374 height 78
paste textarea "Just reviewing your application for Jimmy John’s. Can you come in Tuesday 9/16 …"
type textarea "Just reviewing your application for Jimmy John’s. Can you come in Tuesday 9/16 …"
click at [1494, 661] on button "Send" at bounding box center [1504, 670] width 65 height 26
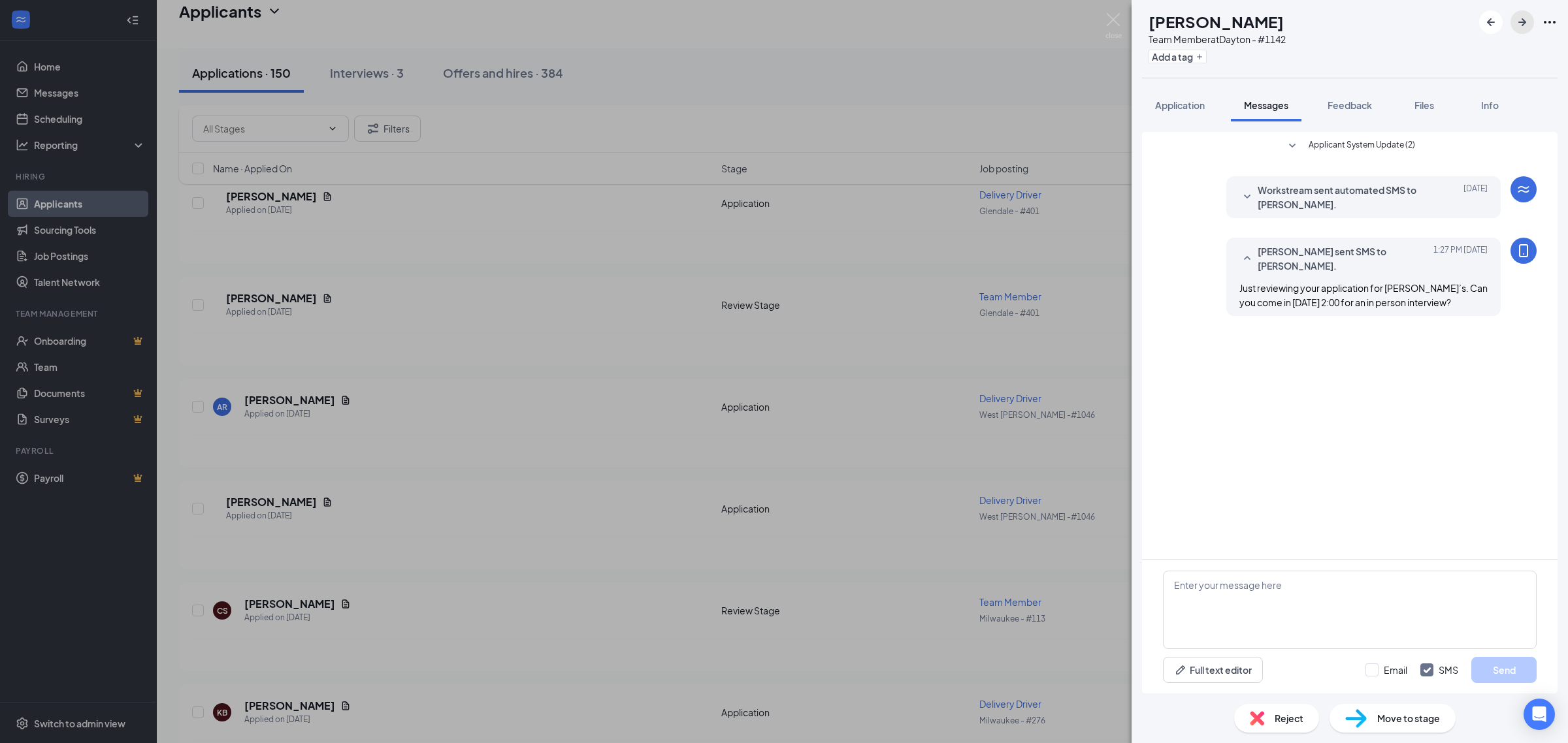
click at [1525, 27] on icon "ArrowRight" at bounding box center [1522, 22] width 15 height 15
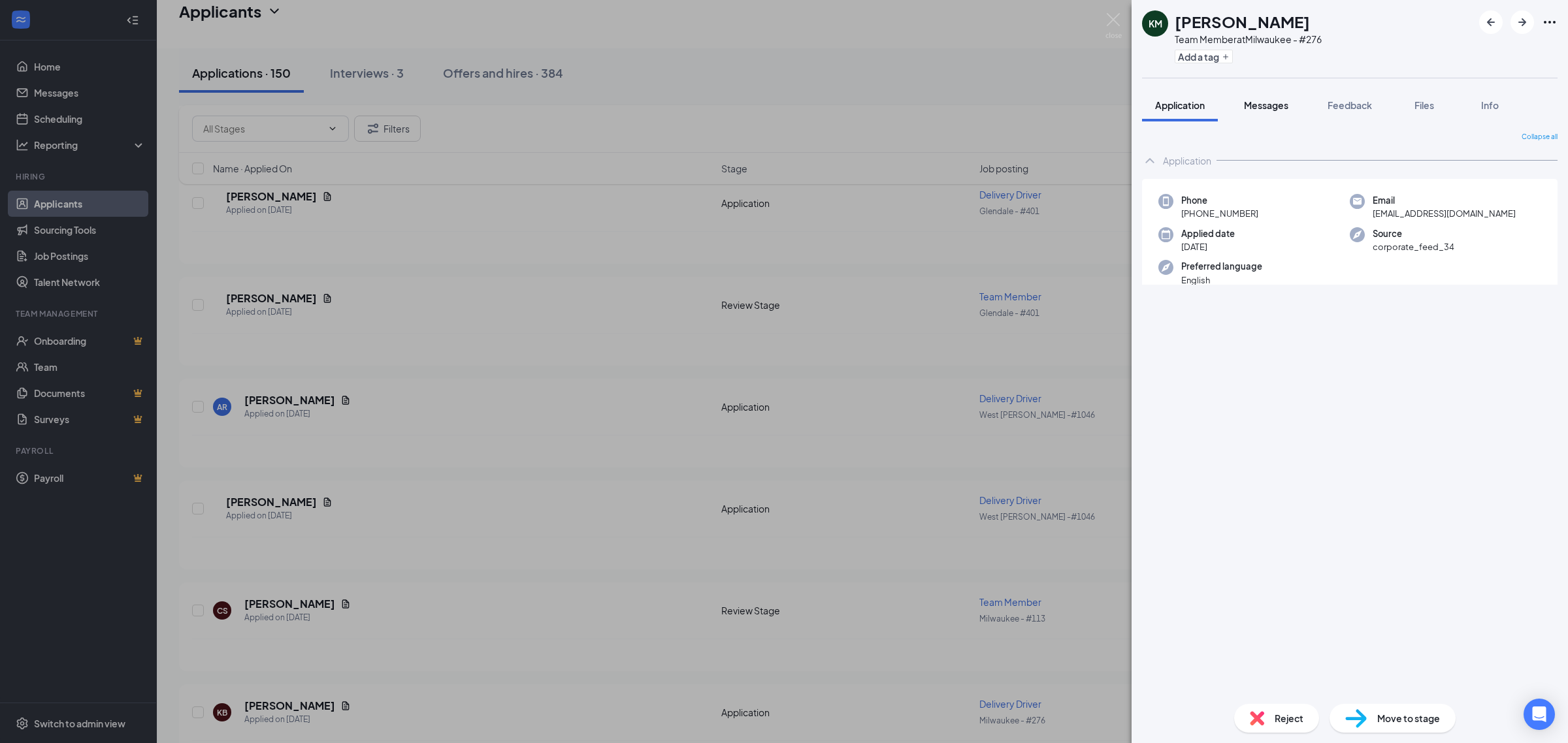
click at [1272, 106] on span "Messages" at bounding box center [1266, 106] width 45 height 12
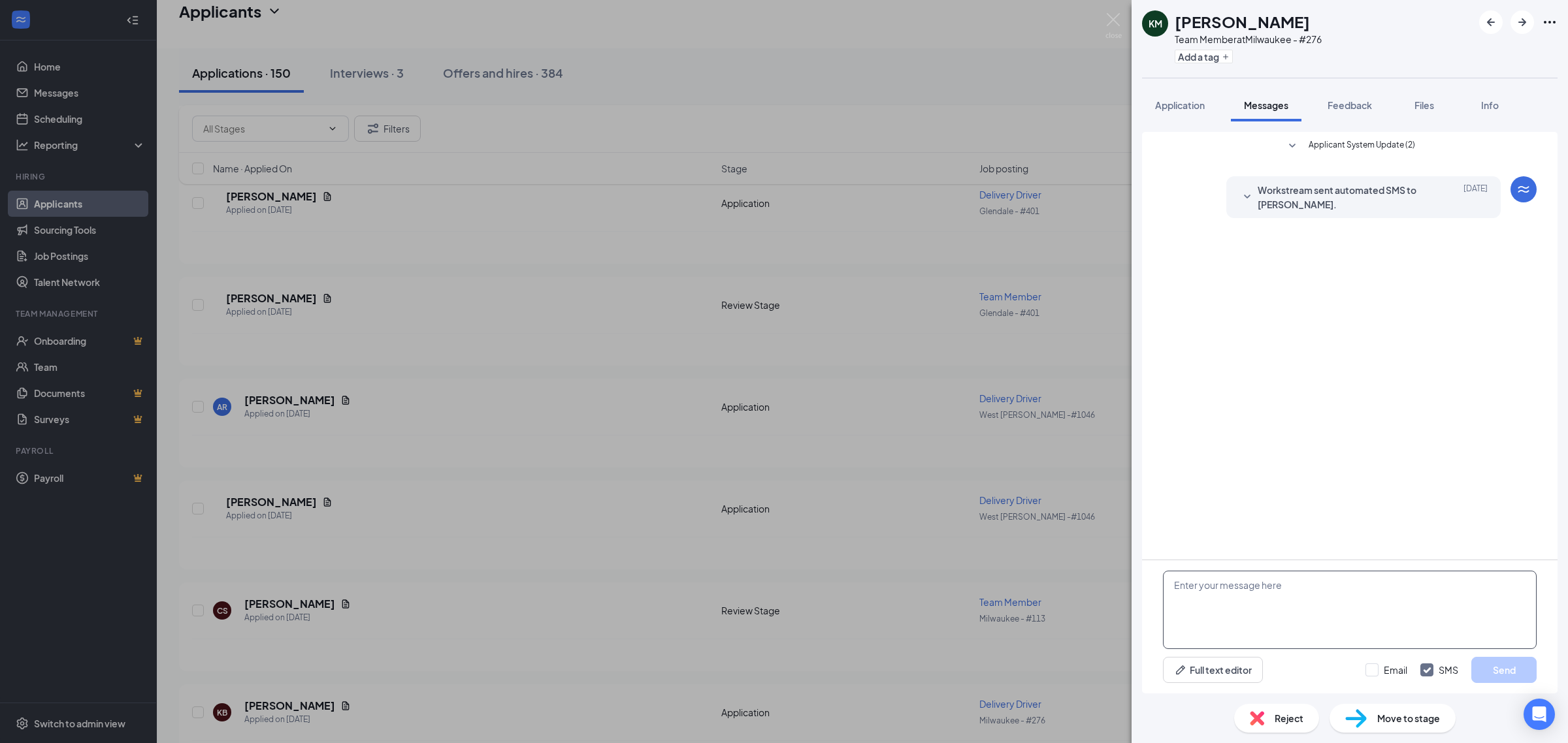
click at [1284, 575] on textarea at bounding box center [1349, 610] width 374 height 78
paste textarea "Just reviewing your application for Jimmy John’s. Can you come in Tuesday 9/16 …"
type textarea "Just reviewing your application for Jimmy John’s. Can you come in Tuesday 9/16 …"
click at [1510, 676] on button "Send" at bounding box center [1504, 670] width 65 height 26
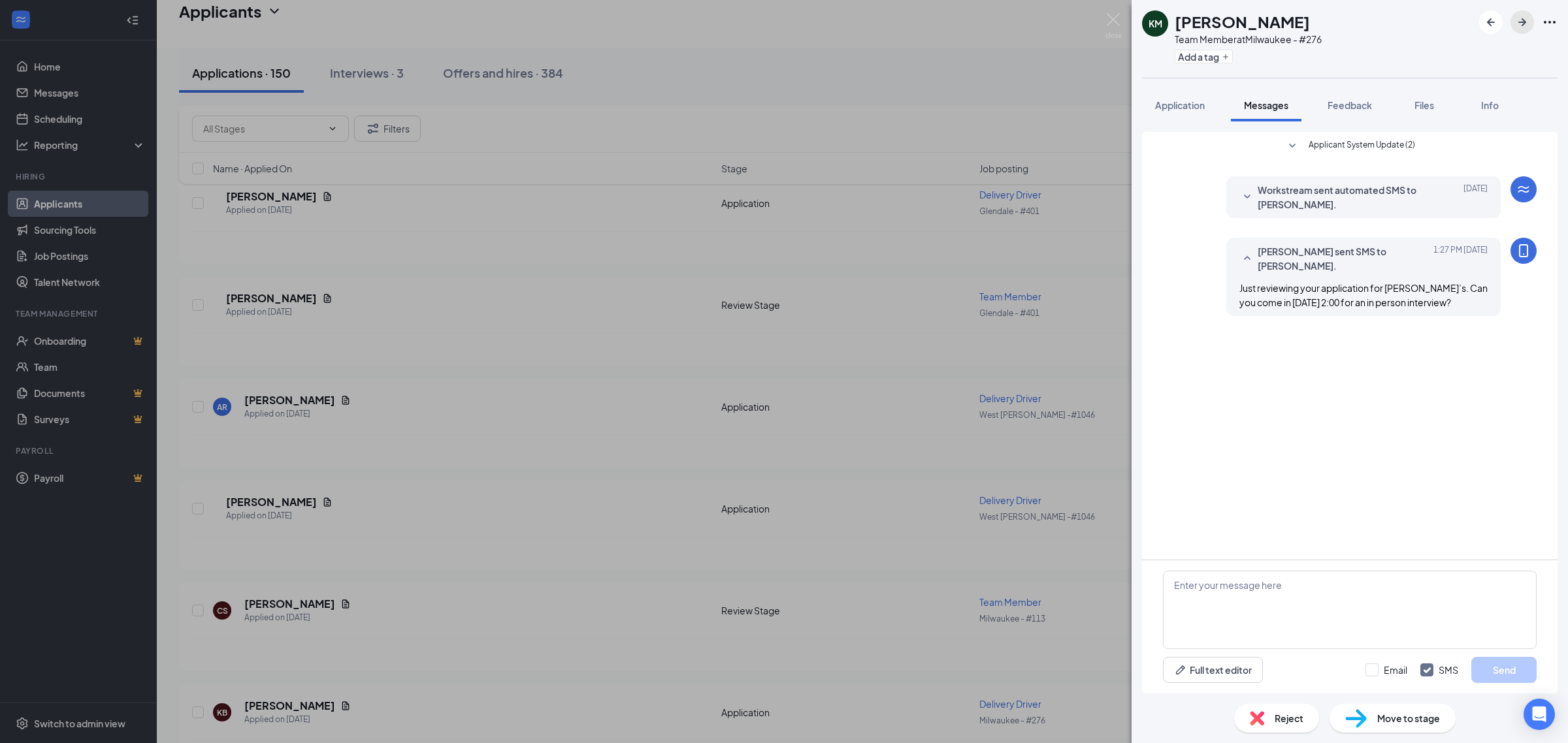
drag, startPoint x: 1522, startPoint y: 23, endPoint x: 1522, endPoint y: 40, distance: 17.0
click at [1522, 21] on icon "ArrowRight" at bounding box center [1522, 21] width 8 height 8
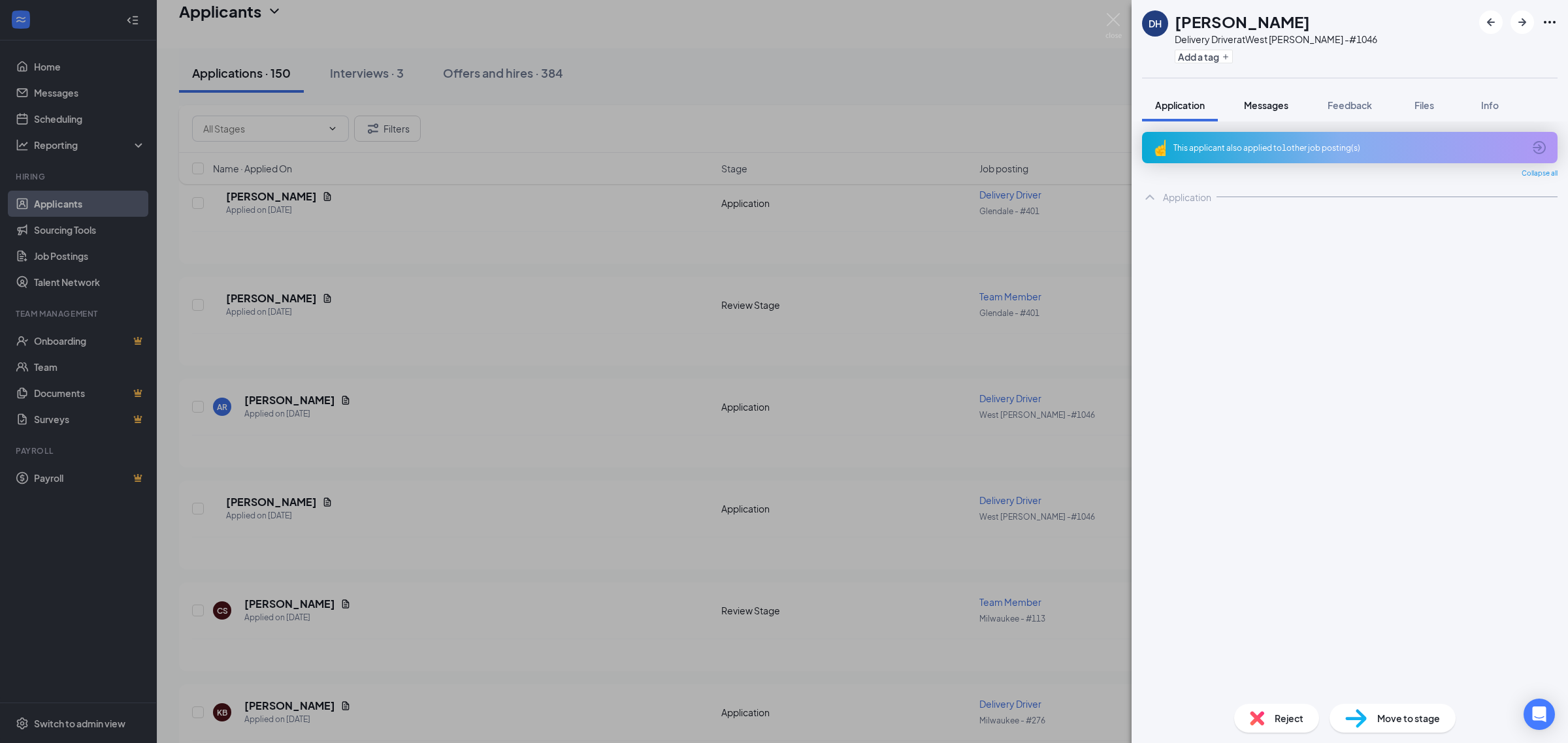
click at [1284, 100] on span "Messages" at bounding box center [1266, 106] width 45 height 12
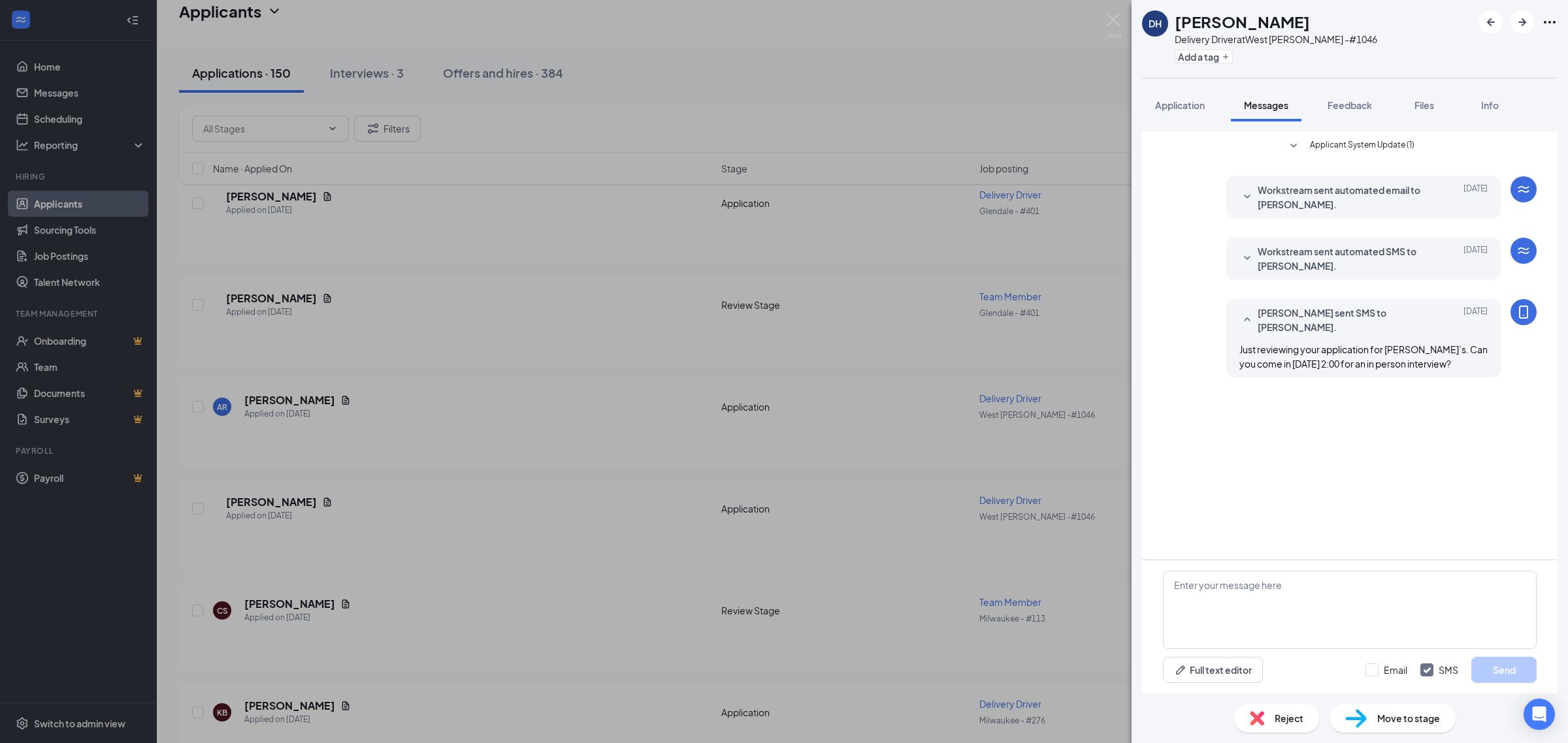
click at [530, 474] on div "DH Dylan Halas Delivery Driver at West Chester -#1046 Add a tag Application Mes…" at bounding box center [784, 371] width 1568 height 743
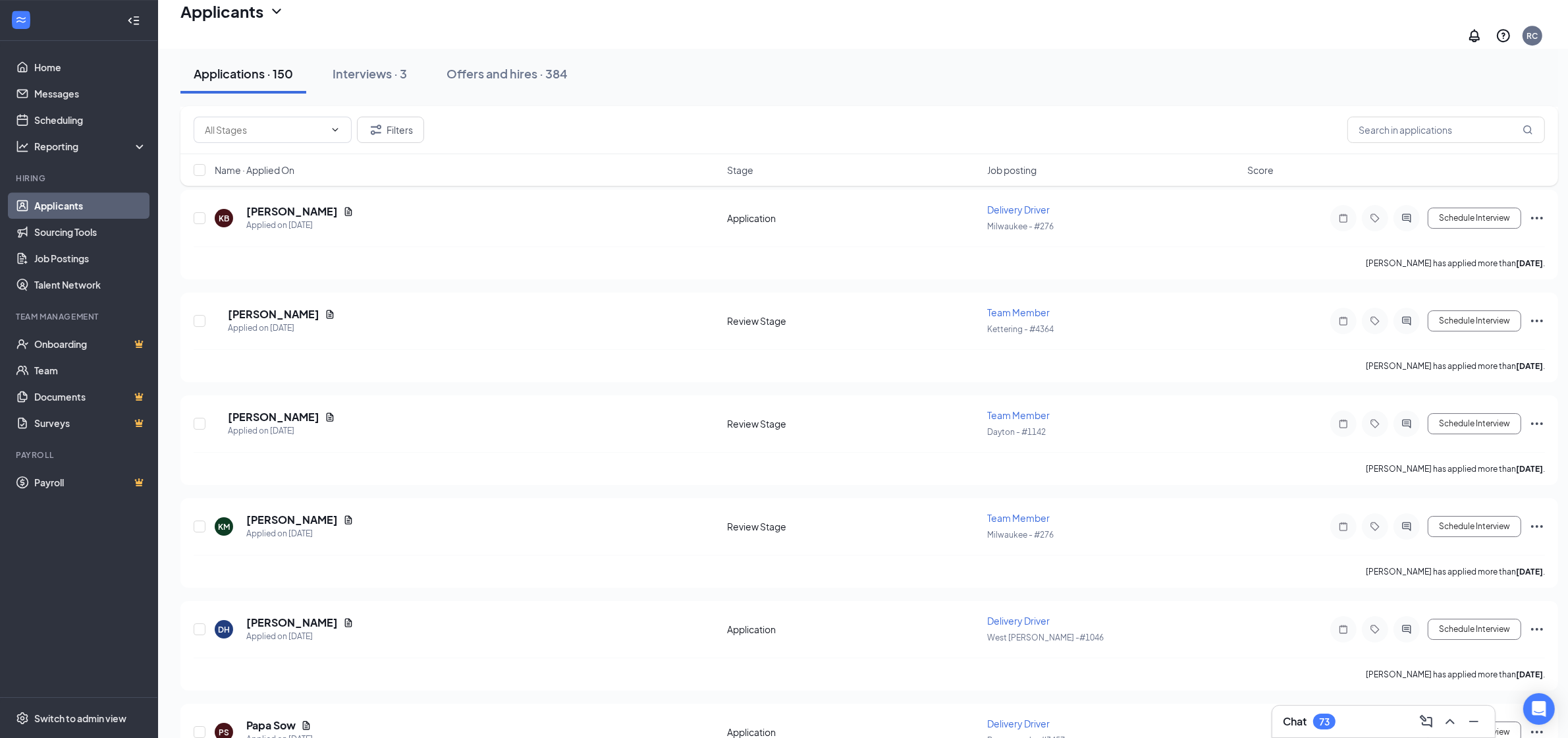
scroll to position [5437, 0]
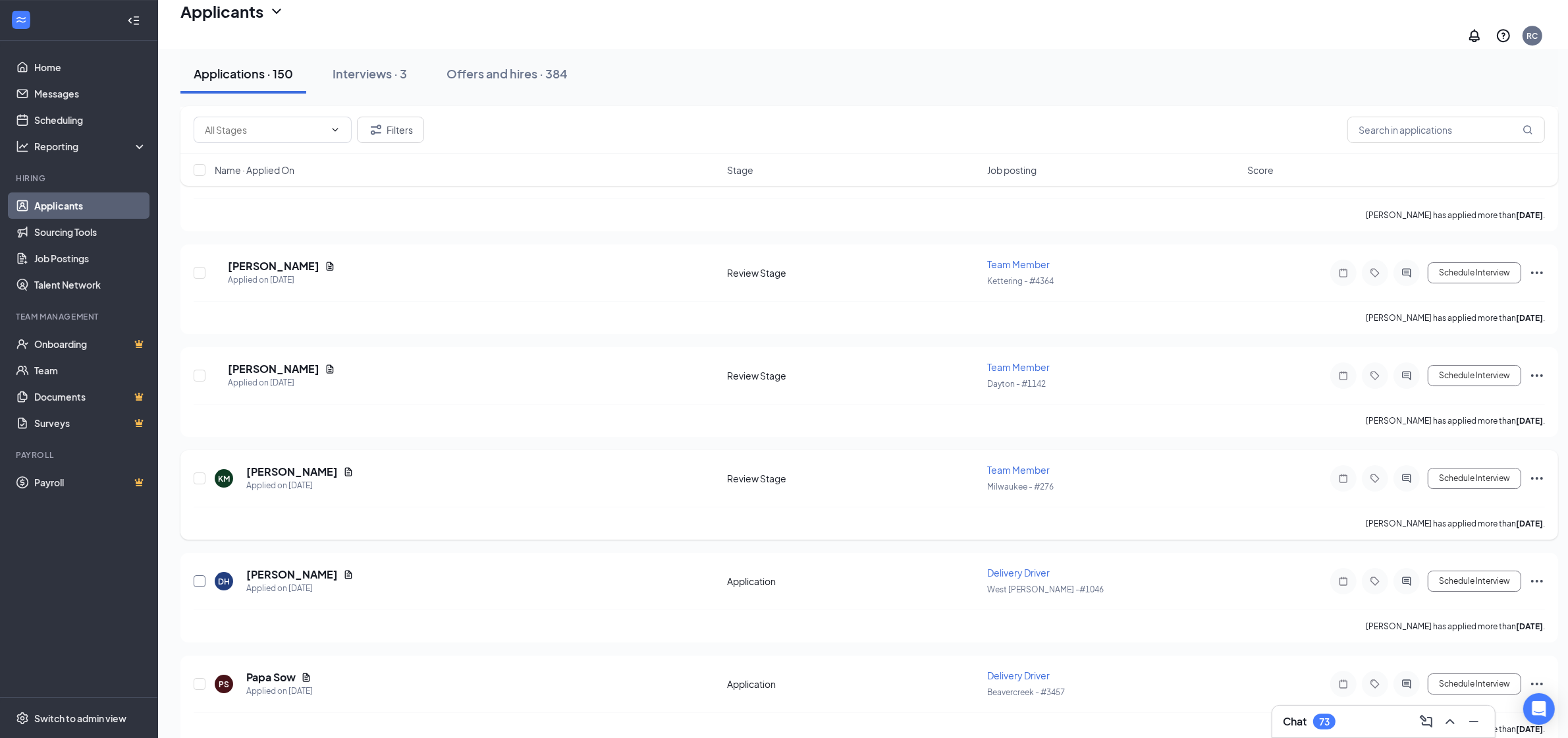
drag, startPoint x: 199, startPoint y: 554, endPoint x: 347, endPoint y: 447, distance: 182.6
click at [199, 575] on input "checkbox" at bounding box center [200, 581] width 12 height 12
checkbox input "true"
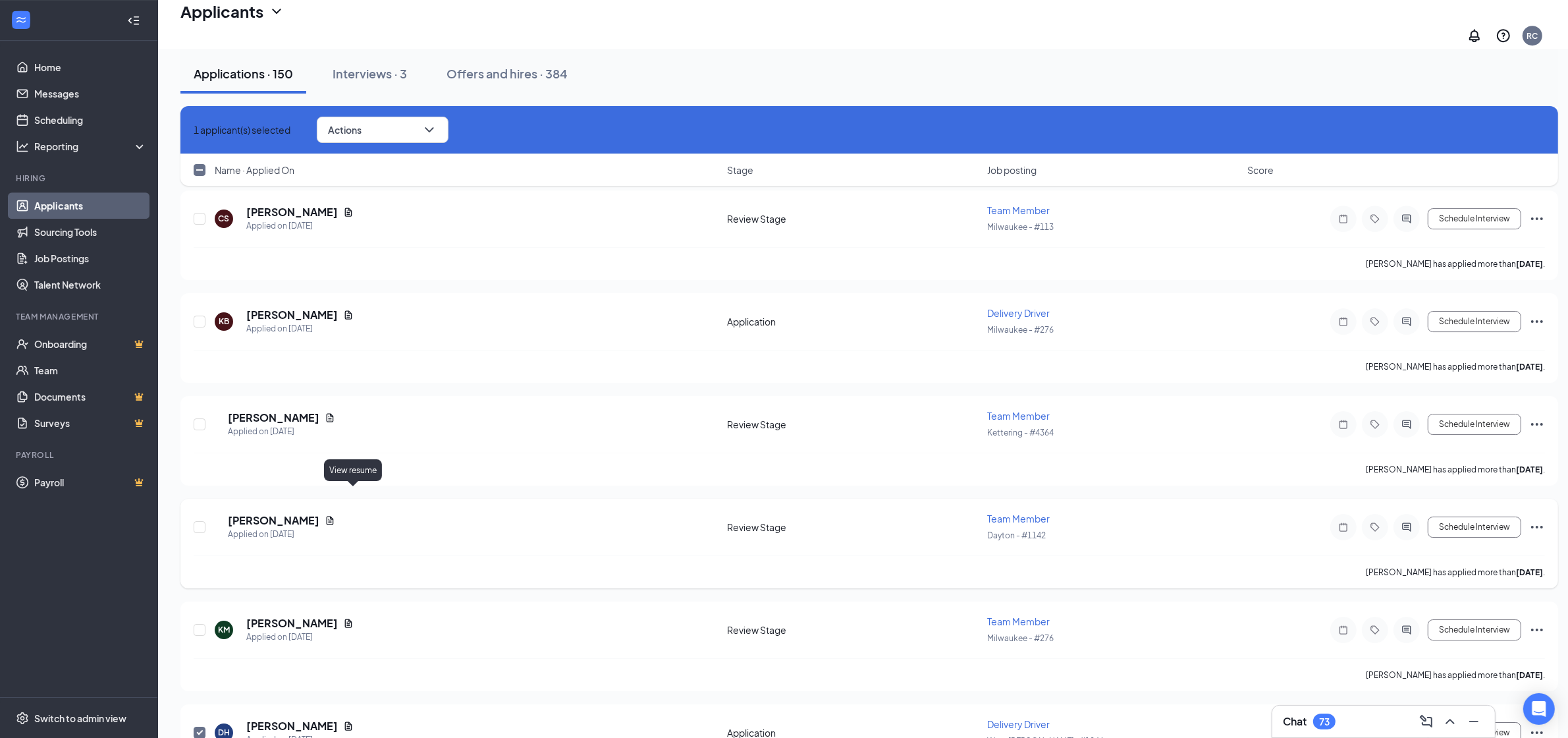
scroll to position [5273, 0]
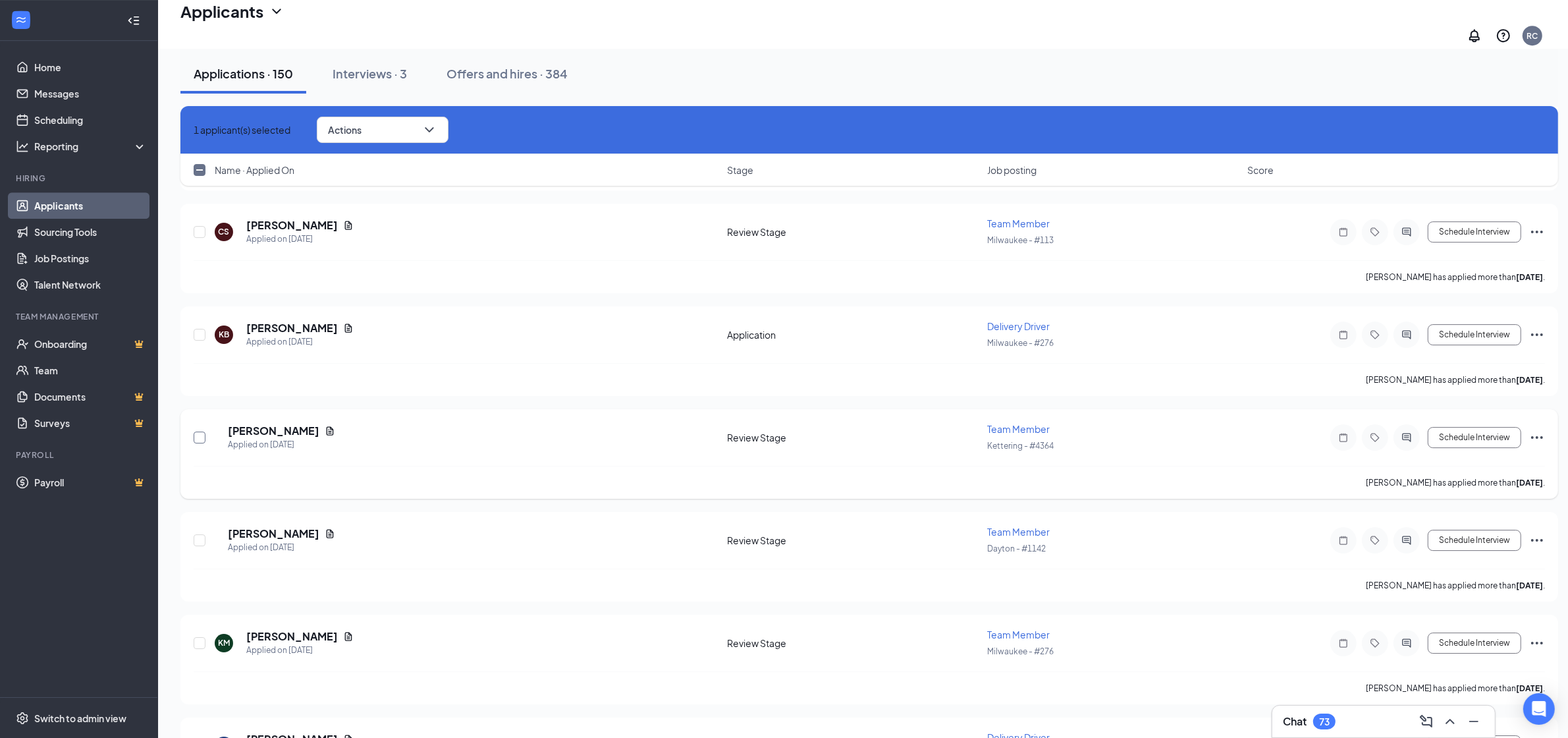
click at [202, 431] on input "checkbox" at bounding box center [200, 437] width 12 height 12
checkbox input "true"
click at [199, 328] on input "checkbox" at bounding box center [200, 334] width 12 height 12
checkbox input "true"
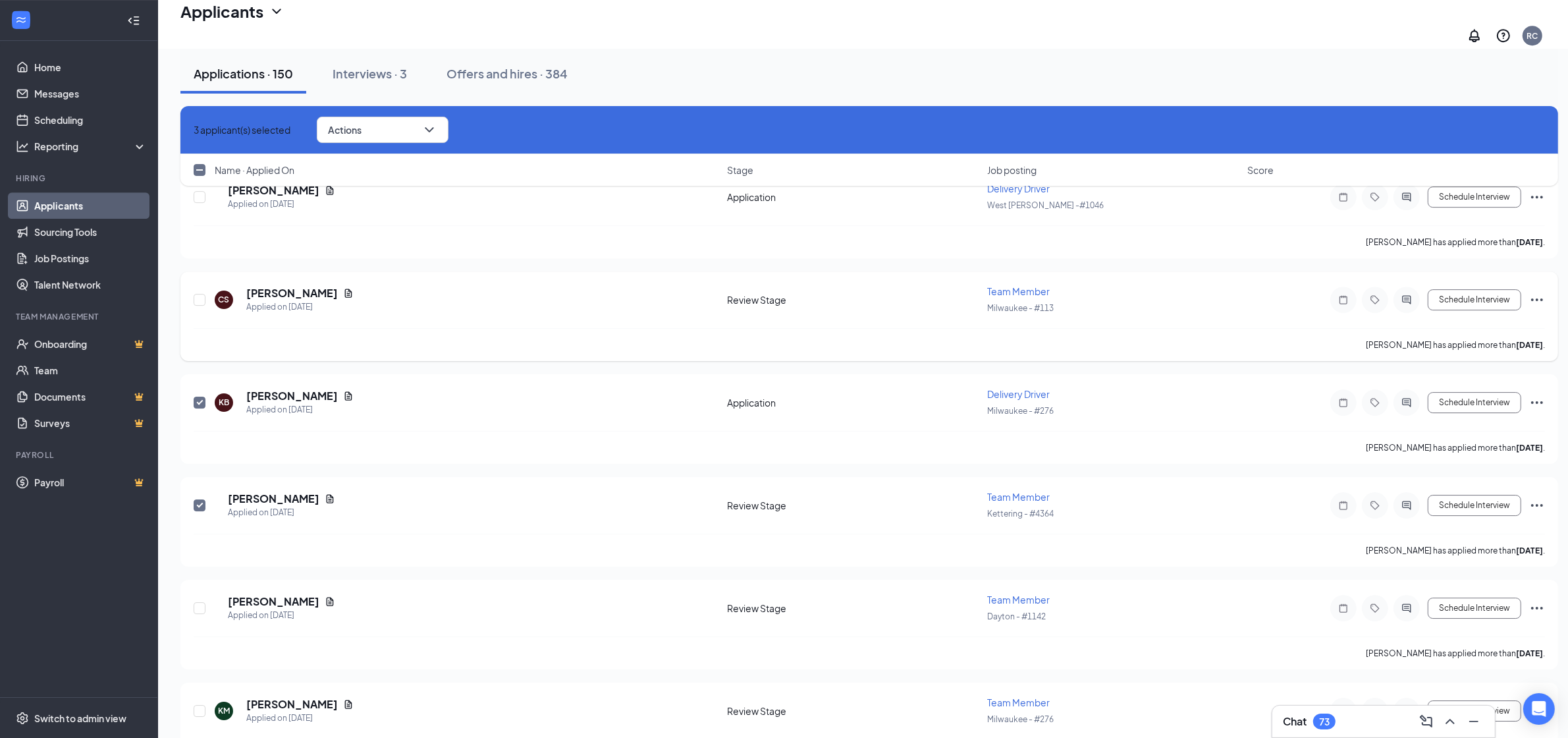
scroll to position [5163, 0]
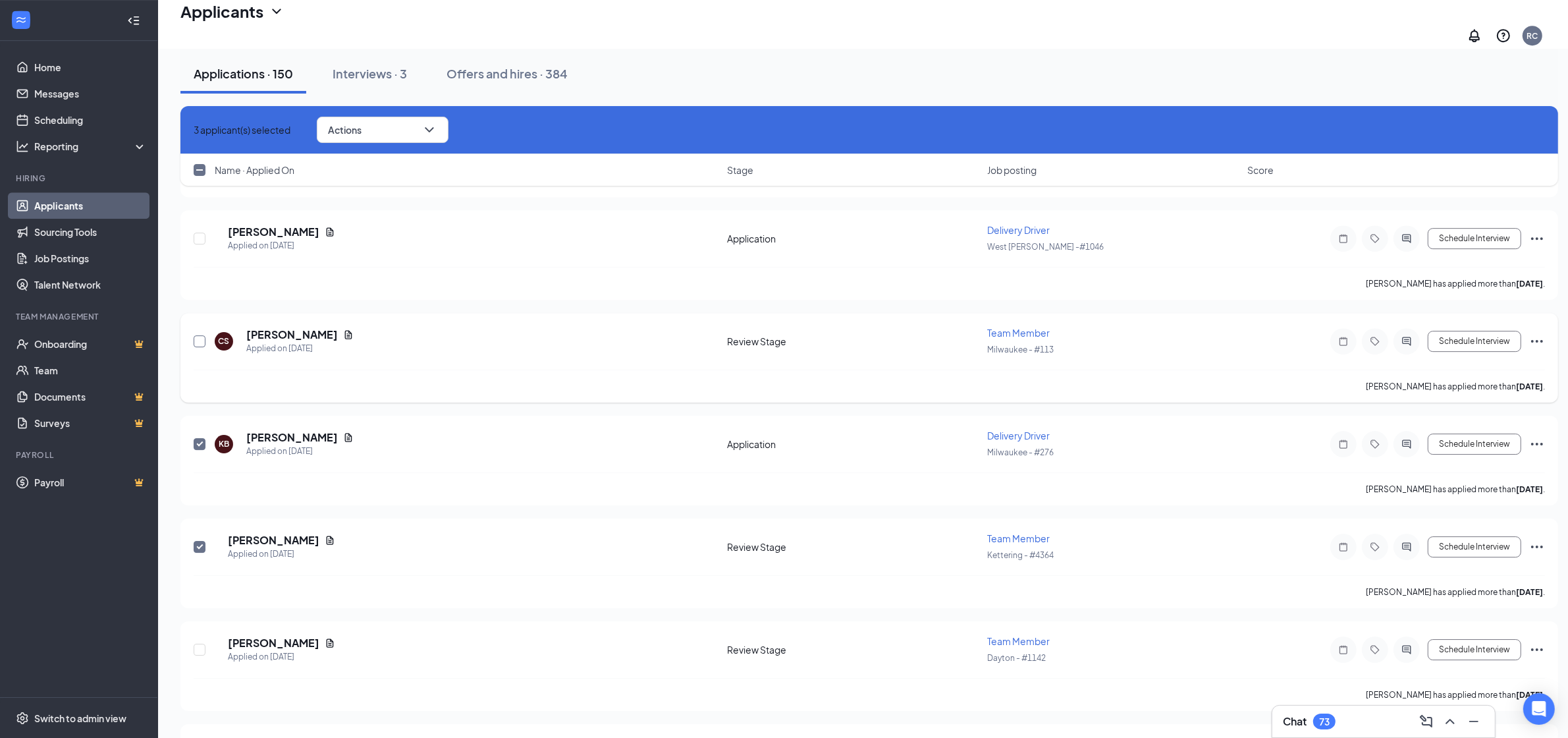
click at [201, 335] on input "checkbox" at bounding box center [200, 341] width 12 height 12
checkbox input "true"
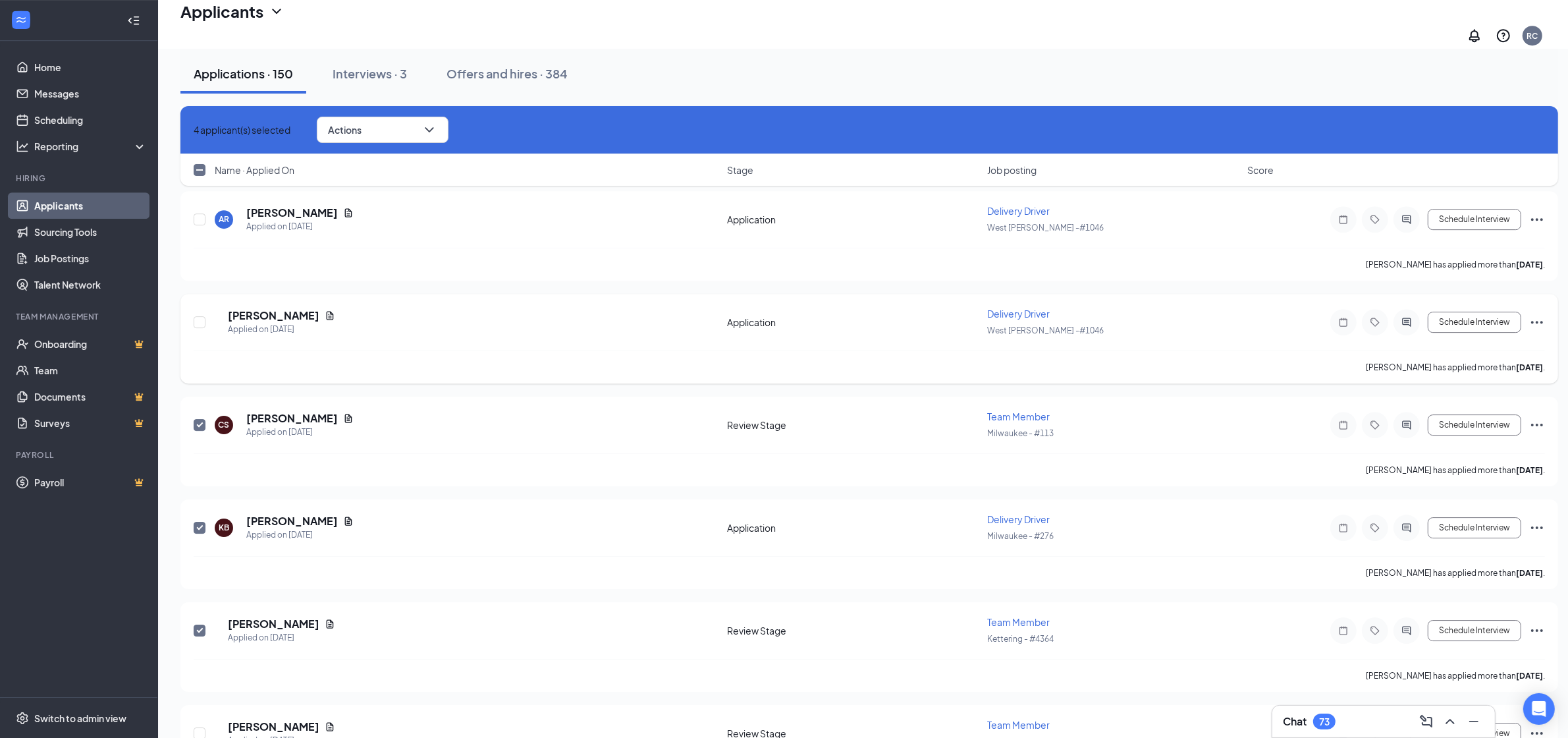
scroll to position [5053, 0]
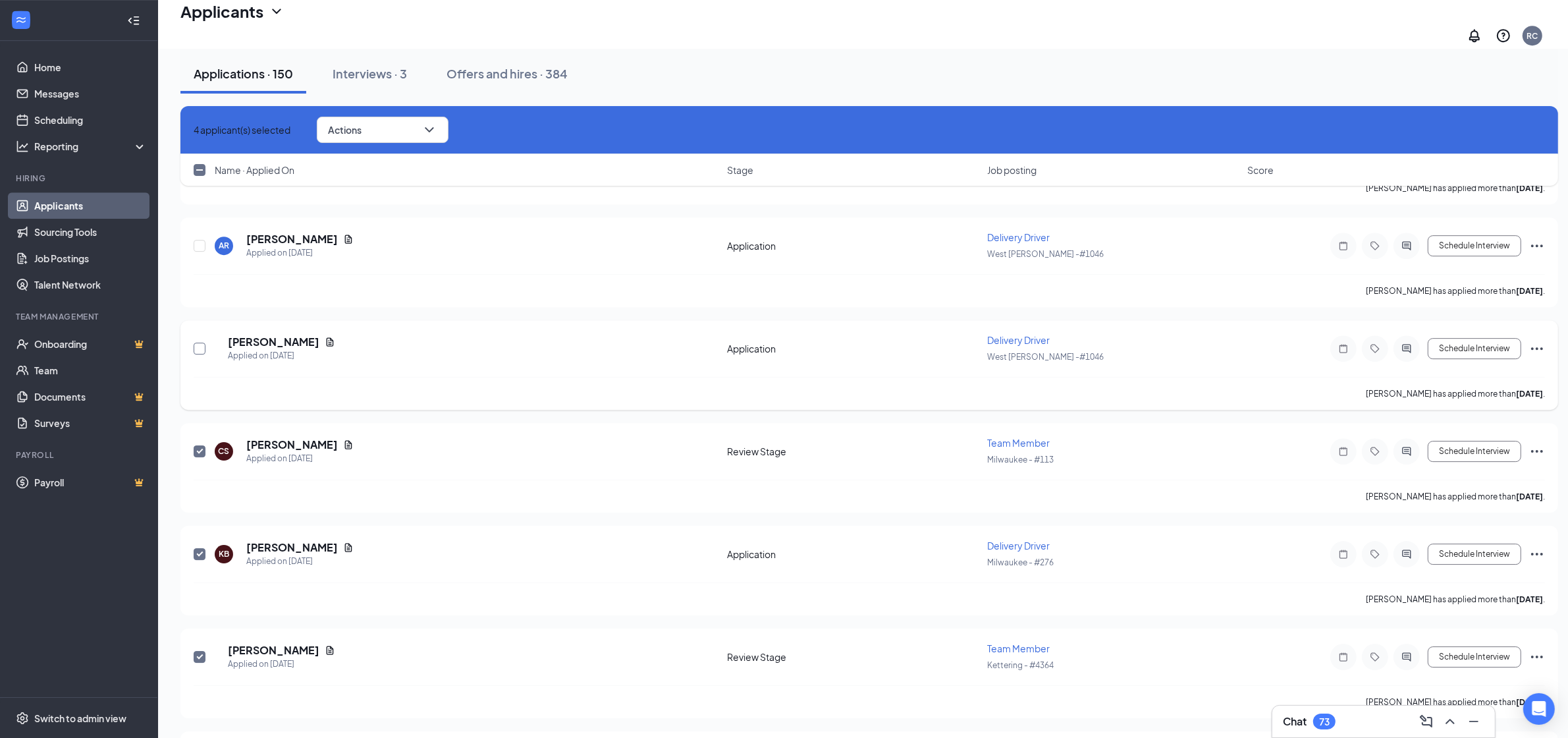
click at [199, 342] on input "checkbox" at bounding box center [200, 348] width 12 height 12
checkbox input "true"
click at [198, 240] on input "checkbox" at bounding box center [200, 246] width 12 height 12
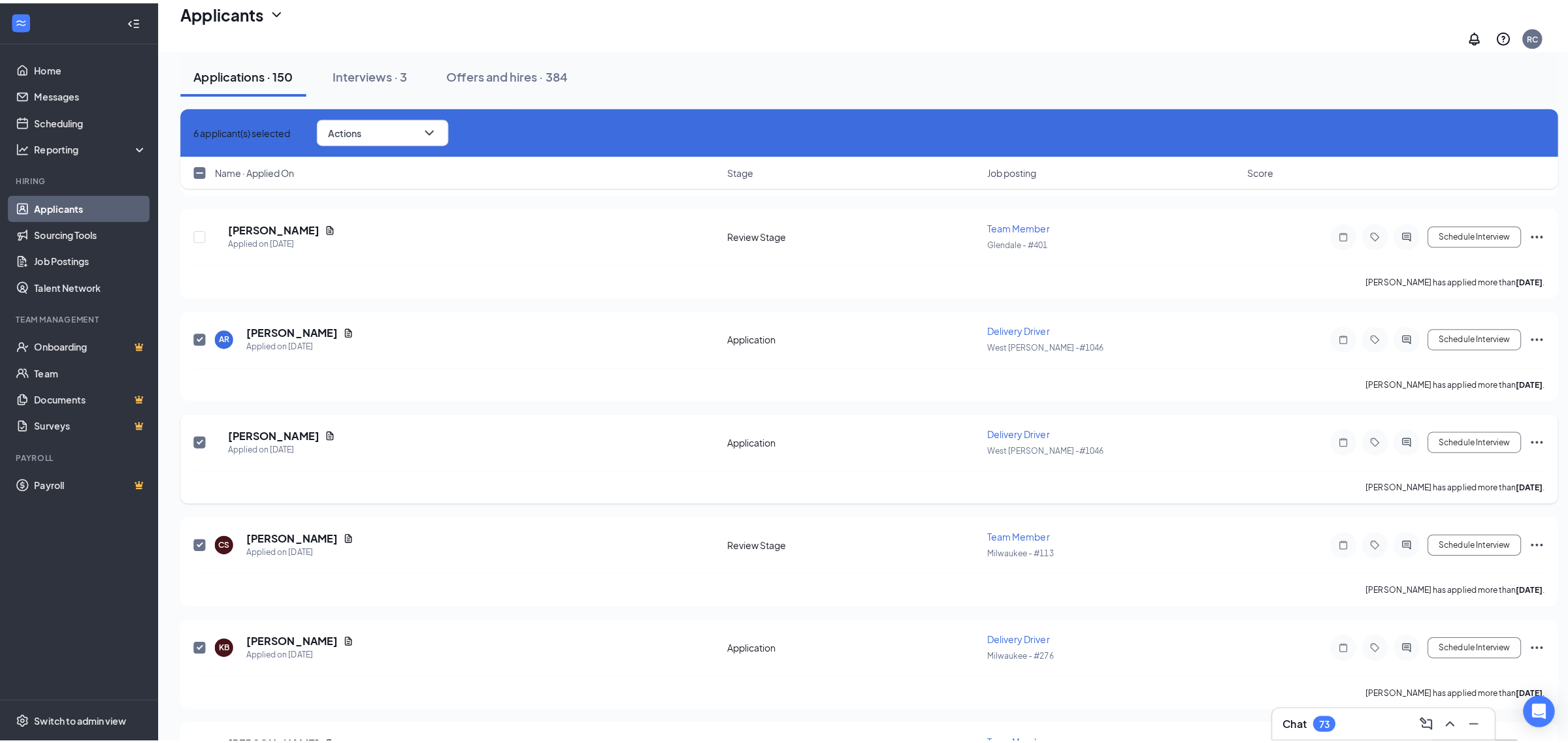
scroll to position [4875, 0]
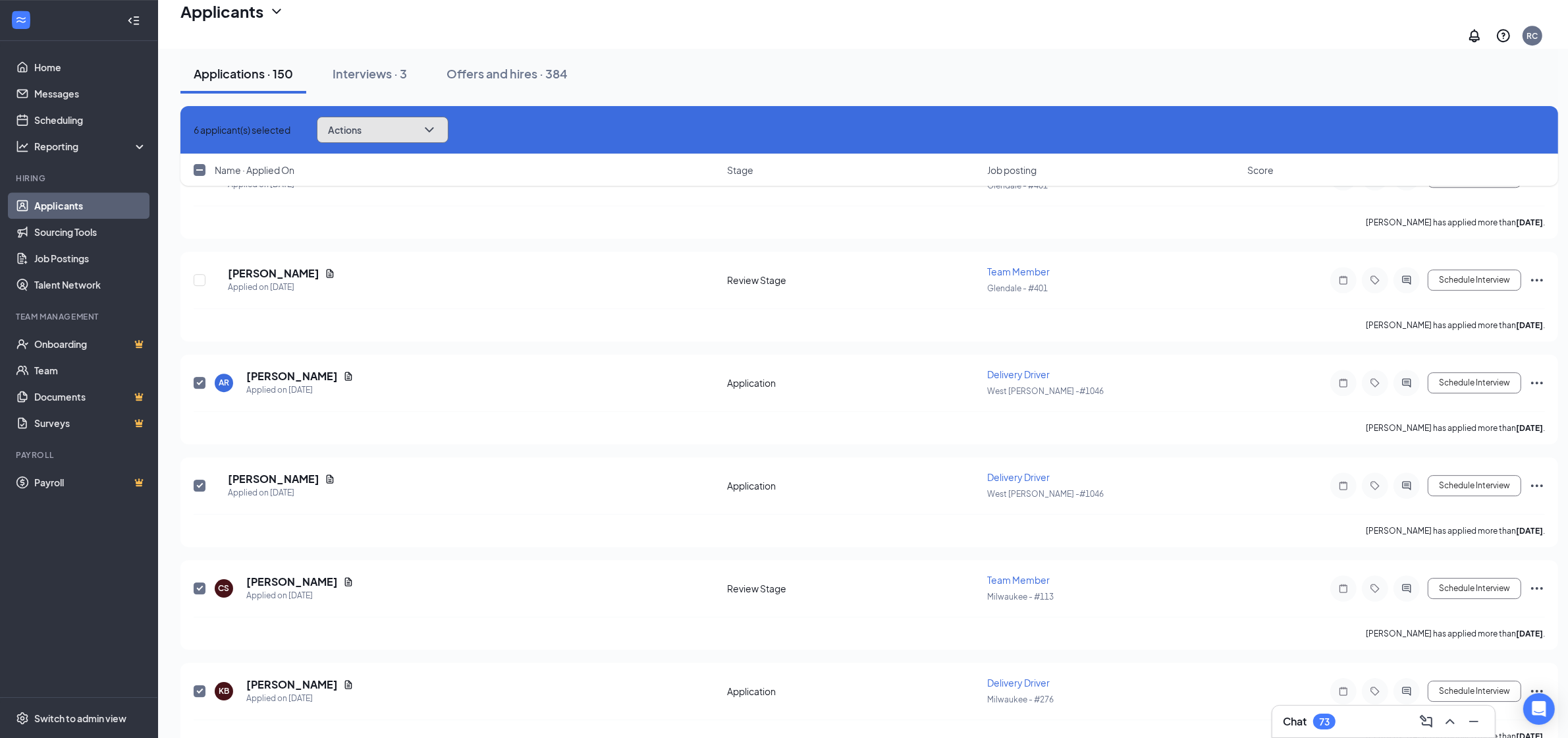
click at [437, 126] on icon "ChevronDown" at bounding box center [430, 130] width 16 height 16
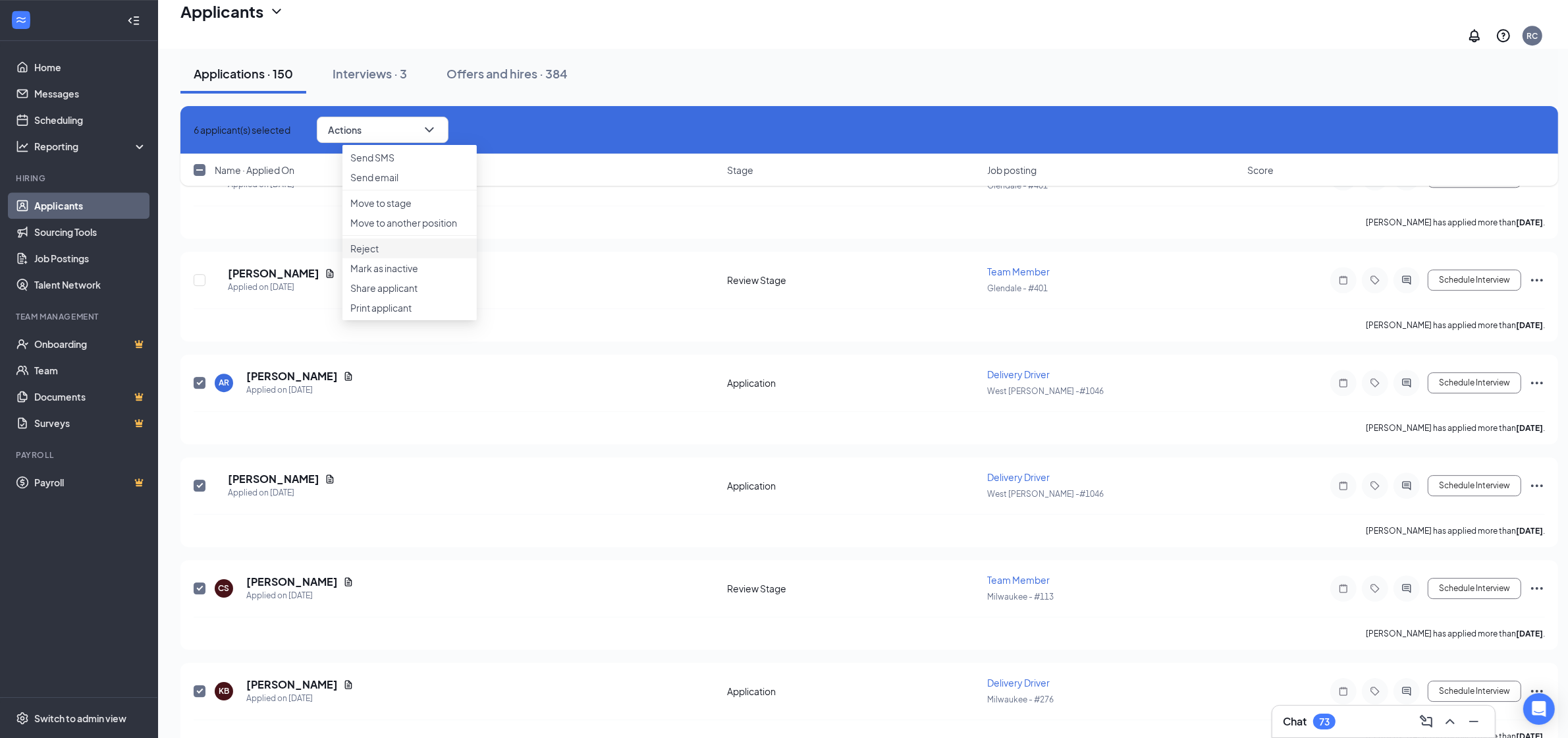
click at [384, 255] on p "Reject" at bounding box center [409, 248] width 119 height 13
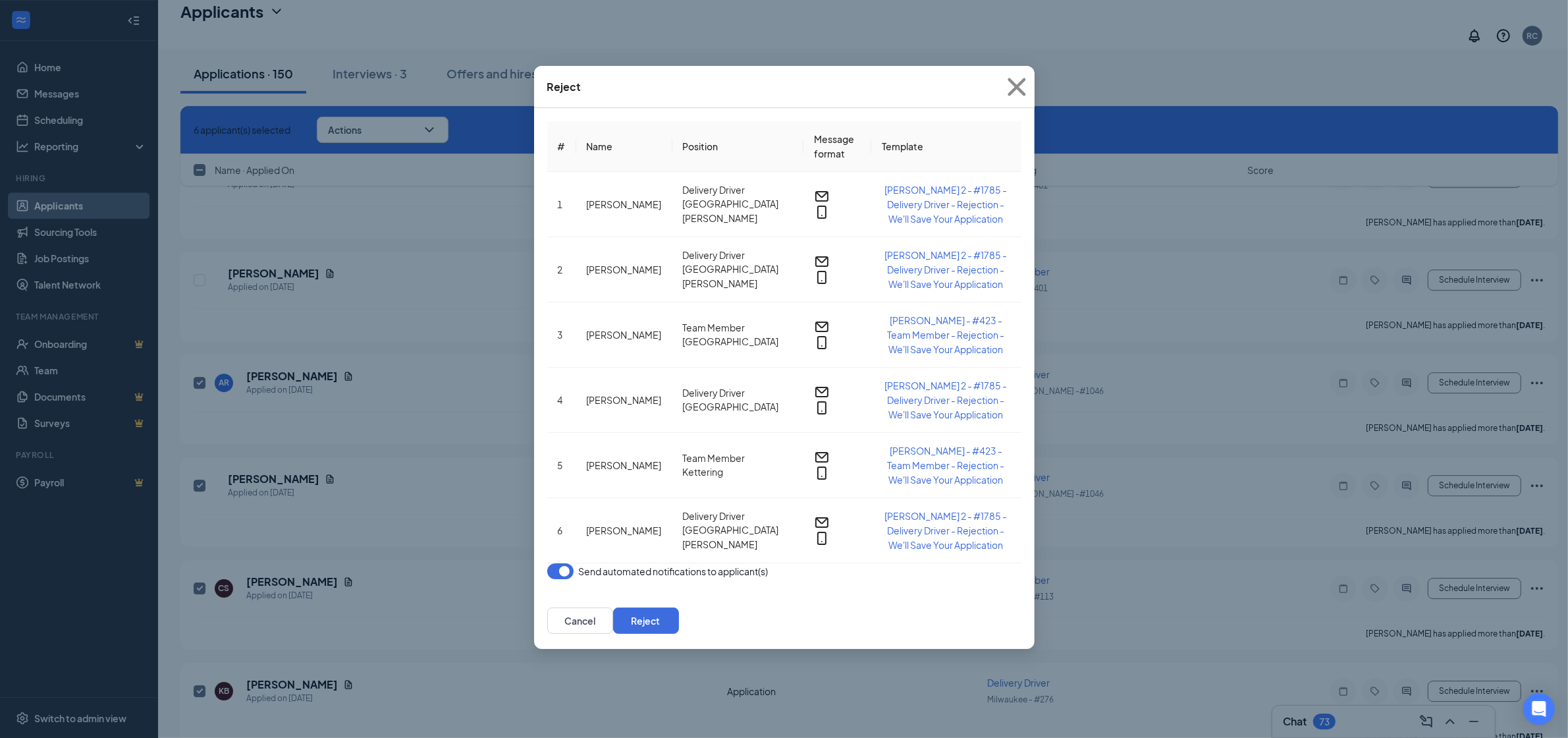
drag, startPoint x: 570, startPoint y: 320, endPoint x: 579, endPoint y: 323, distance: 9.5
click at [570, 563] on button "button" at bounding box center [560, 571] width 26 height 16
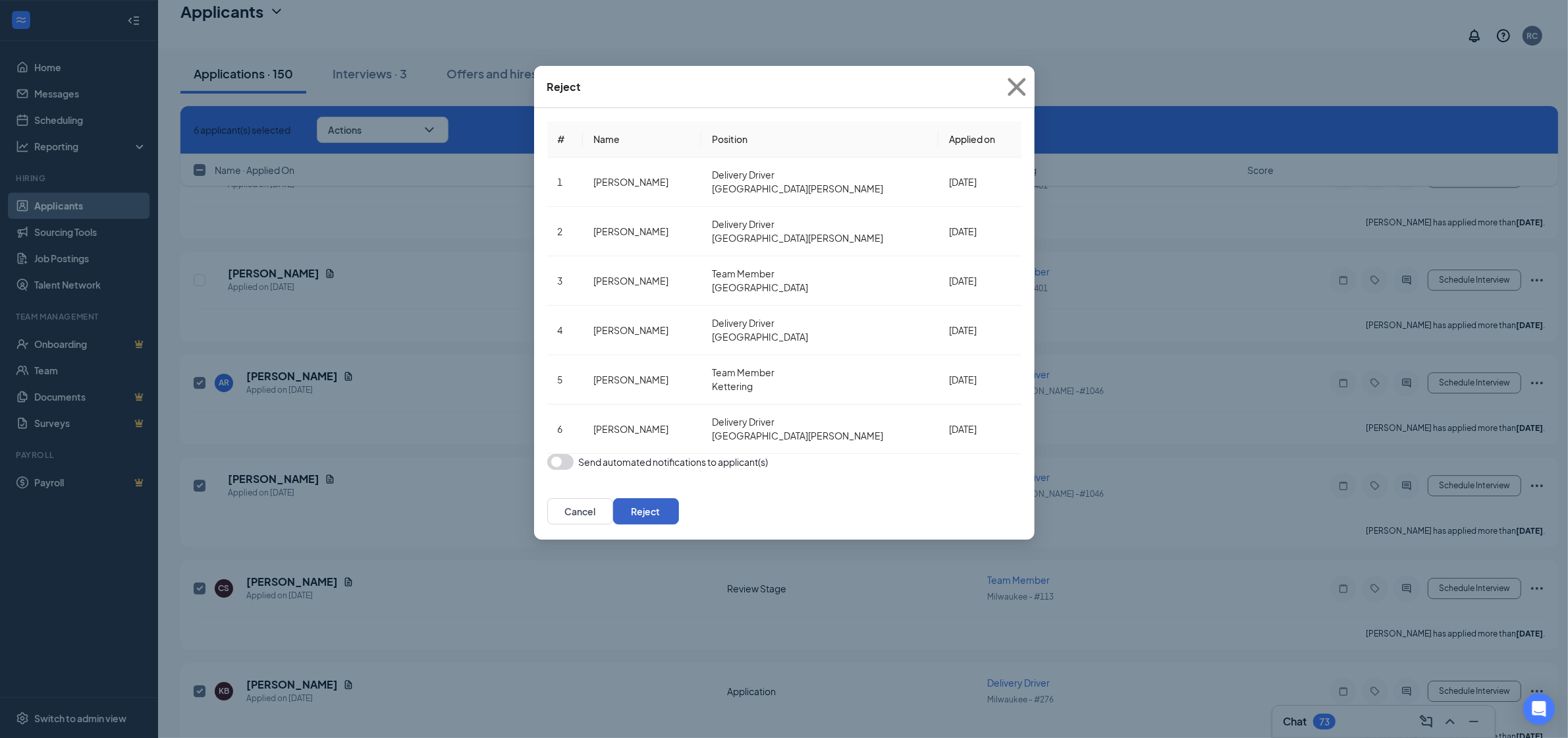
click at [679, 498] on button "Reject" at bounding box center [646, 511] width 66 height 26
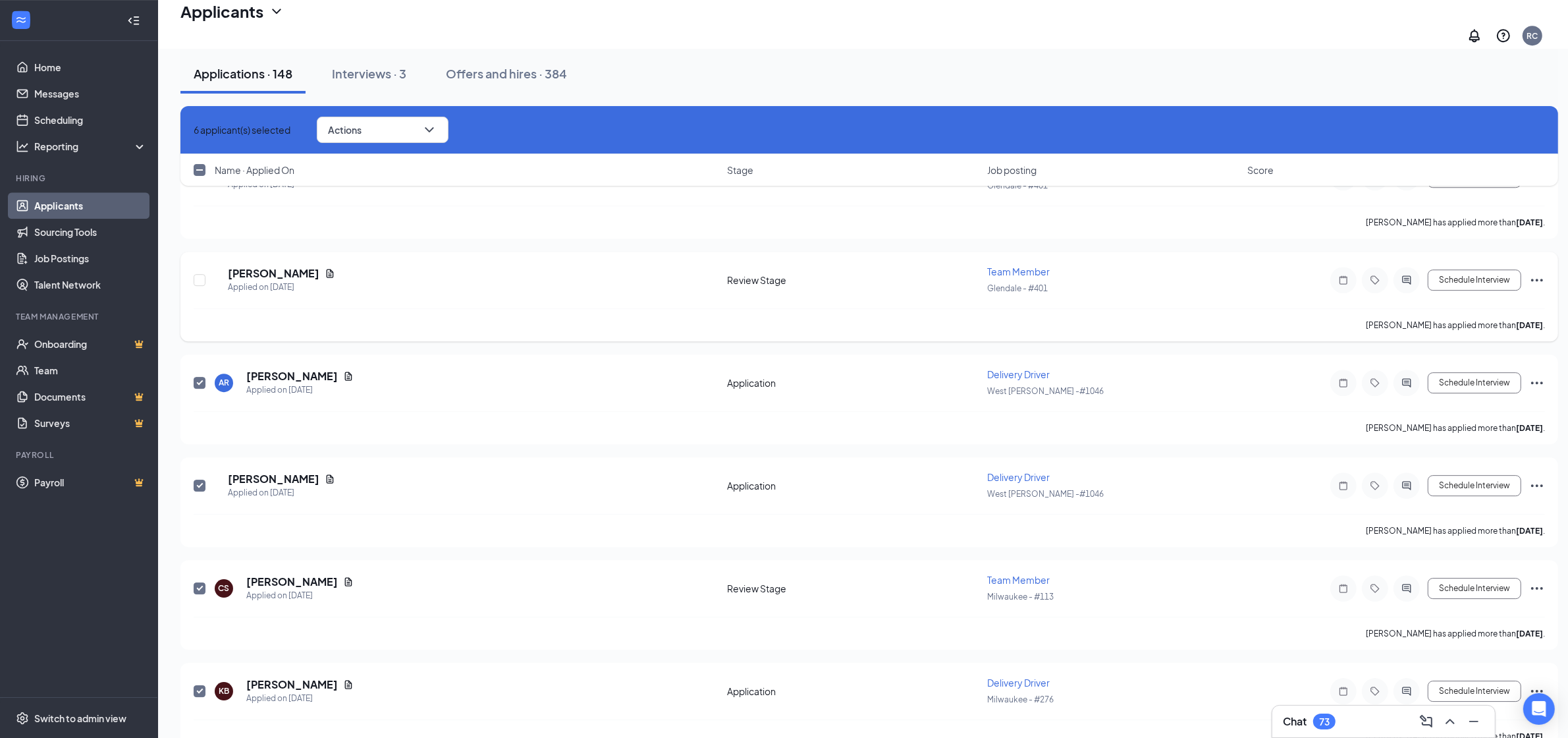
checkbox input "false"
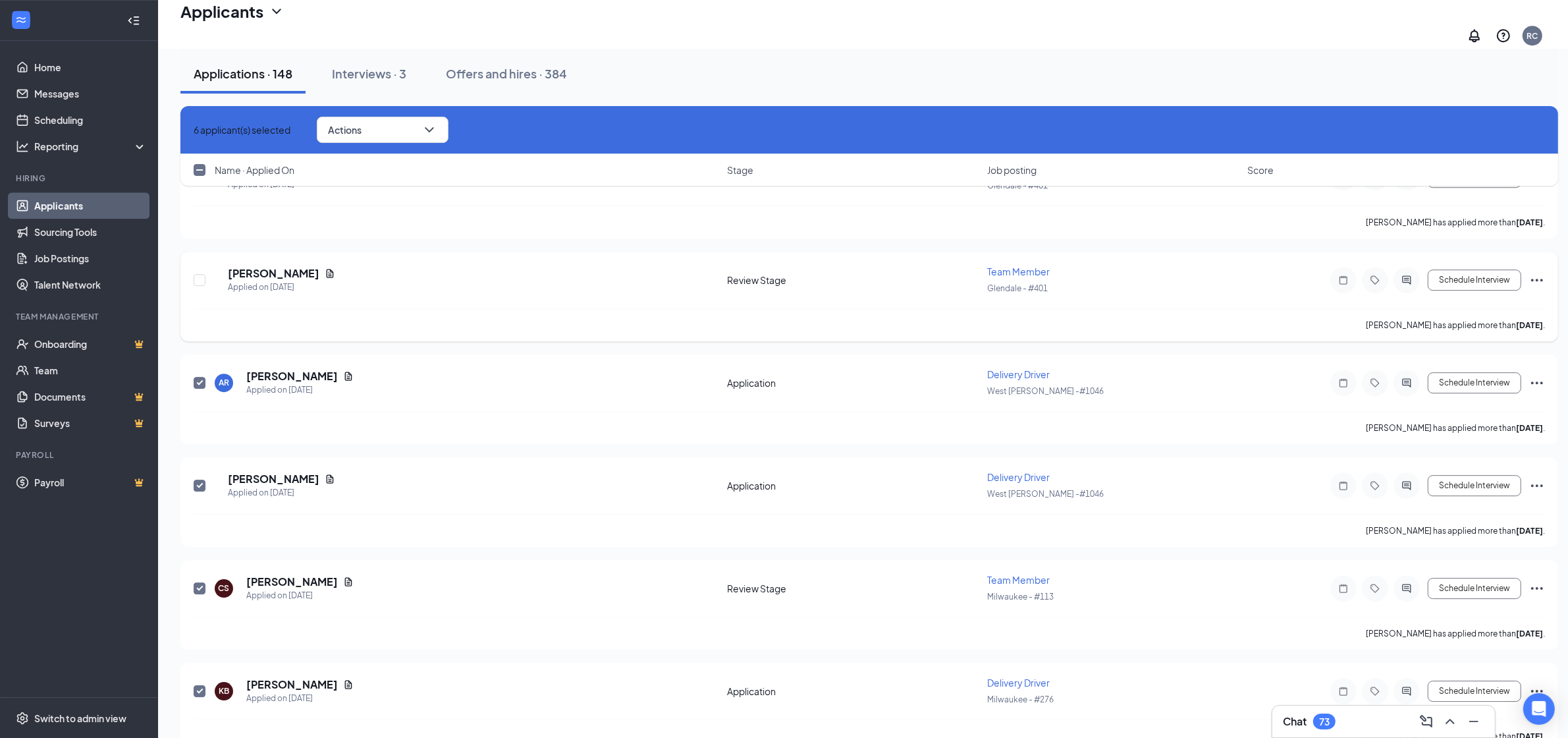
checkbox input "false"
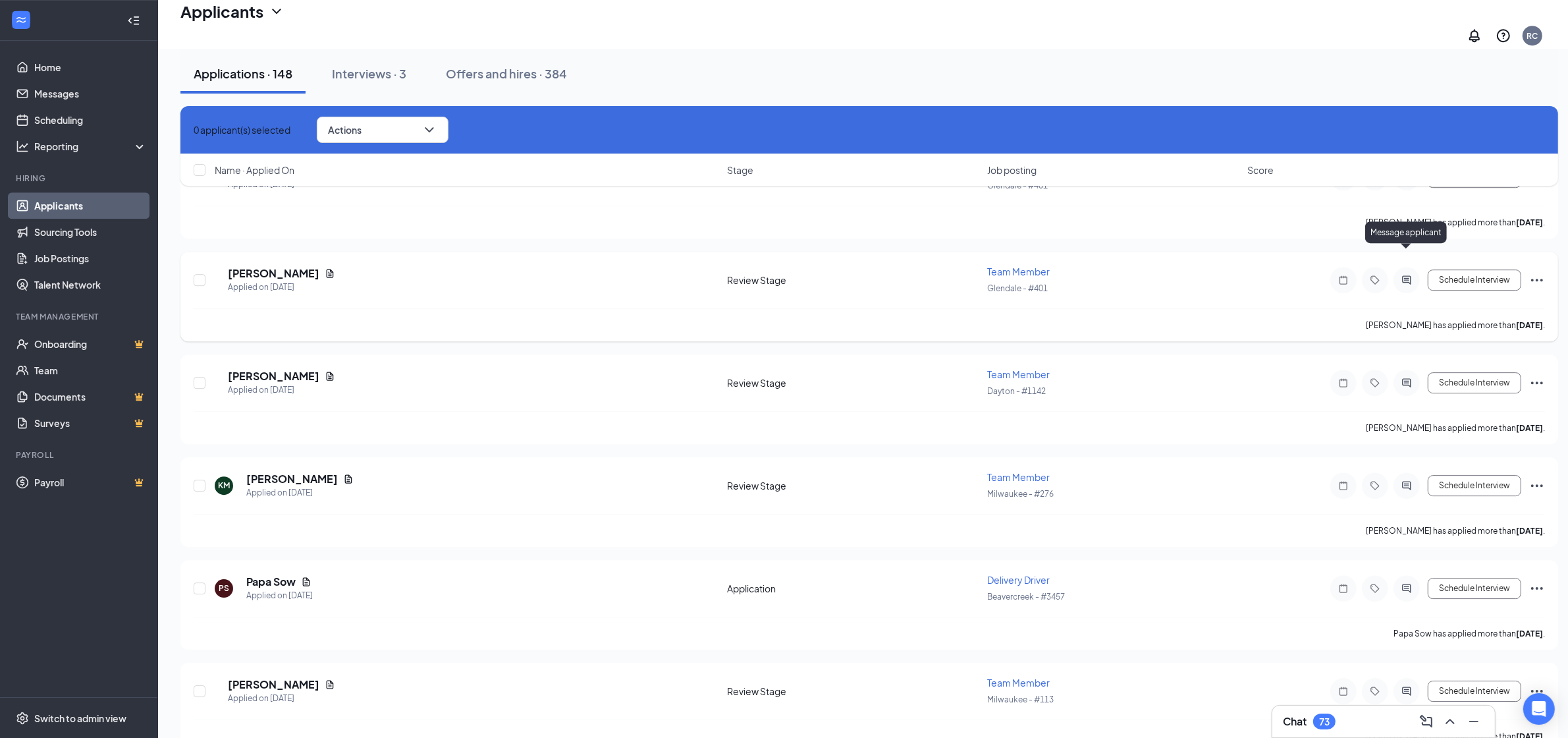
click at [1407, 275] on icon "ActiveChat" at bounding box center [1407, 280] width 16 height 10
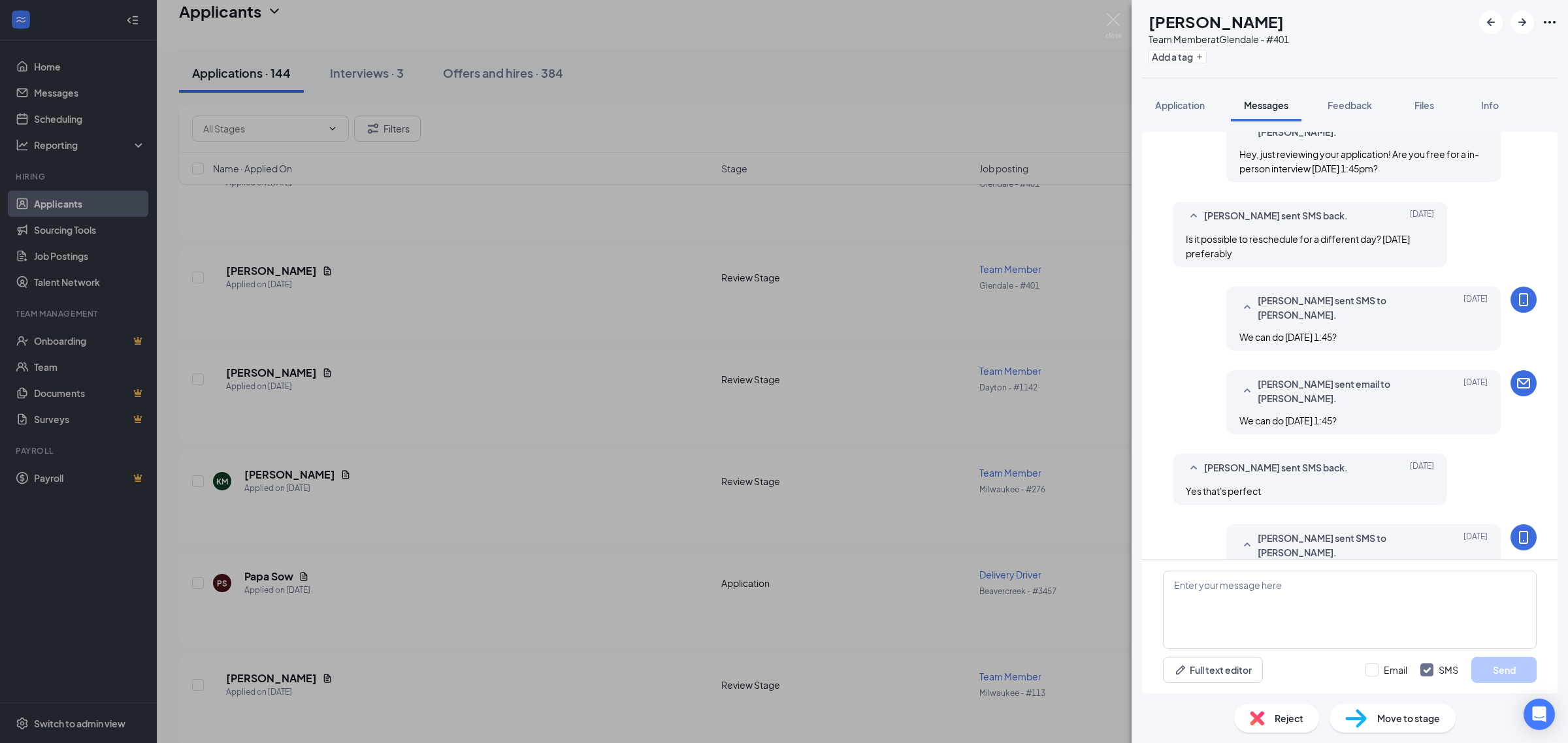
scroll to position [399, 0]
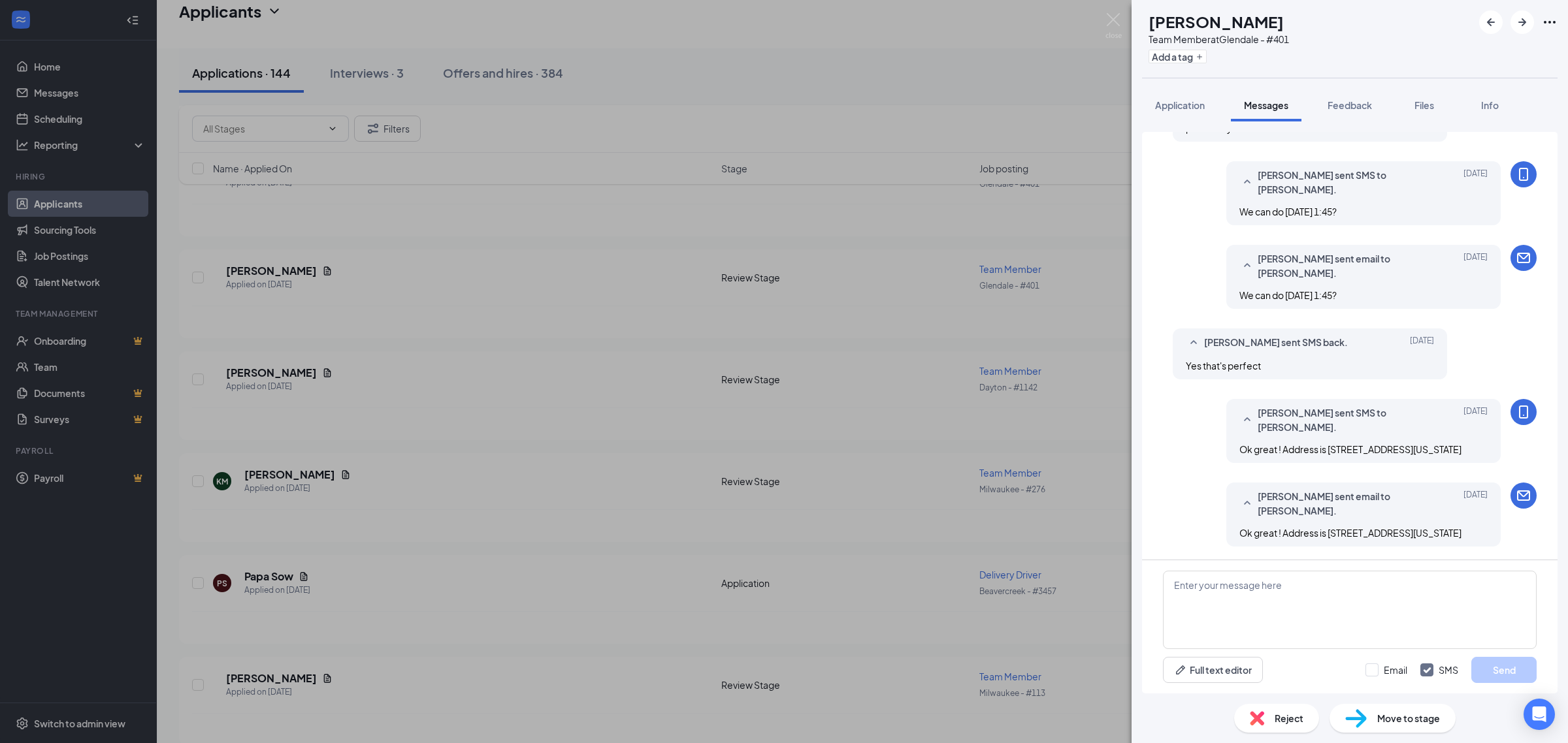
click at [879, 363] on div "CH Crystal Herron Team Member at Glendale - #401 Add a tag Application Messages…" at bounding box center [784, 371] width 1568 height 743
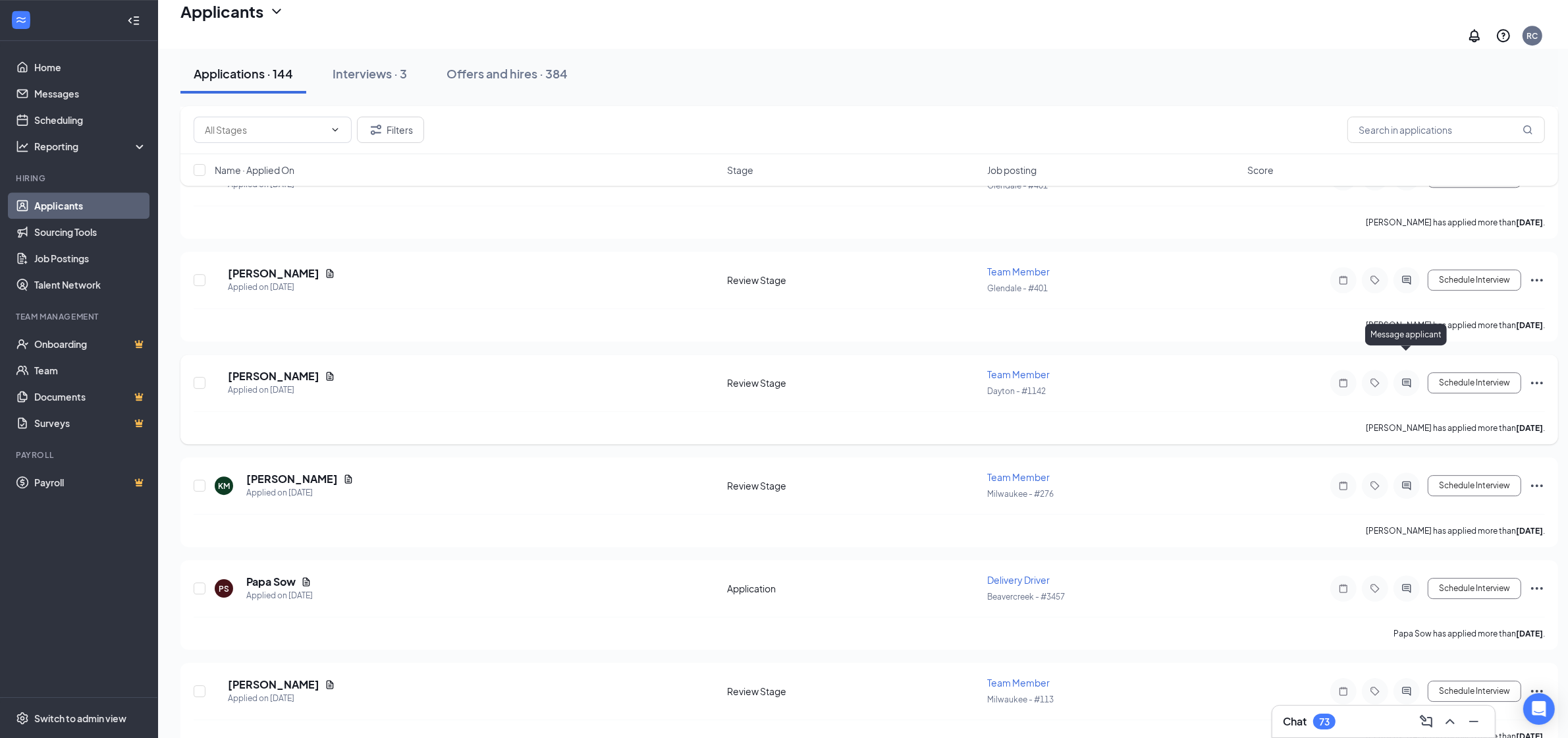
click at [1403, 378] on icon "ActiveChat" at bounding box center [1407, 383] width 16 height 10
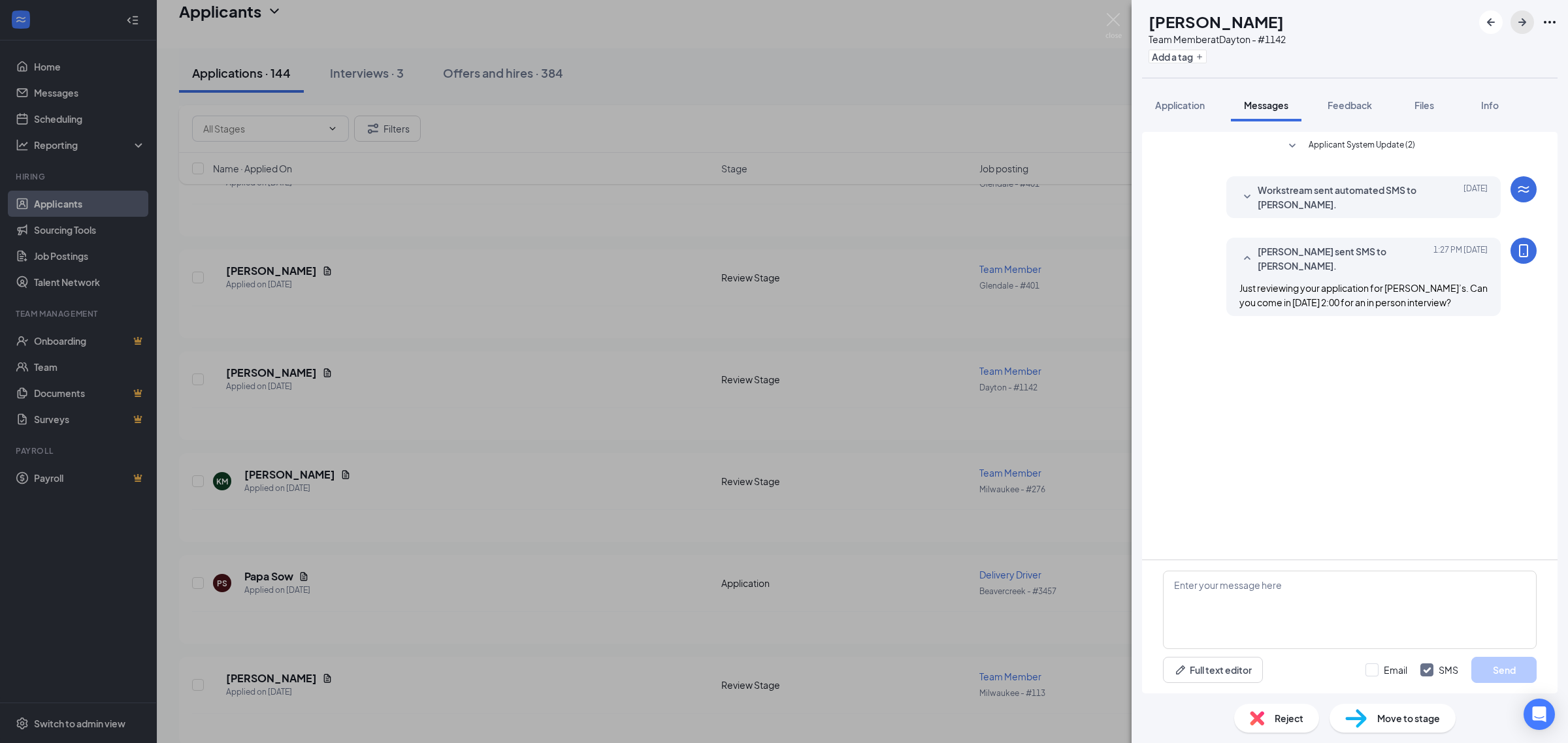
click at [1522, 21] on icon "ArrowRight" at bounding box center [1522, 22] width 15 height 15
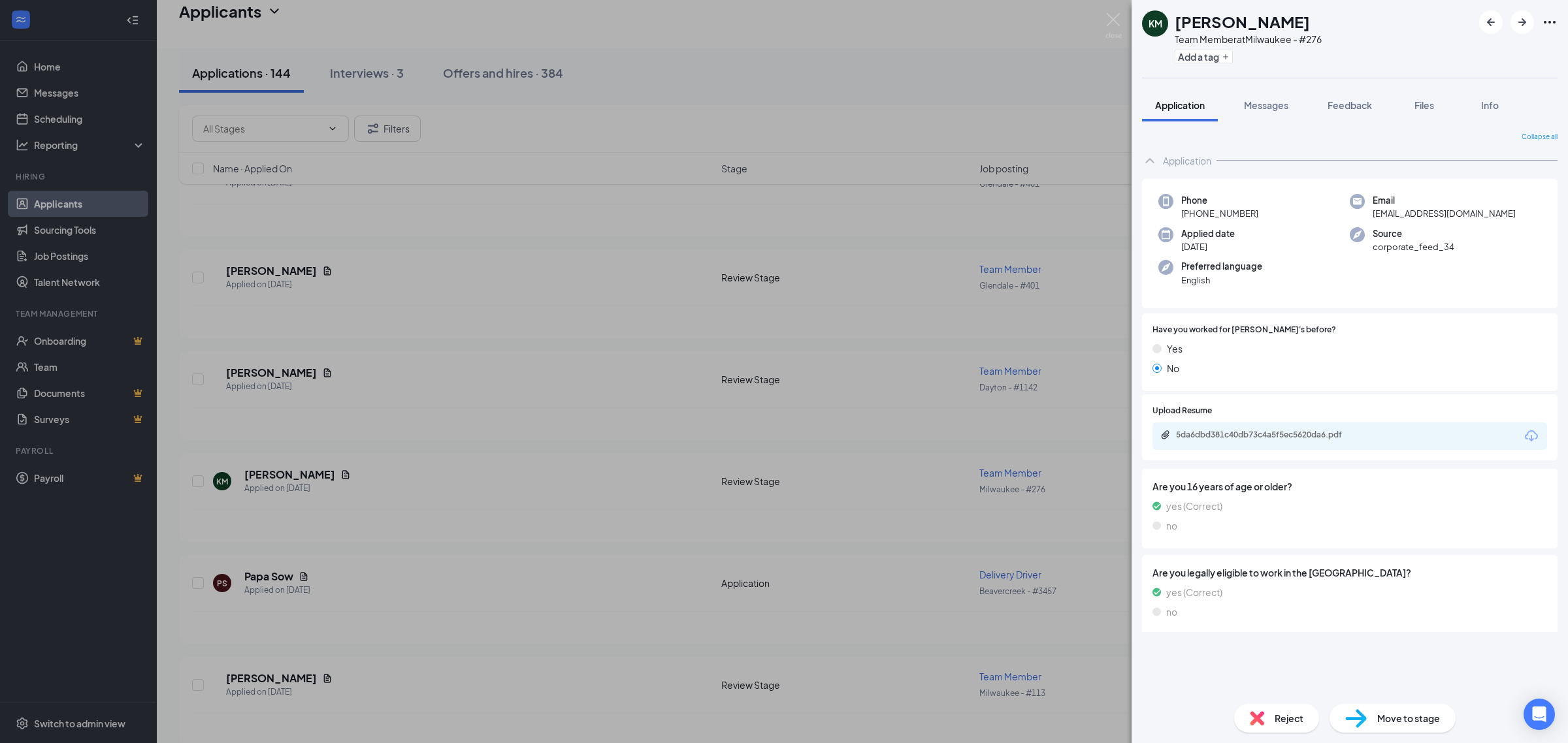
drag, startPoint x: 1261, startPoint y: 105, endPoint x: 1467, endPoint y: 59, distance: 211.1
click at [1261, 106] on span "Messages" at bounding box center [1266, 106] width 45 height 12
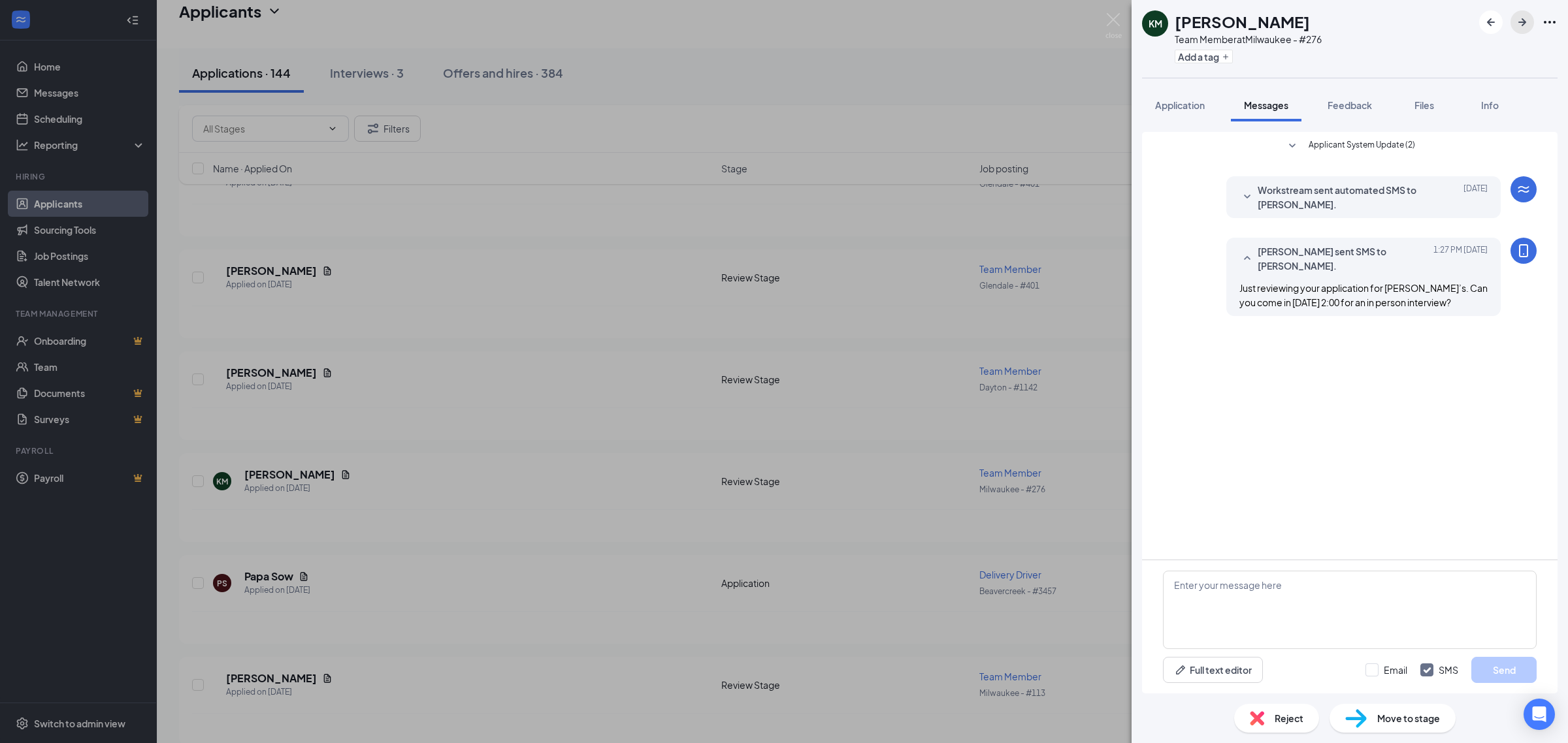
click at [1524, 21] on icon "ArrowRight" at bounding box center [1522, 21] width 8 height 8
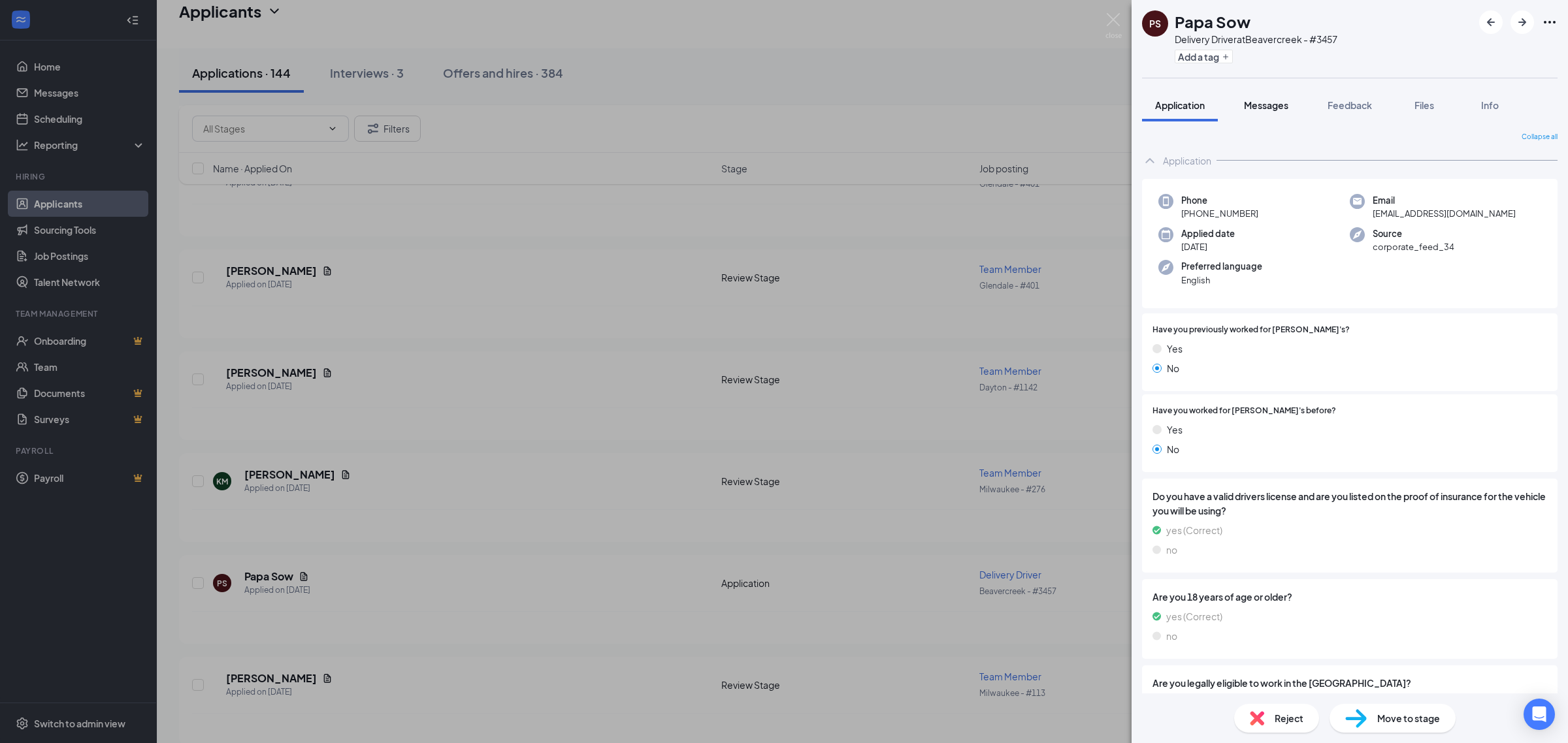
click at [1277, 107] on span "Messages" at bounding box center [1266, 106] width 45 height 12
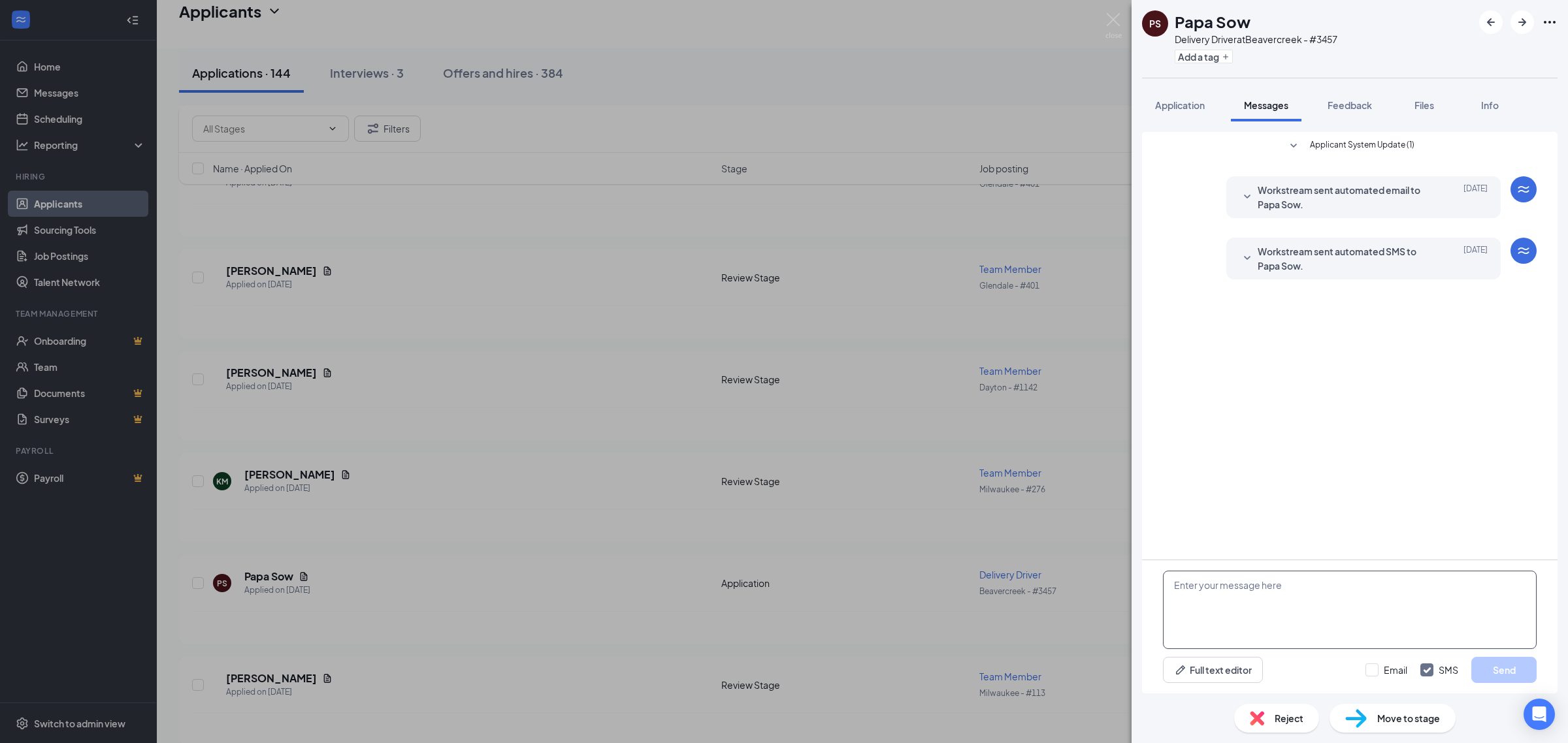
click at [1278, 596] on textarea at bounding box center [1349, 610] width 374 height 78
paste textarea "Just reviewing your application for Jimmy John’s. Can you come in Tuesday 9/16 …"
type textarea "Just reviewing your application for Jimmy John’s. Can you come in Tuesday 9/16 …"
click at [1509, 668] on button "Send" at bounding box center [1504, 670] width 65 height 26
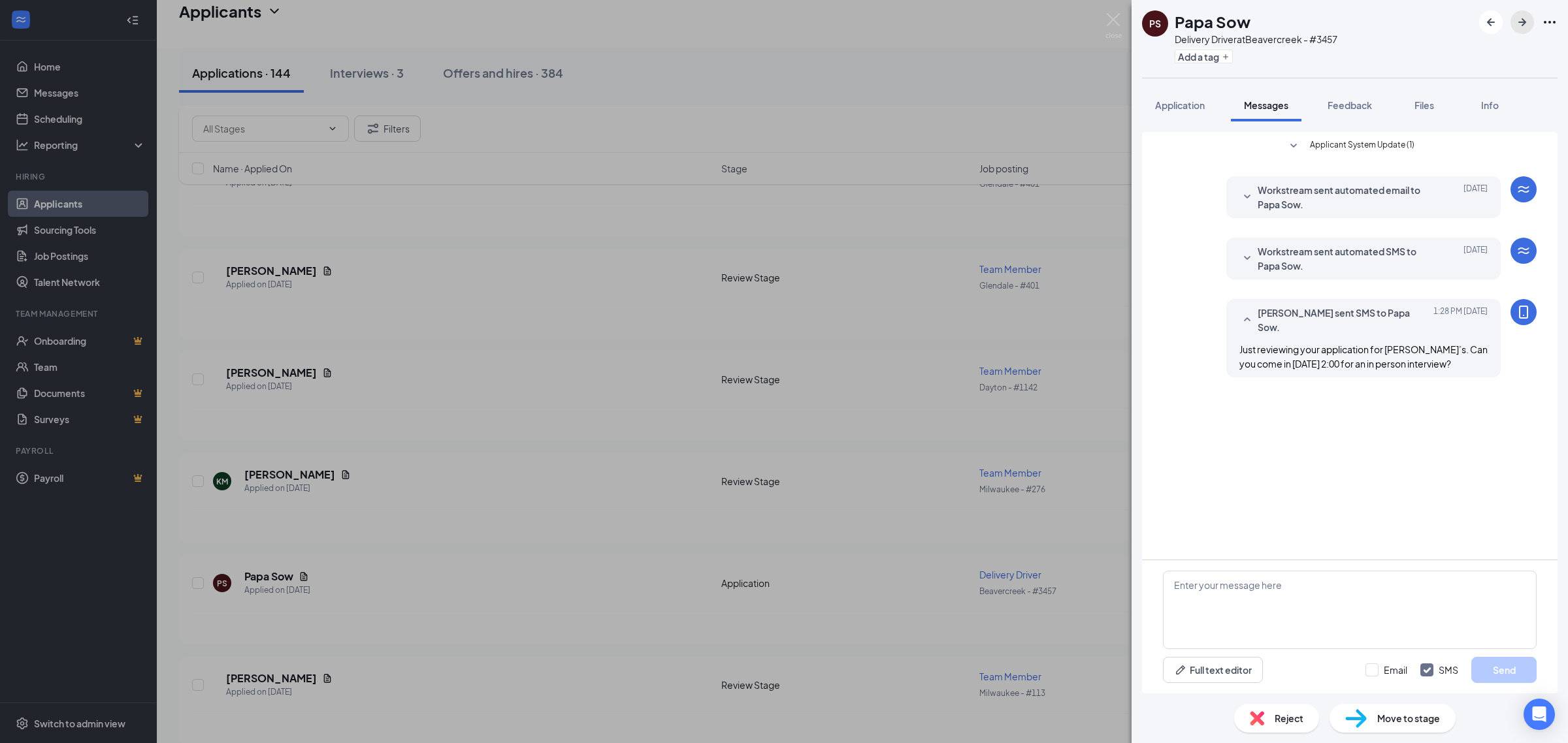
click at [1522, 23] on icon "ArrowRight" at bounding box center [1522, 22] width 15 height 15
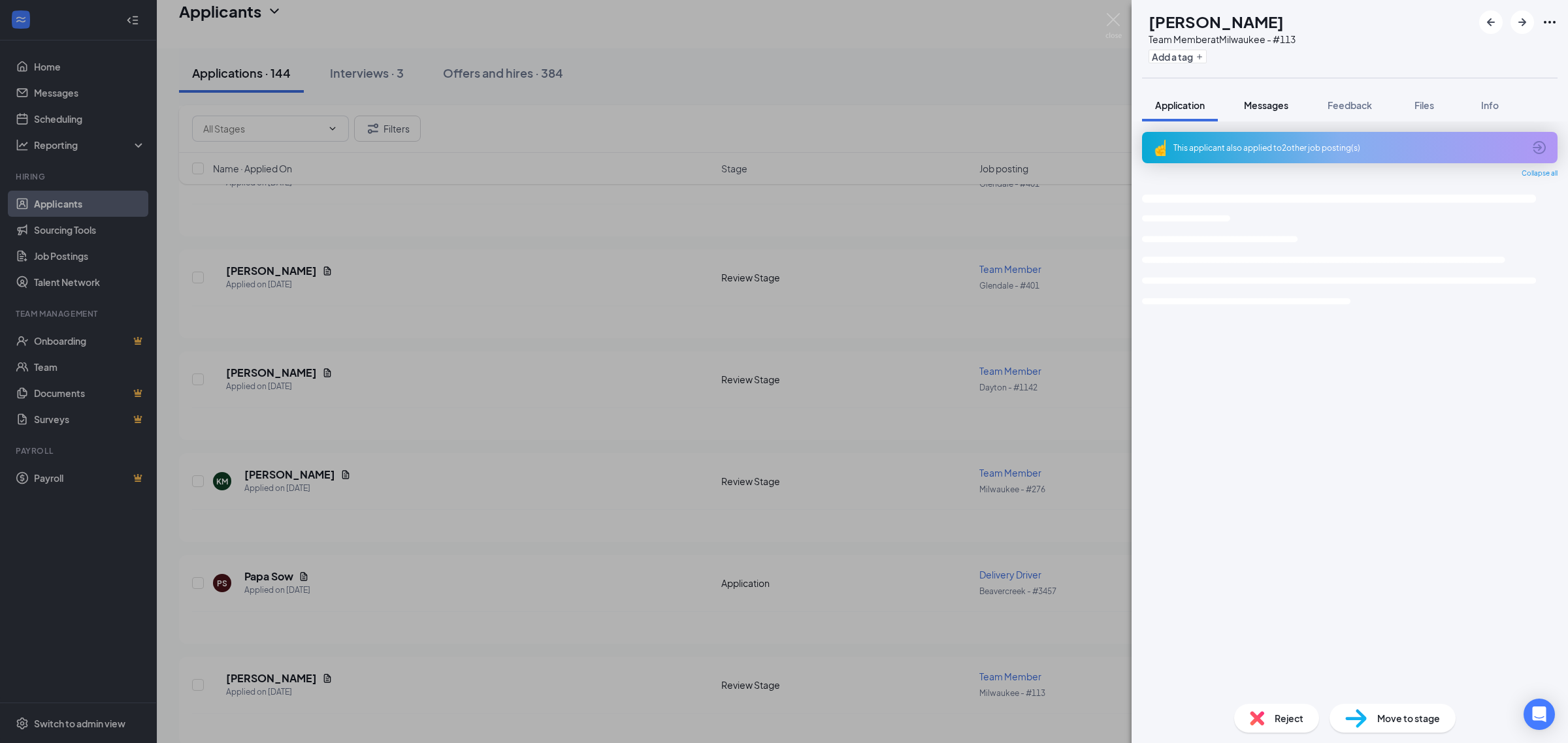
click at [1277, 102] on span "Messages" at bounding box center [1266, 106] width 45 height 12
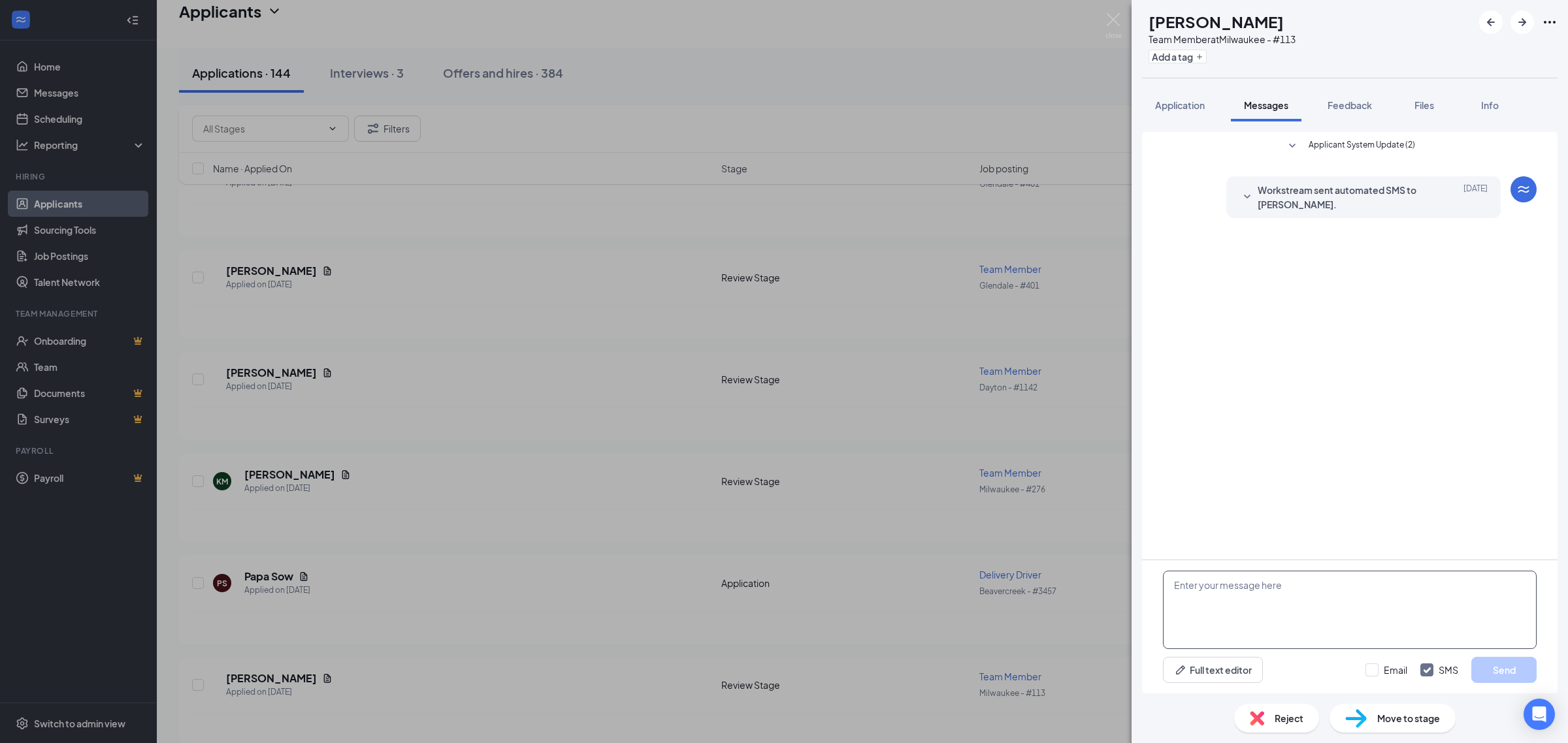
click at [1314, 598] on textarea at bounding box center [1349, 610] width 374 height 78
paste textarea "Just reviewing your application for Jimmy John’s. Can you come in Tuesday 9/16 …"
type textarea "Just reviewing your application for Jimmy John’s. Can you come in Tuesday 9/16 …"
click at [1508, 673] on button "Send" at bounding box center [1504, 670] width 65 height 26
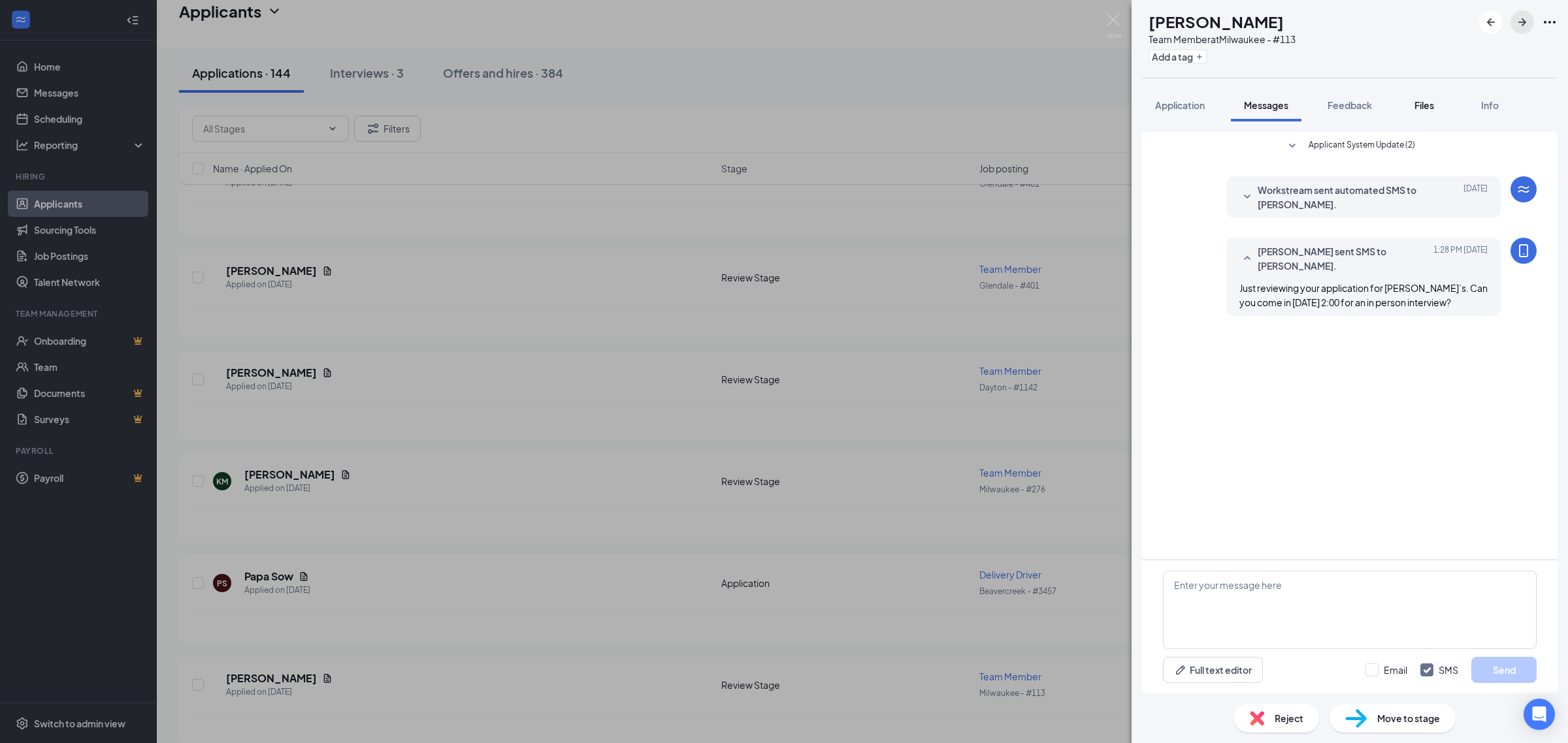
click at [1528, 21] on icon "ArrowRight" at bounding box center [1522, 22] width 15 height 15
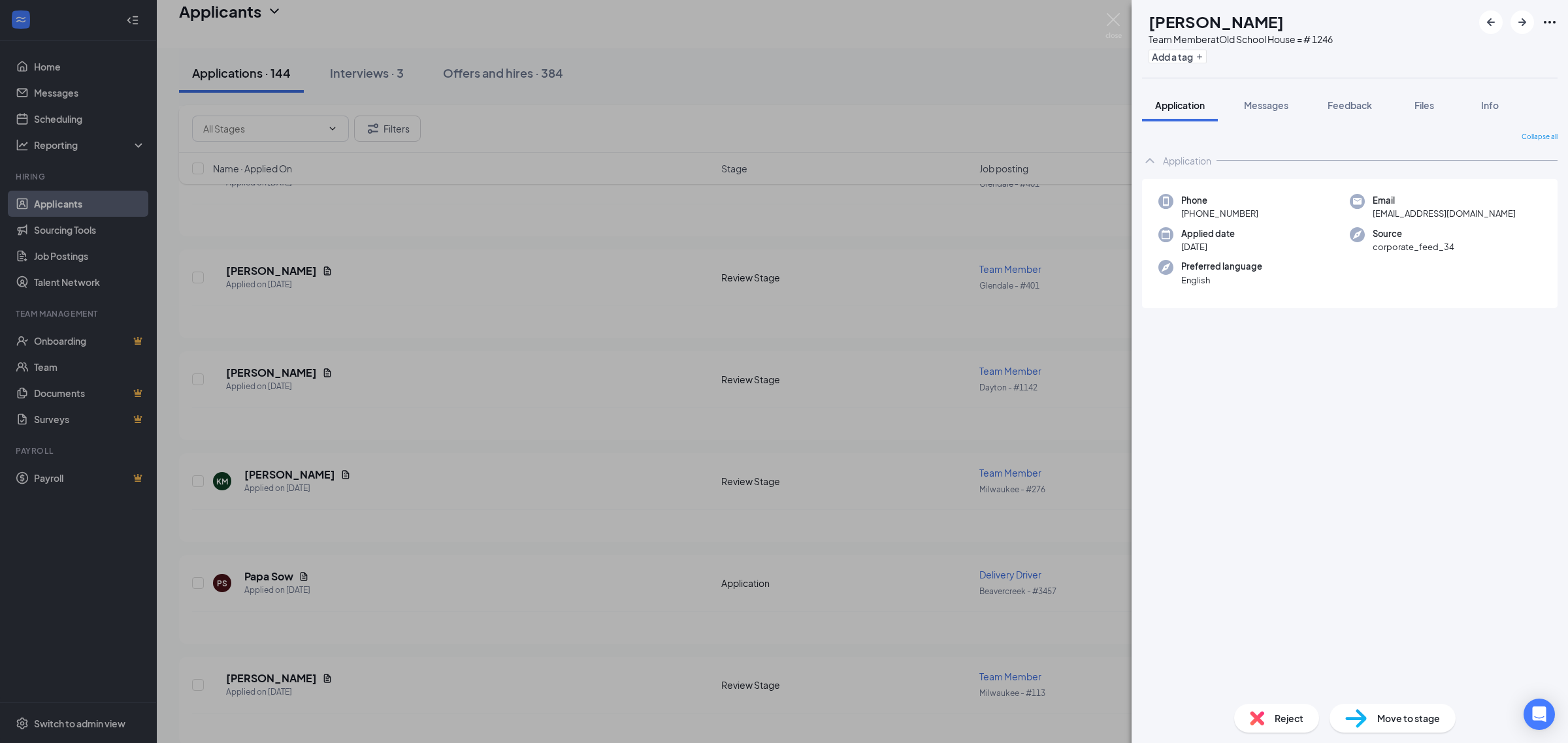
click at [1264, 105] on span "Messages" at bounding box center [1266, 106] width 45 height 12
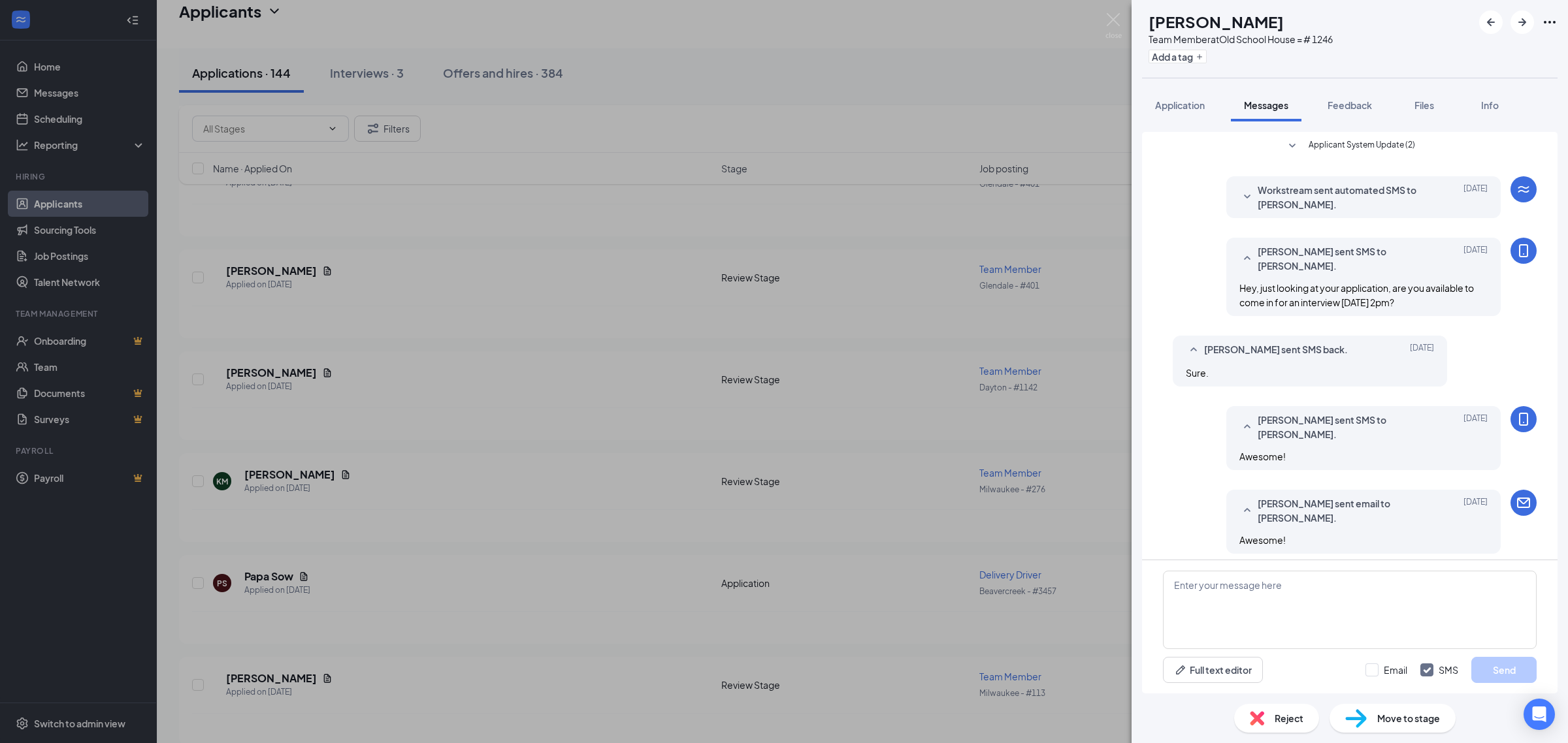
click at [1297, 713] on span "Reject" at bounding box center [1288, 718] width 28 height 15
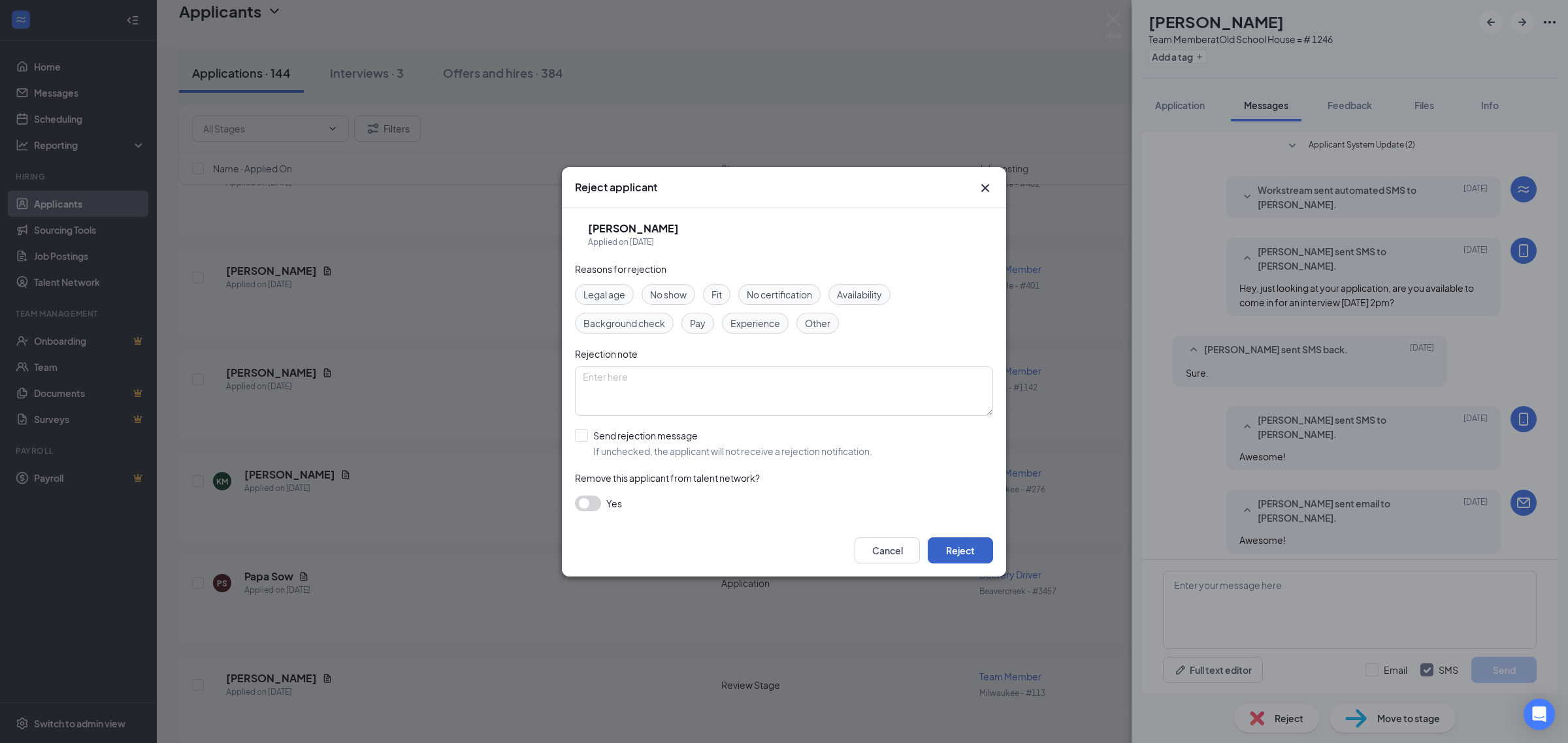
click at [977, 549] on button "Reject" at bounding box center [961, 551] width 65 height 26
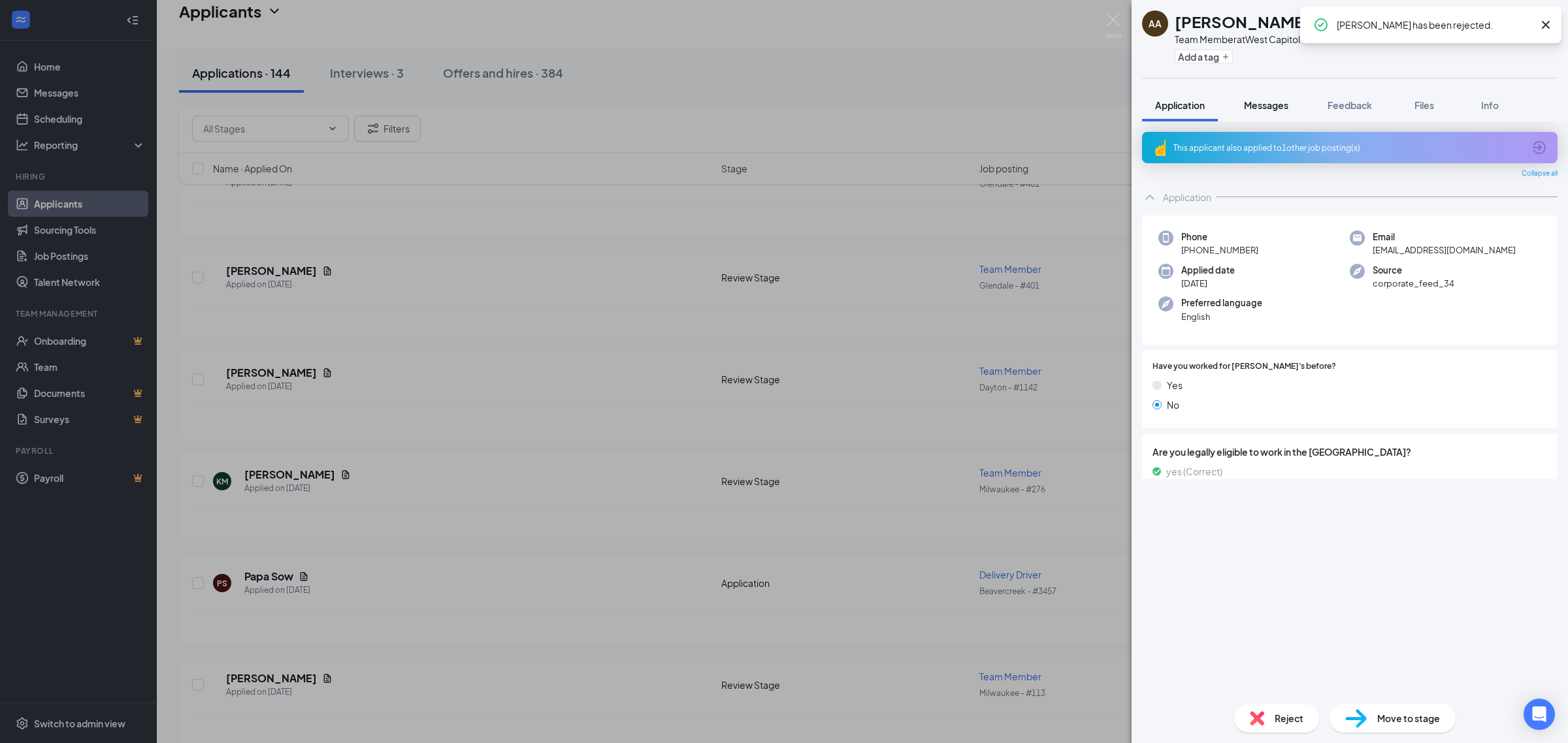
click at [1288, 107] on span "Messages" at bounding box center [1266, 106] width 45 height 12
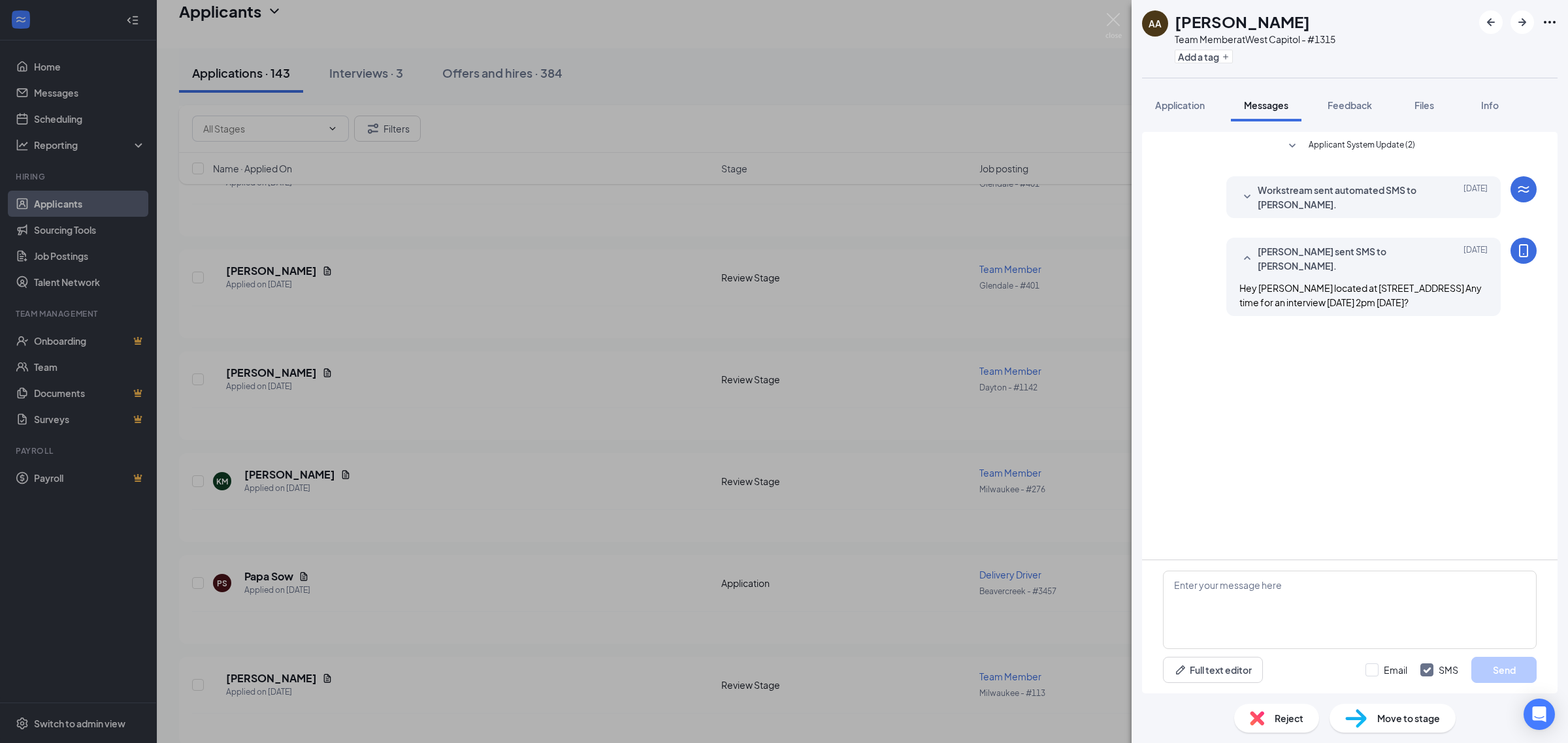
click at [1299, 726] on span "Reject" at bounding box center [1288, 718] width 28 height 15
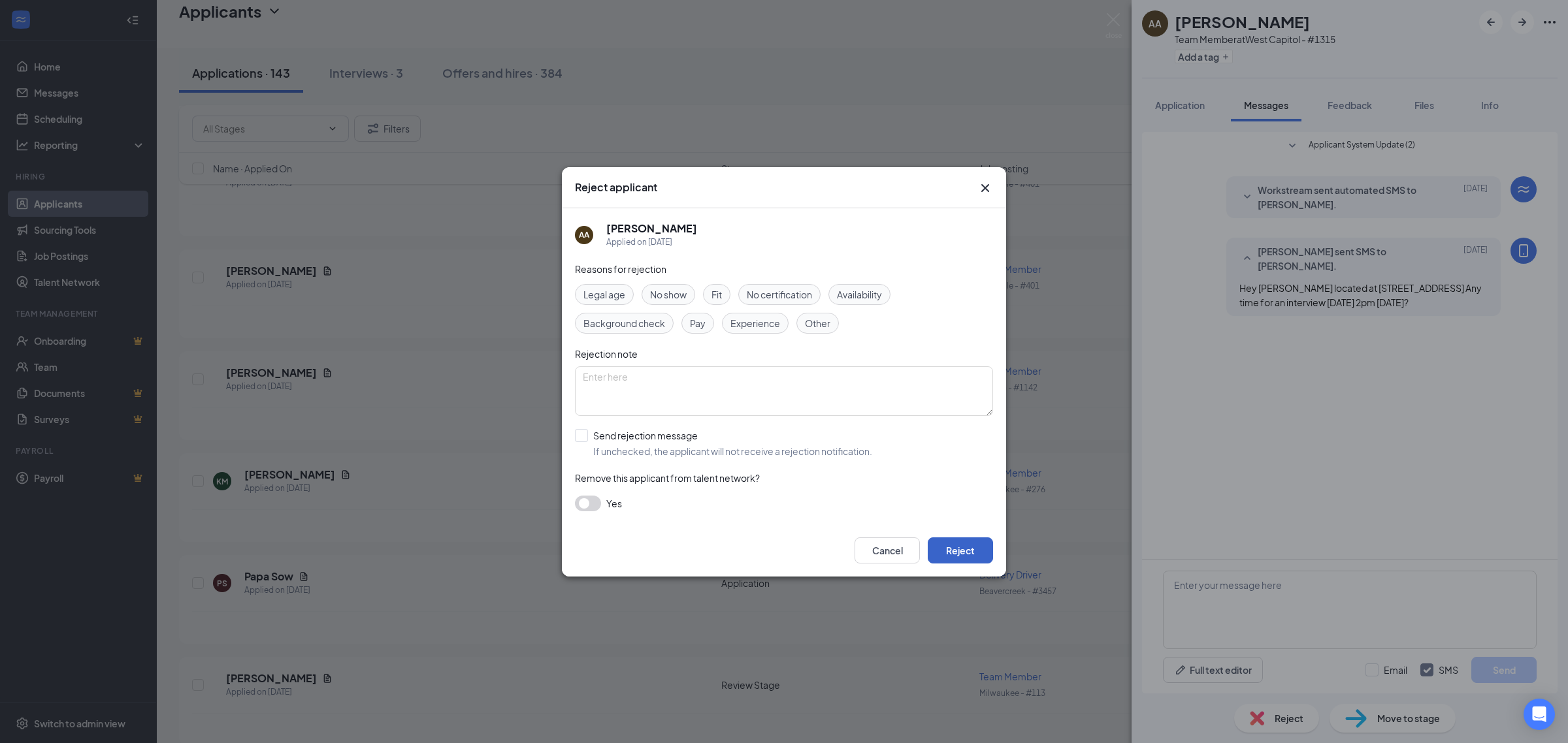
click at [985, 554] on button "Reject" at bounding box center [961, 551] width 65 height 26
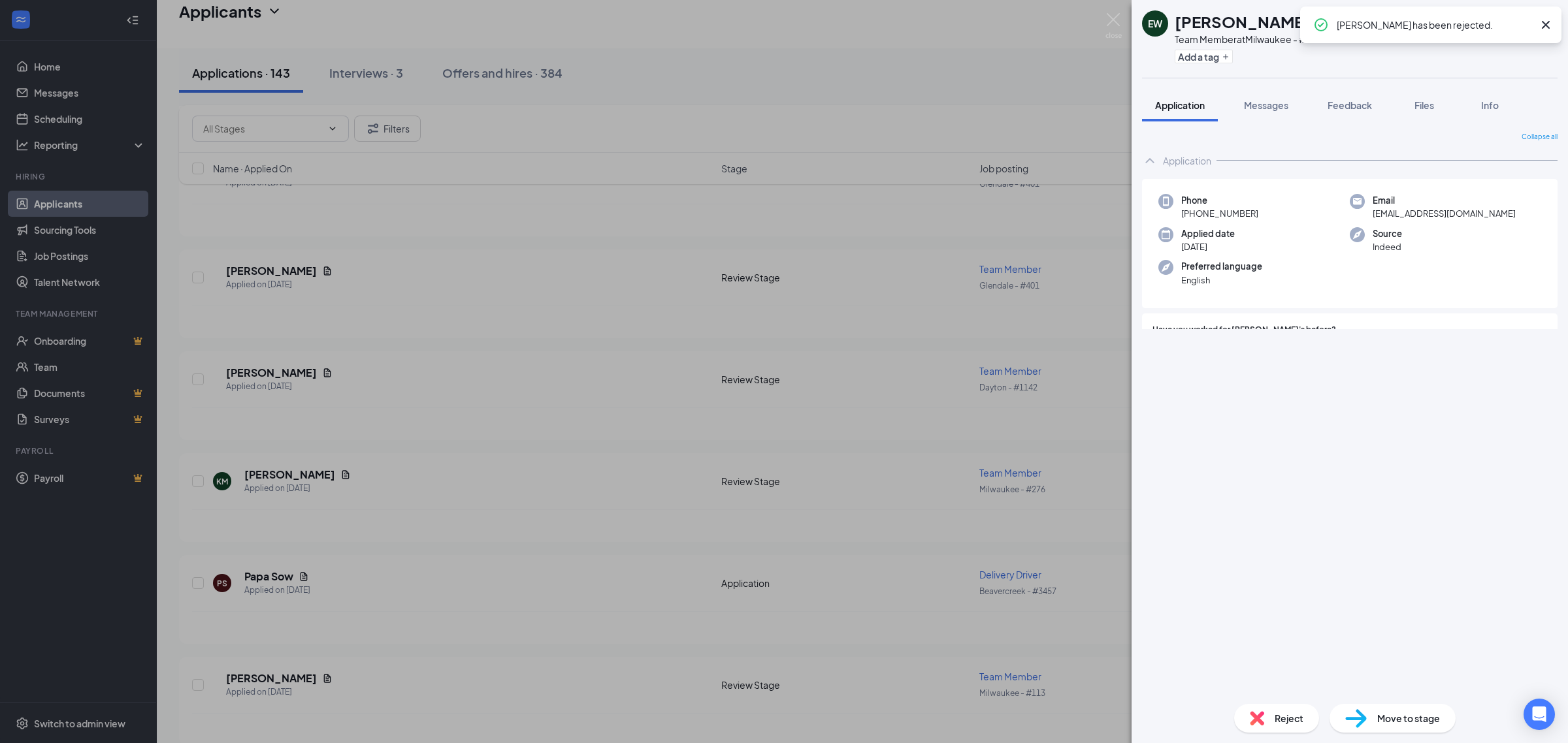
drag, startPoint x: 1282, startPoint y: 101, endPoint x: 1345, endPoint y: 358, distance: 264.6
click at [1282, 100] on span "Messages" at bounding box center [1266, 106] width 45 height 12
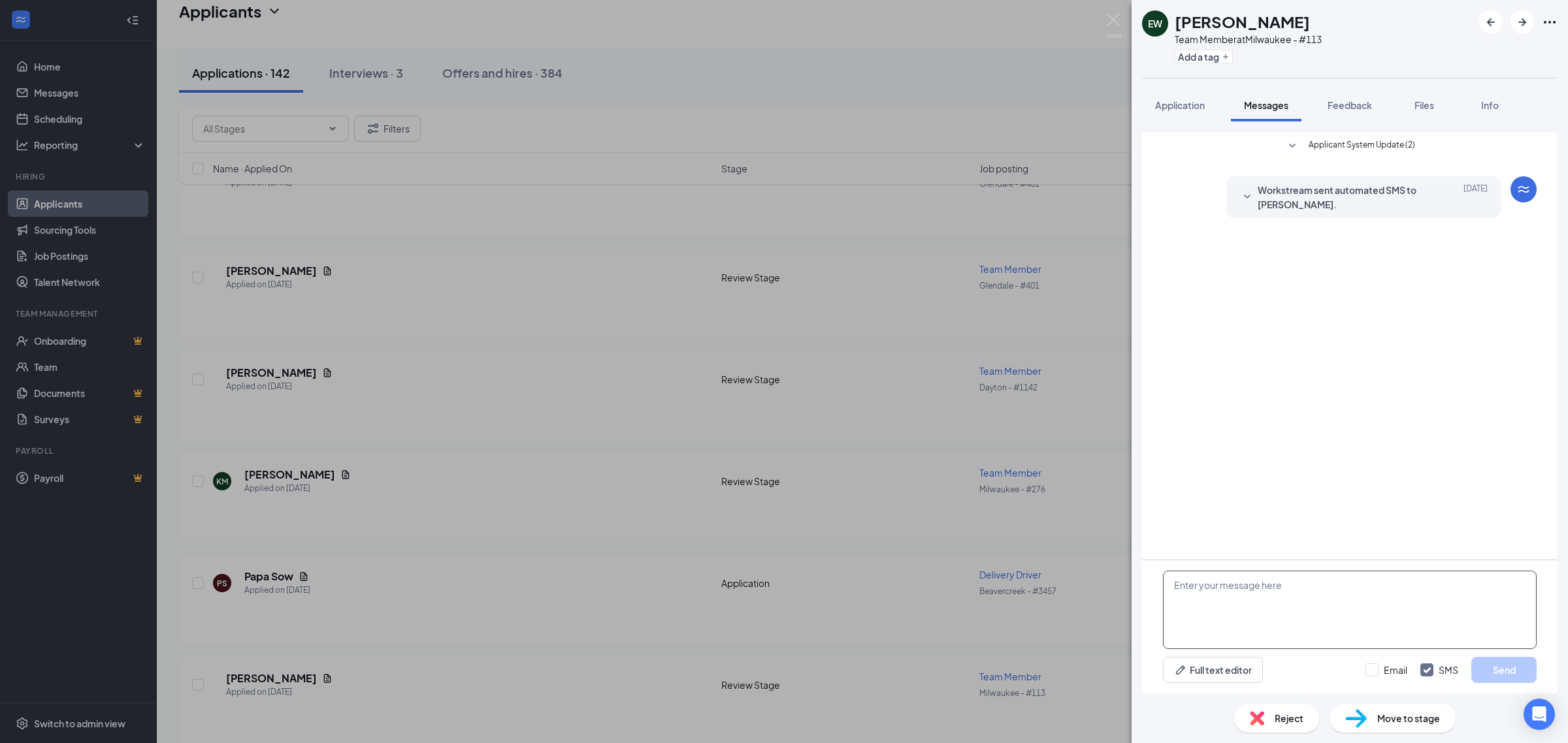
click at [1303, 638] on textarea at bounding box center [1349, 610] width 374 height 78
paste textarea "Just reviewing your application for Jimmy John’s. Can you come in Tuesday 9/16 …"
type textarea "Just reviewing your application for Jimmy John’s. Can you come in Tuesday 9/16 …"
click at [1494, 661] on button "Send" at bounding box center [1504, 670] width 65 height 26
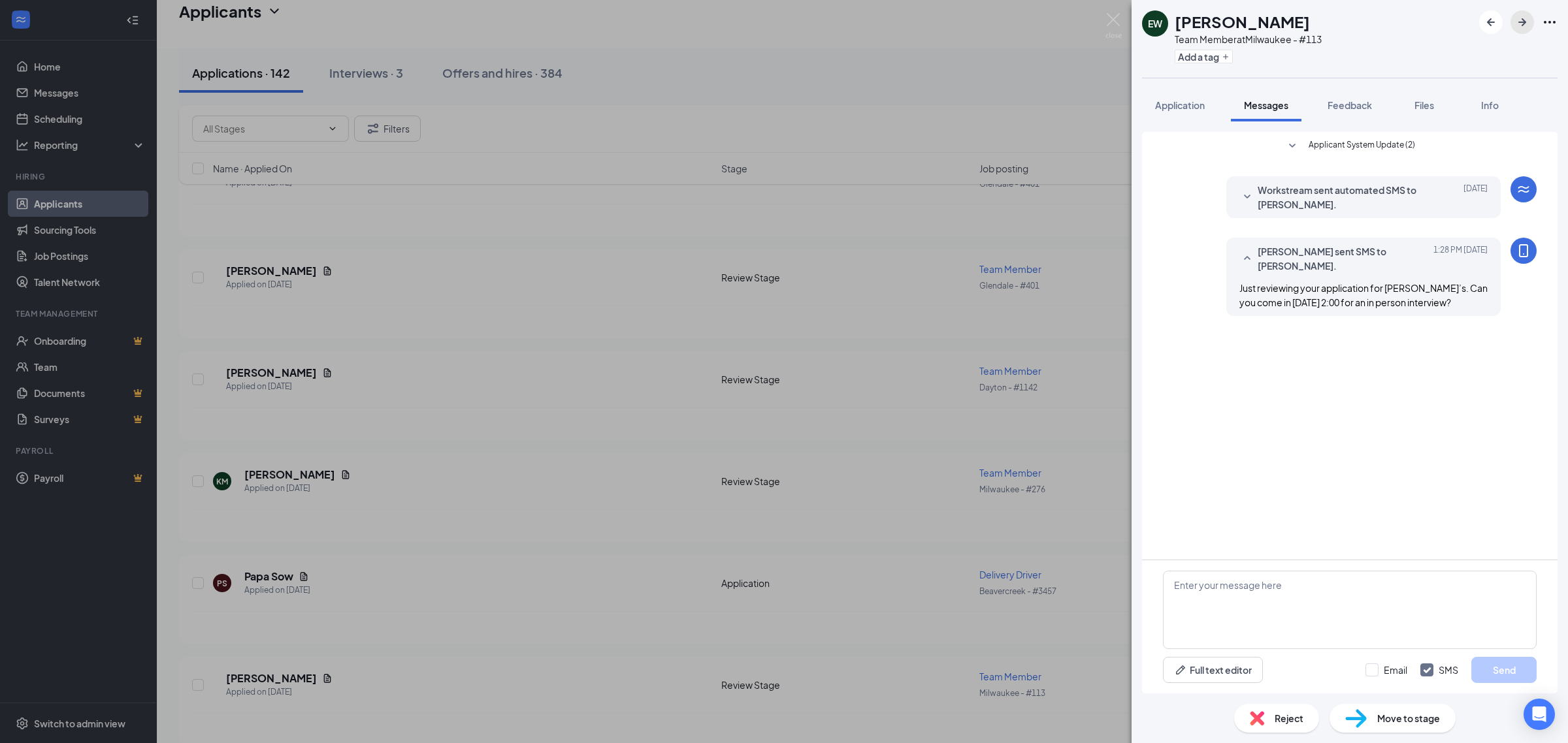
click at [1521, 28] on icon "ArrowRight" at bounding box center [1522, 22] width 15 height 15
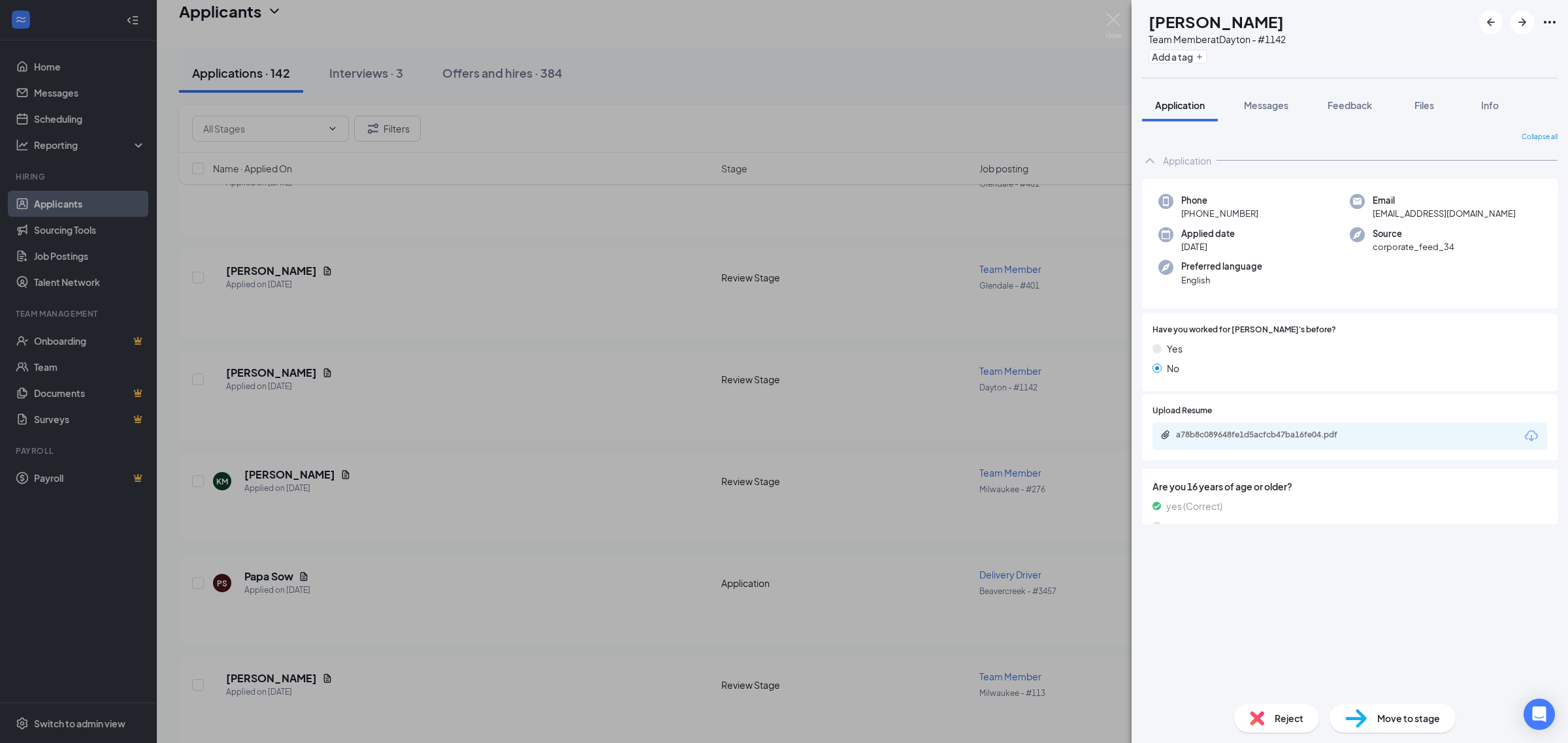
drag, startPoint x: 1281, startPoint y: 106, endPoint x: 1293, endPoint y: 162, distance: 57.3
click at [1281, 105] on span "Messages" at bounding box center [1266, 106] width 45 height 12
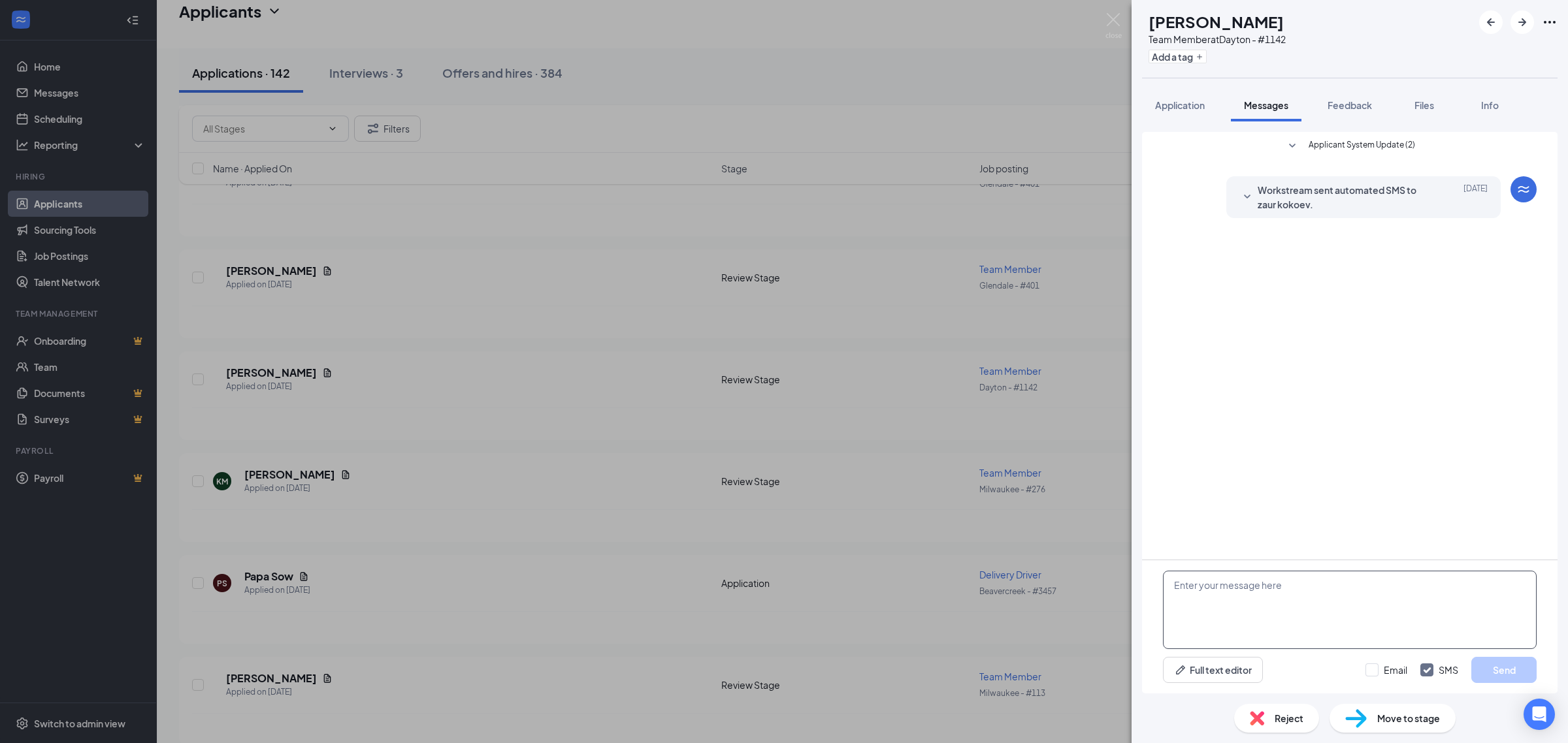
click at [1285, 644] on textarea at bounding box center [1349, 610] width 374 height 78
paste textarea "Just reviewing your application for Jimmy John’s. Can you come in Tuesday 9/16 …"
type textarea "Just reviewing your application for Jimmy John’s. Can you come in Tuesday 9/16 …"
click at [1498, 669] on button "Send" at bounding box center [1504, 670] width 65 height 26
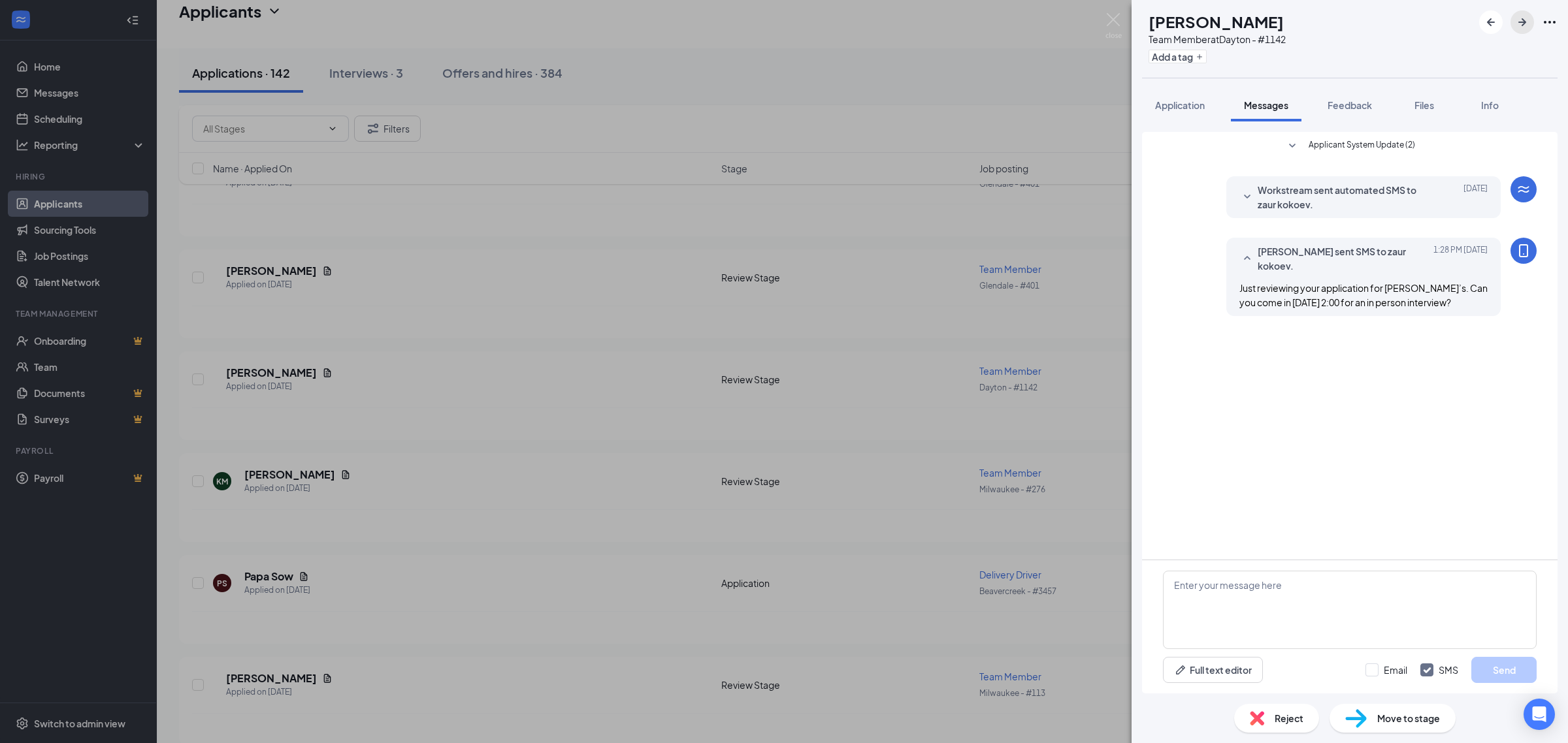
click at [1526, 24] on icon "ArrowRight" at bounding box center [1522, 22] width 15 height 15
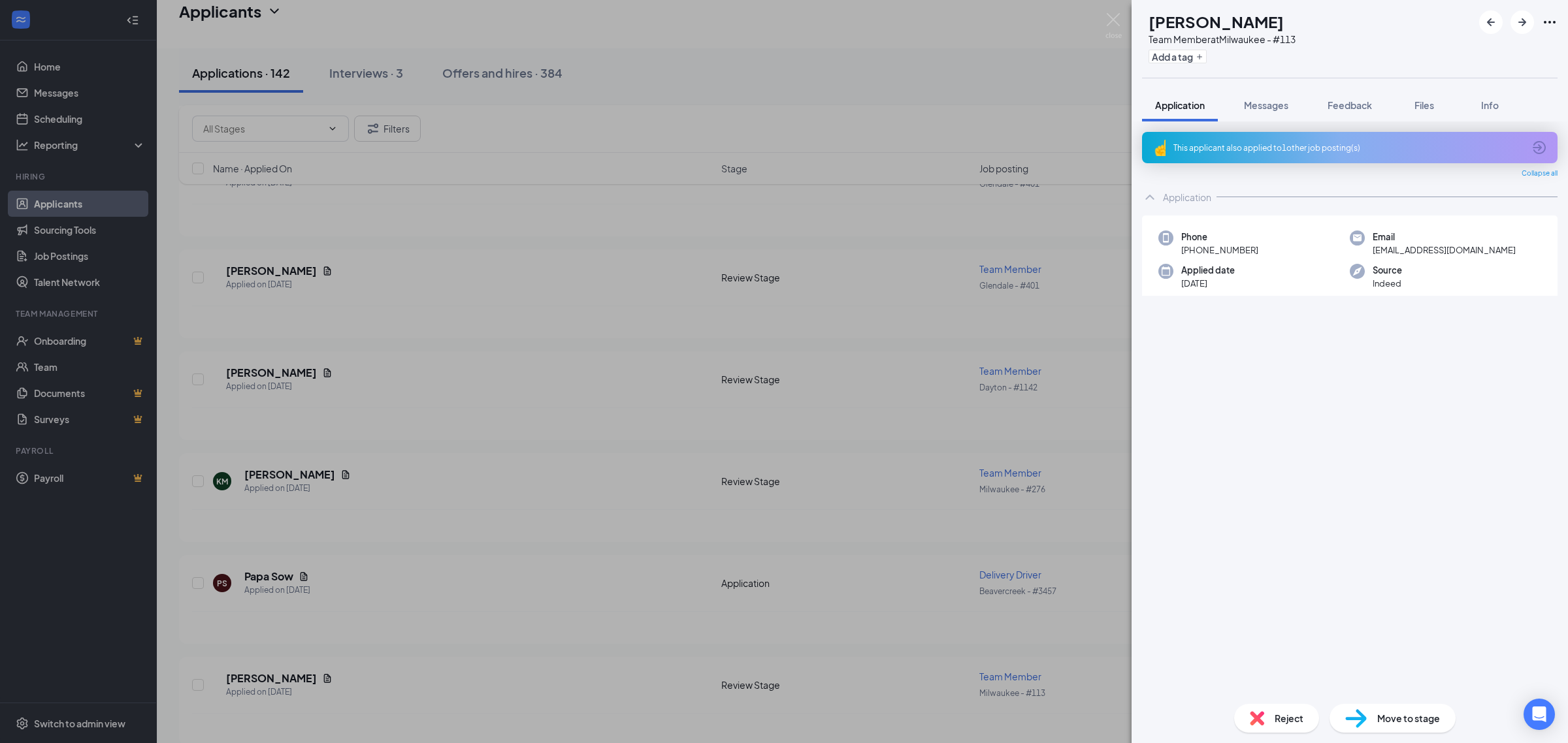
click at [1269, 106] on span "Messages" at bounding box center [1266, 106] width 45 height 12
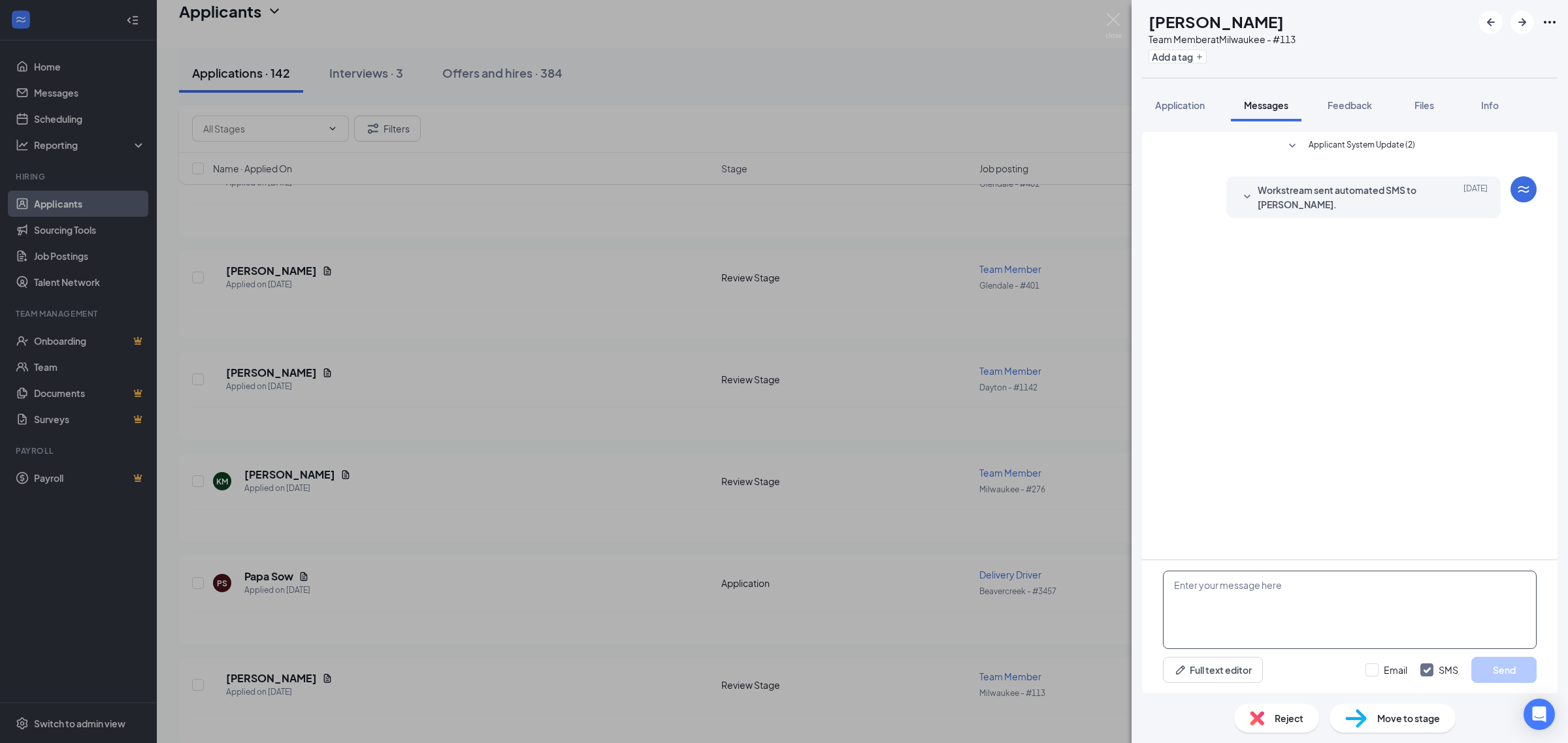
click at [1283, 629] on textarea at bounding box center [1349, 610] width 374 height 78
paste textarea "Just reviewing your application for Jimmy John’s. Can you come in Tuesday 9/16 …"
type textarea "Just reviewing your application for Jimmy John’s. Can you come in Tuesday 9/16 …"
click at [1488, 667] on button "Send" at bounding box center [1504, 670] width 65 height 26
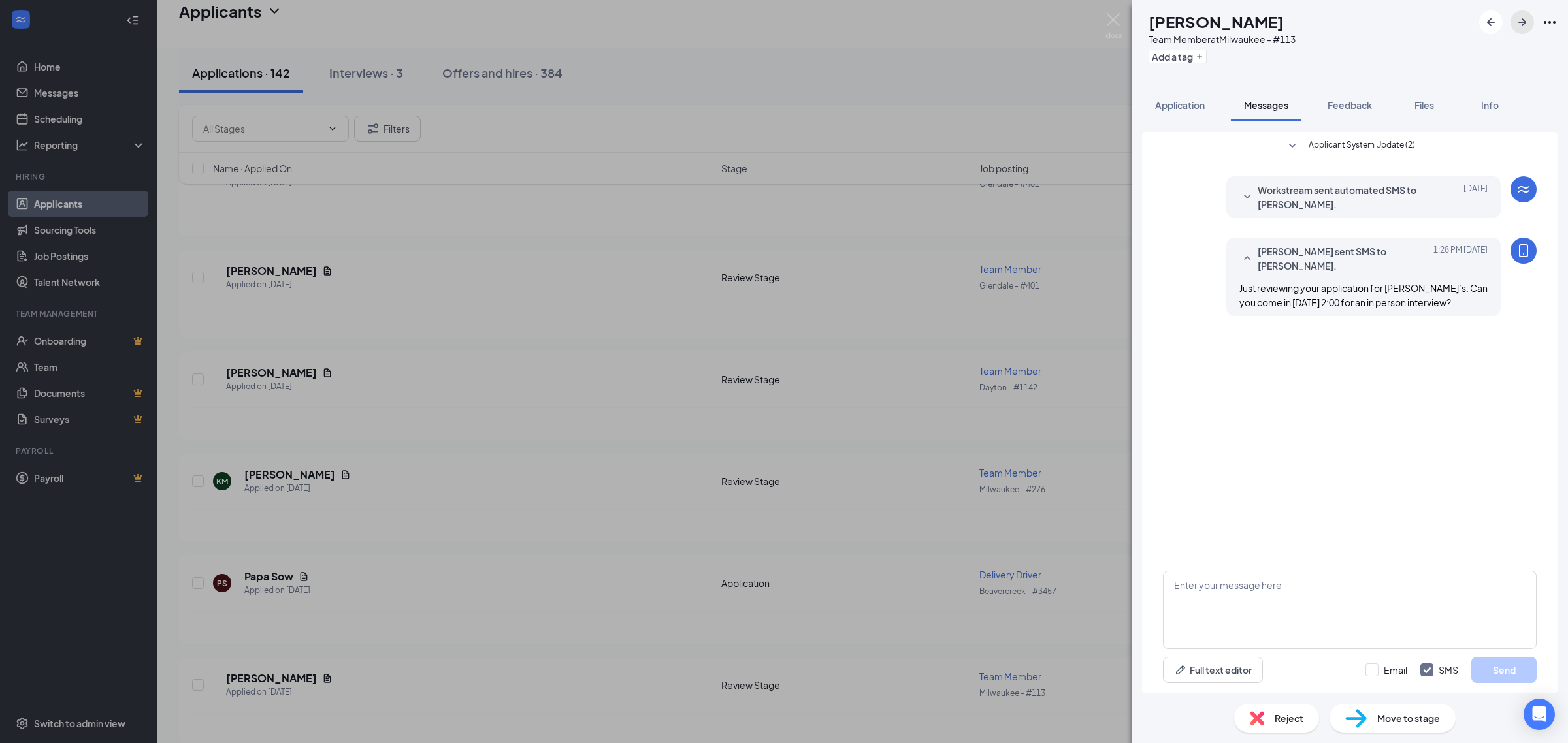
click at [1529, 16] on icon "ArrowRight" at bounding box center [1522, 22] width 15 height 15
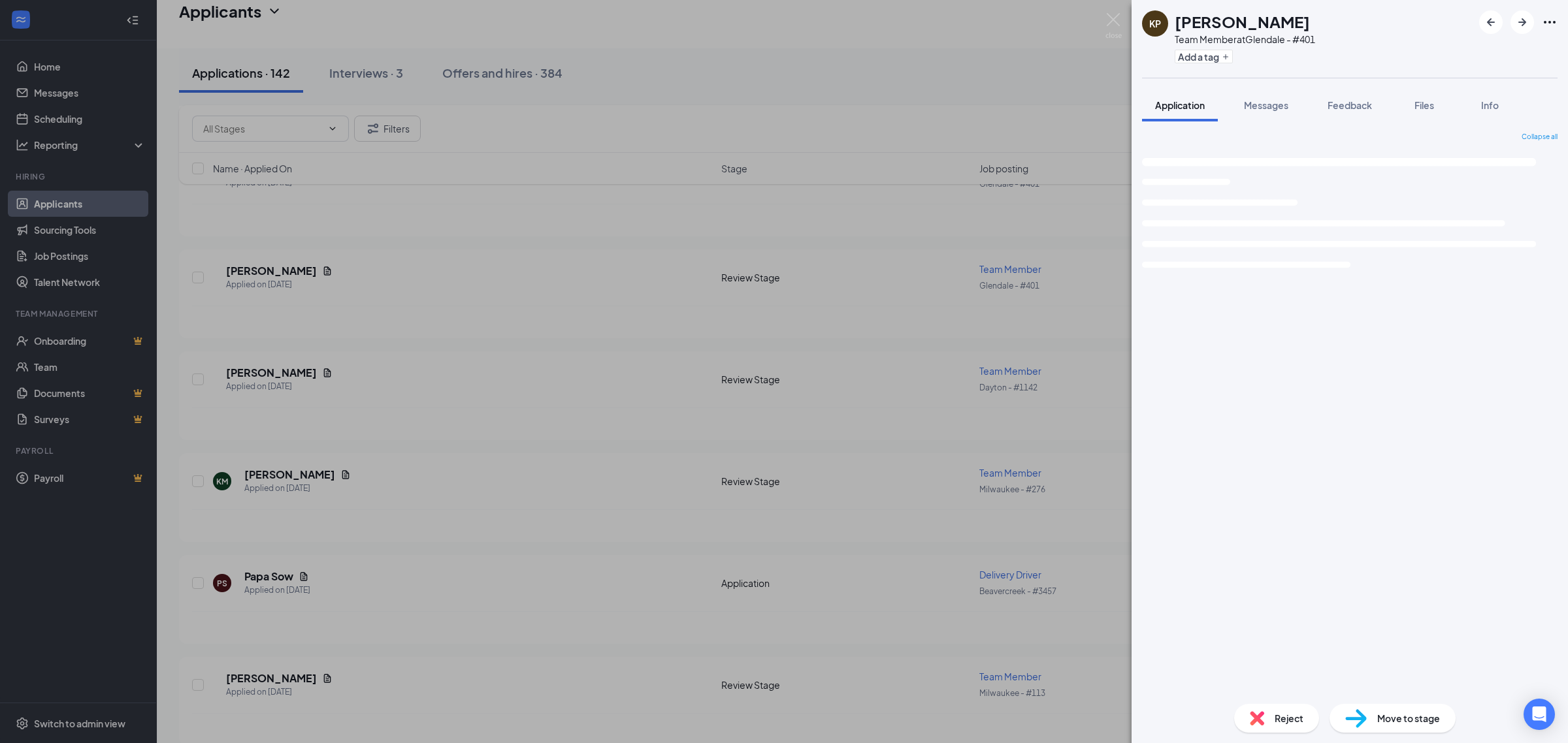
click at [1274, 102] on span "Messages" at bounding box center [1266, 106] width 45 height 12
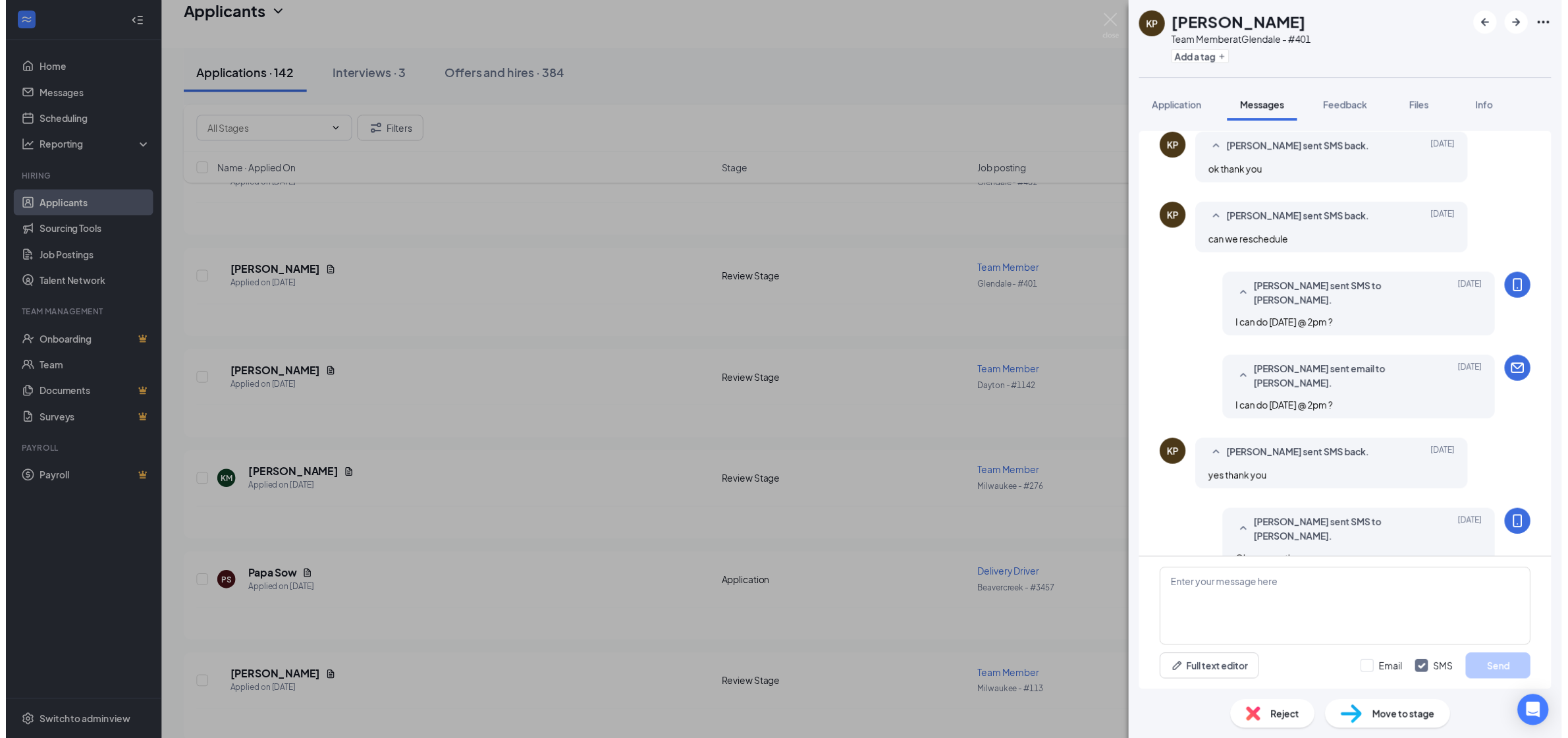
scroll to position [236, 0]
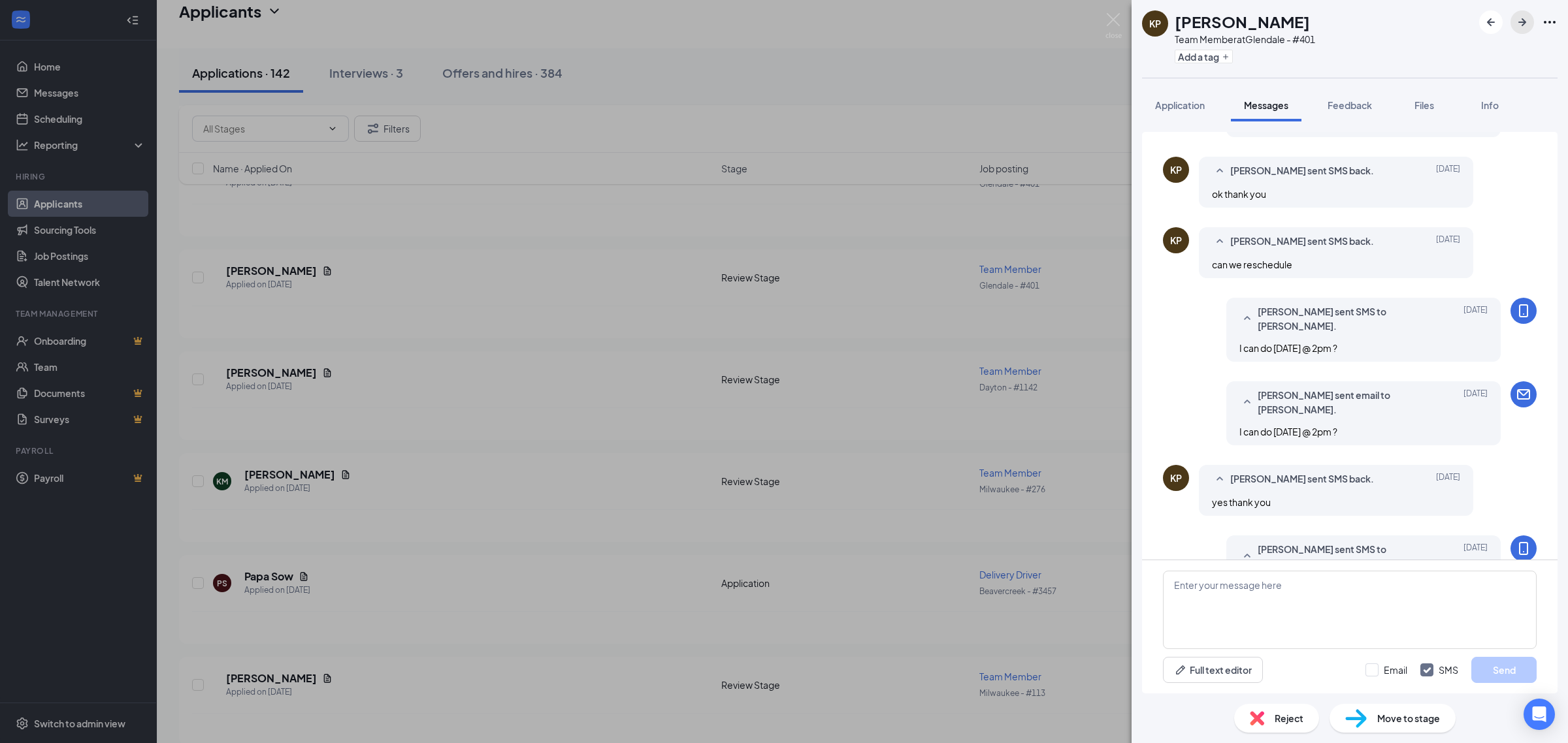
click at [1521, 24] on icon "ArrowRight" at bounding box center [1522, 22] width 15 height 15
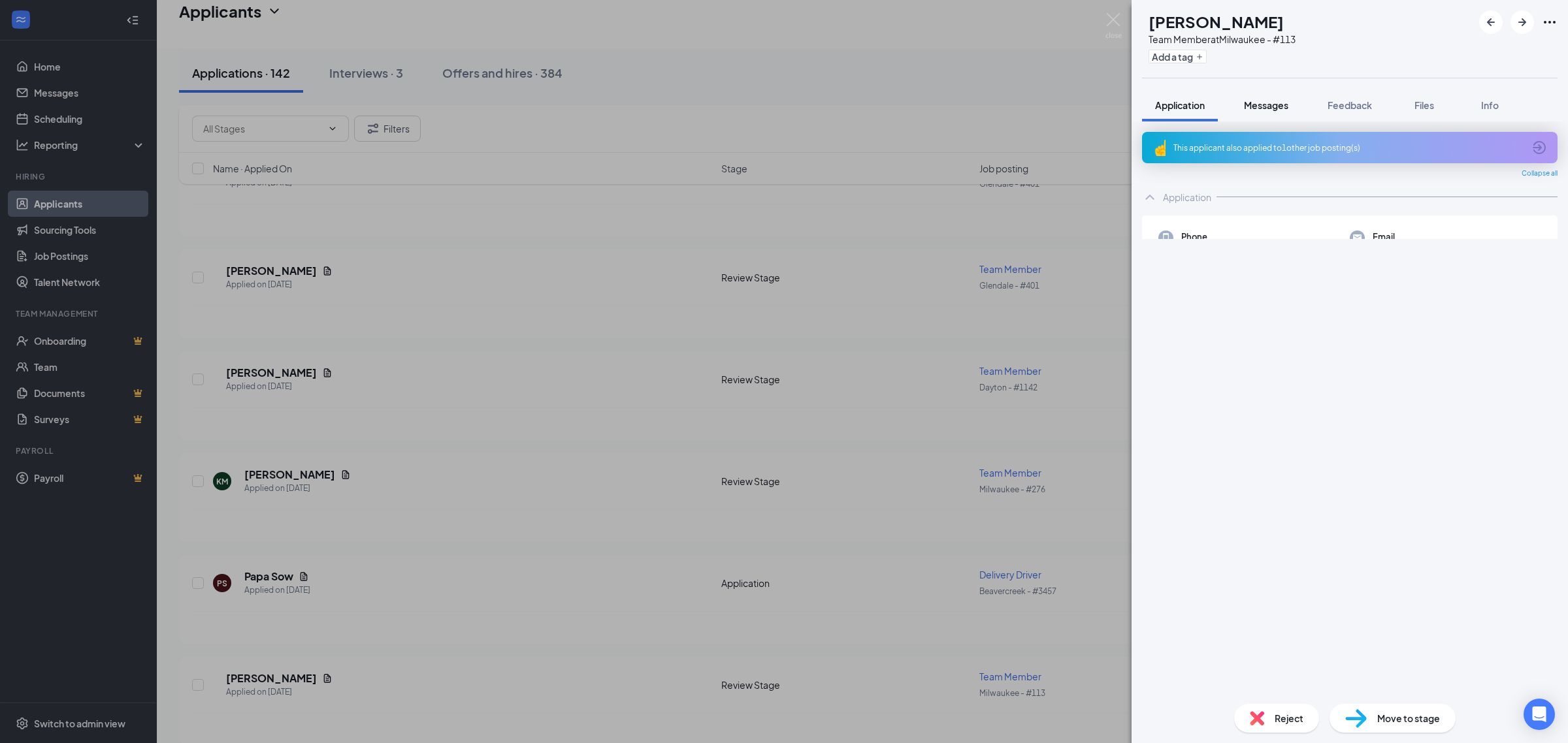
click at [1278, 103] on span "Messages" at bounding box center [1266, 106] width 45 height 12
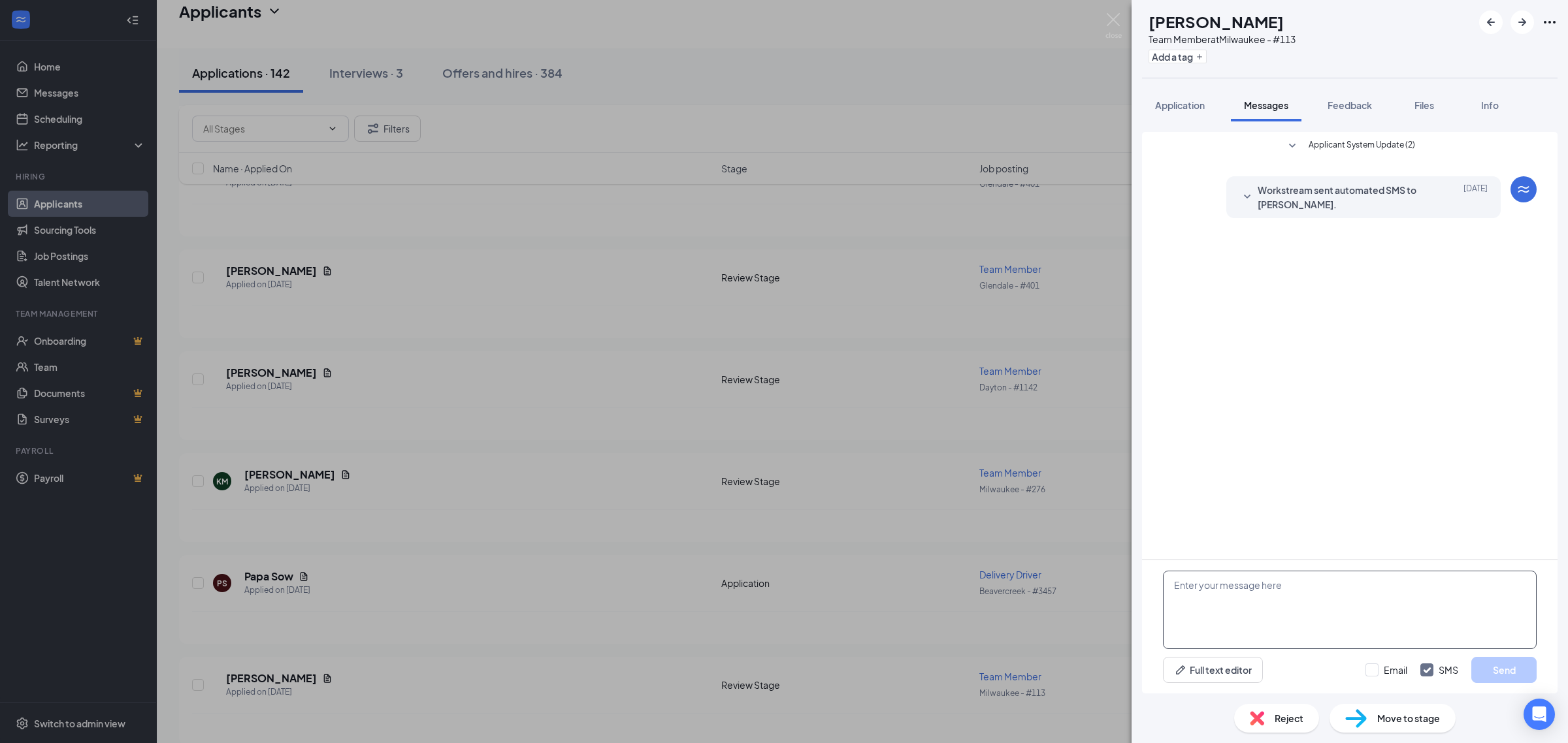
click at [1300, 593] on textarea at bounding box center [1349, 610] width 374 height 78
paste textarea "Just reviewing your application for Jimmy John’s. Can you come in Tuesday 9/16 …"
type textarea "Just reviewing your application for Jimmy John’s. Can you come in Tuesday 9/16 …"
click at [1492, 674] on button "Send" at bounding box center [1504, 670] width 65 height 26
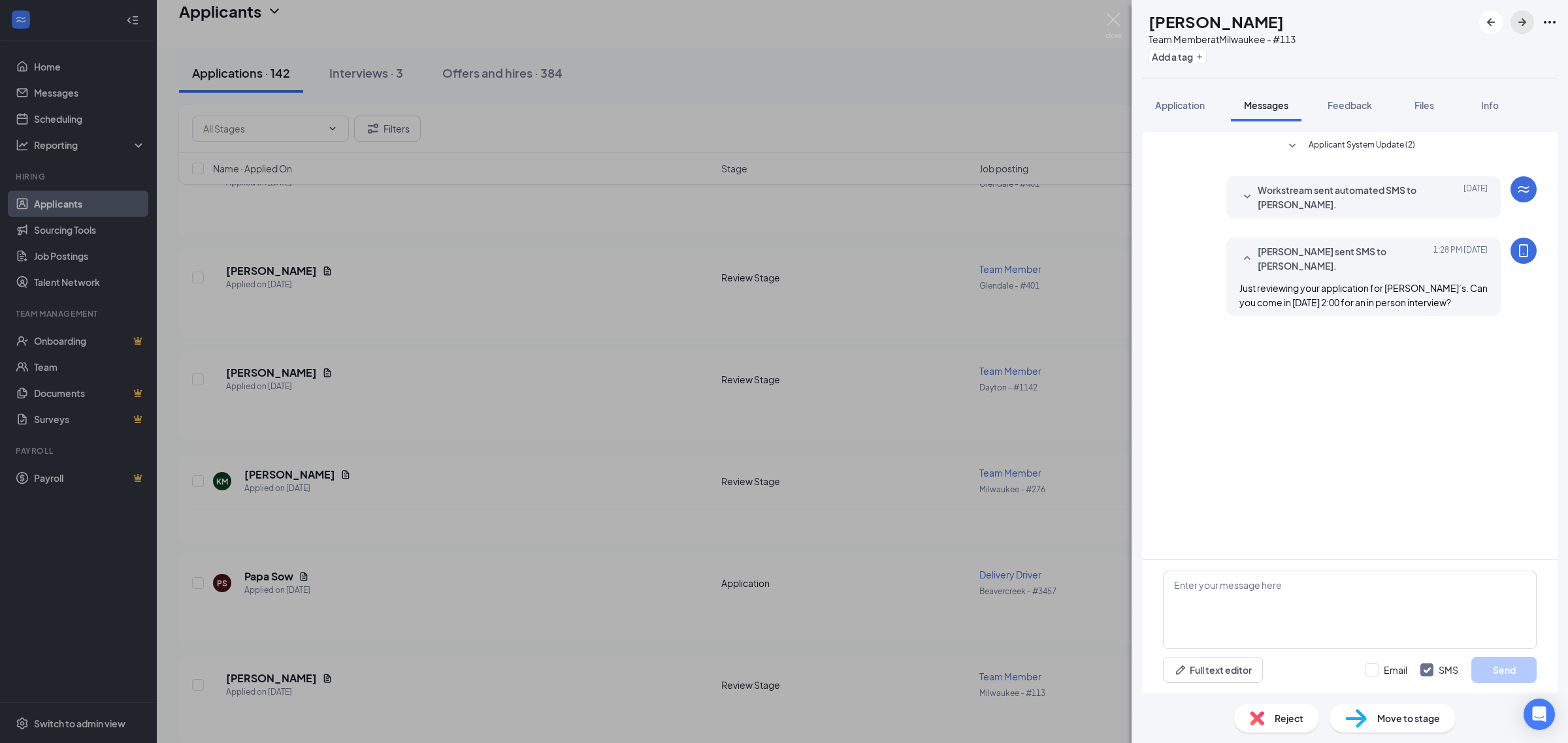
click at [1516, 21] on icon "ArrowRight" at bounding box center [1522, 22] width 15 height 15
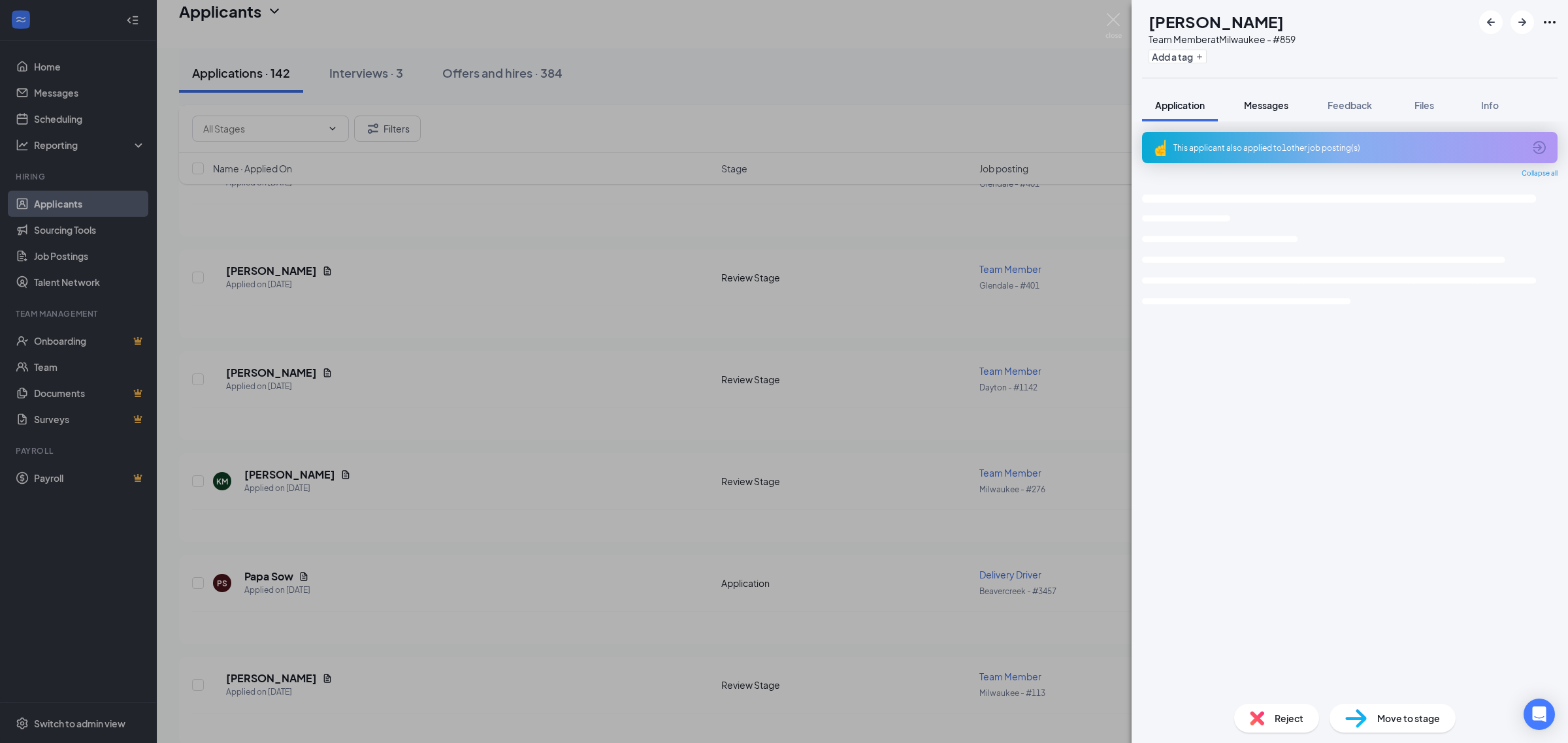
click at [1274, 102] on span "Messages" at bounding box center [1266, 106] width 45 height 12
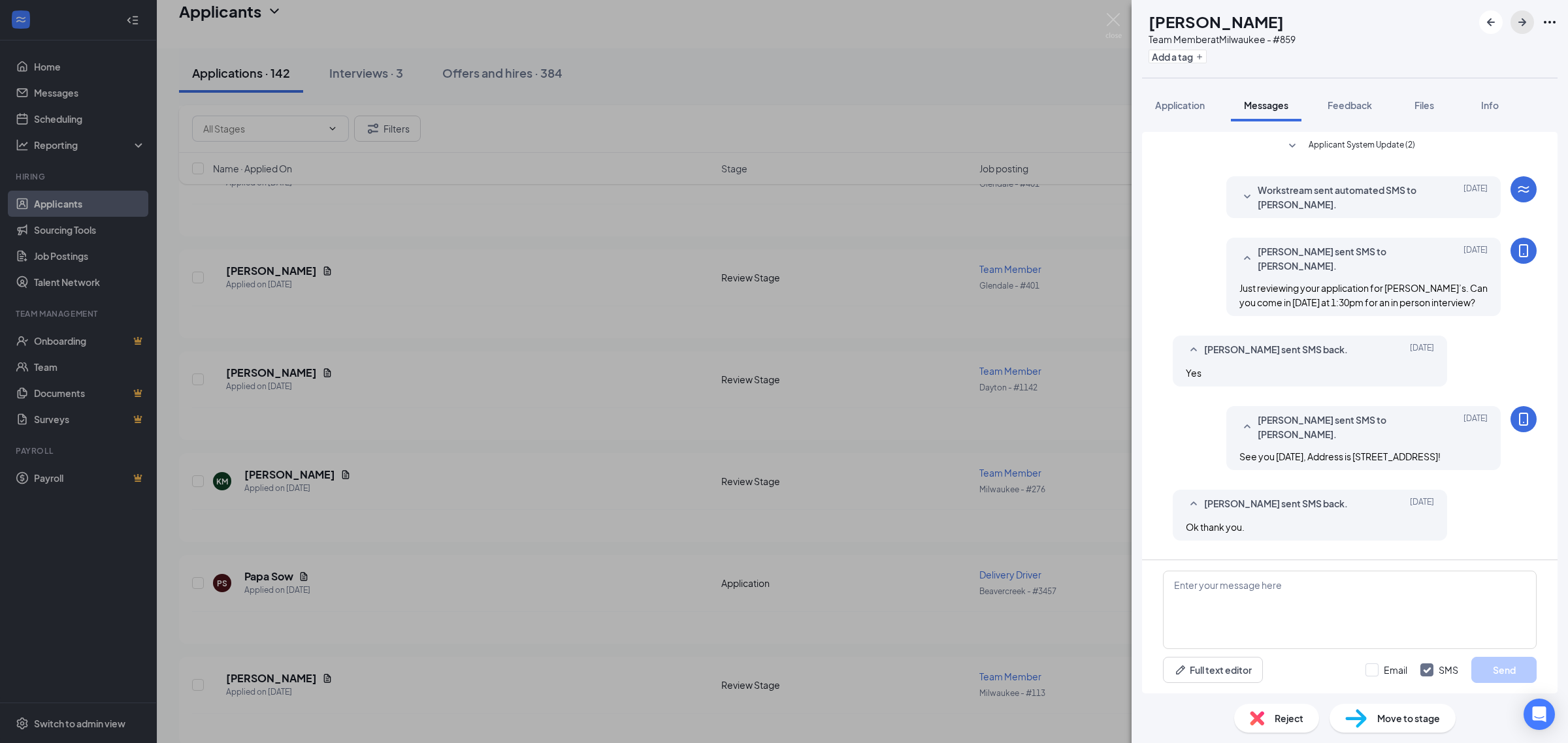
drag, startPoint x: 1524, startPoint y: 21, endPoint x: 1461, endPoint y: 102, distance: 102.6
click at [1524, 20] on icon "ArrowRight" at bounding box center [1522, 22] width 15 height 15
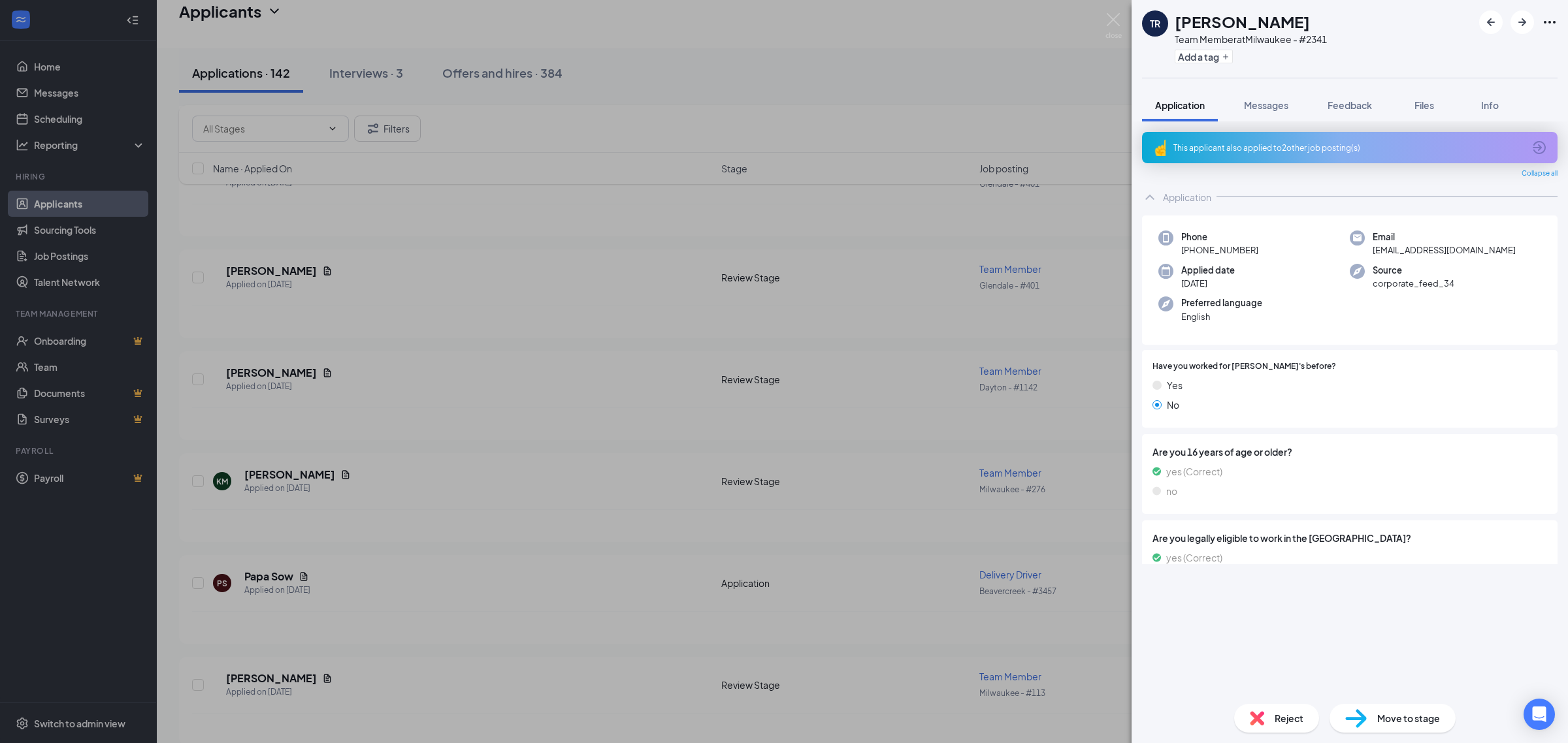
drag, startPoint x: 1272, startPoint y: 97, endPoint x: 1382, endPoint y: 210, distance: 157.7
click at [1272, 98] on button "Messages" at bounding box center [1266, 105] width 70 height 33
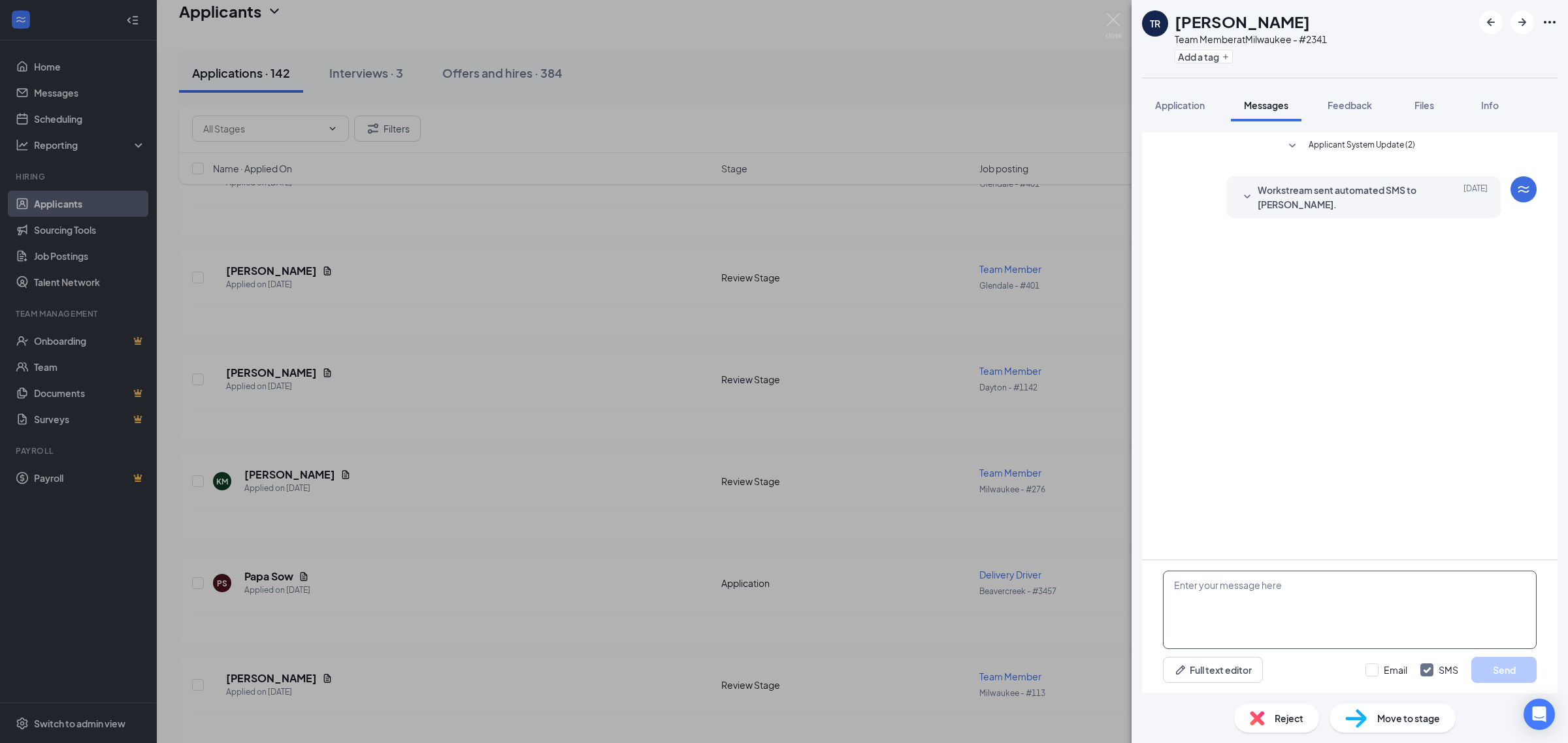
click at [1285, 600] on textarea at bounding box center [1349, 610] width 374 height 78
paste textarea "Just reviewing your application for Jimmy John’s. Can you come in Tuesday 9/16 …"
type textarea "Just reviewing your application for Jimmy John’s. Can you come in Tuesday 9/16 …"
click at [1480, 667] on button "Send" at bounding box center [1504, 670] width 65 height 26
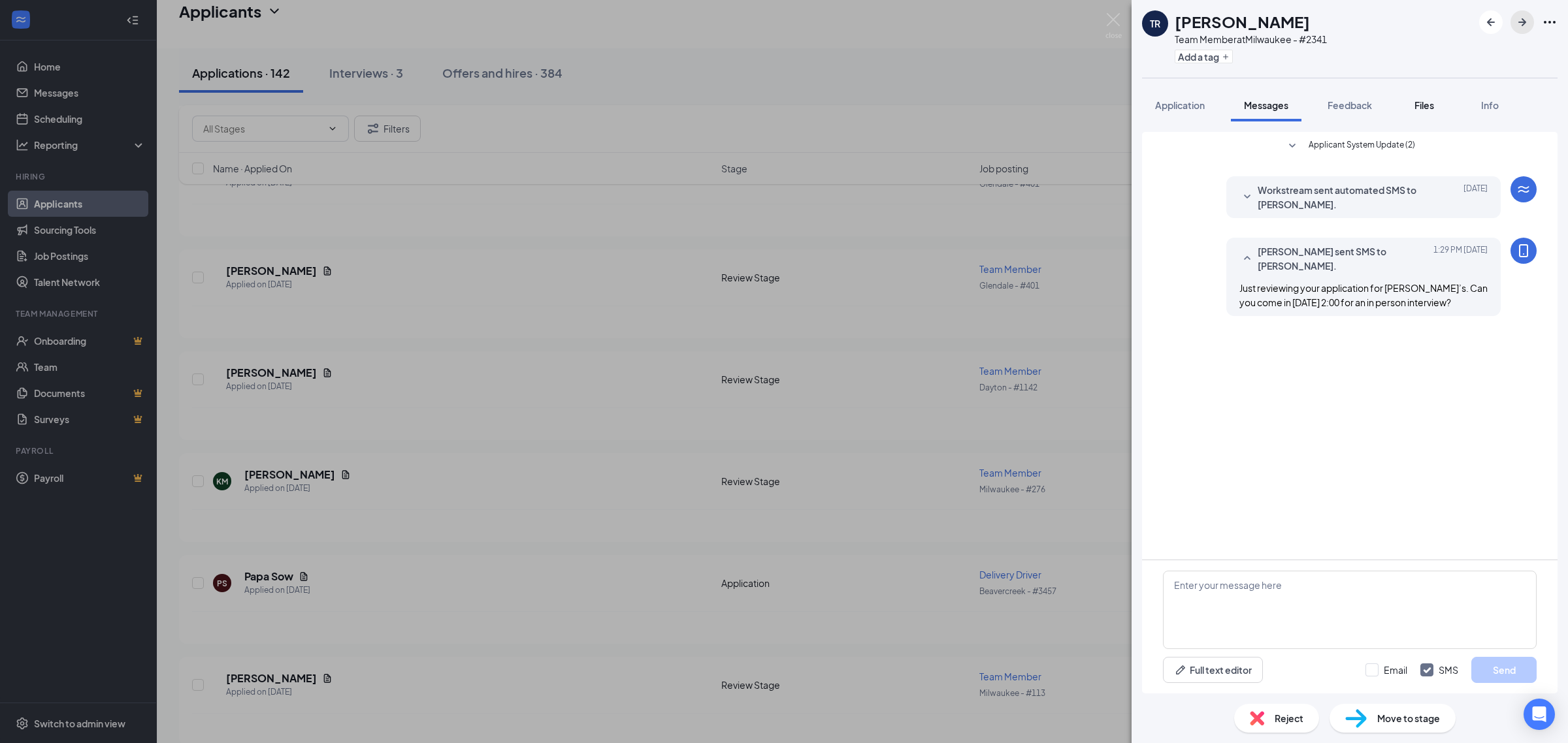
click at [1522, 27] on icon "ArrowRight" at bounding box center [1522, 22] width 15 height 15
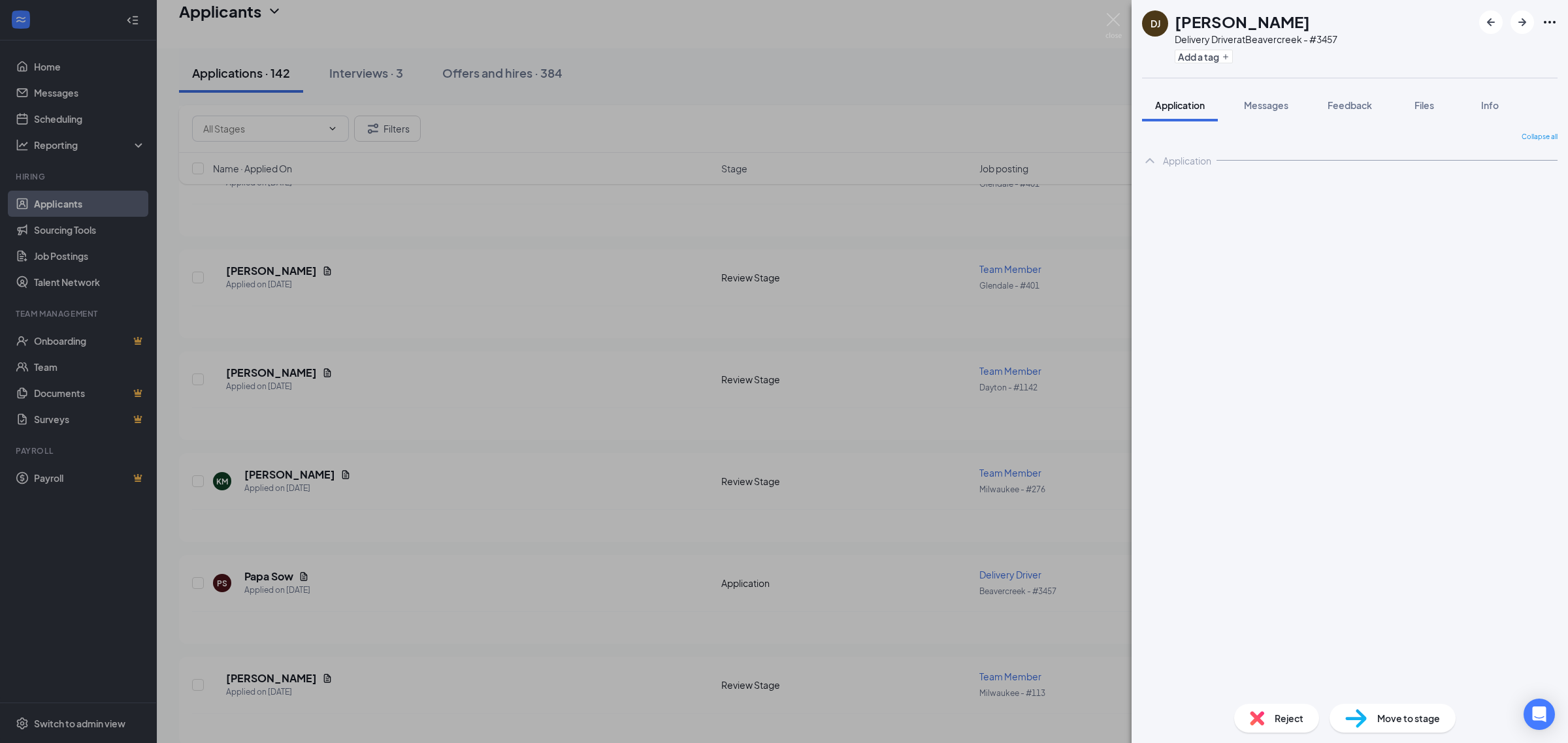
drag, startPoint x: 1271, startPoint y: 101, endPoint x: 1391, endPoint y: 308, distance: 239.3
click at [1271, 100] on span "Messages" at bounding box center [1266, 106] width 45 height 12
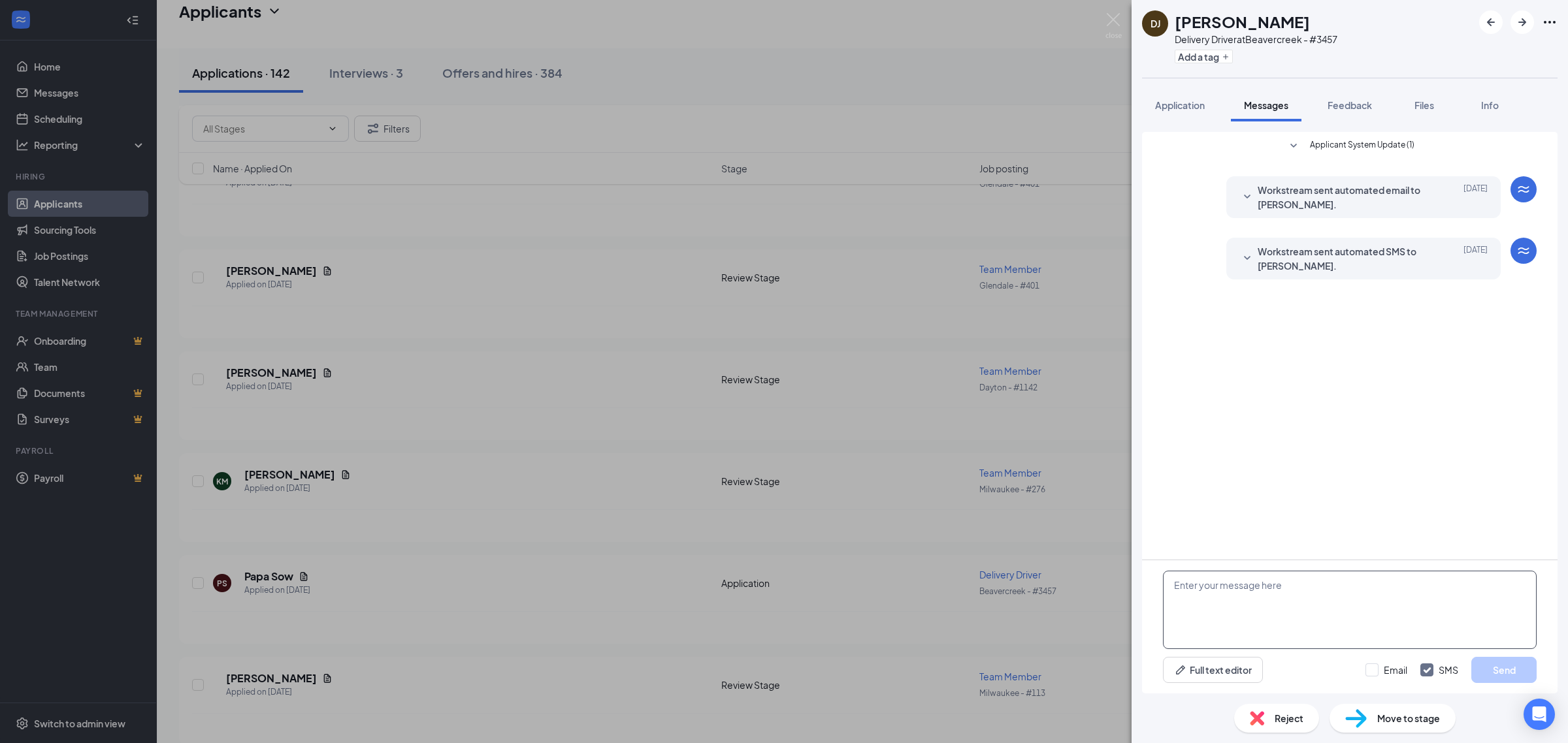
click at [1345, 595] on textarea at bounding box center [1349, 610] width 374 height 78
paste textarea "Just reviewing your application for Jimmy John’s. Can you come in Tuesday 9/16 …"
type textarea "Just reviewing your application for Jimmy John’s. Can you come in Tuesday 9/16 …"
click at [1507, 667] on button "Send" at bounding box center [1504, 670] width 65 height 26
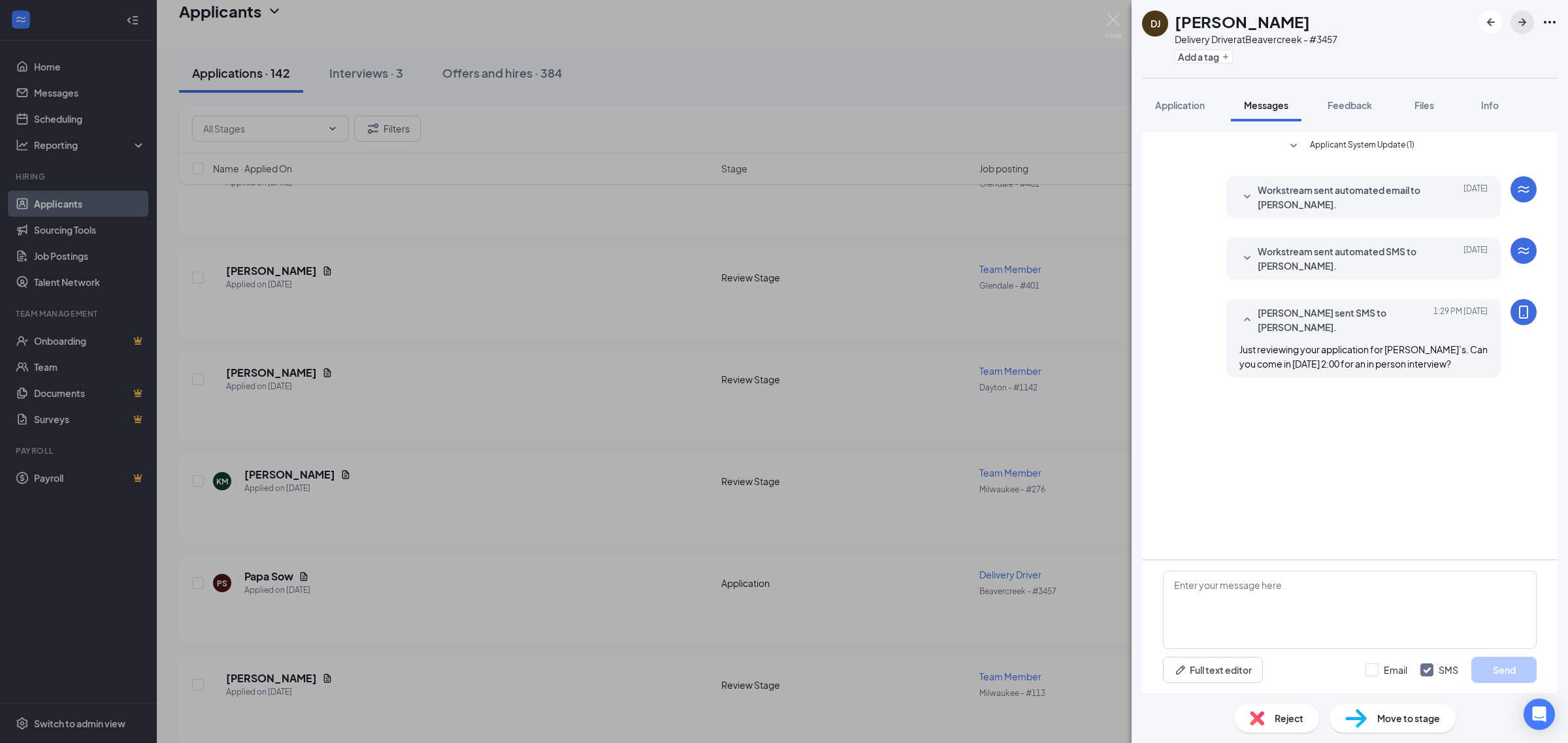
click at [1516, 27] on icon "ArrowRight" at bounding box center [1522, 22] width 15 height 15
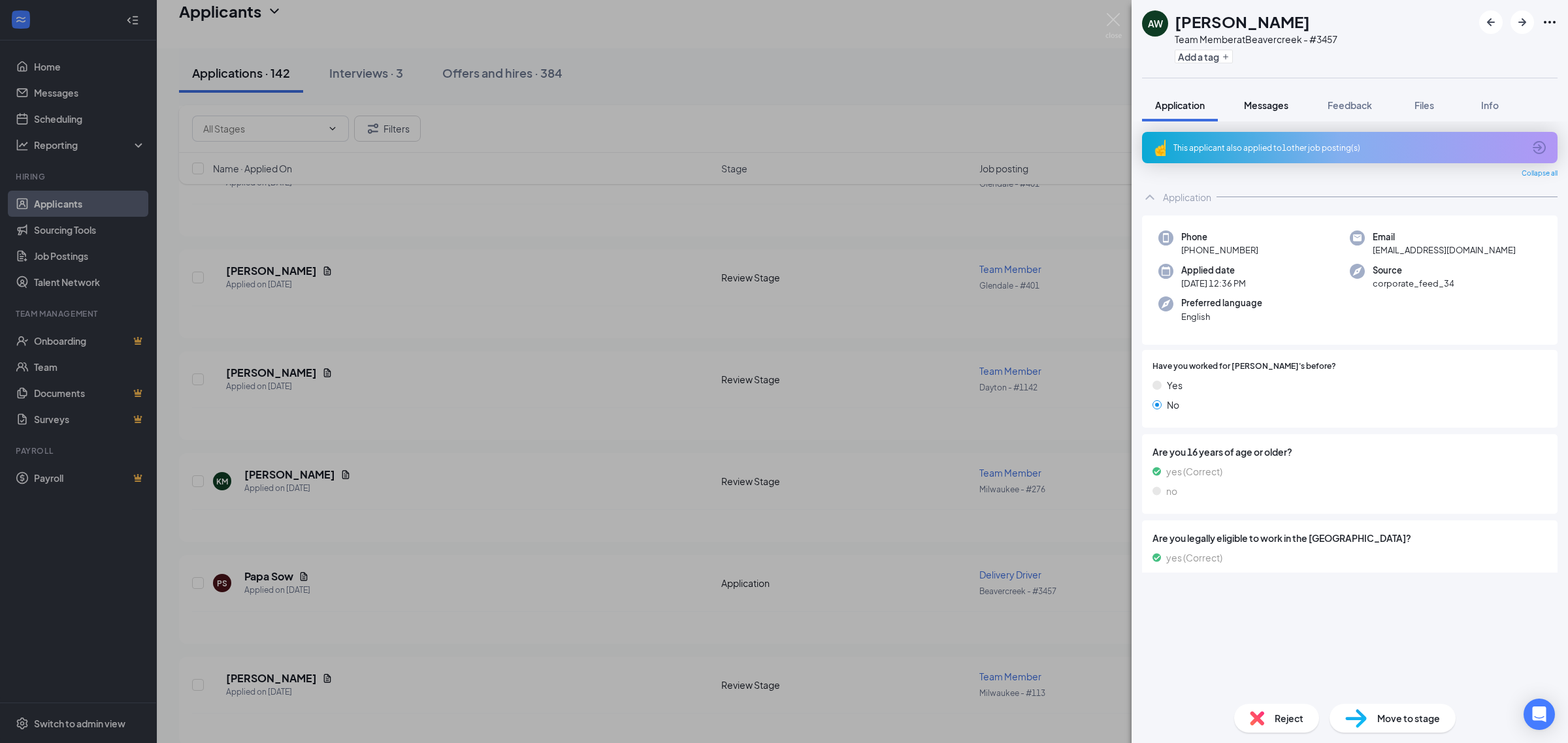
click at [1276, 105] on span "Messages" at bounding box center [1266, 106] width 45 height 12
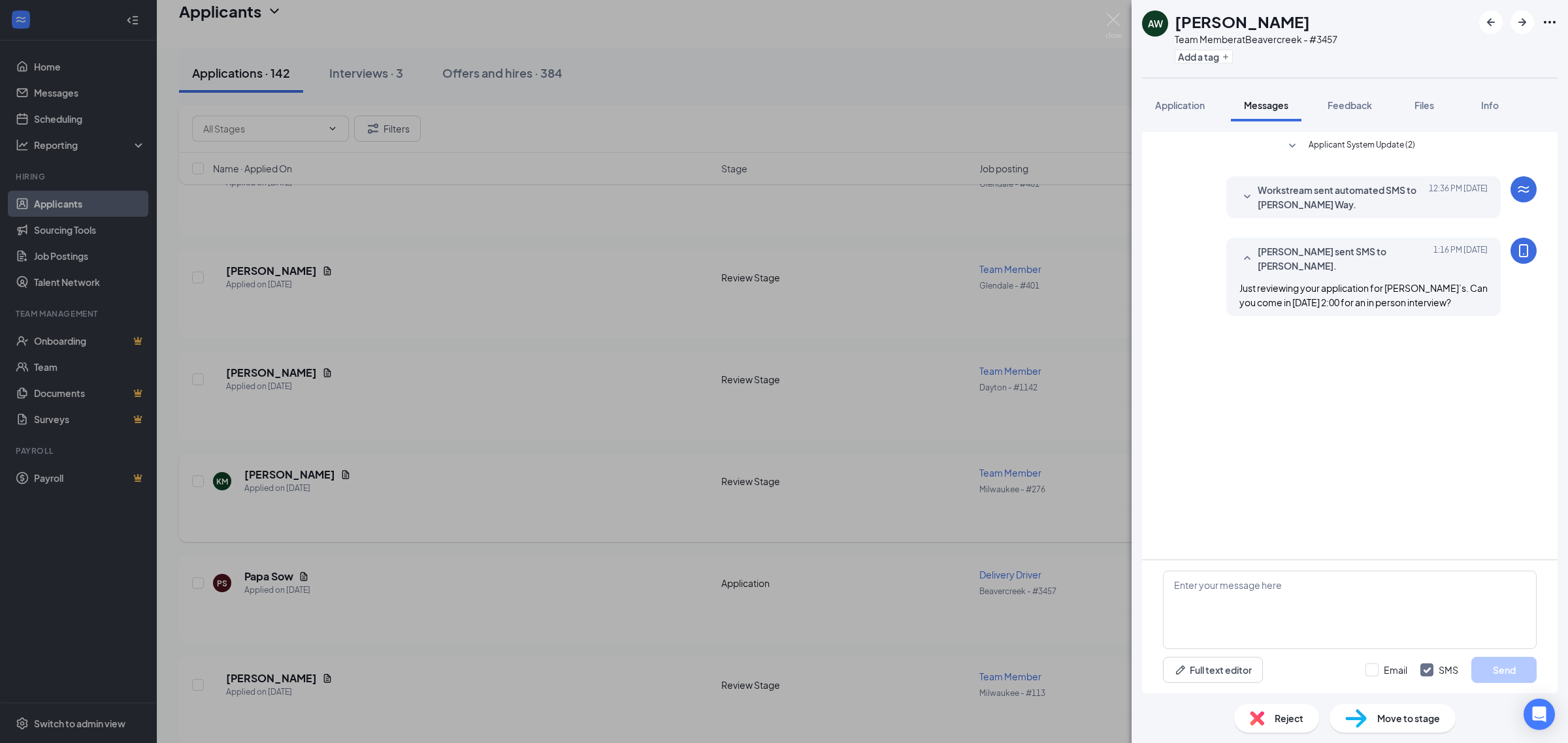
click at [1010, 485] on div "AW Adam Way Team Member at Beavercreek - #3457 Add a tag Application Messages F…" at bounding box center [784, 371] width 1568 height 743
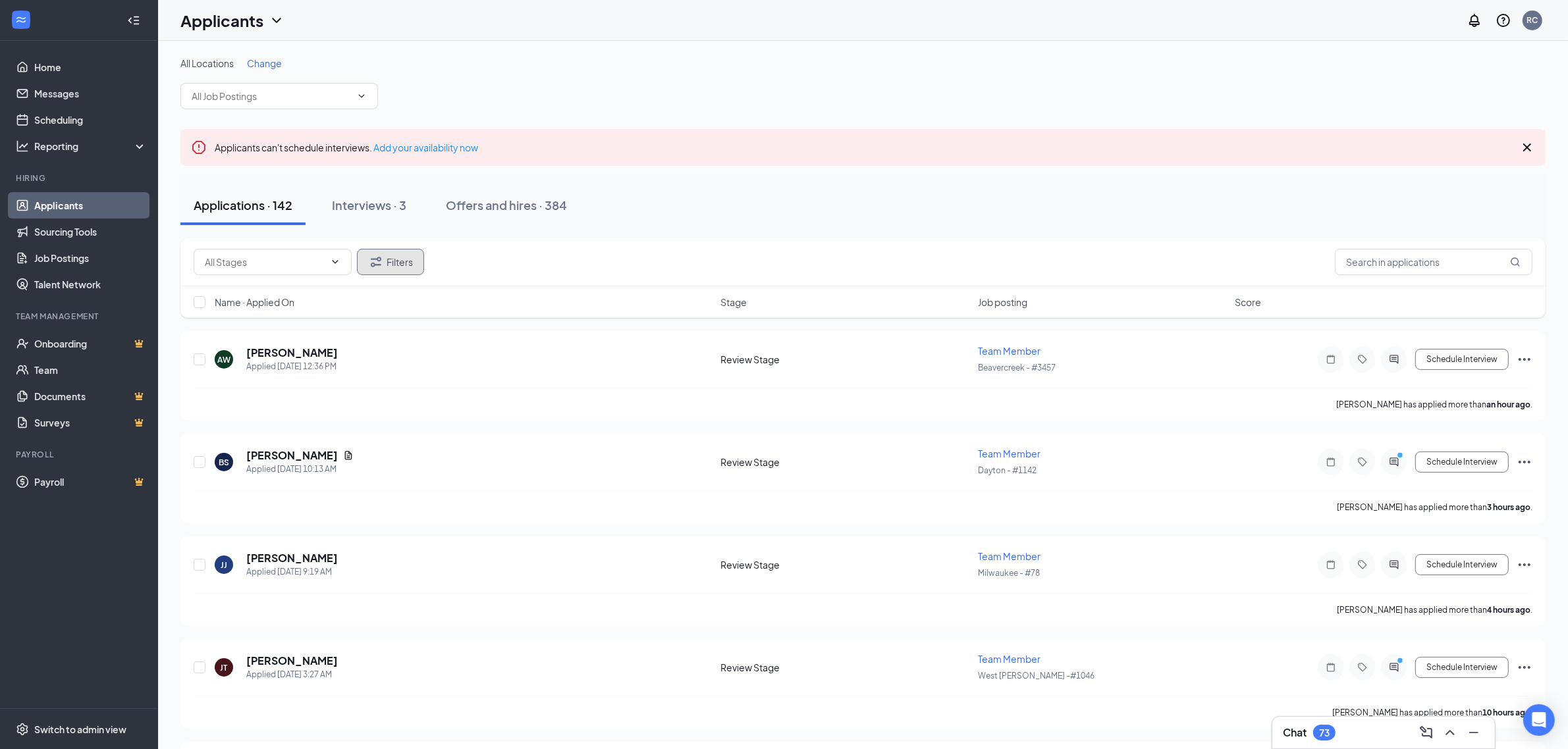
click at [402, 251] on button "Filters" at bounding box center [391, 262] width 68 height 26
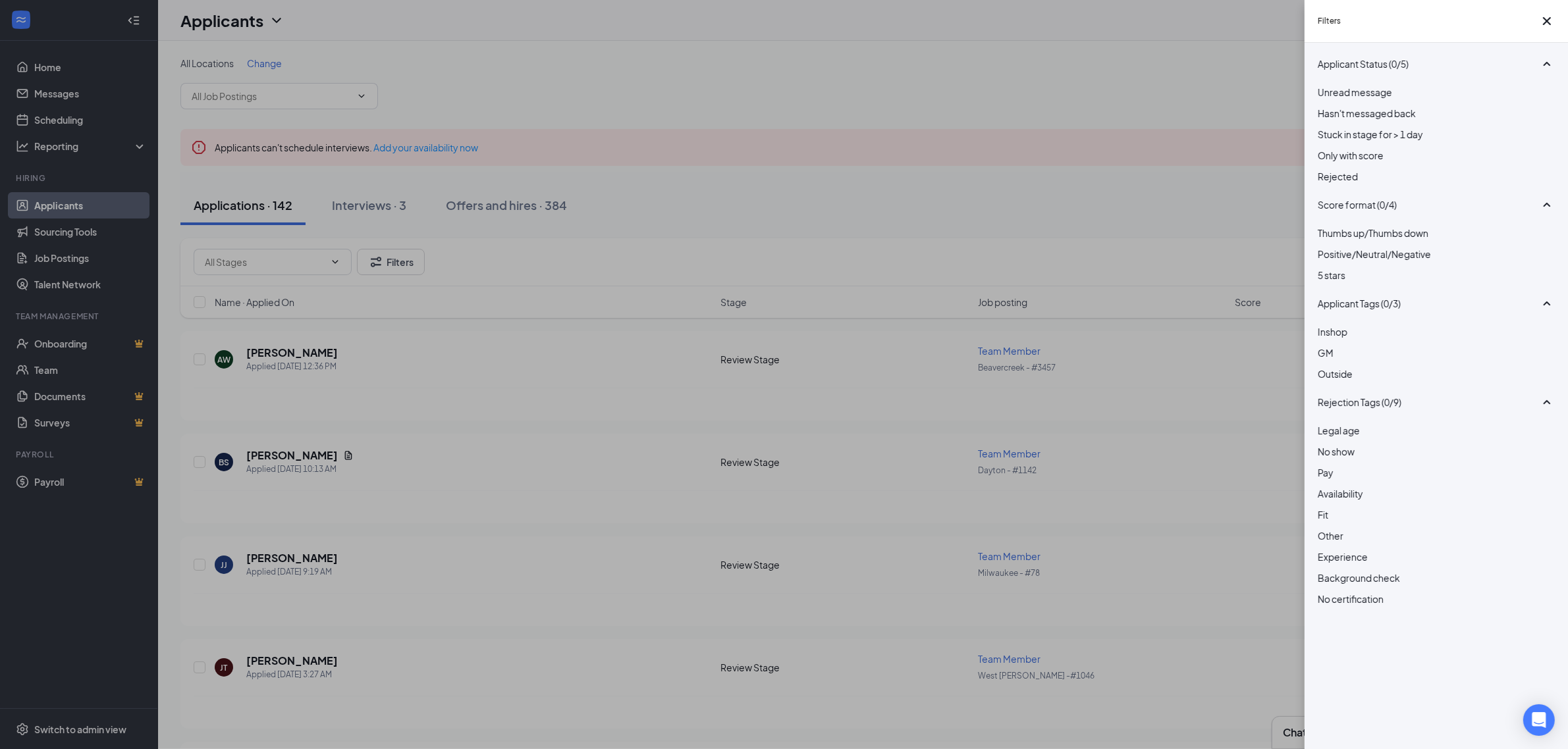
click at [1329, 85] on div at bounding box center [1436, 85] width 237 height 0
click at [1105, 49] on div "Filters Applicant Status (1/5) Unread message Hasn't messaged back Stuck in sta…" at bounding box center [784, 374] width 1568 height 749
click at [1539, 18] on icon "Cross" at bounding box center [1547, 21] width 16 height 16
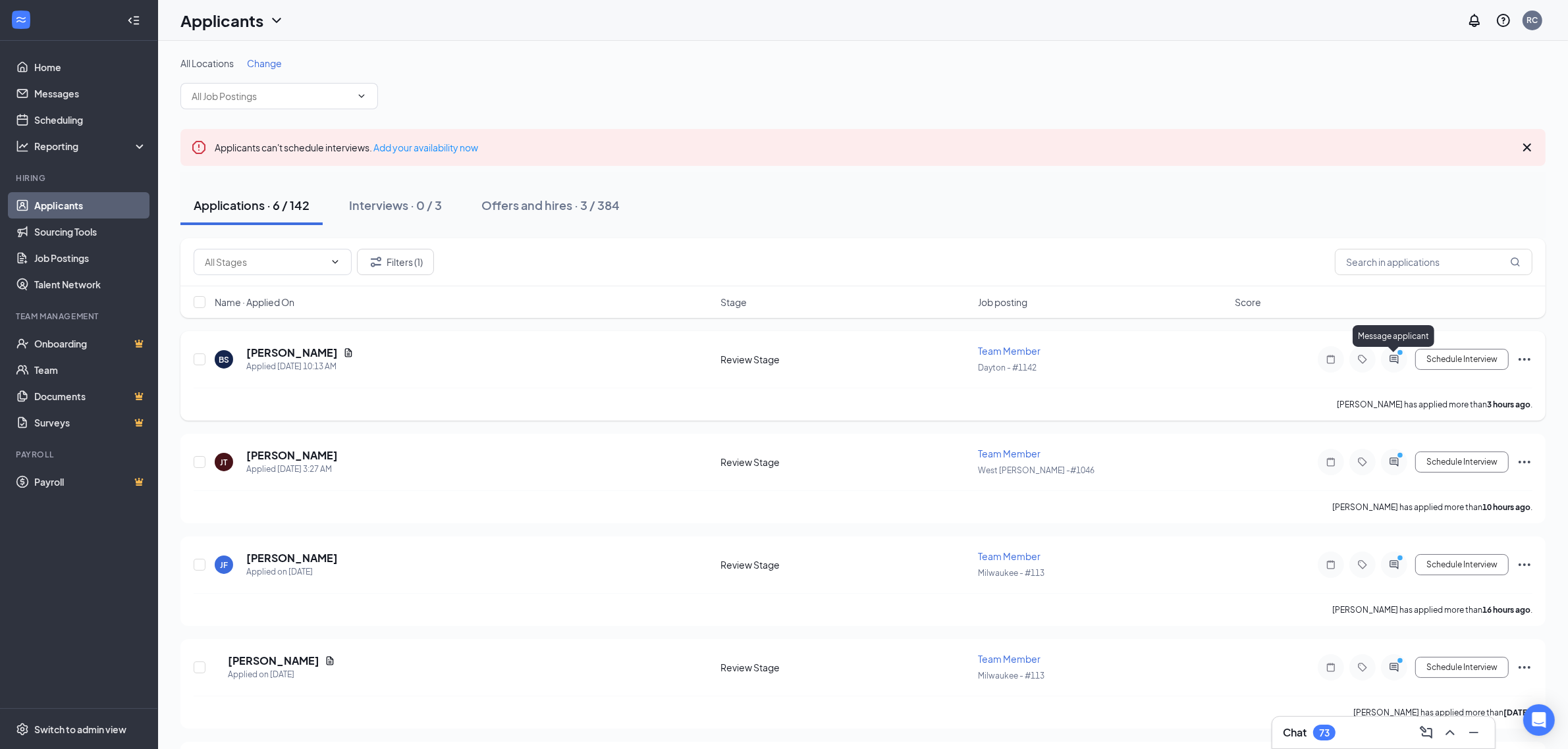
click at [1390, 357] on icon "ActiveChat" at bounding box center [1394, 359] width 9 height 9
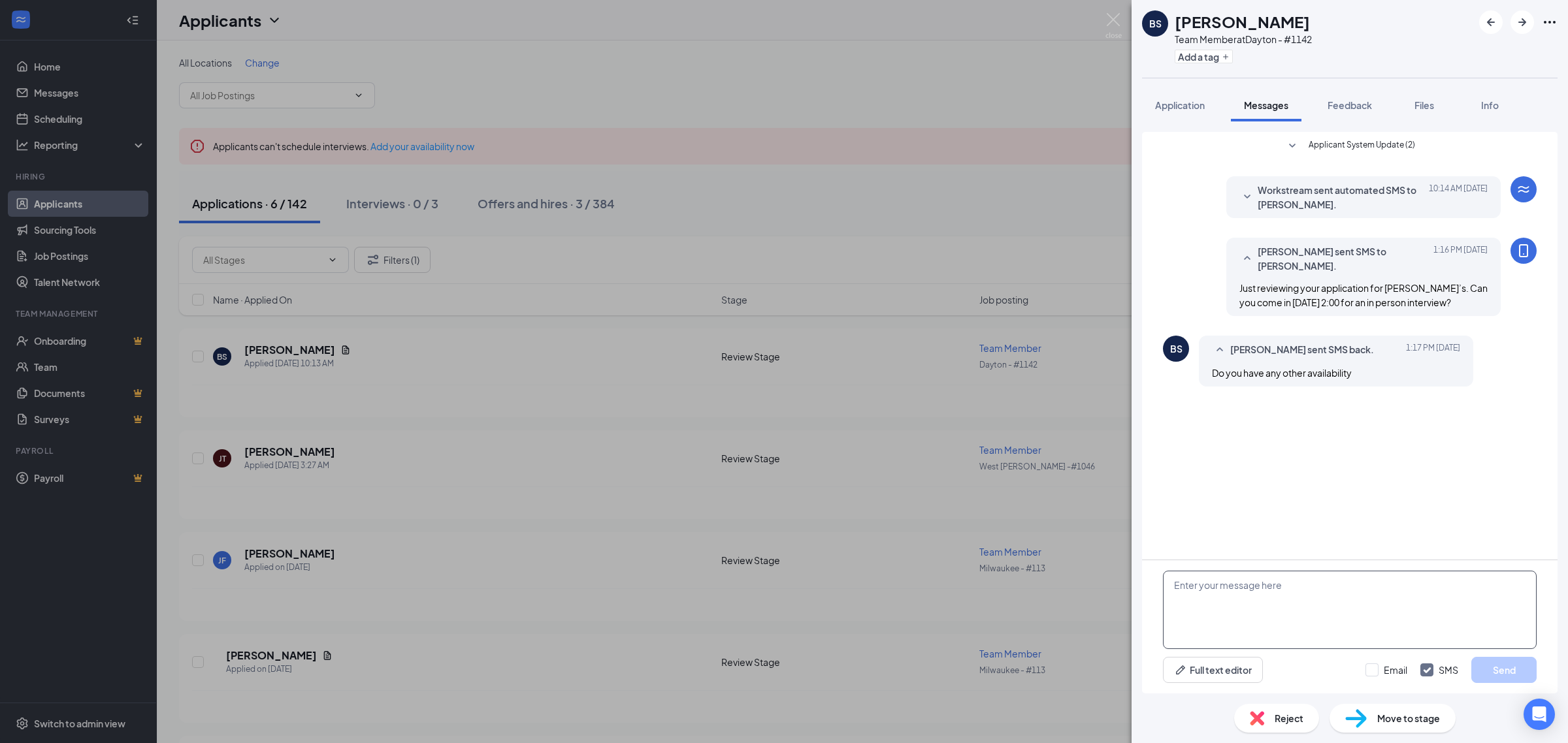
click at [1261, 599] on textarea at bounding box center [1349, 610] width 374 height 78
click at [1119, 18] on img at bounding box center [1113, 26] width 16 height 26
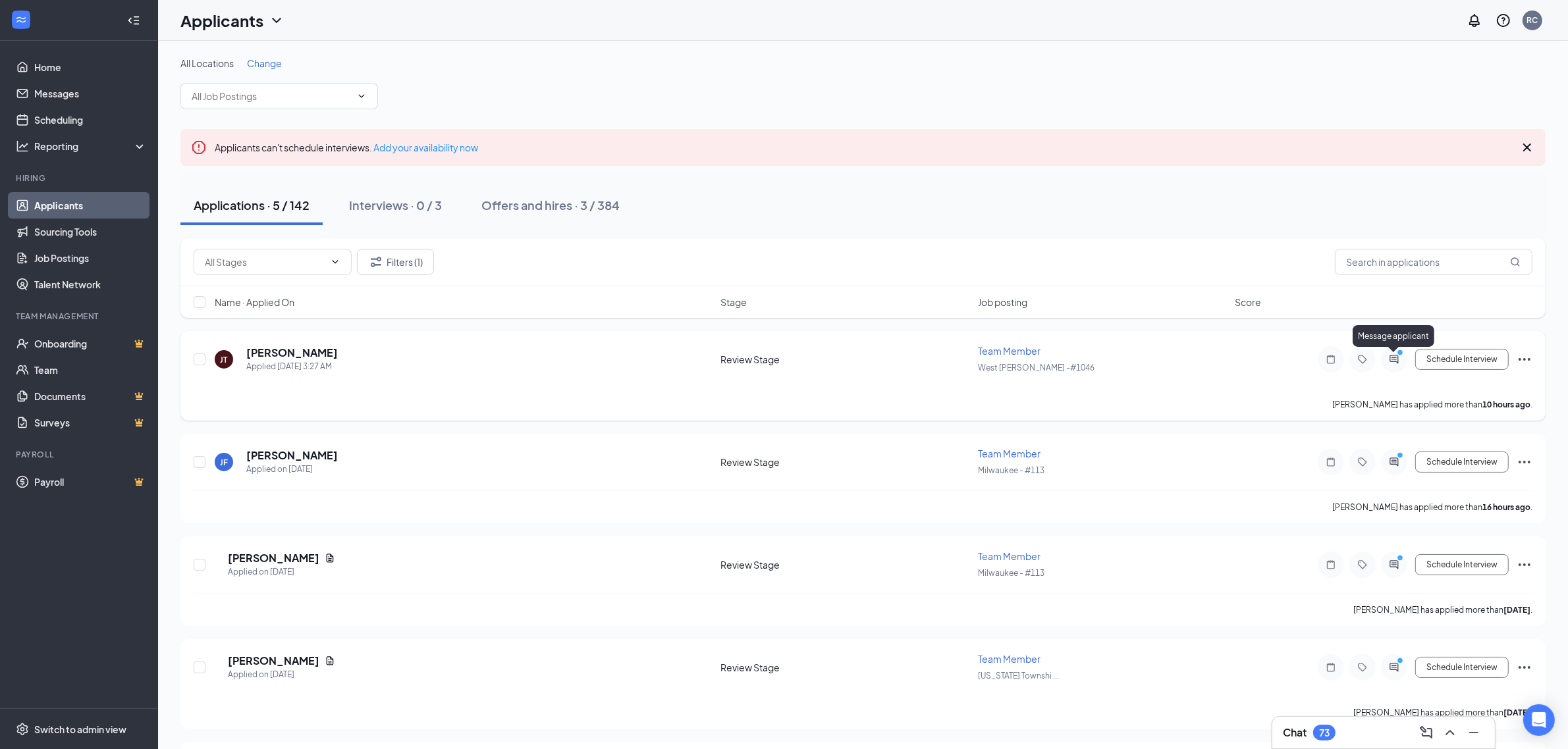
click at [1395, 360] on icon "ActiveChat" at bounding box center [1394, 359] width 16 height 10
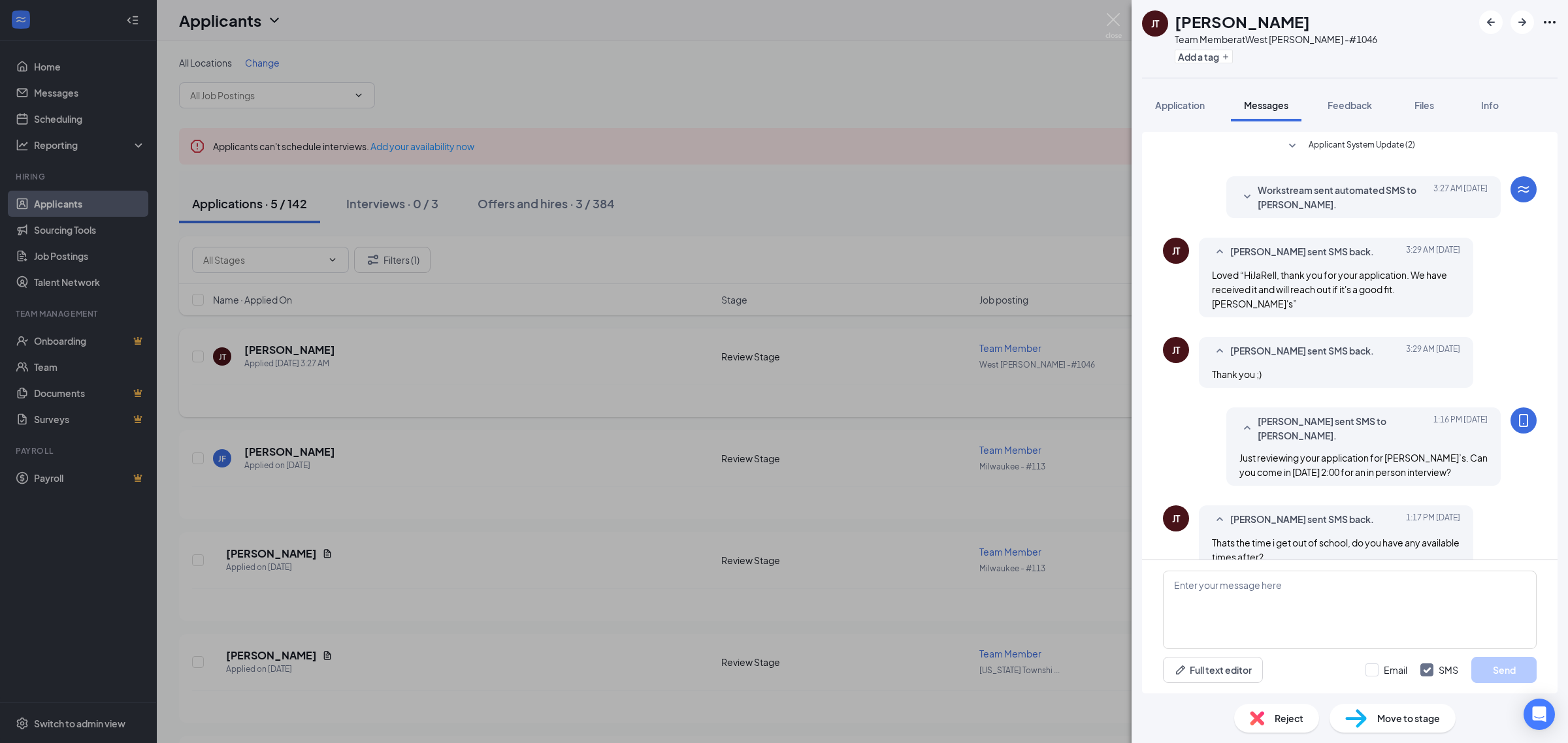
scroll to position [10, 0]
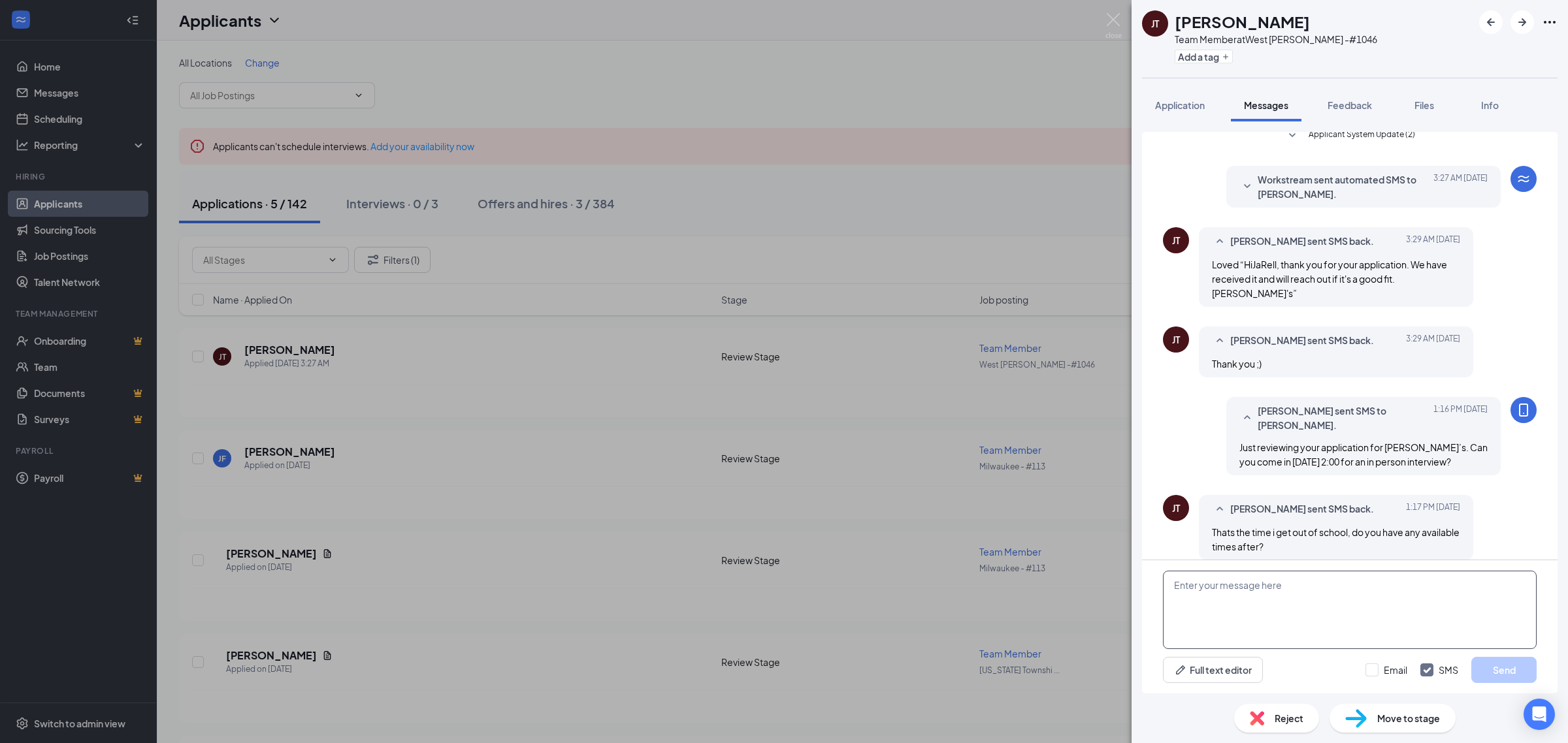
click at [1323, 609] on textarea at bounding box center [1349, 610] width 374 height 78
type textarea "W"
type textarea "We can do interview till 7:00 pm tonight"
click at [1509, 671] on button "Send" at bounding box center [1504, 670] width 65 height 26
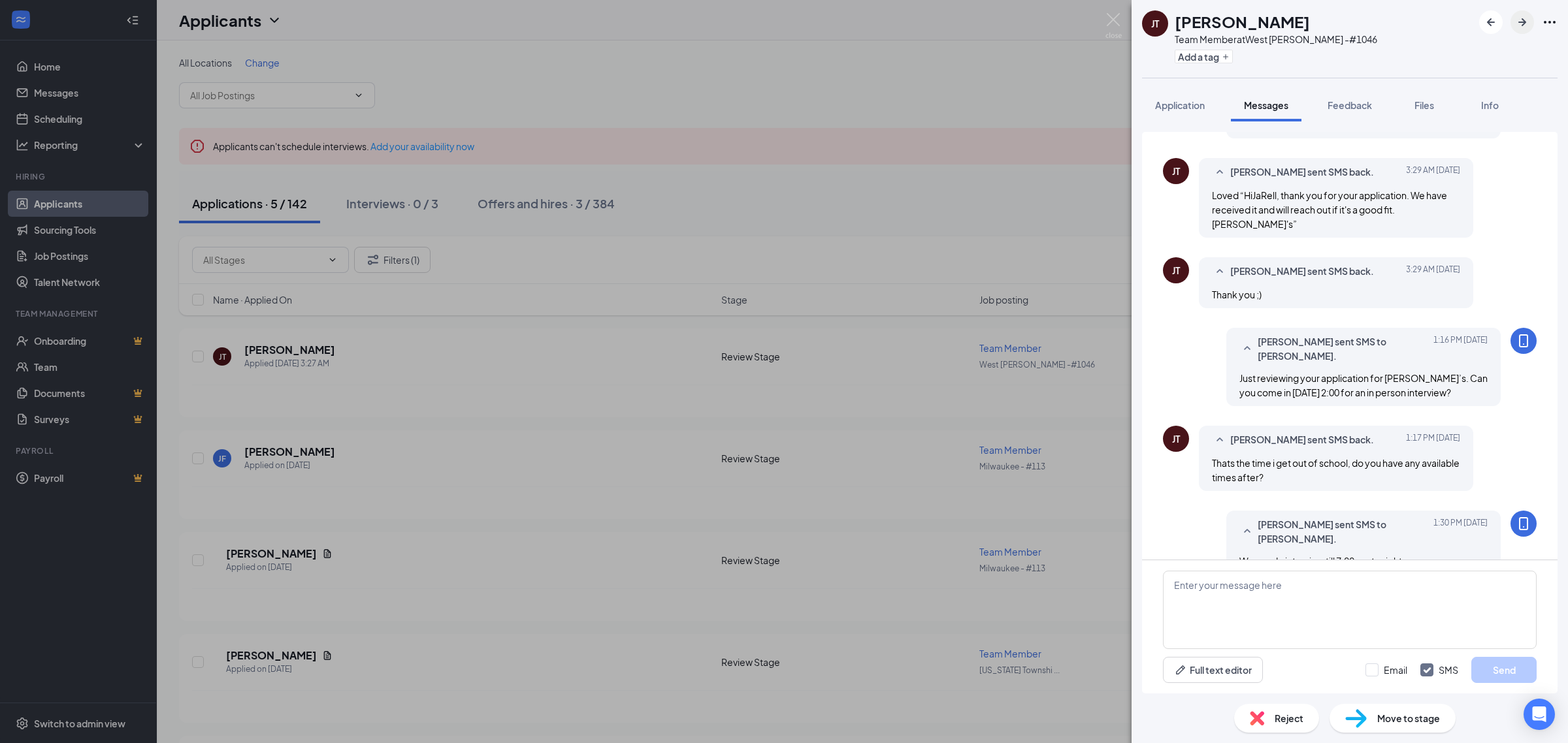
scroll to position [82, 0]
click at [1525, 23] on icon "ArrowRight" at bounding box center [1522, 21] width 8 height 8
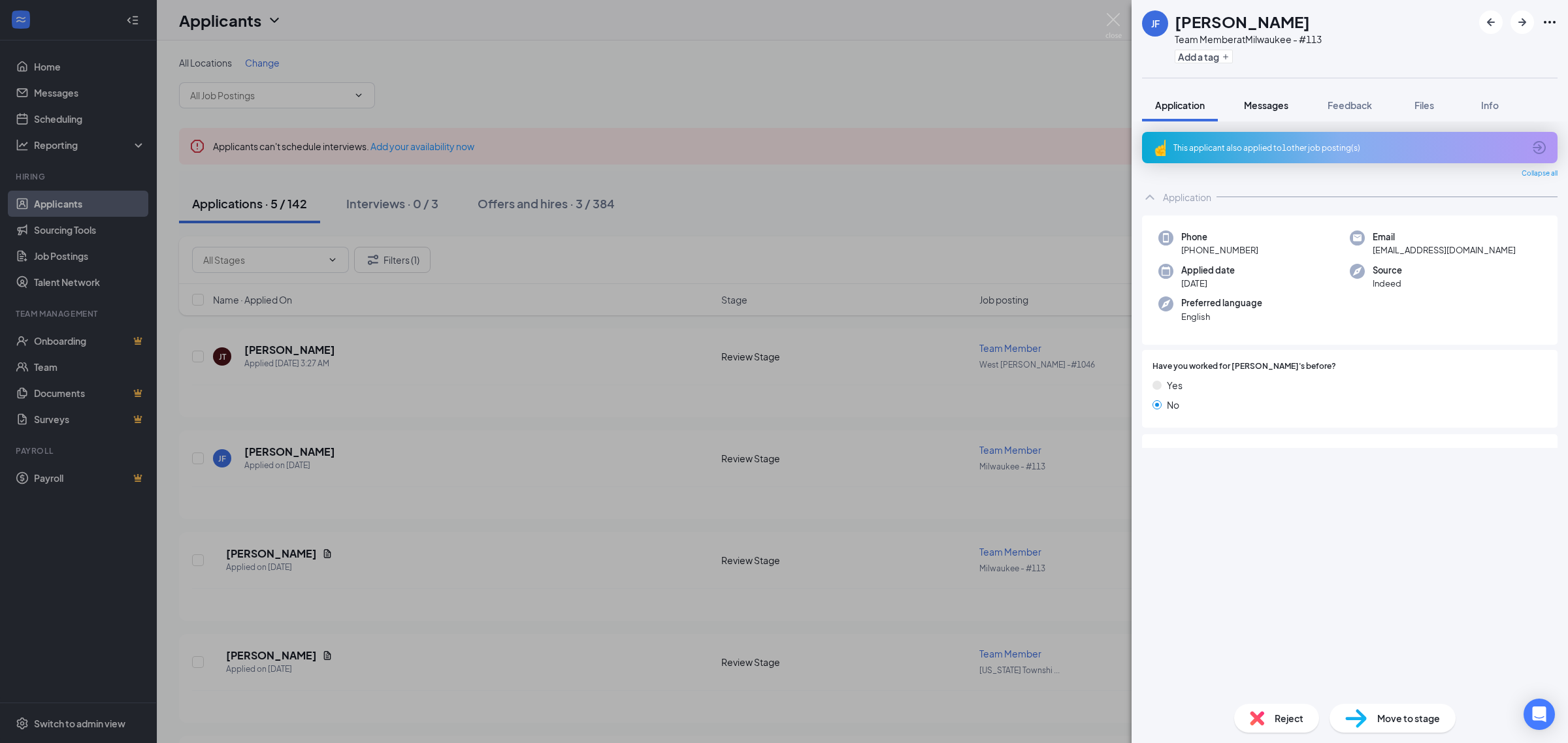
click at [1282, 101] on span "Messages" at bounding box center [1266, 106] width 45 height 12
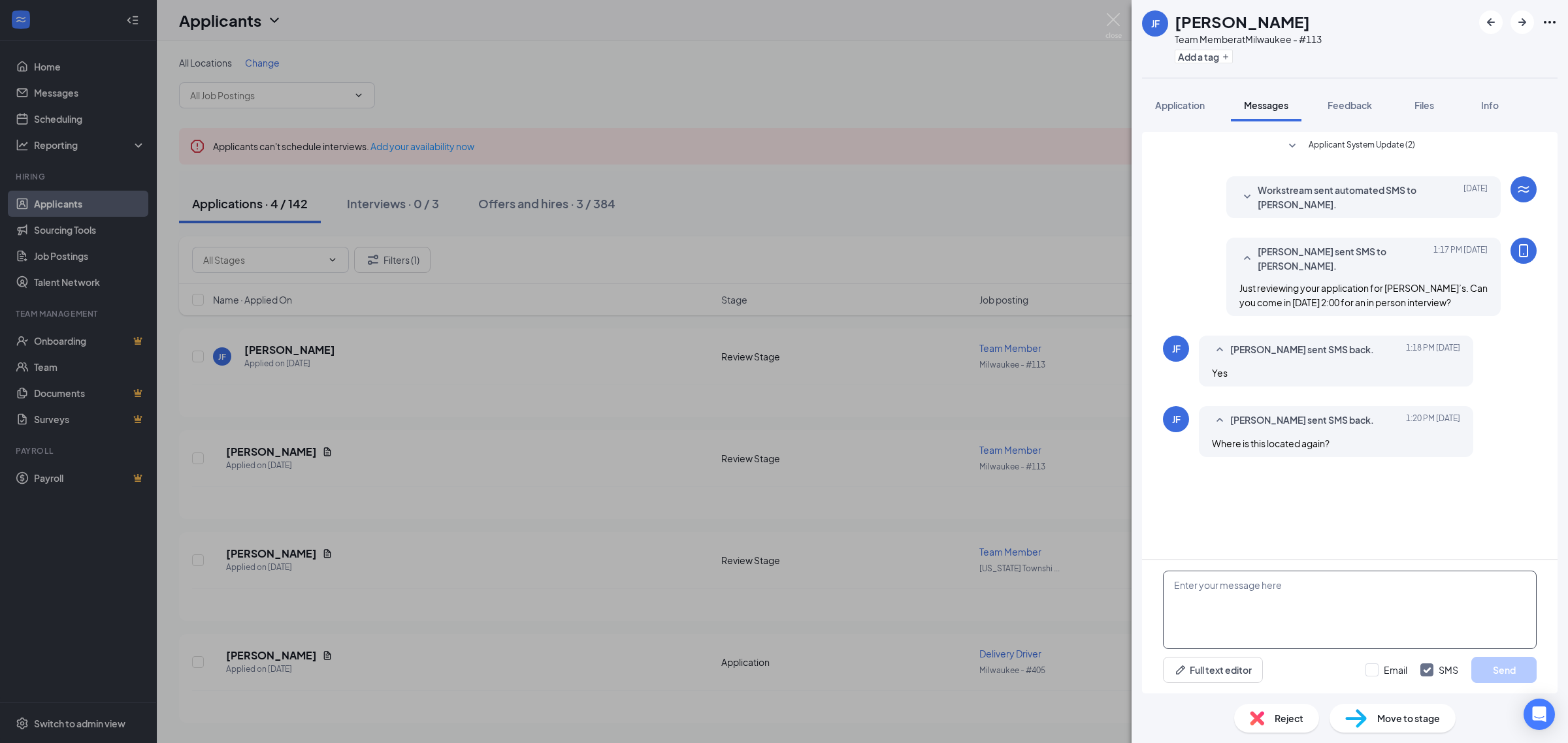
click at [1207, 589] on textarea at bounding box center [1349, 610] width 374 height 78
paste textarea "Great. We're located at 1532 W Wells St. Ask for Dana when you arrive."
type textarea "Great. We're located at 1532 W Wells St. Ask for Dana when you arrive."
click at [1493, 661] on button "Send" at bounding box center [1504, 670] width 65 height 26
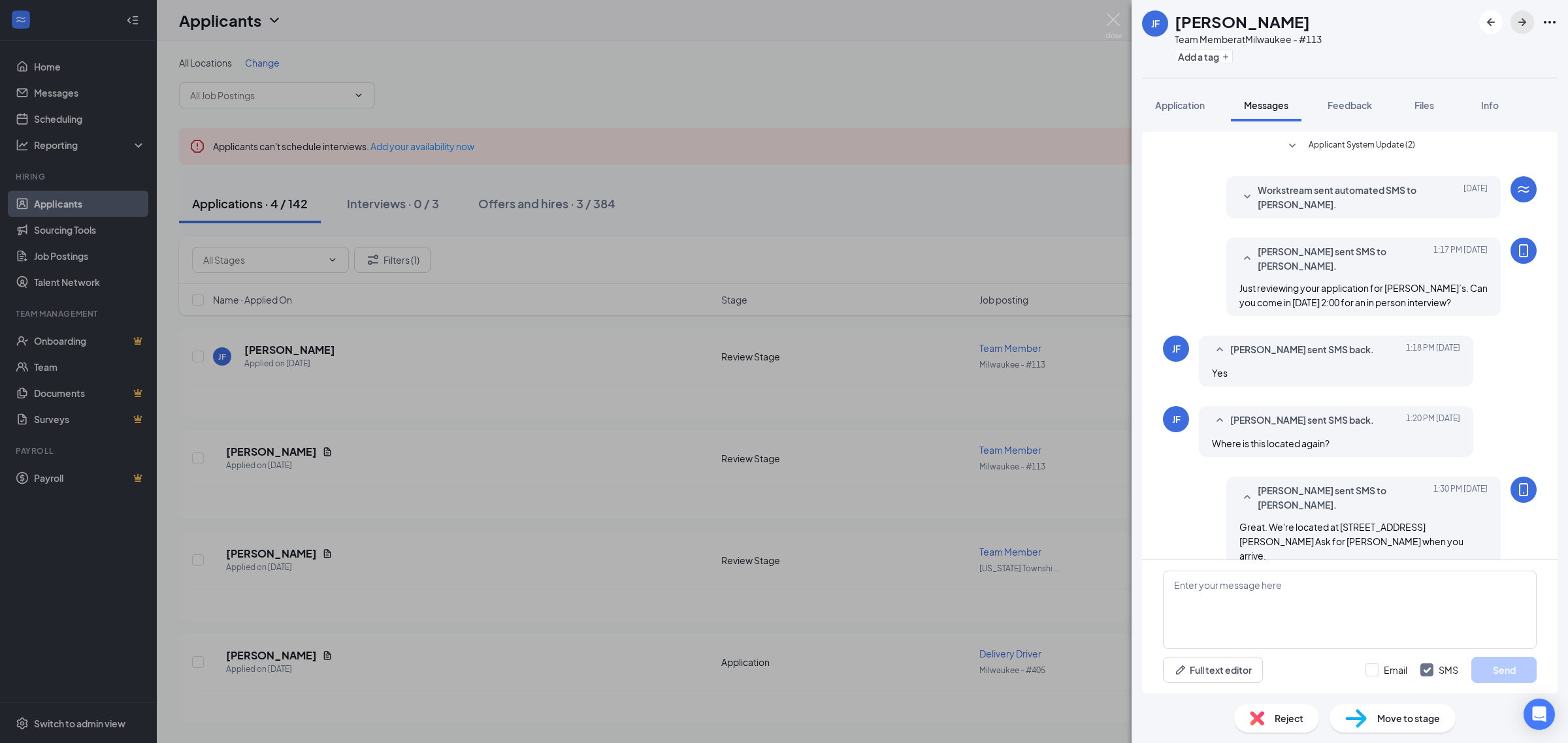
scroll to position [8, 0]
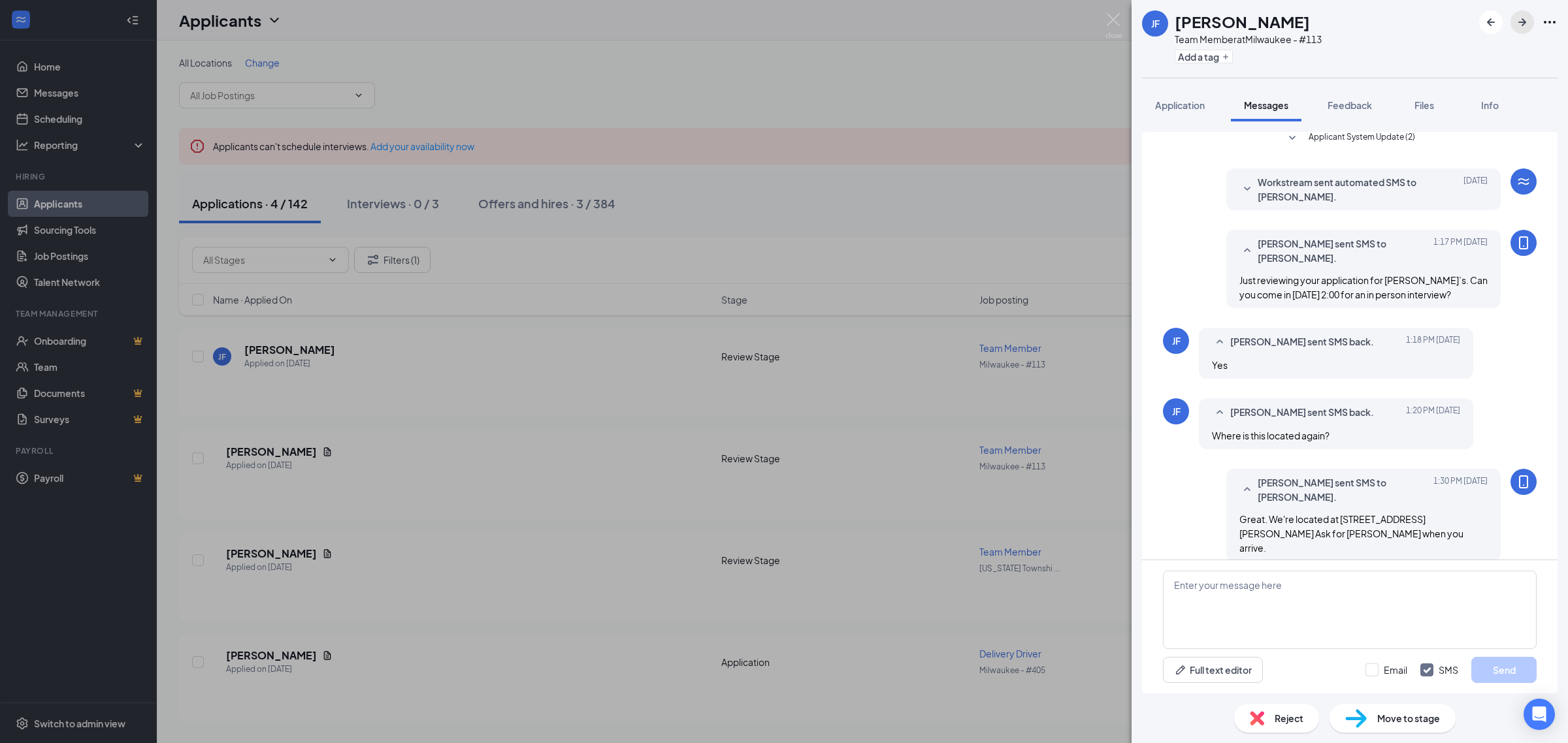
click at [1526, 21] on icon "ArrowRight" at bounding box center [1522, 22] width 15 height 15
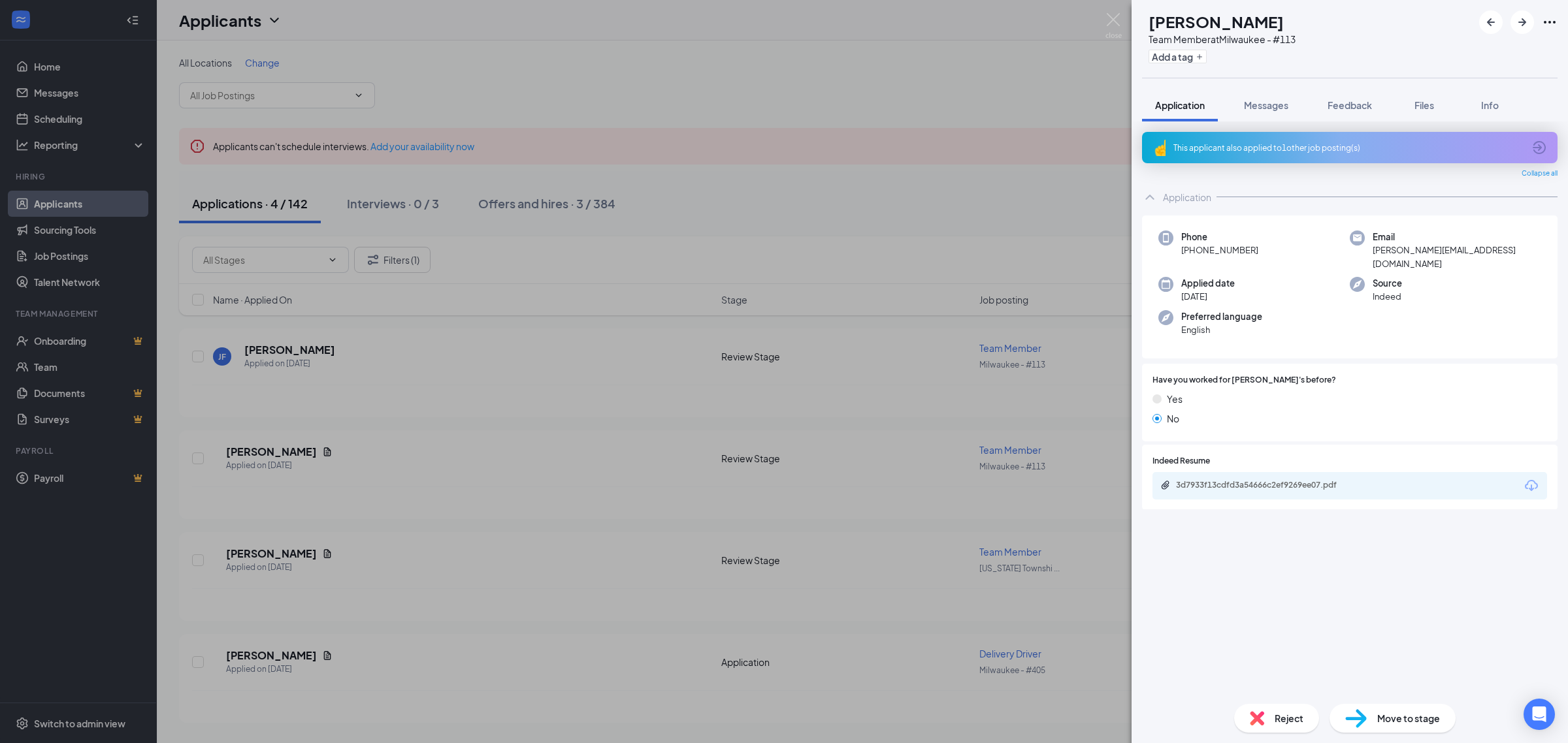
click at [1278, 110] on span "Messages" at bounding box center [1266, 106] width 45 height 12
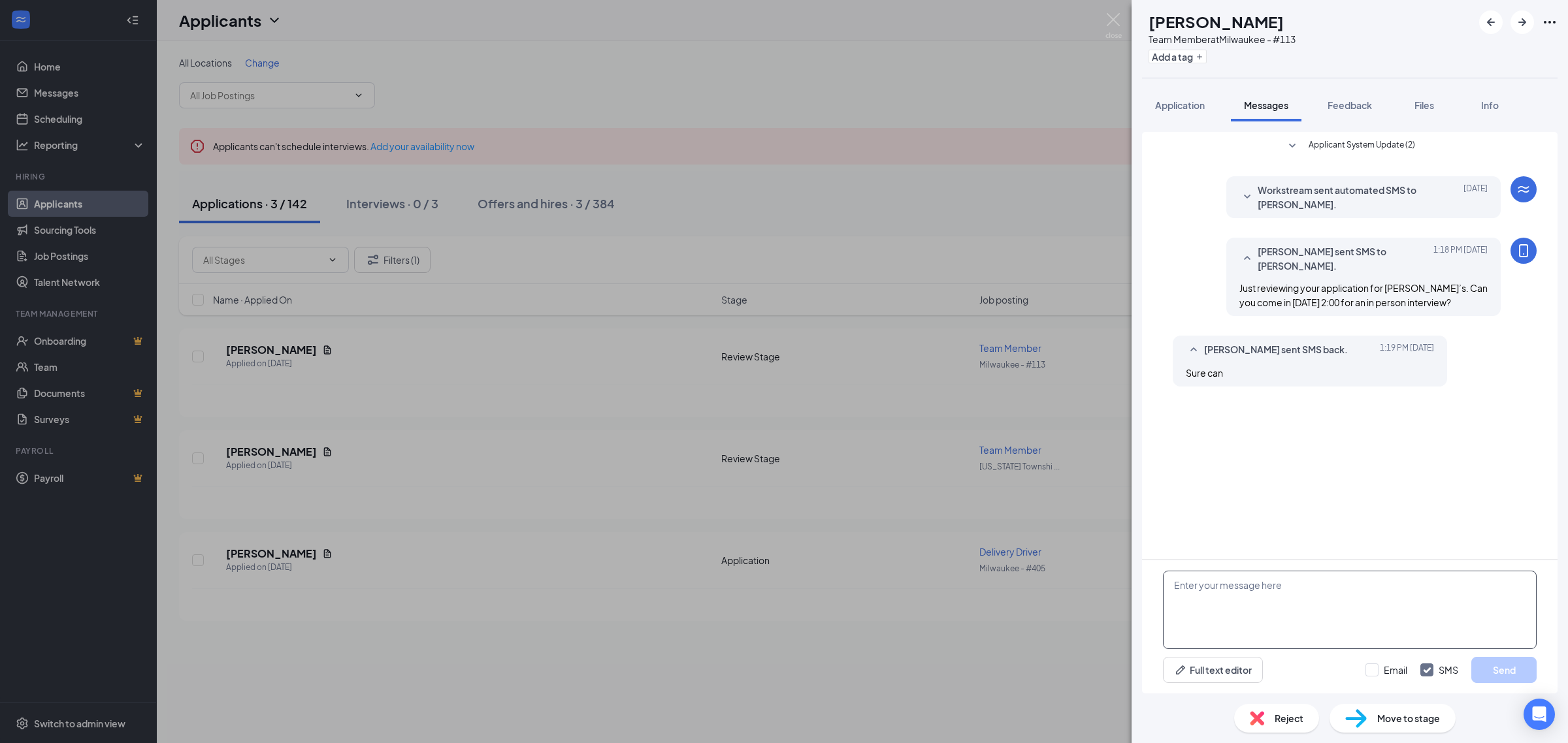
click at [1292, 619] on textarea at bounding box center [1349, 610] width 374 height 78
paste textarea "Great. We're located at 1532 W Wells St. Ask for Dana when you arrive."
type textarea "Great. We're located at 1532 W Wells St. Ask for Dana when you arrive."
click at [1490, 665] on button "Send" at bounding box center [1504, 670] width 65 height 26
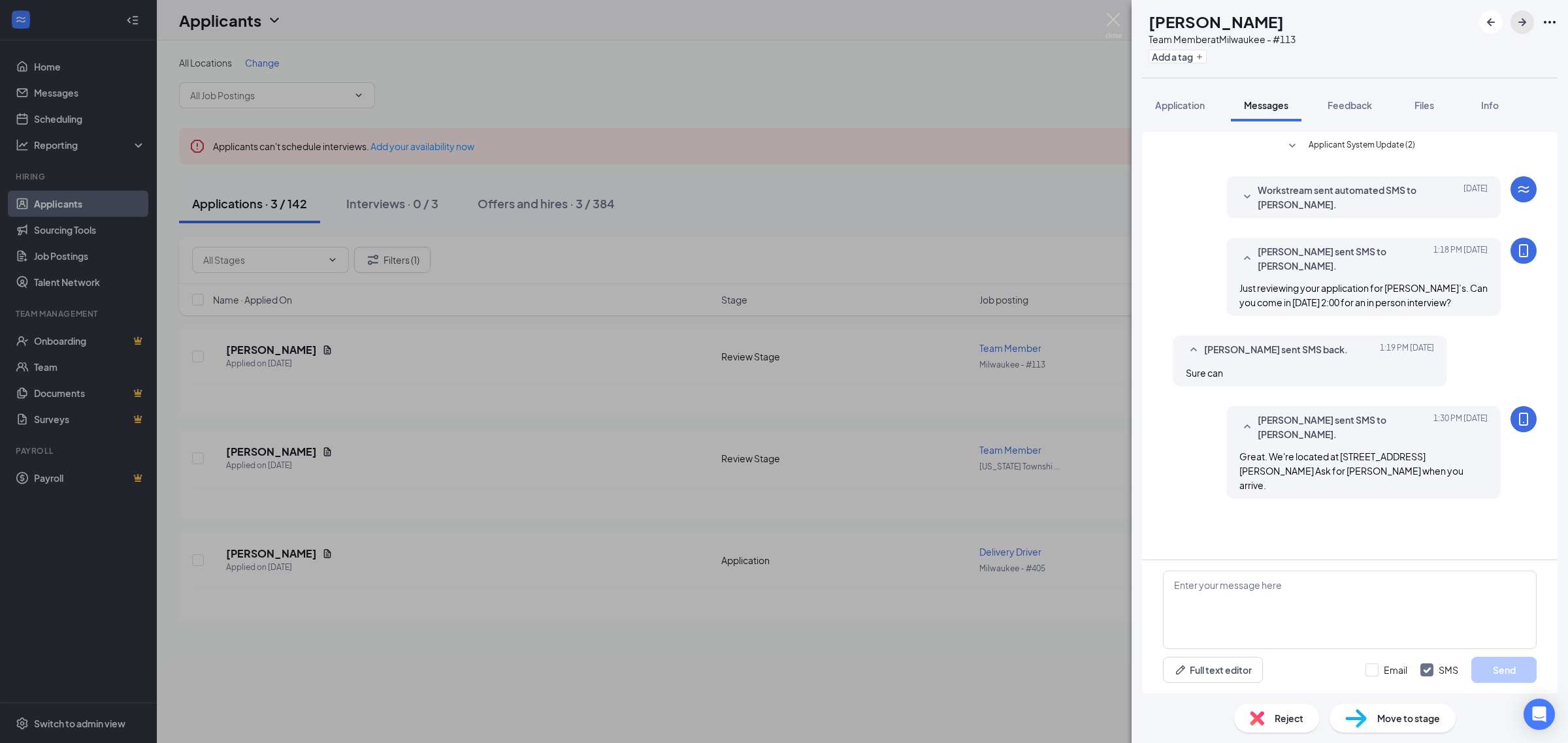
click at [1520, 18] on icon "ArrowRight" at bounding box center [1522, 22] width 15 height 15
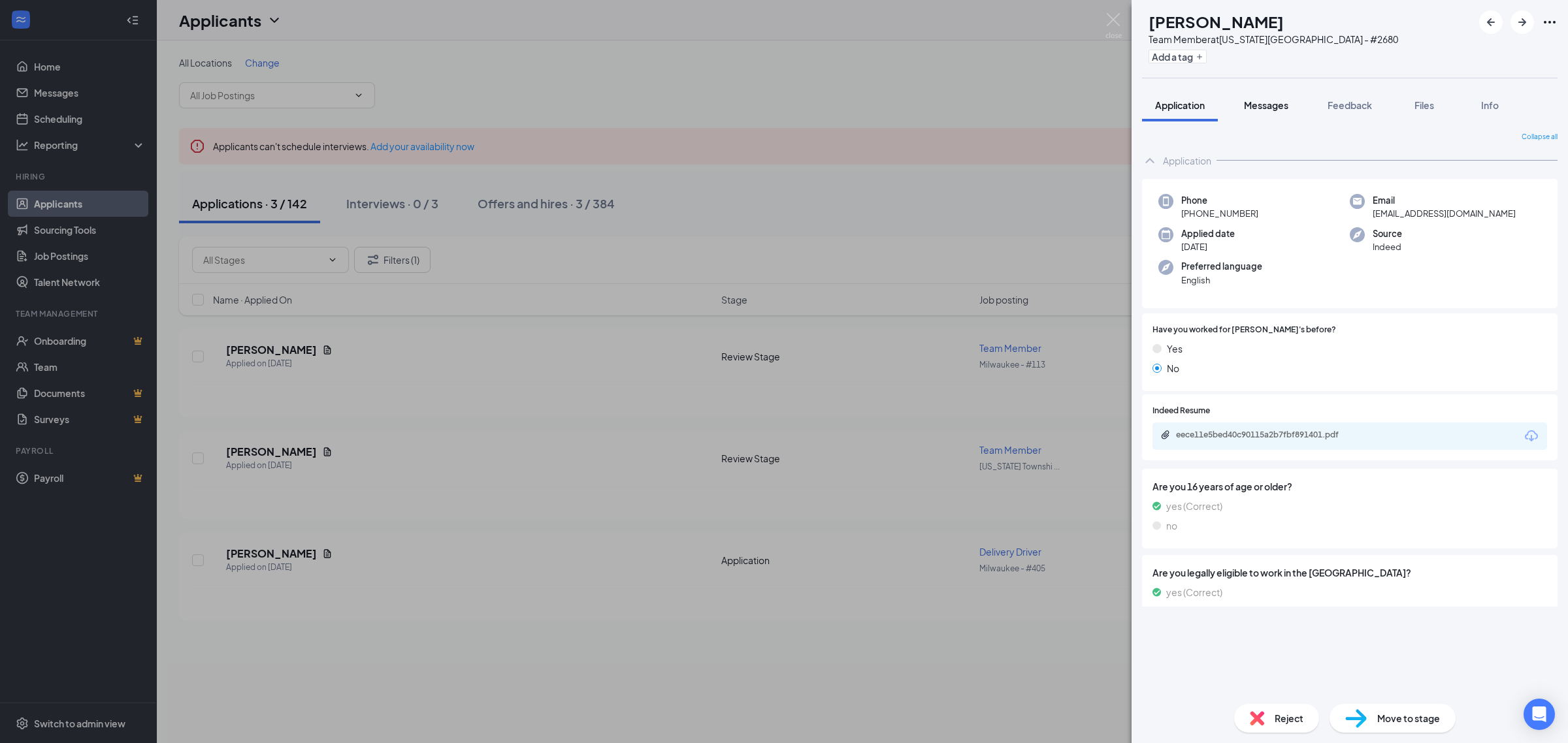
click at [1269, 116] on button "Messages" at bounding box center [1266, 105] width 70 height 33
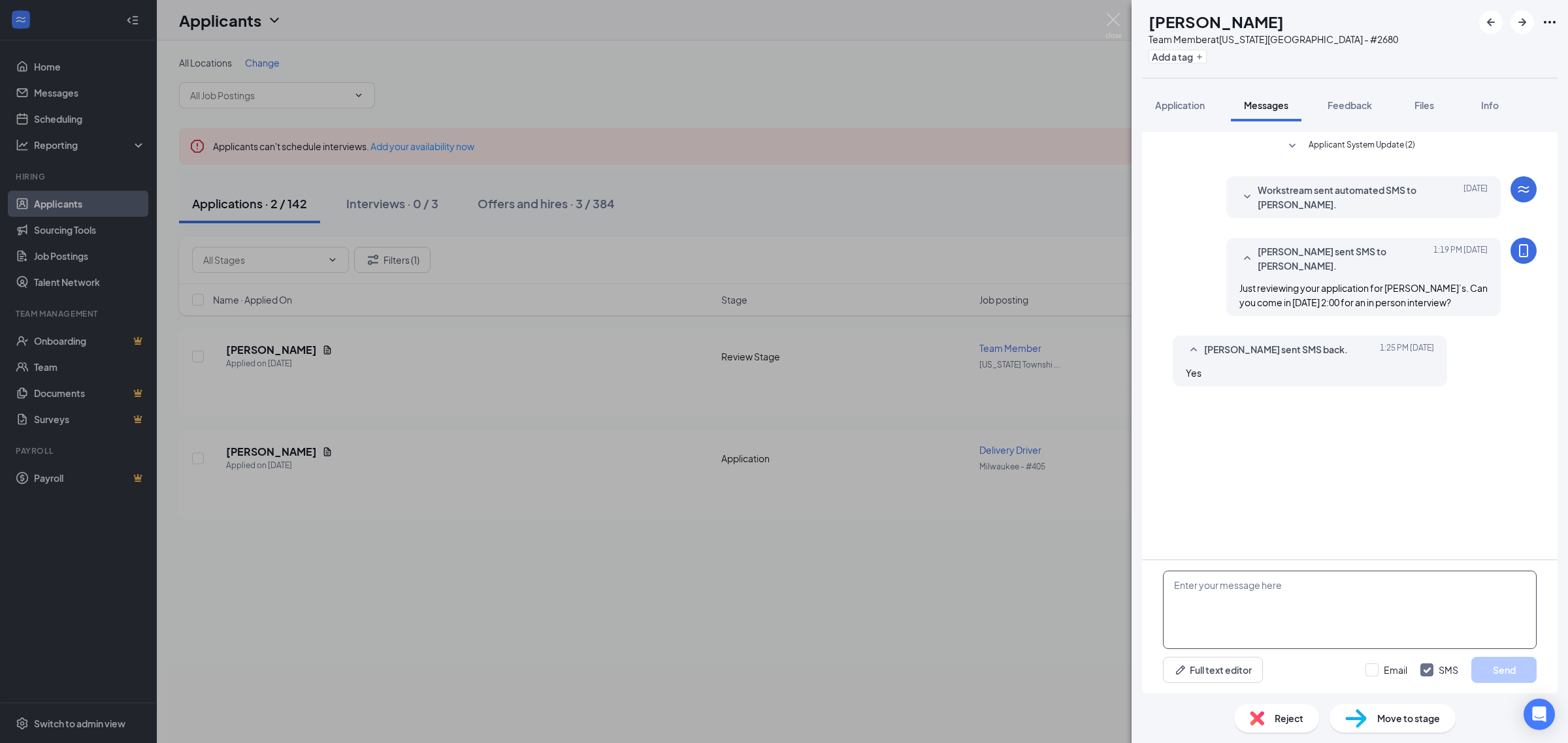
click at [1225, 600] on textarea at bounding box center [1349, 610] width 374 height 78
paste textarea "Great. We're located at 6226 Far Hills Ave in Centerville. Ask for Jaeton when …"
type textarea "Great. We're located at 6226 Far Hills Ave in Centerville. Ask for Jaeton when …"
click at [1498, 669] on button "Send" at bounding box center [1504, 670] width 65 height 26
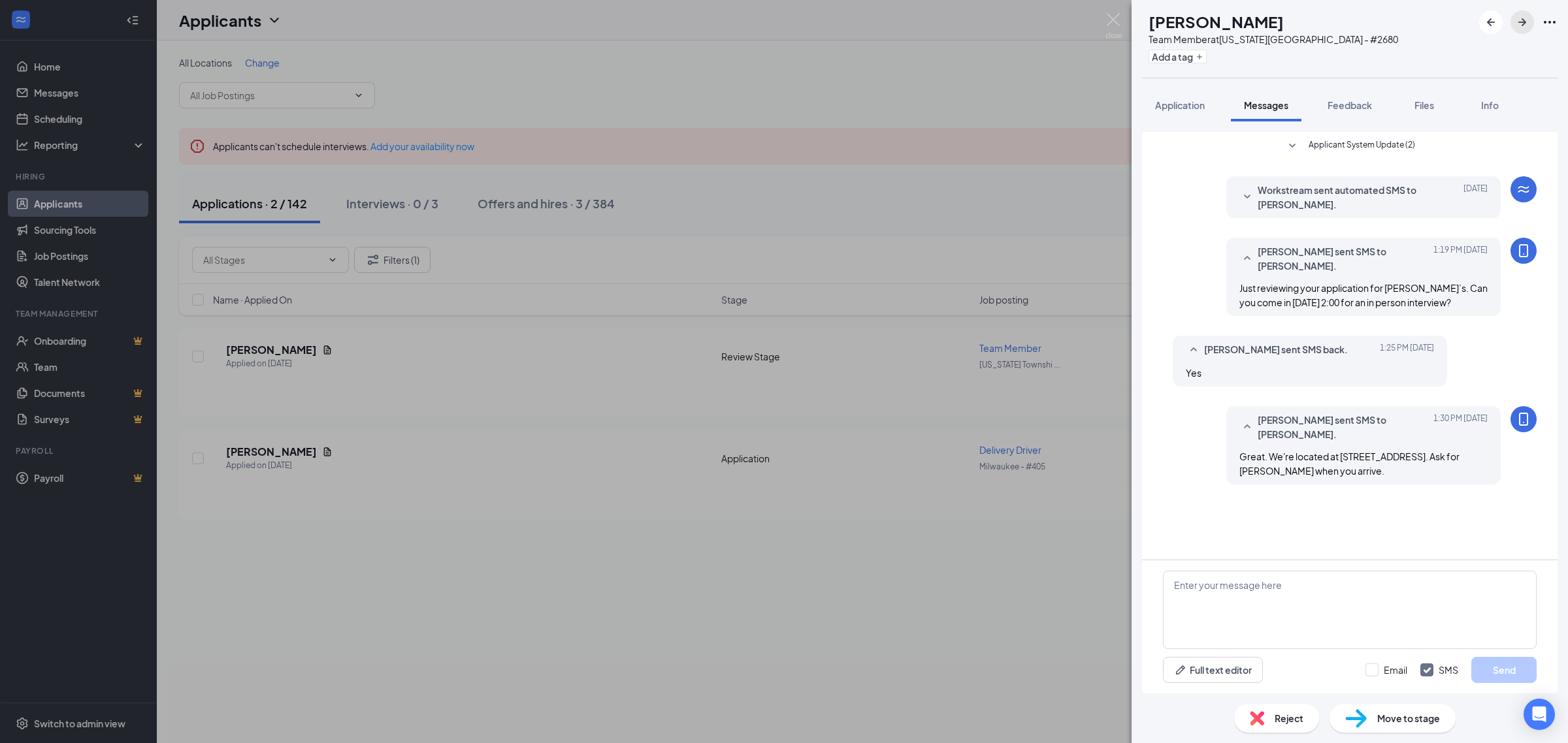
click at [1523, 21] on icon "ArrowRight" at bounding box center [1522, 21] width 8 height 8
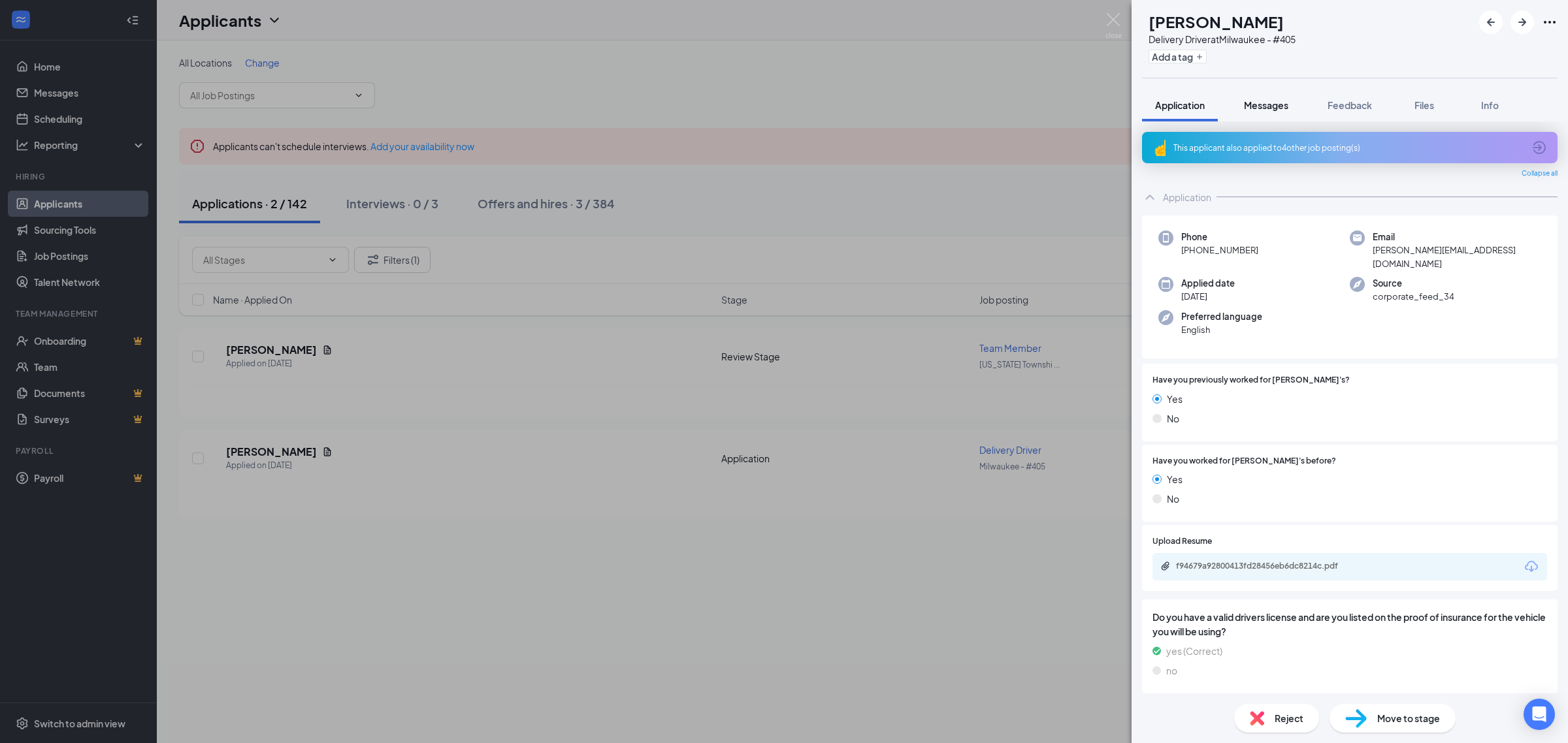
click at [1282, 105] on span "Messages" at bounding box center [1266, 106] width 45 height 12
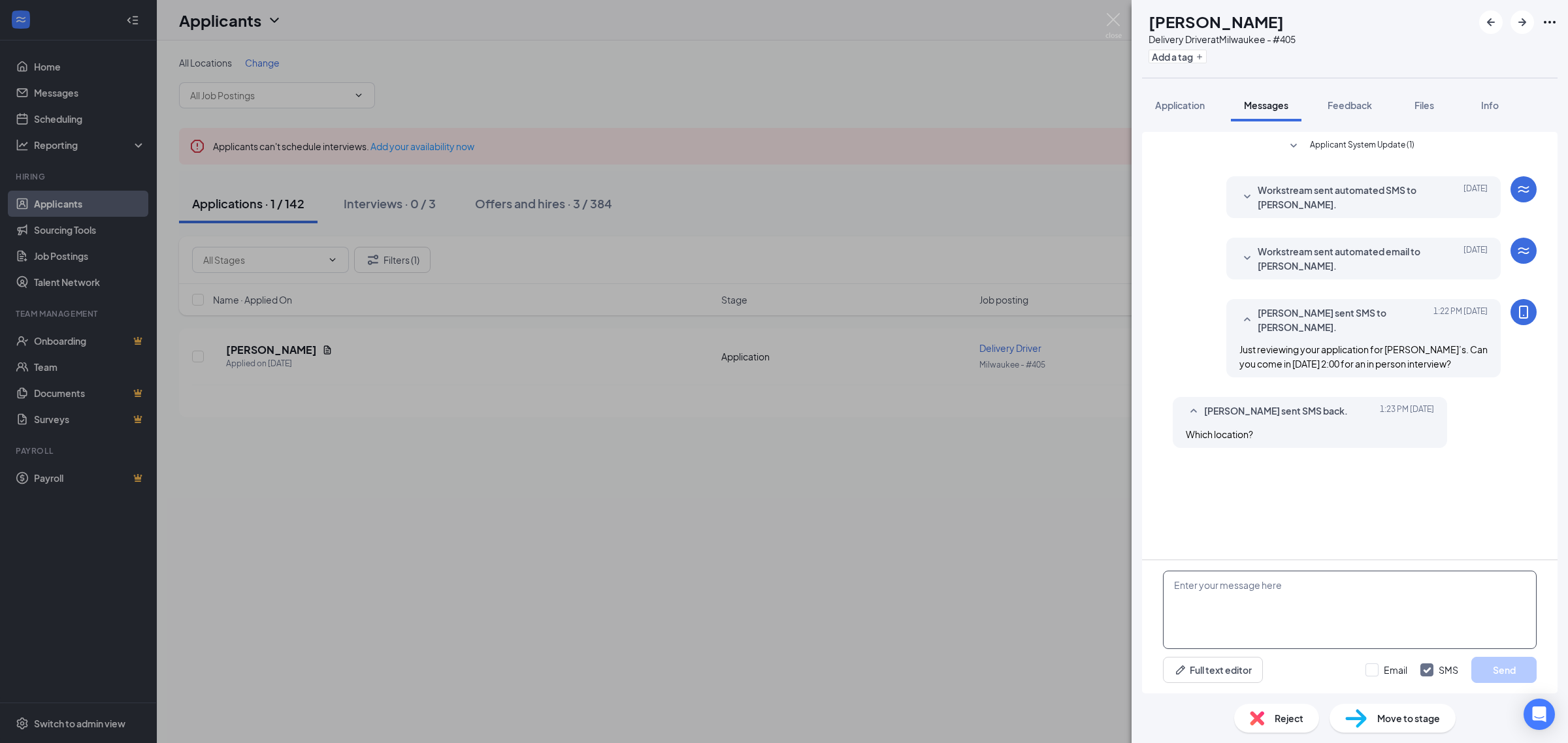
click at [1263, 621] on textarea at bounding box center [1349, 610] width 374 height 78
paste textarea "Great, we're located at 767 N Water St. Please ask for Jay when you arrive."
type textarea "Great, we're located at 767 N Water St. Please ask for Jay when you arrive."
click at [1530, 677] on button "Send" at bounding box center [1504, 670] width 65 height 26
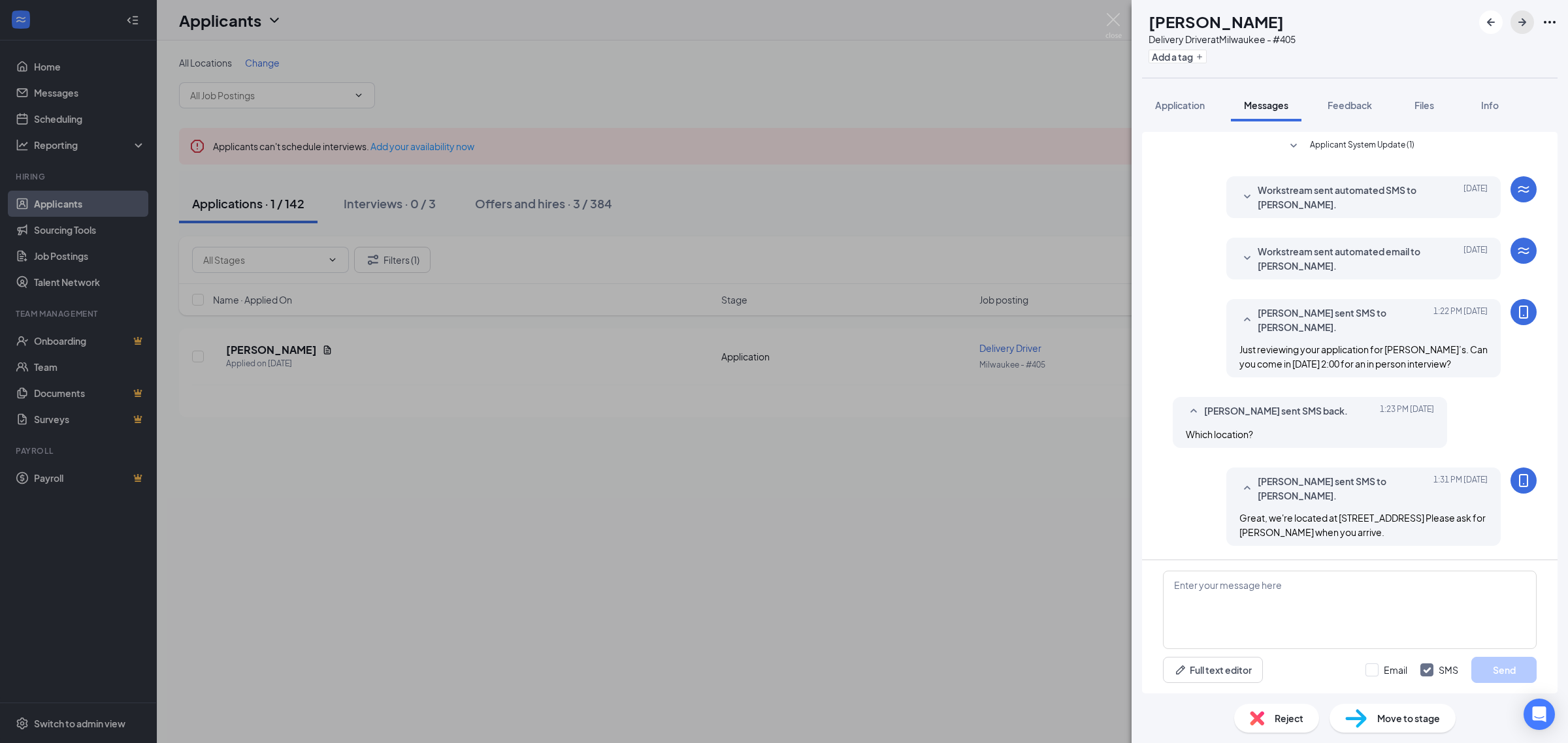
drag, startPoint x: 1527, startPoint y: 26, endPoint x: 1504, endPoint y: 59, distance: 40.2
click at [1527, 25] on icon "ArrowRight" at bounding box center [1522, 22] width 15 height 15
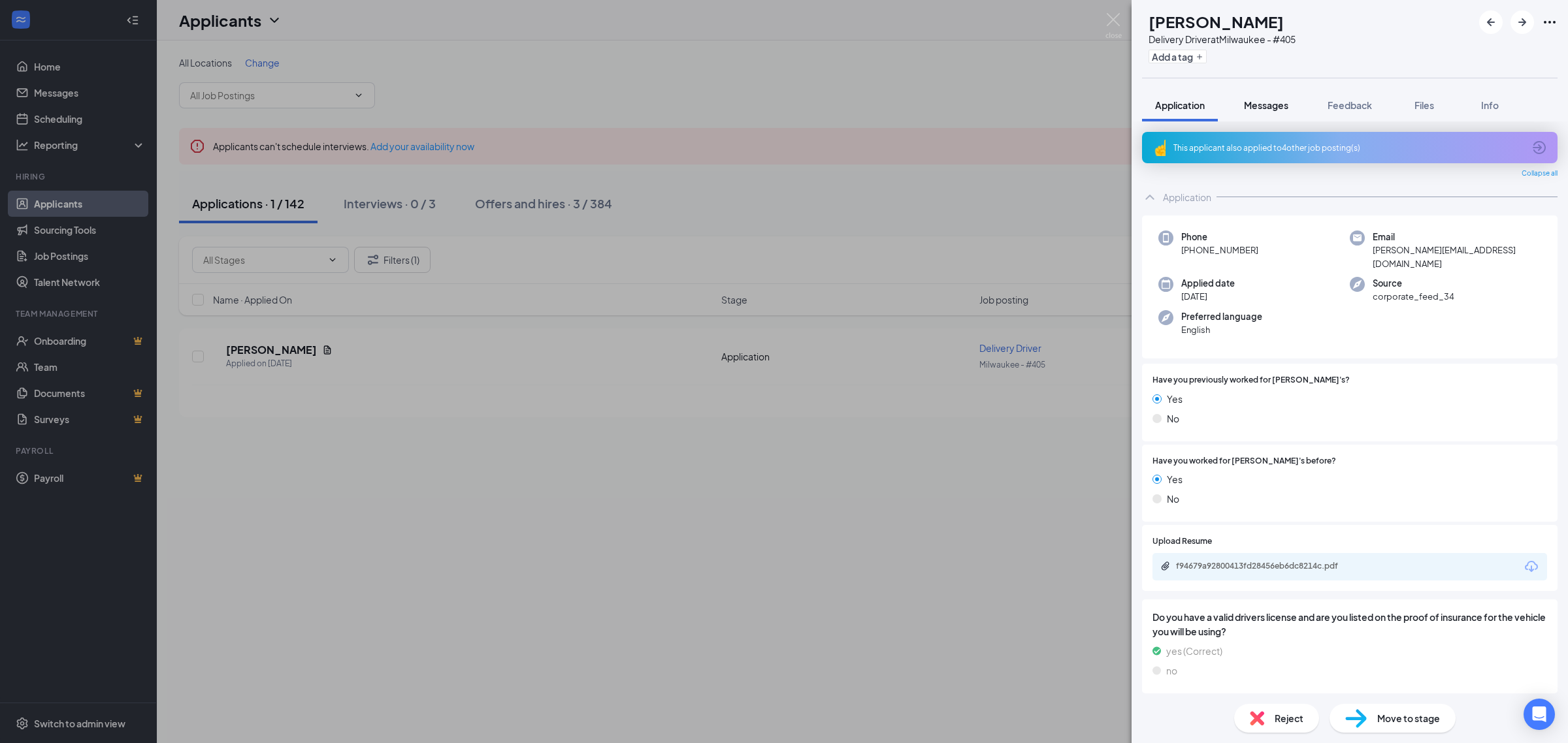
click at [1280, 112] on button "Messages" at bounding box center [1266, 105] width 70 height 33
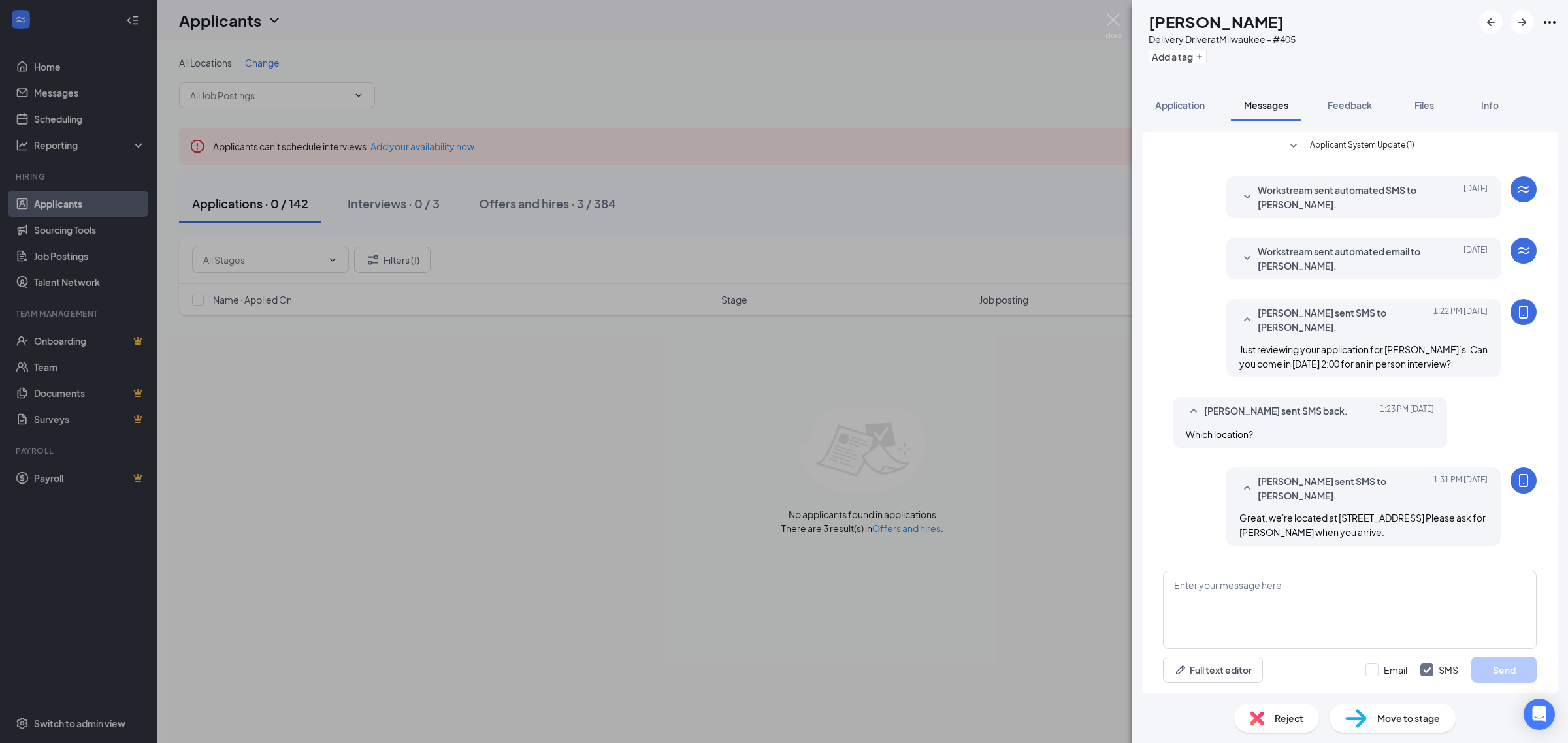
scroll to position [43, 0]
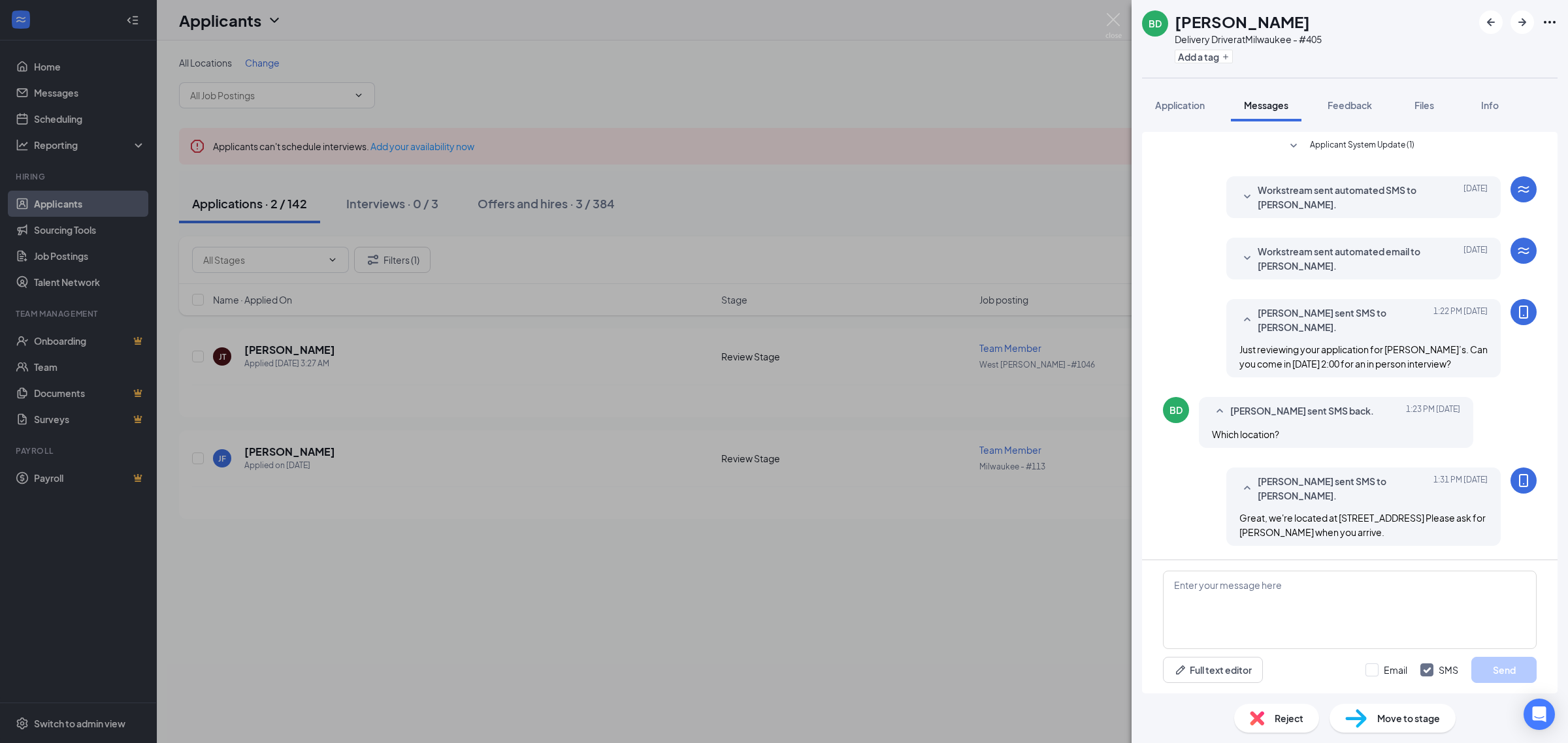
scroll to position [43, 0]
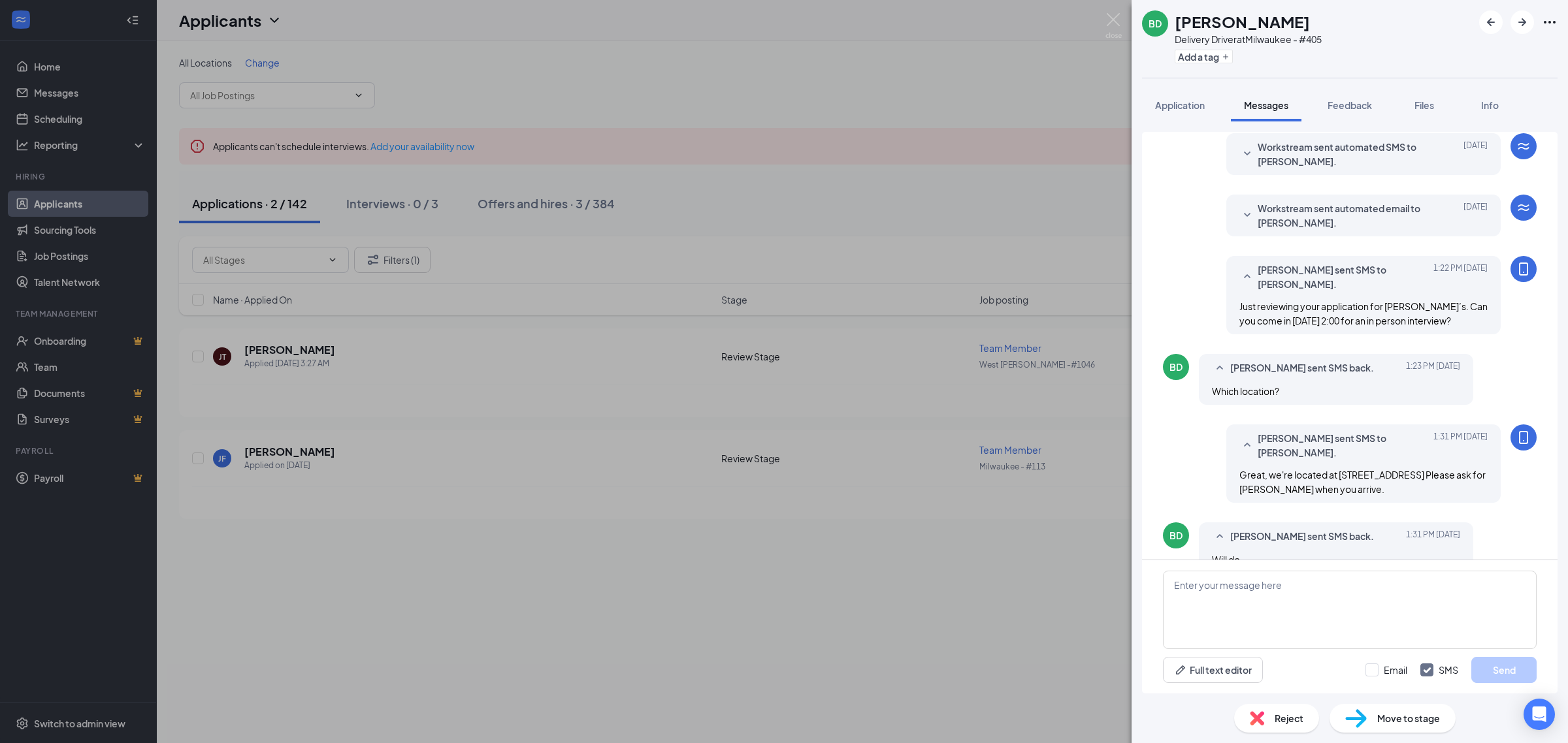
click at [808, 180] on div "BD Bryan Davis Delivery Driver at Milwaukee - #405 Add a tag Application Messag…" at bounding box center [784, 371] width 1568 height 743
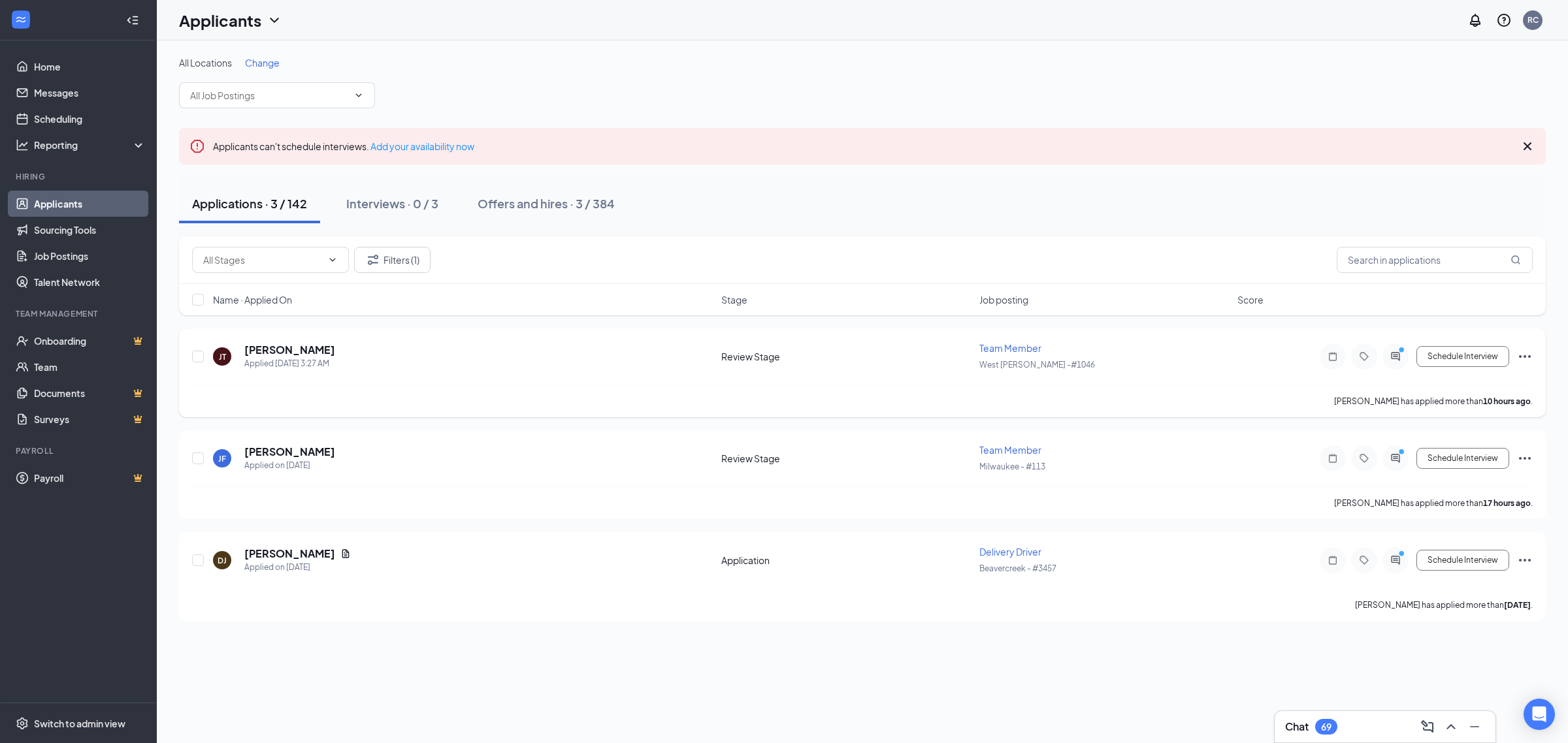
click at [1389, 350] on div at bounding box center [1395, 356] width 26 height 26
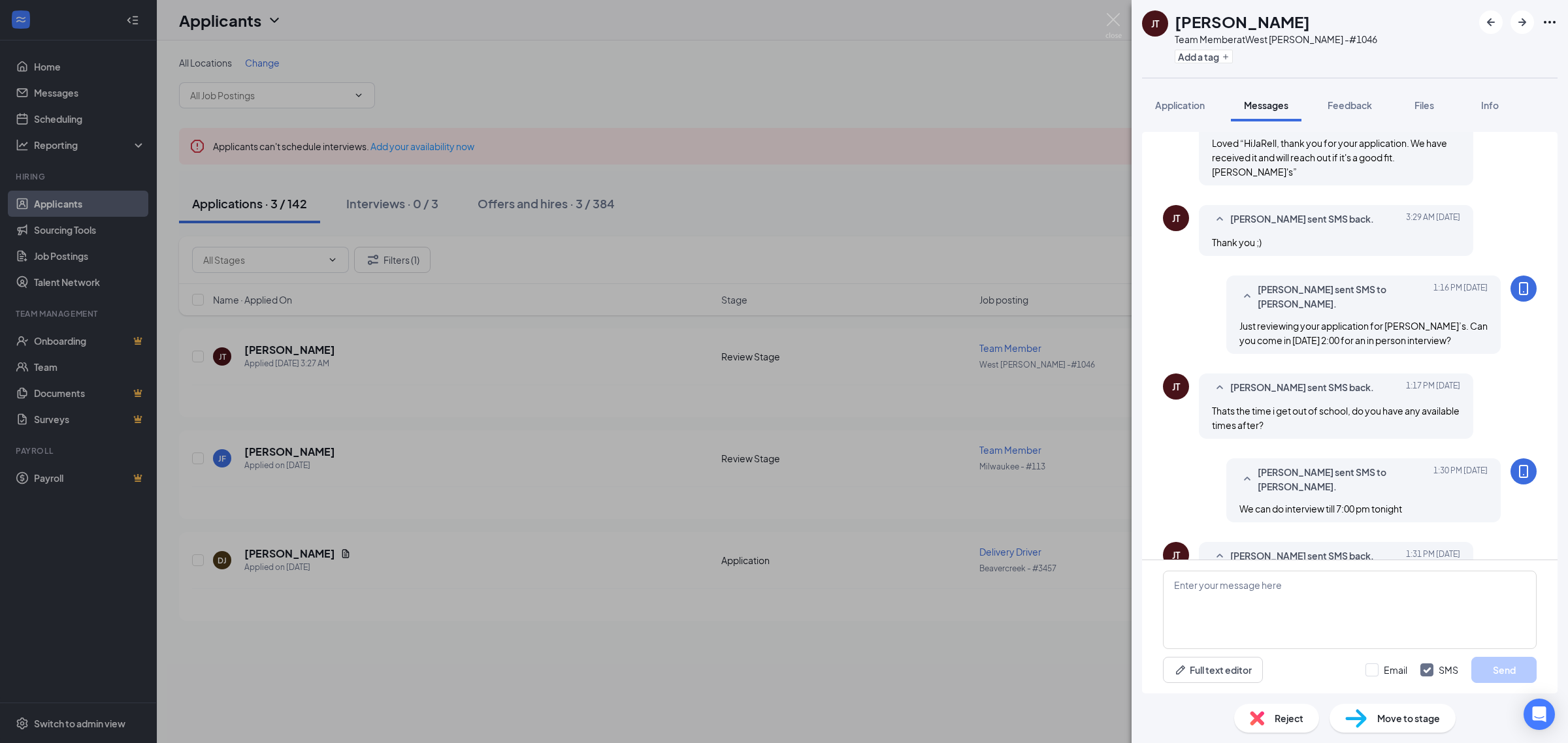
scroll to position [151, 0]
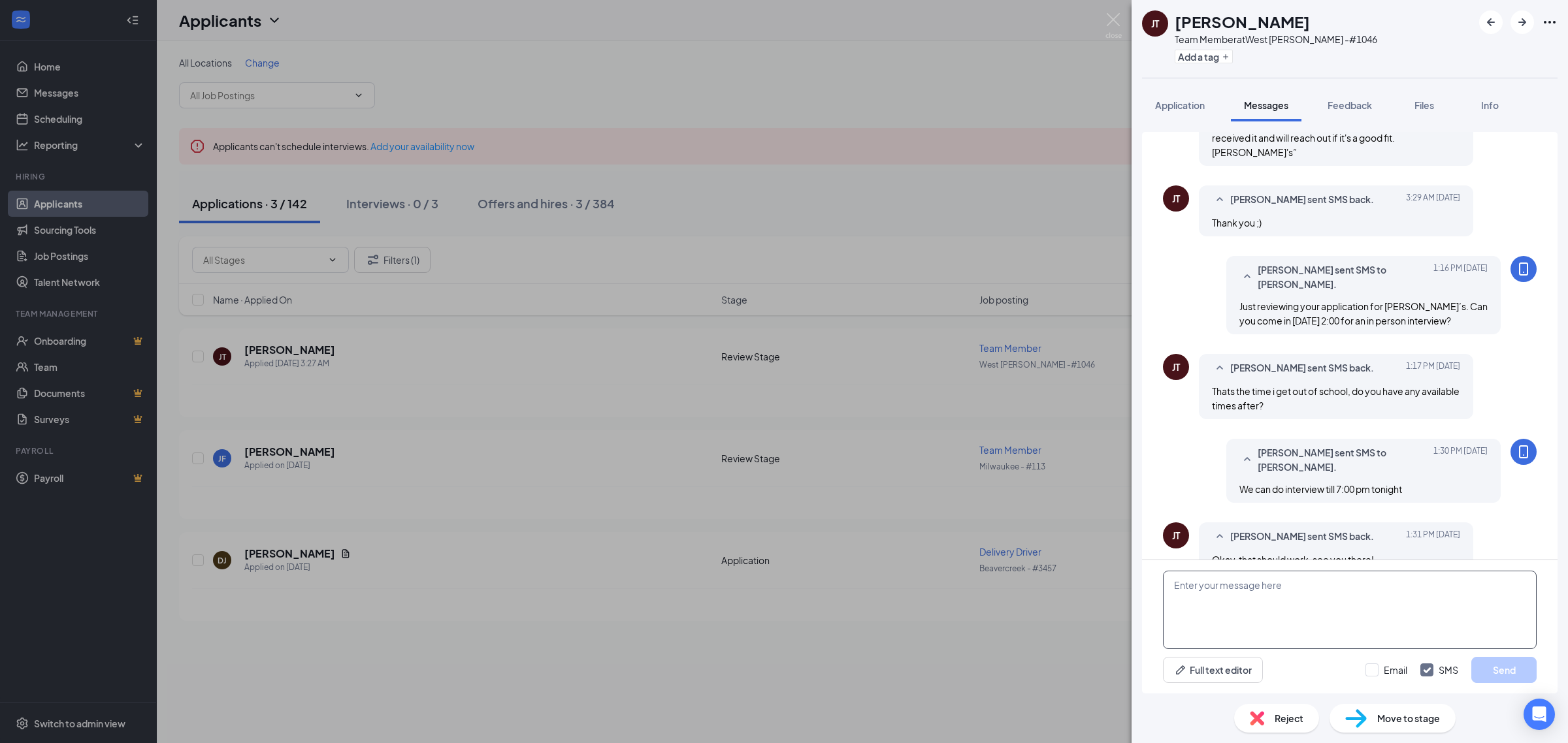
click at [1278, 631] on textarea at bounding box center [1349, 610] width 374 height 78
type textarea "Great. Ask for Luke when you arrive."
click at [1500, 667] on button "Send" at bounding box center [1504, 670] width 65 height 26
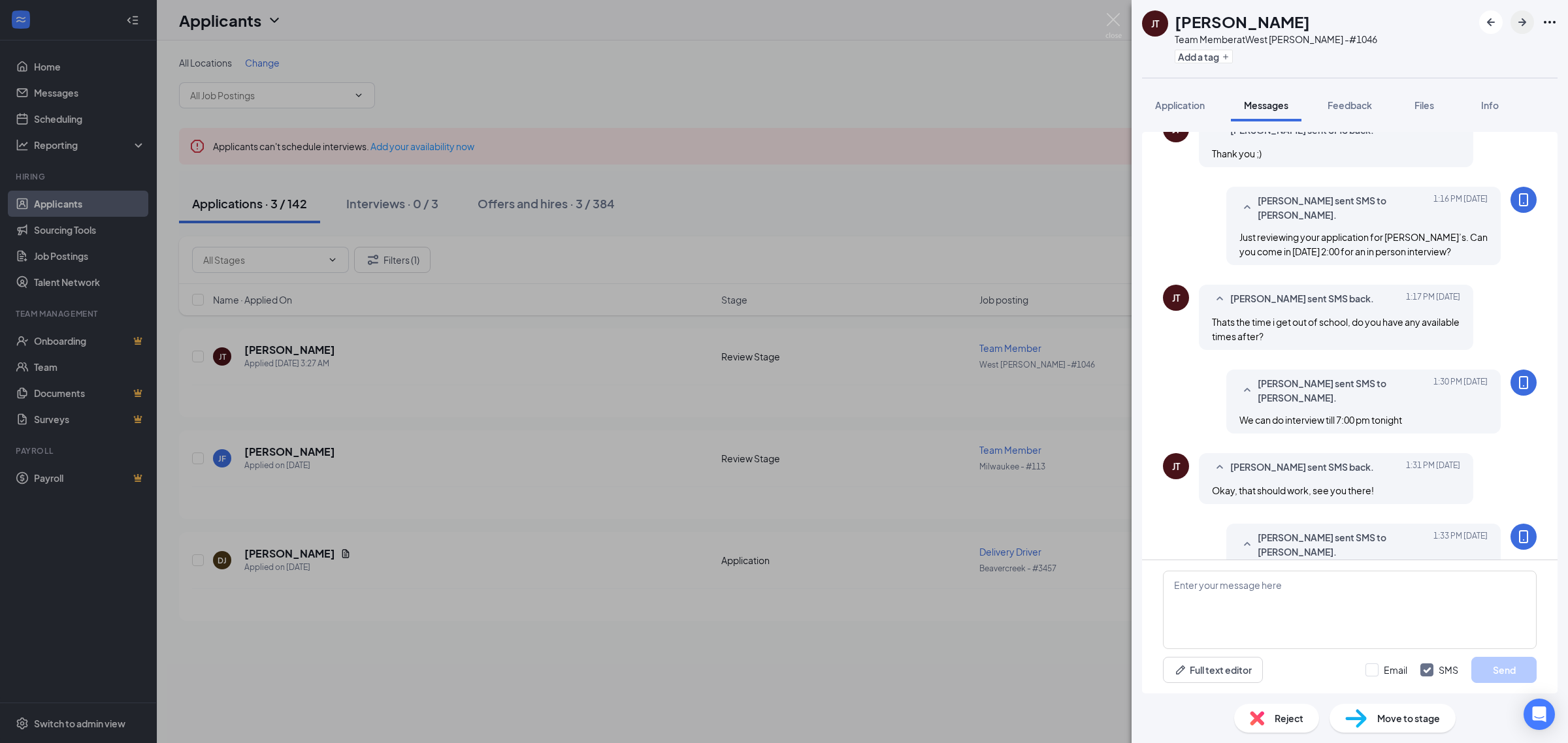
scroll to position [222, 0]
click at [1522, 29] on icon "ArrowRight" at bounding box center [1522, 22] width 15 height 15
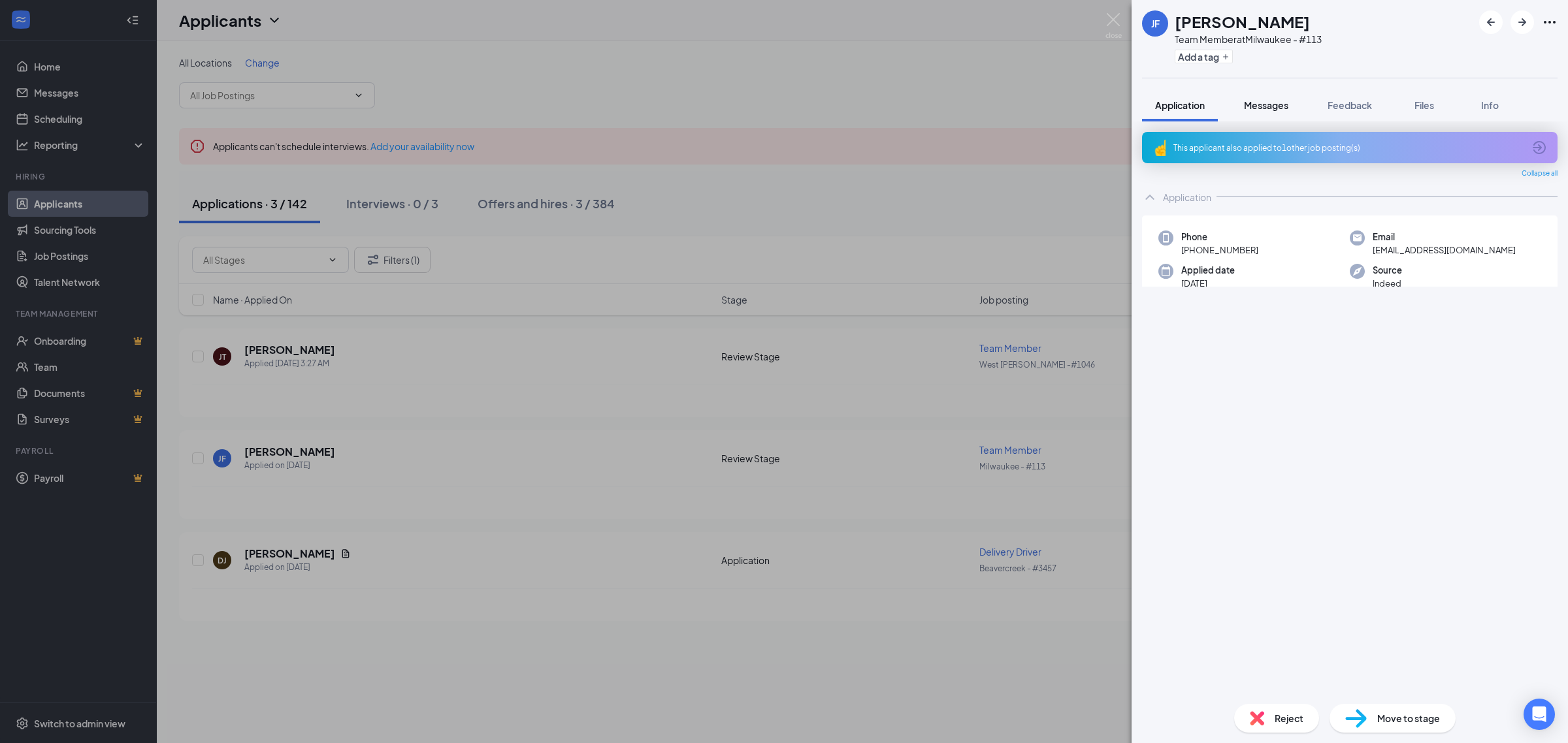
click at [1265, 99] on div "Messages" at bounding box center [1266, 105] width 45 height 13
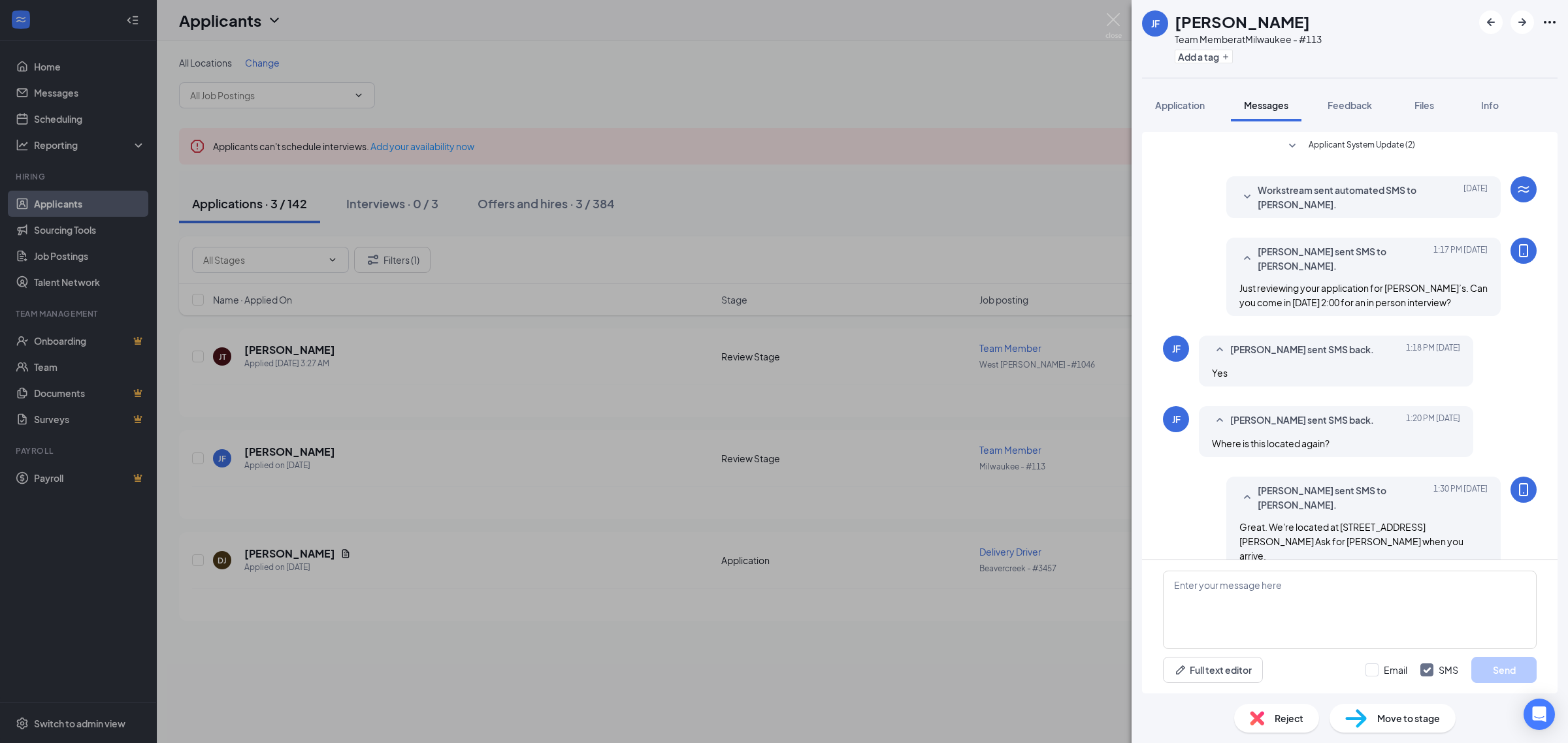
scroll to position [79, 0]
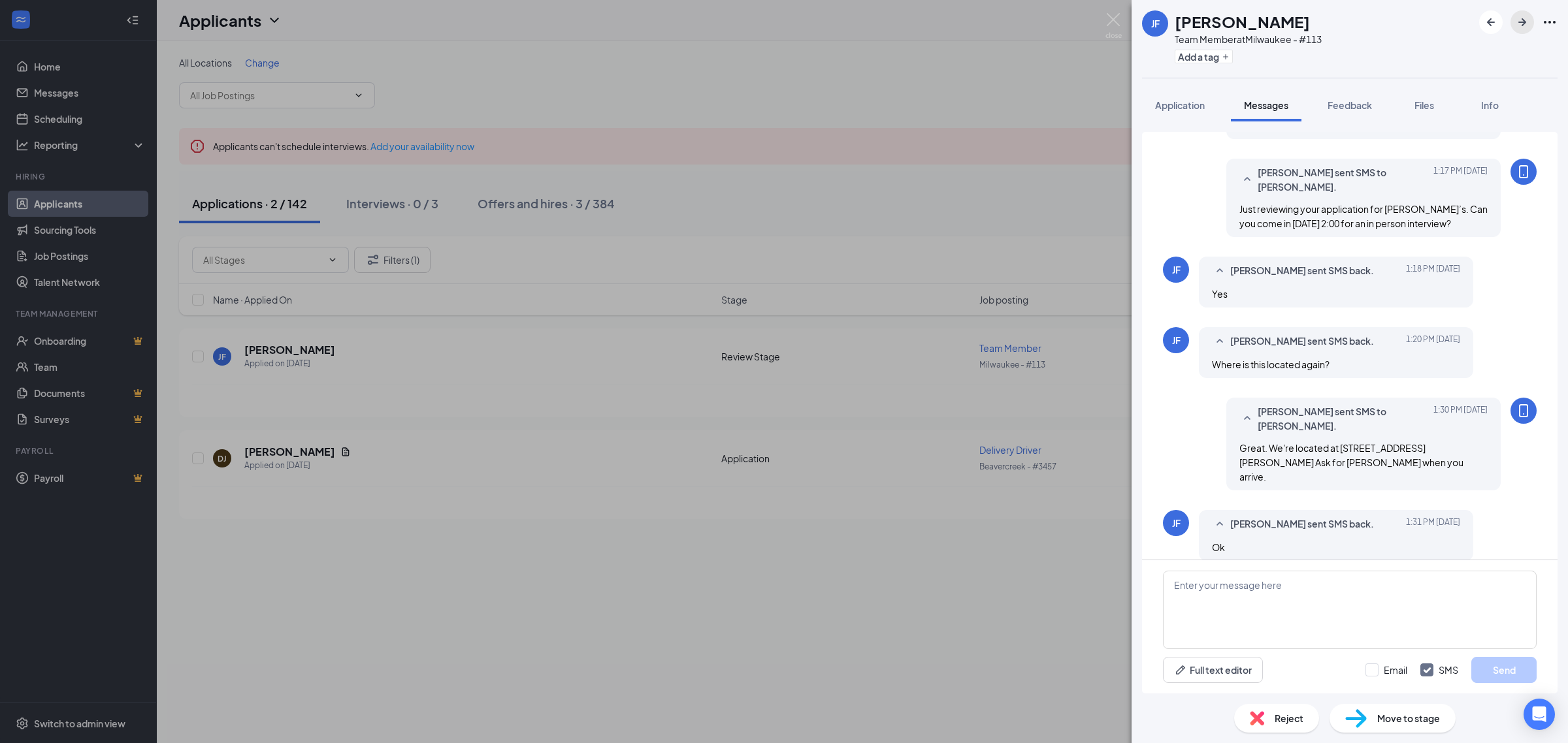
click at [1523, 21] on icon "ArrowRight" at bounding box center [1522, 21] width 8 height 8
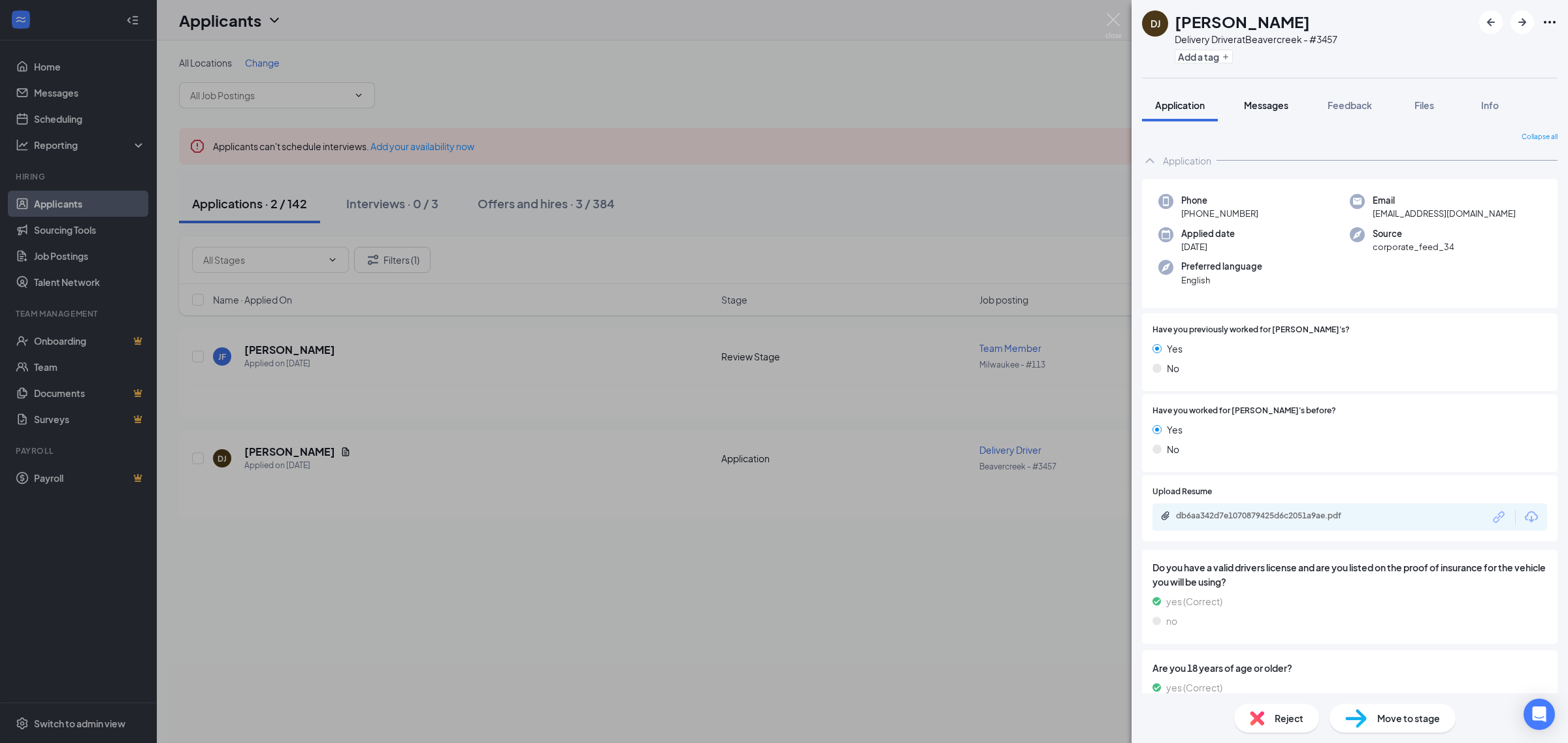
click at [1277, 100] on span "Messages" at bounding box center [1266, 106] width 45 height 12
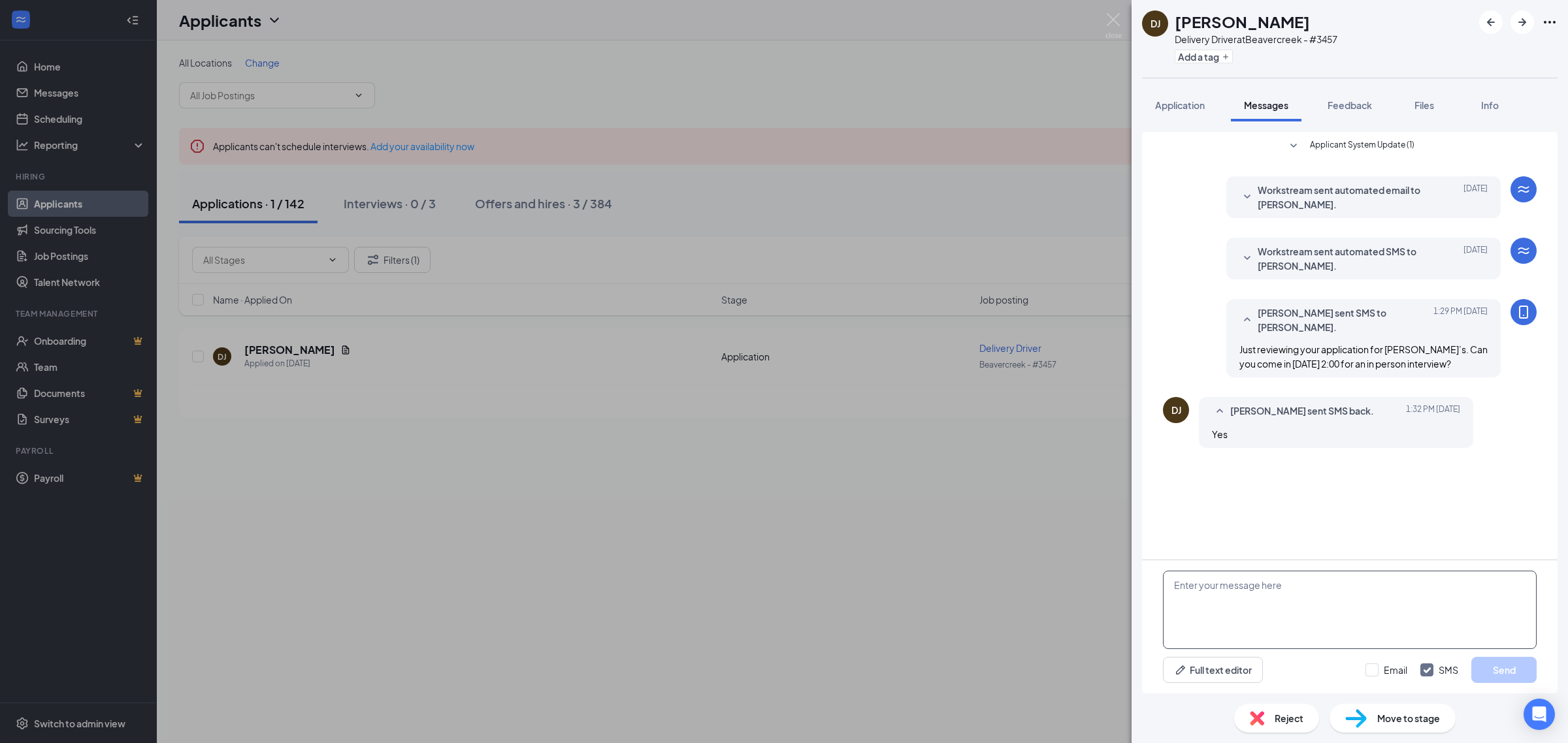
click at [1350, 600] on textarea at bounding box center [1349, 610] width 374 height 78
paste textarea "Great, we're located at 2476 Commons Blvd in Beavercreek. Ask for Dustin when y…"
type textarea "Great, we're located at 2476 Commons Blvd in Beavercreek. Ask for Dustin when y…"
click at [1483, 665] on button "Send" at bounding box center [1504, 670] width 65 height 26
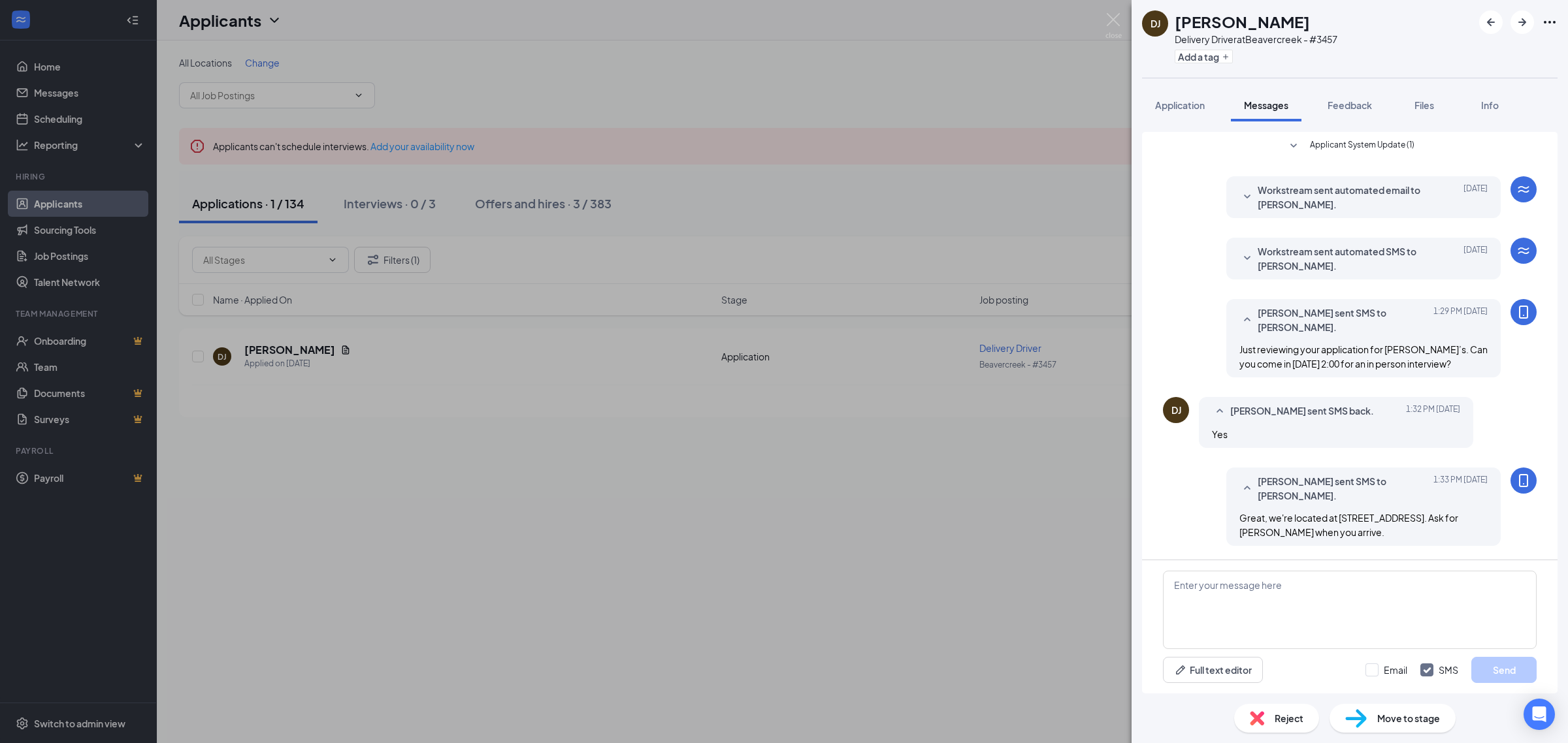
click at [579, 81] on div "DJ Darren Jackson Delivery Driver at Beavercreek - #3457 Add a tag Application …" at bounding box center [784, 371] width 1568 height 743
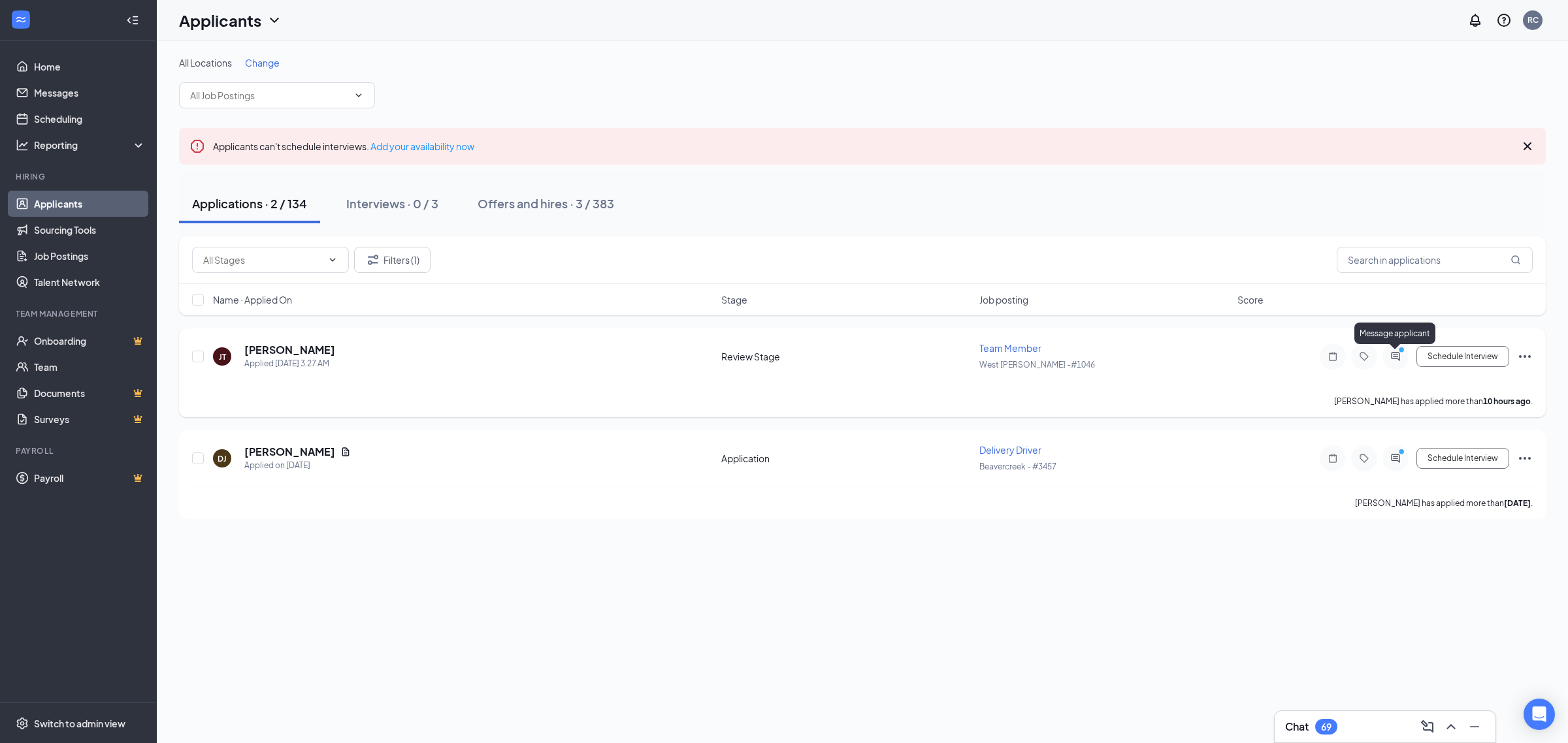
click at [1392, 353] on icon "ActiveChat" at bounding box center [1395, 356] width 9 height 9
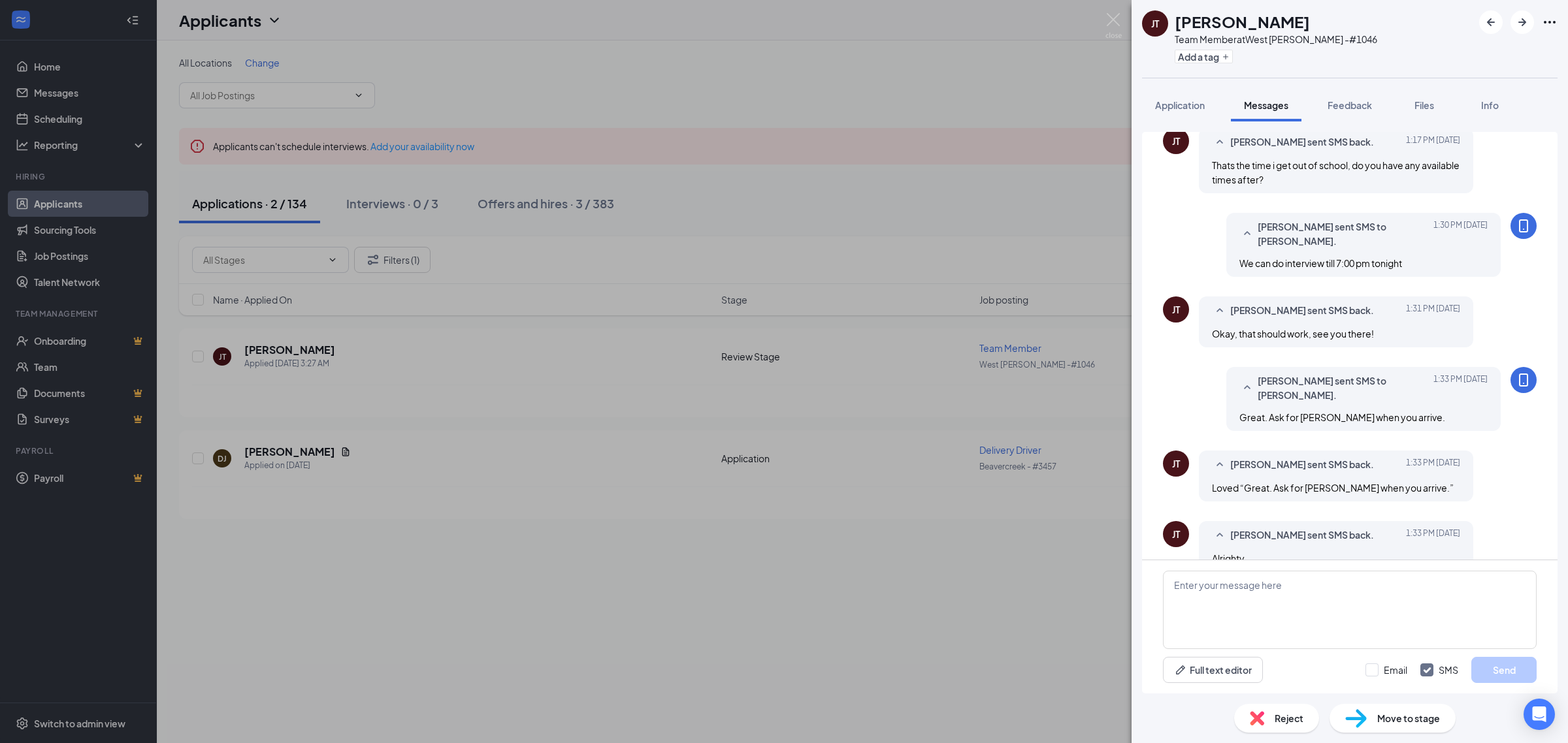
scroll to position [367, 0]
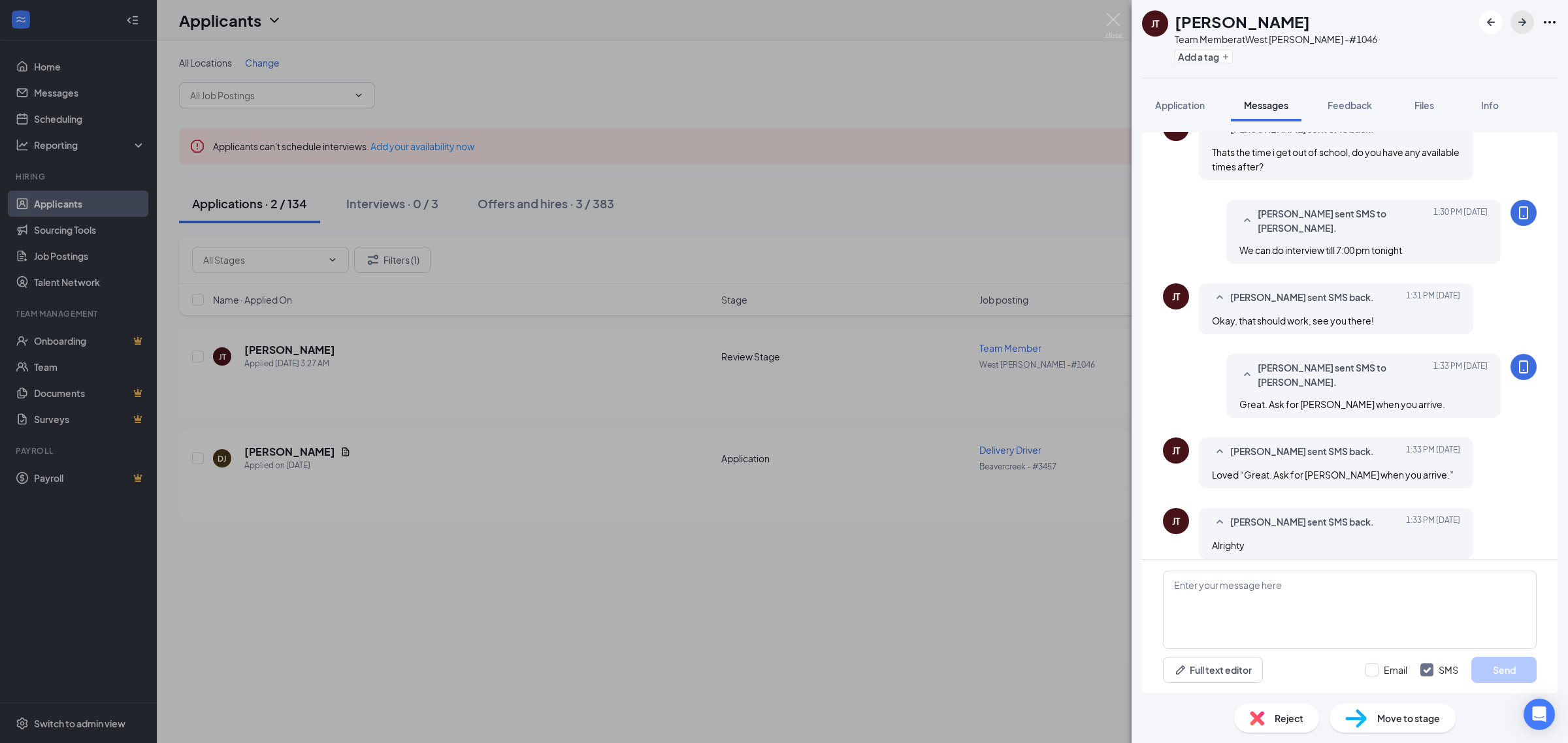
click at [1519, 18] on icon "ArrowRight" at bounding box center [1522, 22] width 15 height 15
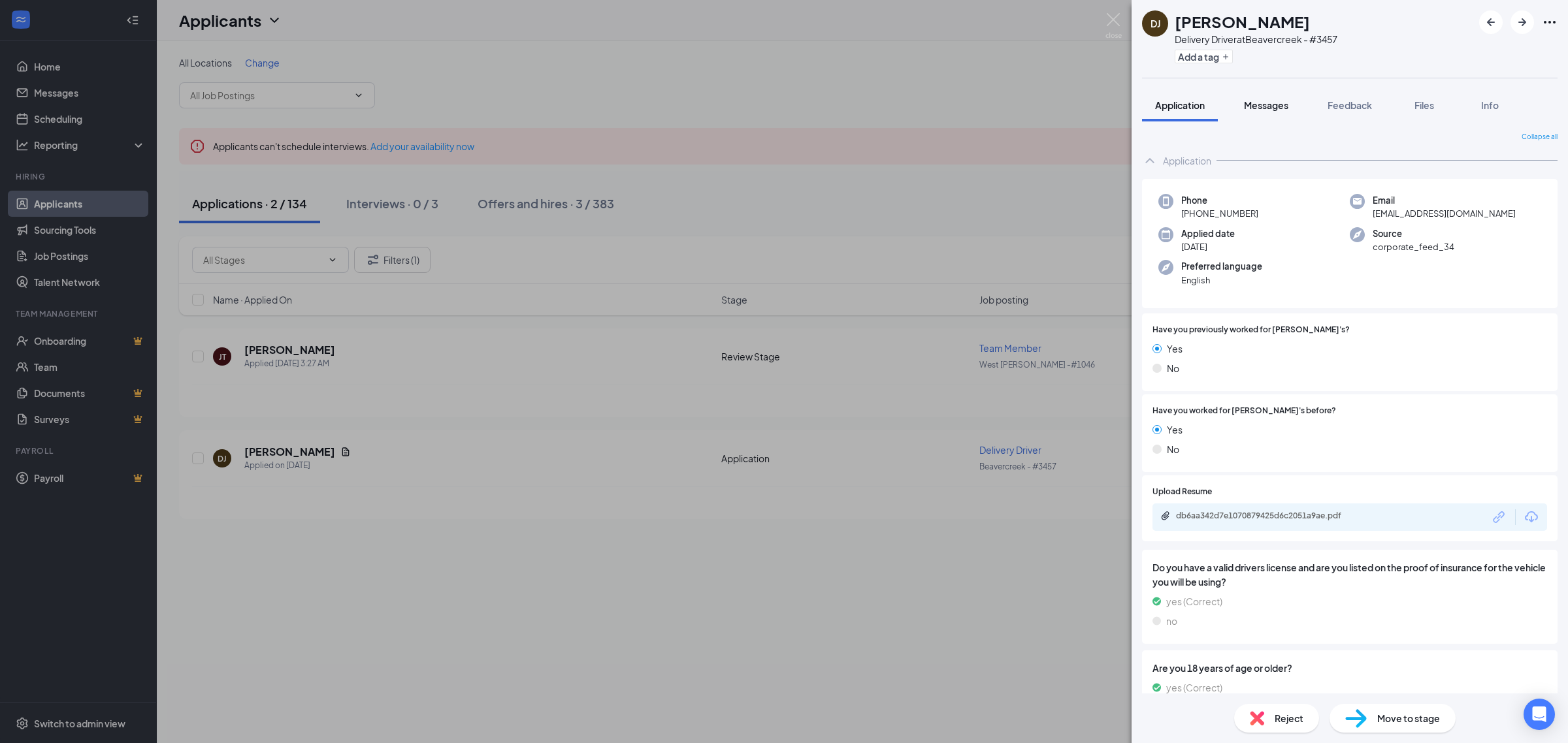
click at [1265, 116] on button "Messages" at bounding box center [1266, 105] width 70 height 33
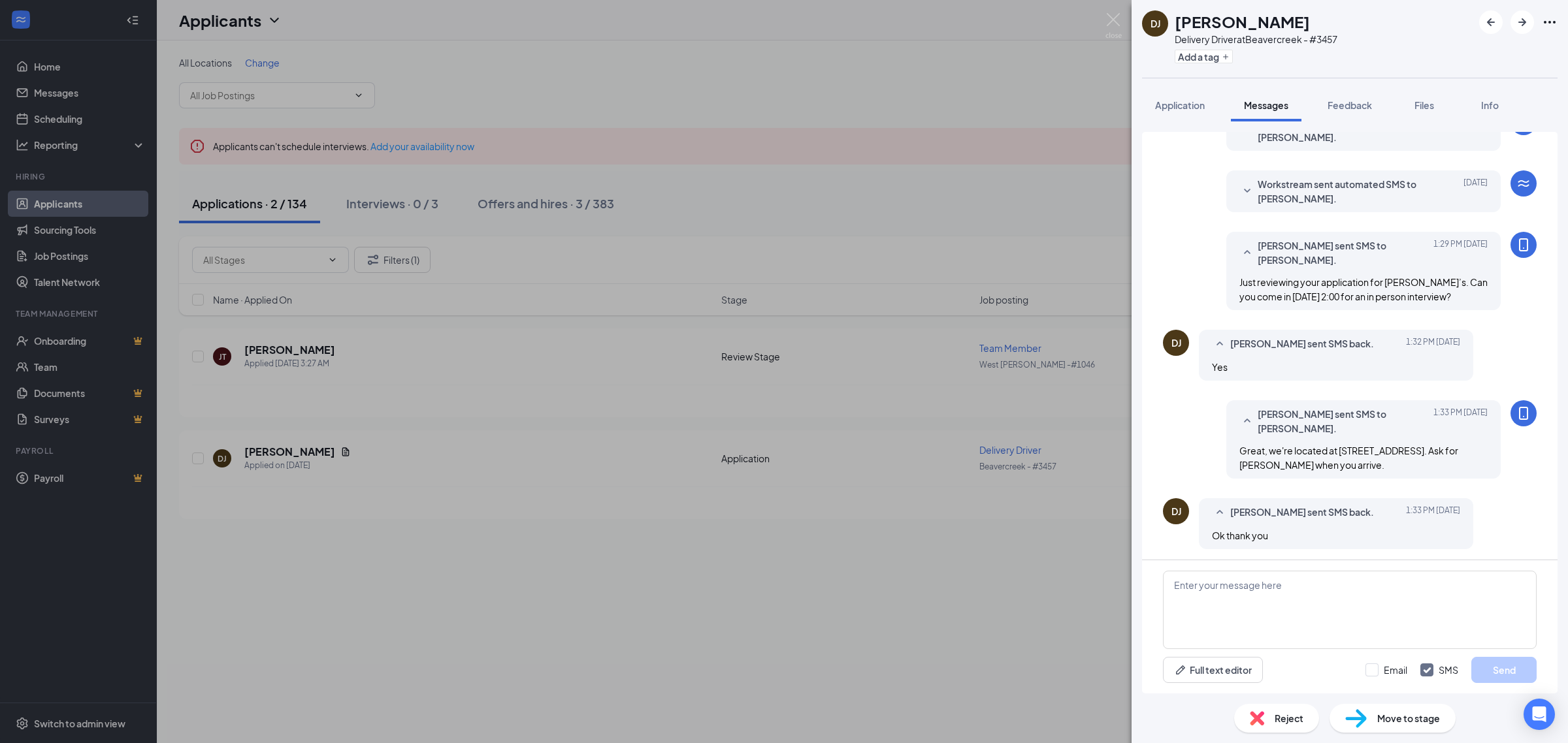
scroll to position [70, 0]
click at [1525, 26] on icon "ArrowRight" at bounding box center [1522, 22] width 15 height 15
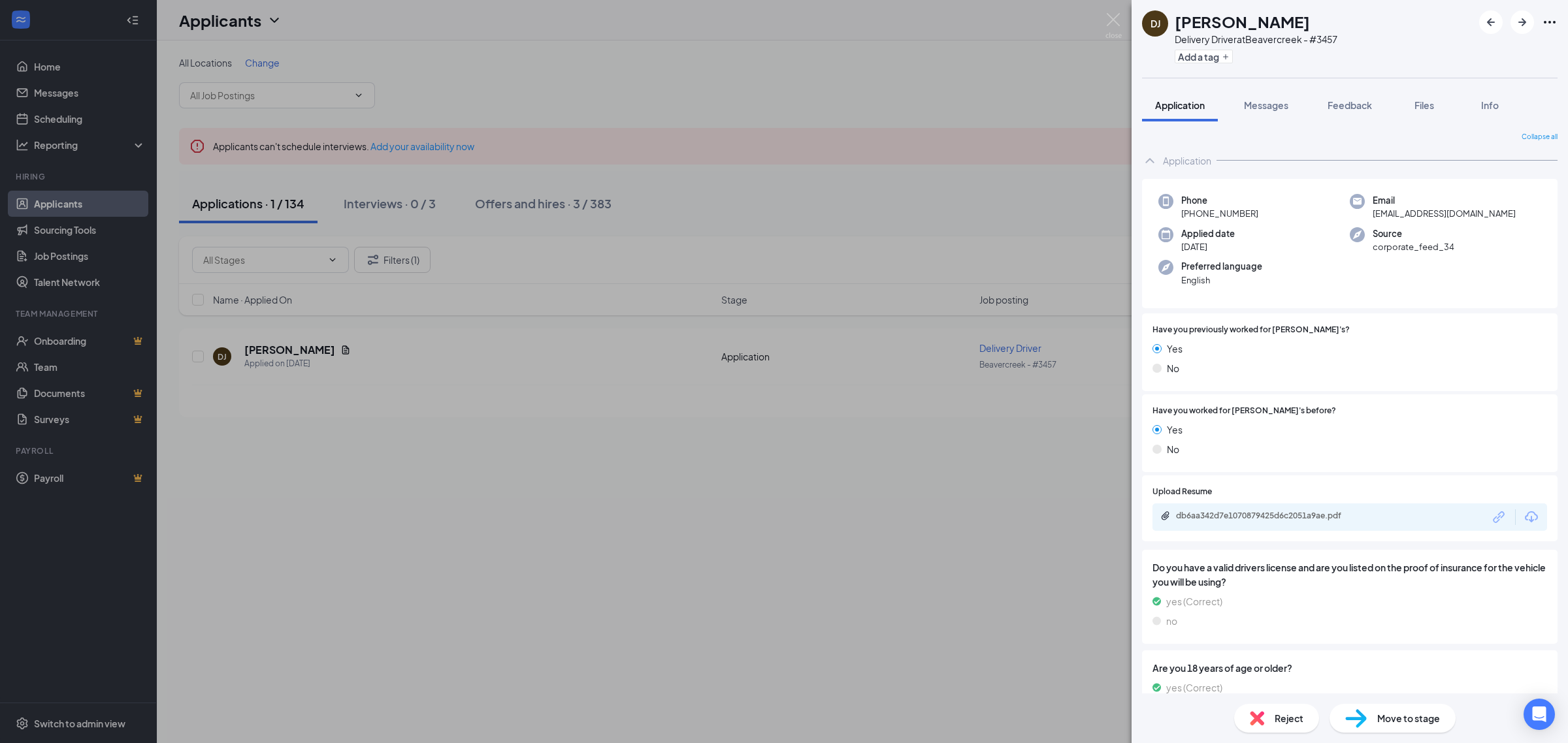
click at [409, 216] on div "DJ Darren Jackson Delivery Driver at Beavercreek - #3457 Add a tag Application …" at bounding box center [784, 371] width 1568 height 743
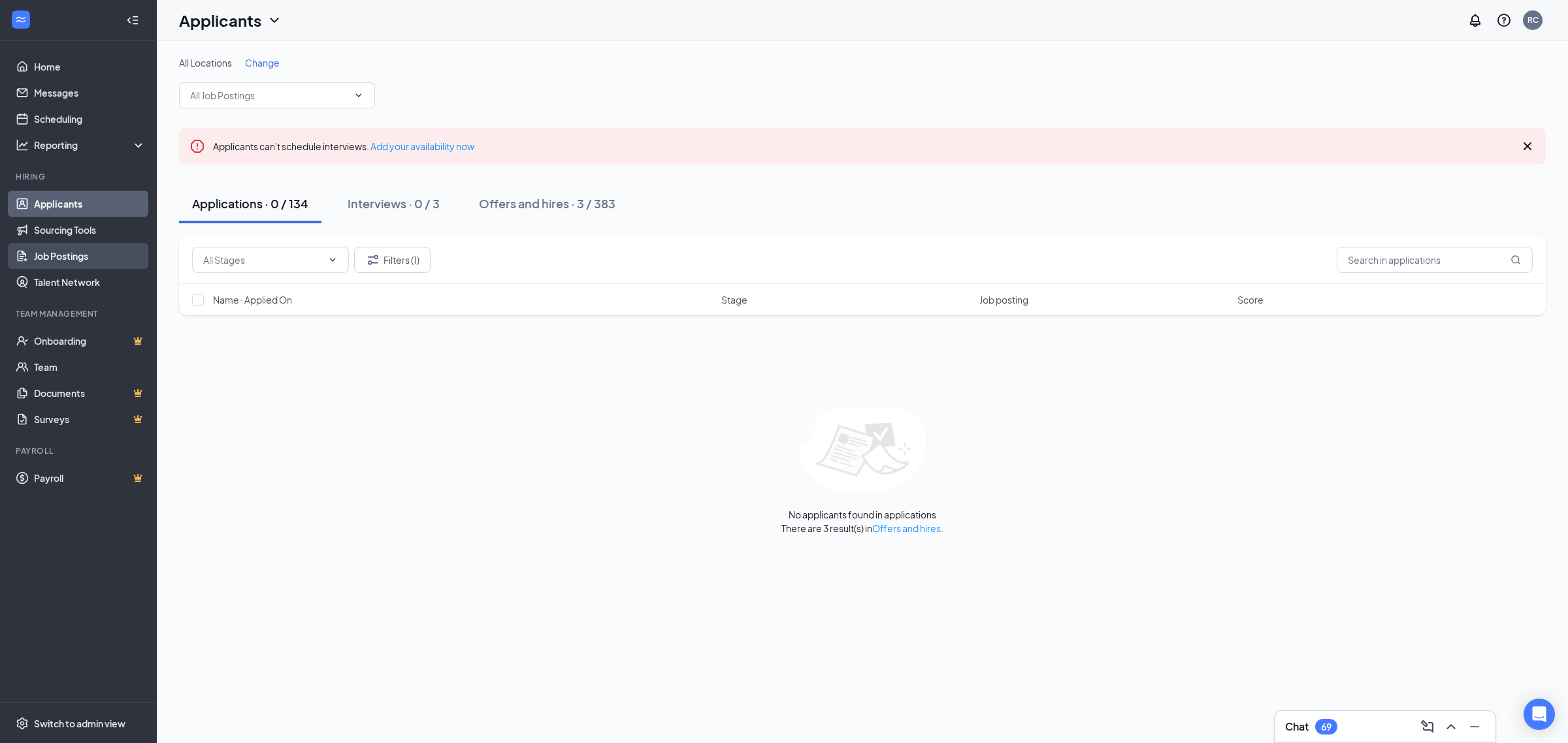
click at [67, 250] on link "Job Postings" at bounding box center [90, 256] width 112 height 26
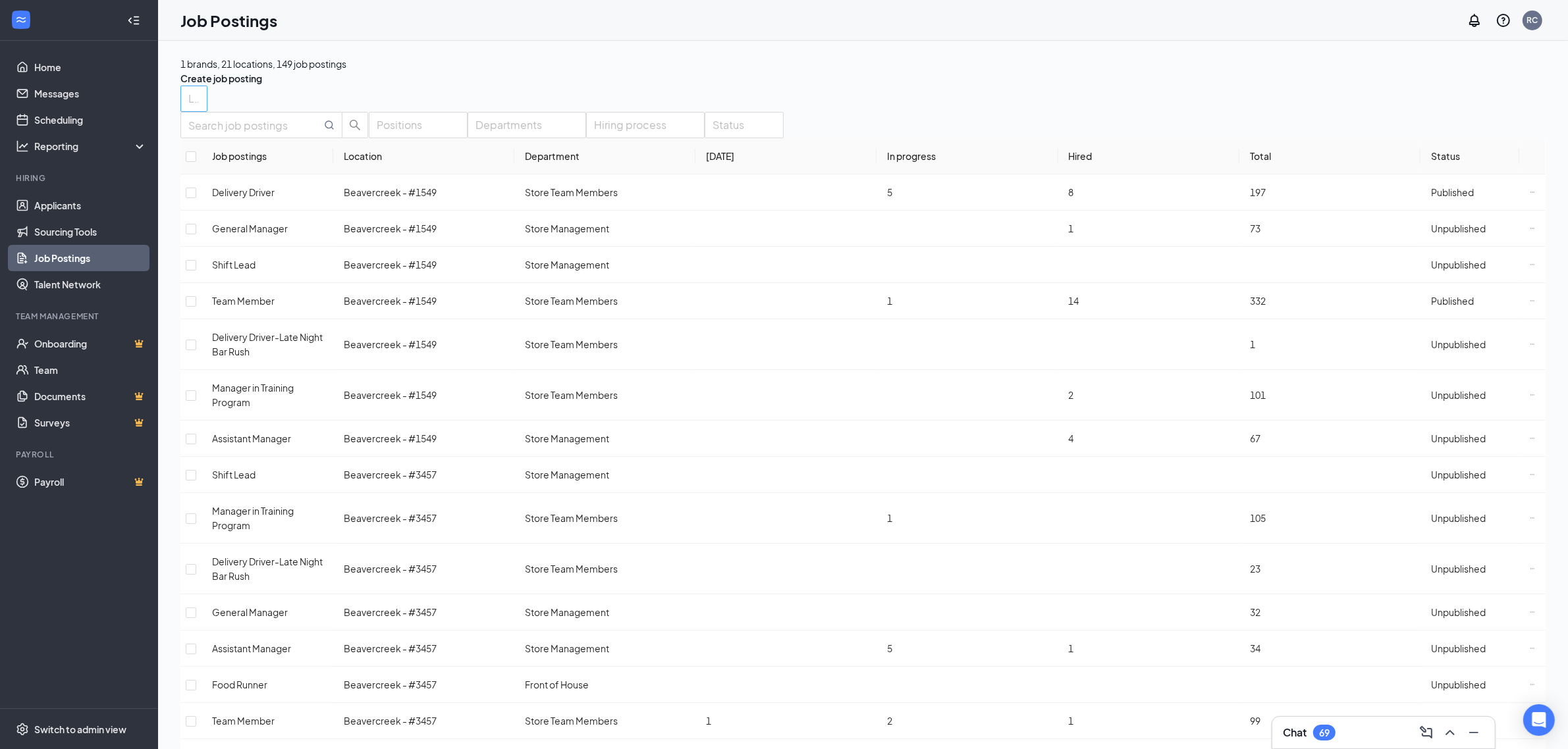
click at [191, 109] on div at bounding box center [187, 99] width 7 height 21
type input "1142"
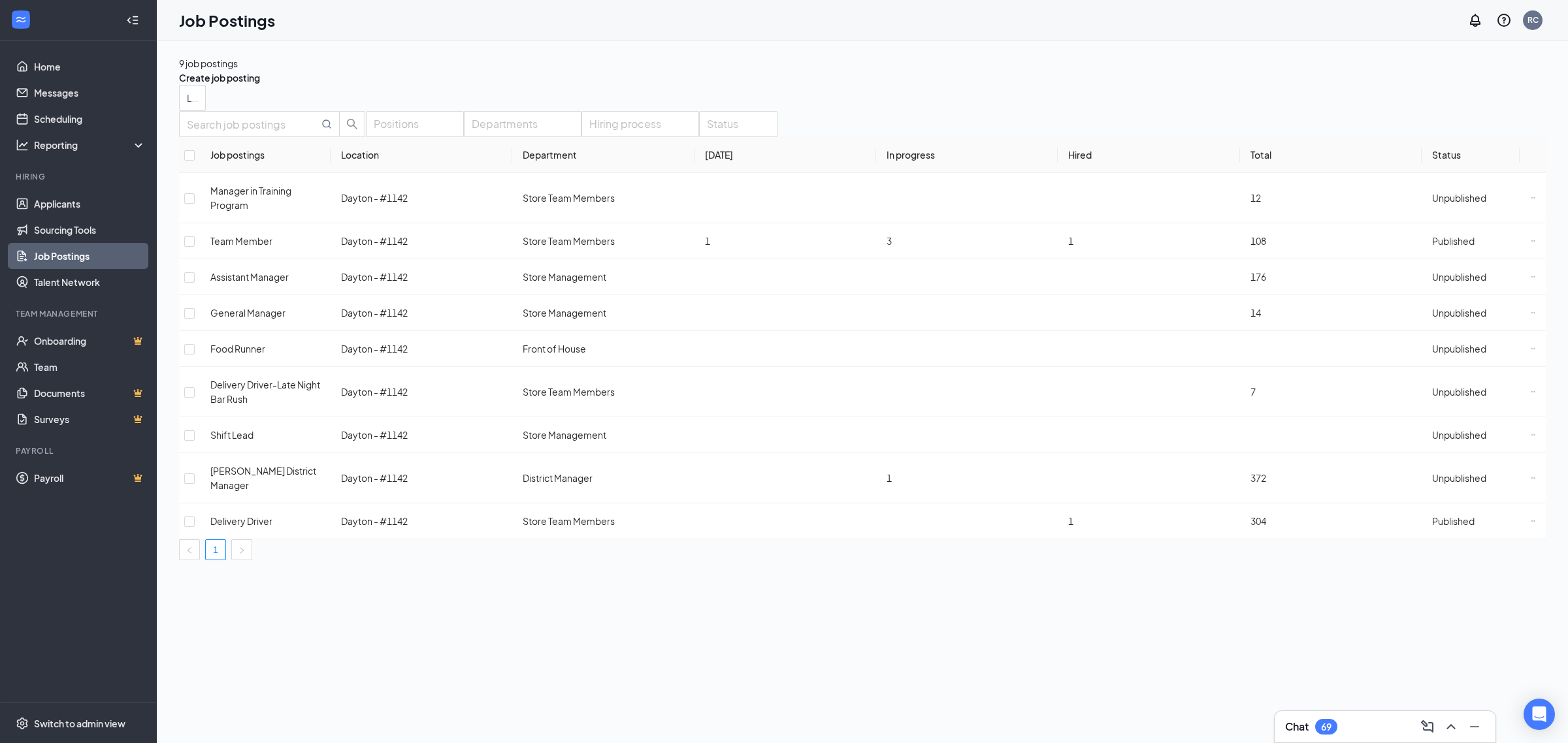
click at [705, 609] on div "9 job postings Create job posting Locations (1) Positions Departments Hiring pr…" at bounding box center [862, 392] width 1411 height 703
click at [1432, 283] on span "Unpublished" at bounding box center [1459, 277] width 54 height 12
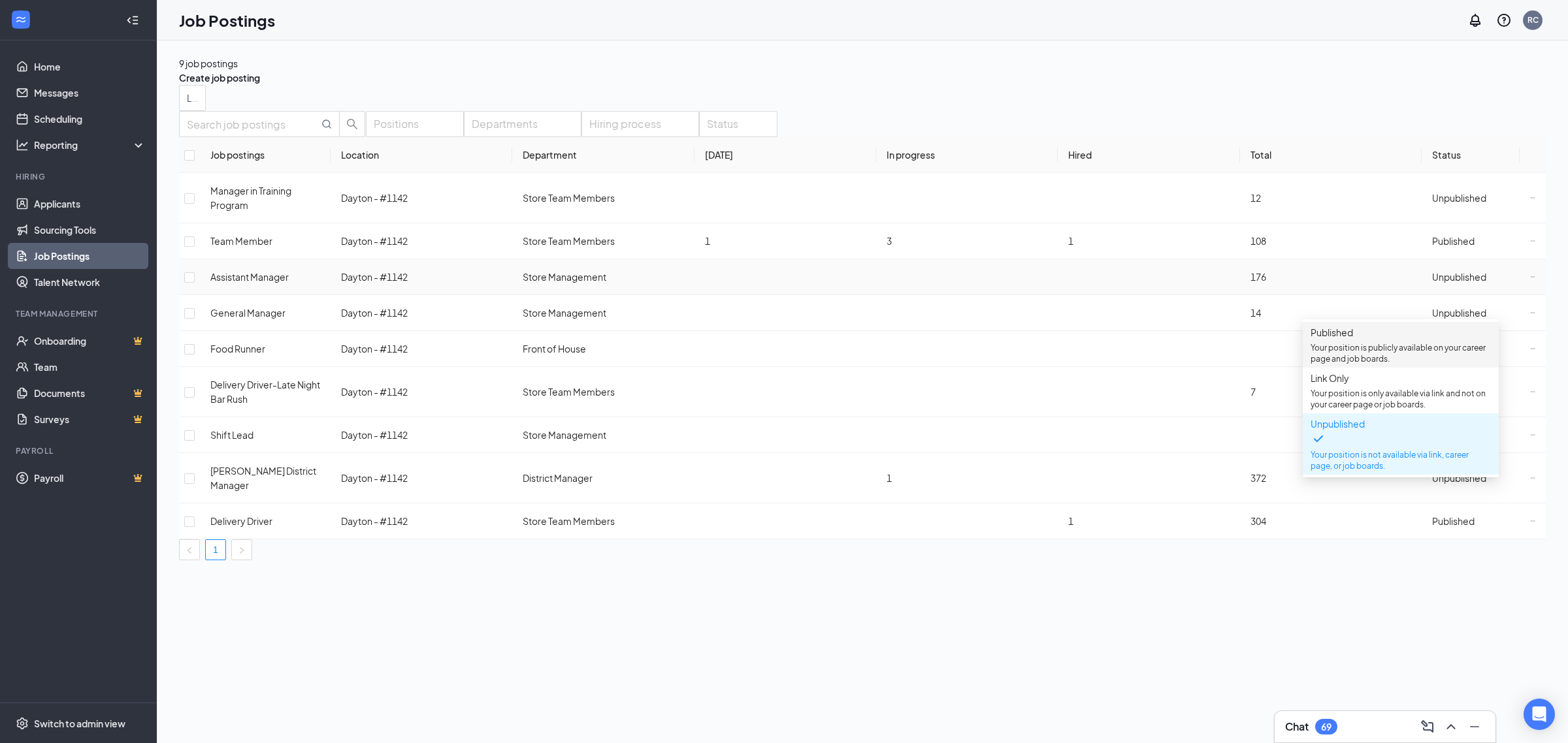
click at [1357, 347] on p "Your position is publicly available on your career page and job boards." at bounding box center [1400, 353] width 180 height 22
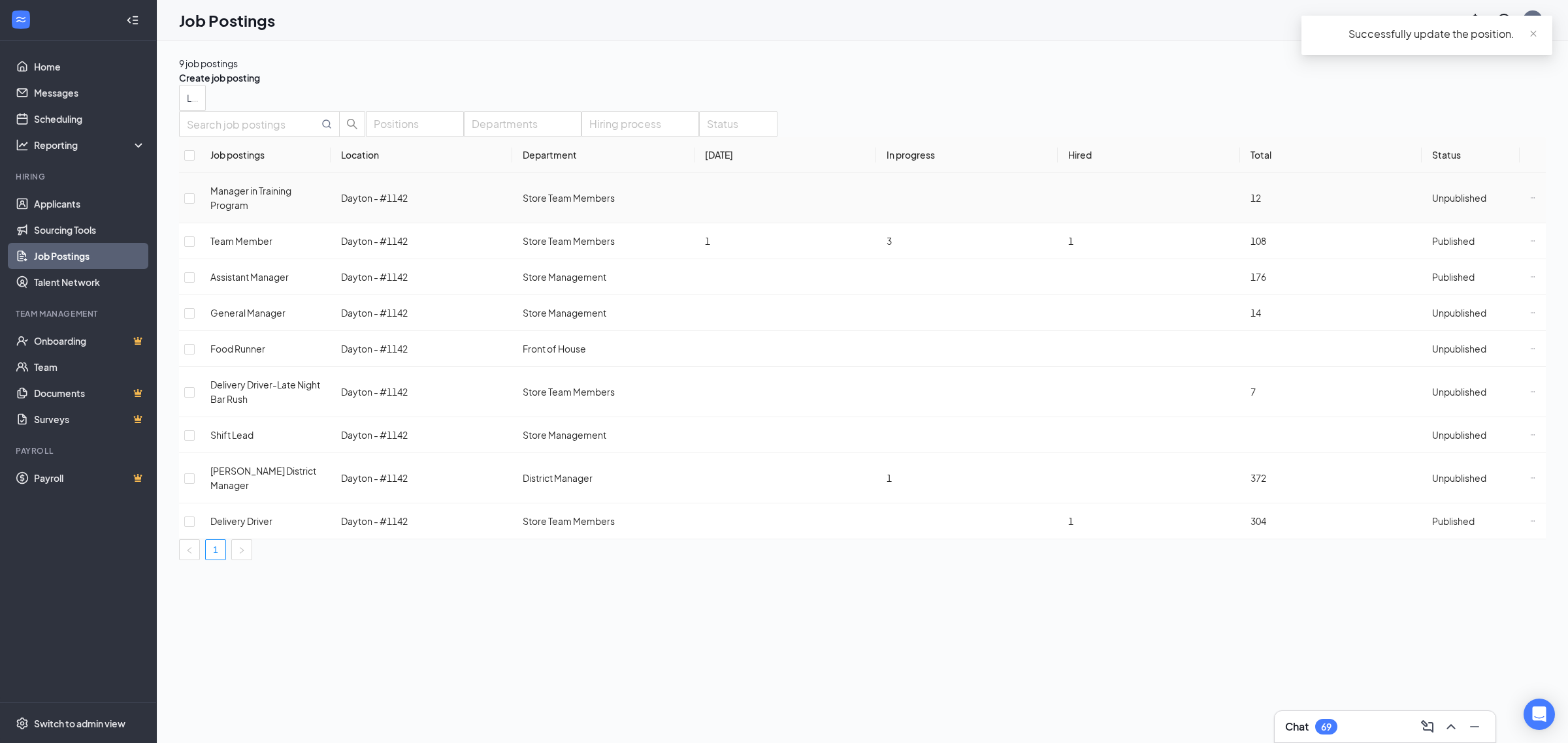
click at [1462, 204] on span "Unpublished" at bounding box center [1459, 198] width 54 height 12
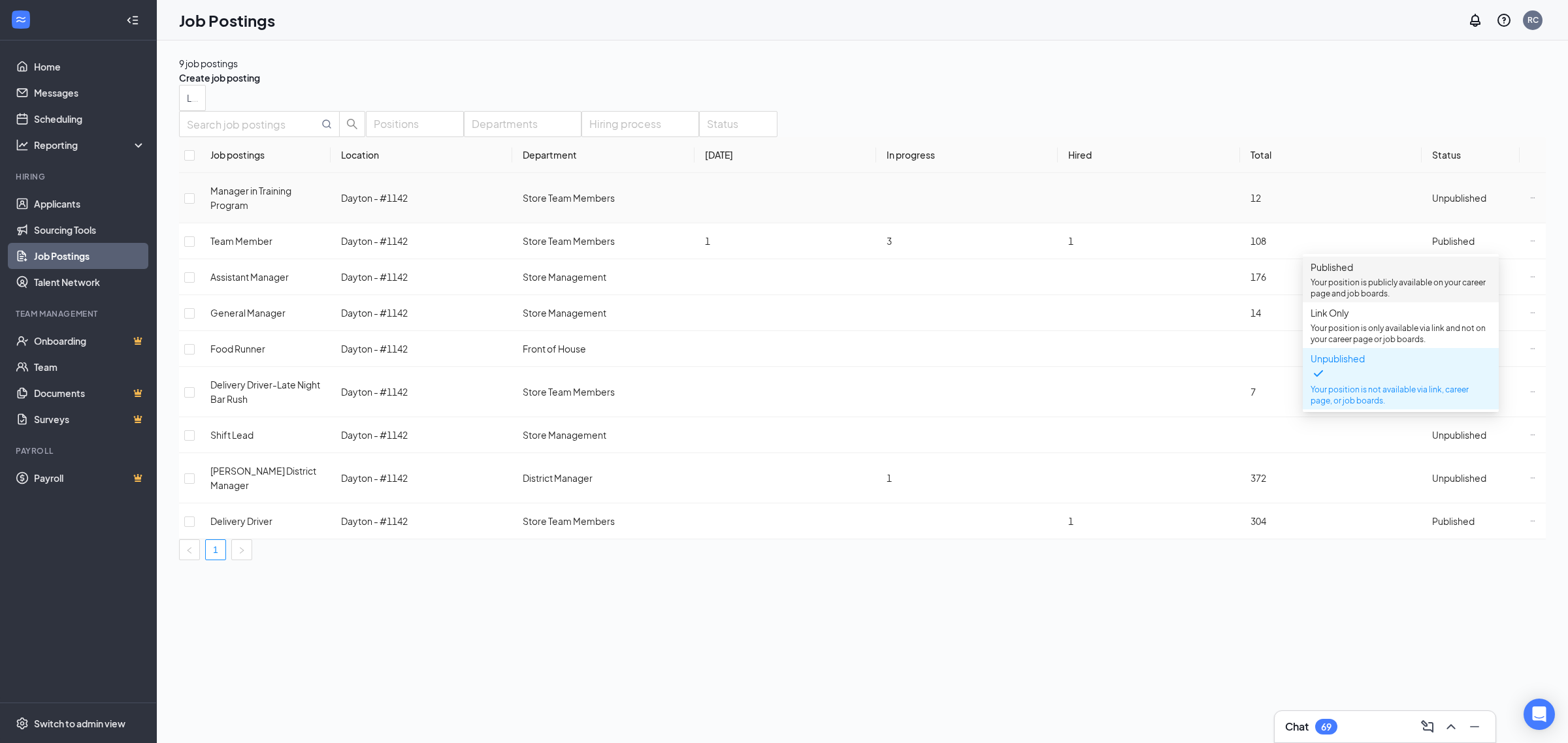
click at [1361, 285] on p "Your position is publicly available on your career page and job boards." at bounding box center [1400, 288] width 180 height 22
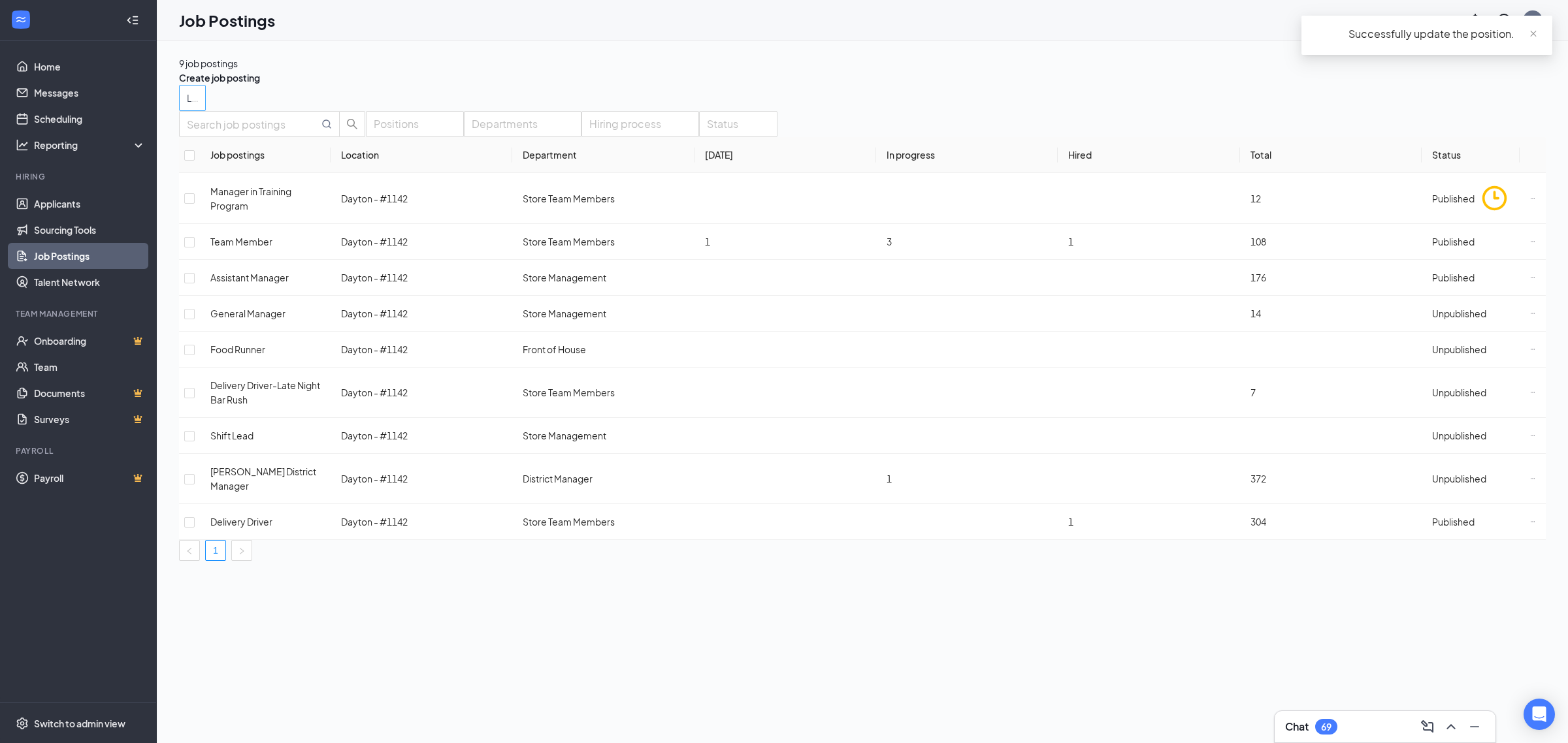
click at [189, 108] on div at bounding box center [186, 98] width 7 height 21
click at [198, 153] on div at bounding box center [277, 153] width 180 height 0
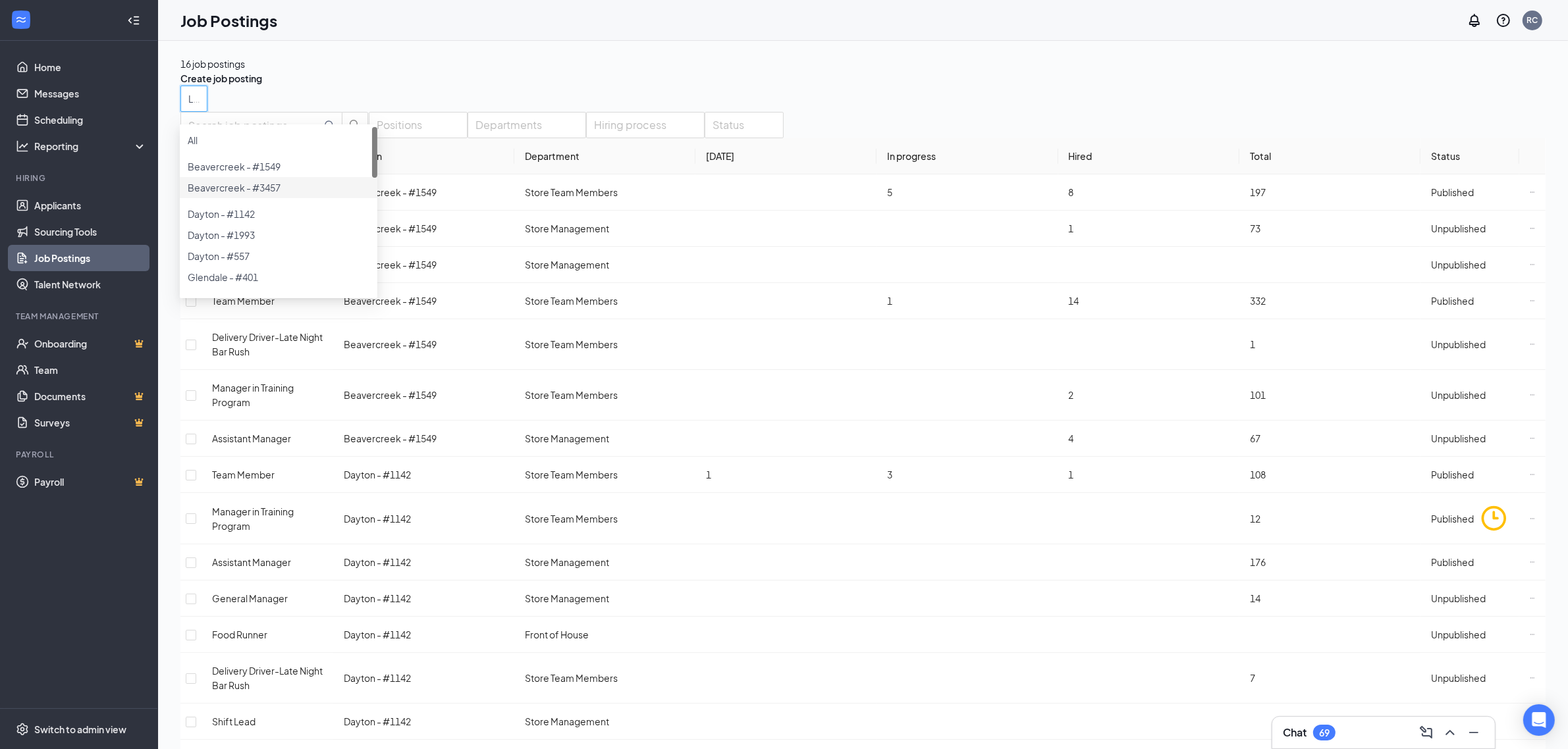
click at [198, 180] on div at bounding box center [279, 180] width 182 height 0
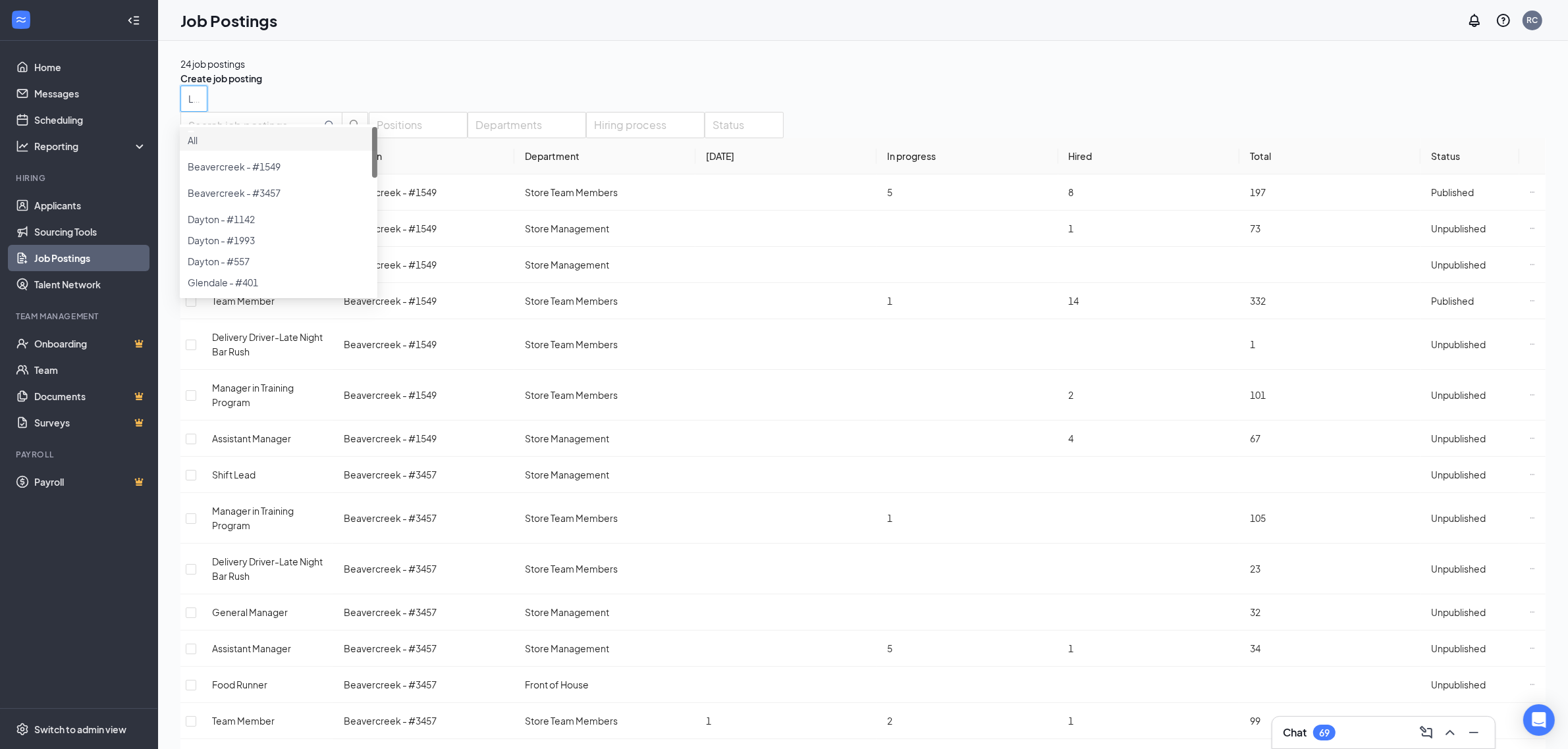
click at [192, 233] on div at bounding box center [279, 233] width 182 height 0
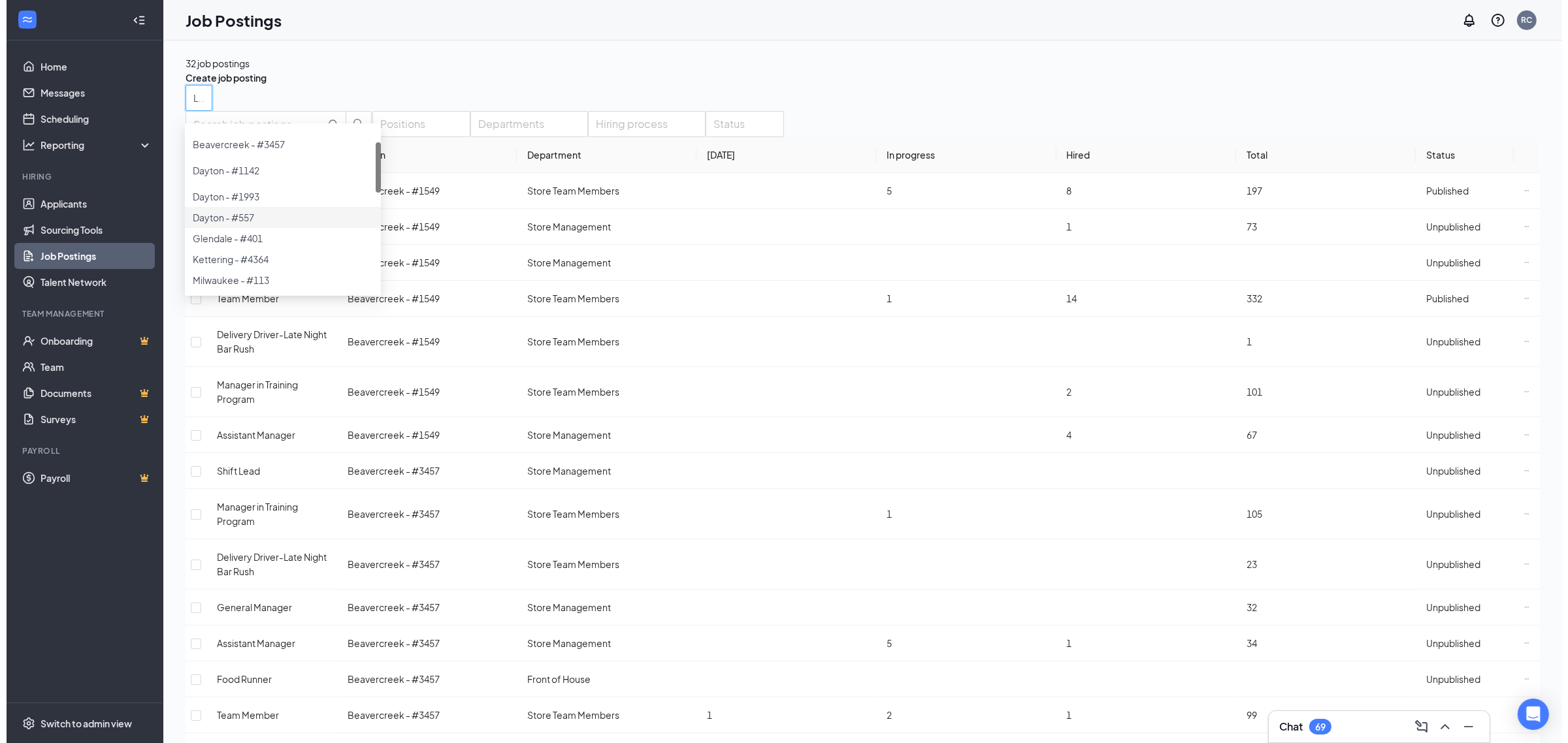
scroll to position [81, 0]
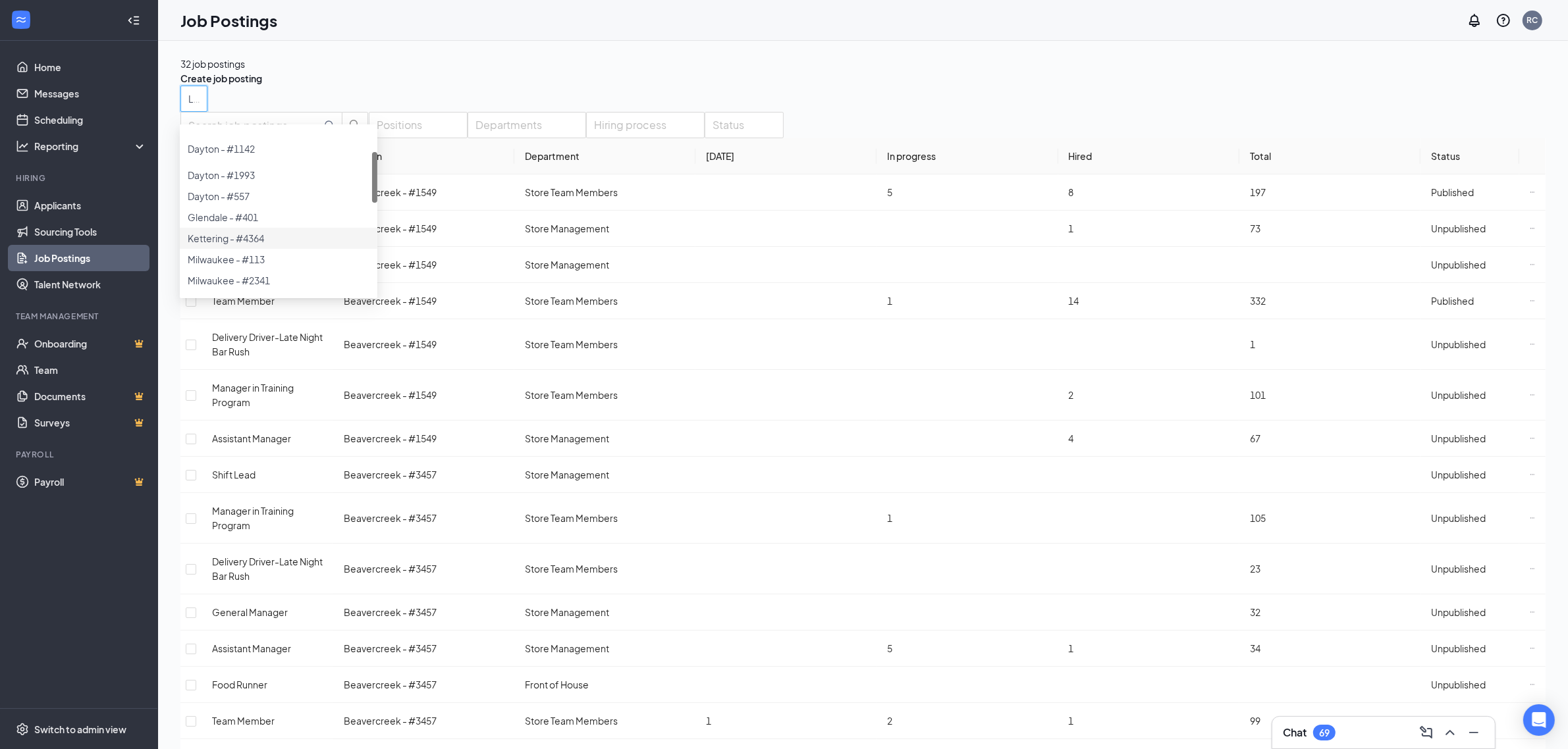
click at [195, 231] on div at bounding box center [279, 231] width 182 height 0
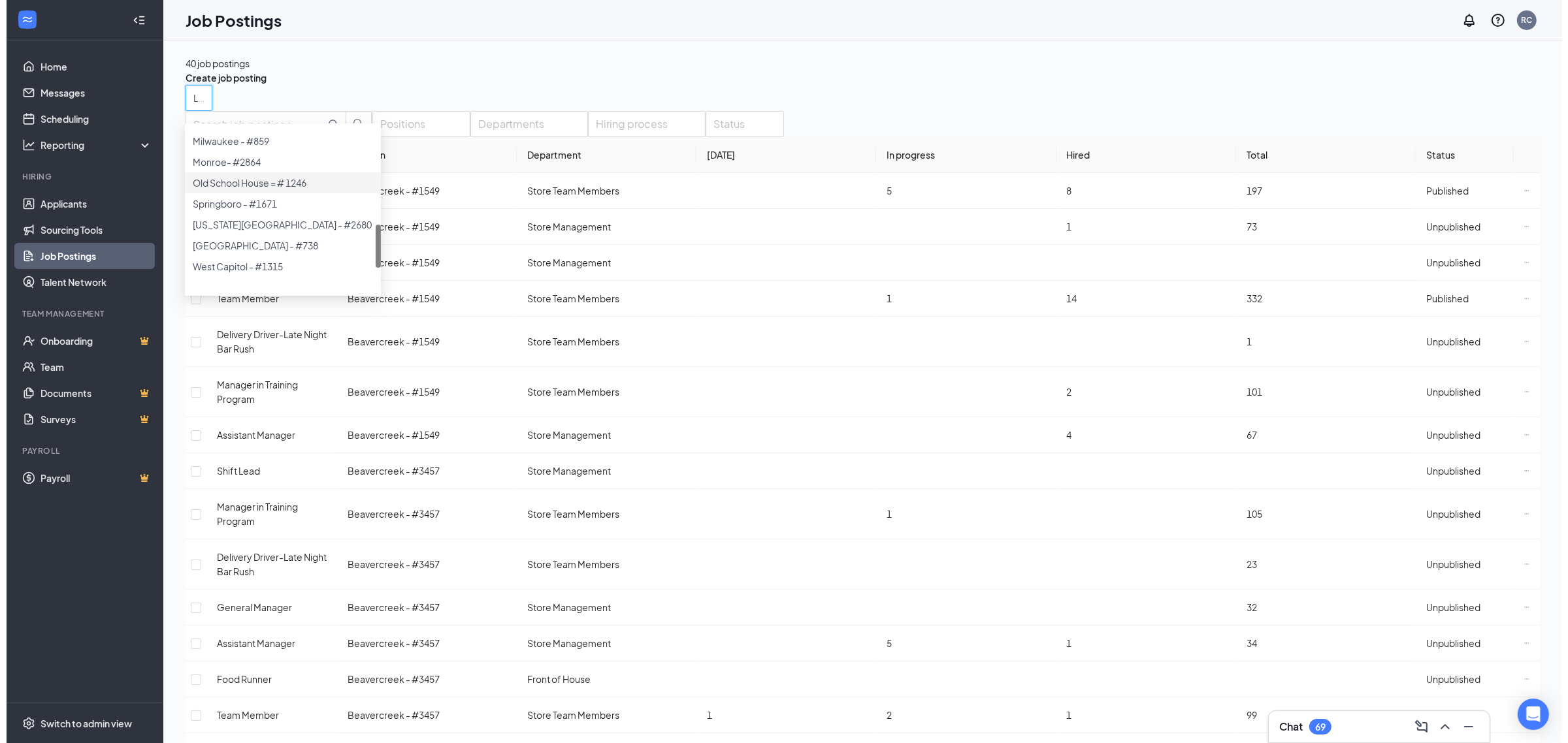
scroll to position [404, 0]
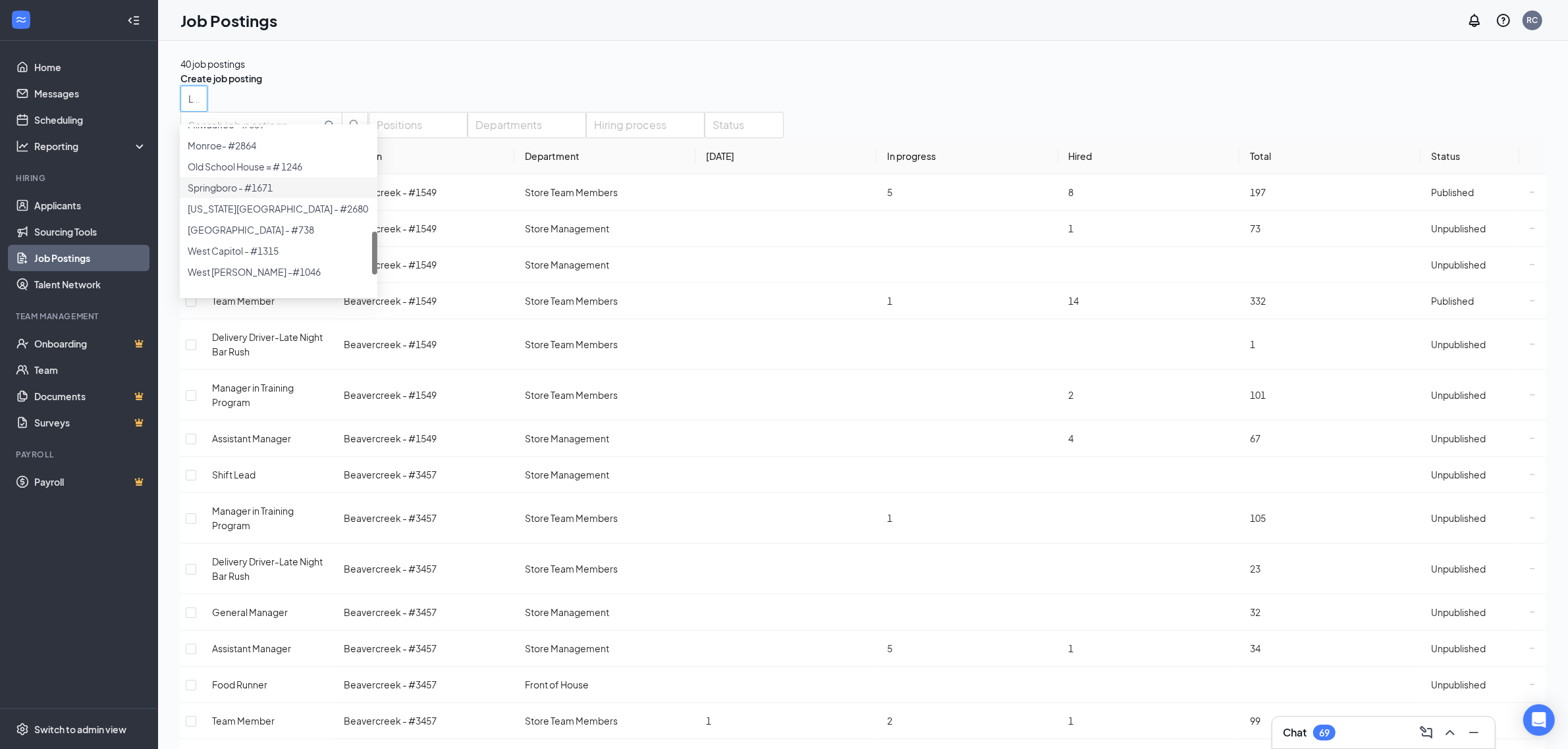
click at [199, 180] on div at bounding box center [279, 180] width 182 height 0
click at [199, 207] on div at bounding box center [279, 207] width 182 height 0
click at [917, 112] on div "Locations (7)" at bounding box center [863, 99] width 1365 height 26
click at [1431, 403] on div "Unpublished" at bounding box center [1458, 395] width 55 height 15
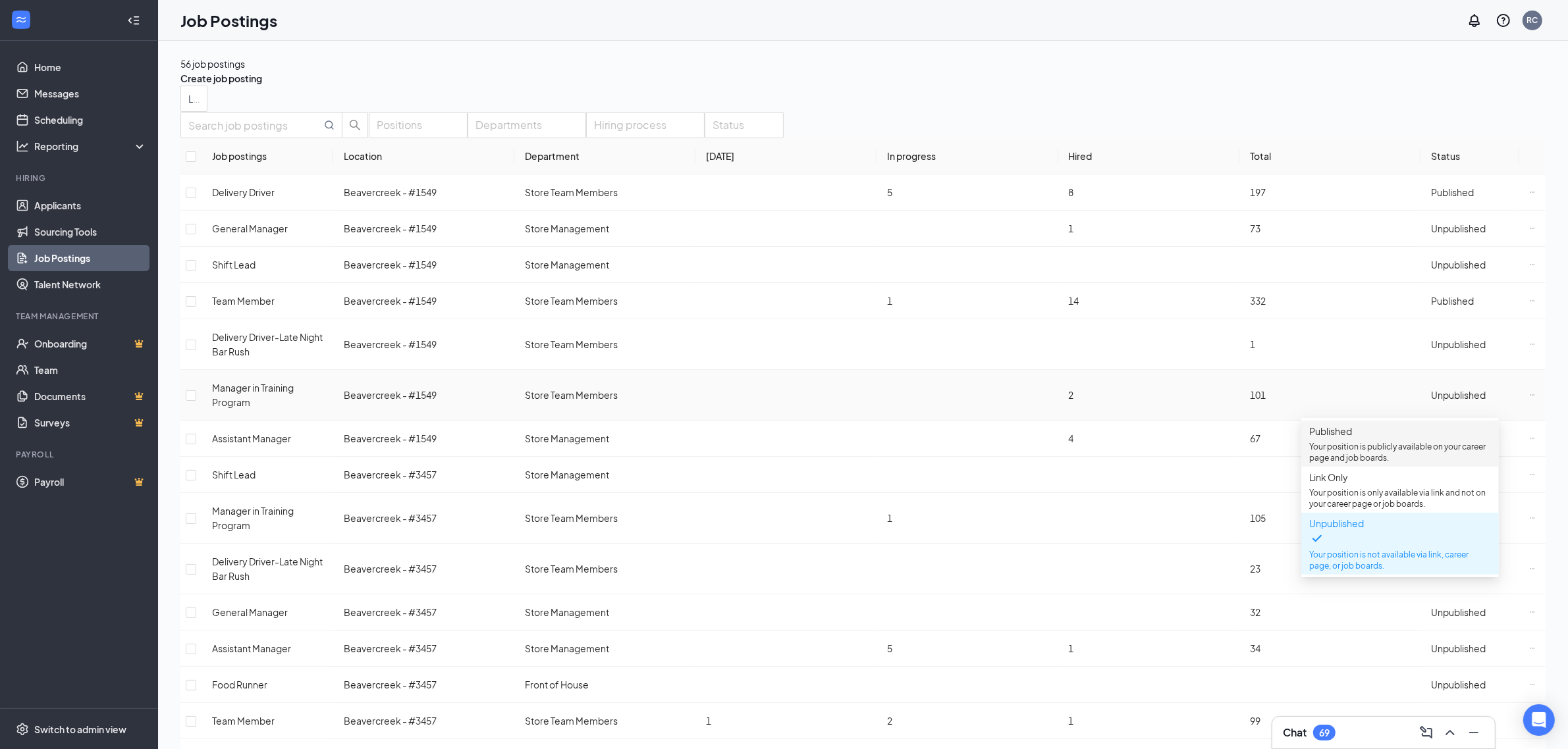
click at [1377, 442] on span "Published Your position is publicly available on your career page and job board…" at bounding box center [1401, 444] width 182 height 40
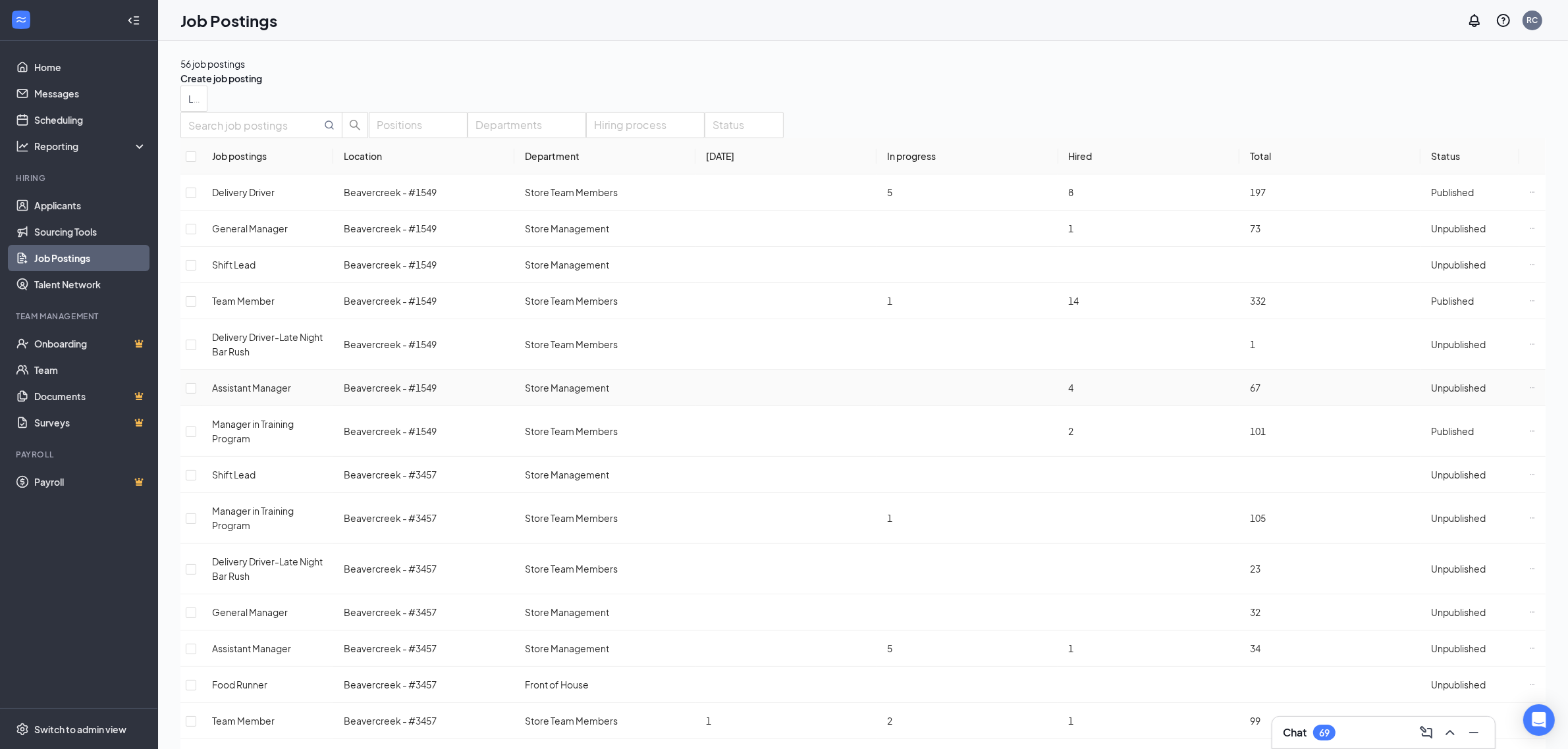
click at [1455, 394] on span "Unpublished" at bounding box center [1458, 388] width 55 height 12
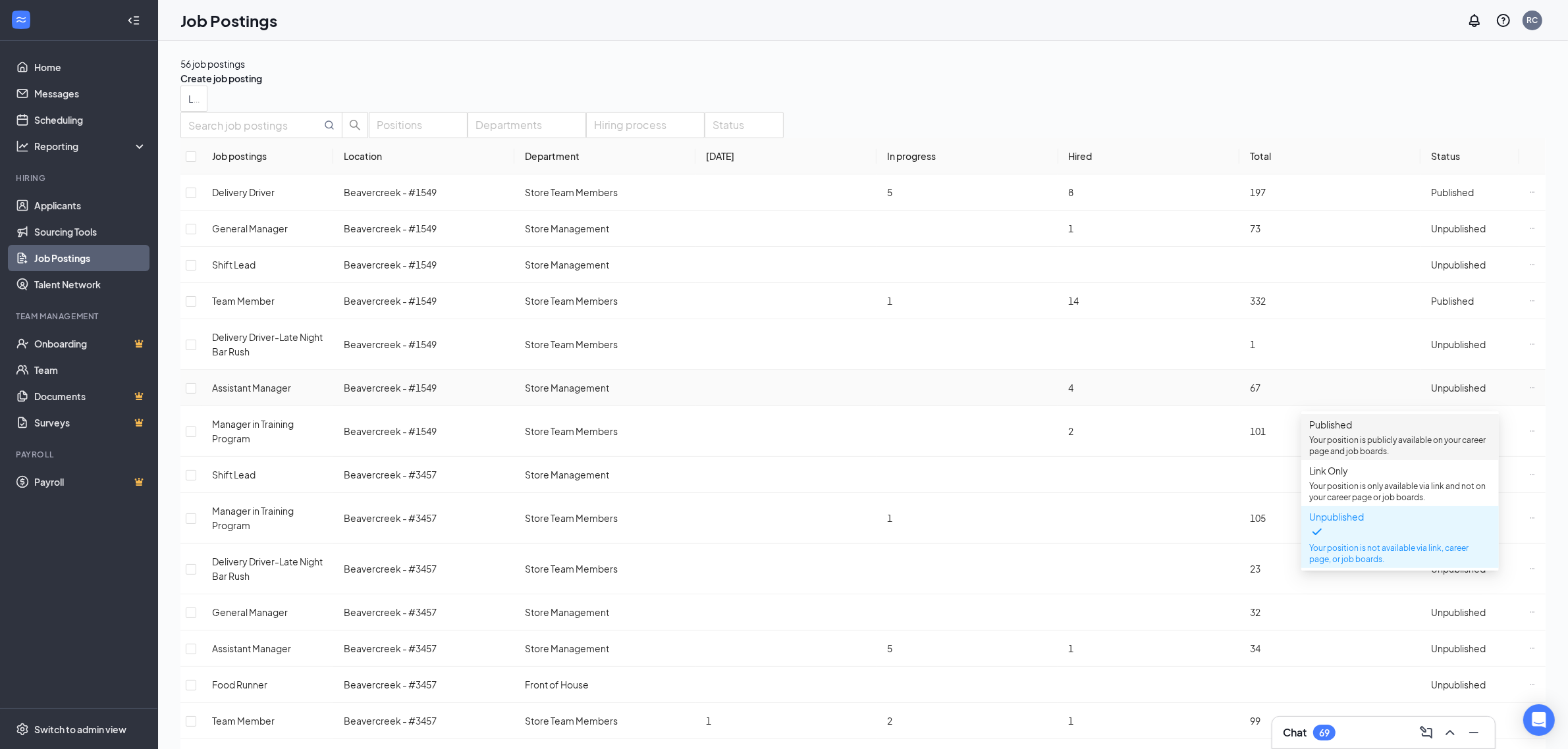
click at [1352, 430] on span "Published" at bounding box center [1331, 425] width 42 height 12
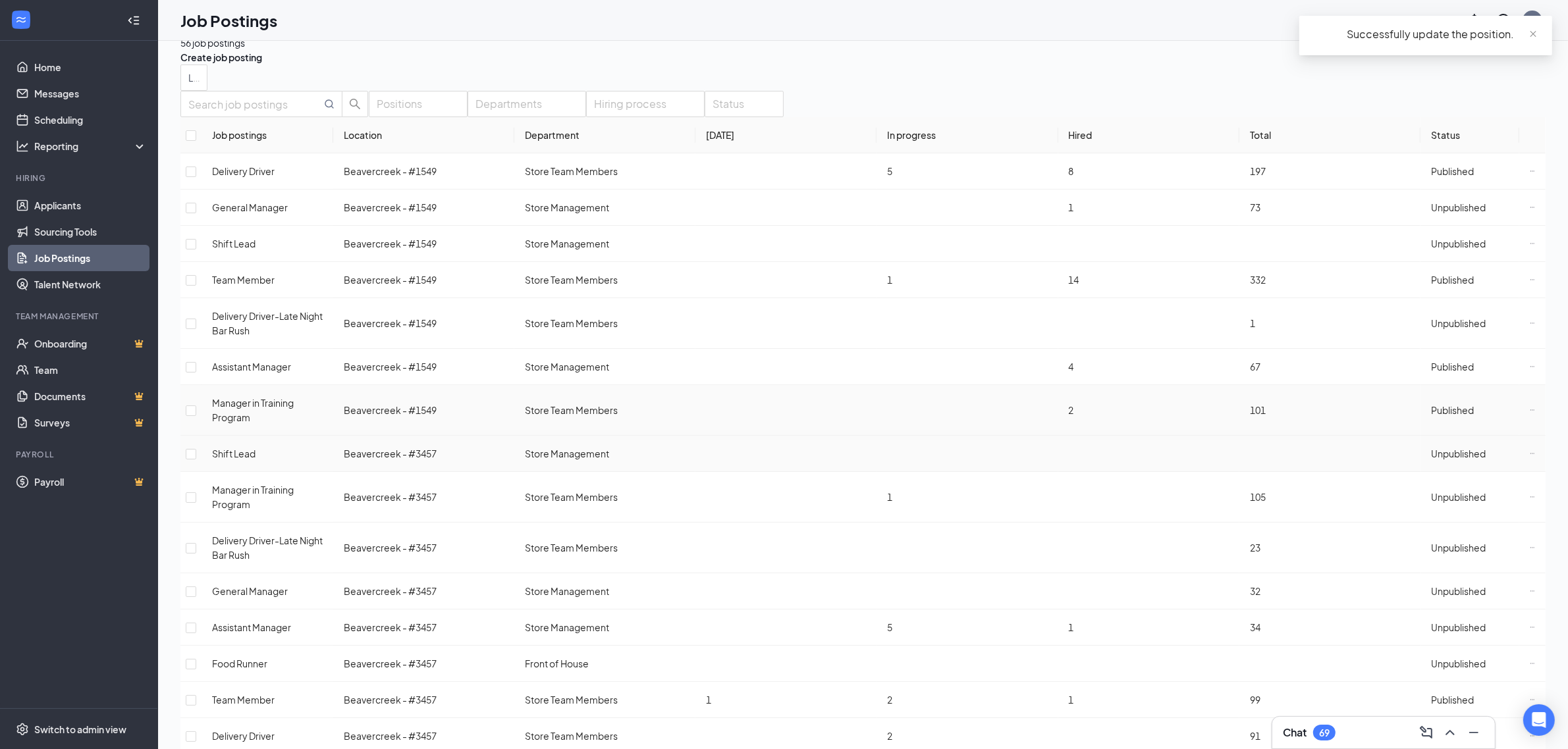
scroll to position [27, 0]
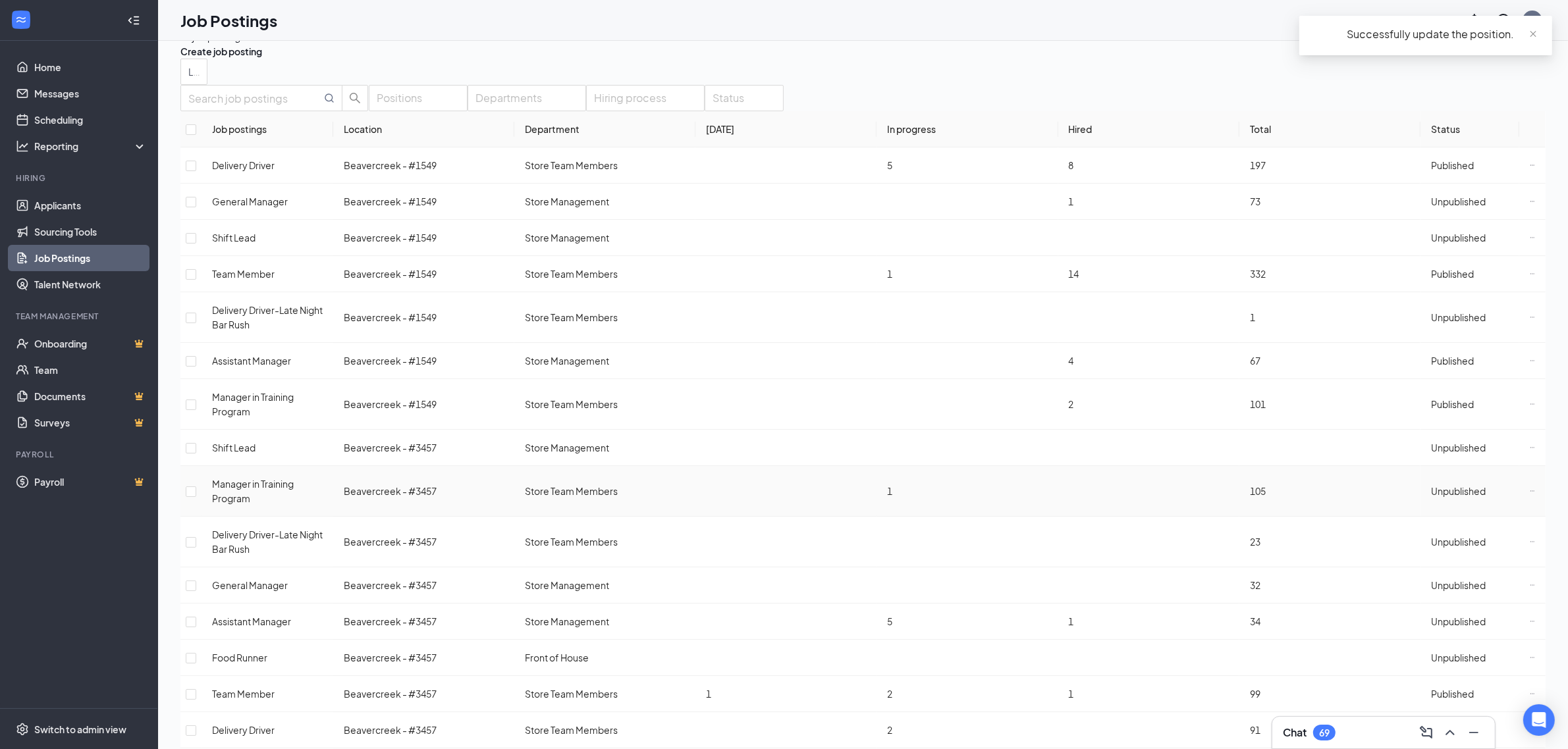
click at [1464, 485] on span "Unpublished" at bounding box center [1458, 491] width 55 height 12
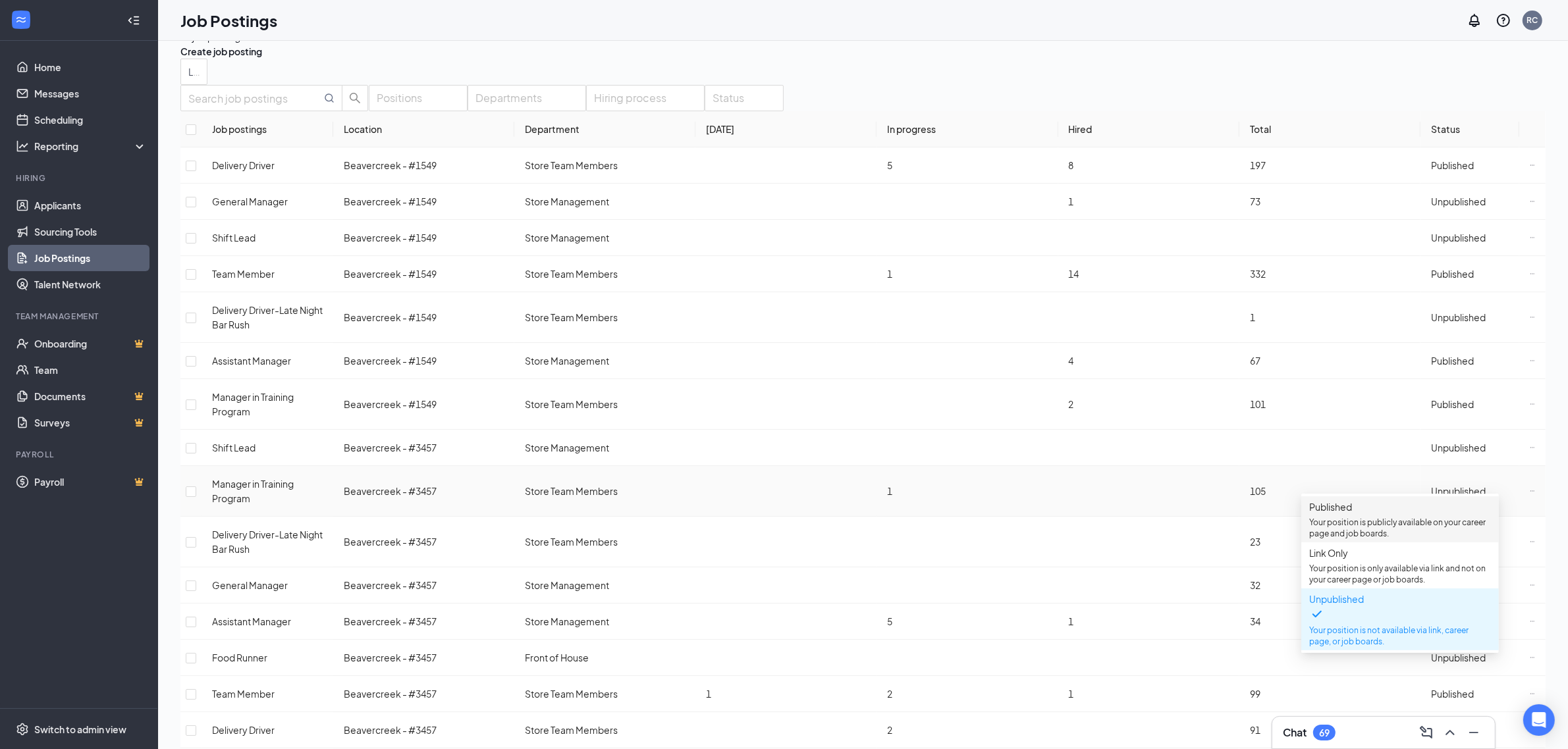
click at [1393, 522] on p "Your position is publicly available on your career page and job boards." at bounding box center [1401, 528] width 182 height 23
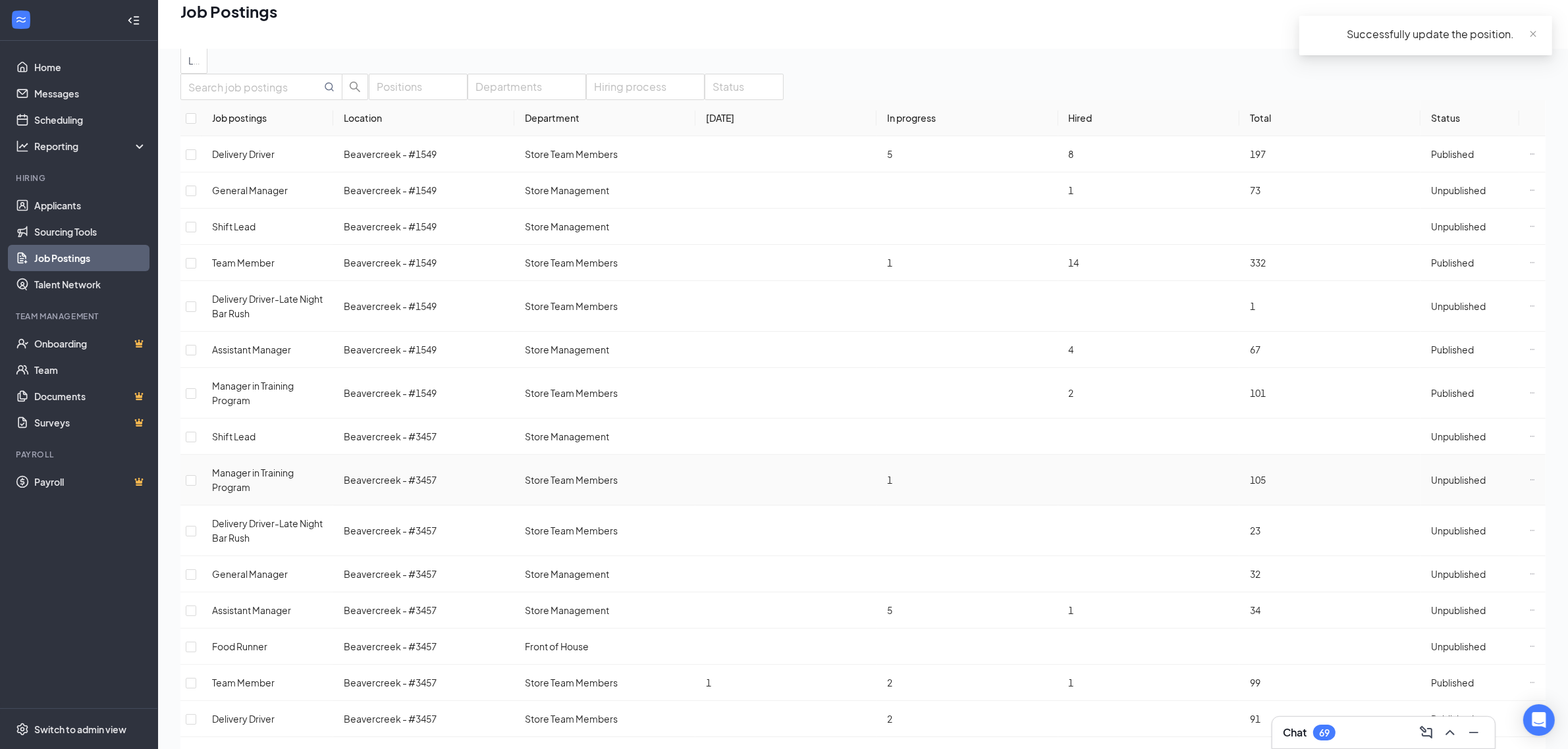
scroll to position [55, 0]
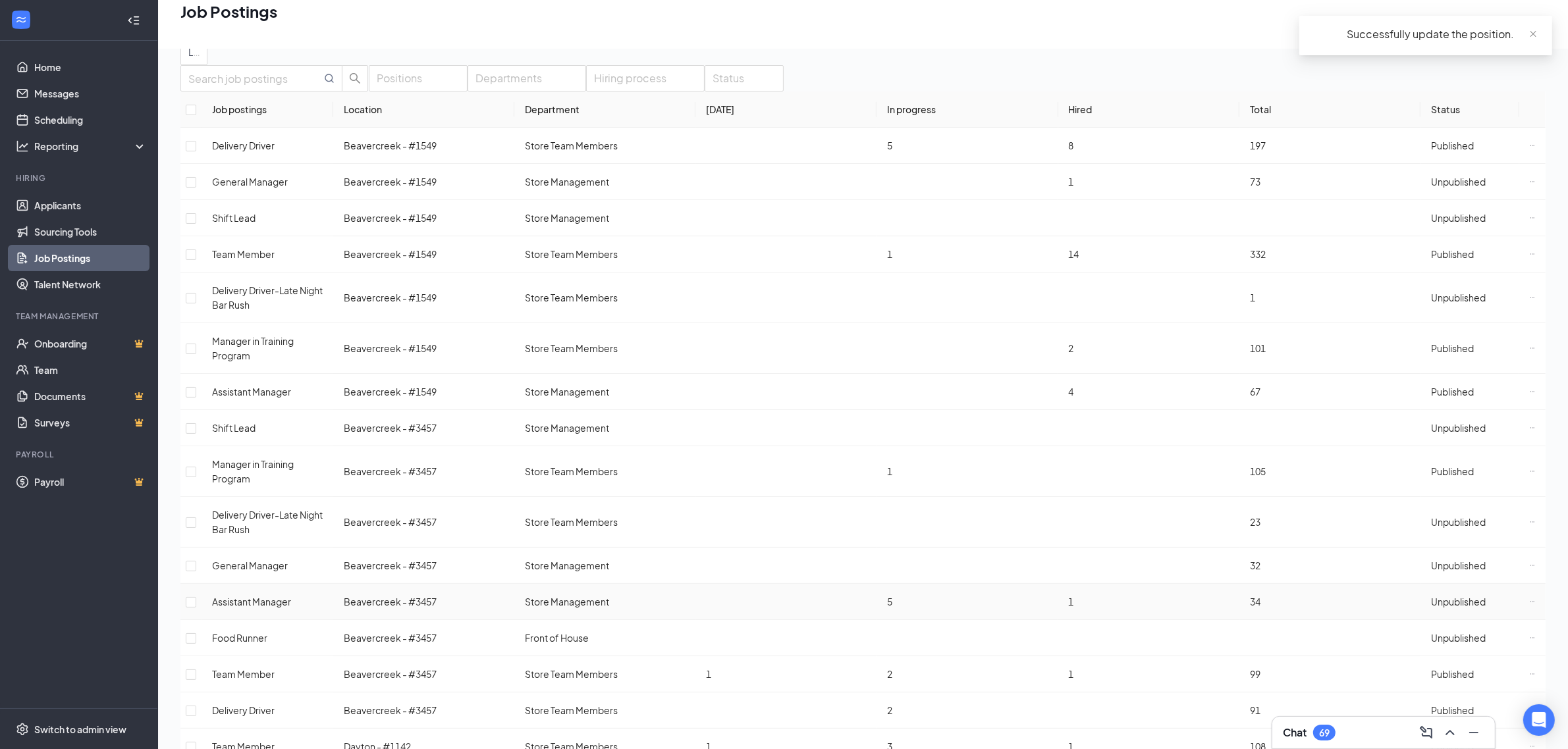
click at [1444, 596] on span "Unpublished" at bounding box center [1458, 602] width 55 height 12
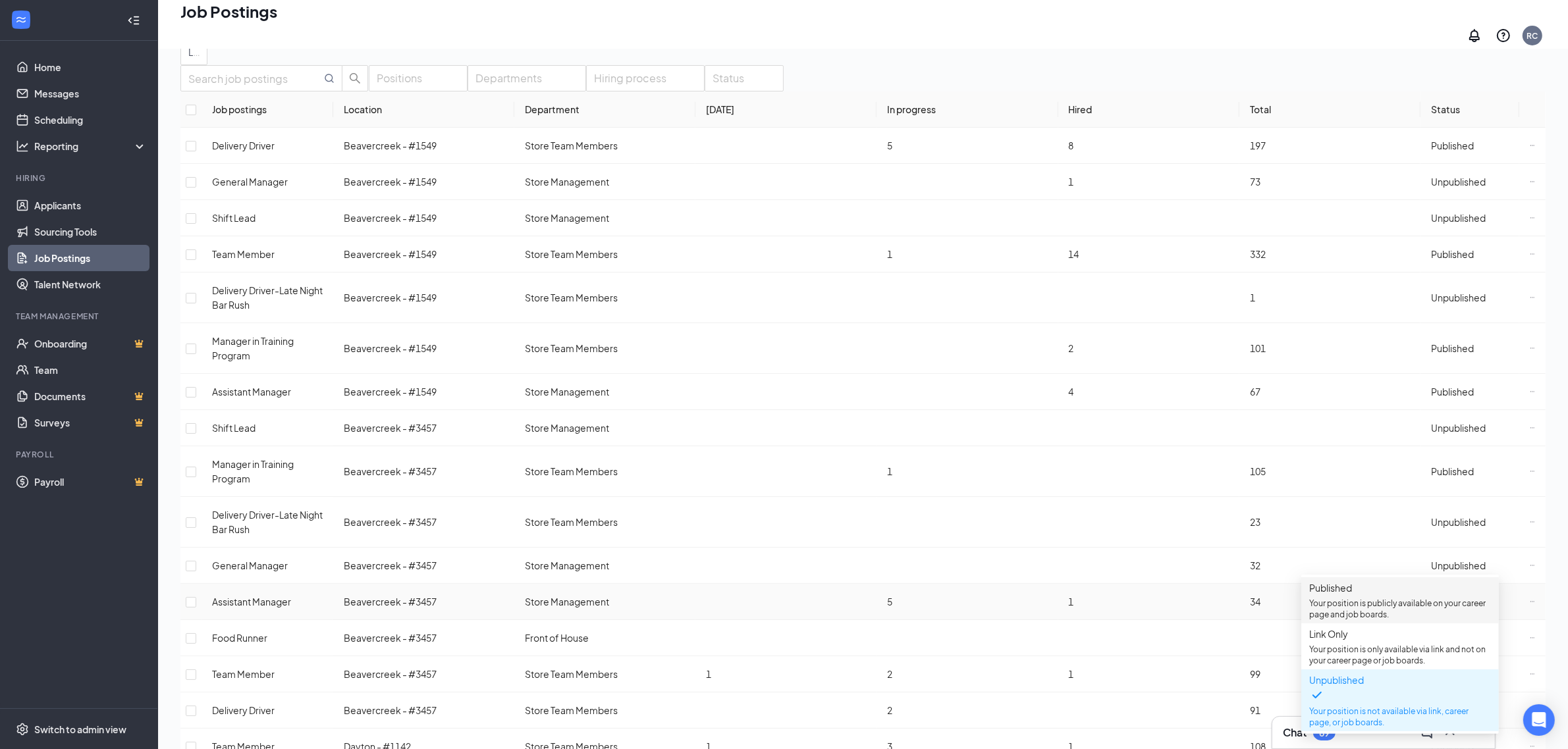
click at [1365, 603] on p "Your position is publicly available on your career page and job boards." at bounding box center [1401, 609] width 182 height 23
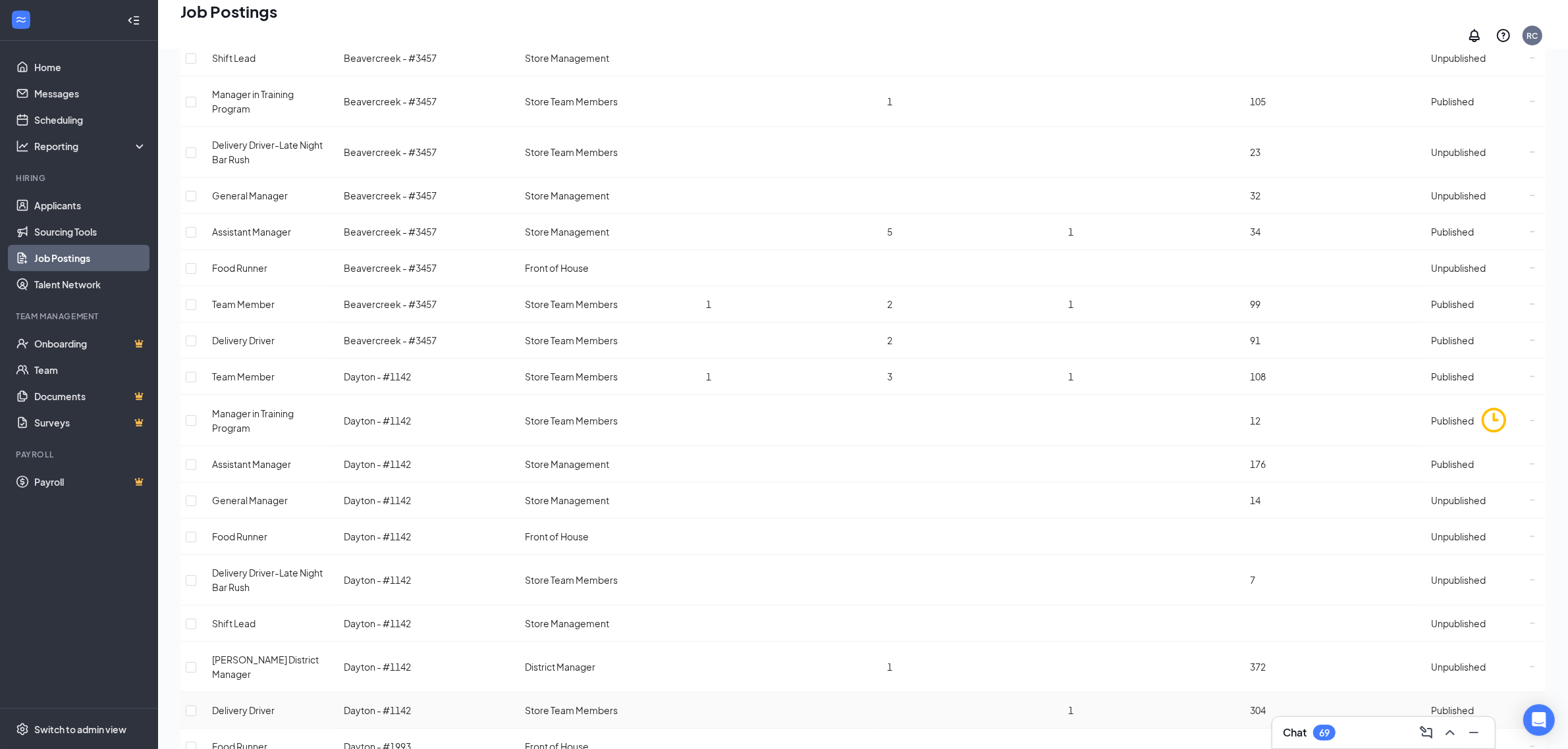
scroll to position [438, 0]
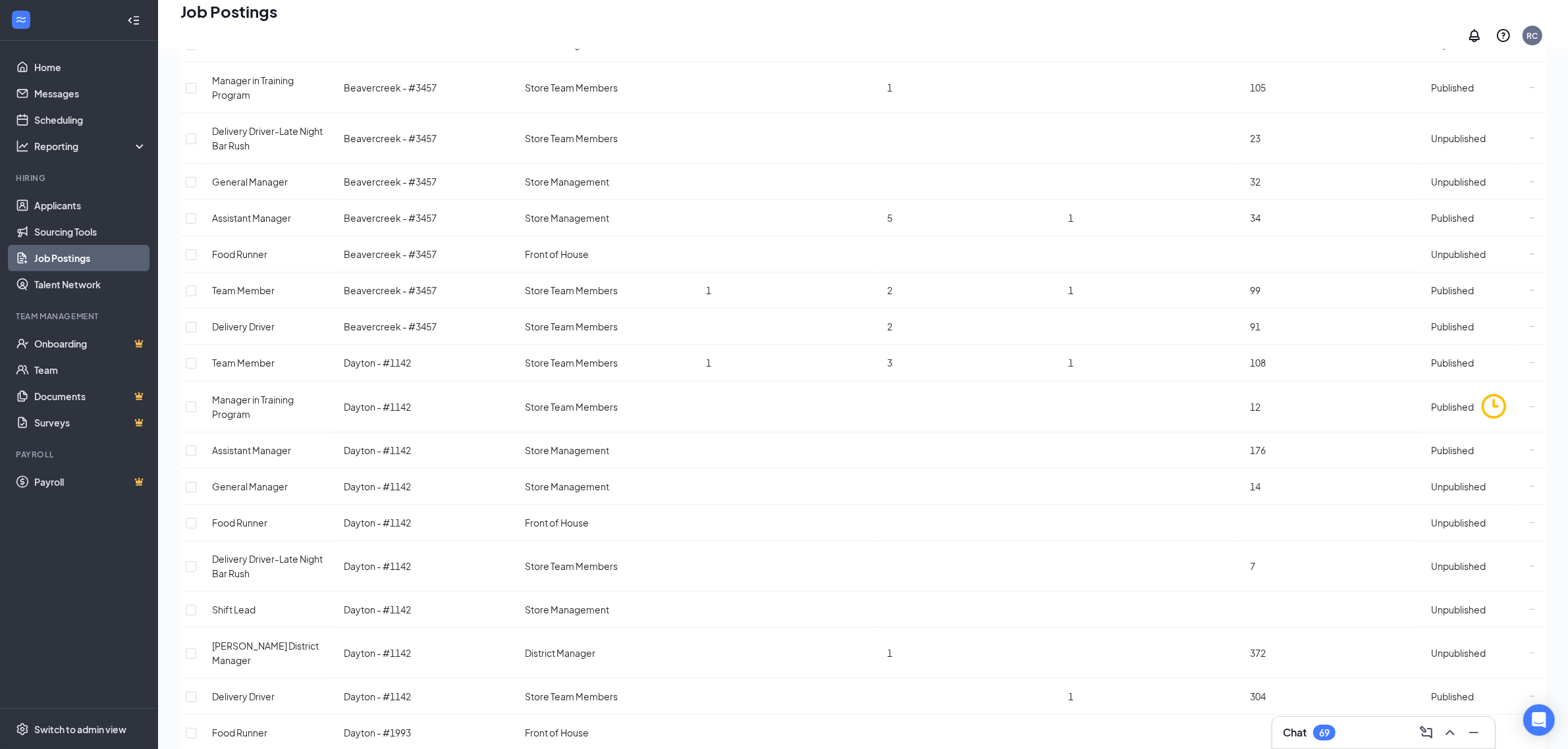
click at [1348, 702] on span "Published Your position is publicly available on your career page and job board…" at bounding box center [1401, 703] width 182 height 40
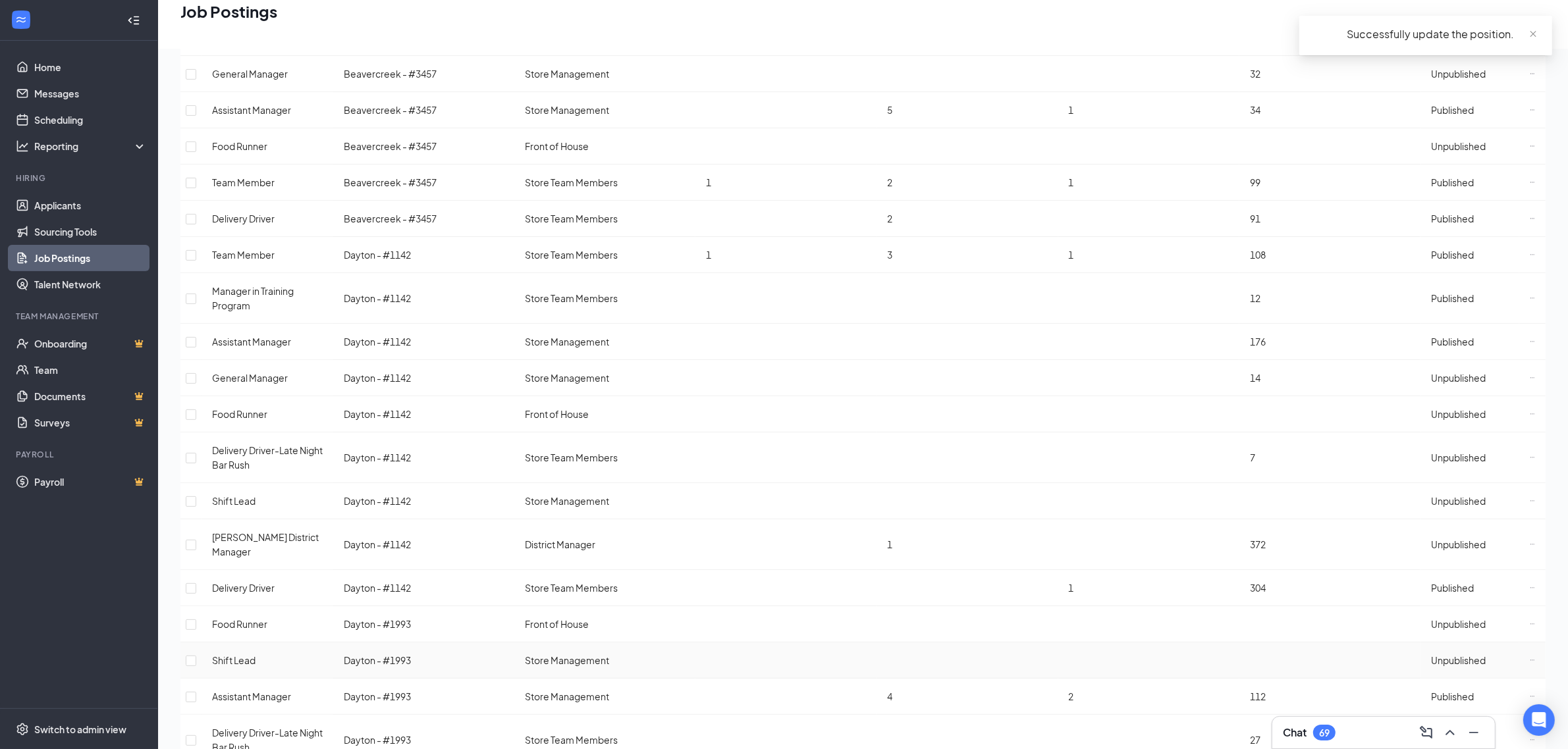
scroll to position [548, 0]
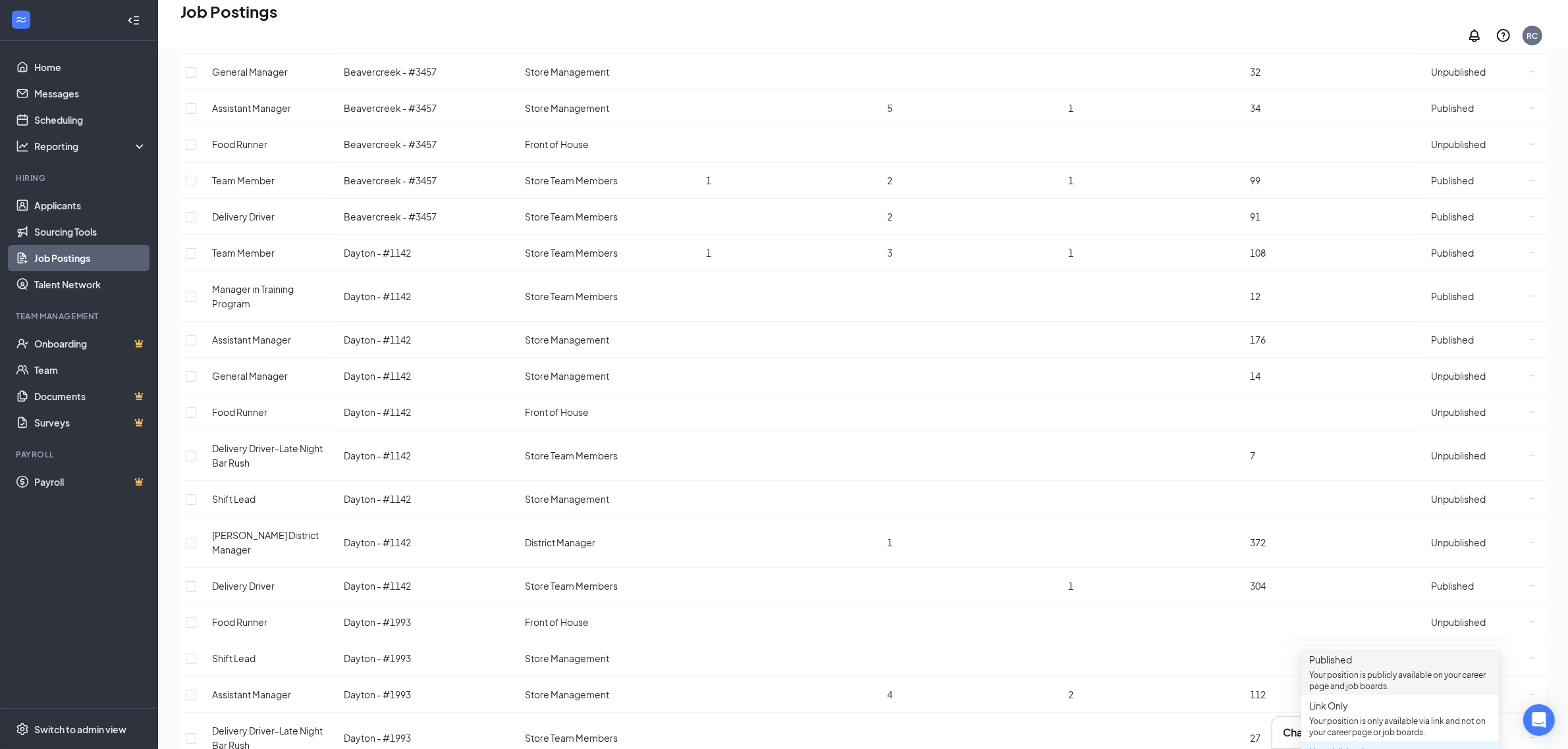
click at [1371, 680] on p "Your position is publicly available on your career page and job boards." at bounding box center [1401, 681] width 182 height 23
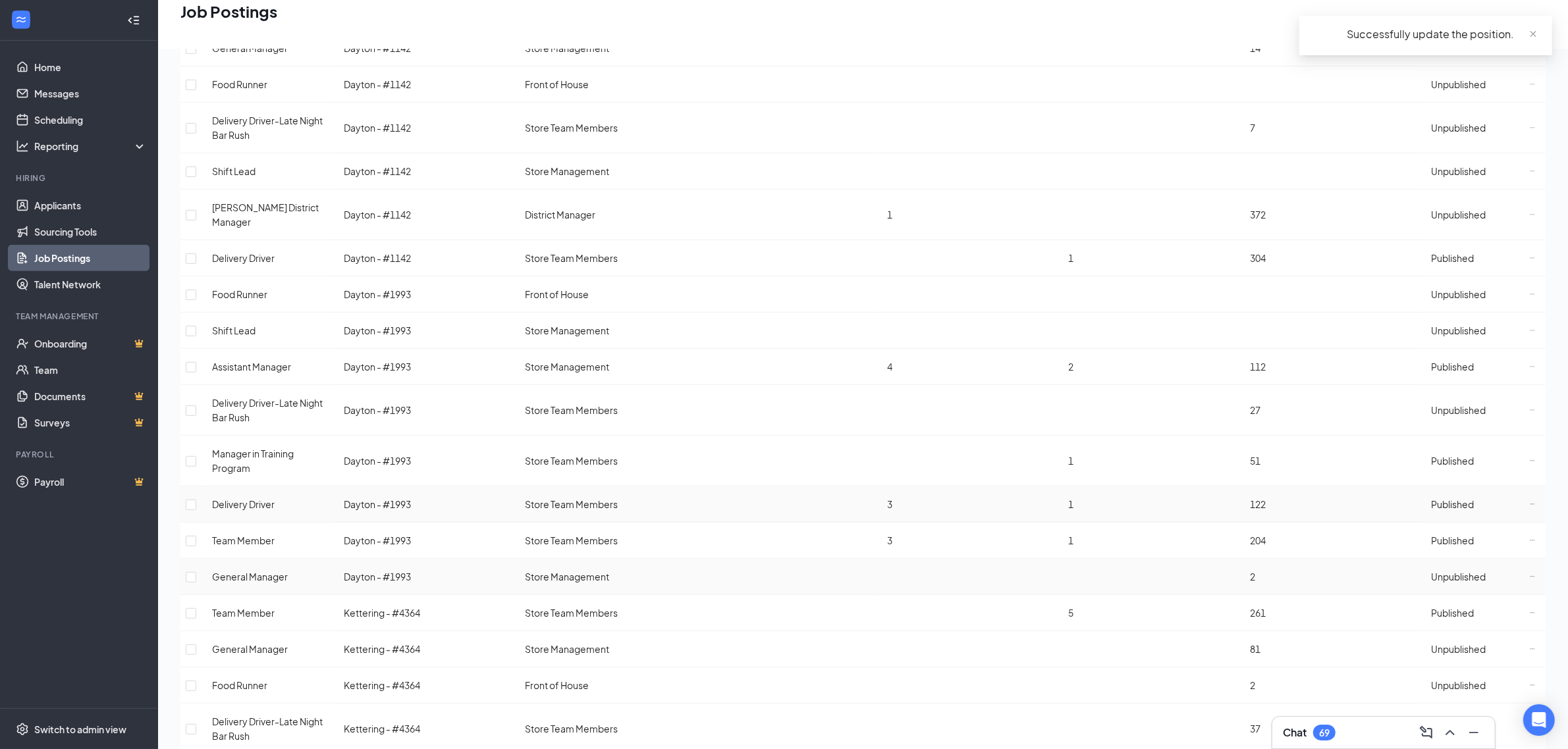
scroll to position [878, 0]
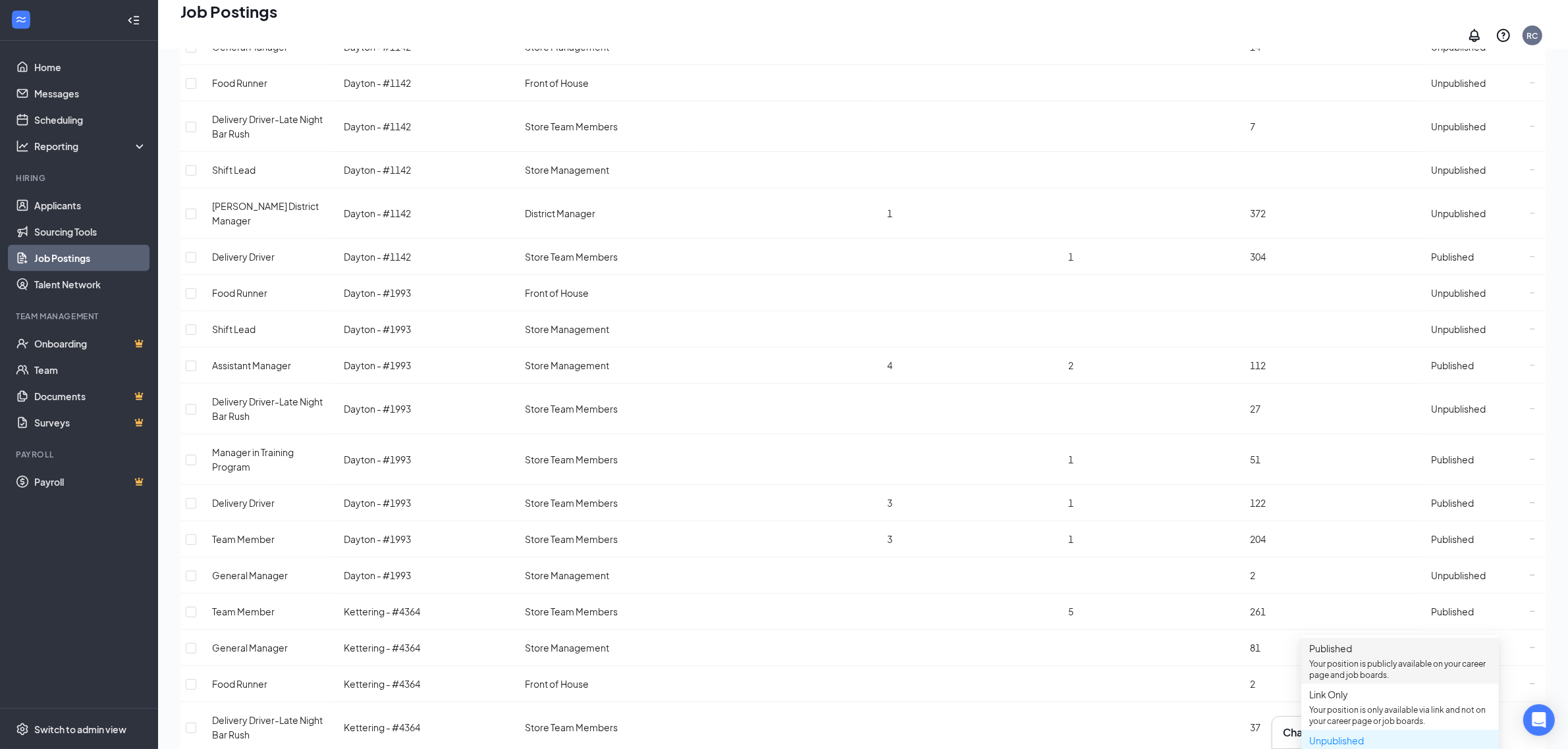
click at [1362, 663] on p "Your position is publicly available on your career page and job boards." at bounding box center [1401, 669] width 182 height 23
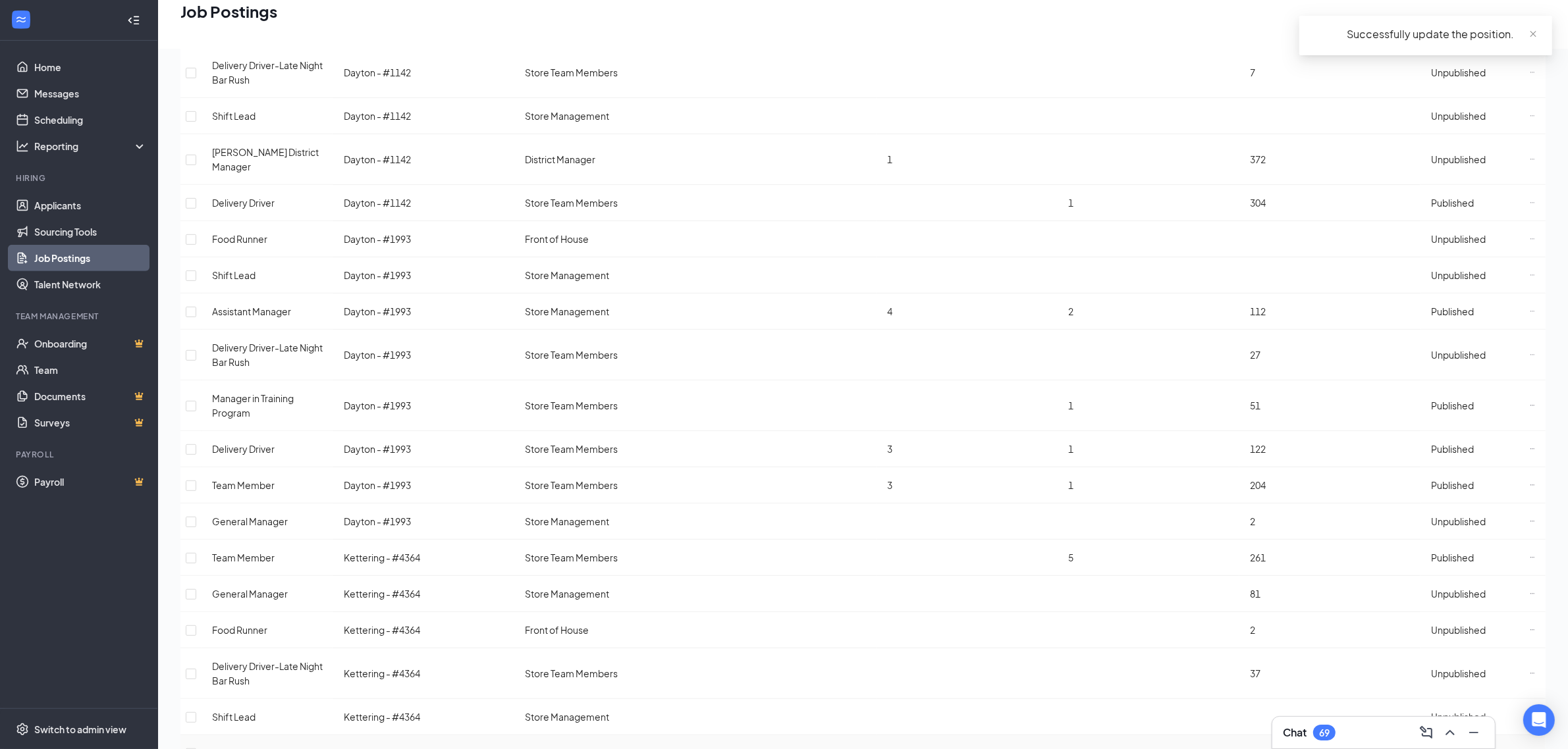
scroll to position [933, 0]
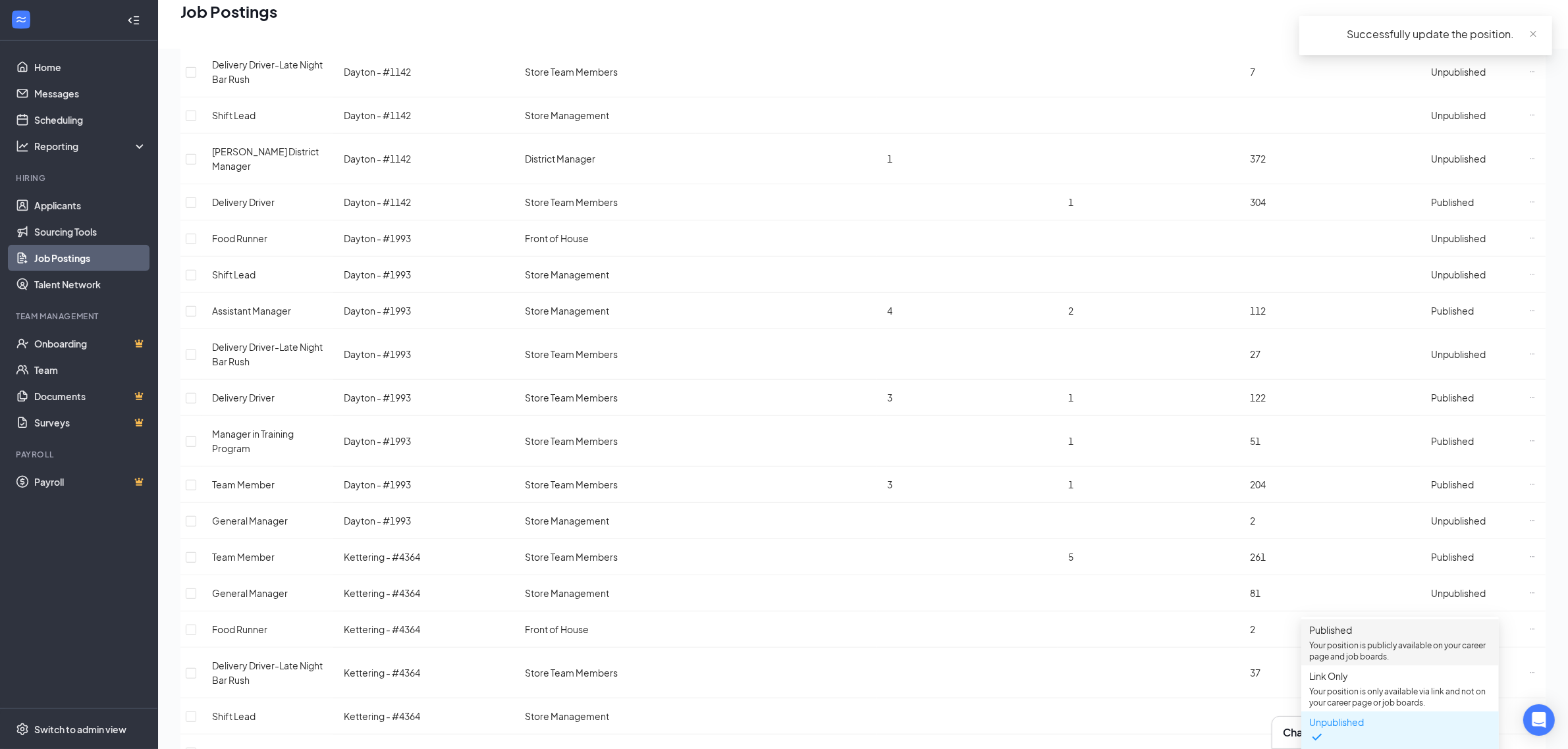
click at [1352, 633] on span "Published" at bounding box center [1331, 630] width 42 height 12
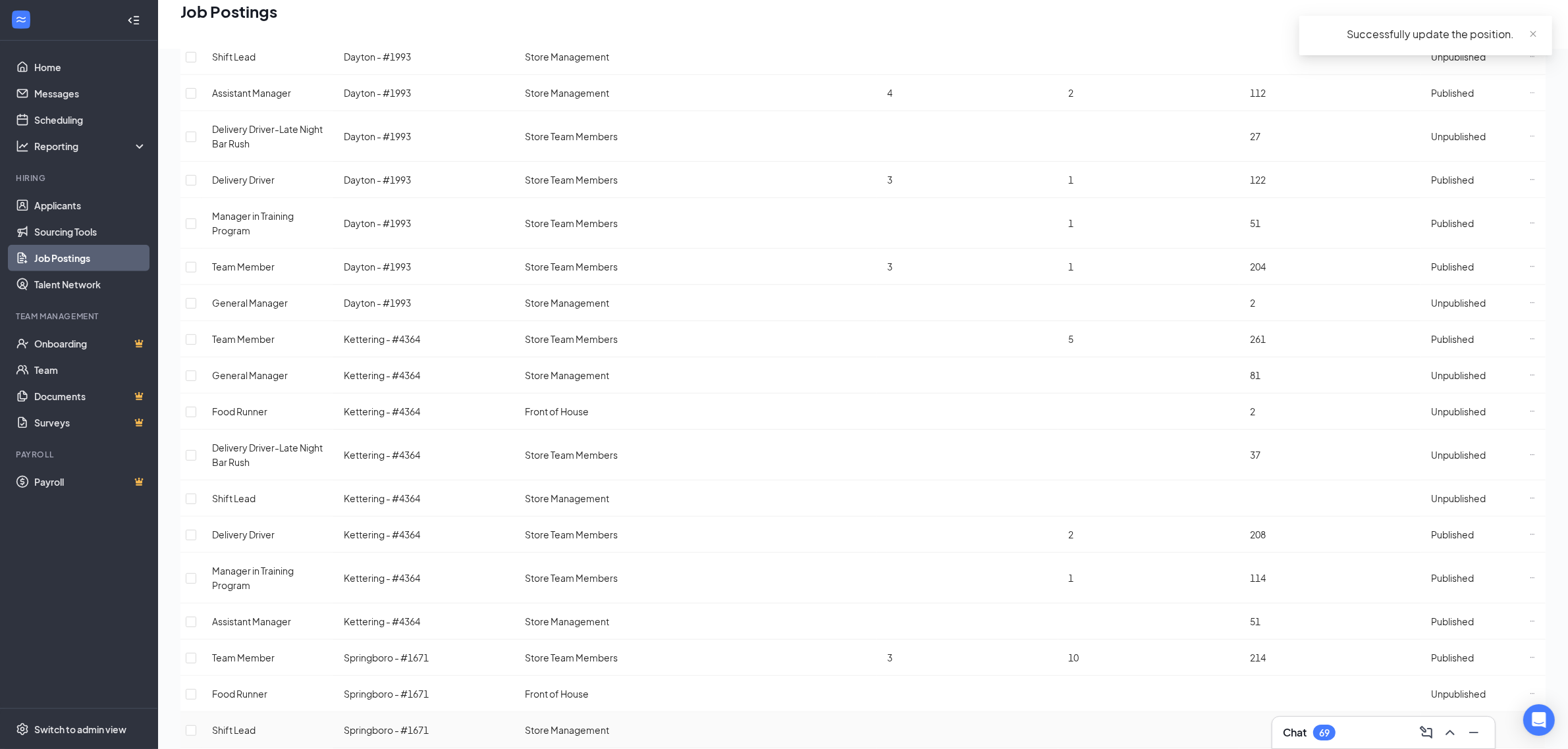
scroll to position [1153, 0]
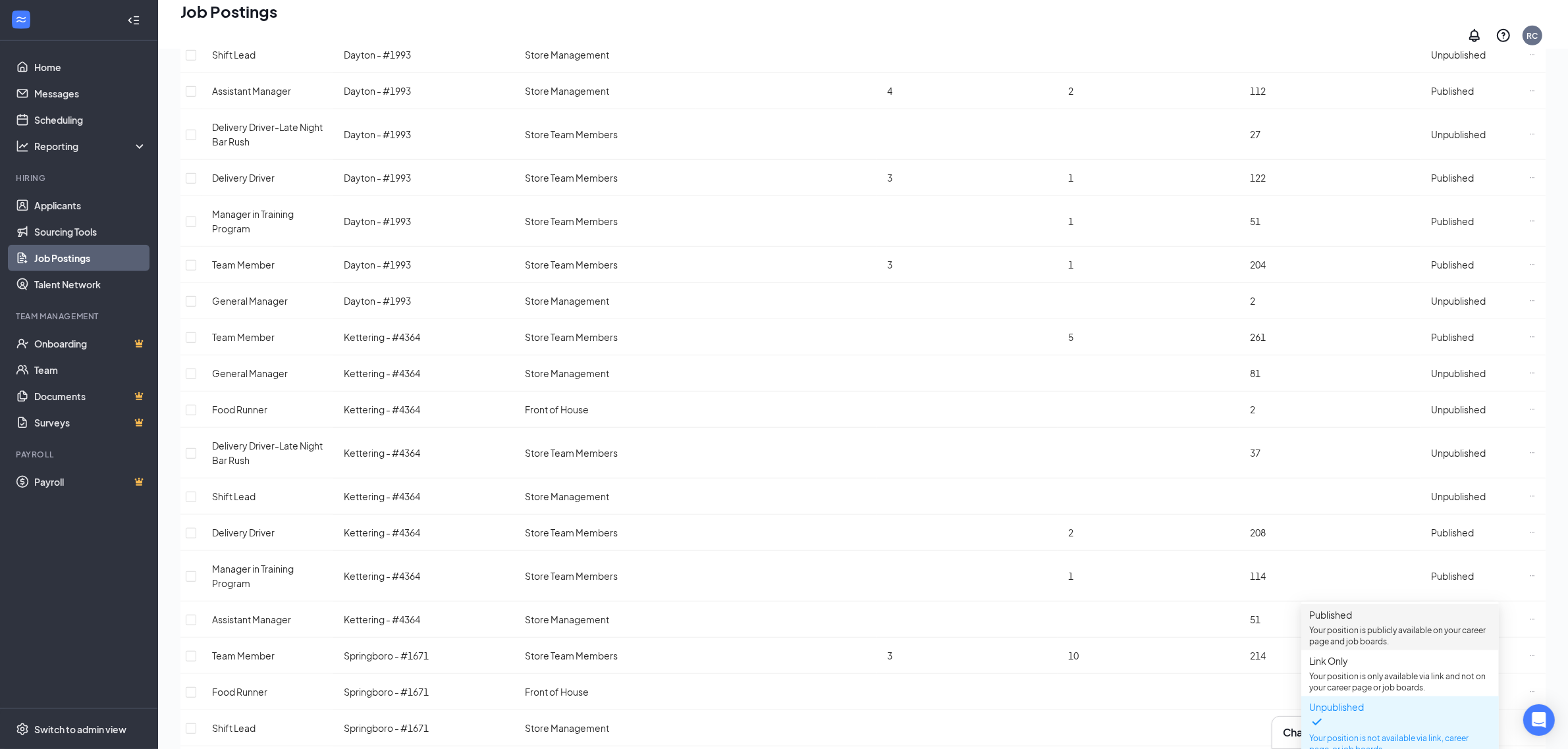
click at [1322, 629] on p "Your position is publicly available on your career page and job boards." at bounding box center [1401, 636] width 182 height 23
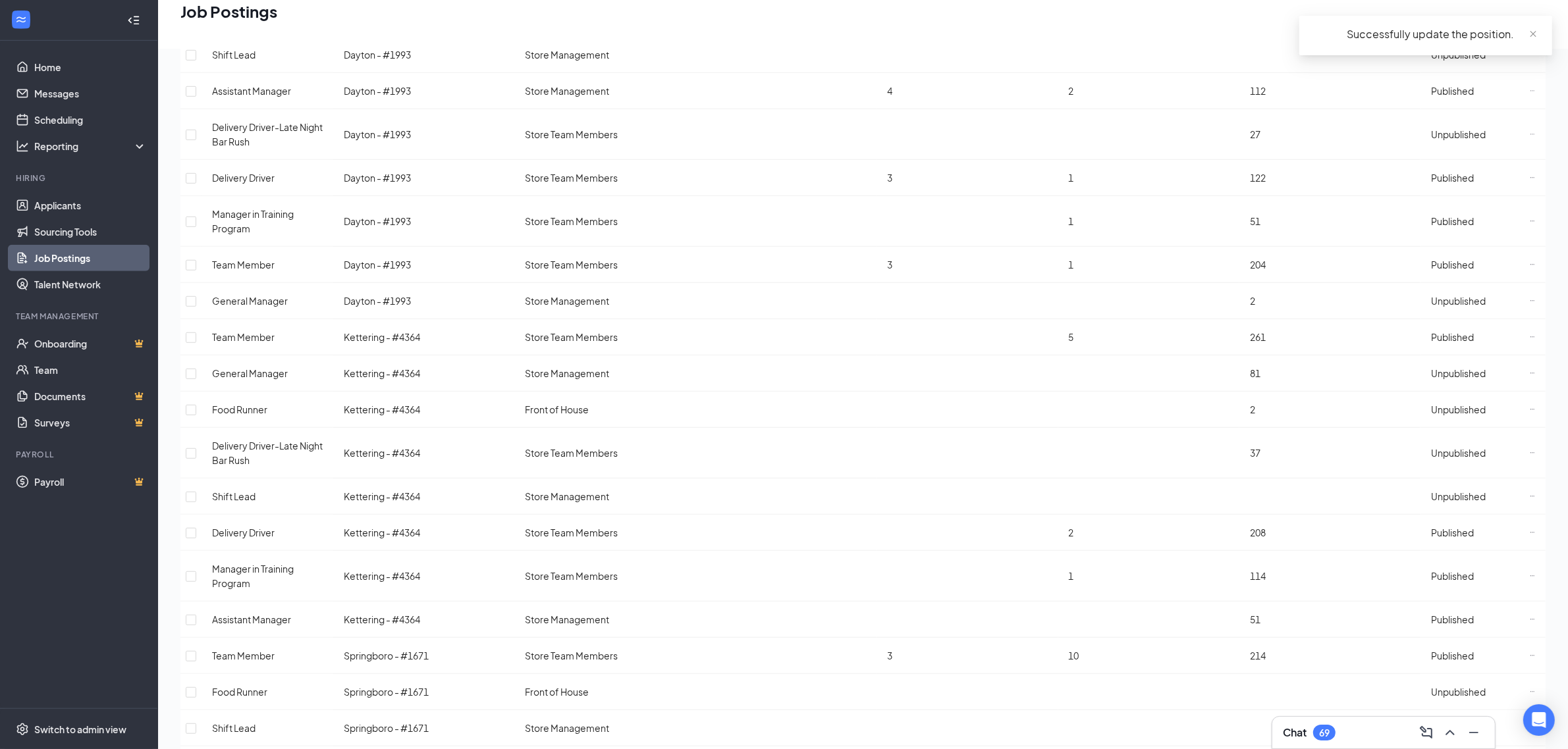
scroll to position [1179, 0]
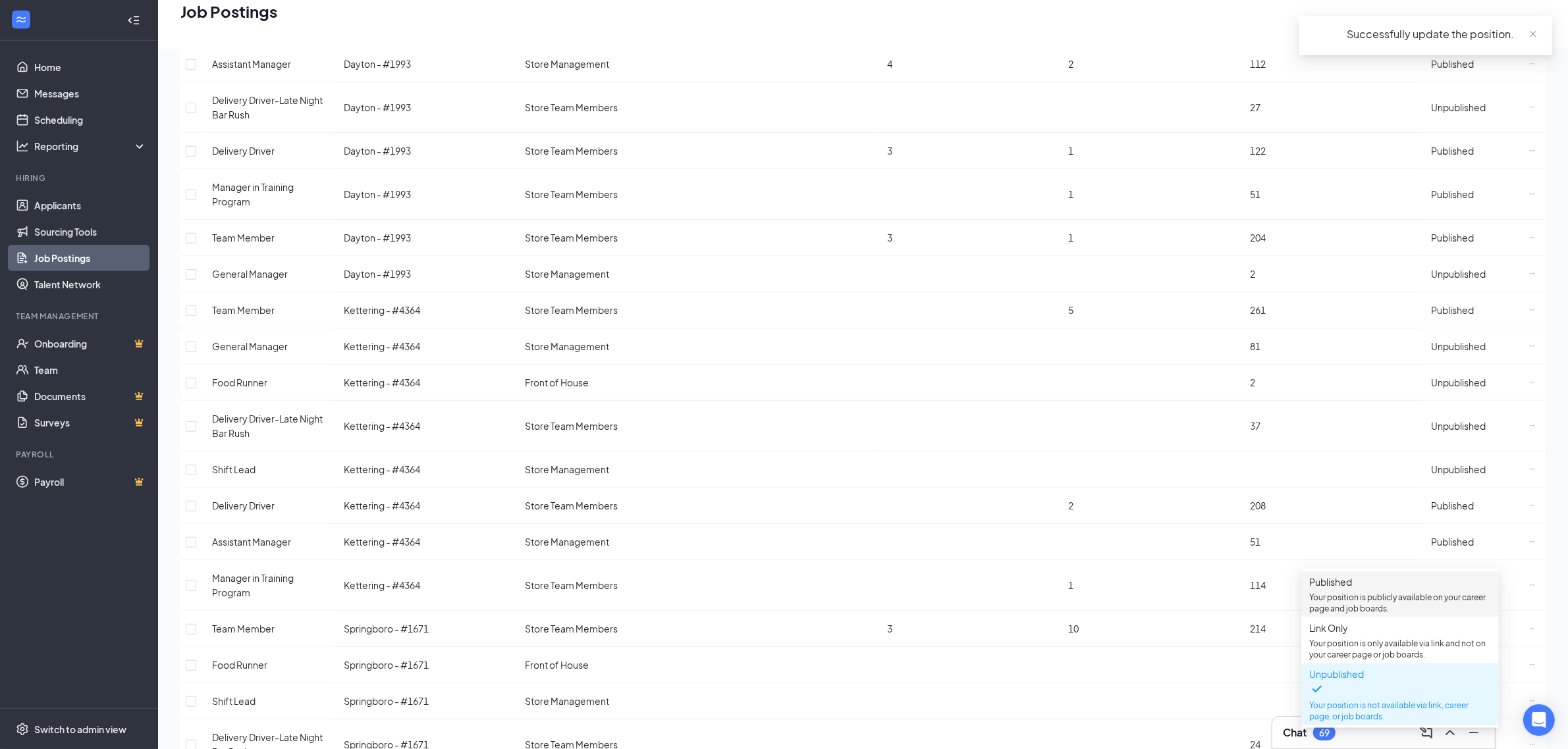
click at [1365, 614] on p "Your position is publicly available on your career page and job boards." at bounding box center [1401, 604] width 182 height 23
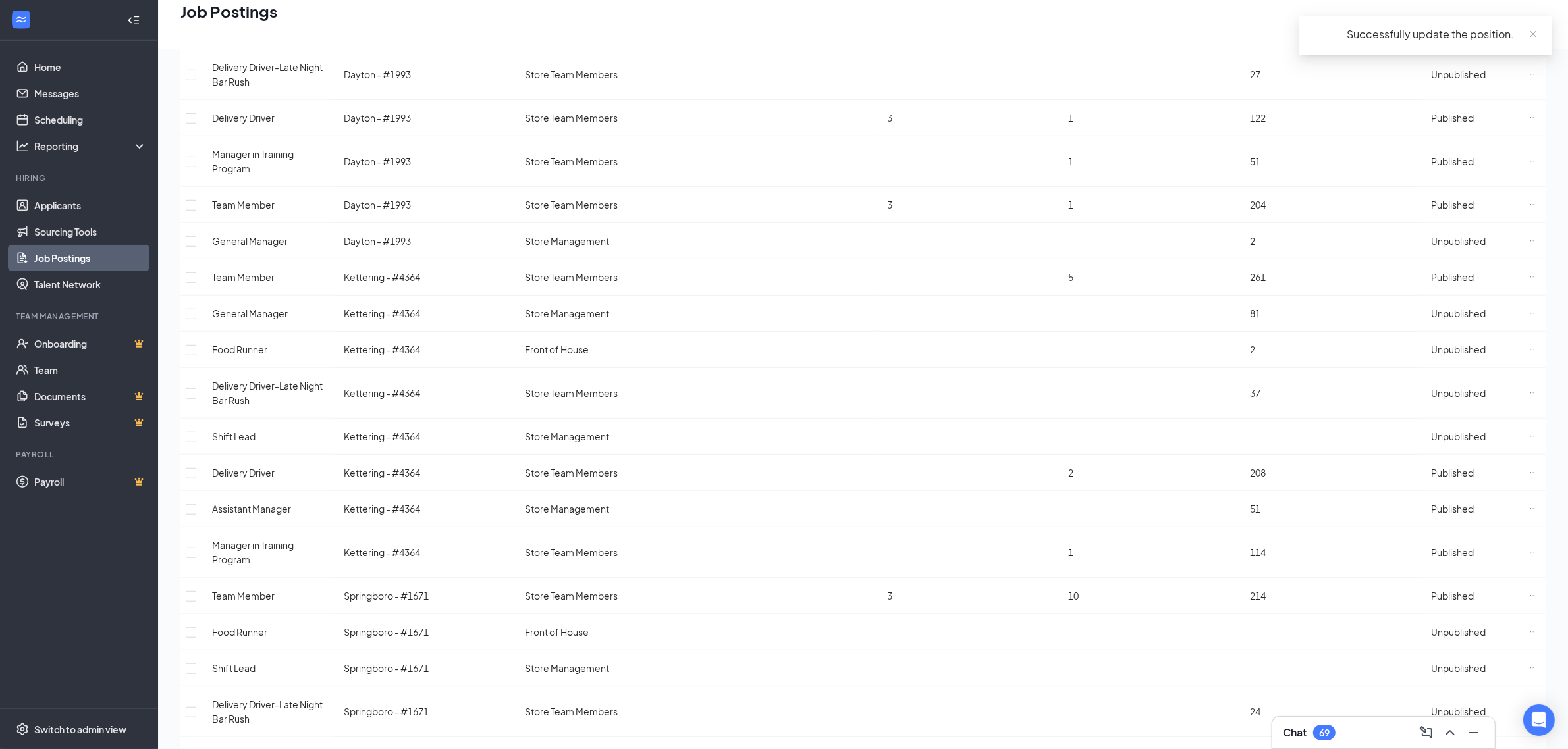
scroll to position [1223, 0]
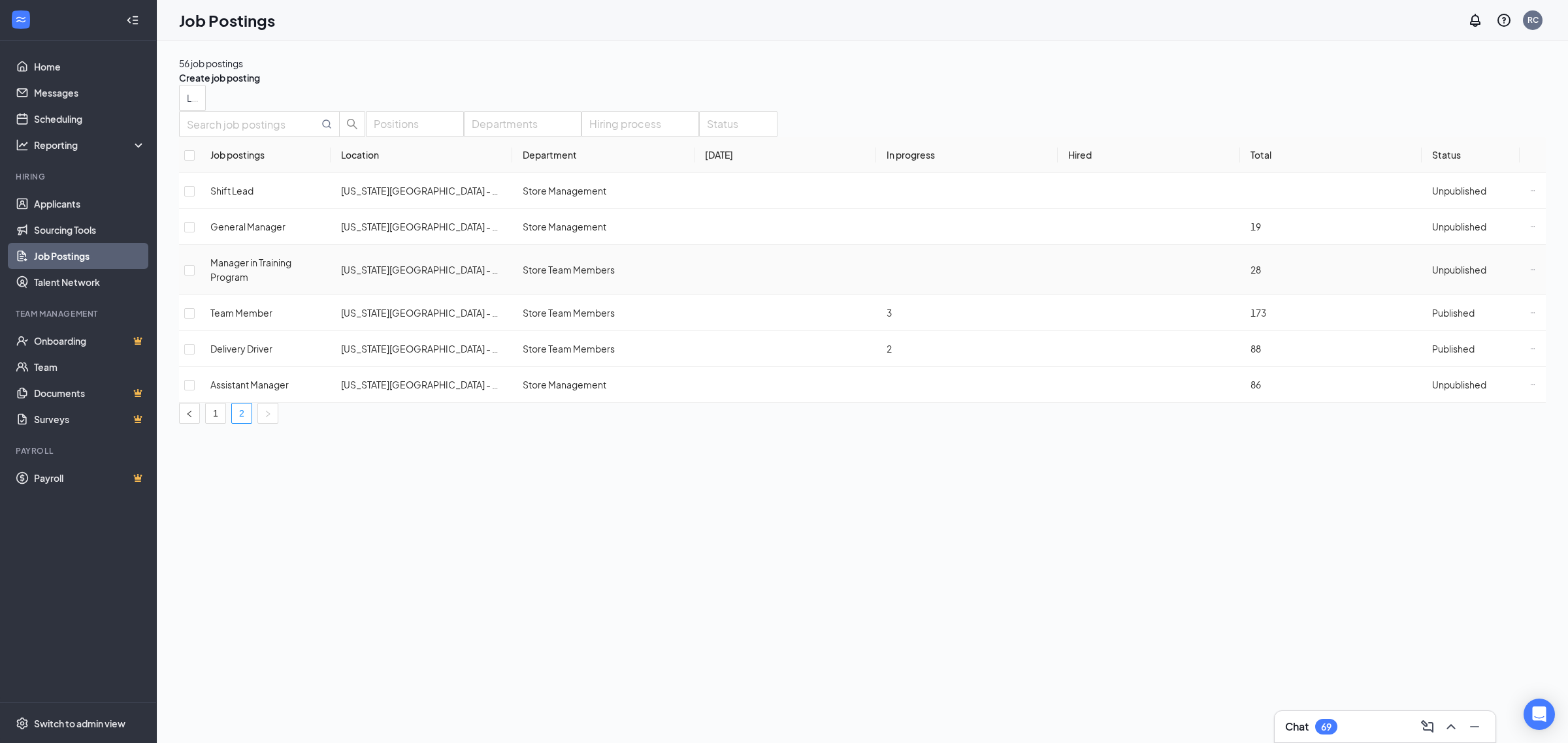
click at [1447, 276] on span "Unpublished" at bounding box center [1459, 270] width 54 height 12
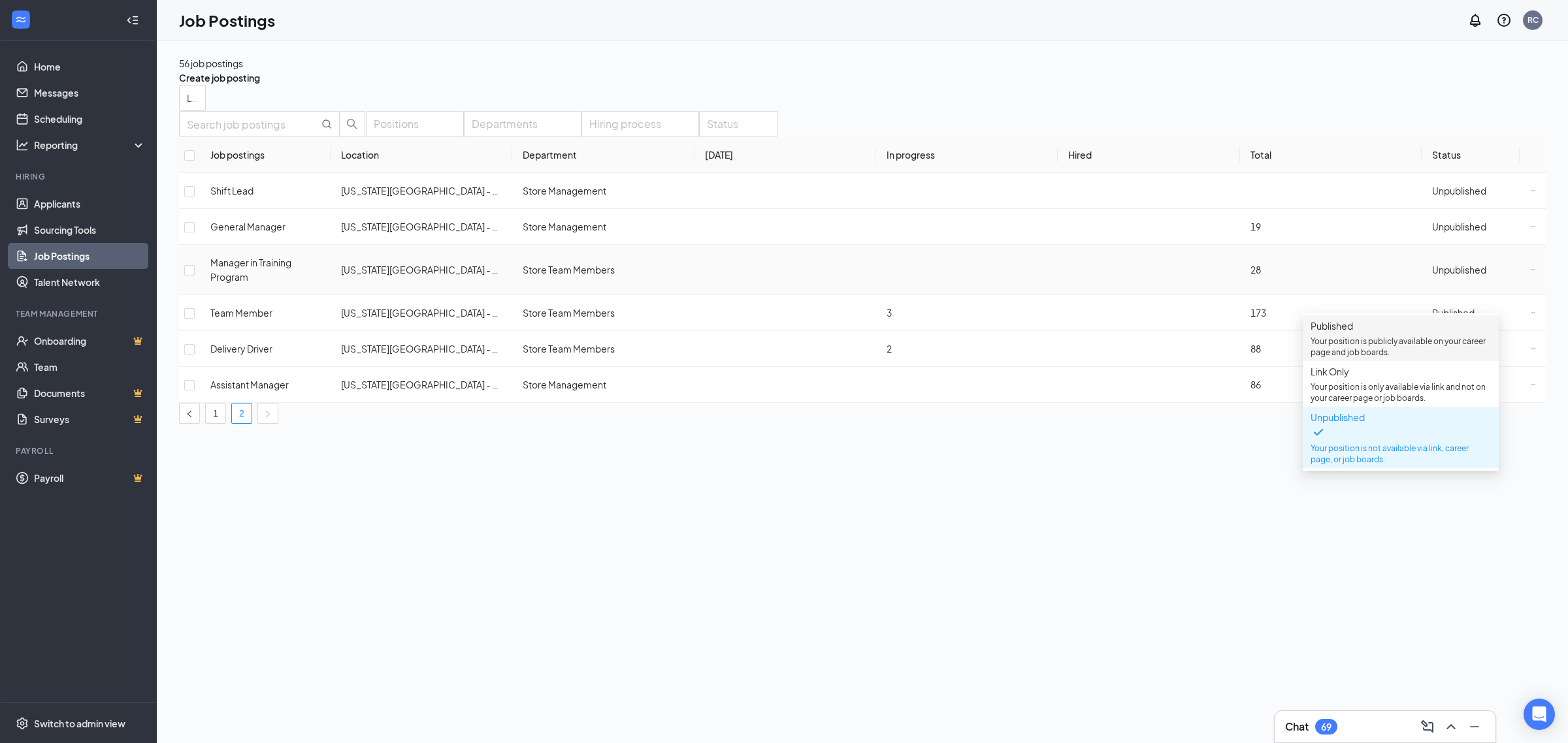
click at [1381, 351] on p "Your position is publicly available on your career page and job boards." at bounding box center [1400, 347] width 180 height 22
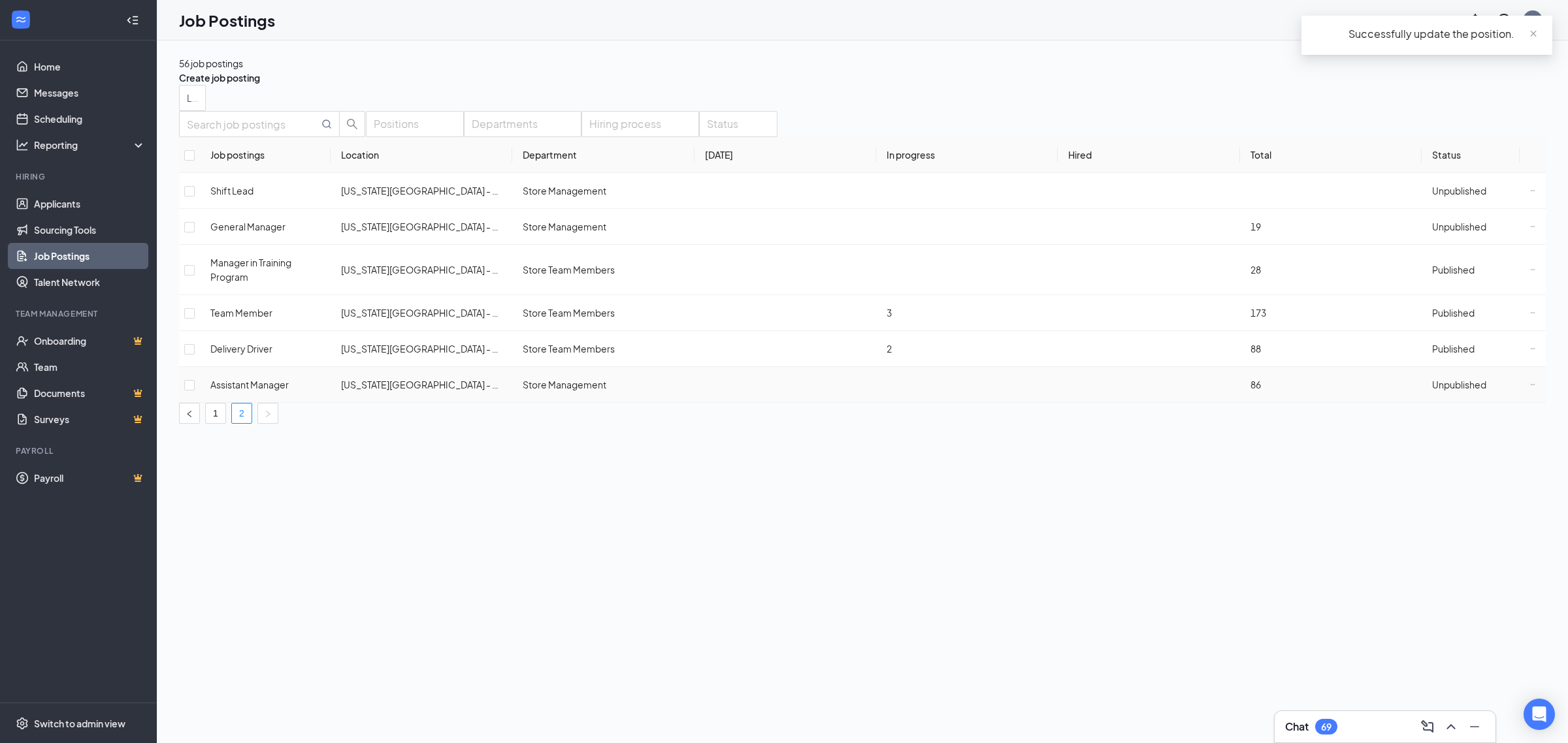
click at [1443, 391] on span "Unpublished" at bounding box center [1459, 385] width 54 height 12
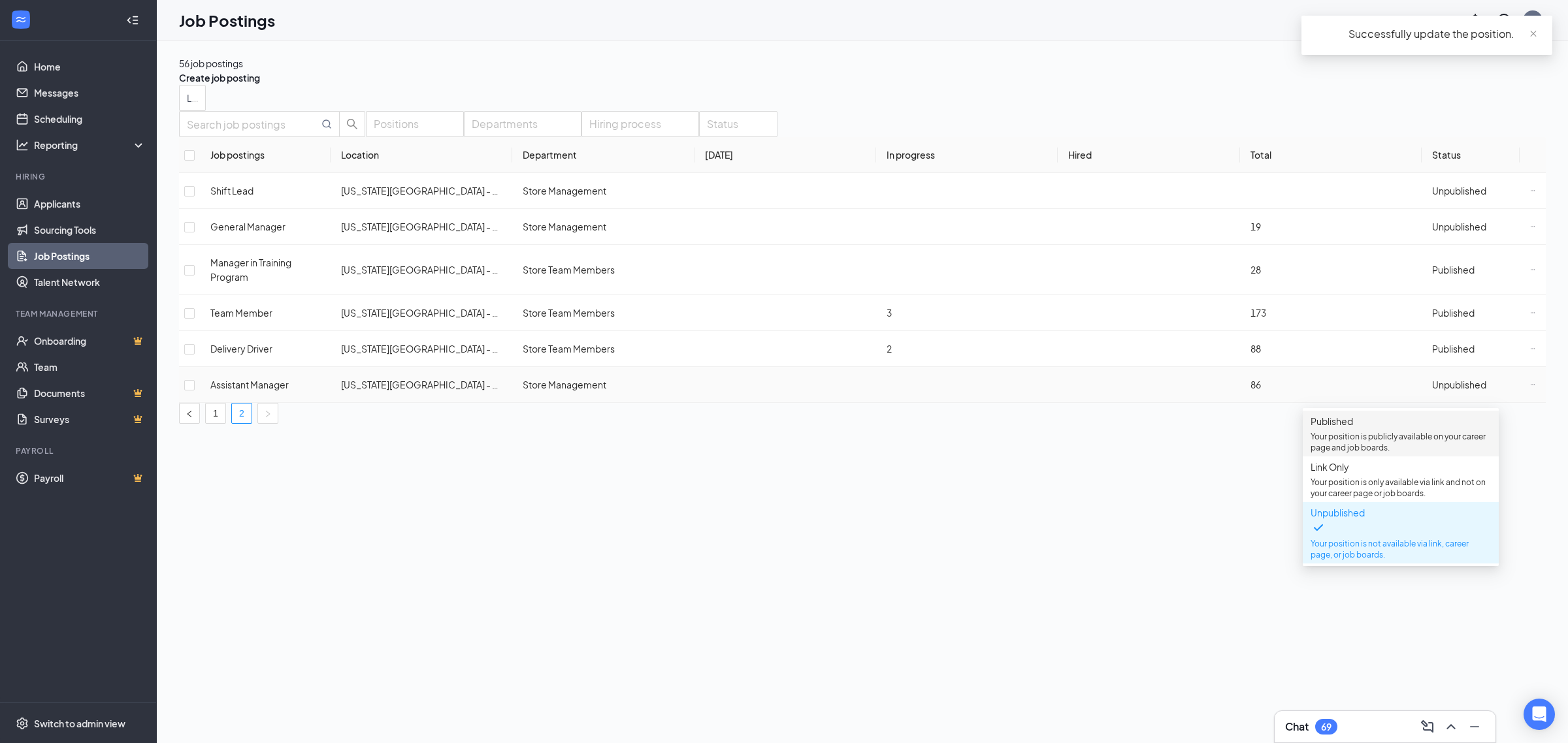
click at [1382, 446] on p "Your position is publicly available on your career page and job boards." at bounding box center [1400, 442] width 180 height 22
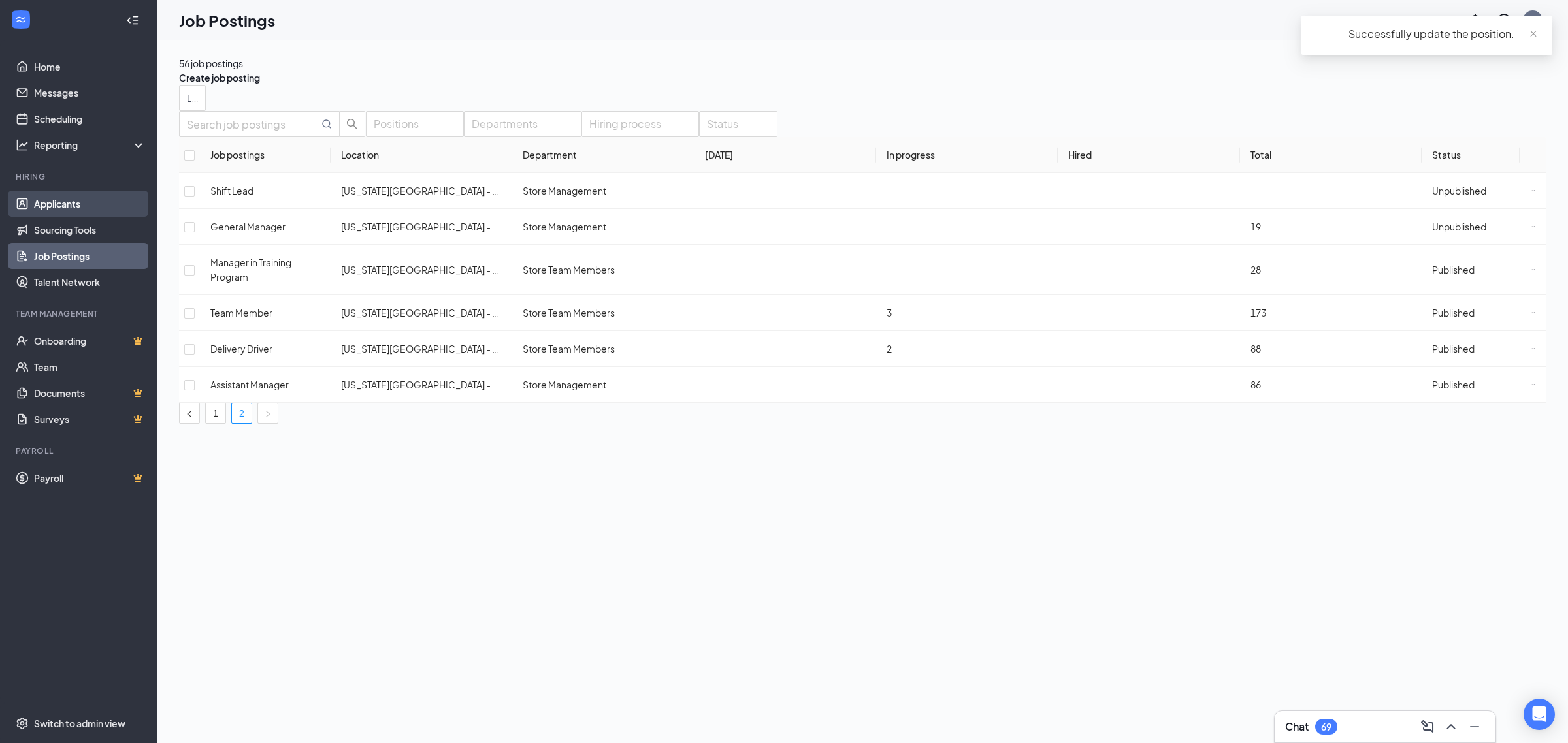
click at [57, 196] on link "Applicants" at bounding box center [90, 204] width 112 height 26
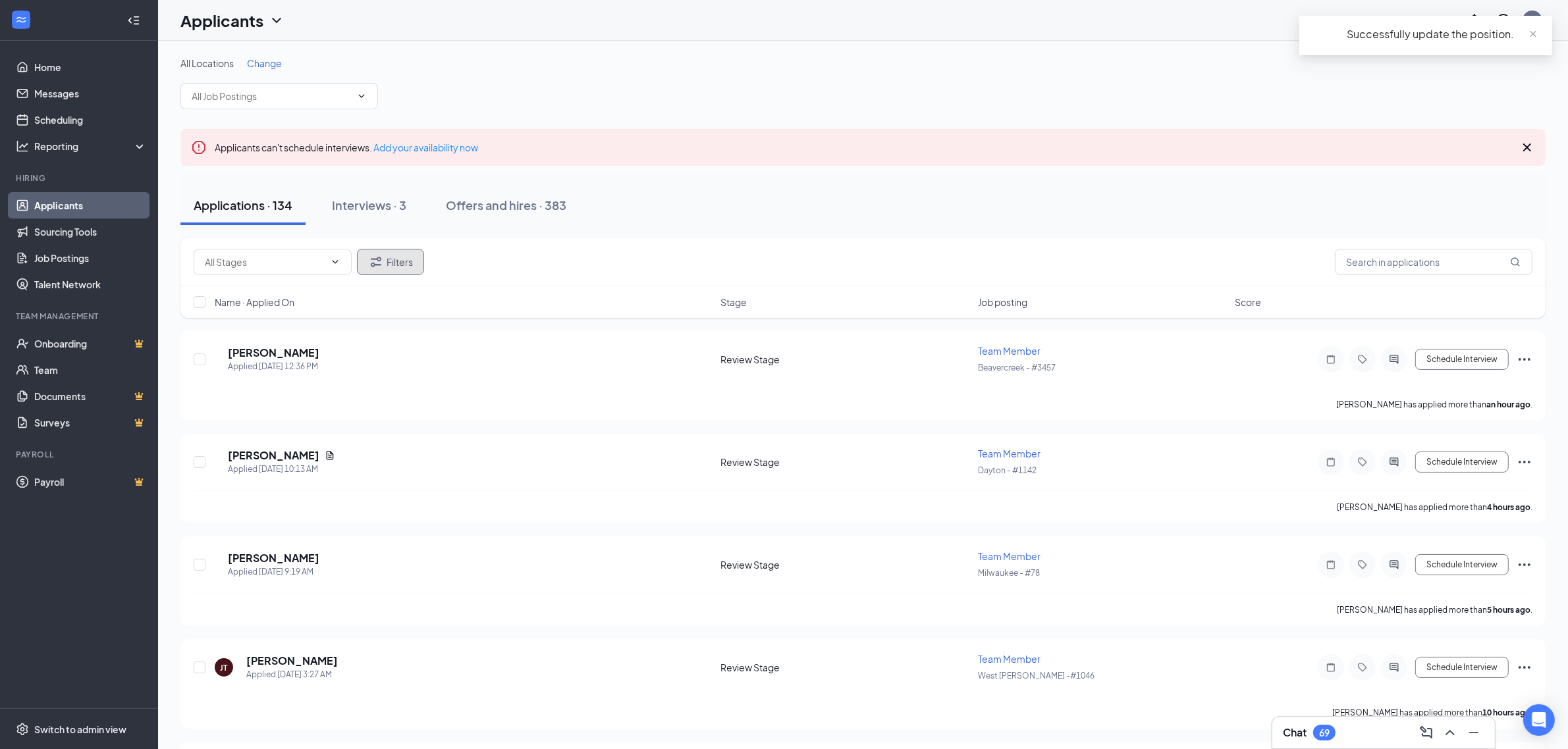
click at [400, 257] on button "Filters" at bounding box center [391, 262] width 68 height 26
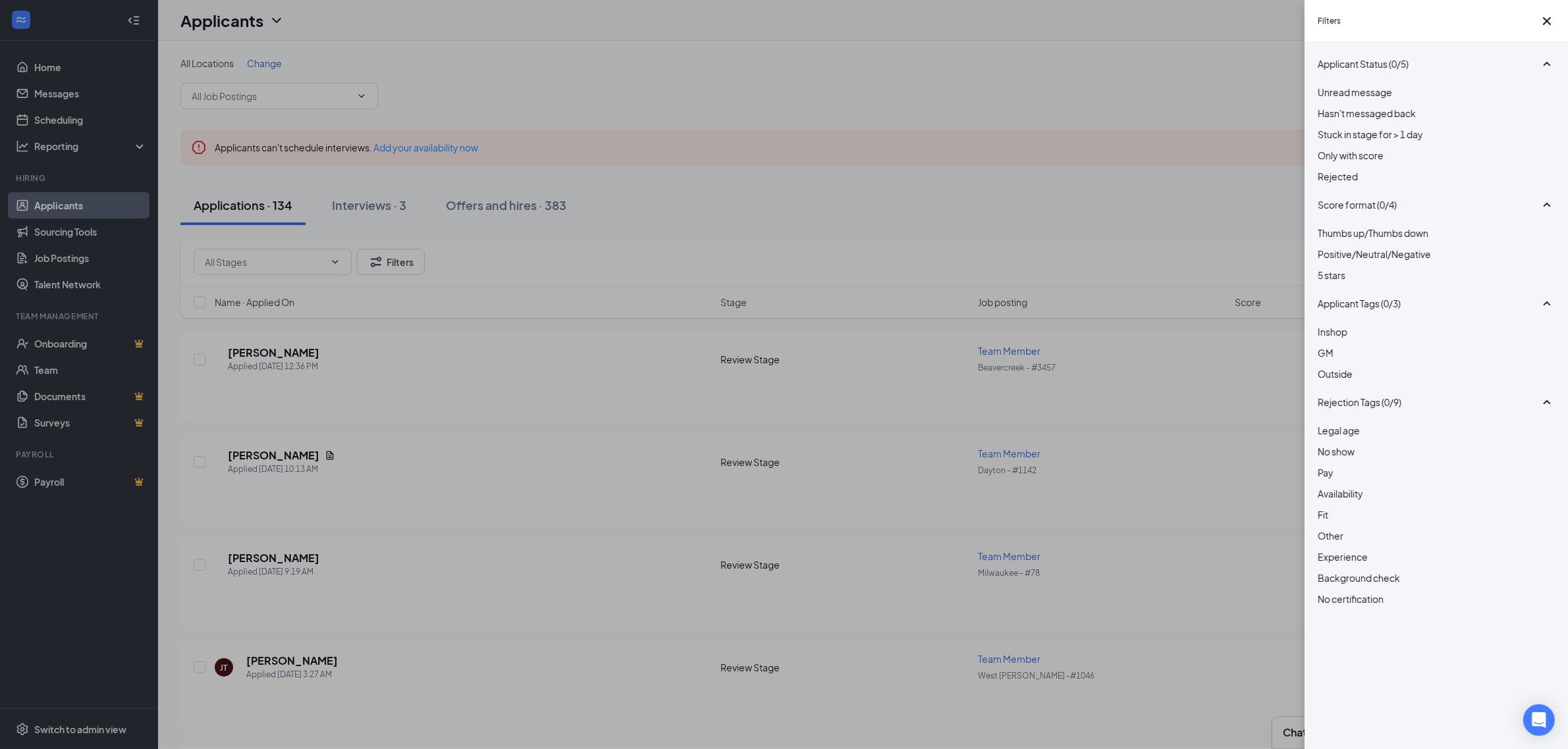
click at [1331, 85] on div at bounding box center [1436, 85] width 237 height 0
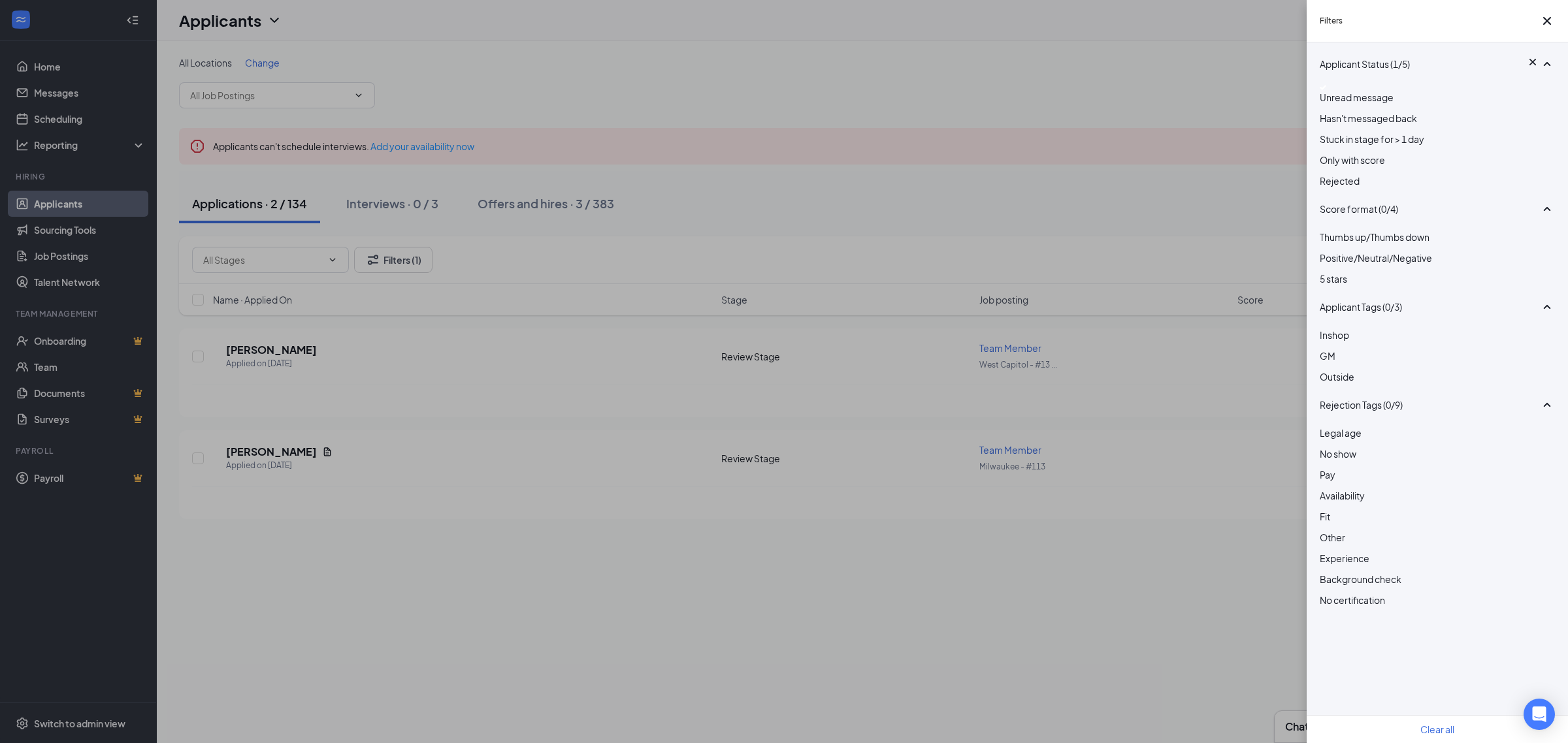
click at [805, 206] on div "Filters Applicant Status (1/5) Unread message Hasn't messaged back Stuck in sta…" at bounding box center [784, 371] width 1568 height 743
click at [1053, 592] on div "Filters Applicant Status (1/5) Unread message Hasn't messaged back Stuck in sta…" at bounding box center [784, 371] width 1568 height 743
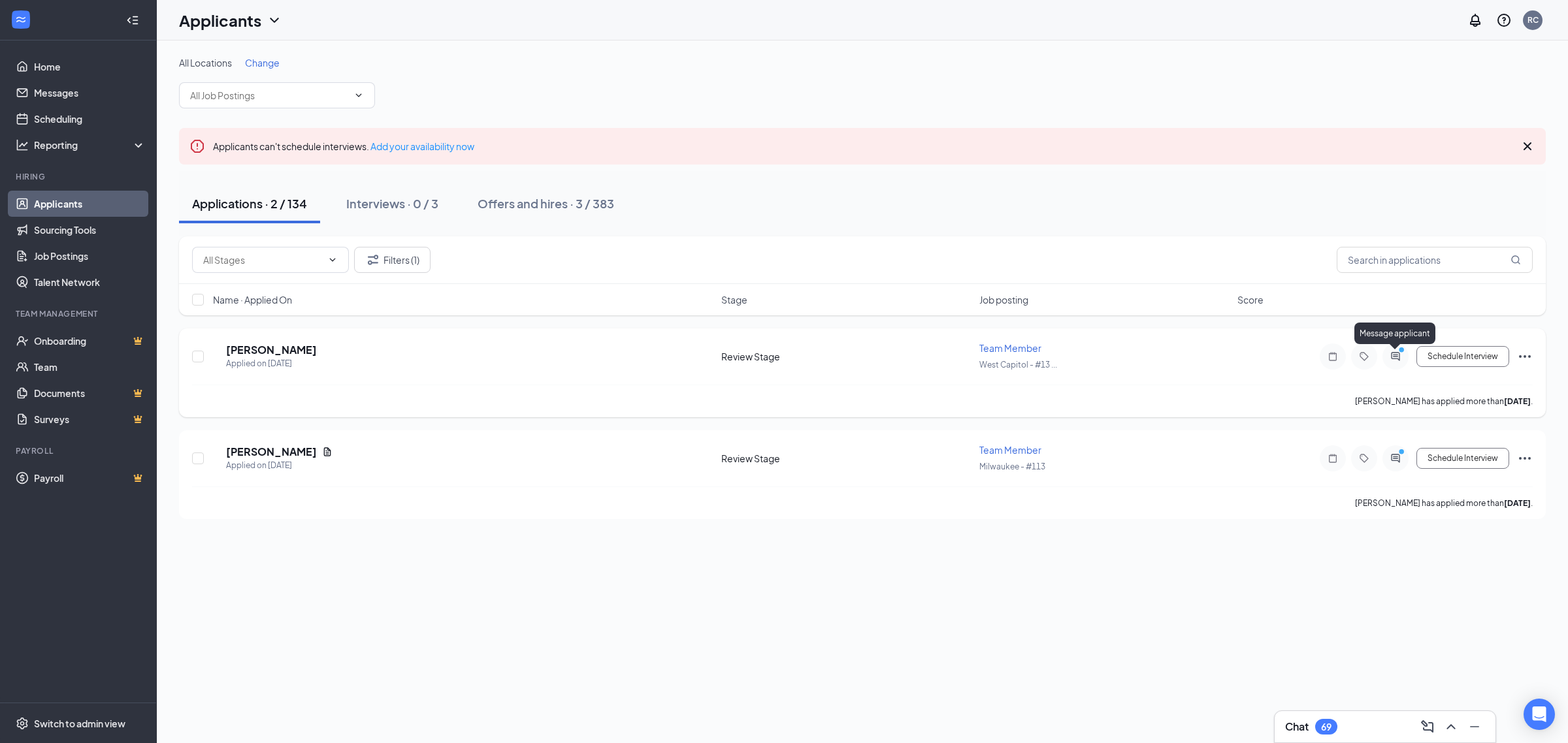
click at [1396, 356] on div at bounding box center [1395, 356] width 15 height 10
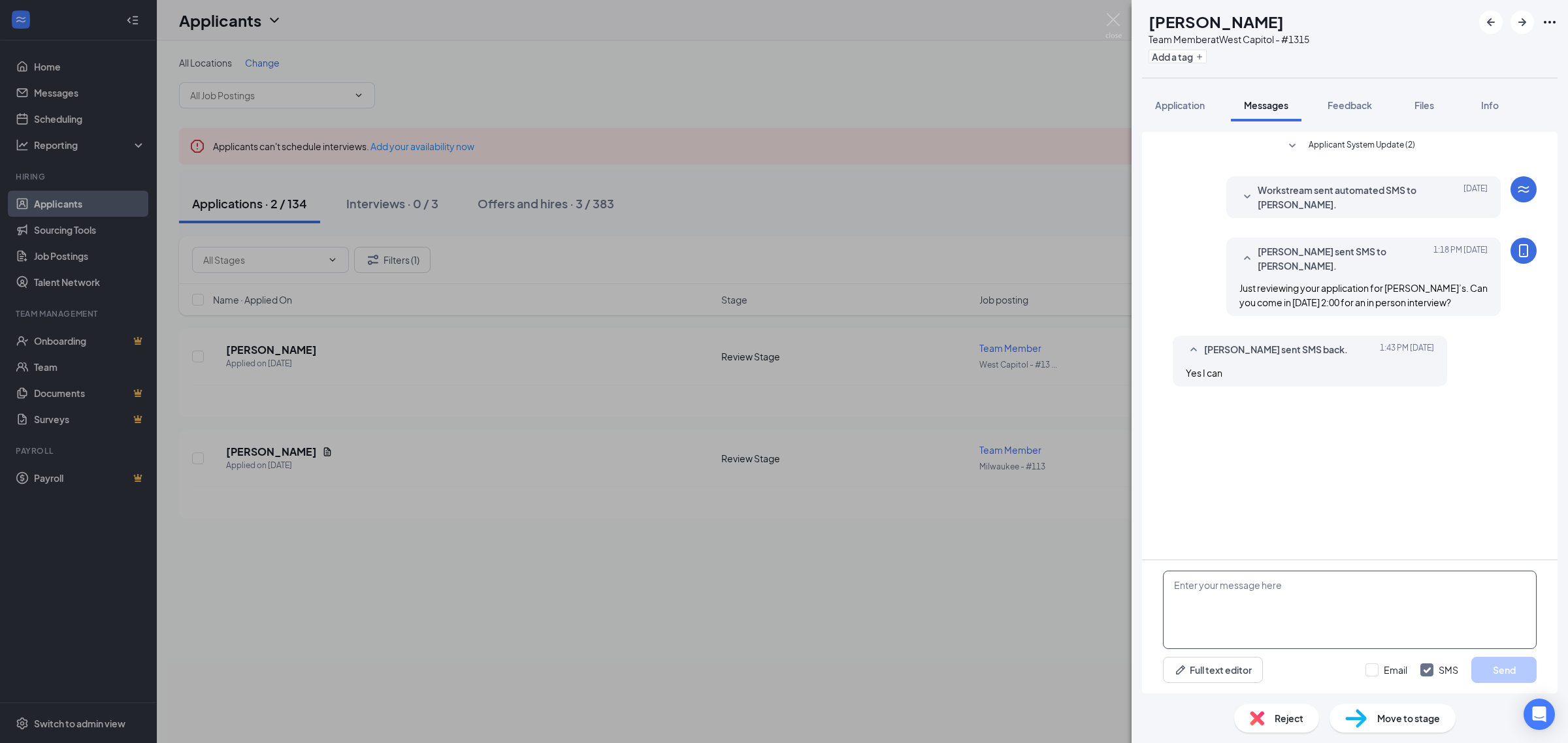
click at [1285, 609] on textarea at bounding box center [1349, 610] width 374 height 78
paste textarea "Great we are at 12460 W Capitol Dr. Ask for Alex when you arrive."
type textarea "Great we are at 12460 W Capitol Dr. Ask for Alex when you arrive."
click at [1479, 661] on button "Send" at bounding box center [1504, 670] width 65 height 26
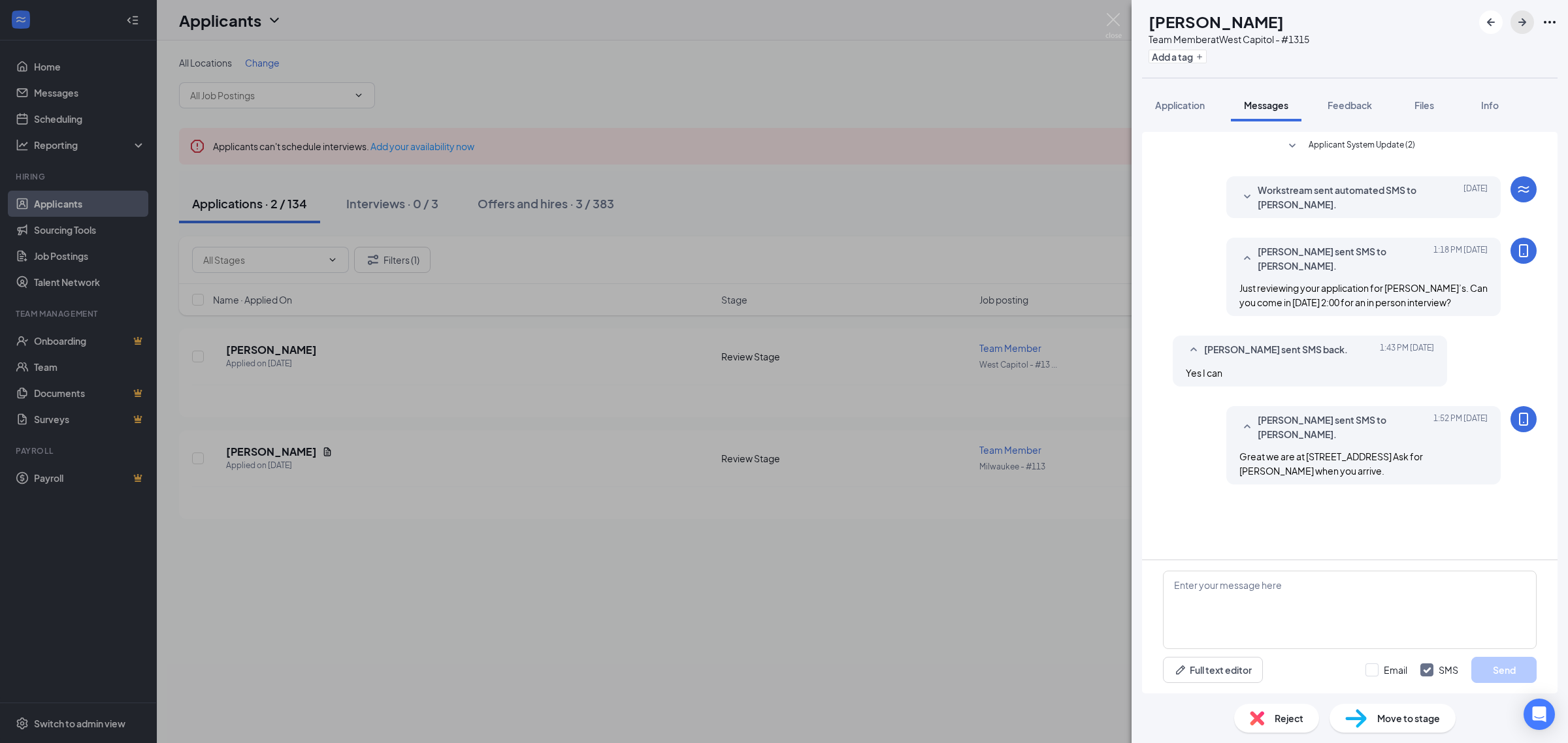
click at [1520, 21] on icon "ArrowRight" at bounding box center [1522, 22] width 15 height 15
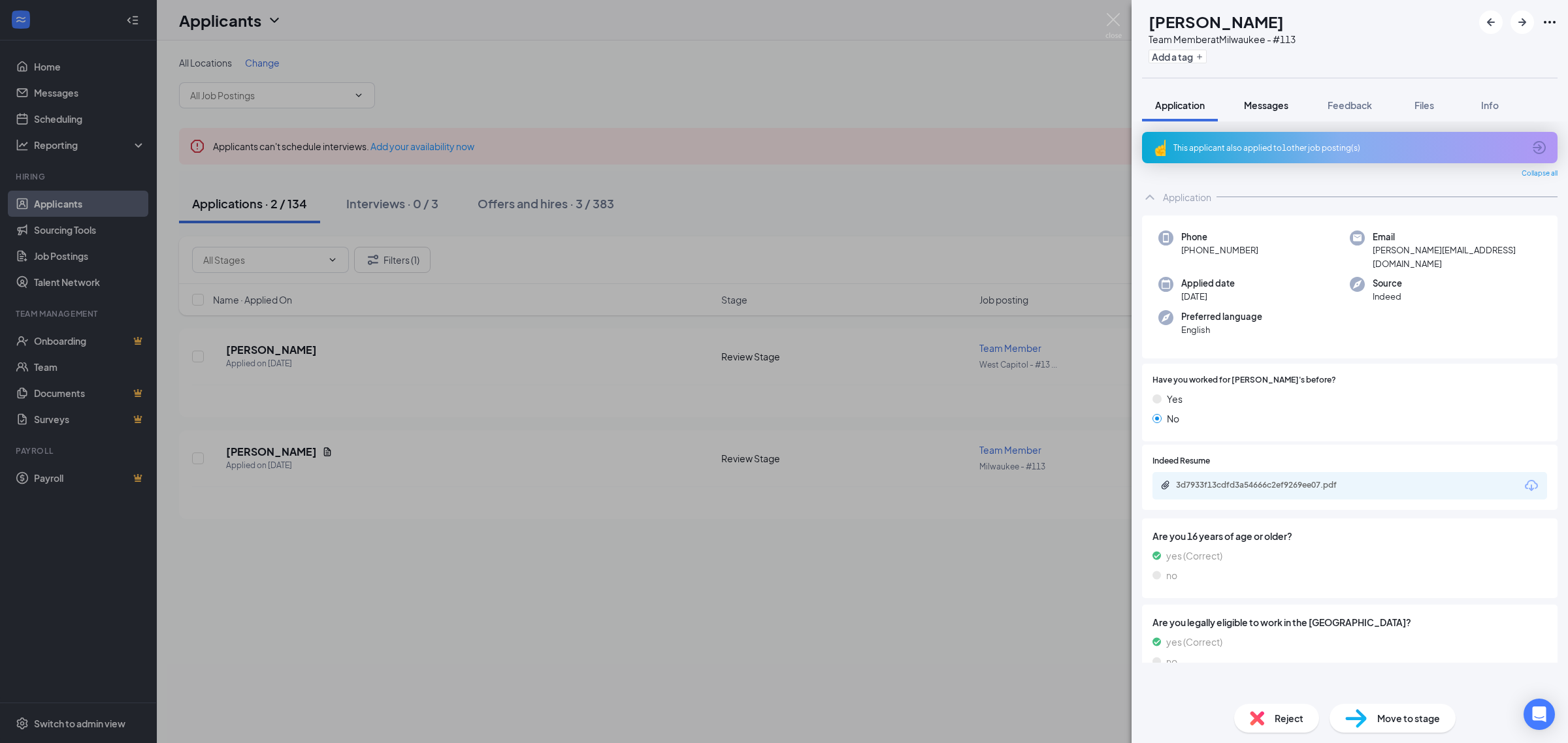
click at [1272, 101] on span "Messages" at bounding box center [1266, 106] width 45 height 12
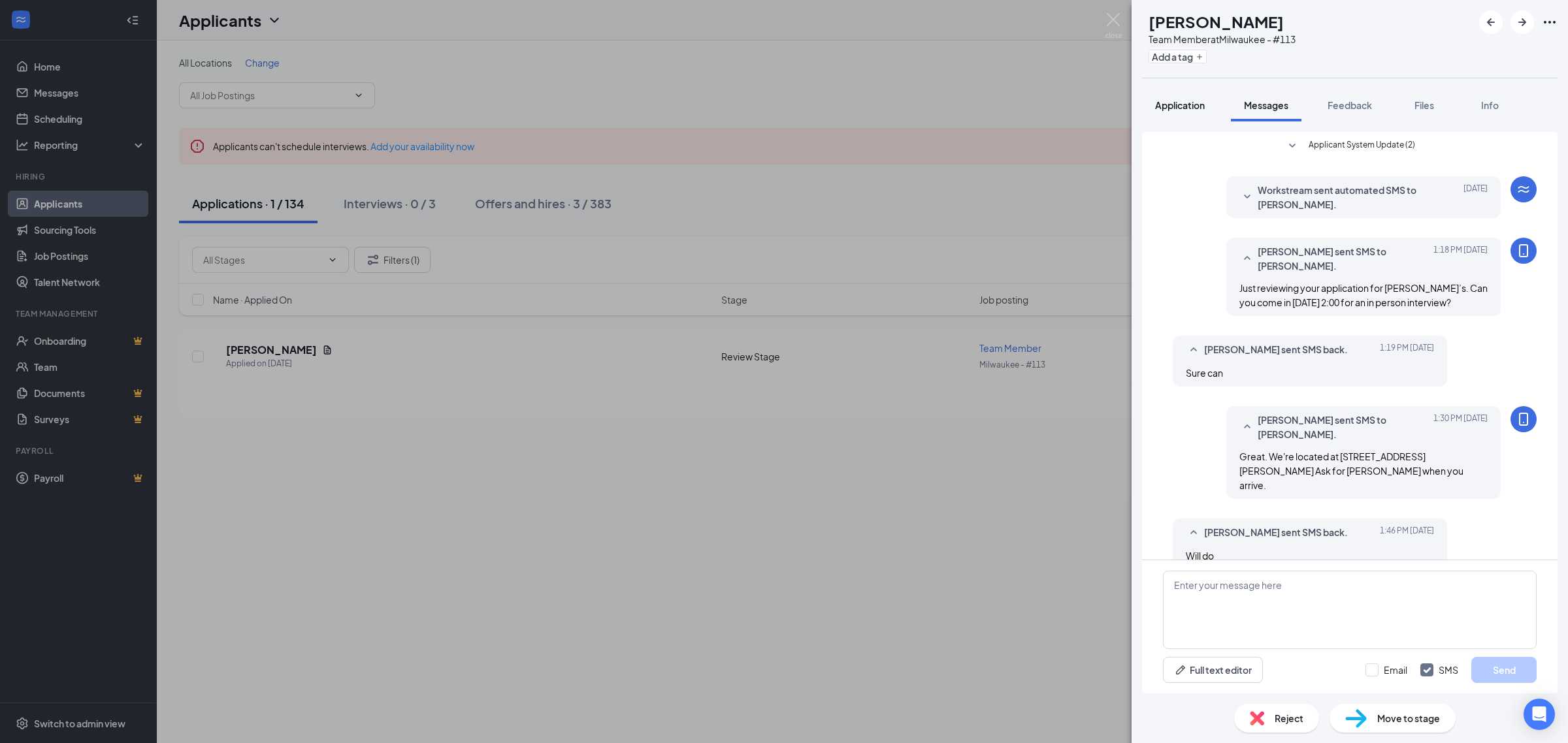
click at [1168, 111] on div "Application" at bounding box center [1180, 105] width 50 height 13
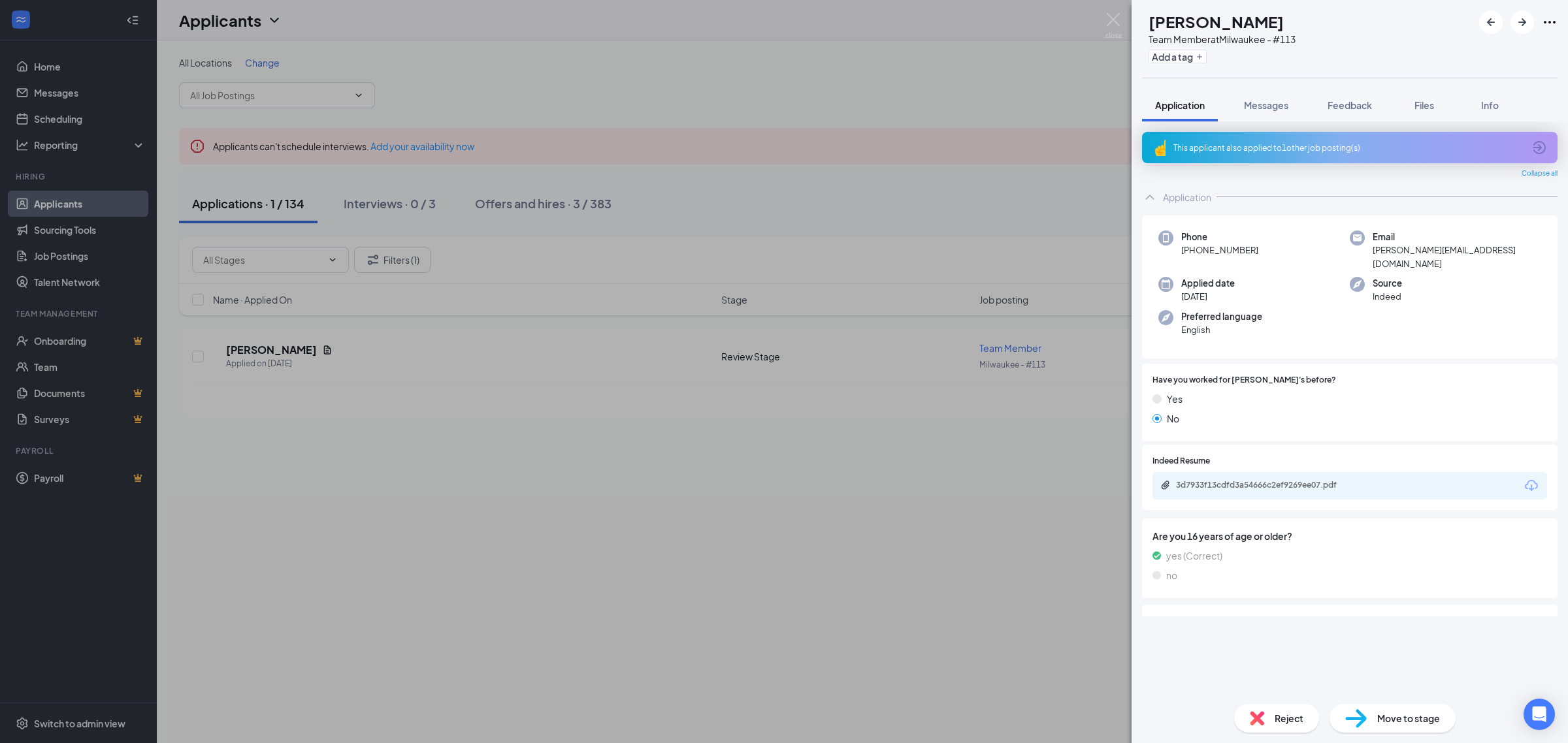
click at [1254, 122] on div "This applicant also applied to 1 other job posting(s) Collapse all Application …" at bounding box center [1350, 407] width 436 height 572
click at [1258, 115] on button "Messages" at bounding box center [1266, 105] width 70 height 33
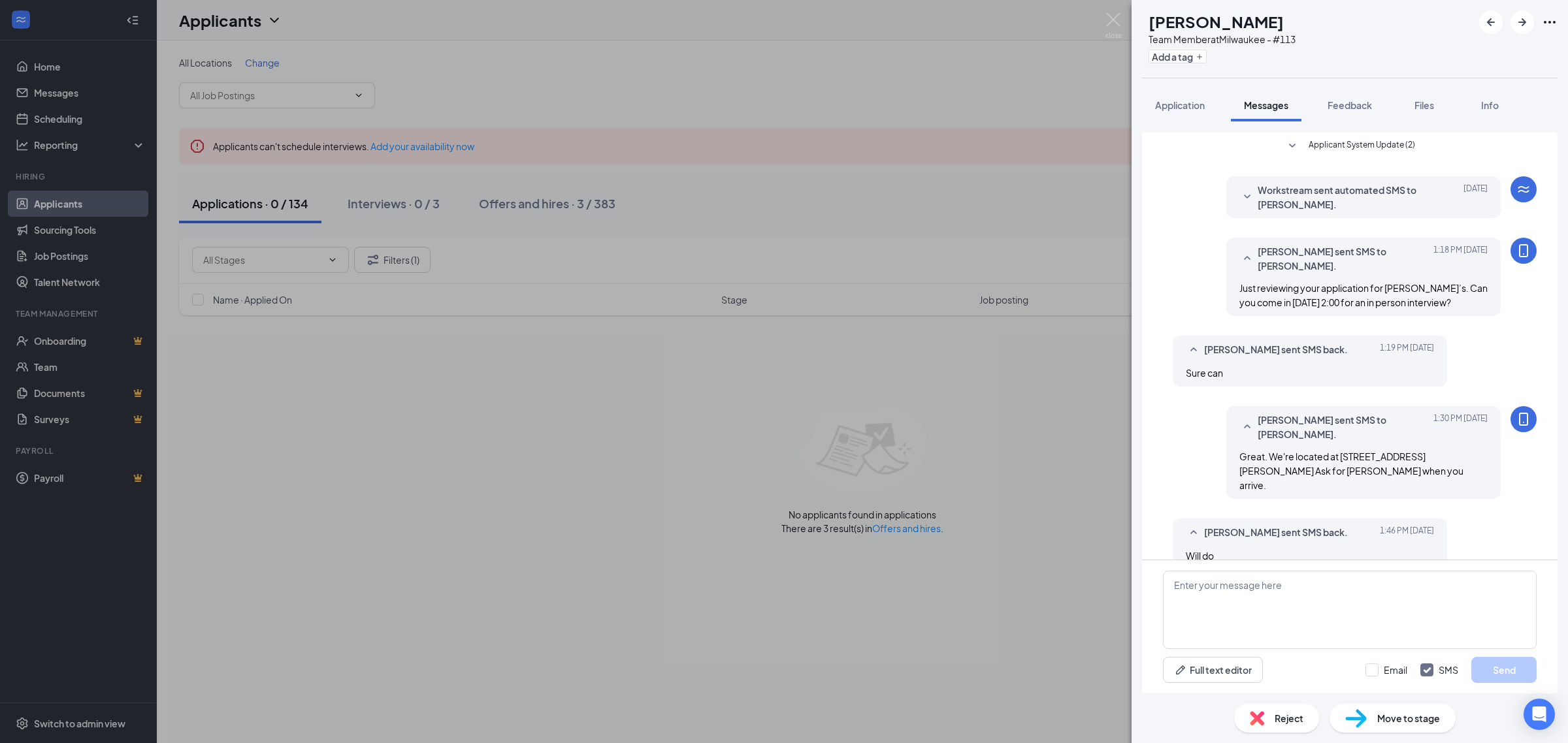
click at [805, 72] on div "EY Erica Young Team Member at Milwaukee - #113 Add a tag Application Messages F…" at bounding box center [784, 371] width 1568 height 743
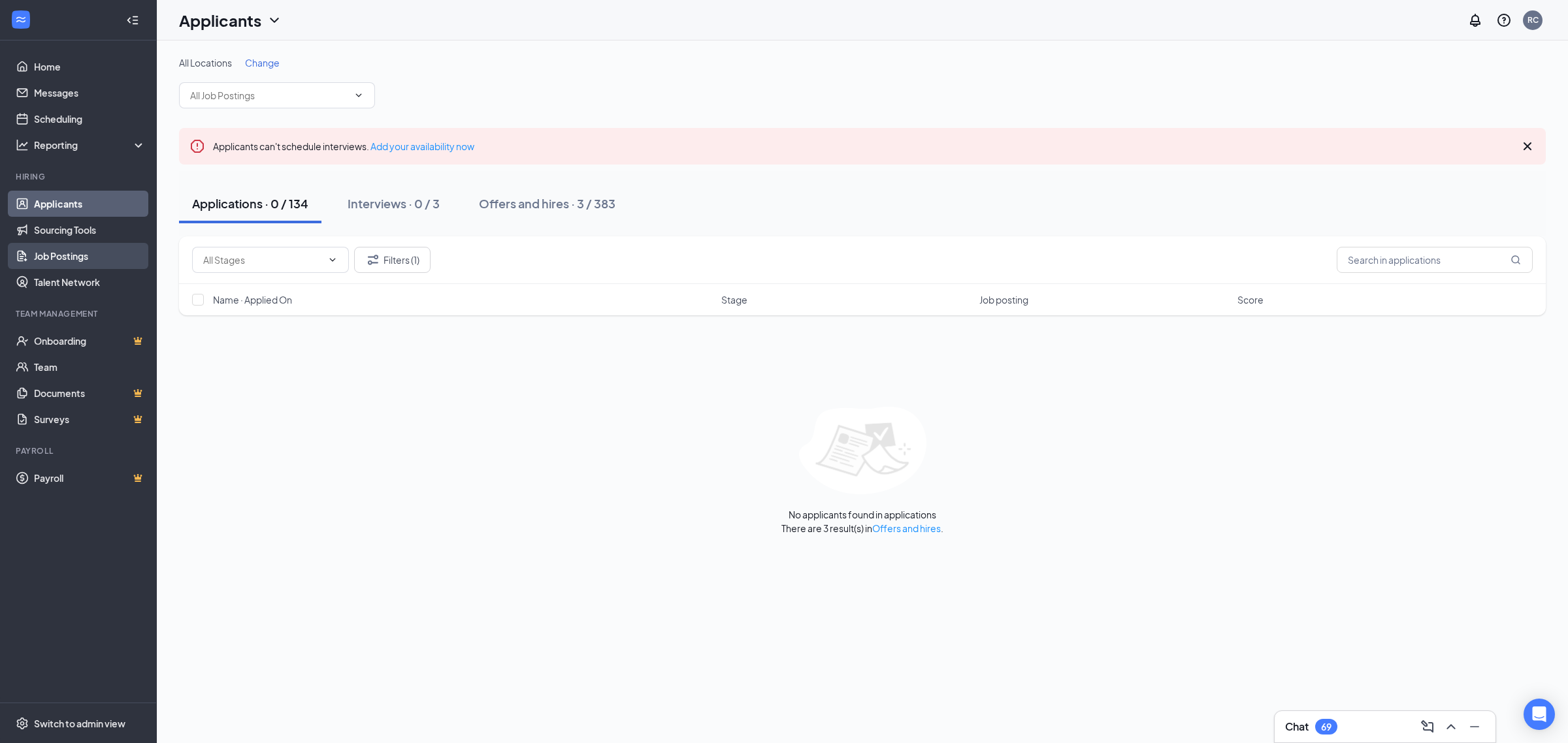
click at [72, 252] on link "Job Postings" at bounding box center [90, 256] width 112 height 26
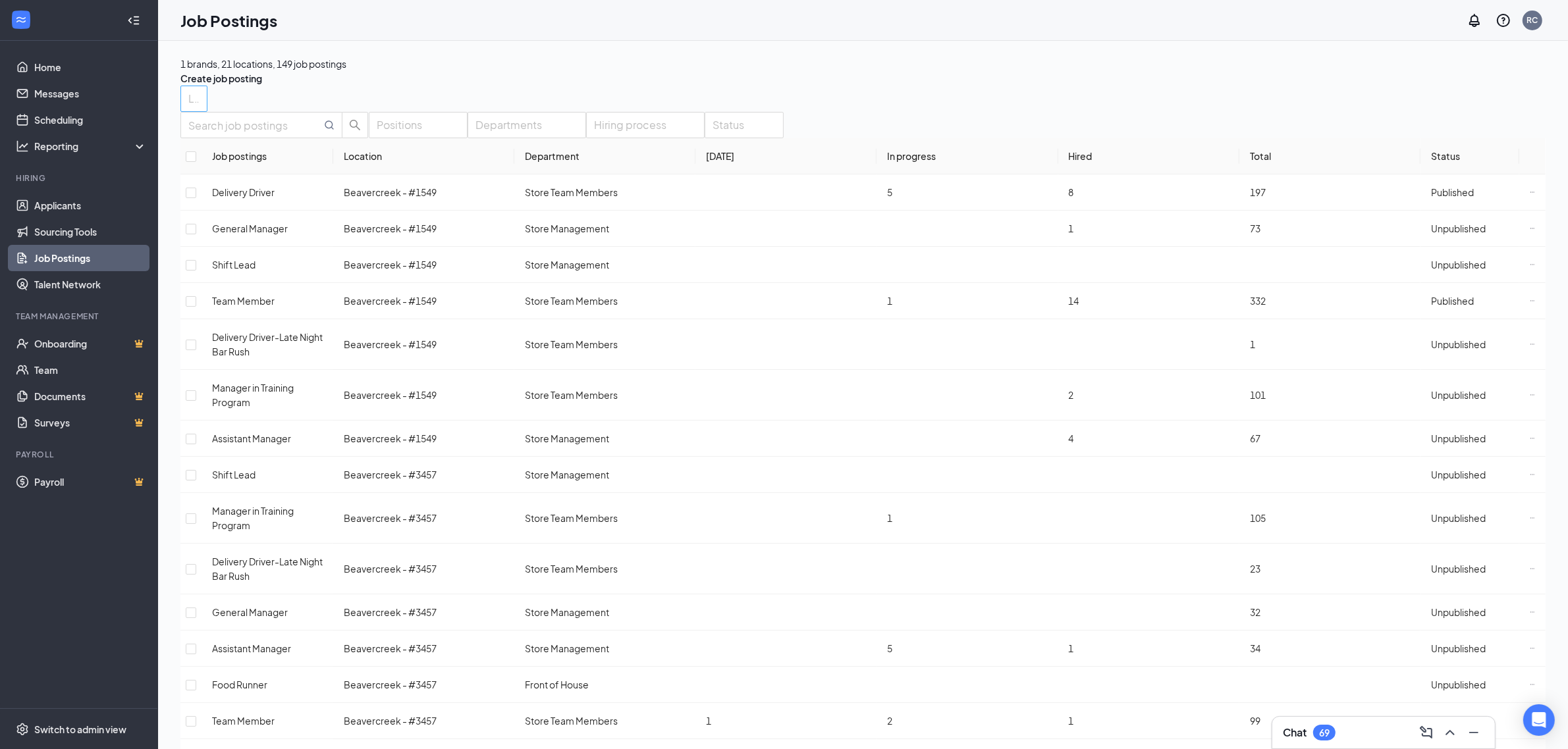
click at [191, 109] on div at bounding box center [187, 99] width 7 height 21
type input "345"
click at [224, 141] on span "Beavercreek - #3457" at bounding box center [234, 138] width 93 height 12
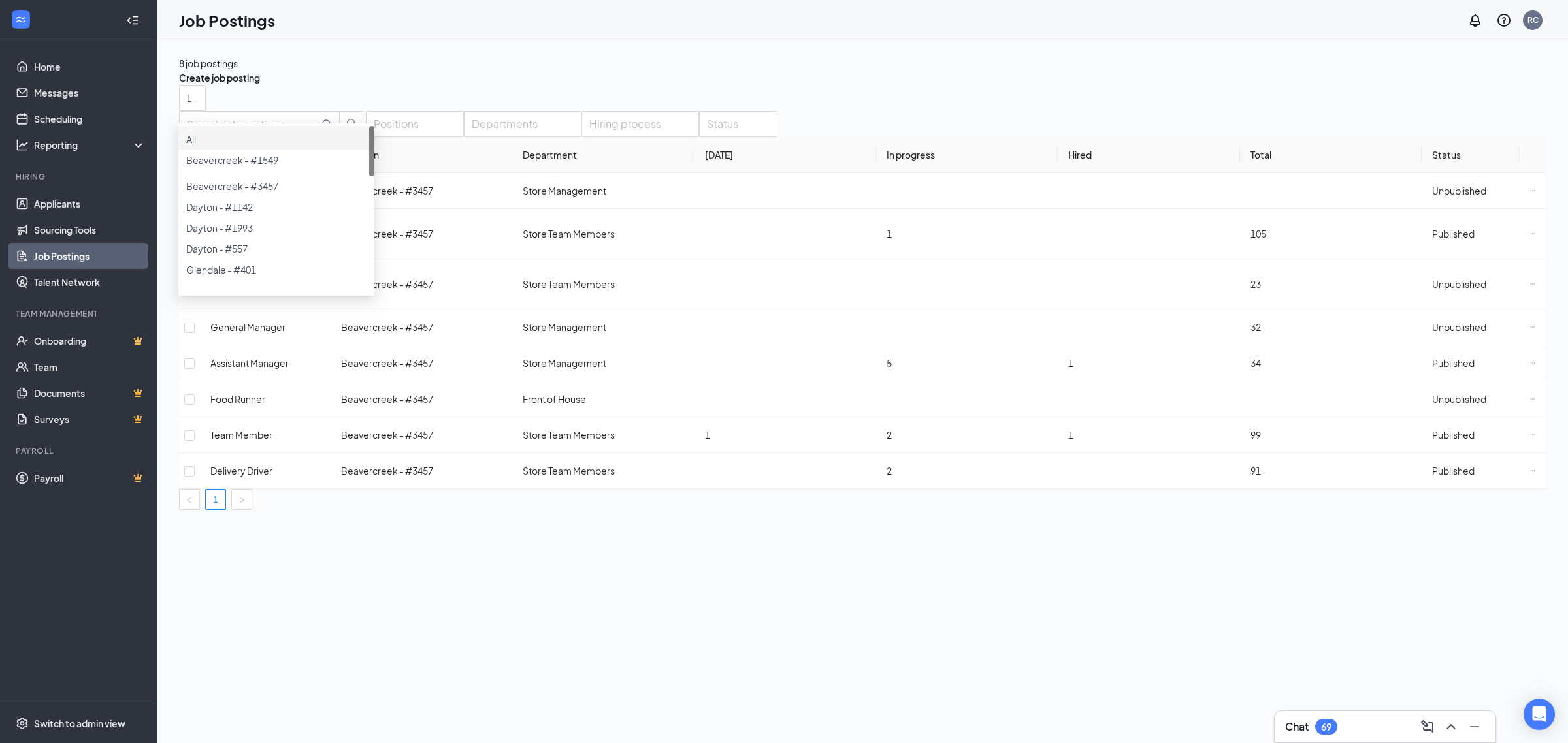
click at [821, 722] on div "8 job postings Create job posting Locations (1) Positions Departments Hiring pr…" at bounding box center [862, 392] width 1411 height 703
click at [1520, 381] on td at bounding box center [1533, 363] width 26 height 36
click at [1530, 363] on icon "Ellipses" at bounding box center [1532, 362] width 4 height 1
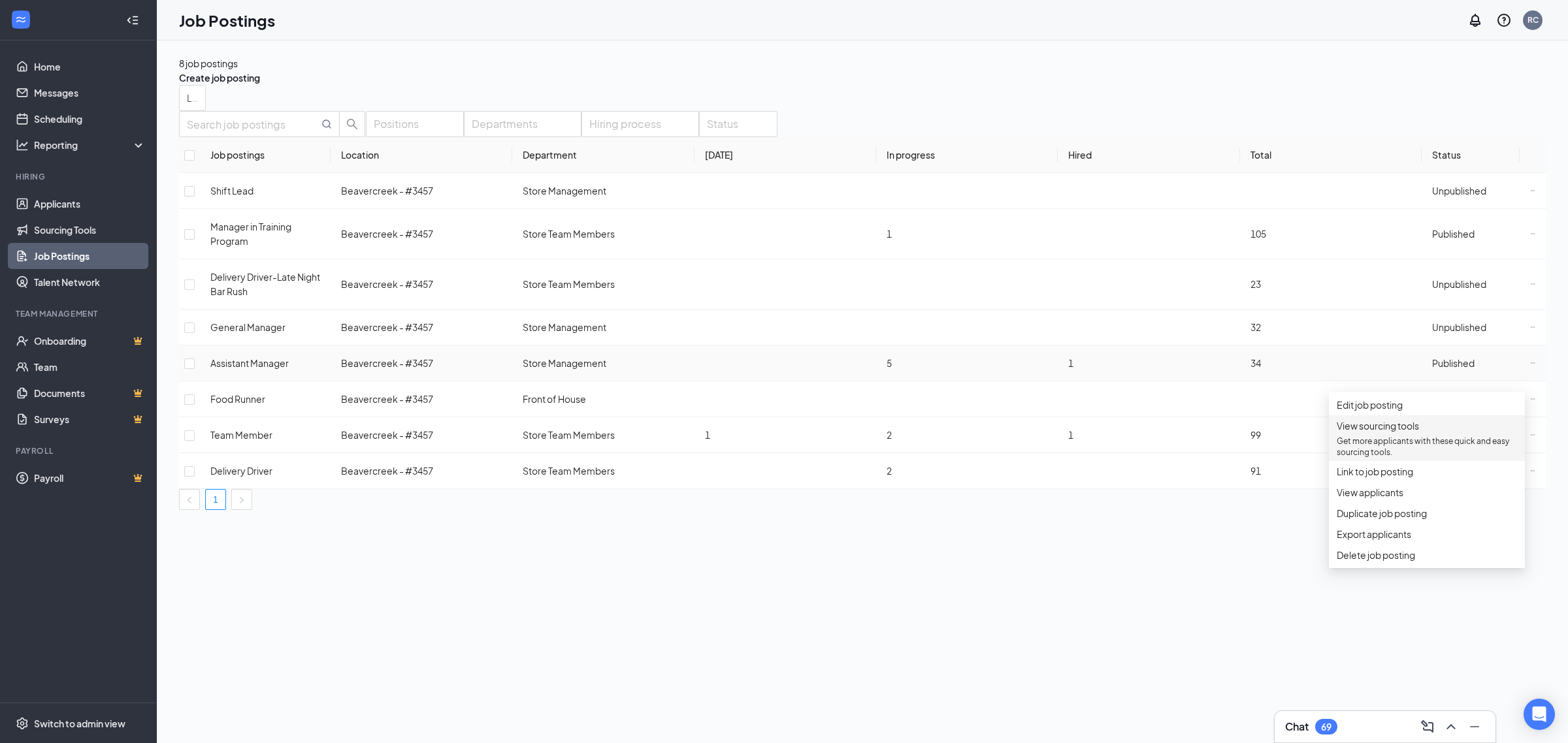
click at [1387, 458] on p "Get more applicants with these quick and easy sourcing tools." at bounding box center [1427, 447] width 180 height 22
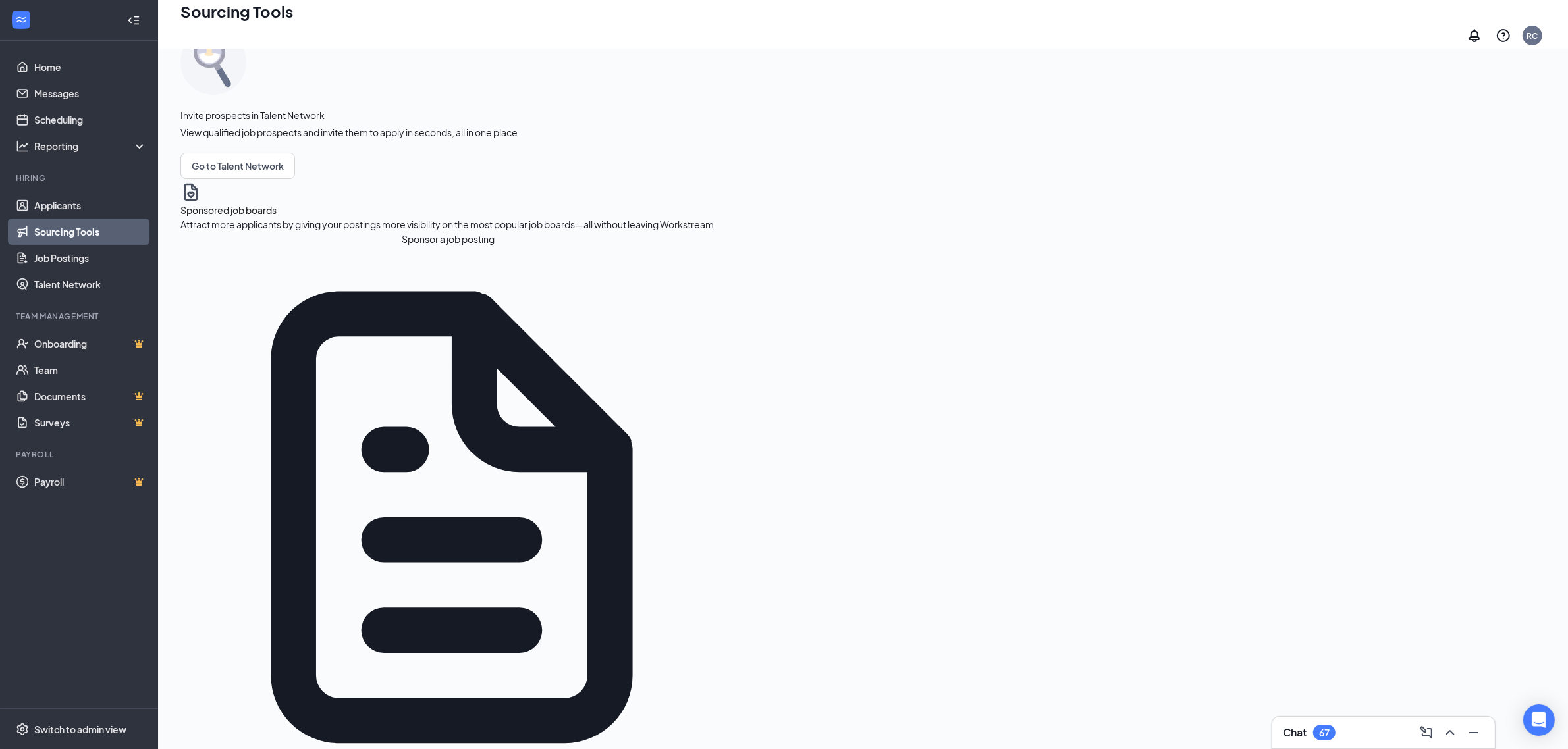
scroll to position [55, 0]
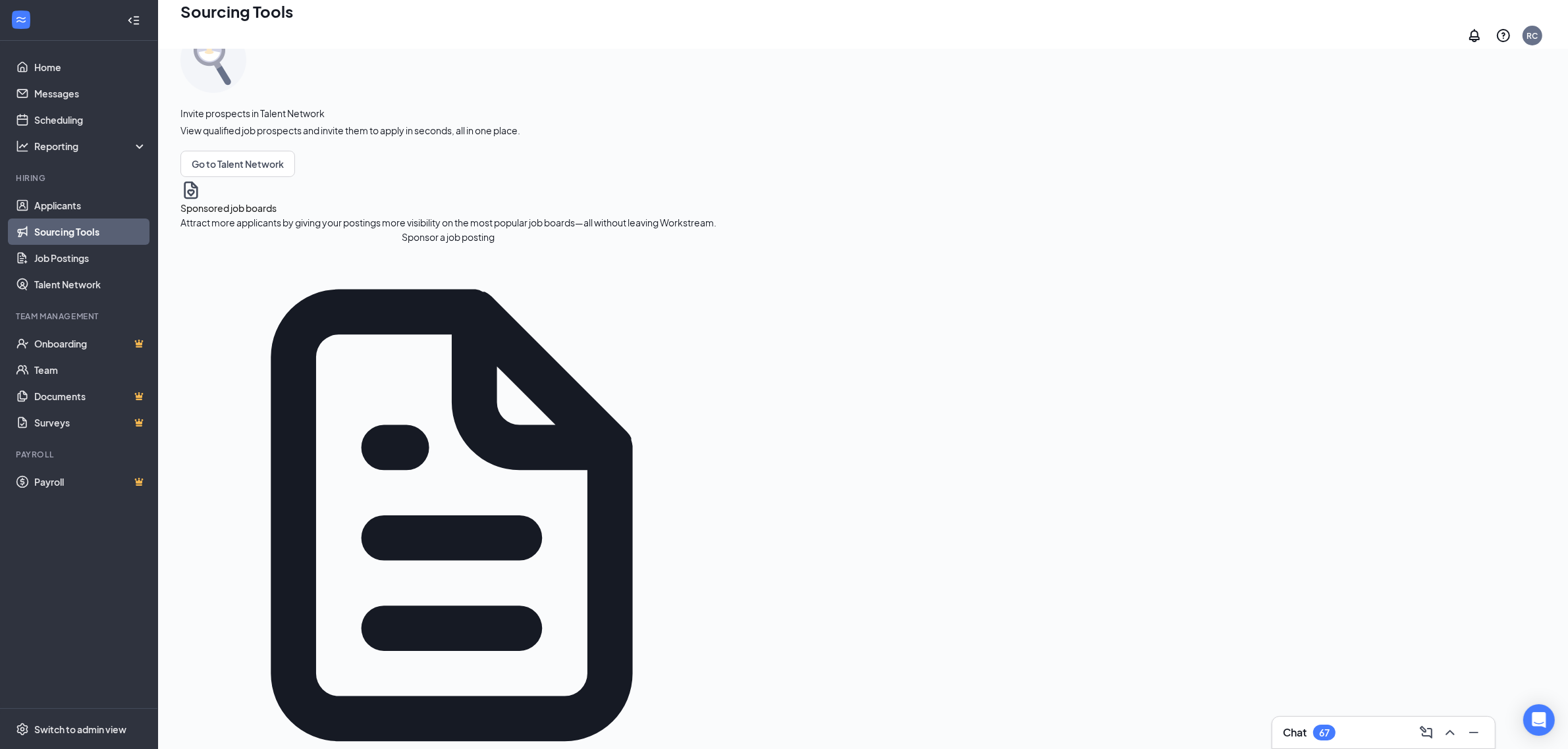
click at [292, 244] on button "Sponsor a job posting" at bounding box center [448, 236] width 536 height 15
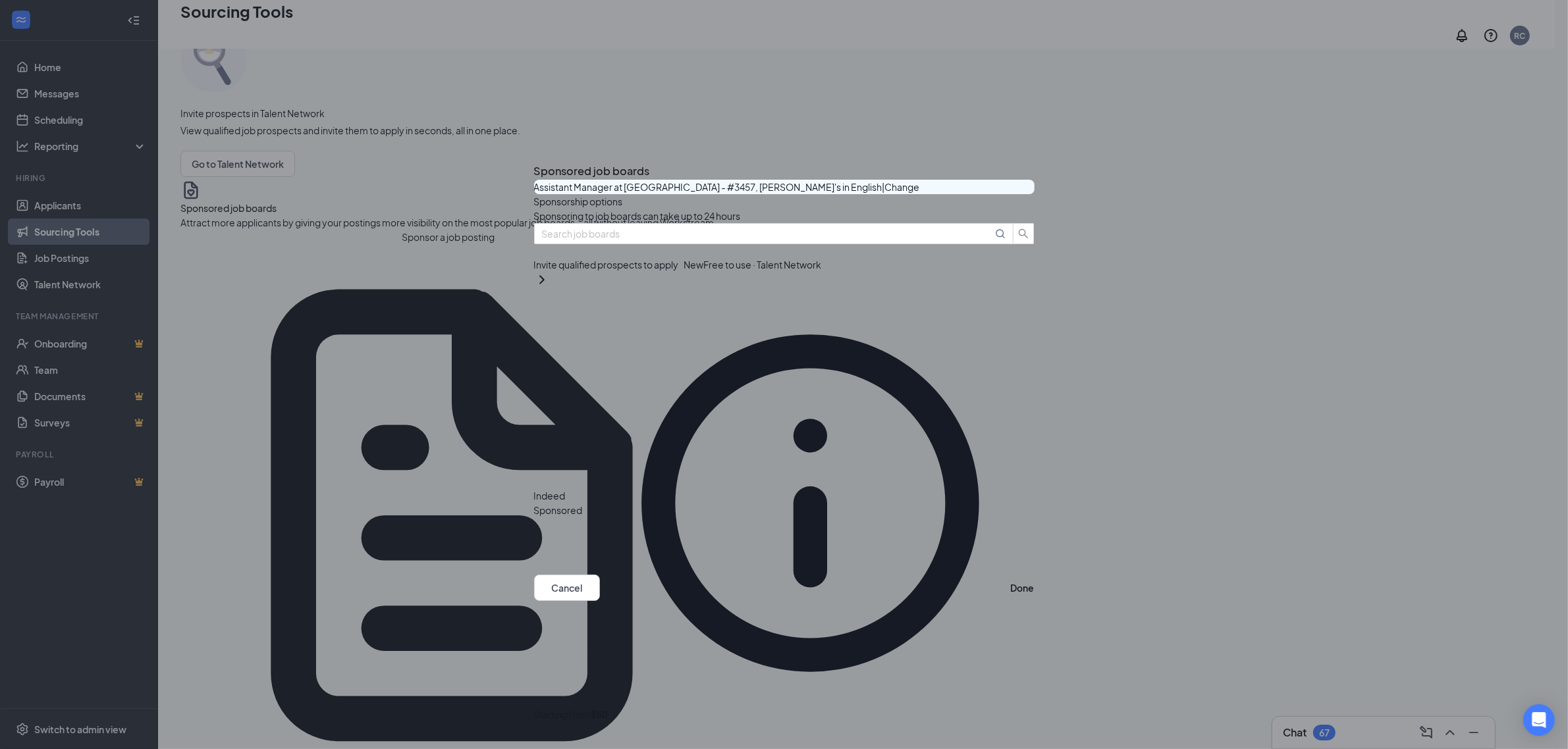
click at [1034, 511] on button "button" at bounding box center [1034, 511] width 0 height 0
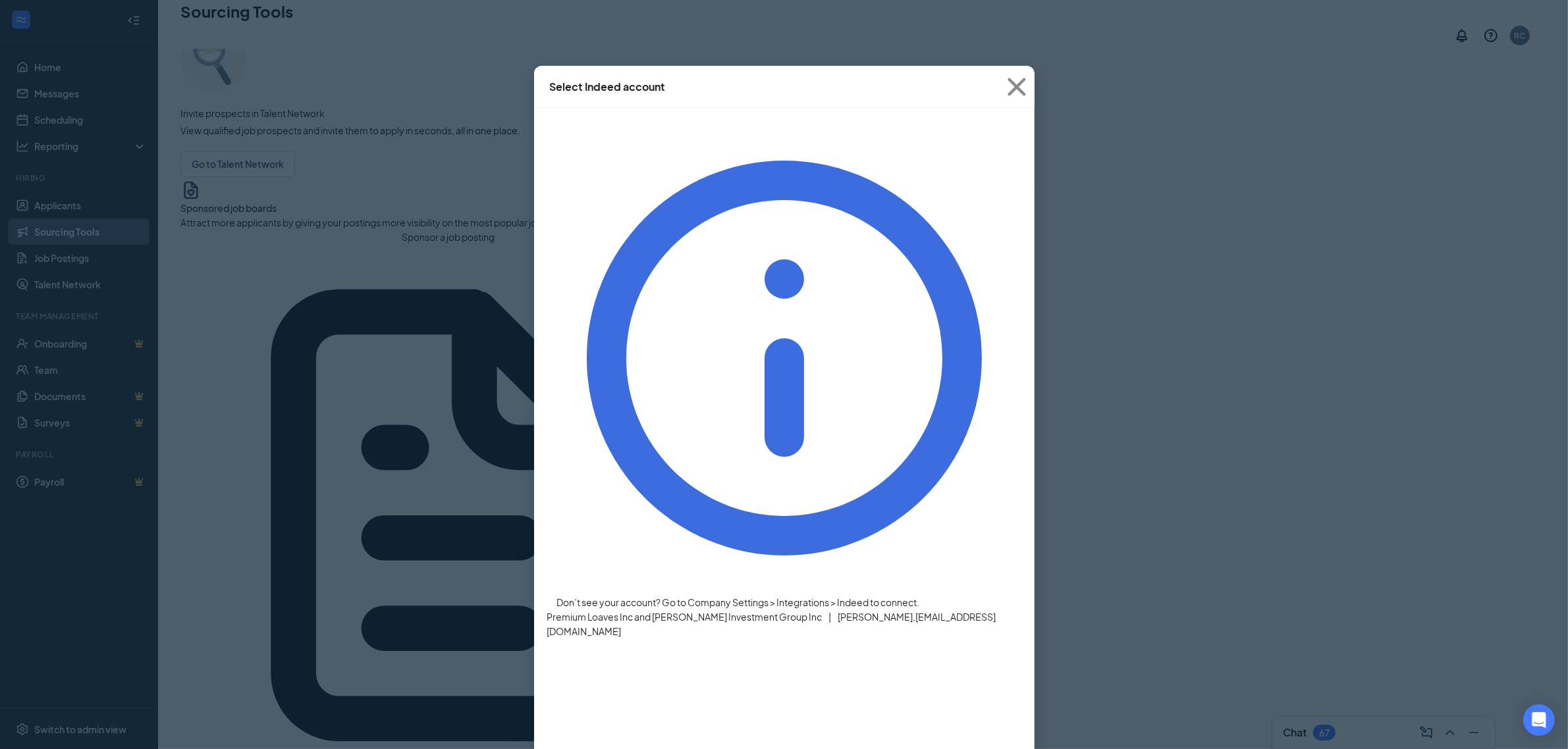
drag, startPoint x: 980, startPoint y: 235, endPoint x: 992, endPoint y: 248, distance: 17.7
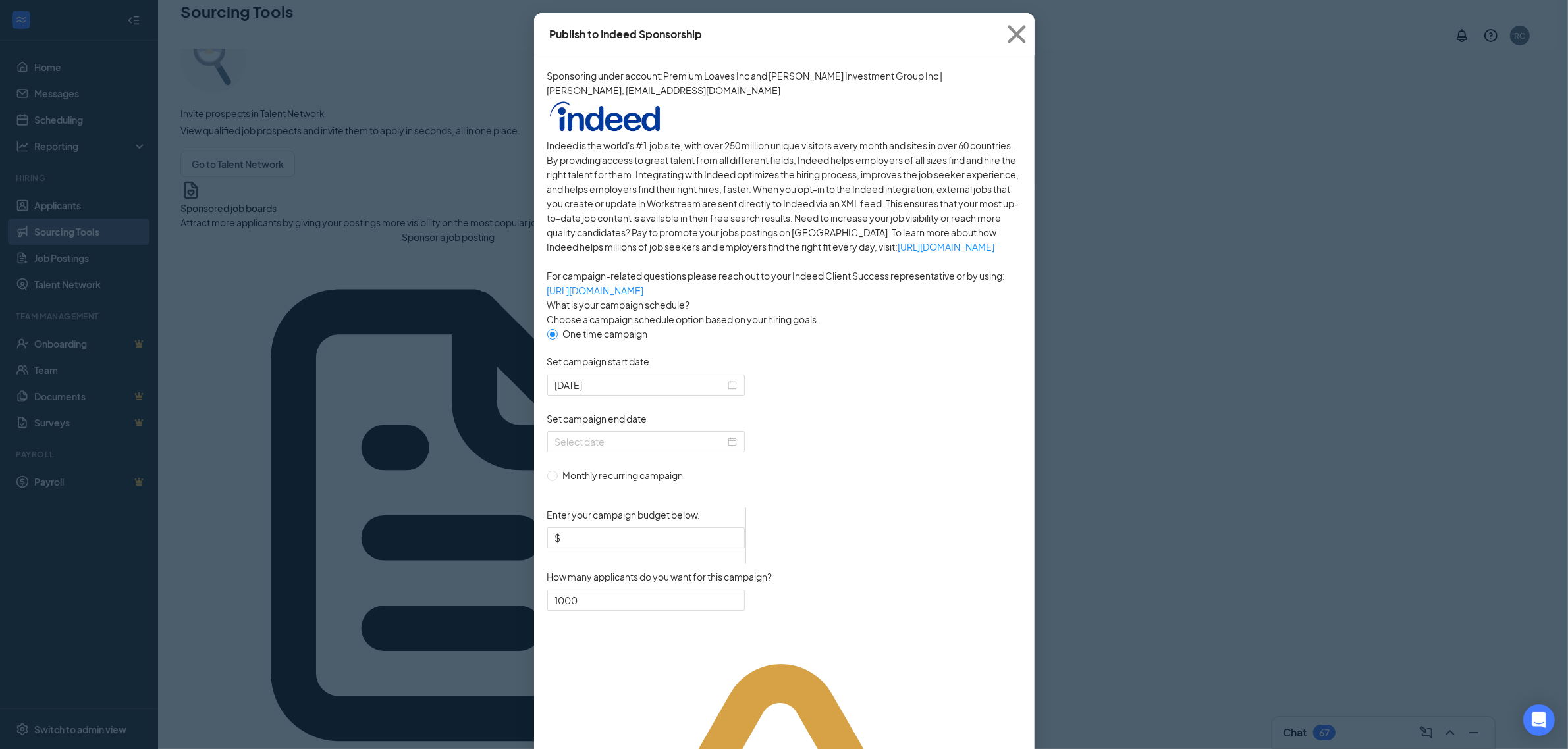
scroll to position [55, 0]
click at [625, 447] on input "Set campaign end date" at bounding box center [640, 440] width 170 height 15
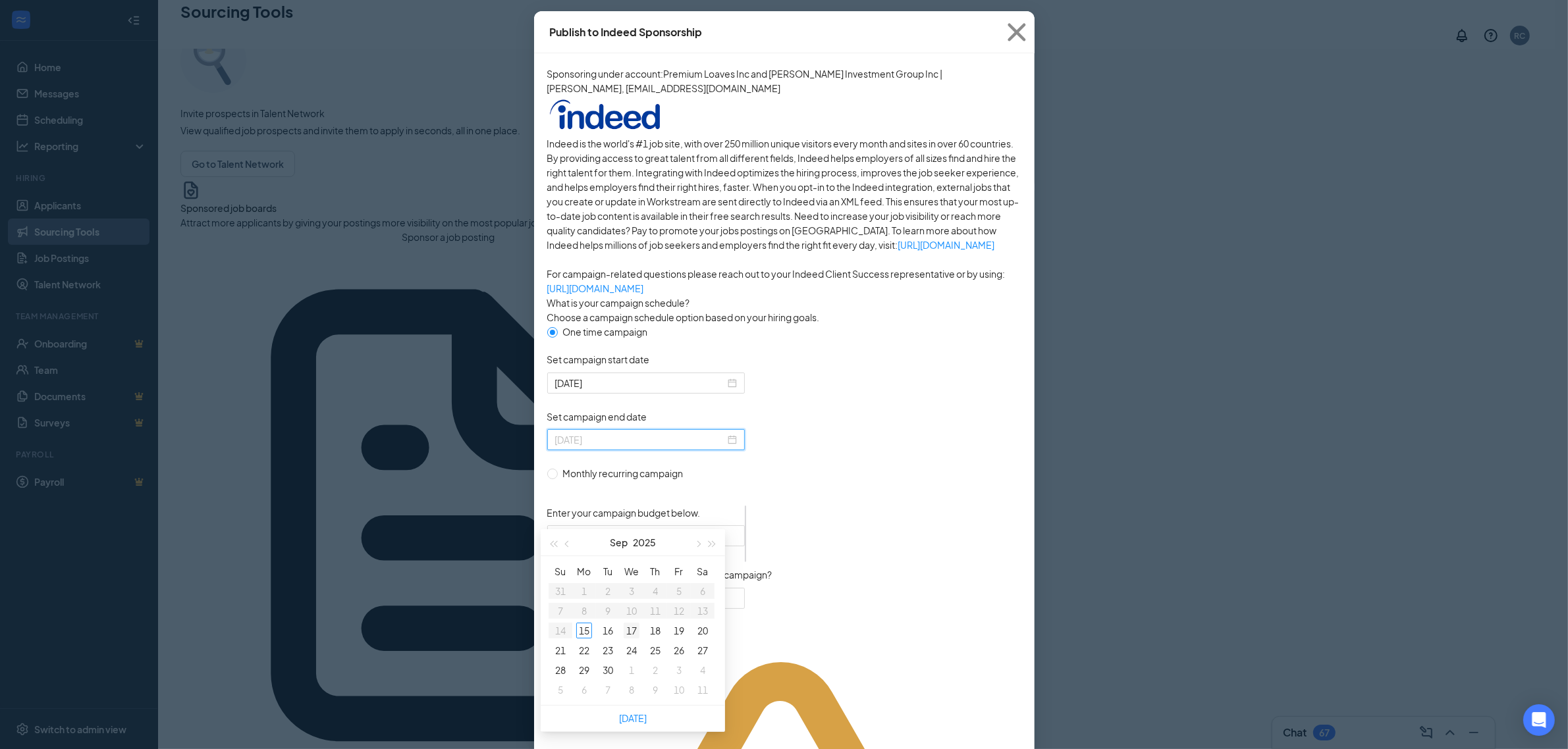
type input "2025-09-17"
click at [638, 633] on div "17" at bounding box center [632, 630] width 16 height 16
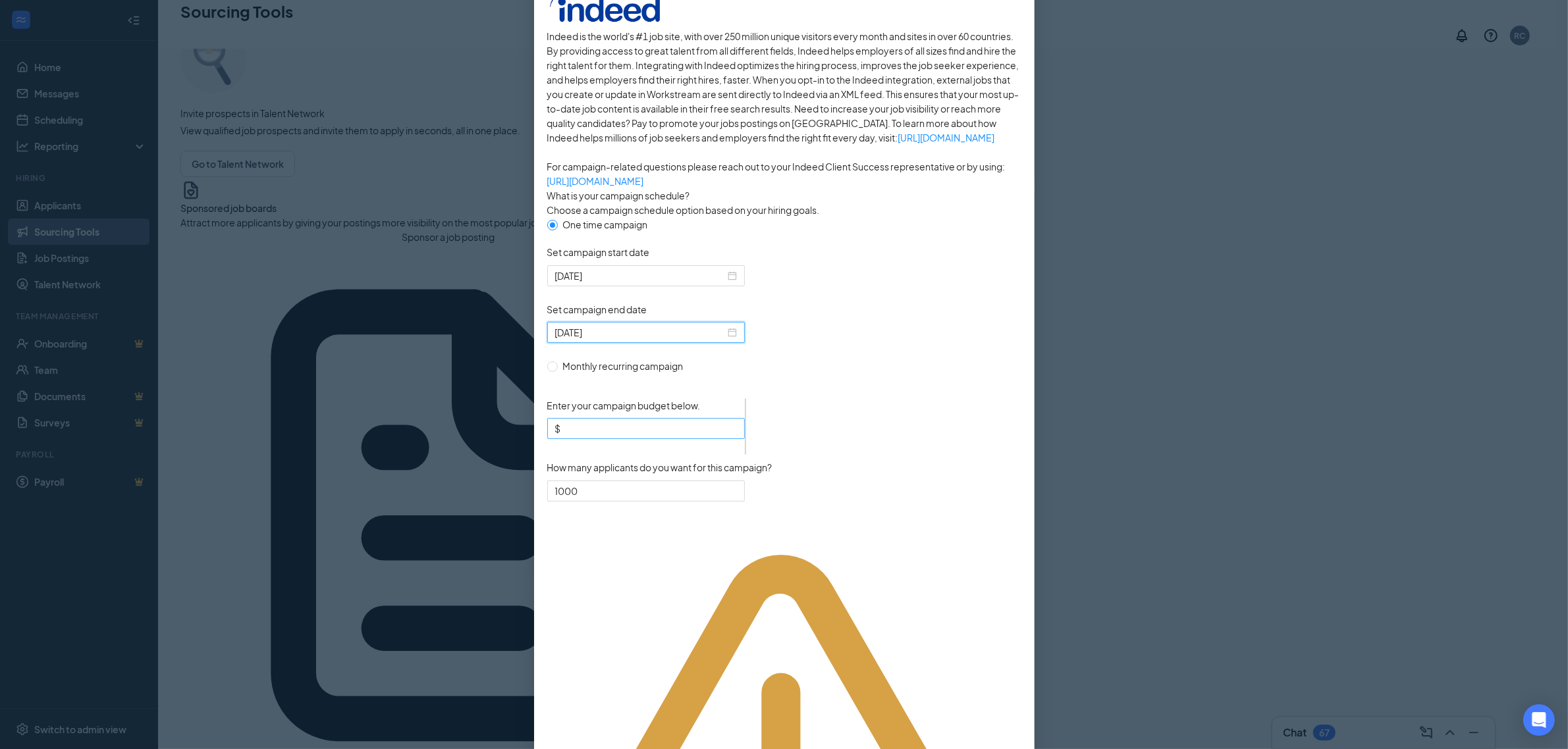
scroll to position [165, 0]
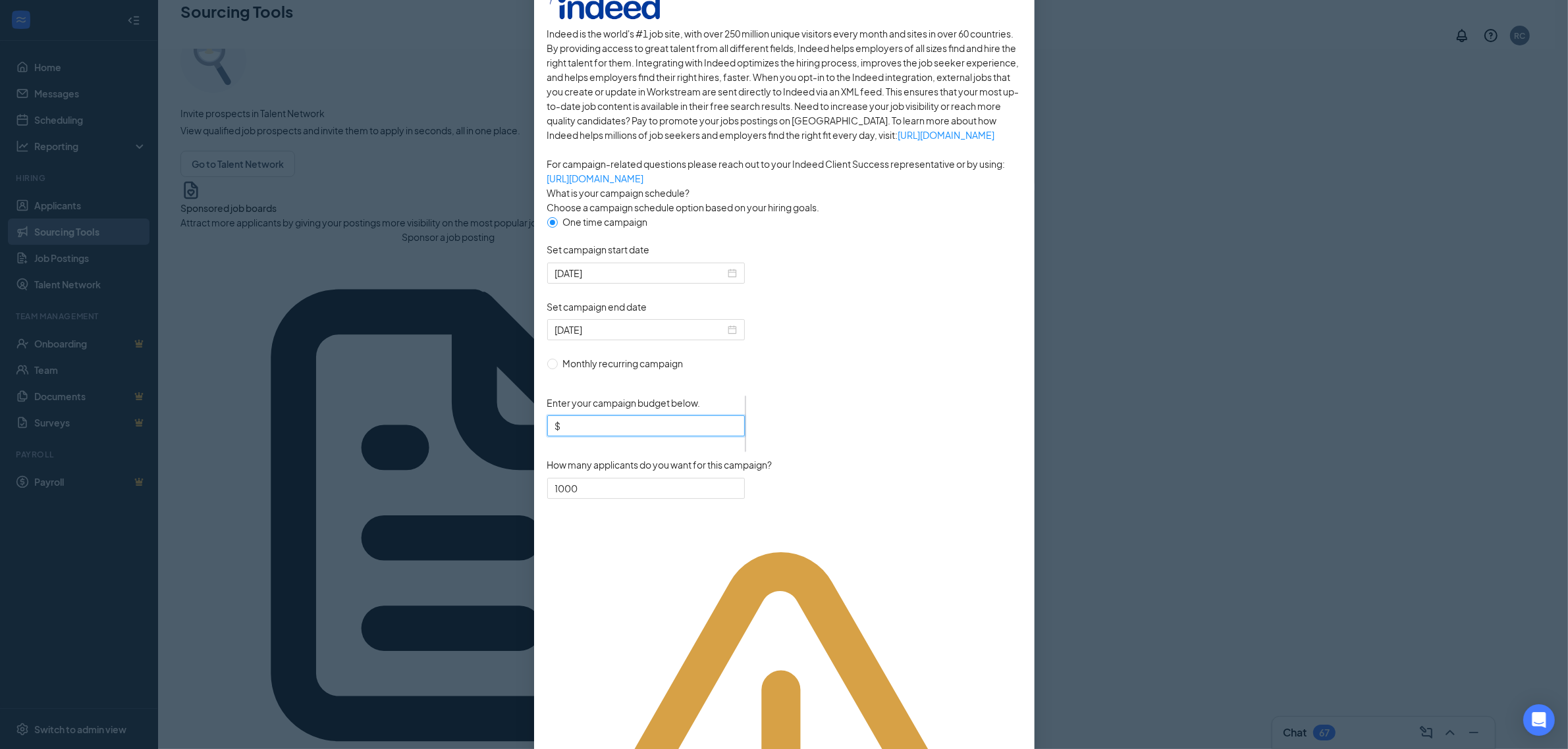
click at [595, 433] on input "Enter your campaign budget below." at bounding box center [651, 426] width 173 height 15
type input "75"
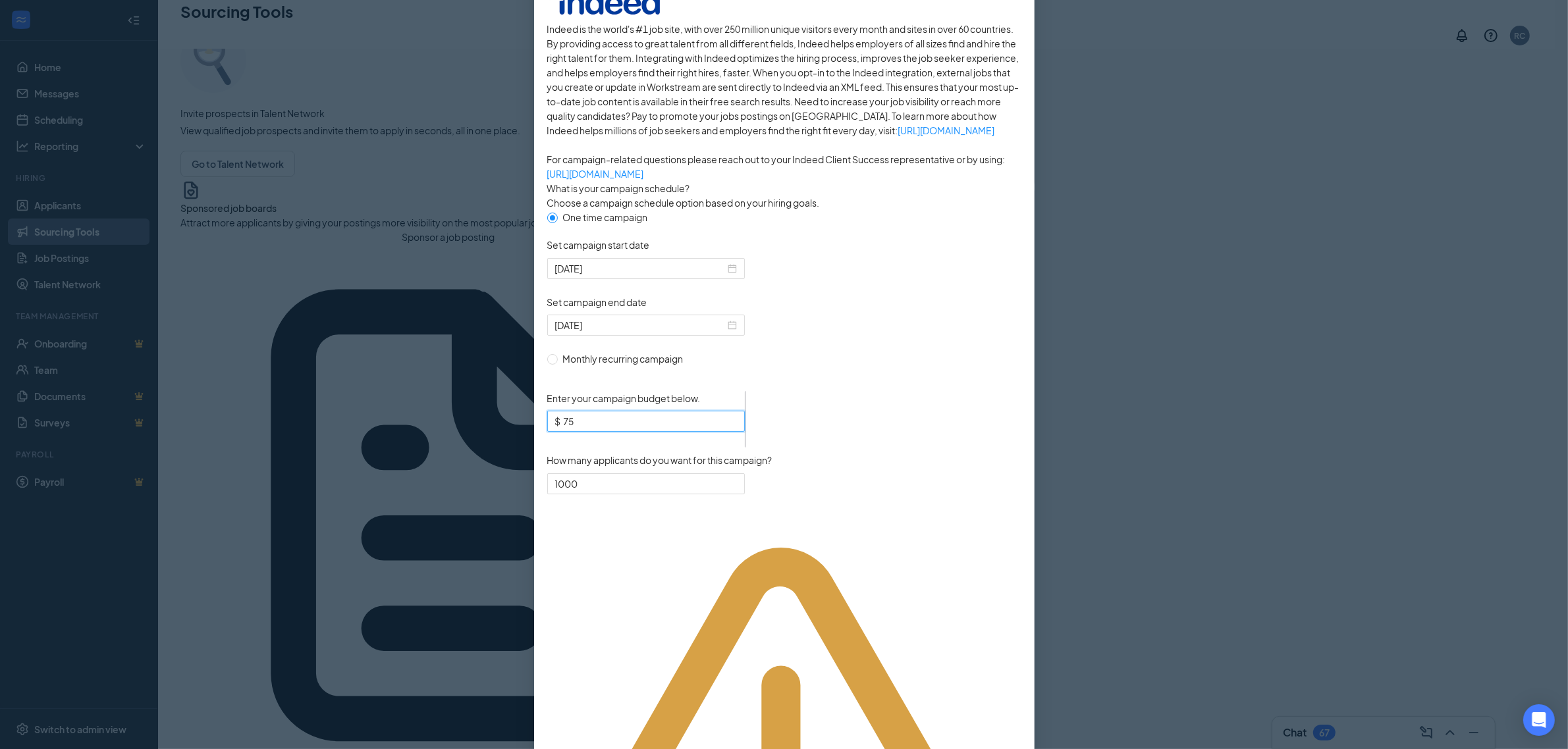
scroll to position [172, 0]
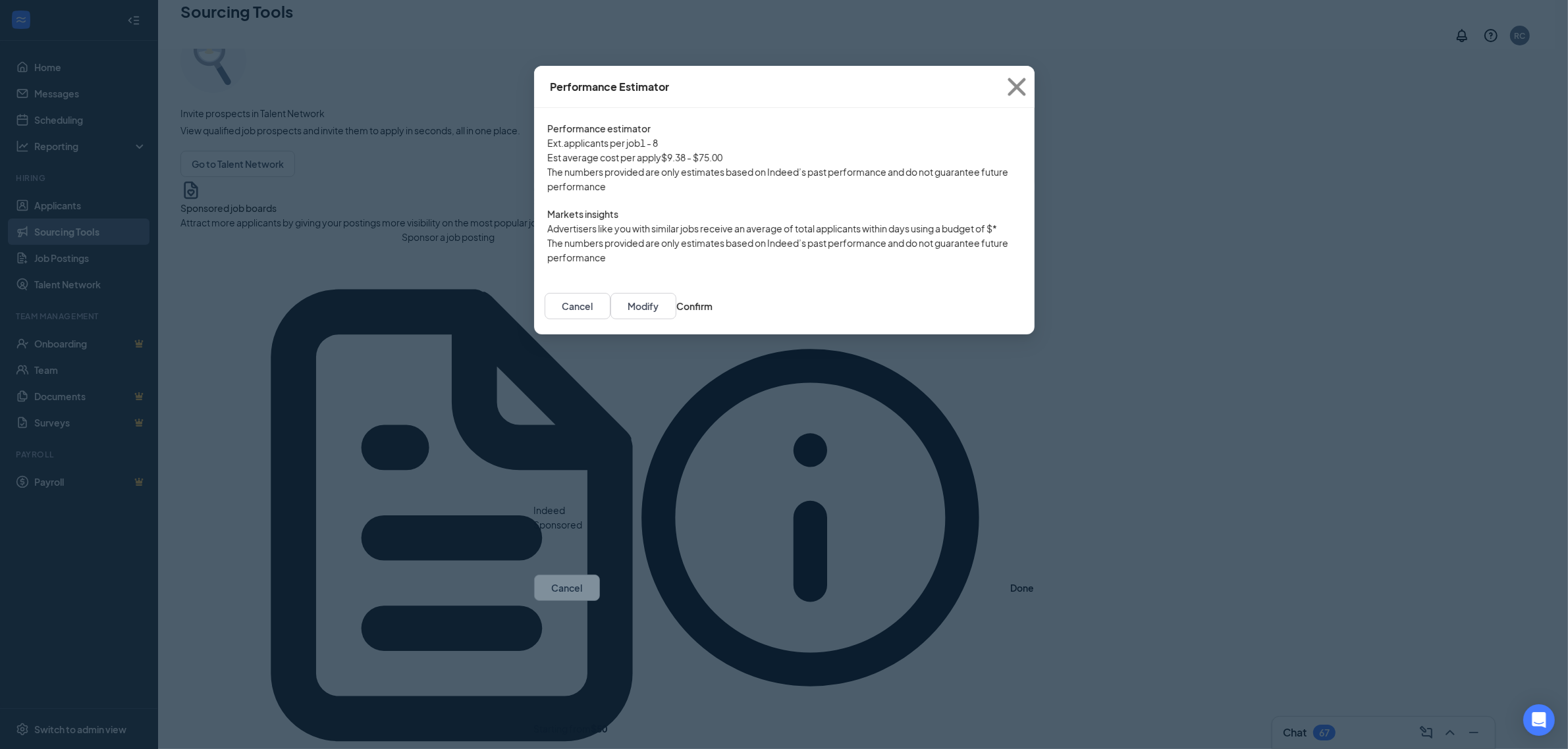
scroll to position [107, 0]
click at [677, 320] on button "Modify" at bounding box center [644, 306] width 66 height 26
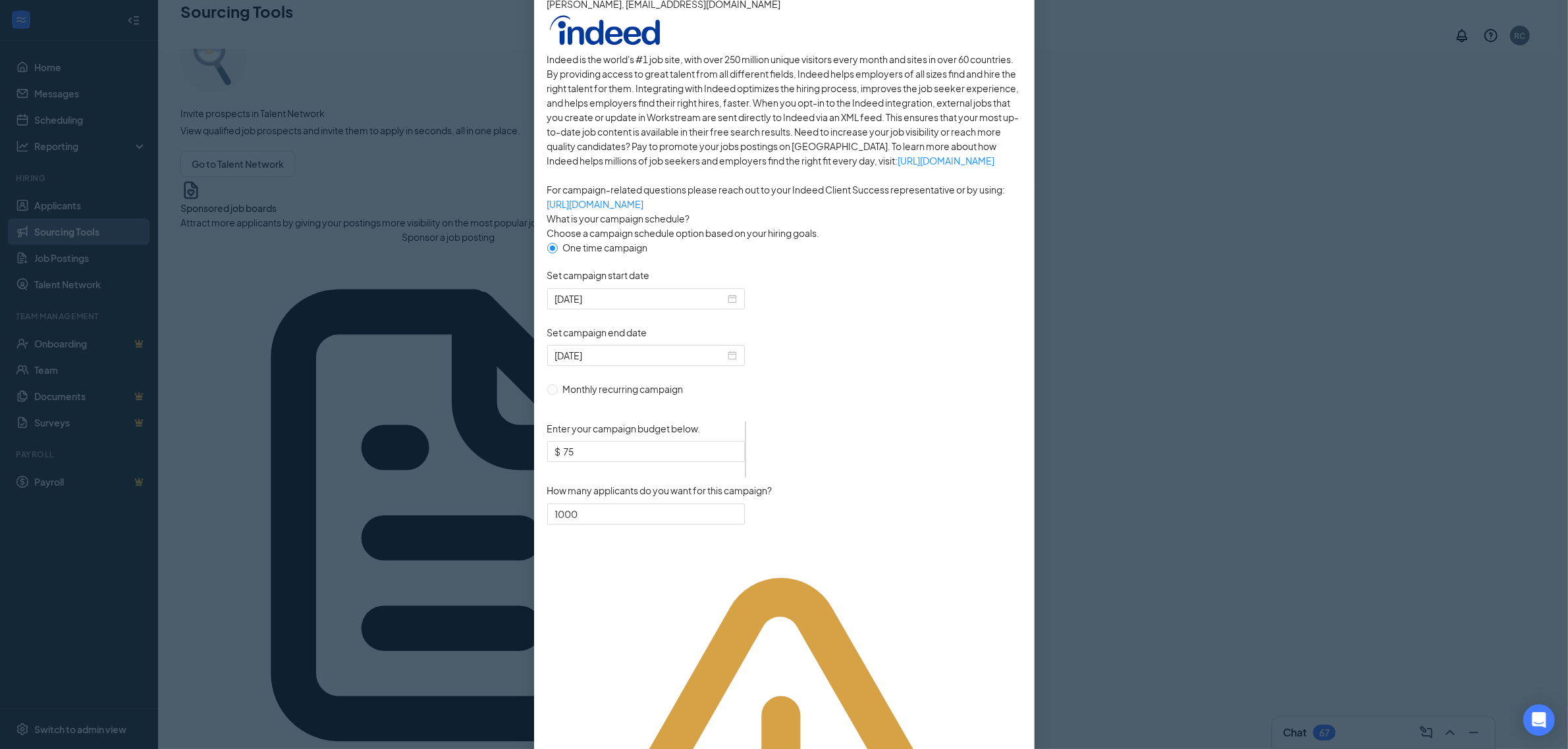
scroll to position [172, 0]
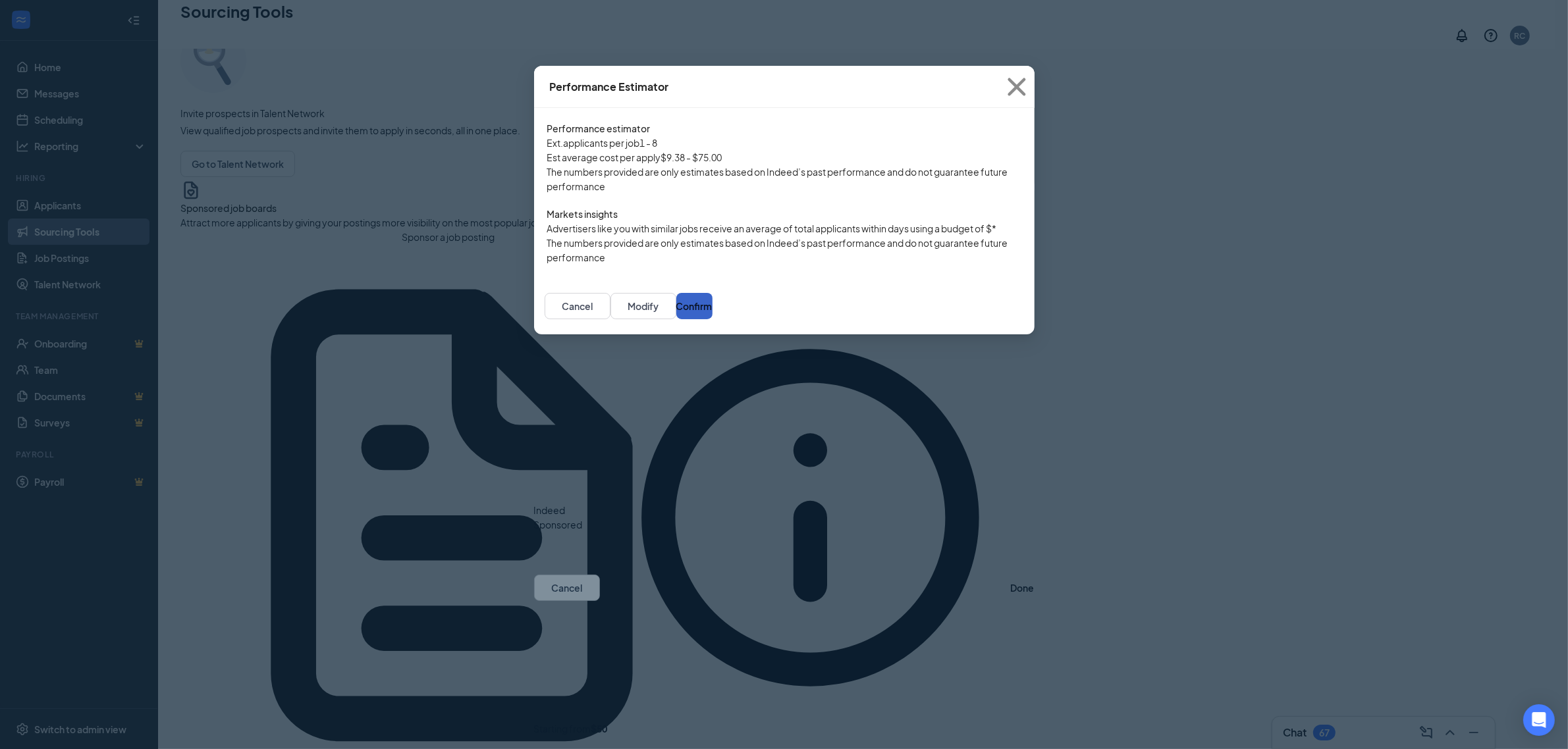
click at [713, 320] on button "Confirm" at bounding box center [695, 306] width 36 height 26
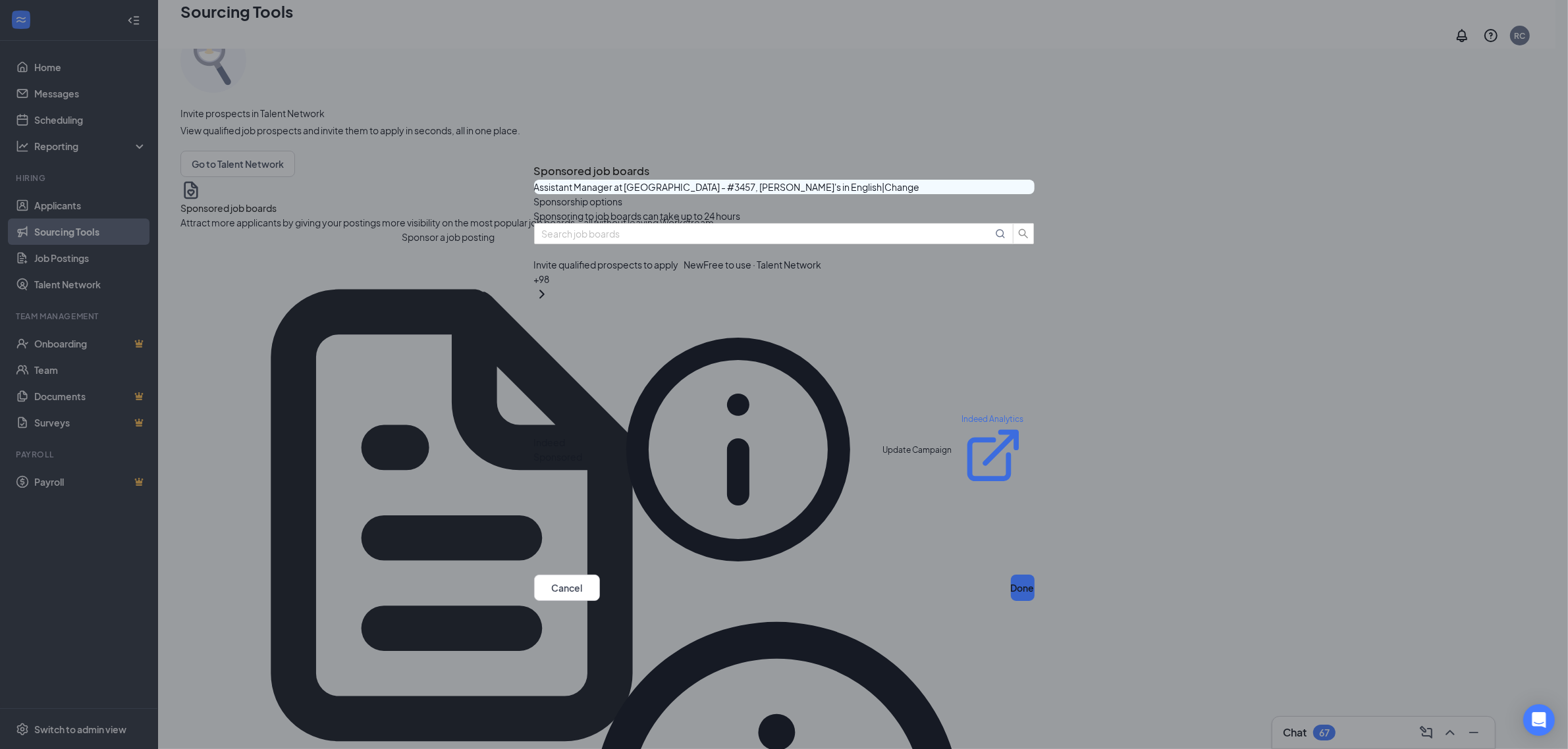
click at [1011, 578] on button "Done" at bounding box center [1022, 588] width 23 height 26
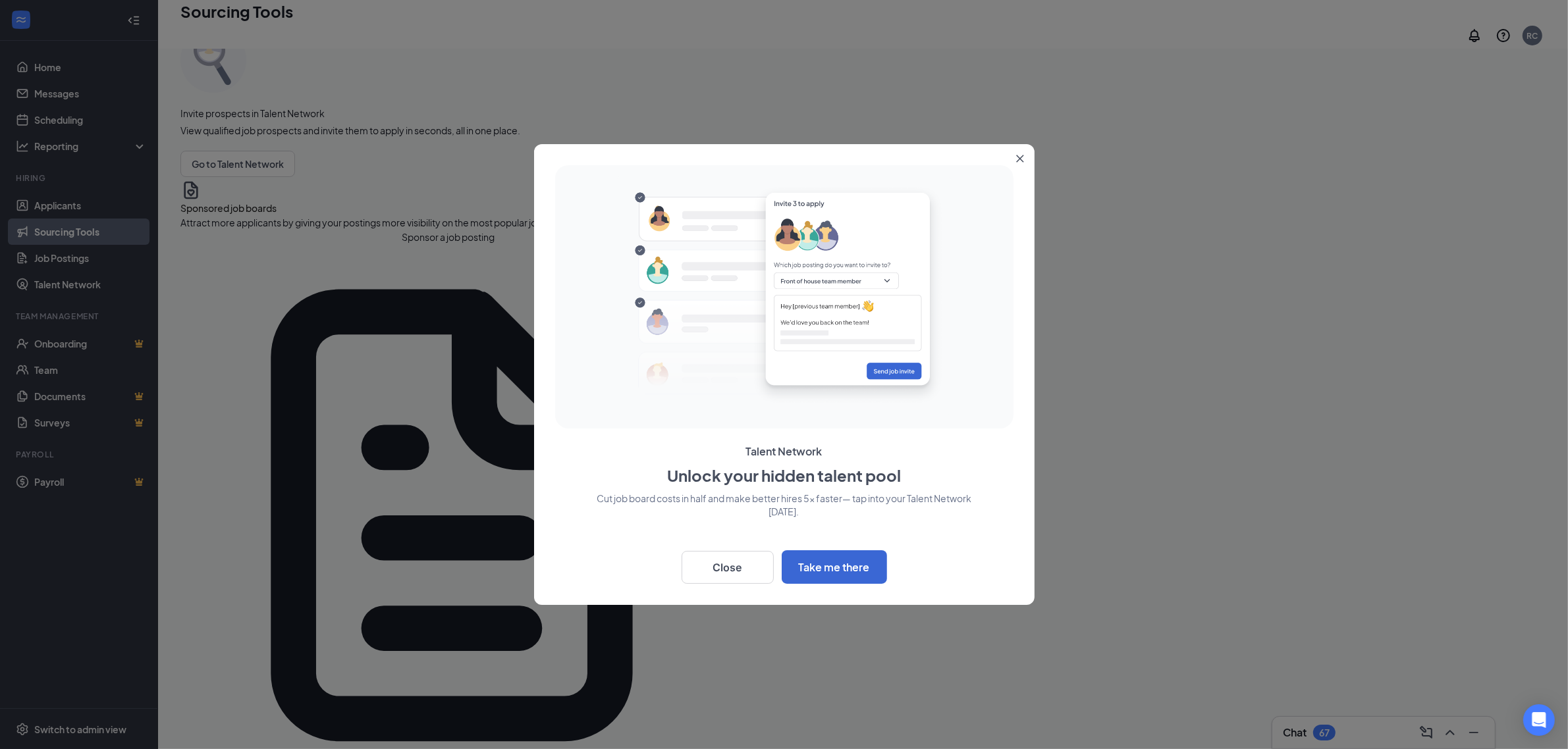
click at [680, 565] on div "Back Close Take me there" at bounding box center [784, 565] width 458 height 39
click at [711, 564] on button "Close" at bounding box center [728, 567] width 92 height 33
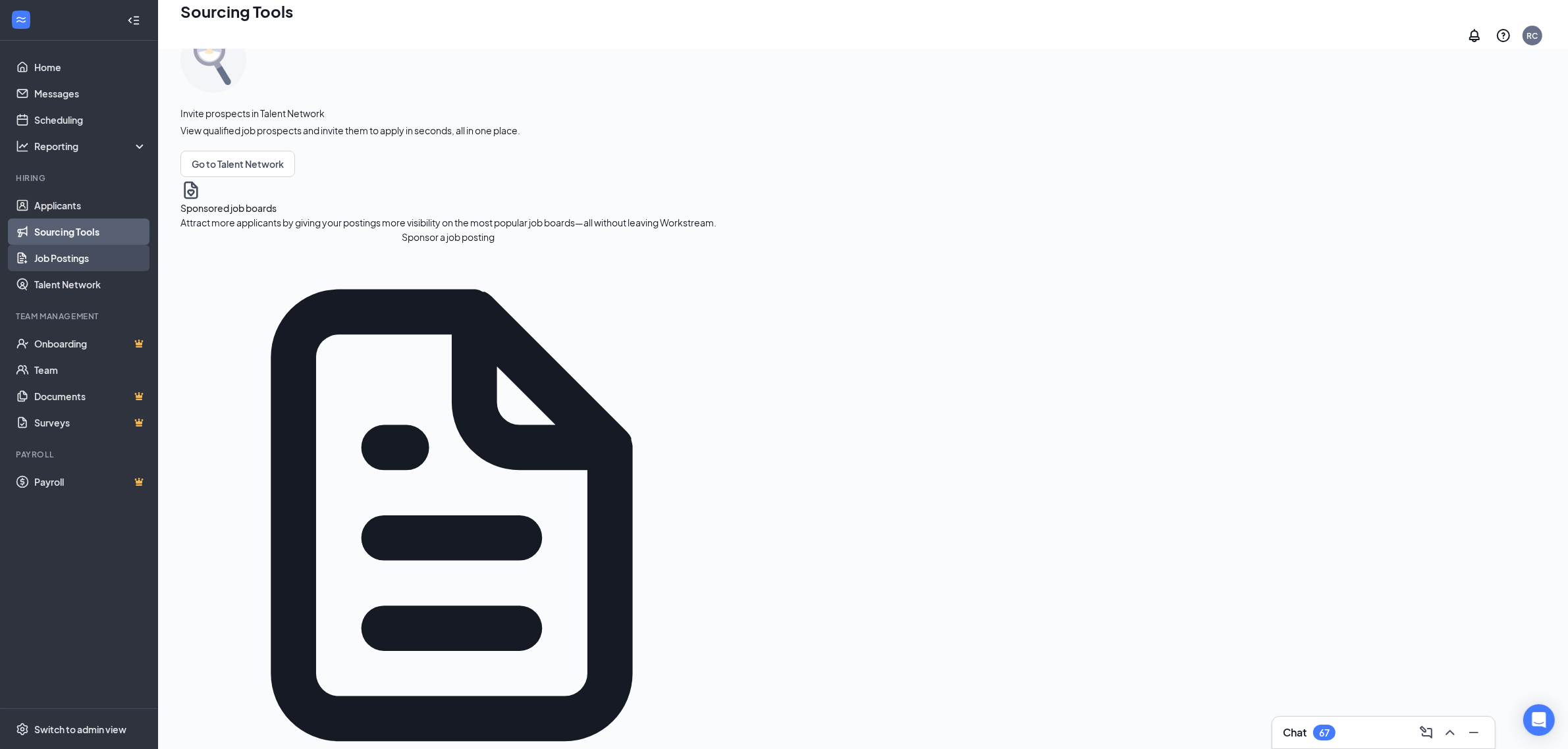
click at [77, 255] on link "Job Postings" at bounding box center [91, 258] width 113 height 26
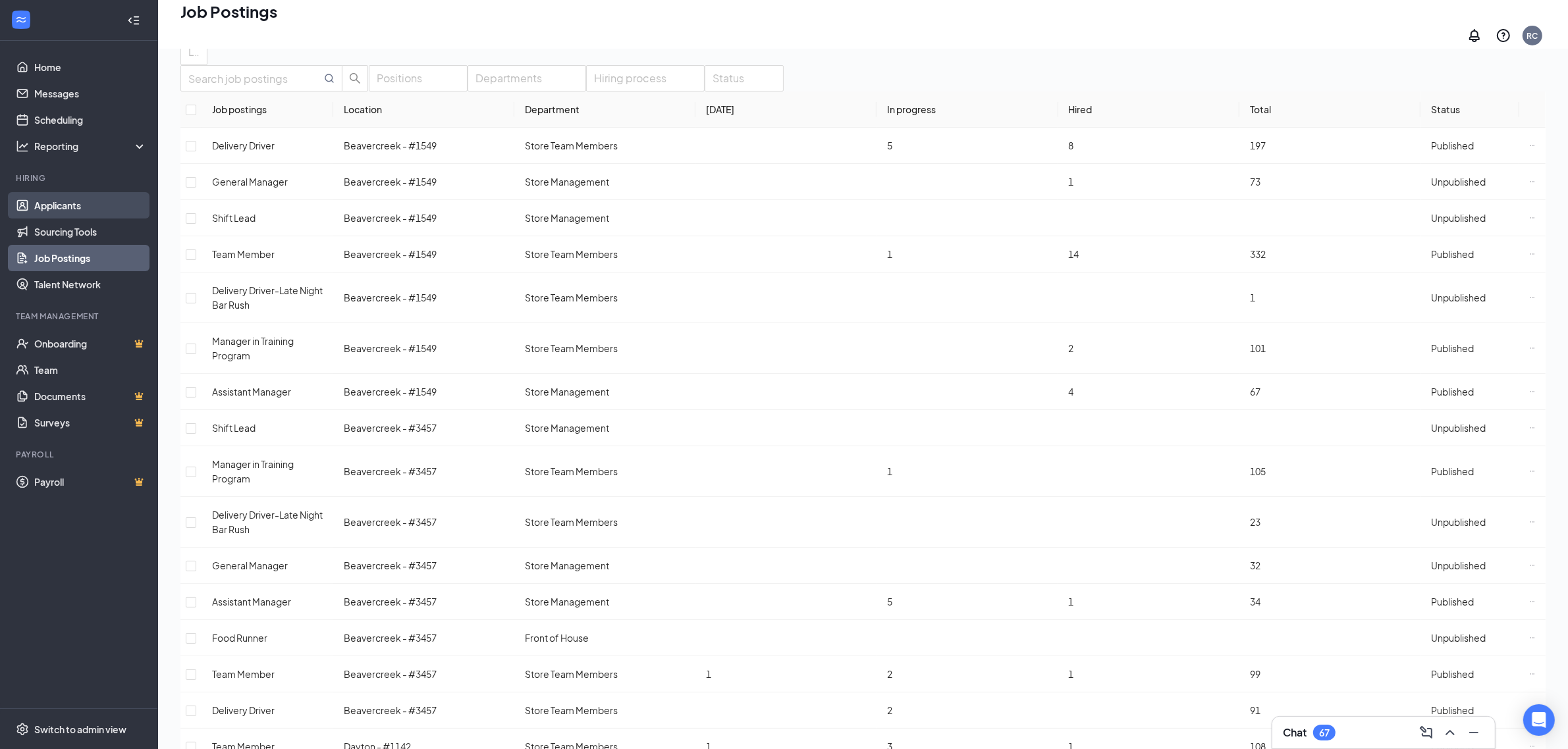
click at [54, 198] on link "Applicants" at bounding box center [91, 205] width 113 height 26
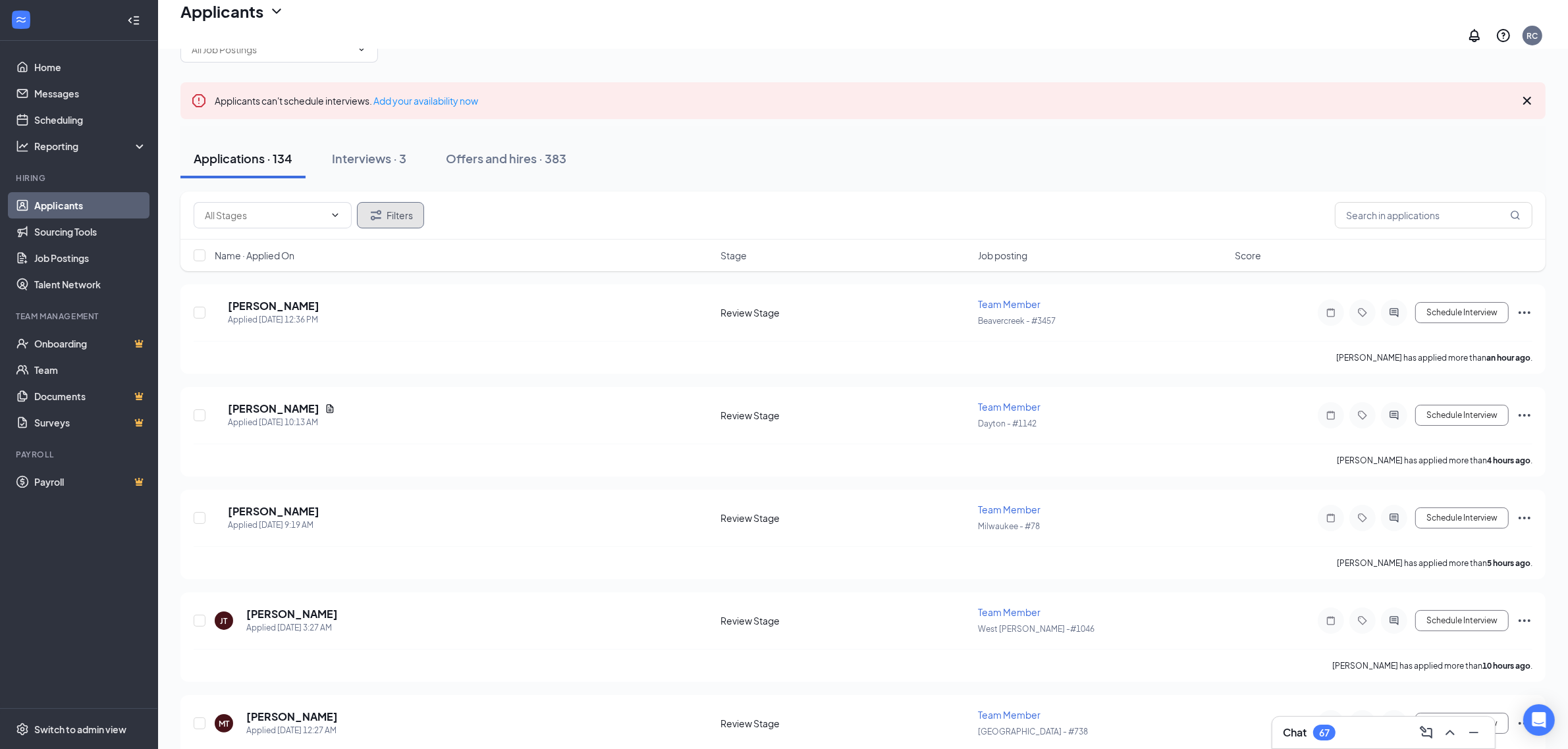
click at [392, 210] on button "Filters" at bounding box center [391, 215] width 68 height 26
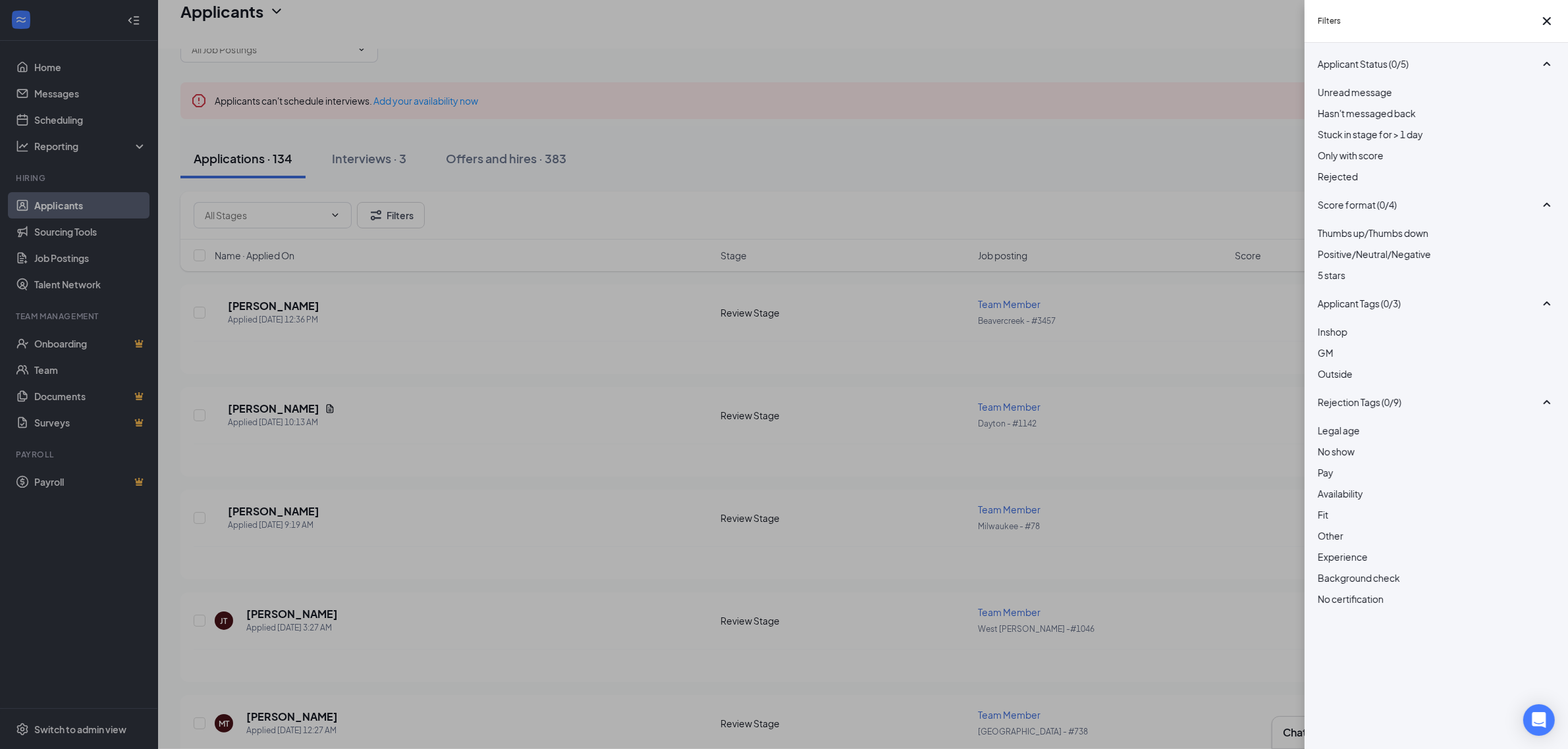
click at [1328, 85] on div at bounding box center [1436, 85] width 237 height 0
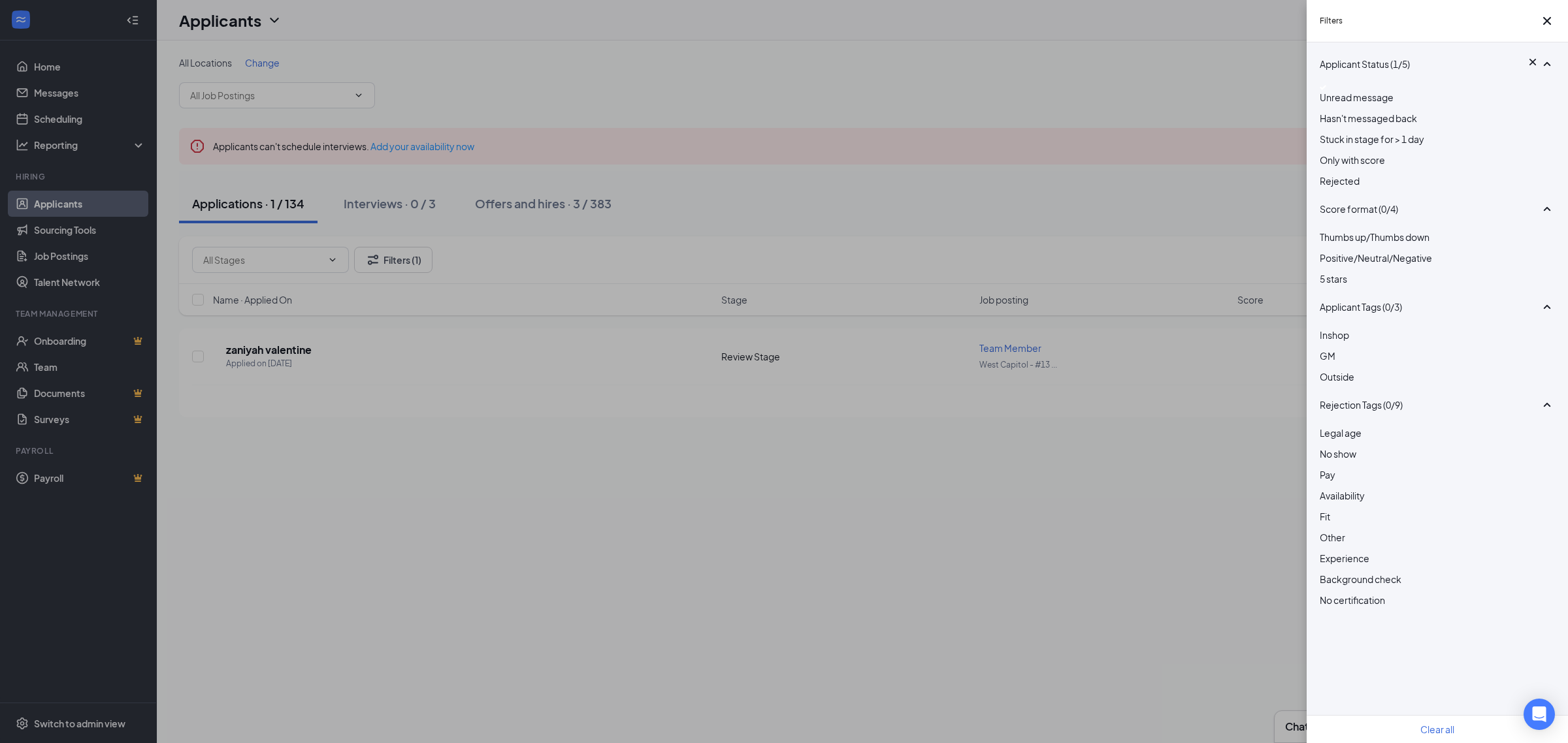
click at [974, 118] on div "Filters Applicant Status (1/5) Unread message Hasn't messaged back Stuck in sta…" at bounding box center [784, 371] width 1568 height 743
click at [1186, 494] on div "Filters Applicant Status (1/5) Unread message Hasn't messaged back Stuck in sta…" at bounding box center [784, 371] width 1568 height 743
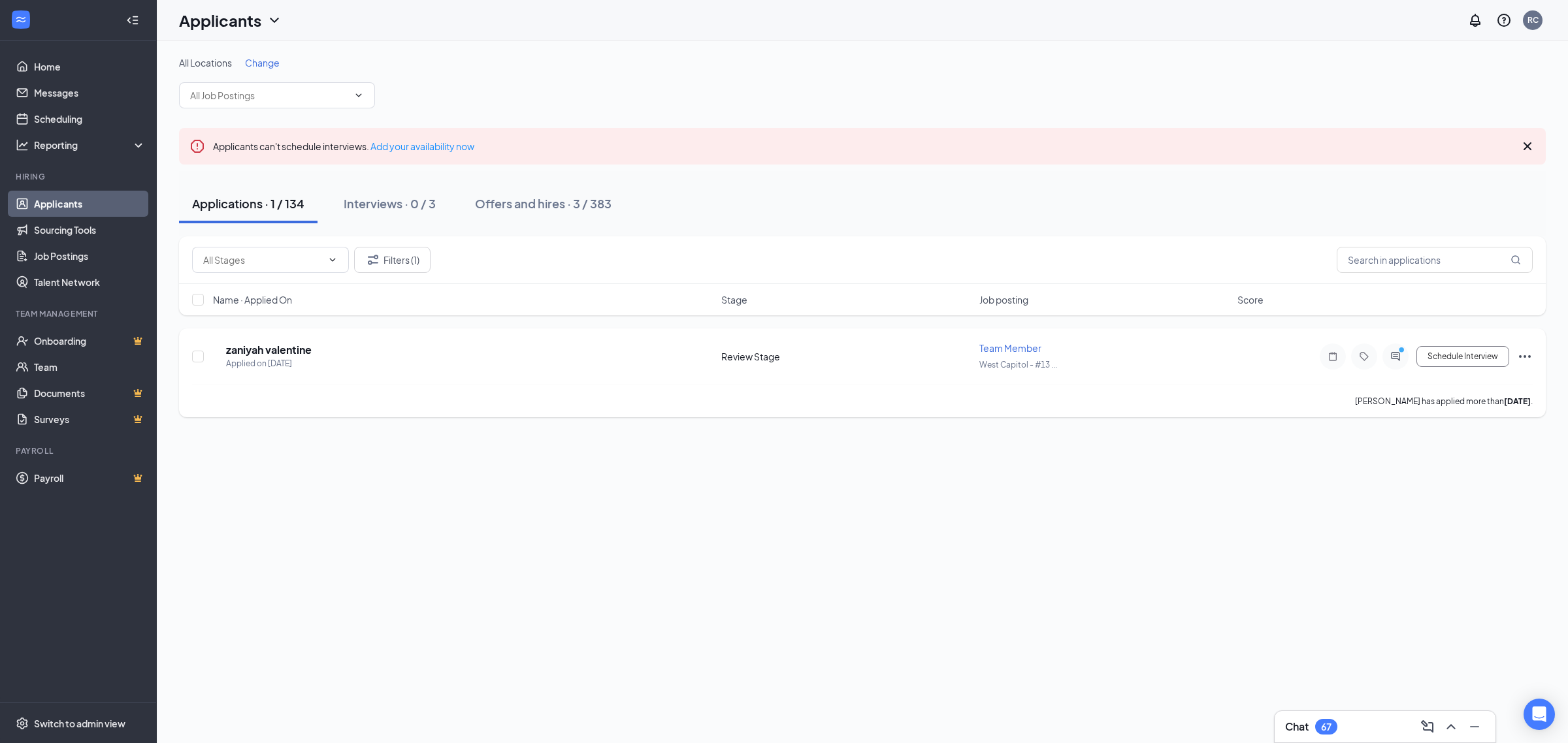
click at [1394, 361] on icon "ActiveChat" at bounding box center [1395, 356] width 15 height 10
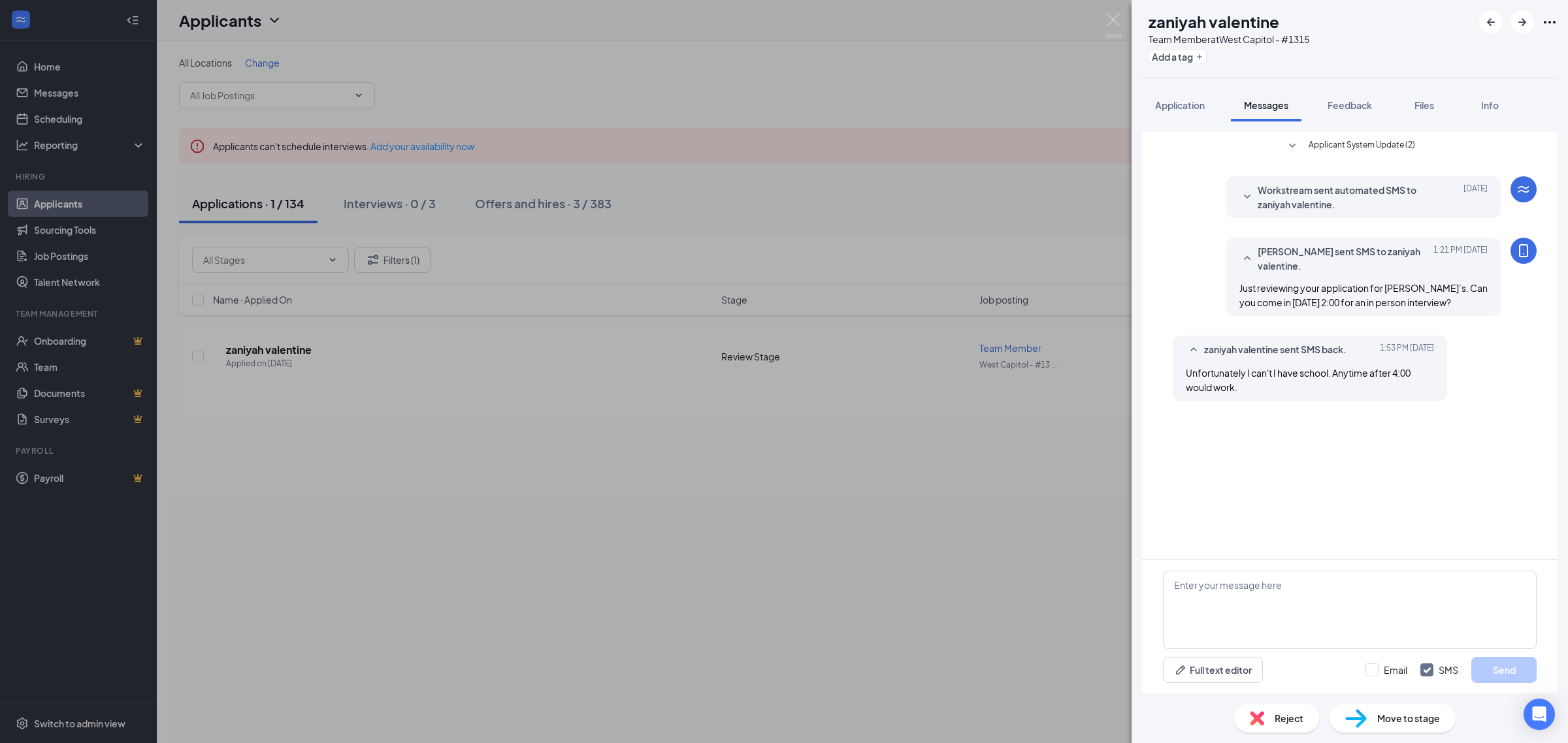
click at [622, 527] on div "ZV zaniyah valentine Team Member at West Capitol - #1315 Add a tag Application …" at bounding box center [784, 371] width 1568 height 743
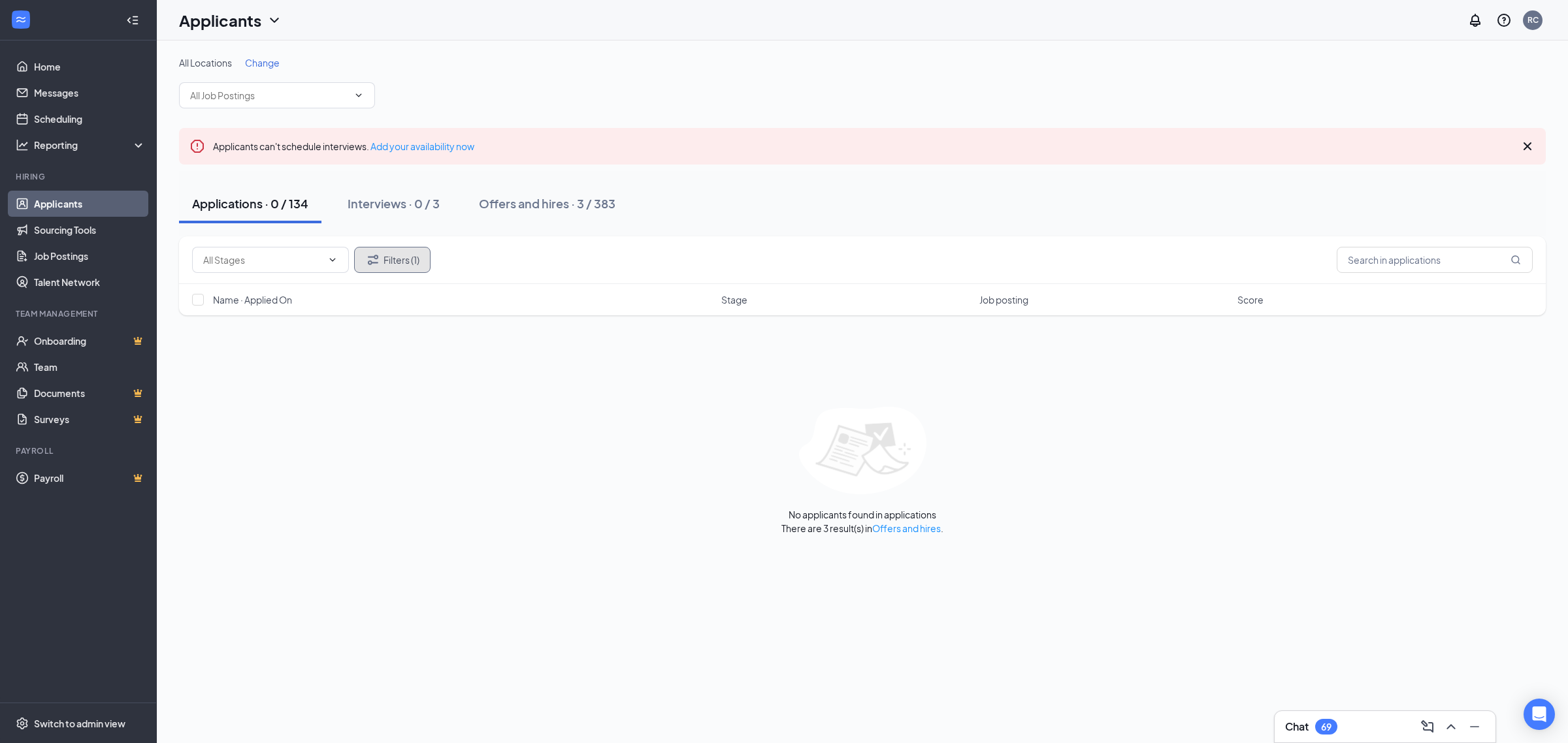
click at [379, 255] on icon "Filter" at bounding box center [373, 259] width 15 height 15
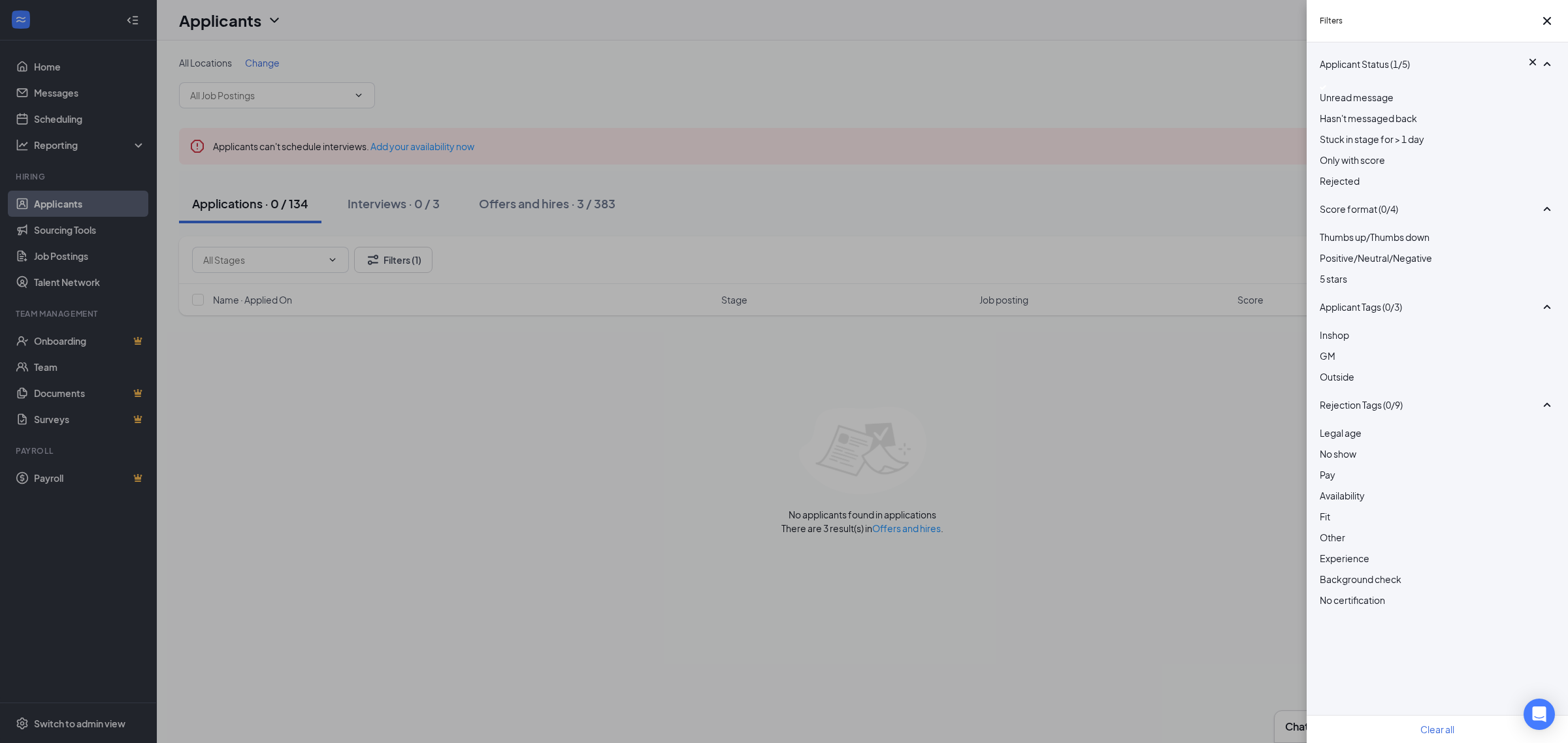
click at [1331, 90] on div at bounding box center [1437, 88] width 235 height 5
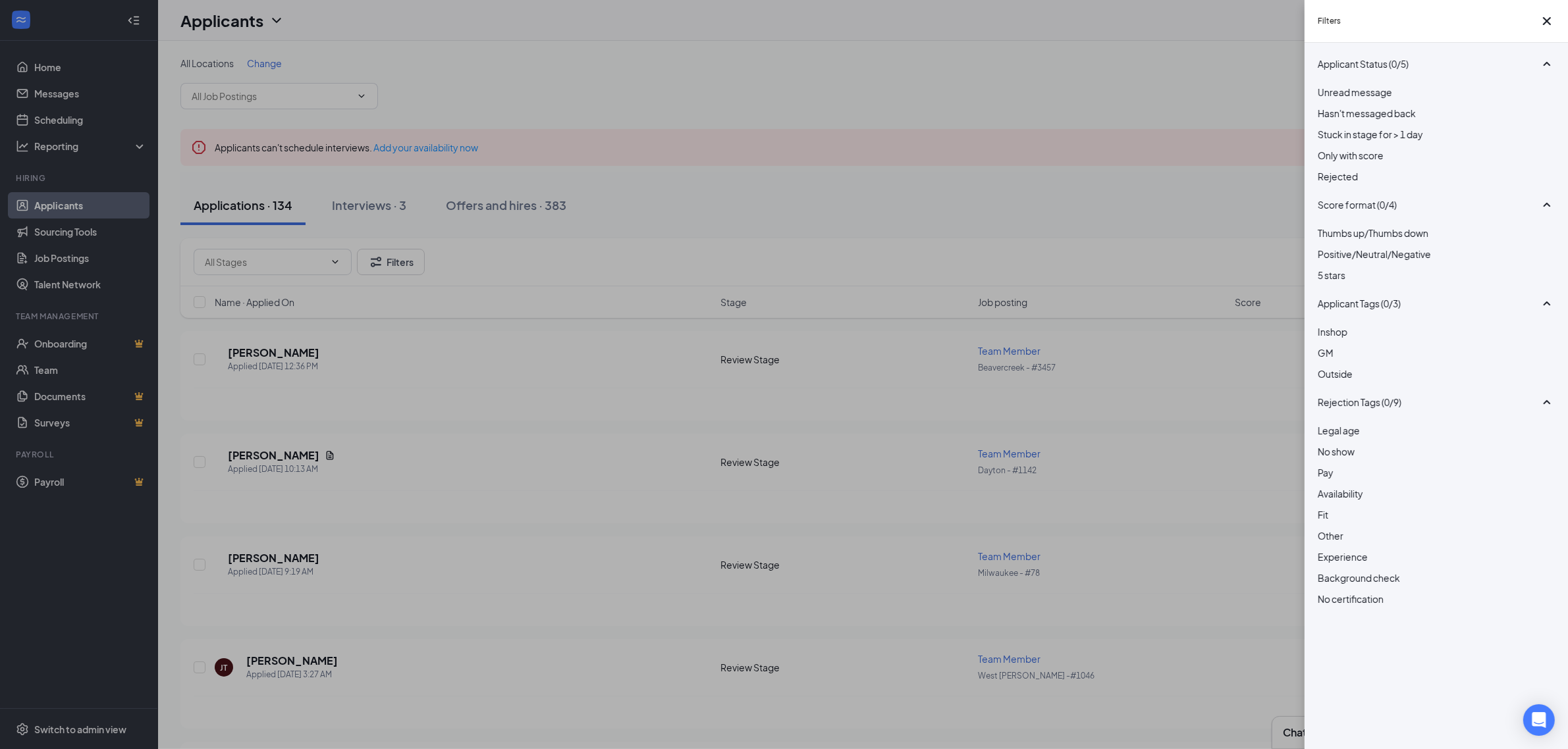
click at [797, 230] on div "Filters Applicant Status (0/5) Unread message Hasn't messaged back Stuck in sta…" at bounding box center [784, 374] width 1568 height 749
click at [766, 224] on div "Filters Applicant Status (0/5) Unread message Hasn't messaged back Stuck in sta…" at bounding box center [784, 374] width 1568 height 749
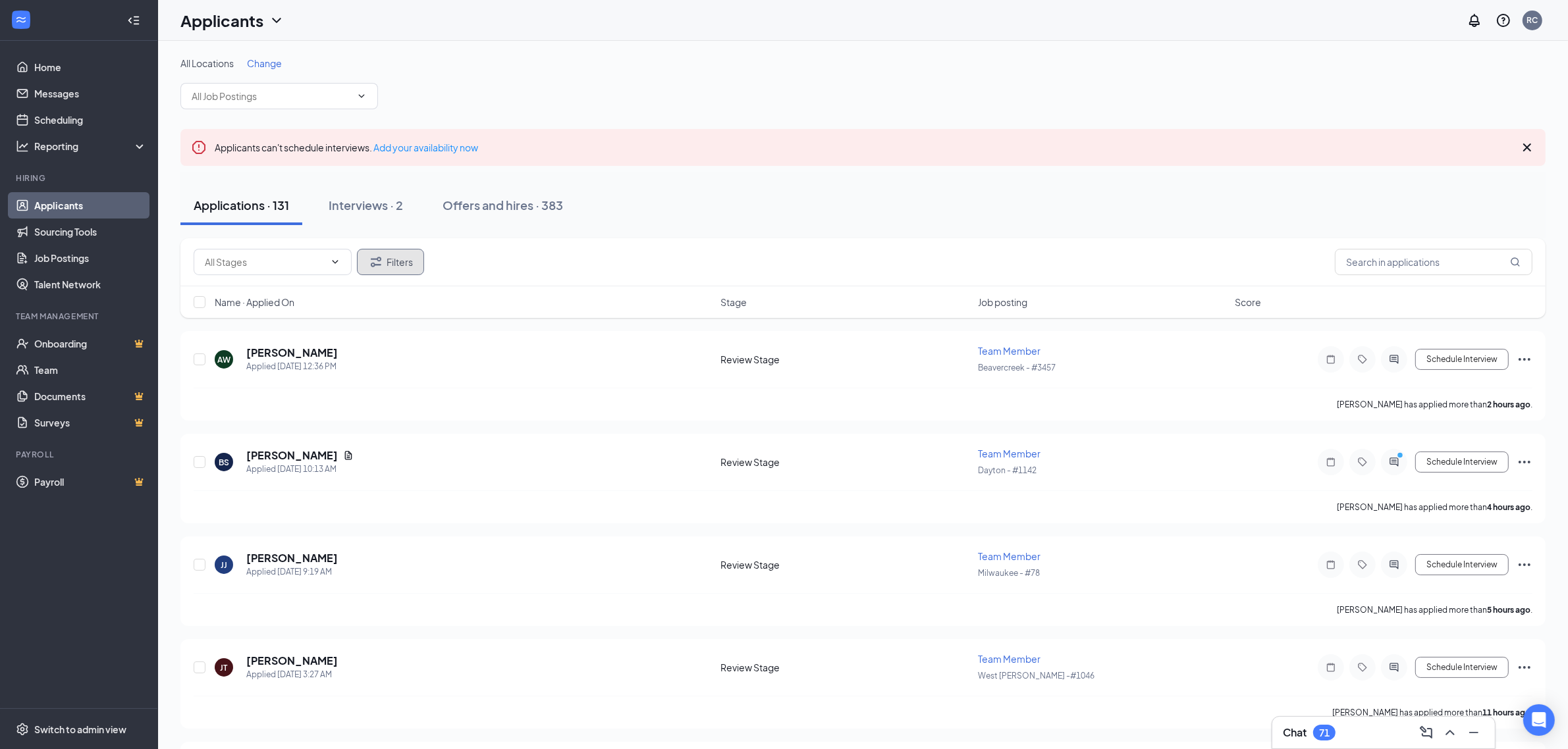
click at [389, 265] on button "Filters" at bounding box center [391, 262] width 68 height 26
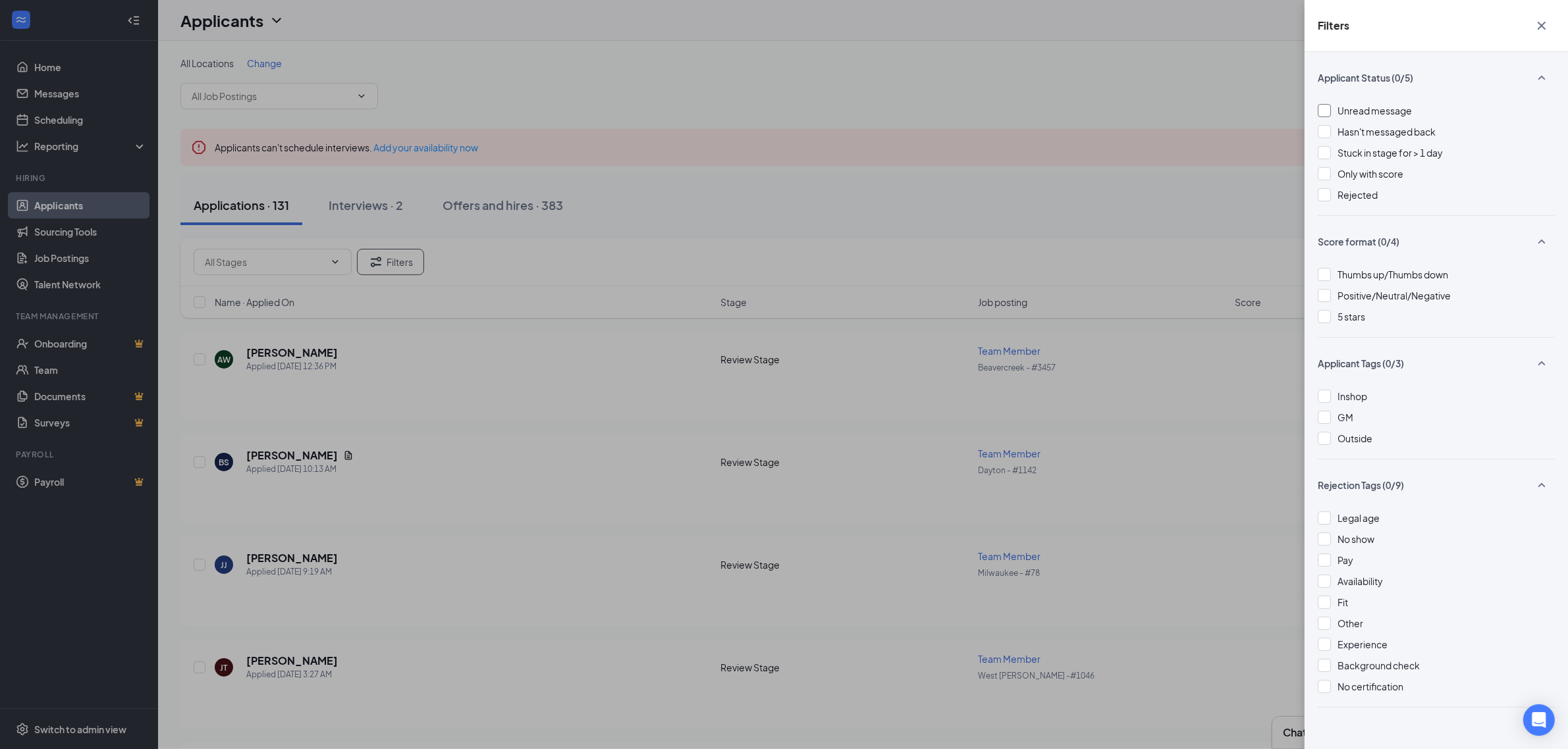
click at [1325, 107] on div at bounding box center [1324, 110] width 13 height 13
click at [777, 139] on div "Filters Applicant Status (1/5) Unread message Hasn't messaged back Stuck in sta…" at bounding box center [784, 374] width 1568 height 749
click at [838, 214] on div "Filters Applicant Status (1/5) Unread message Hasn't messaged back Stuck in sta…" at bounding box center [784, 374] width 1568 height 749
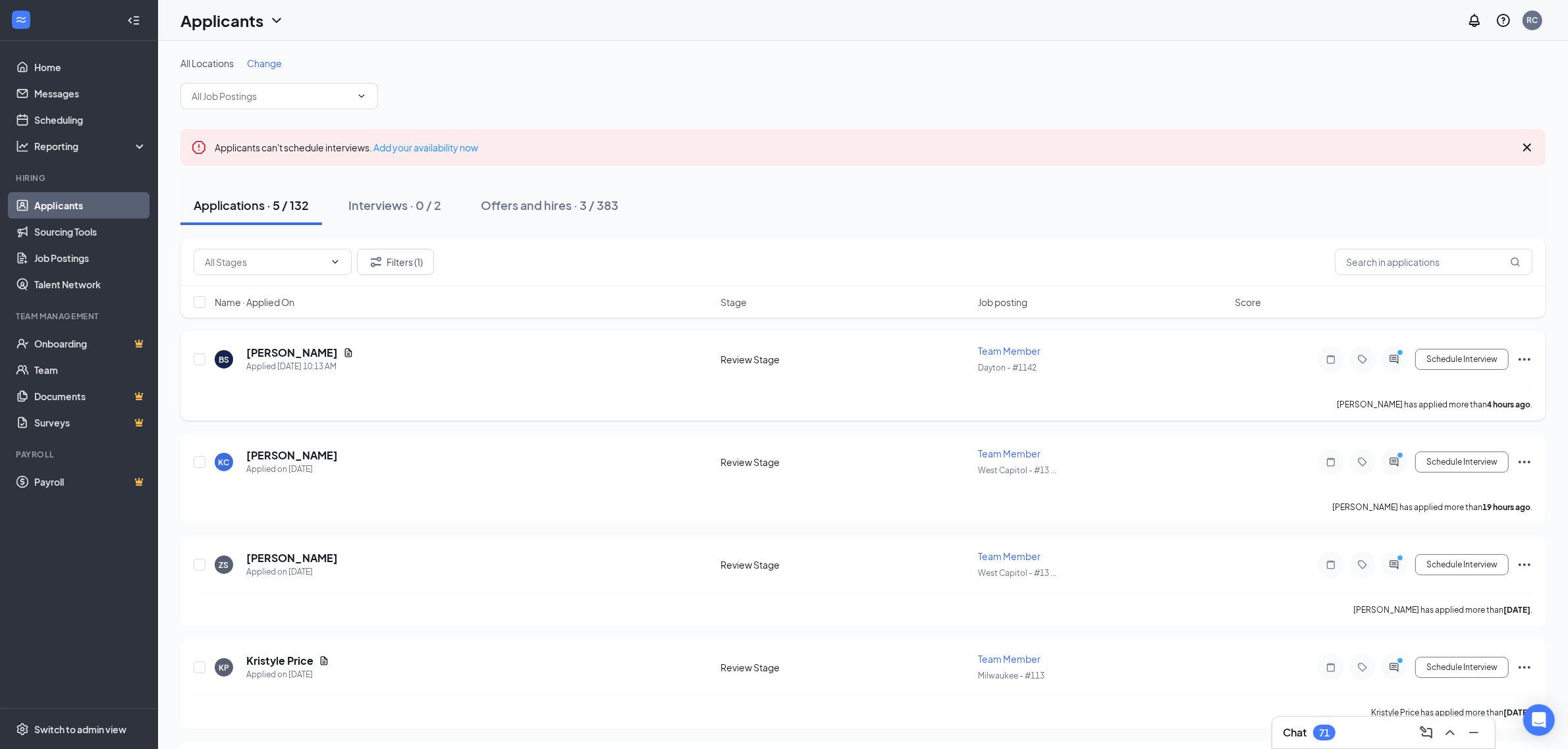
click at [1403, 361] on div at bounding box center [1394, 359] width 26 height 26
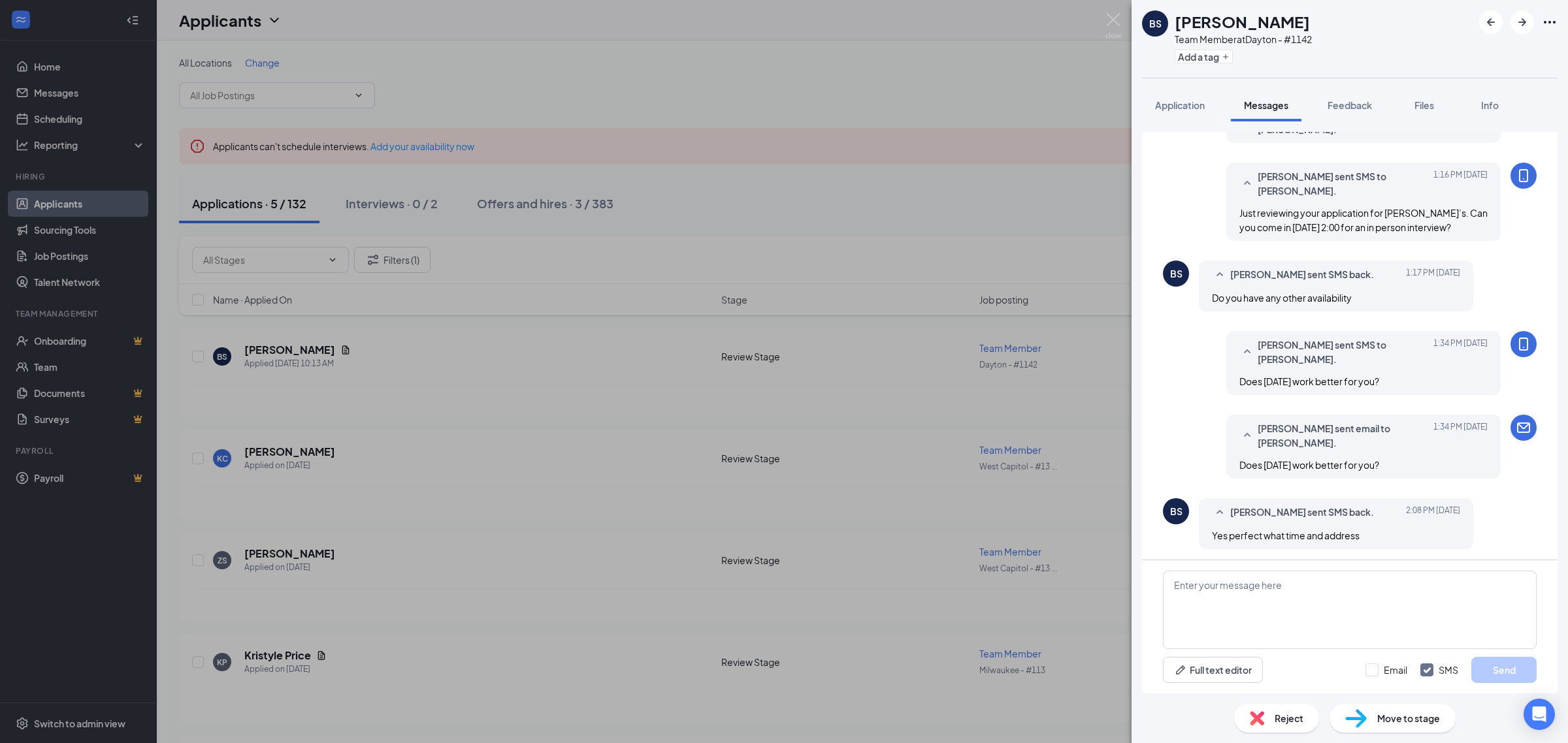
scroll to position [77, 0]
click at [1522, 28] on icon "ArrowRight" at bounding box center [1522, 22] width 15 height 15
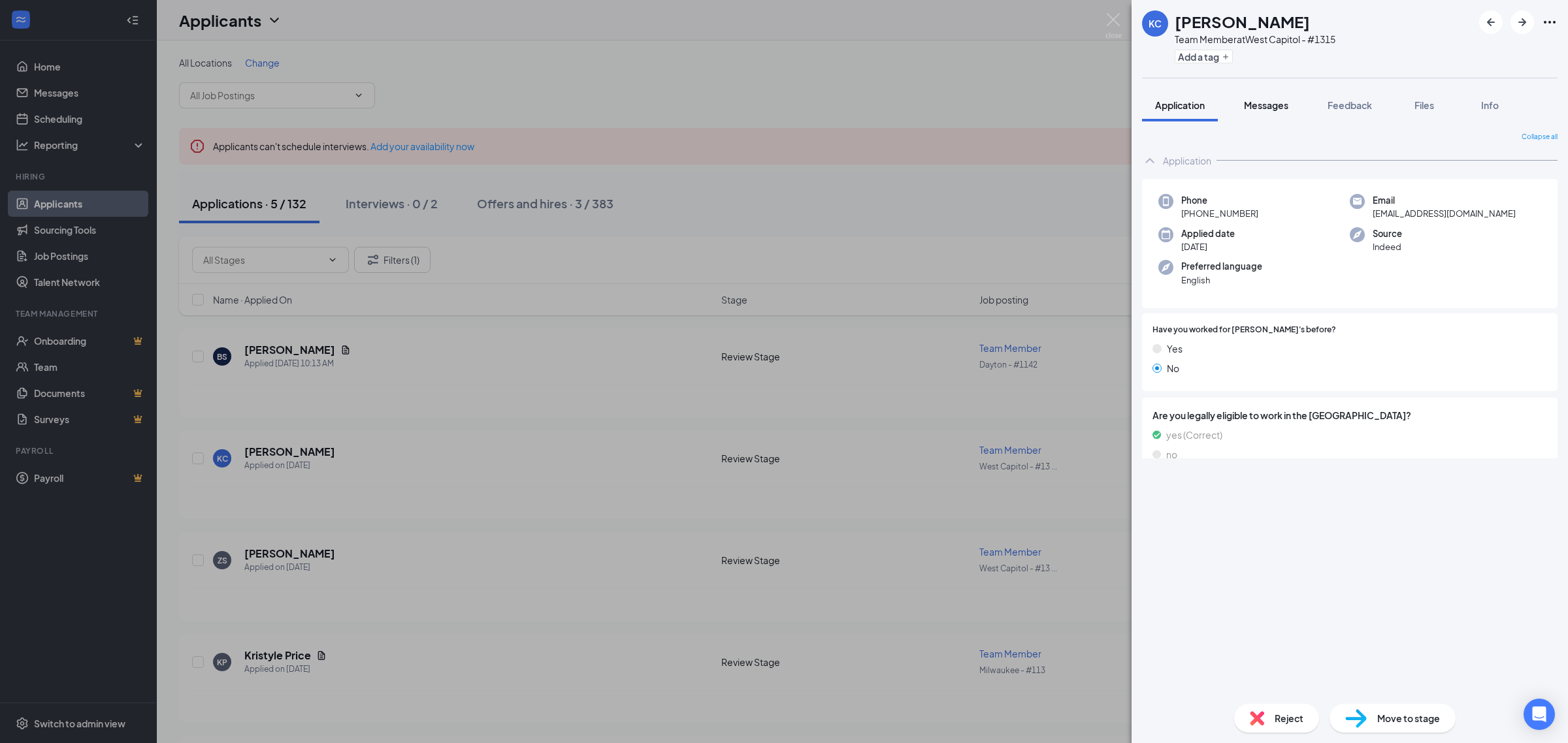
click at [1258, 111] on div "Messages" at bounding box center [1266, 105] width 45 height 13
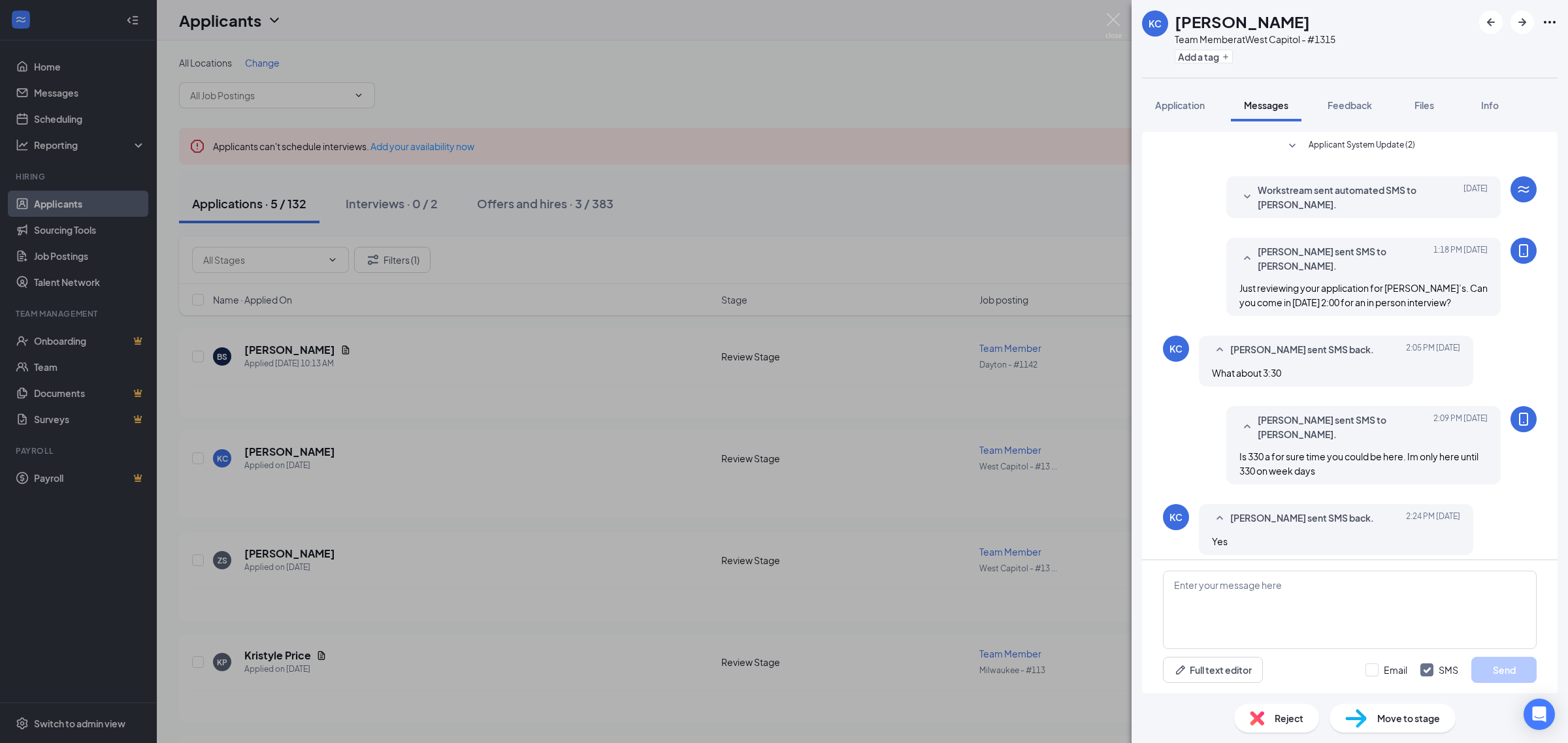
scroll to position [8, 0]
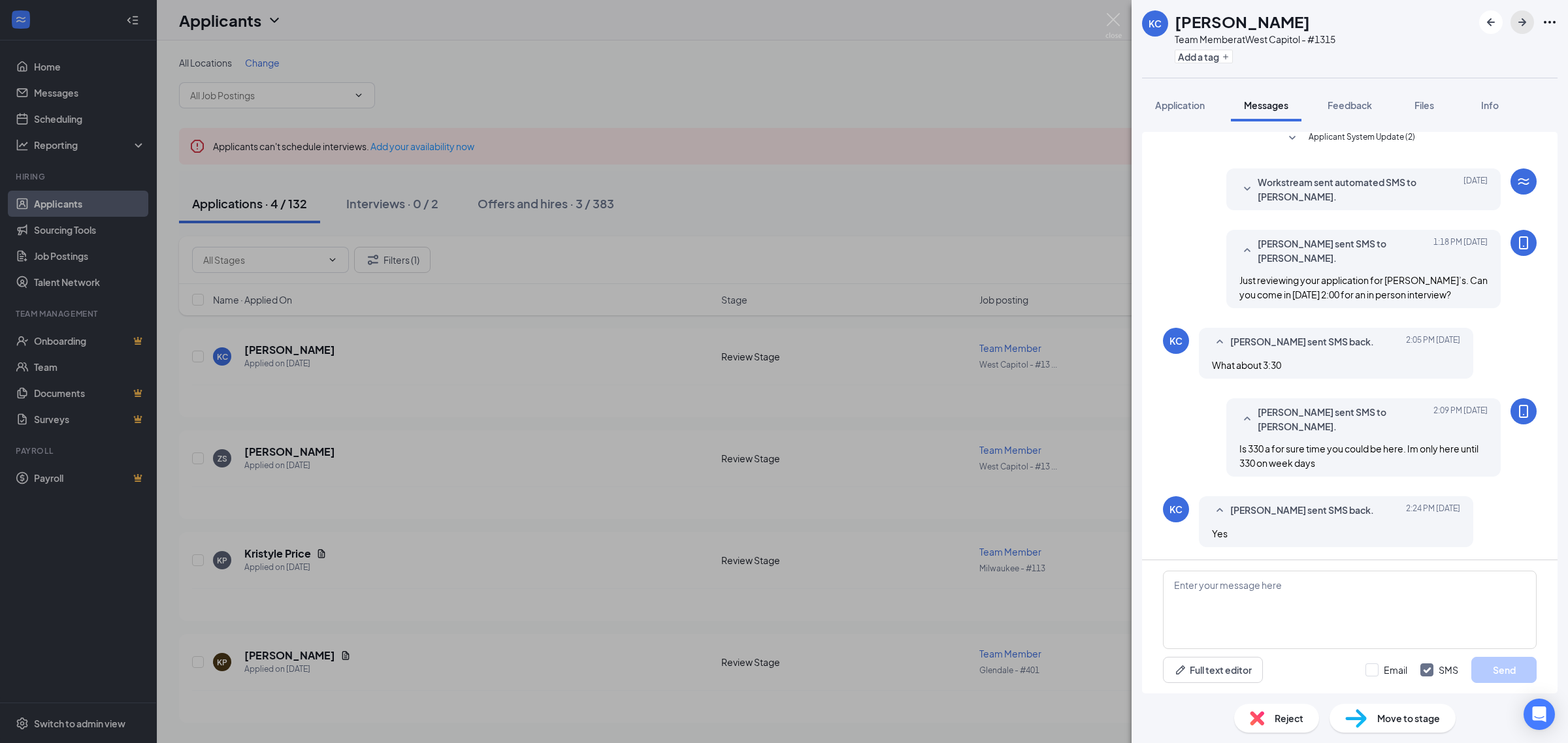
click at [1520, 23] on icon "ArrowRight" at bounding box center [1522, 22] width 15 height 15
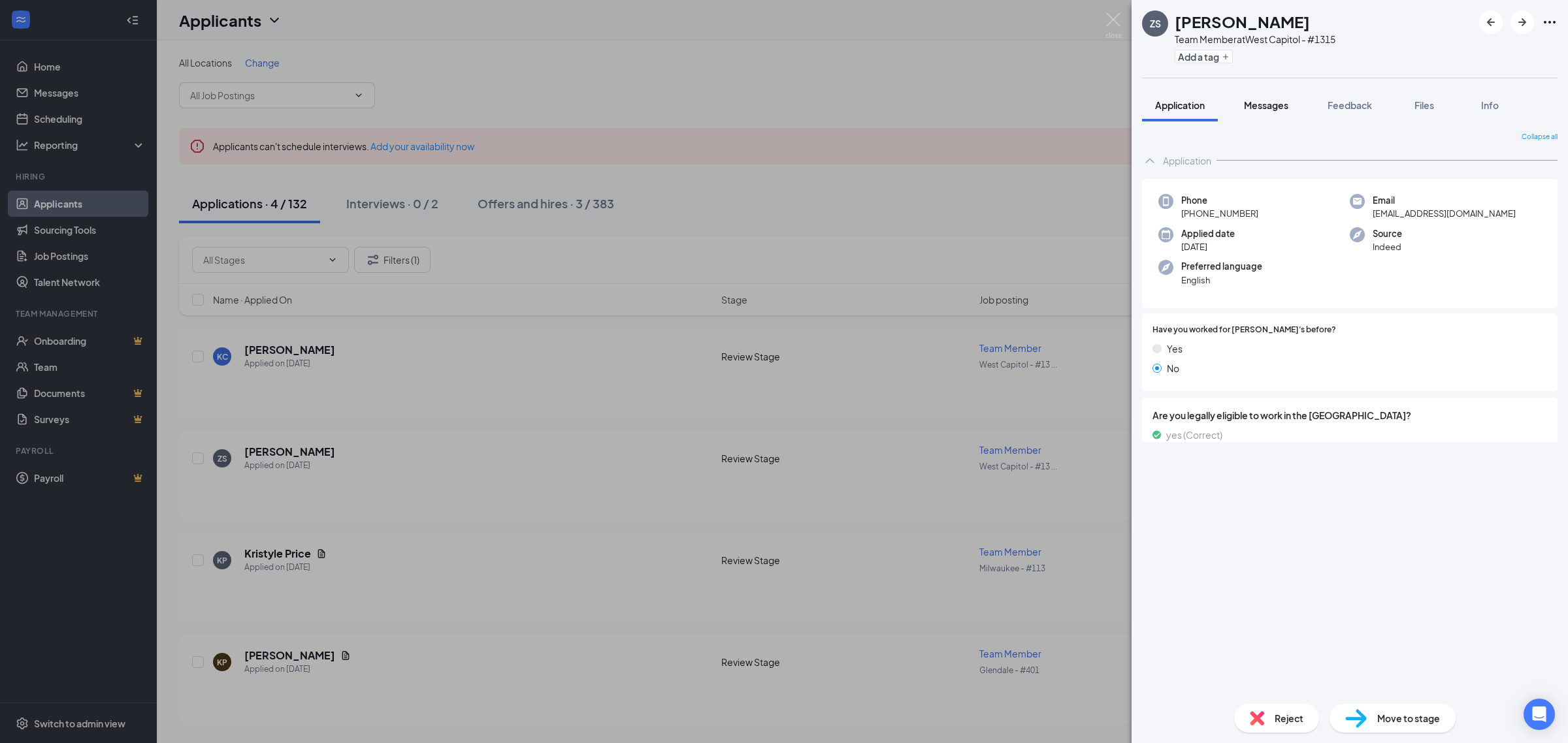
click at [1266, 107] on span "Messages" at bounding box center [1266, 106] width 45 height 12
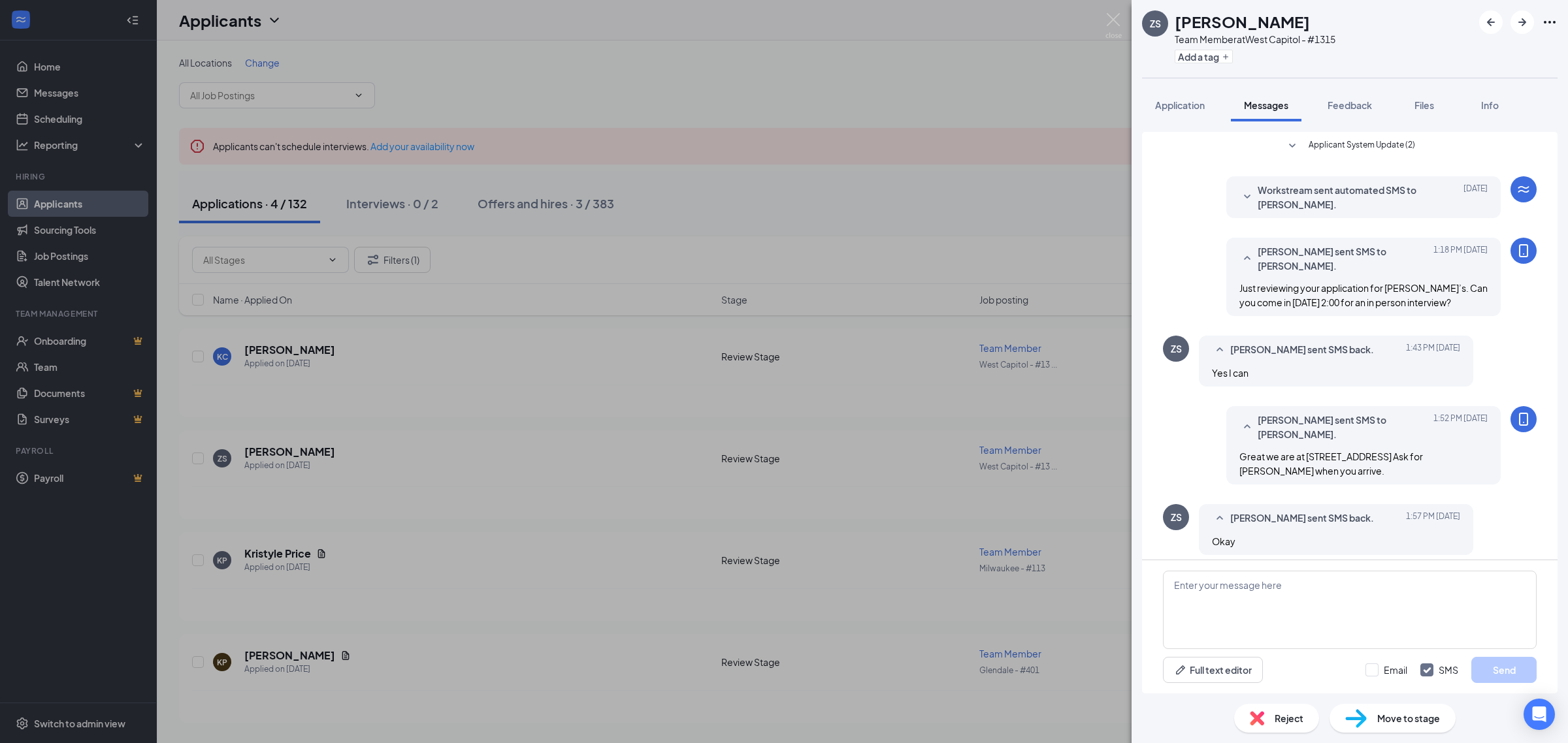
scroll to position [8, 0]
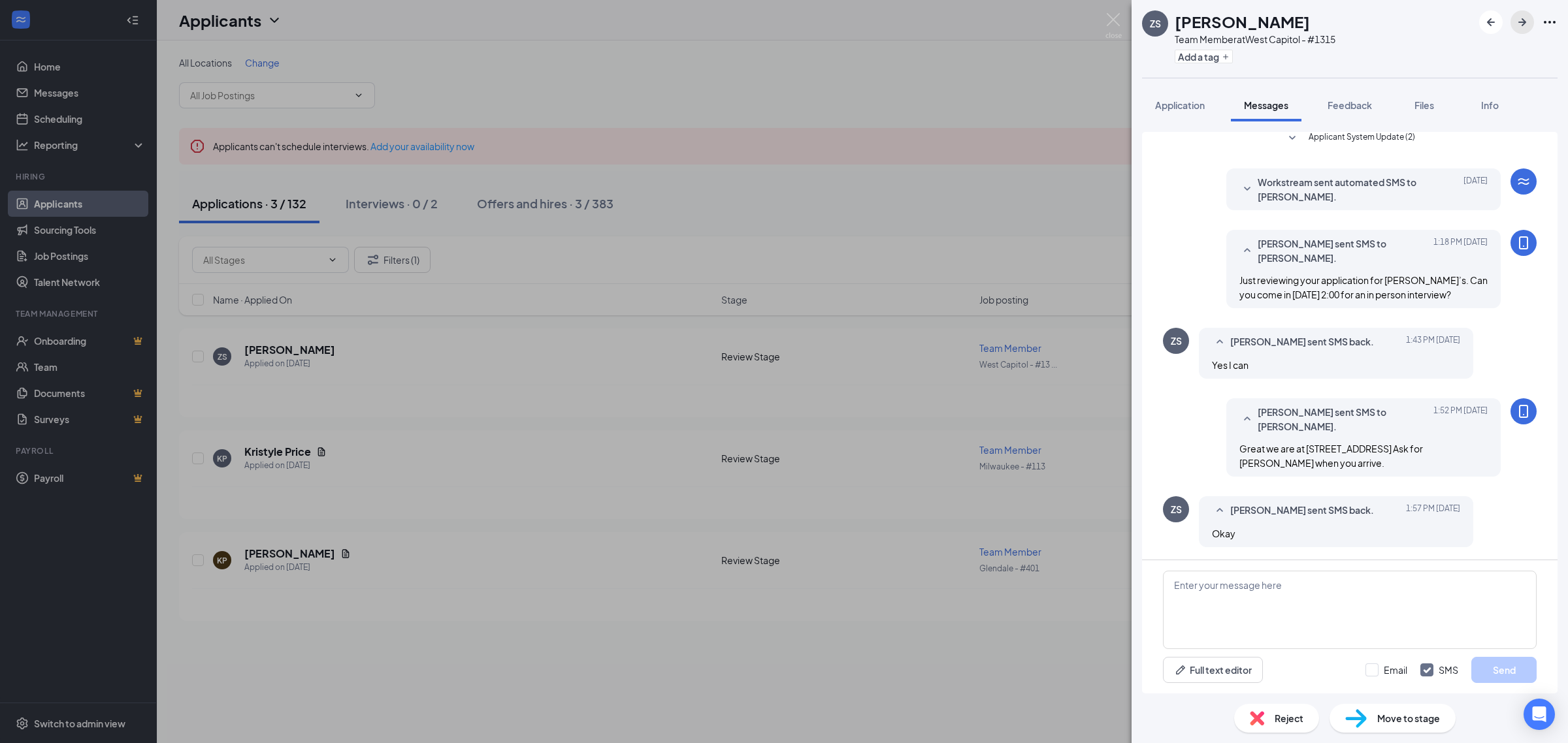
click at [1516, 28] on icon "ArrowRight" at bounding box center [1522, 22] width 15 height 15
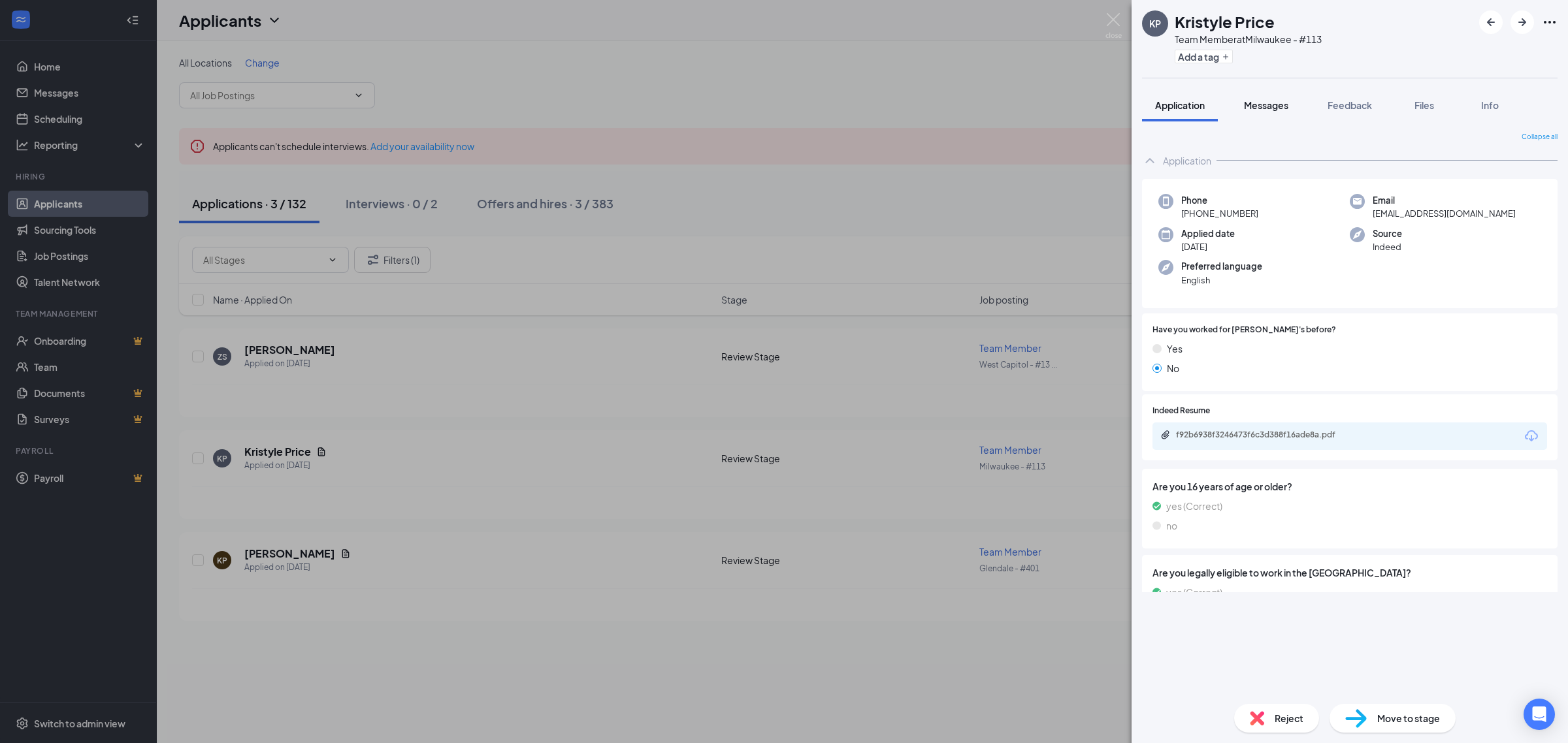
click at [1271, 111] on div "Messages" at bounding box center [1266, 105] width 45 height 13
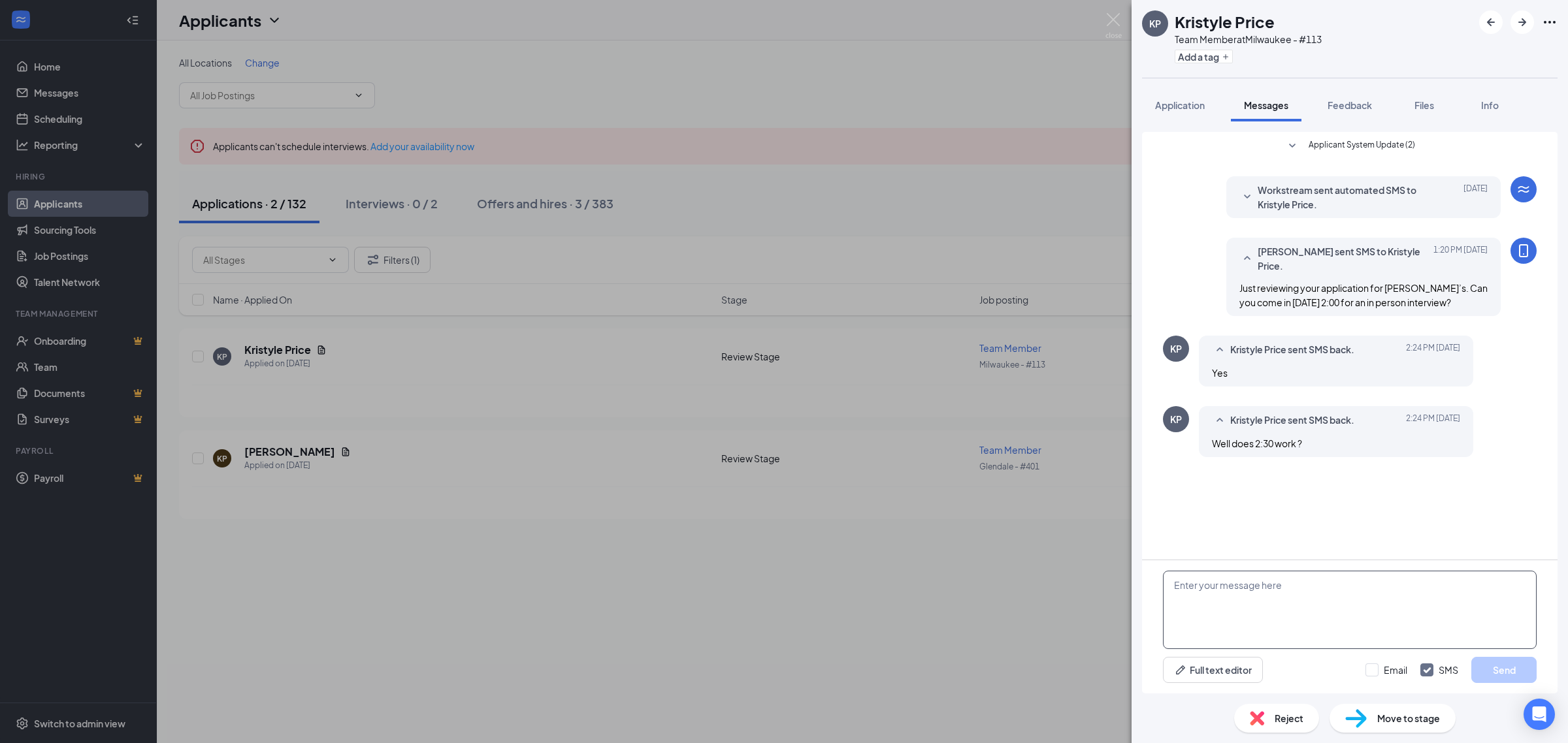
click at [1321, 630] on textarea at bounding box center [1349, 610] width 374 height 78
type textarea "2:30 is cool"
click at [1493, 661] on button "Send" at bounding box center [1504, 670] width 65 height 26
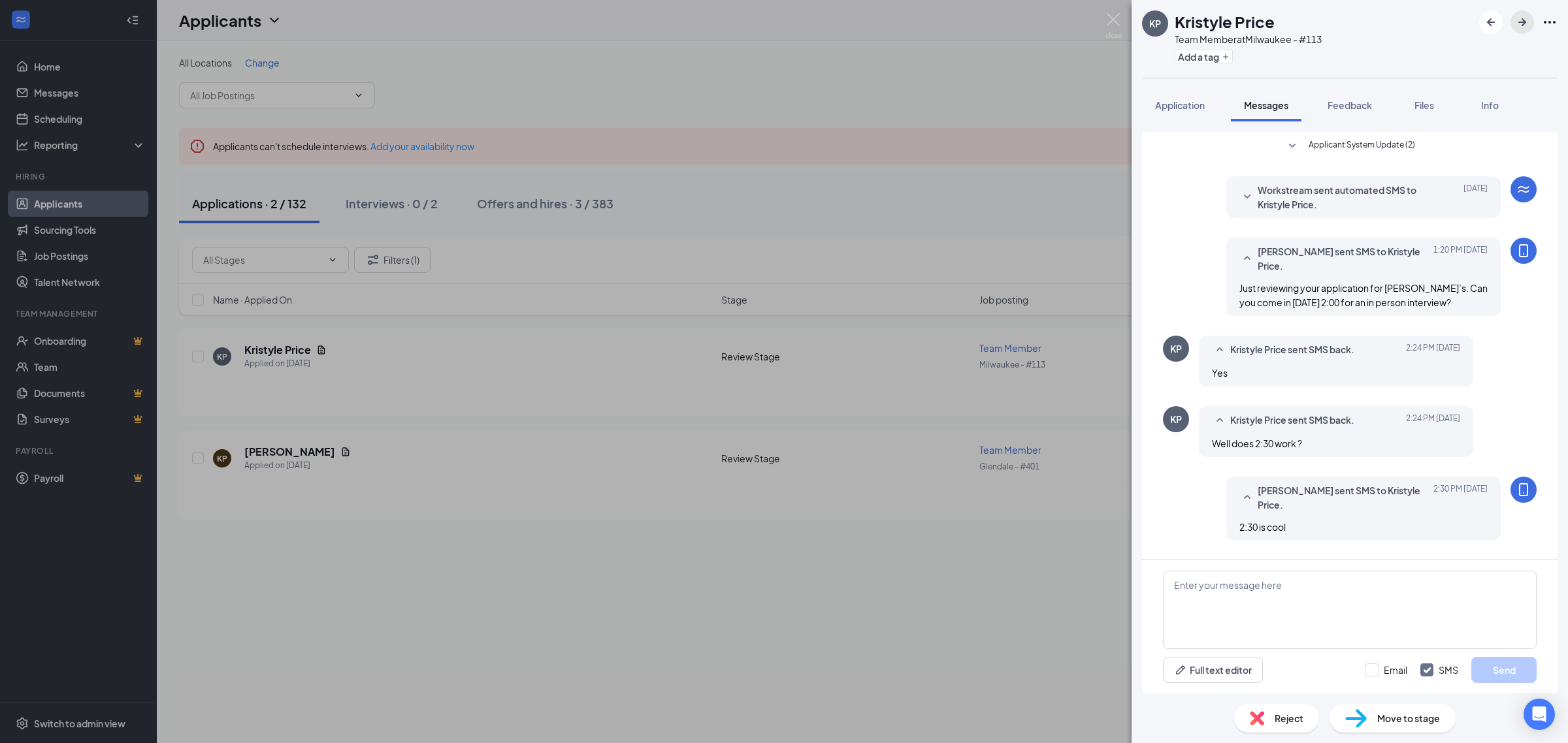
drag, startPoint x: 1520, startPoint y: 21, endPoint x: 1500, endPoint y: 43, distance: 29.7
click at [1519, 21] on icon "ArrowRight" at bounding box center [1522, 22] width 15 height 15
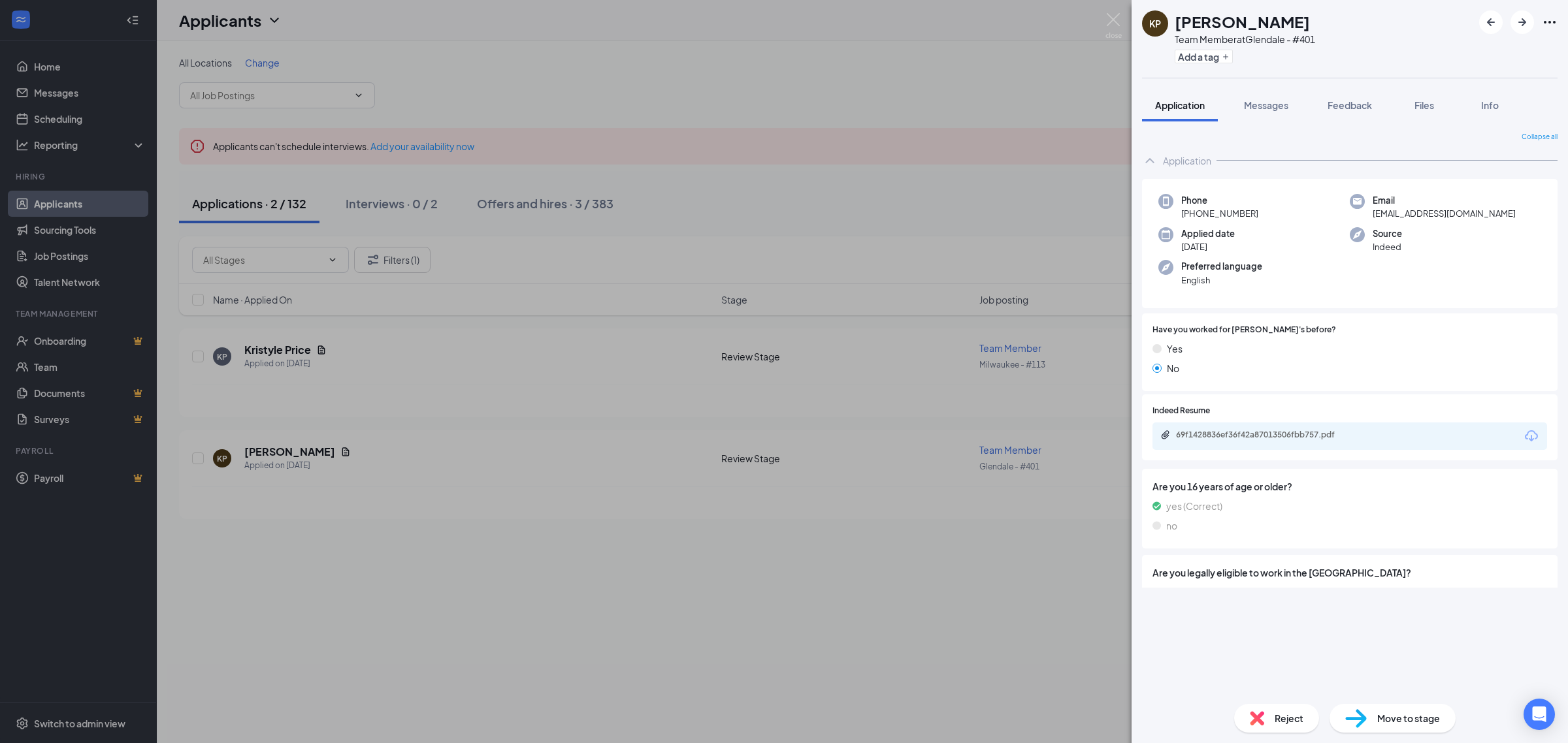
drag, startPoint x: 1267, startPoint y: 106, endPoint x: 1283, endPoint y: 129, distance: 28.0
click at [1267, 107] on span "Messages" at bounding box center [1266, 106] width 45 height 12
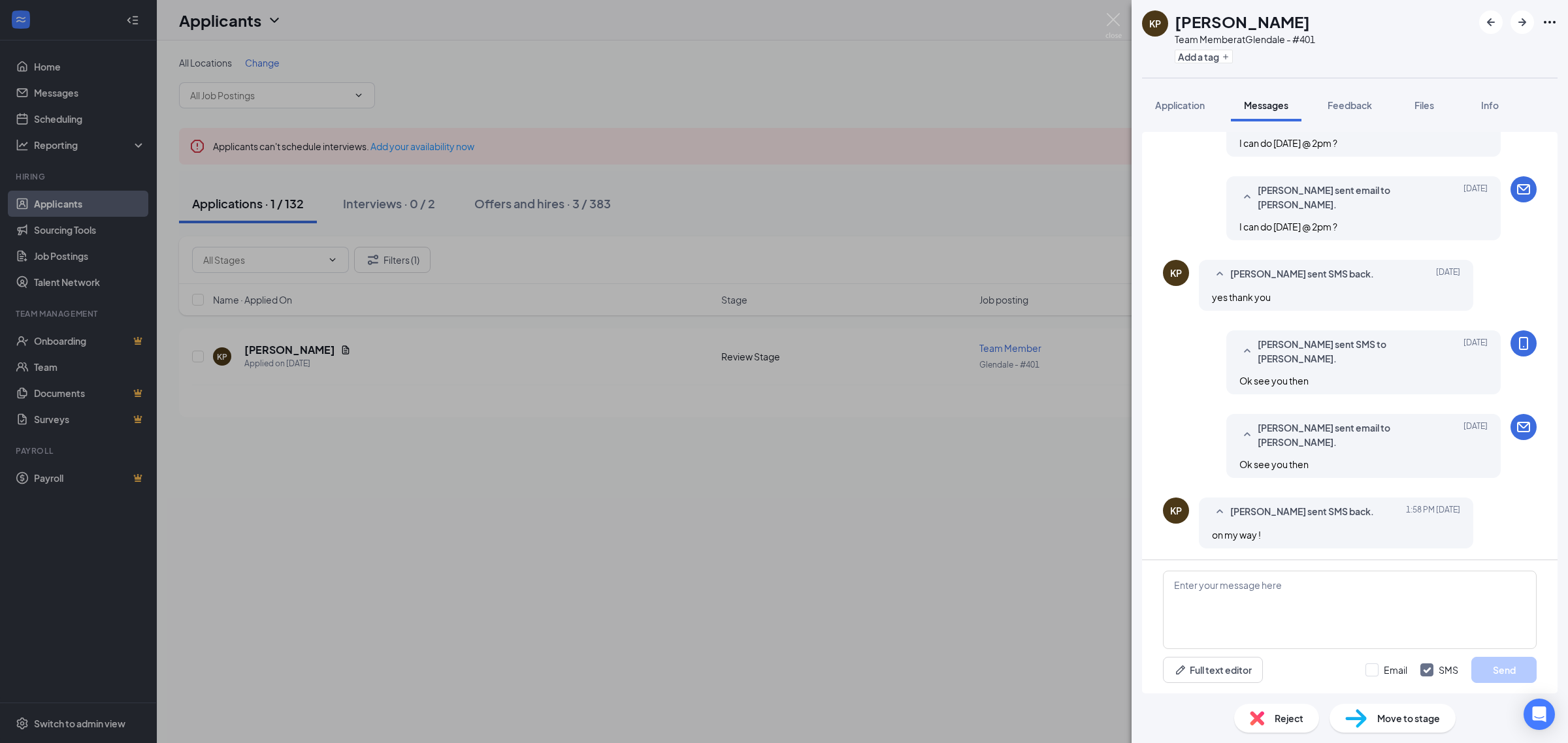
scroll to position [397, 0]
click at [400, 195] on div "KP Kimora Piggue Team Member at Glendale - #401 Add a tag Application Messages …" at bounding box center [784, 371] width 1568 height 743
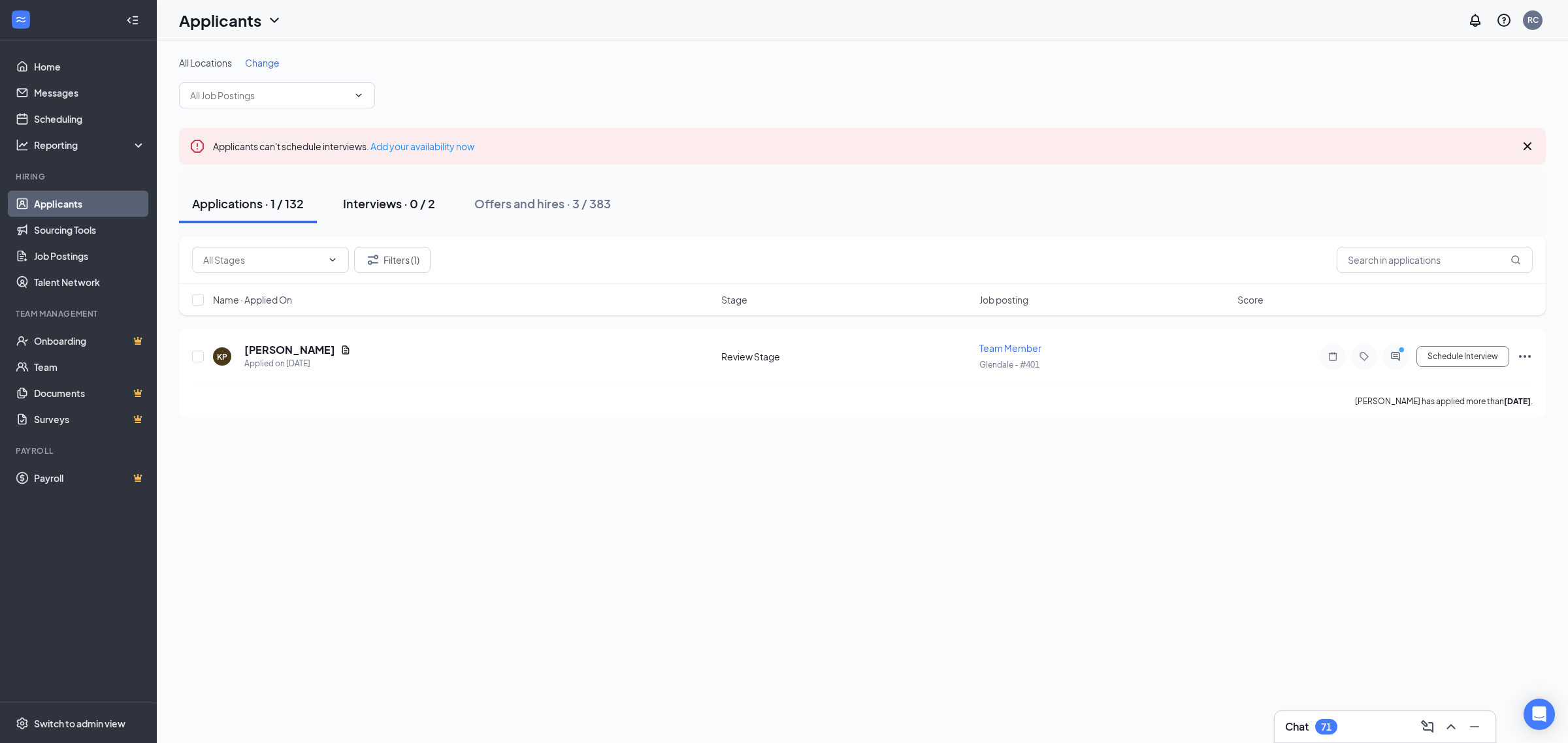
click at [393, 203] on div "Interviews · 0 / 2" at bounding box center [388, 203] width 92 height 16
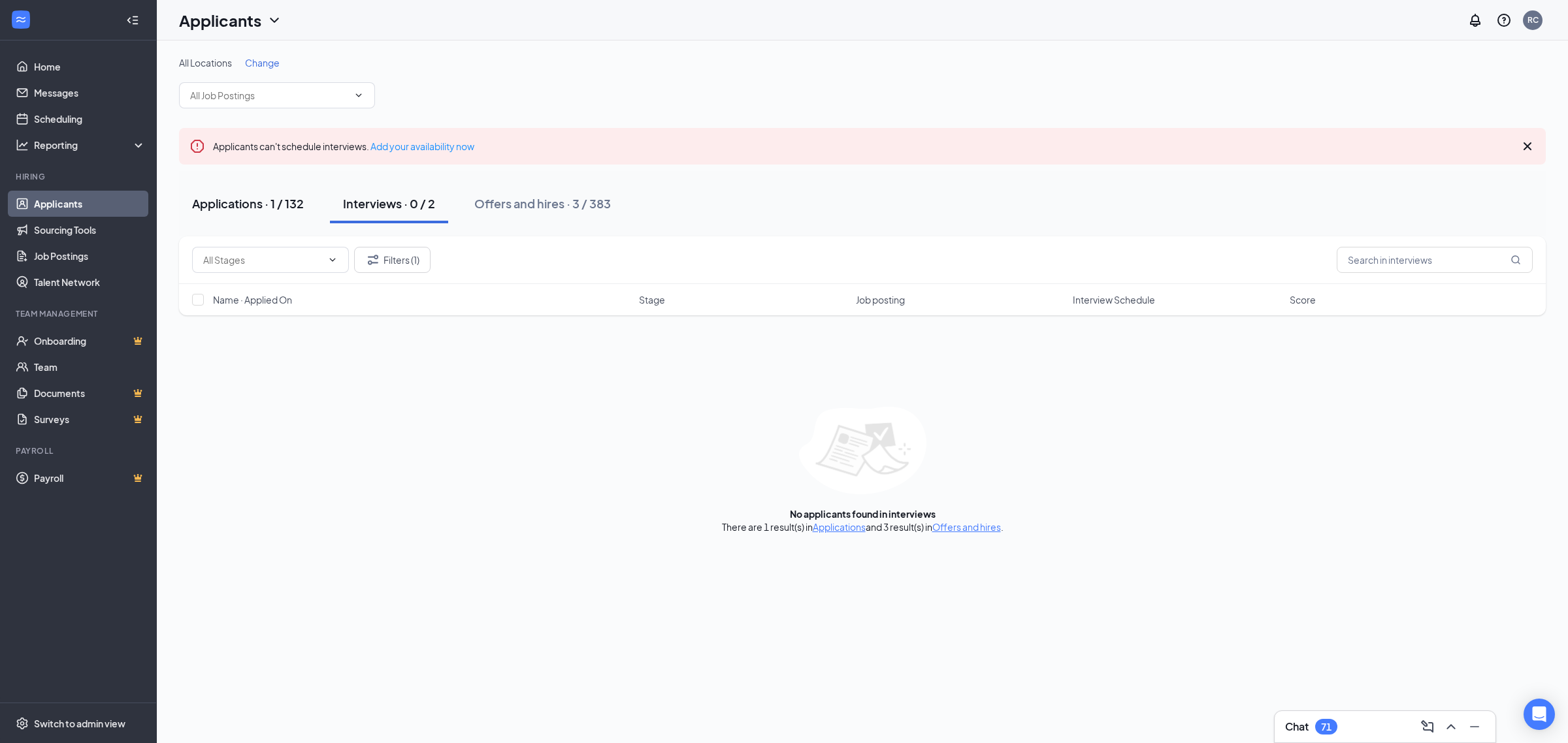
click at [259, 198] on div "Applications · 1 / 132" at bounding box center [248, 203] width 112 height 16
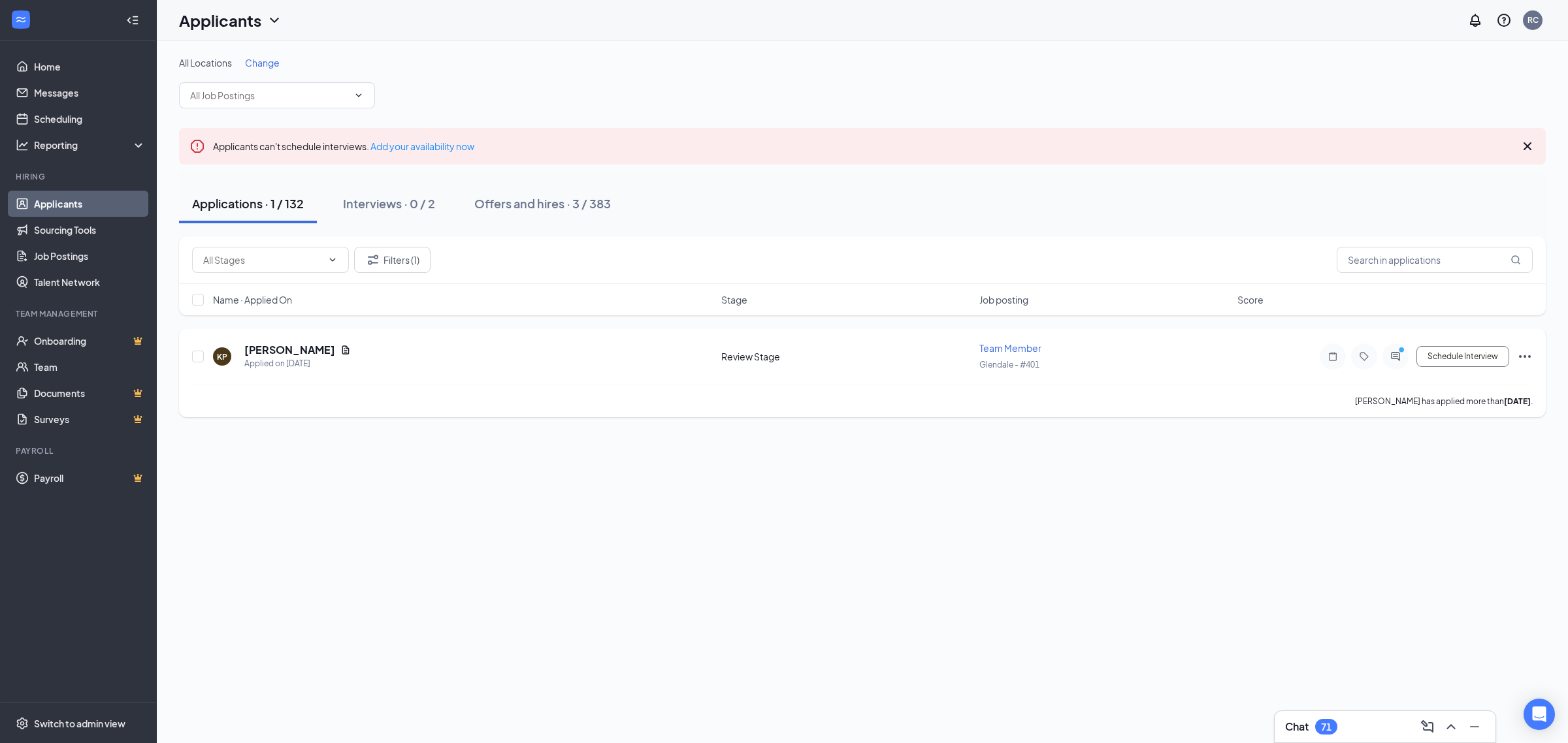
click at [1393, 362] on div at bounding box center [1395, 356] width 26 height 26
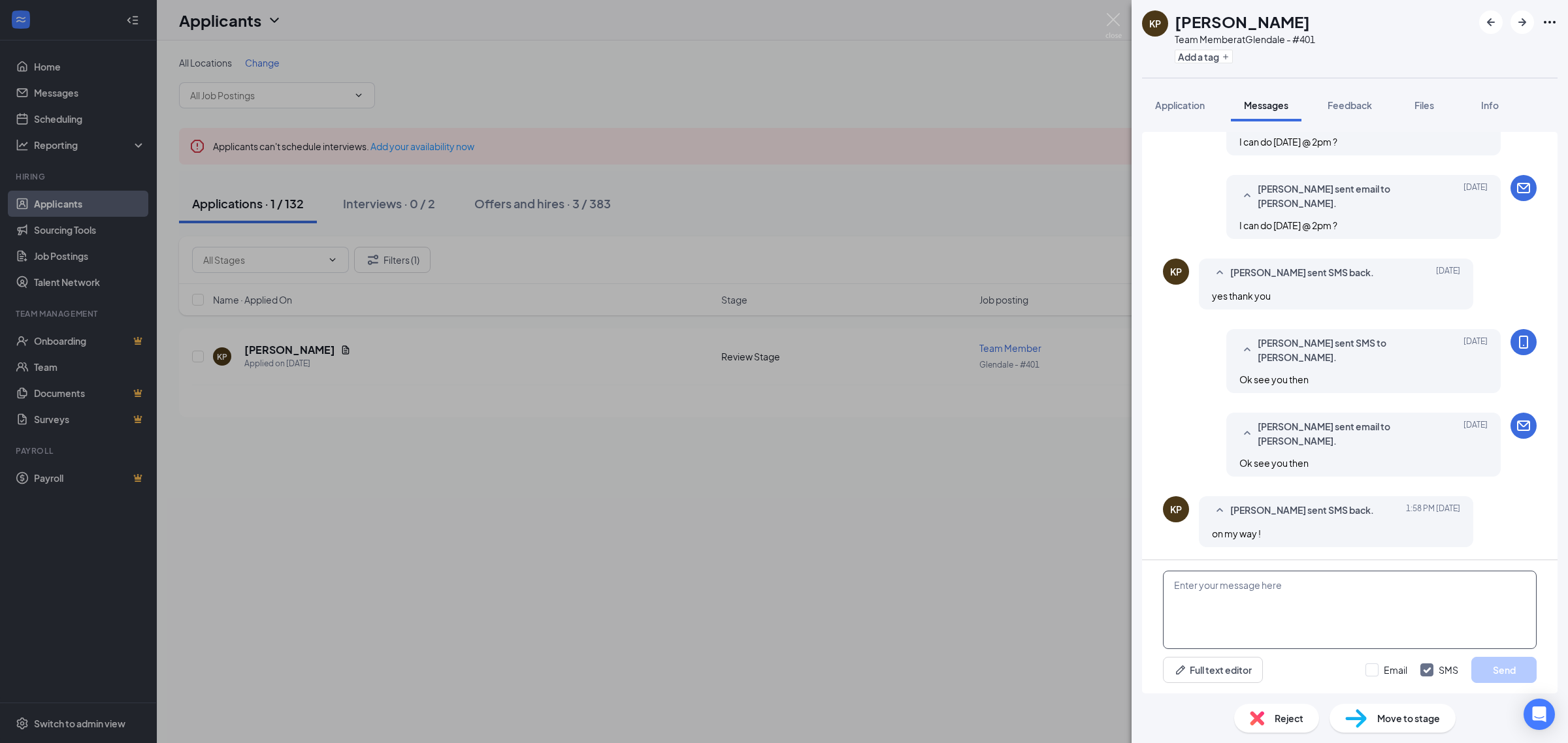
scroll to position [397, 0]
click at [1285, 611] on textarea at bounding box center [1349, 610] width 374 height 78
click at [775, 580] on div "KP Kimora Piggue Team Member at Glendale - #401 Add a tag Application Messages …" at bounding box center [784, 371] width 1568 height 743
